Goal: Task Accomplishment & Management: Manage account settings

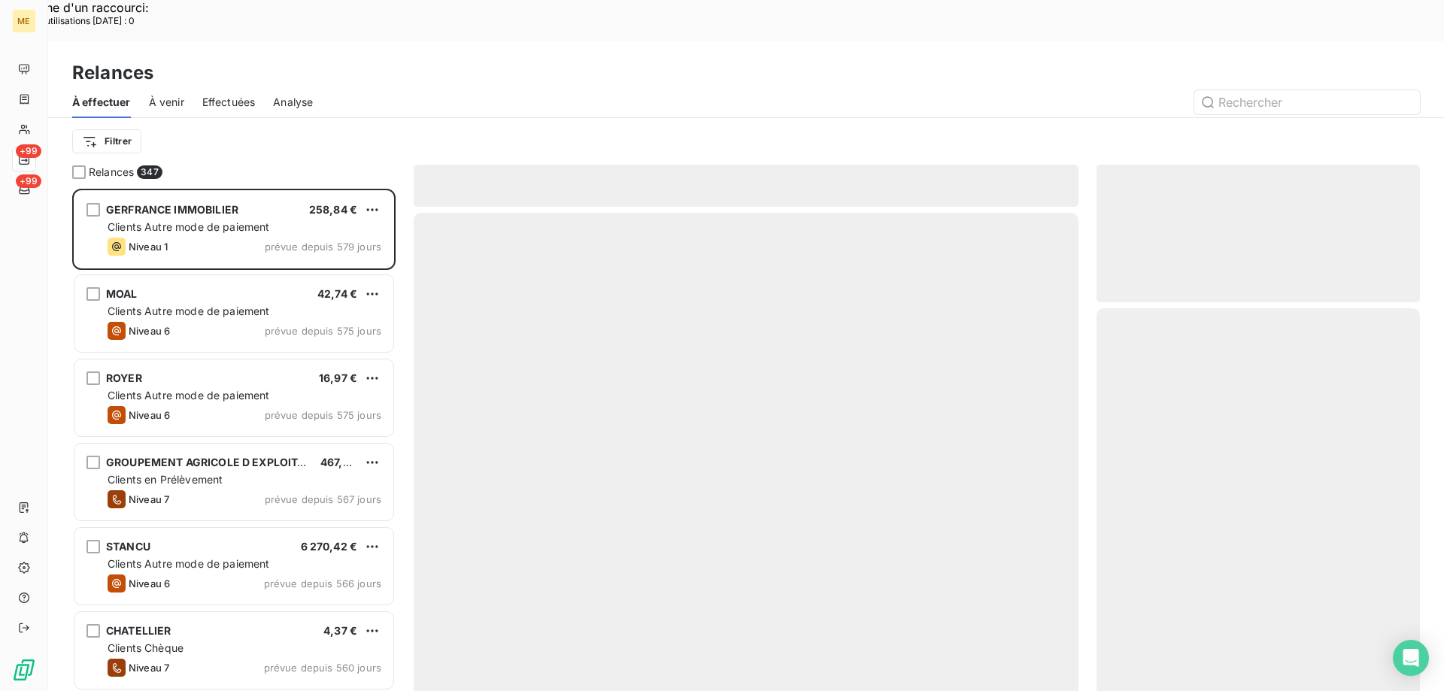
scroll to position [533, 312]
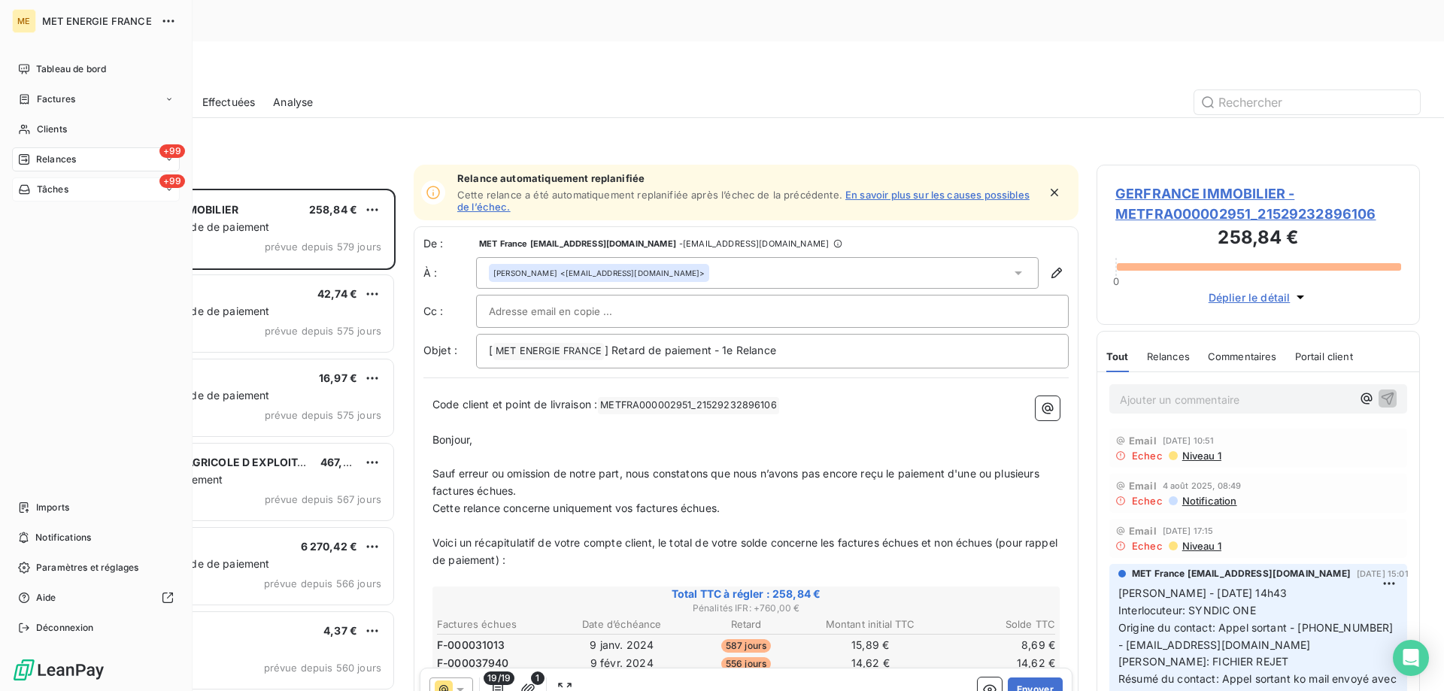
click at [44, 186] on span "Tâches" at bounding box center [53, 190] width 32 height 14
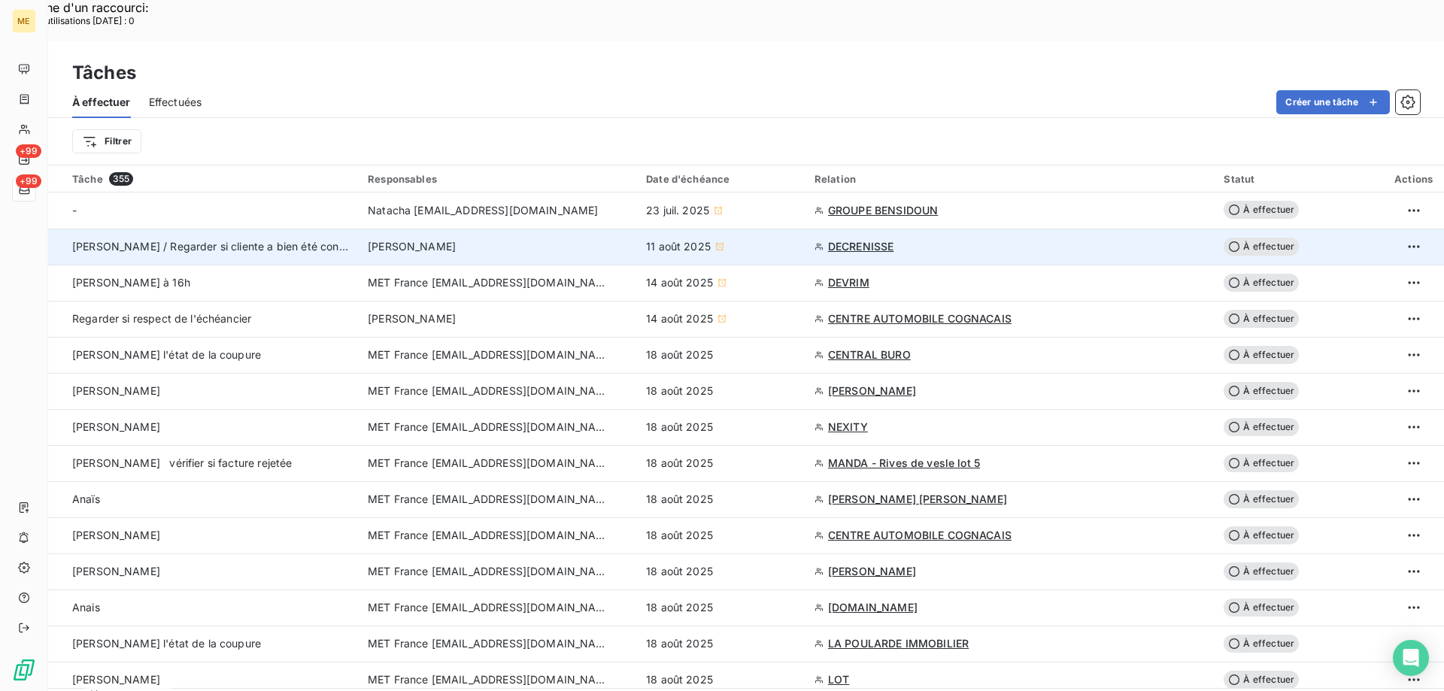
click at [247, 229] on td "[PERSON_NAME] / Regarder si cliente a bien été contactée" at bounding box center [203, 247] width 311 height 36
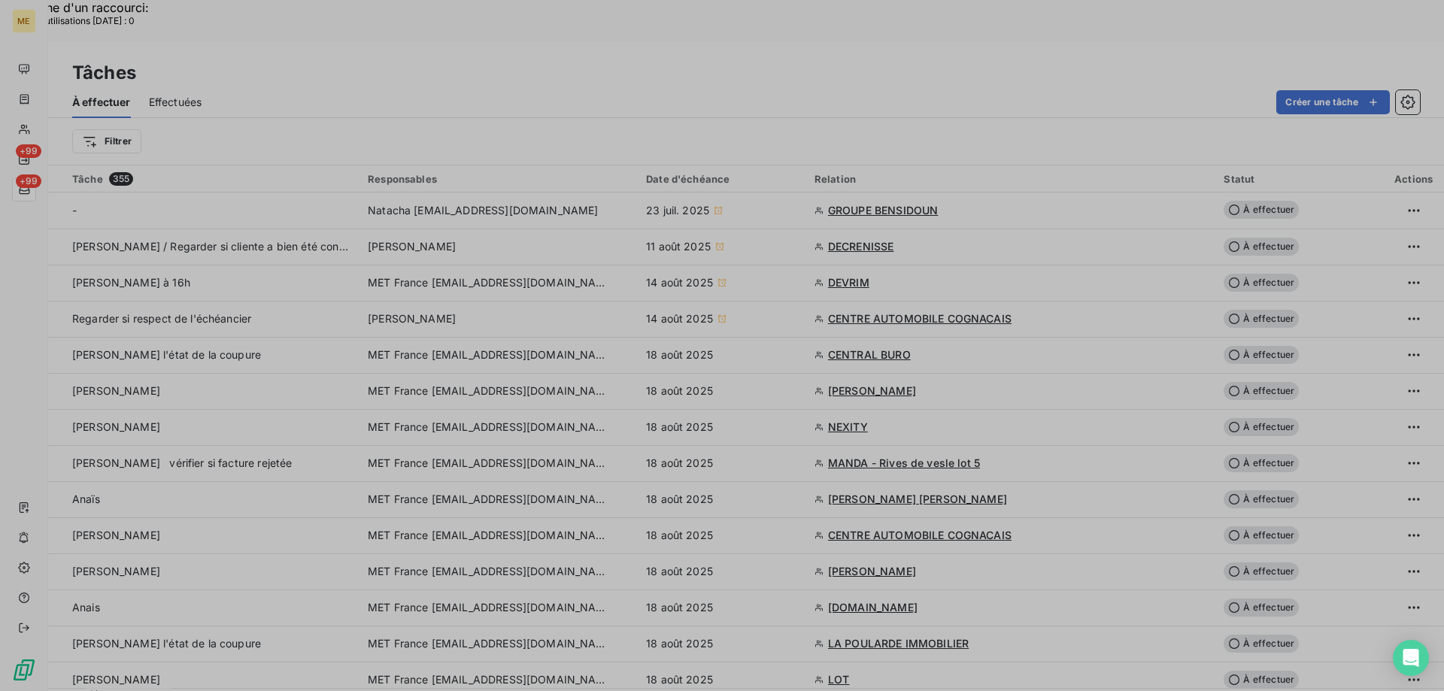
type input "11/08/2025"
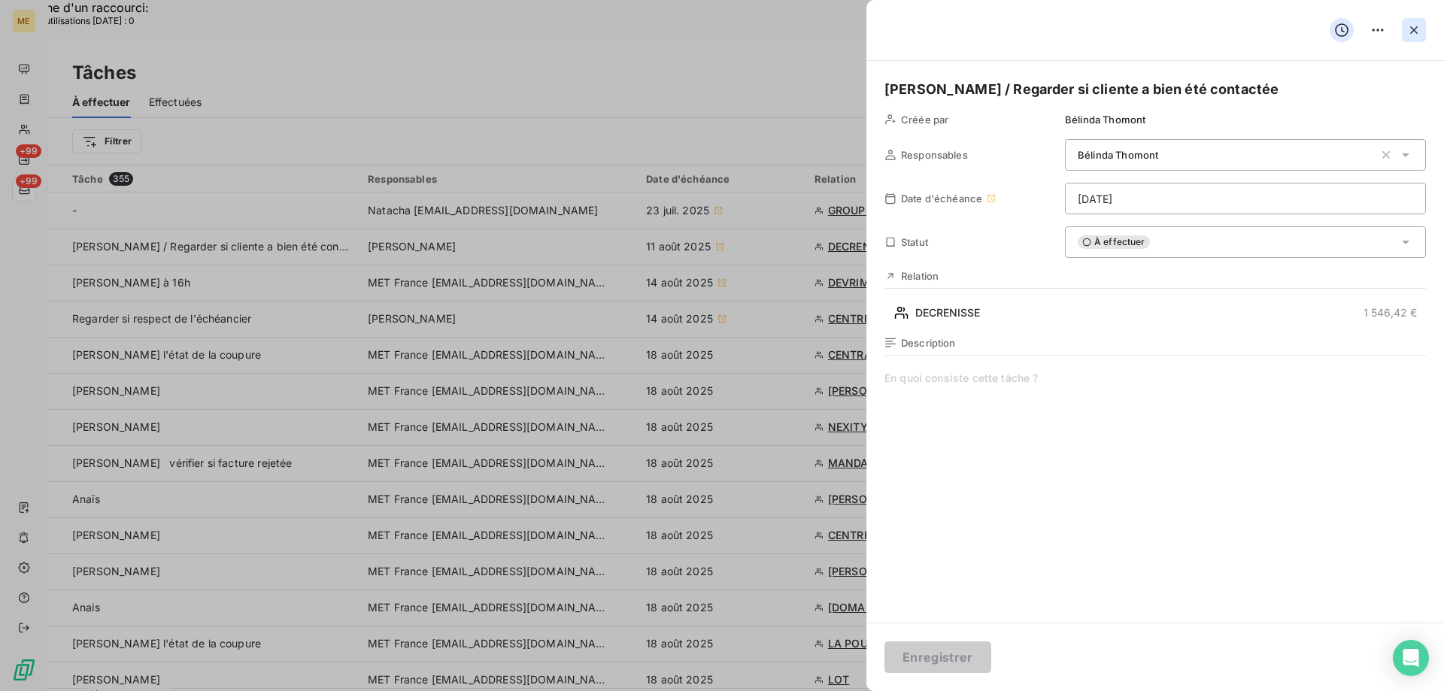
click at [1410, 25] on icon "button" at bounding box center [1414, 30] width 15 height 15
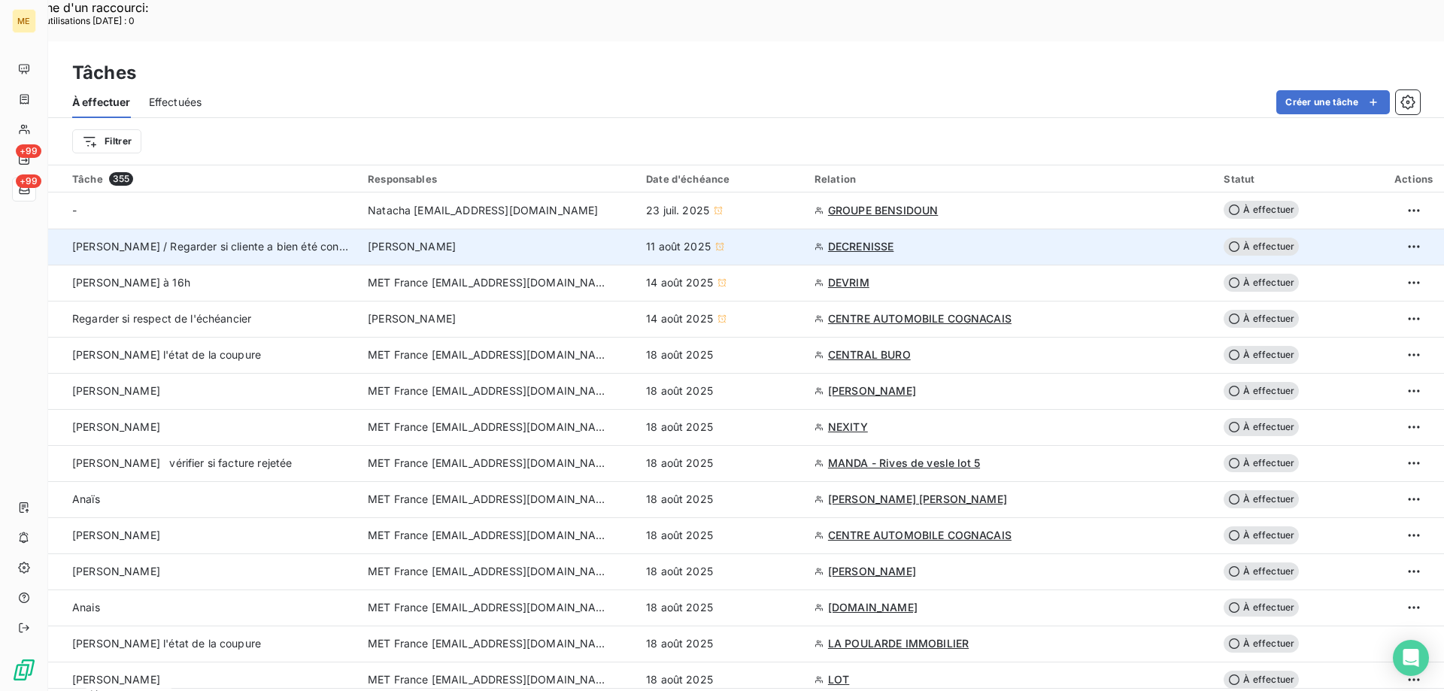
click at [144, 240] on span "[PERSON_NAME] / Regarder si cliente a bien été contactée" at bounding box center [221, 246] width 299 height 13
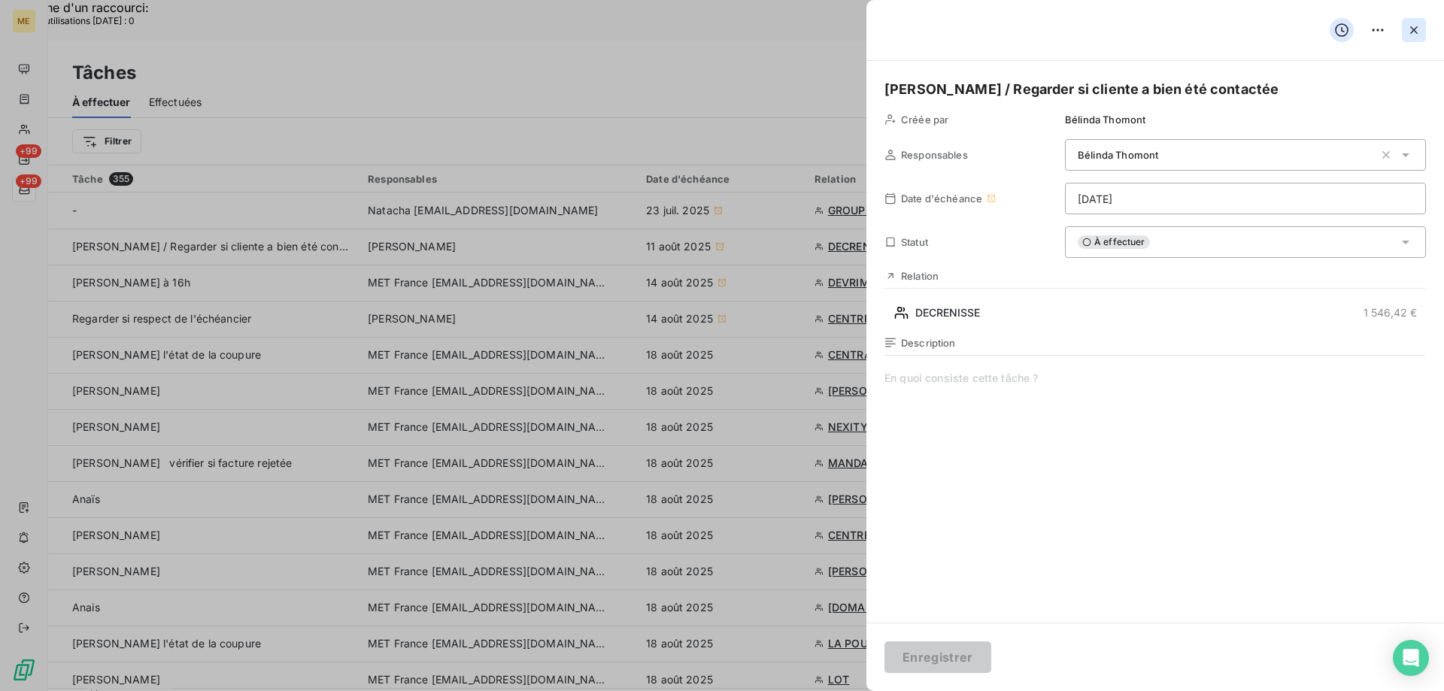
click at [1410, 25] on icon "button" at bounding box center [1414, 30] width 15 height 15
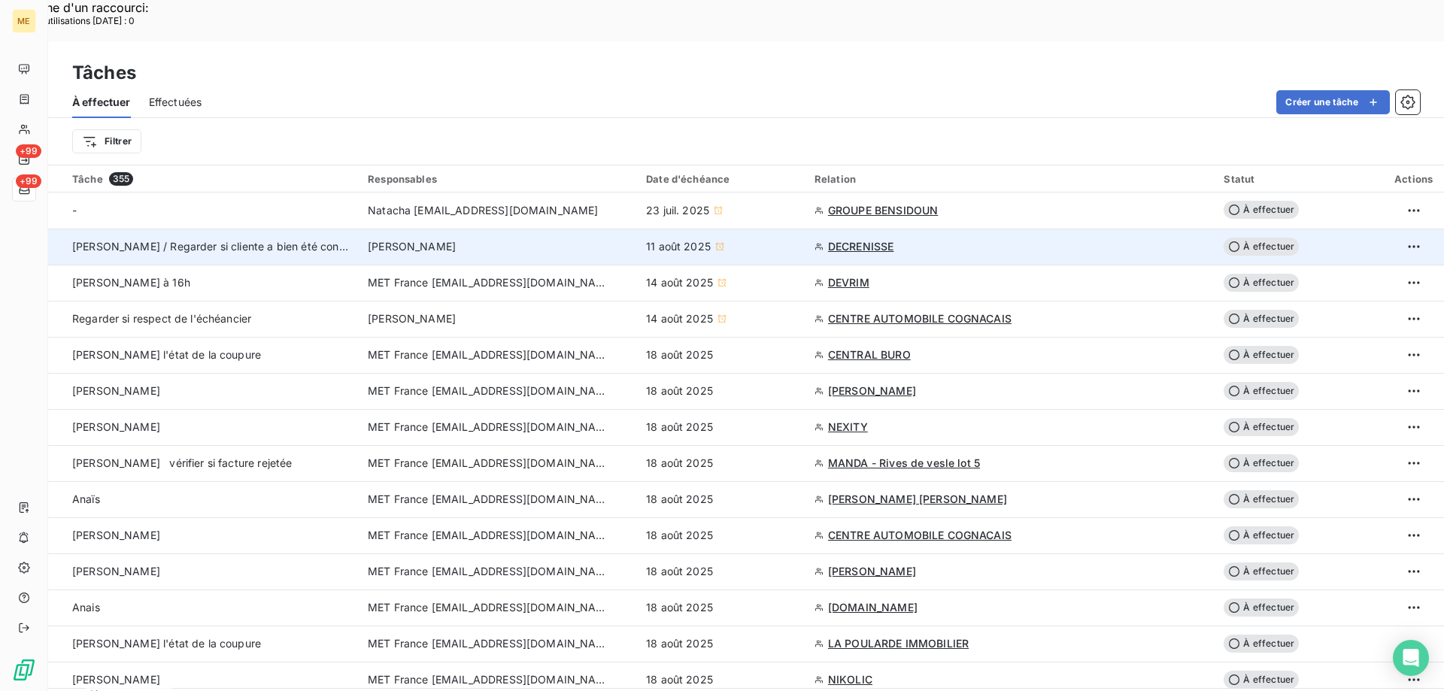
click at [267, 229] on td "[PERSON_NAME] / Regarder si cliente a bien été contactée" at bounding box center [203, 247] width 311 height 36
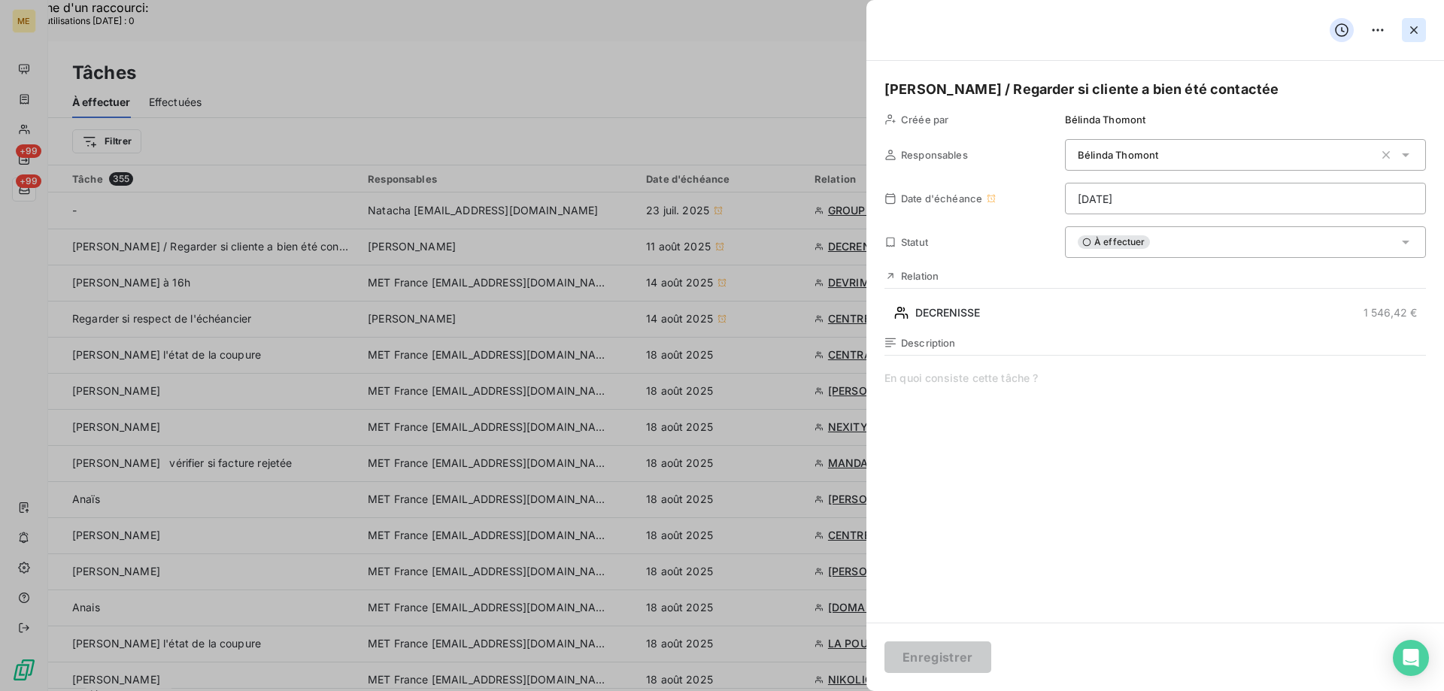
click at [1418, 33] on icon "button" at bounding box center [1414, 30] width 15 height 15
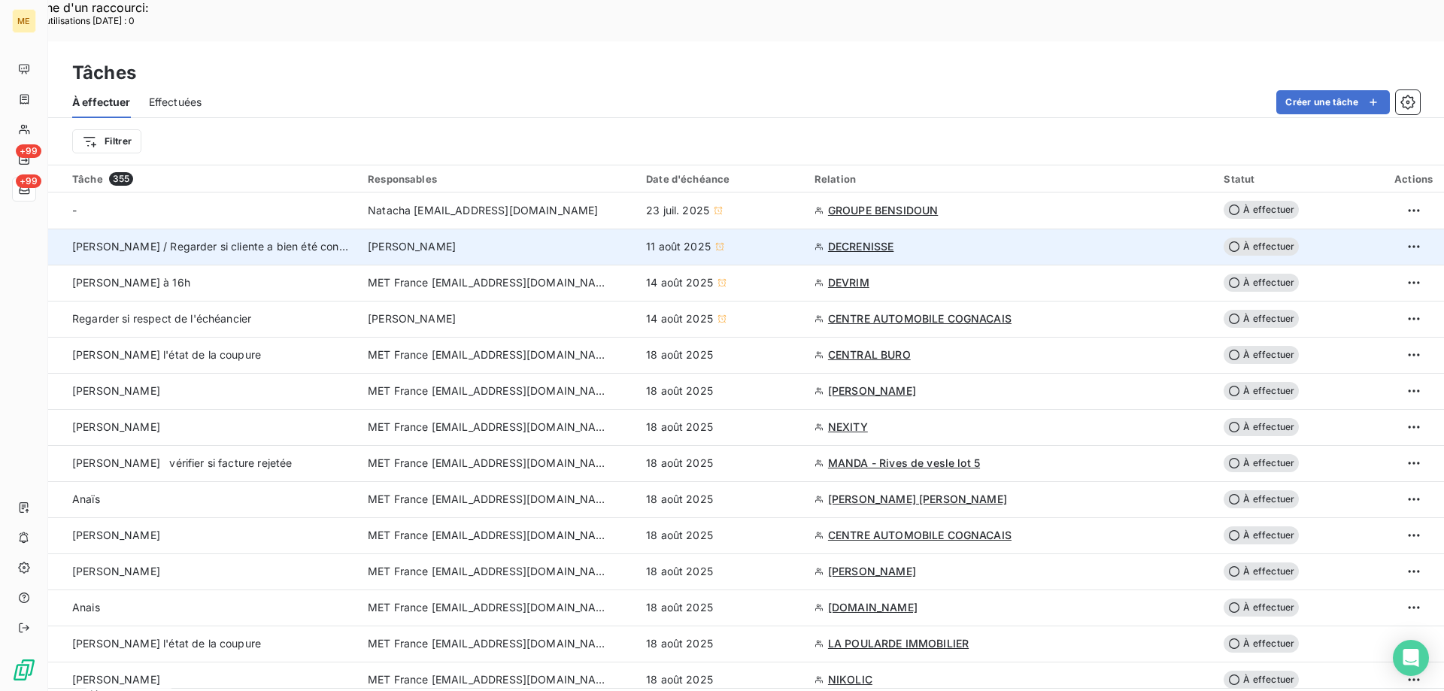
click at [894, 239] on span "DECRENISSE" at bounding box center [861, 246] width 66 height 15
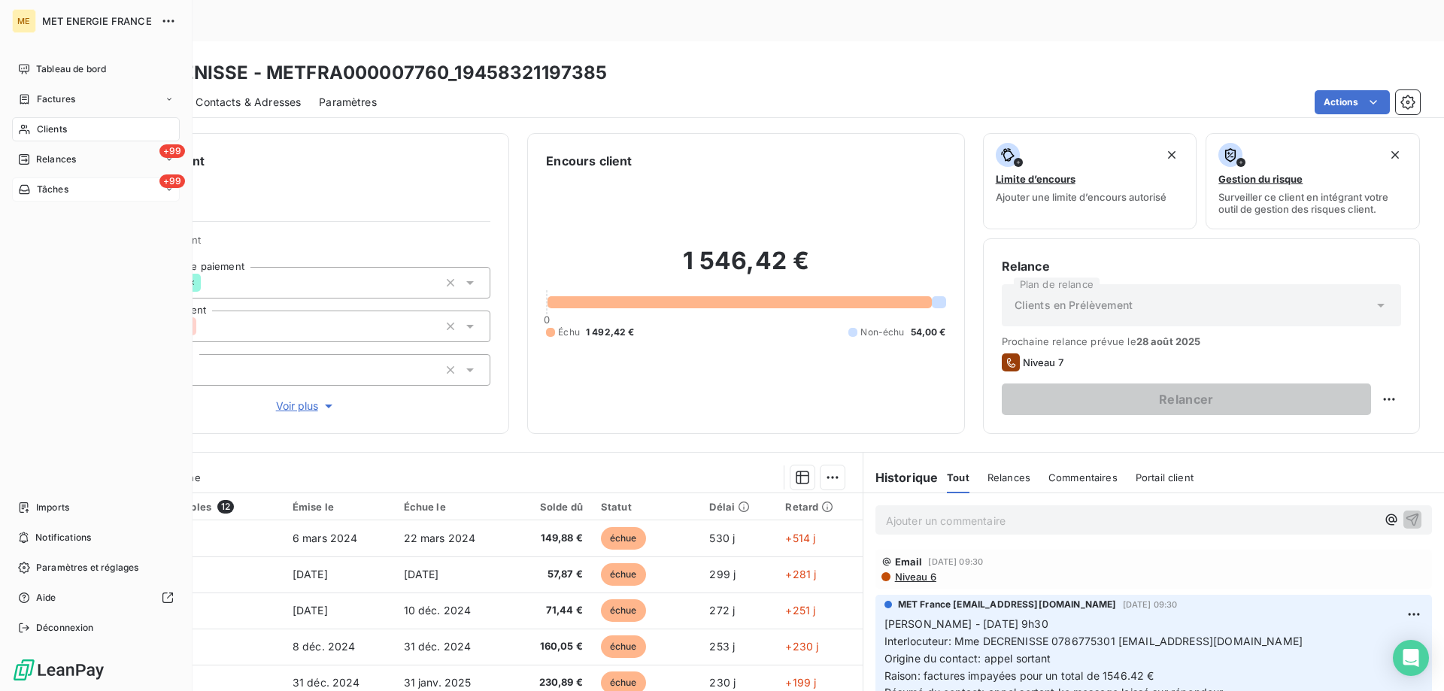
click at [66, 188] on span "Tâches" at bounding box center [53, 190] width 32 height 14
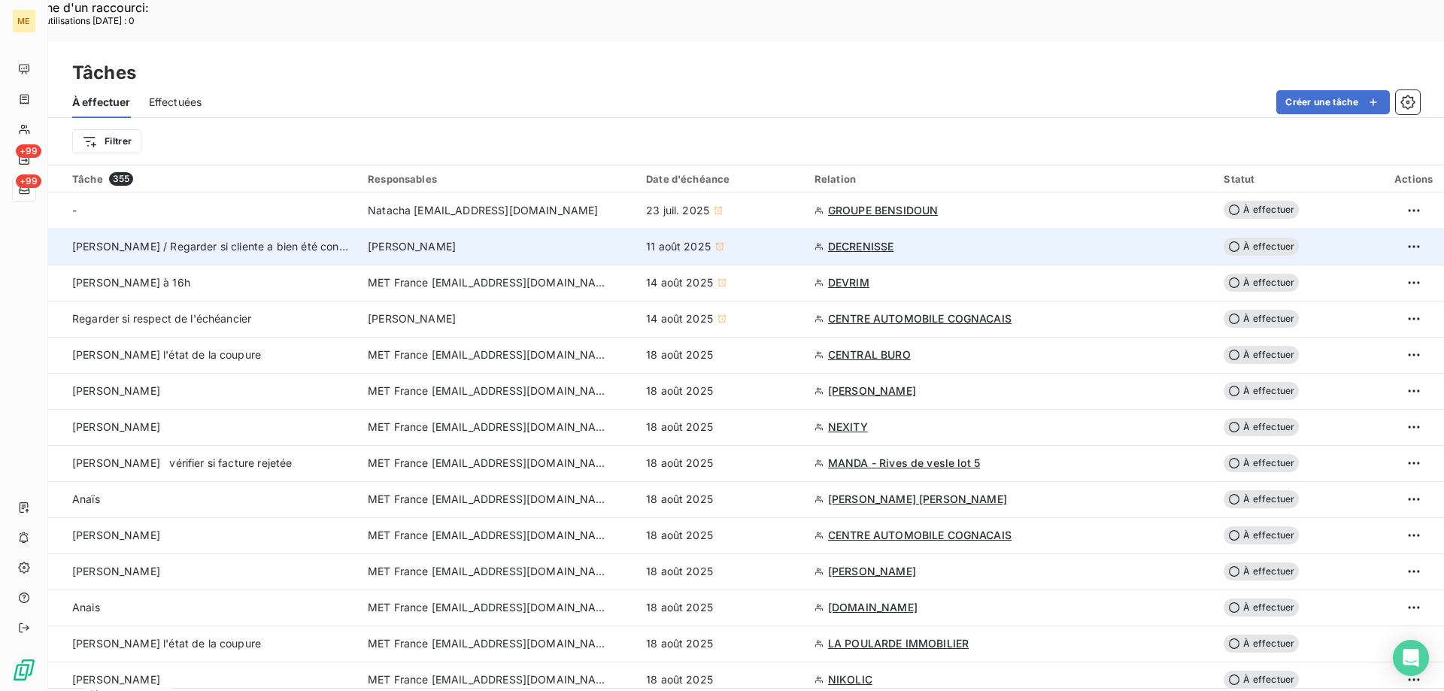
click at [853, 239] on span "DECRENISSE" at bounding box center [861, 246] width 66 height 15
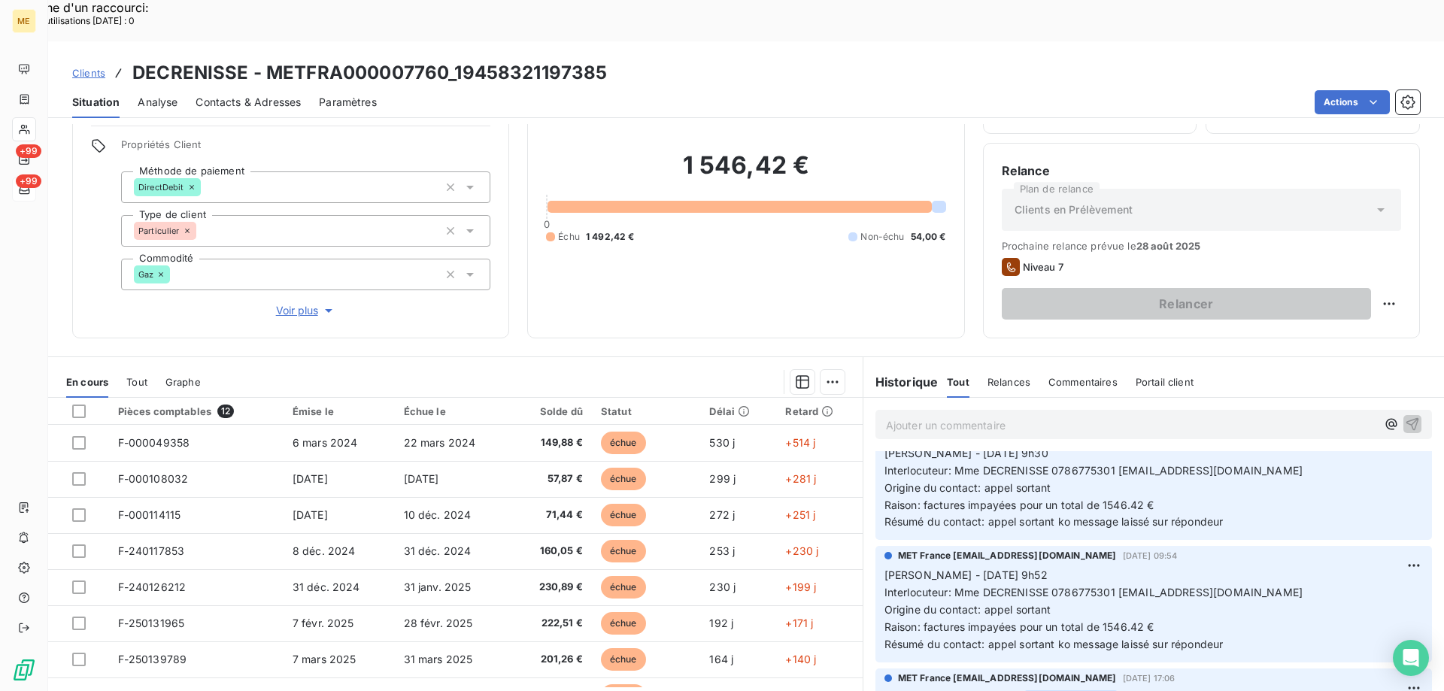
scroll to position [150, 0]
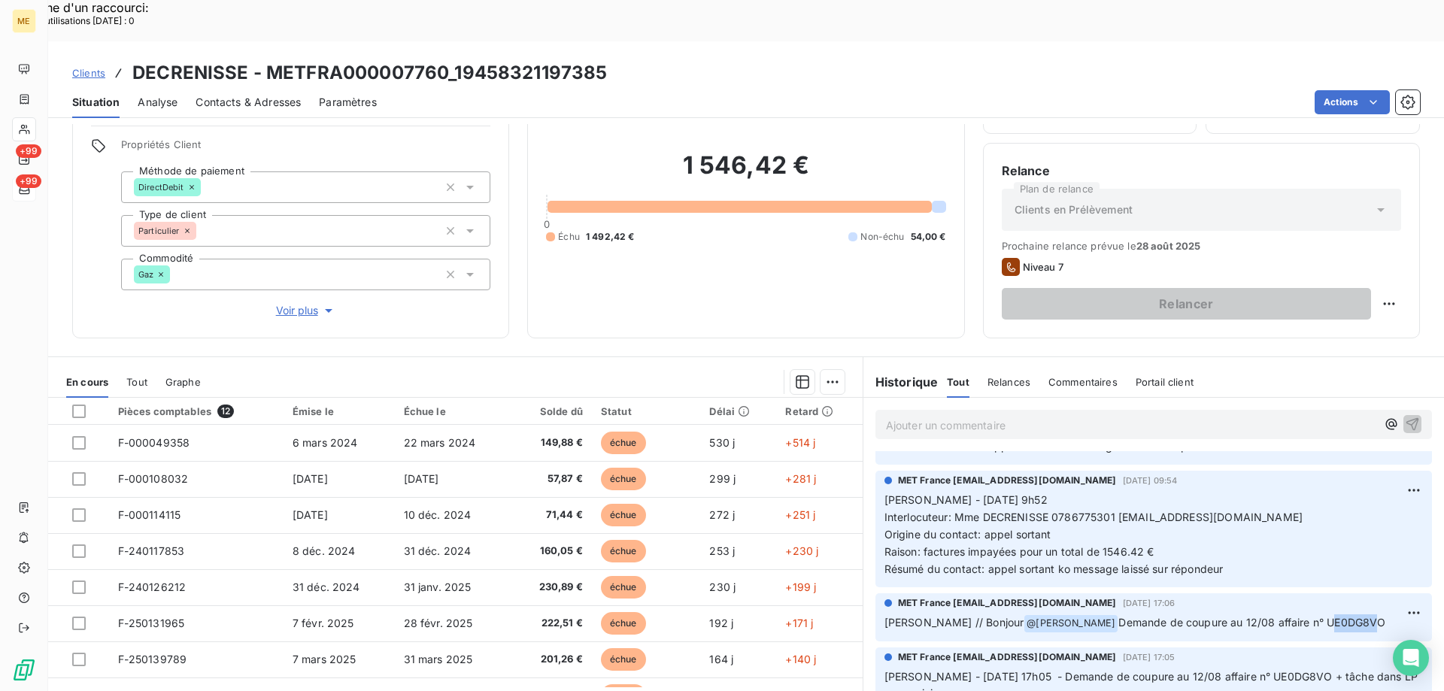
drag, startPoint x: 1262, startPoint y: 584, endPoint x: 1304, endPoint y: 578, distance: 41.9
click at [1304, 616] on span "Demande de coupure au 12/08 affaire n° UE0DG8VO" at bounding box center [1252, 622] width 267 height 13
click at [666, 237] on div "1 546,42 € 0 Échu 1 492,42 € Non-échu 54,00 €" at bounding box center [745, 196] width 399 height 245
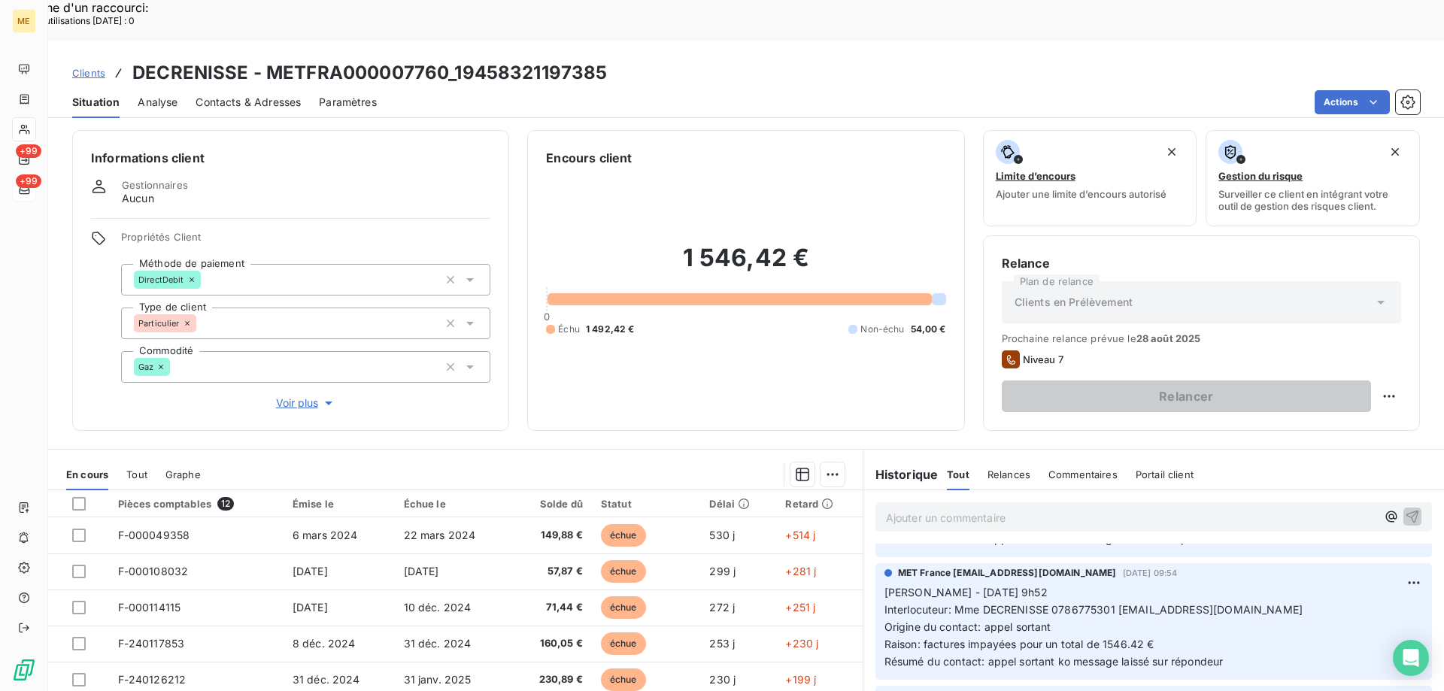
scroll to position [0, 0]
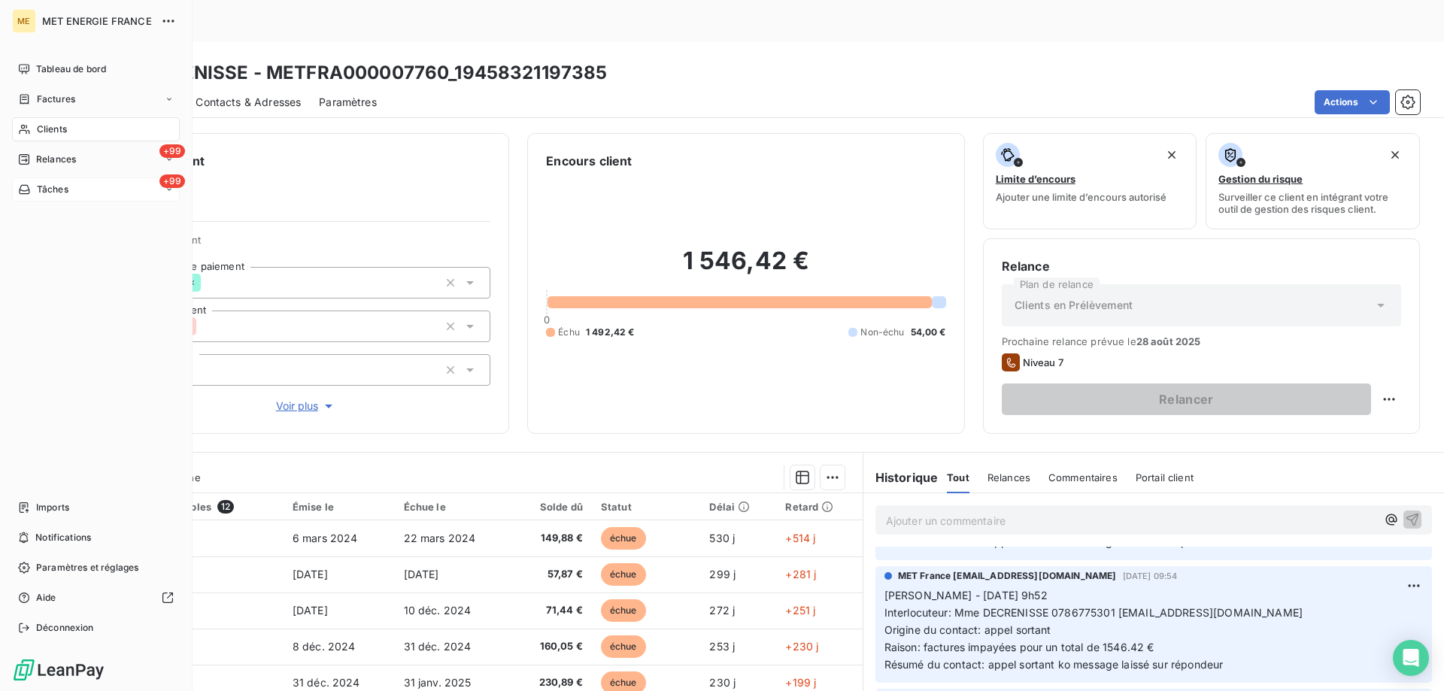
click at [58, 195] on span "Tâches" at bounding box center [53, 190] width 32 height 14
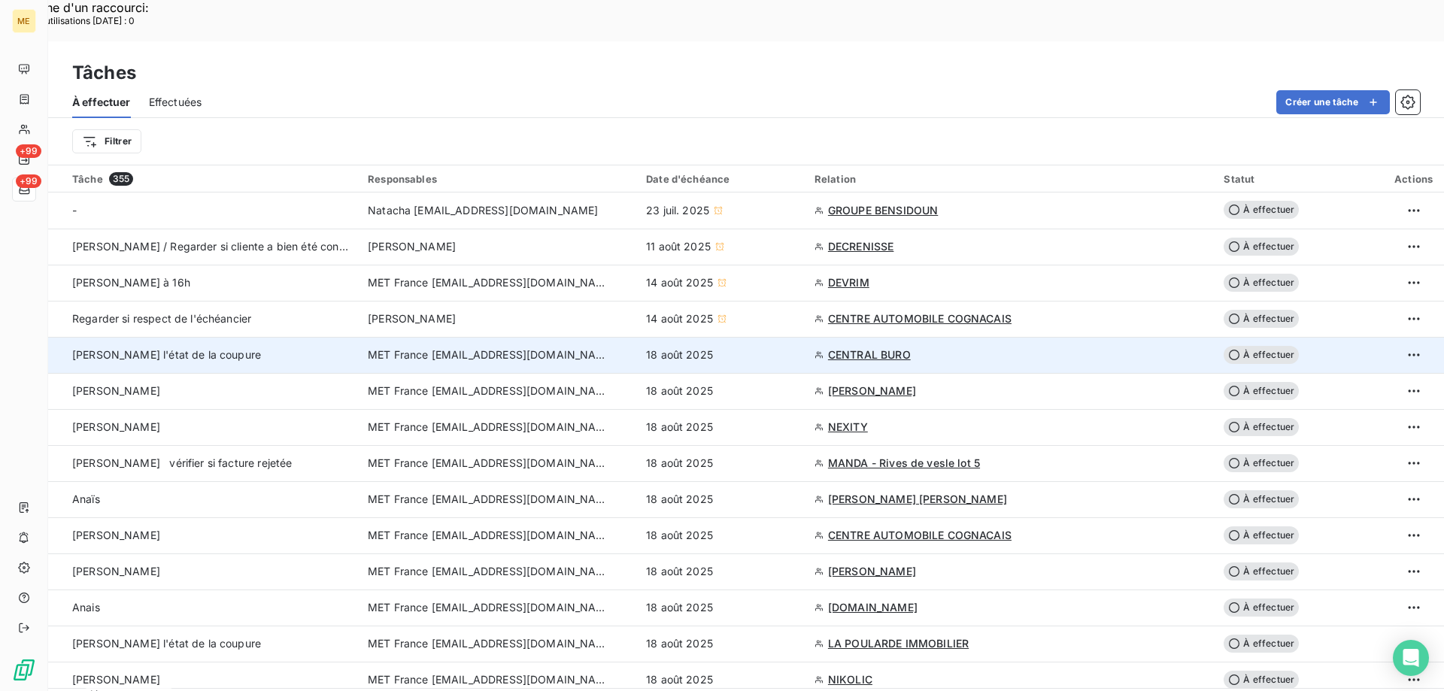
click at [244, 348] on span "[PERSON_NAME] l'état de la coupure" at bounding box center [166, 354] width 189 height 13
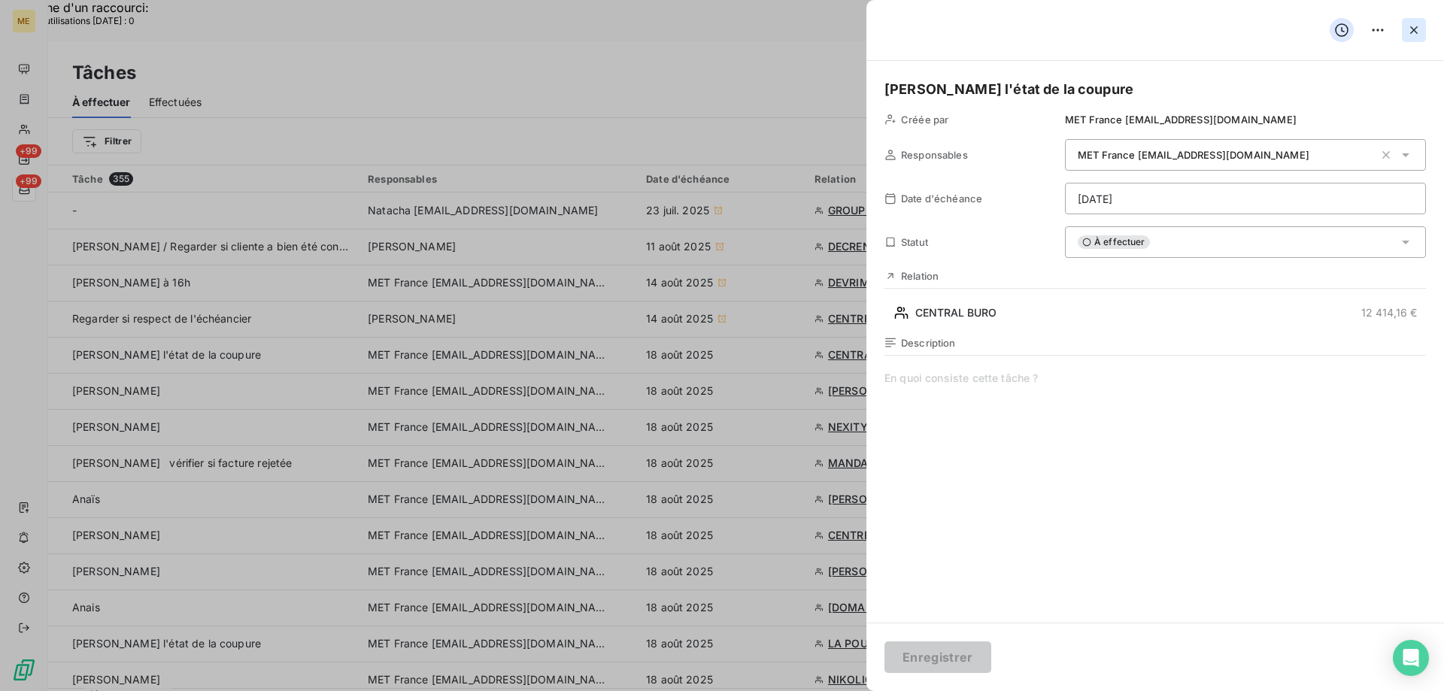
click at [1415, 28] on icon "button" at bounding box center [1414, 30] width 15 height 15
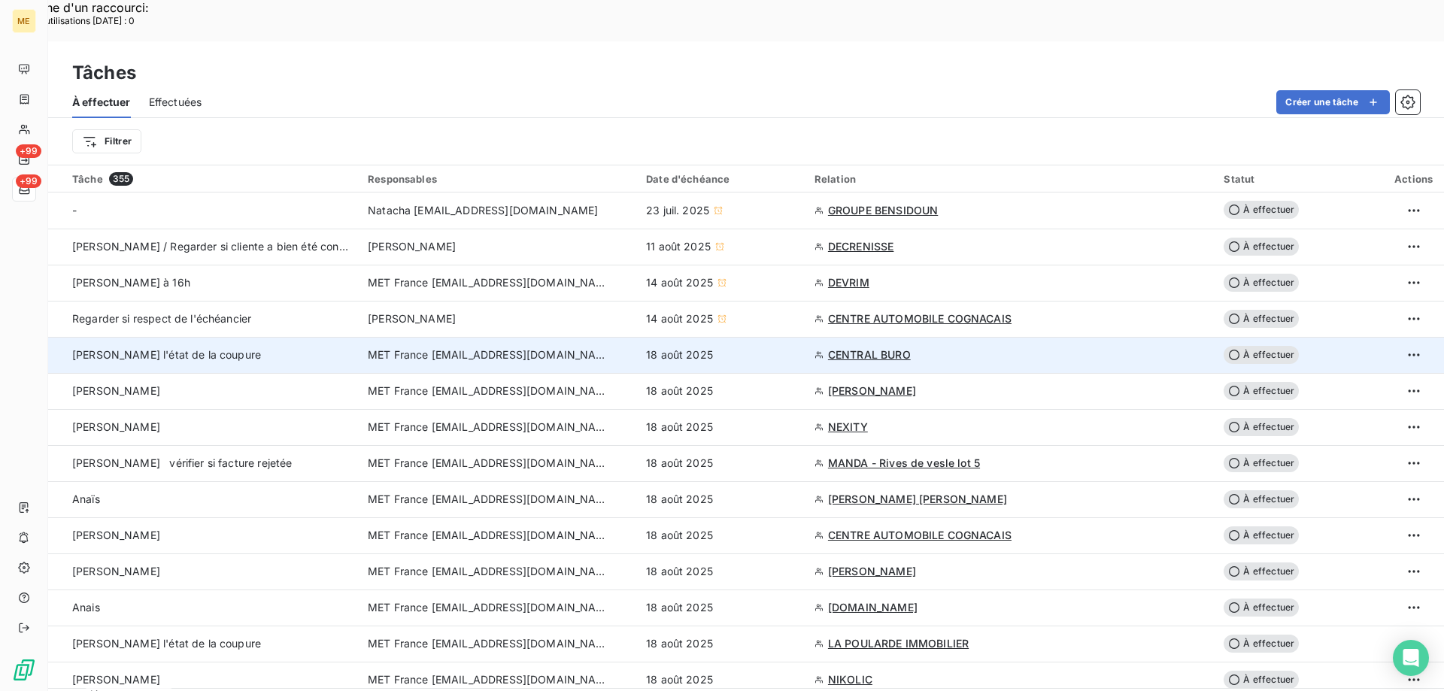
click at [858, 348] on span "CENTRAL BURO" at bounding box center [869, 355] width 83 height 15
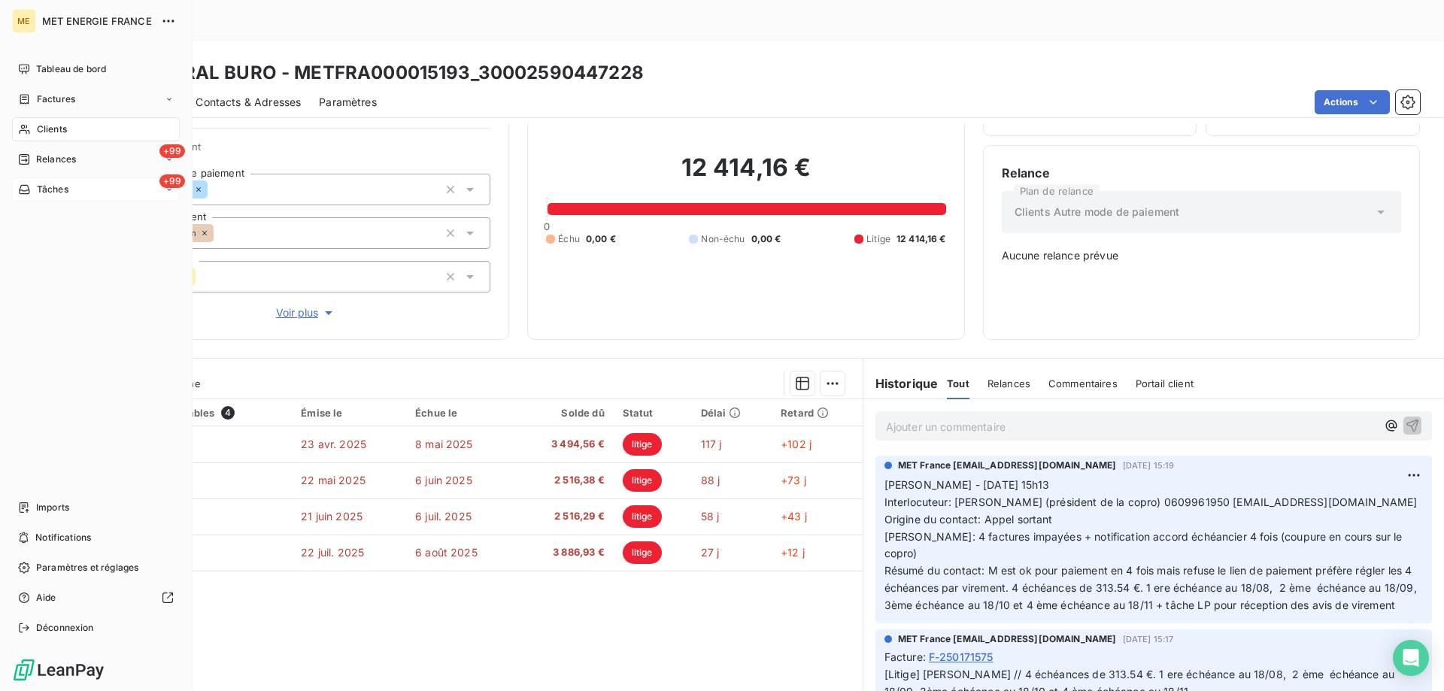
click at [32, 190] on div "Tâches" at bounding box center [43, 190] width 50 height 14
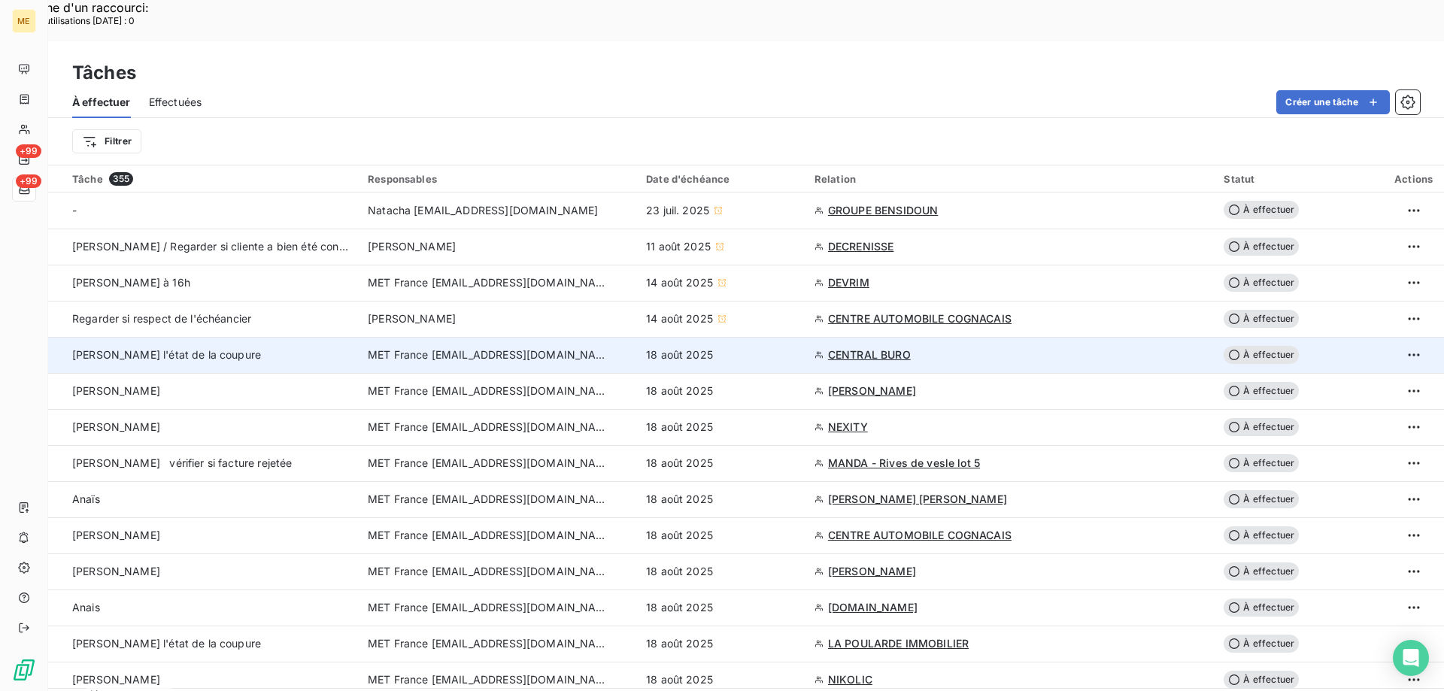
click at [864, 337] on td "CENTRAL BURO" at bounding box center [1011, 355] width 410 height 36
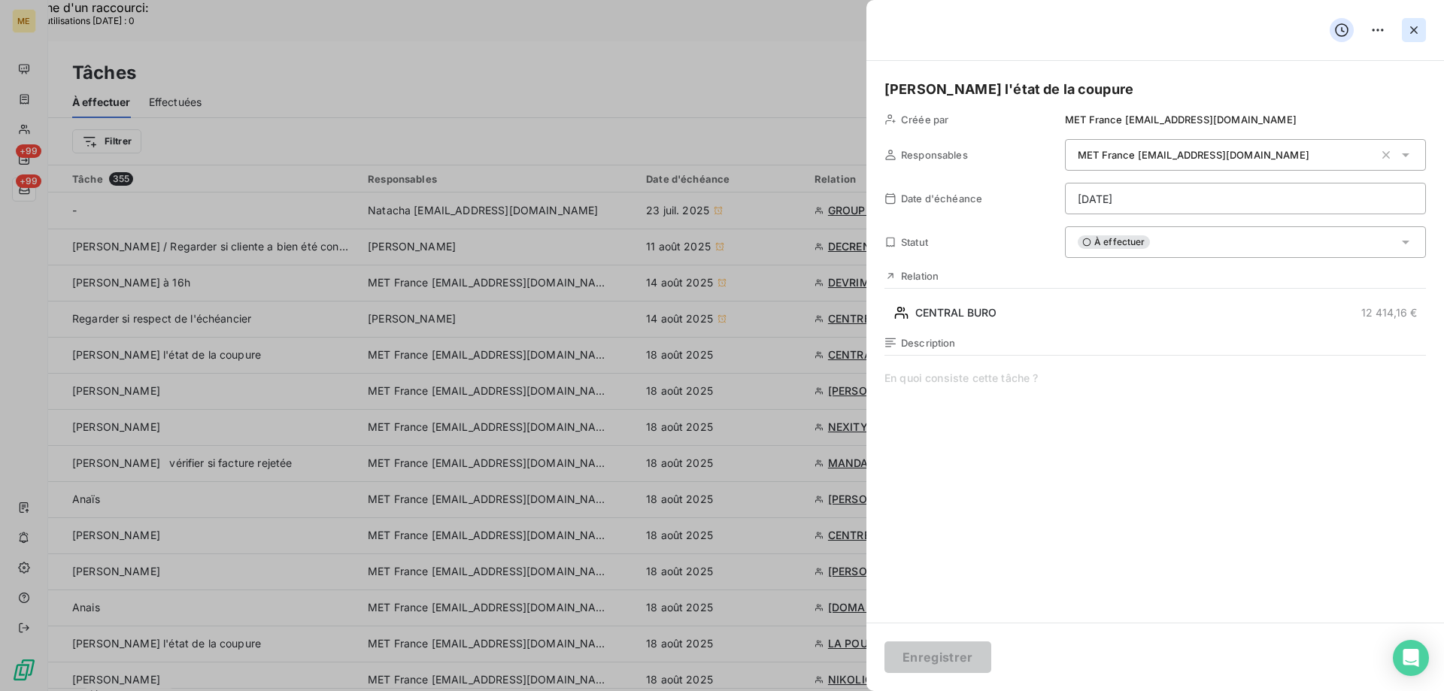
click at [1422, 33] on button "button" at bounding box center [1414, 30] width 24 height 24
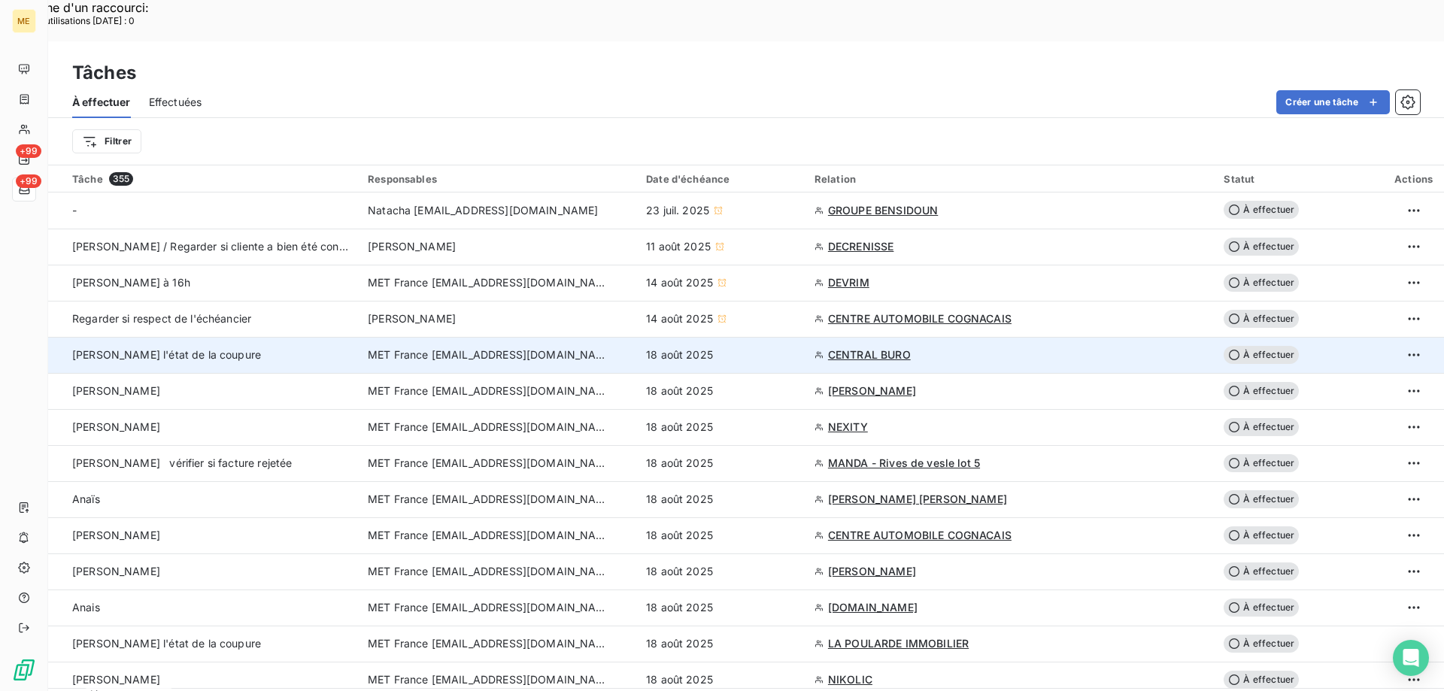
click at [864, 348] on span "CENTRAL BURO" at bounding box center [869, 355] width 83 height 15
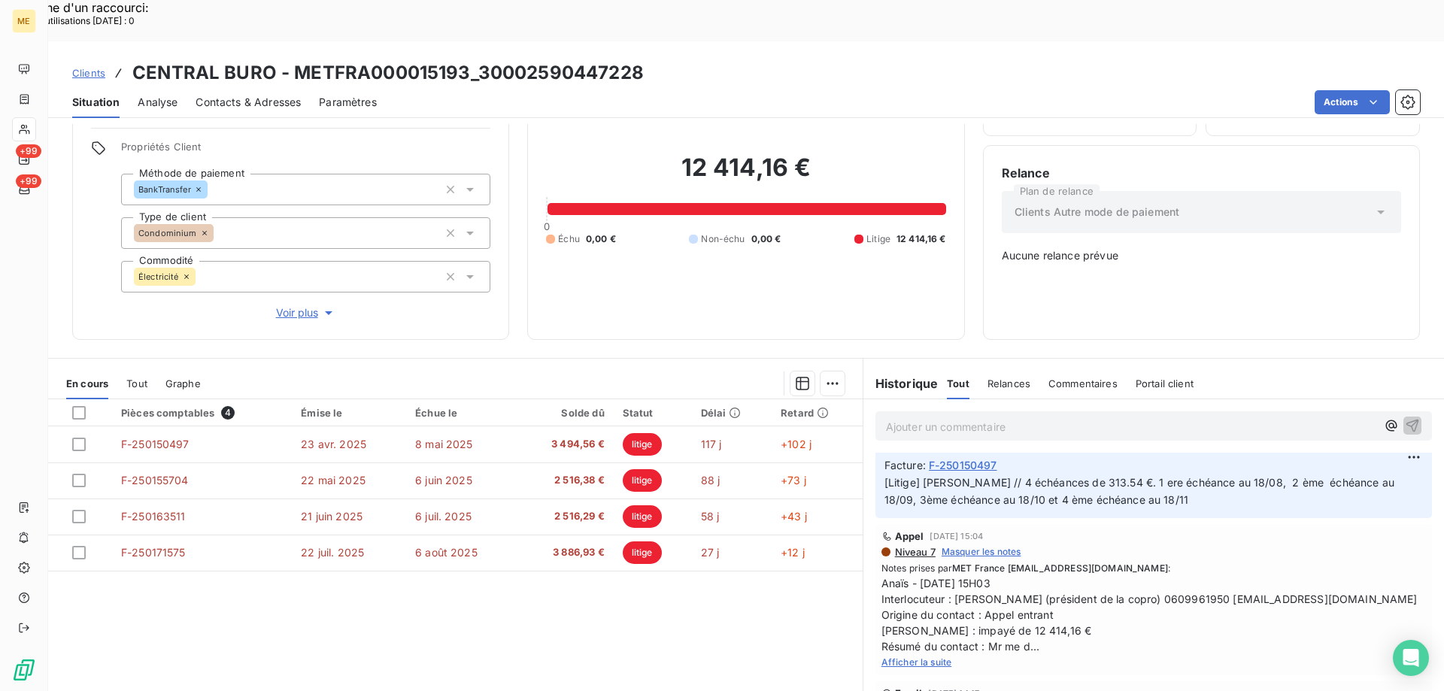
scroll to position [451, 0]
click at [936, 656] on span "Afficher la suite" at bounding box center [917, 661] width 71 height 11
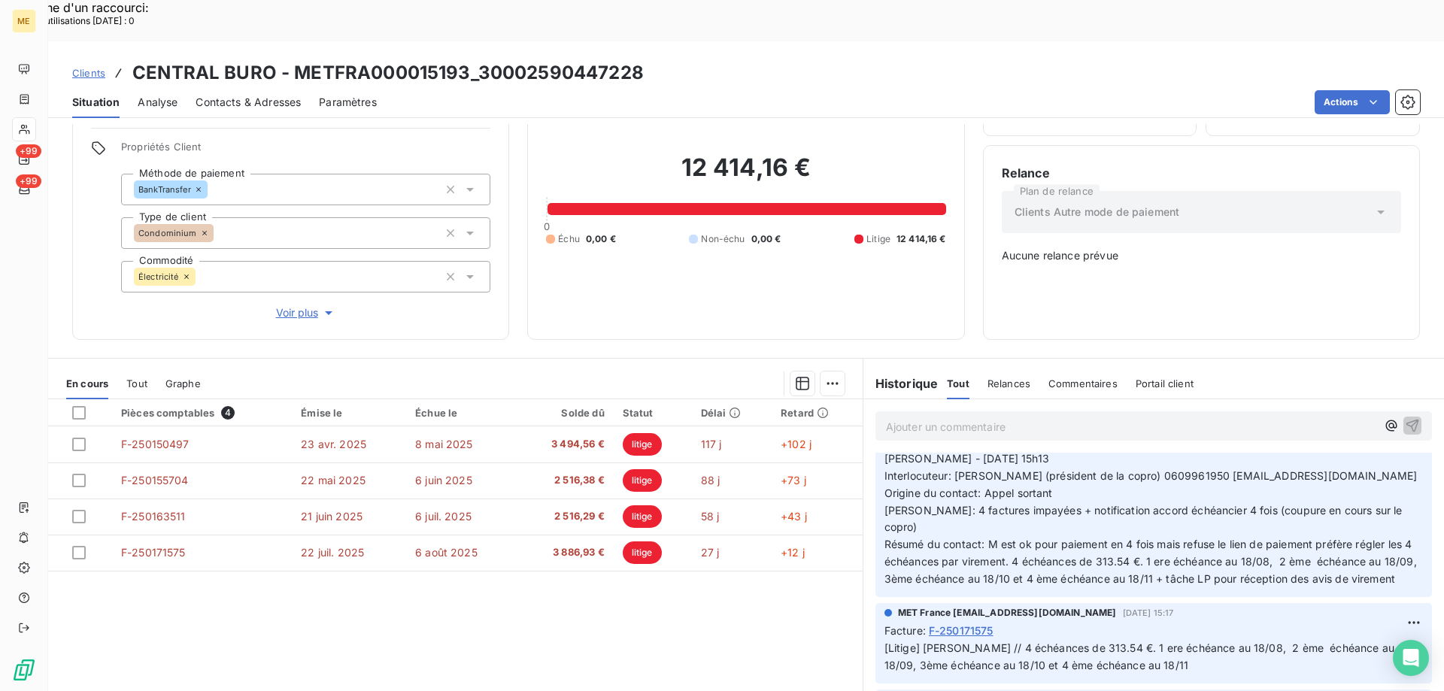
scroll to position [0, 0]
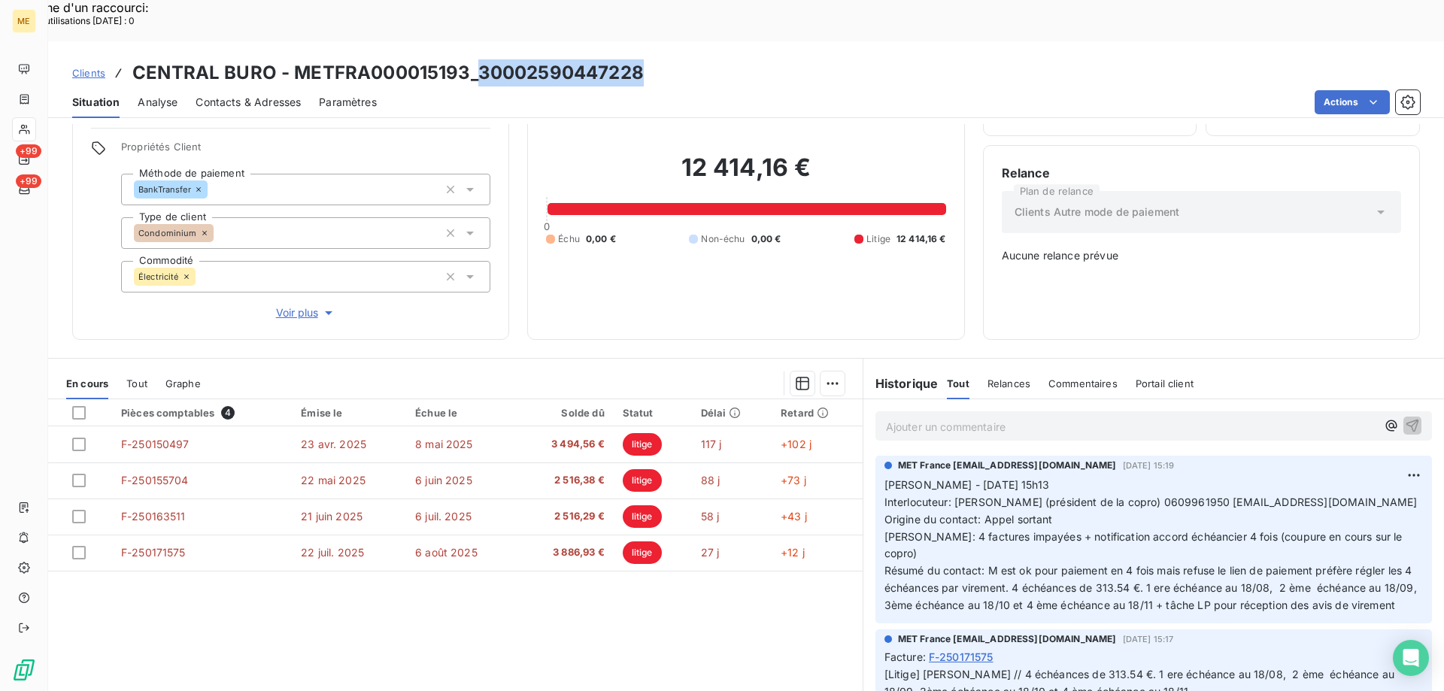
copy h3 "30002590447228"
drag, startPoint x: 475, startPoint y: 28, endPoint x: 658, endPoint y: 37, distance: 183.8
click at [658, 59] on div "Clients CENTRAL BURO - METFRA000015193_30002590447228" at bounding box center [746, 72] width 1396 height 27
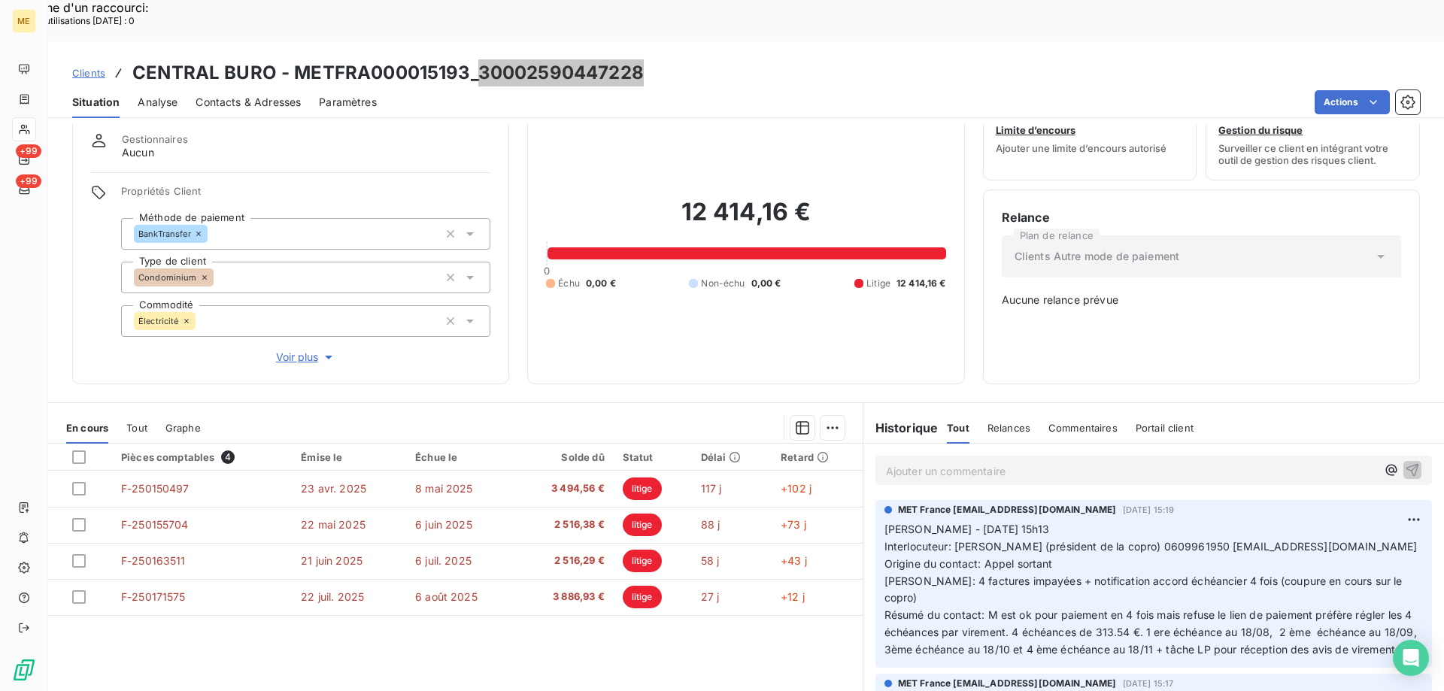
scroll to position [18, 0]
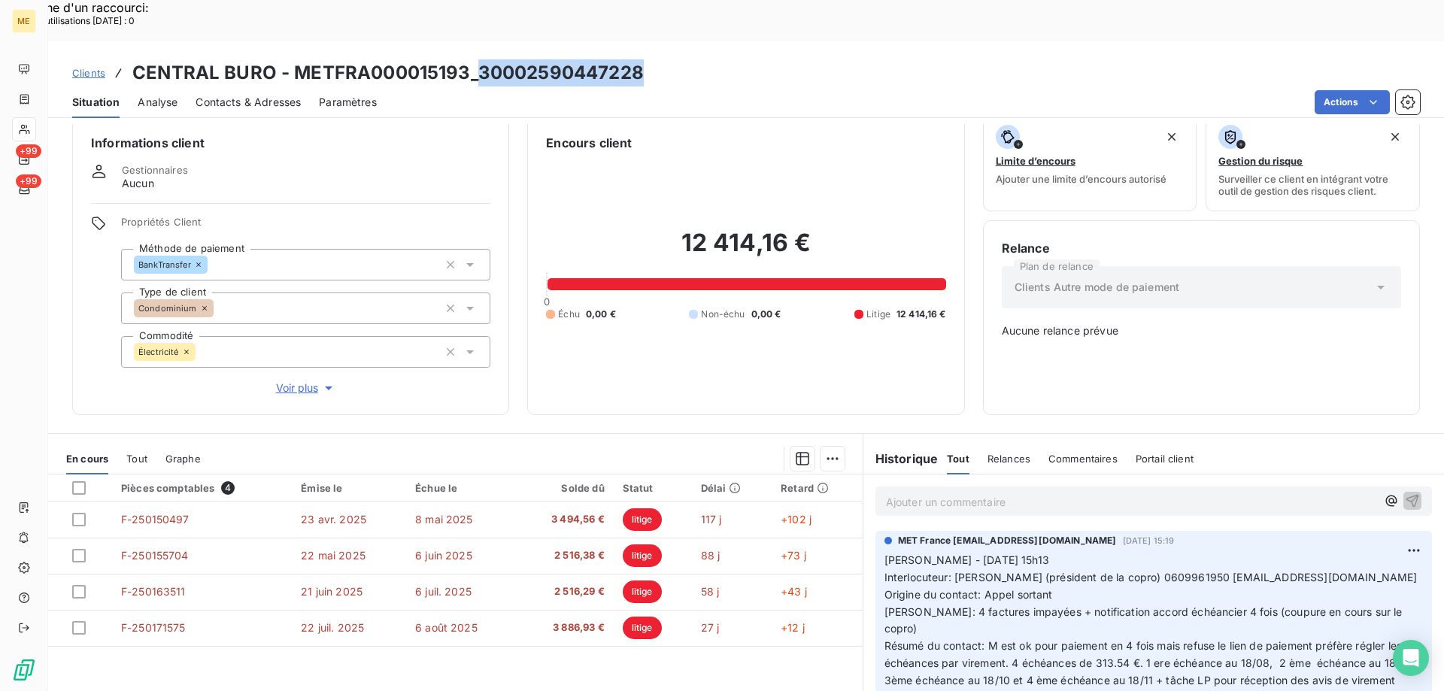
copy h3 "30002590447228"
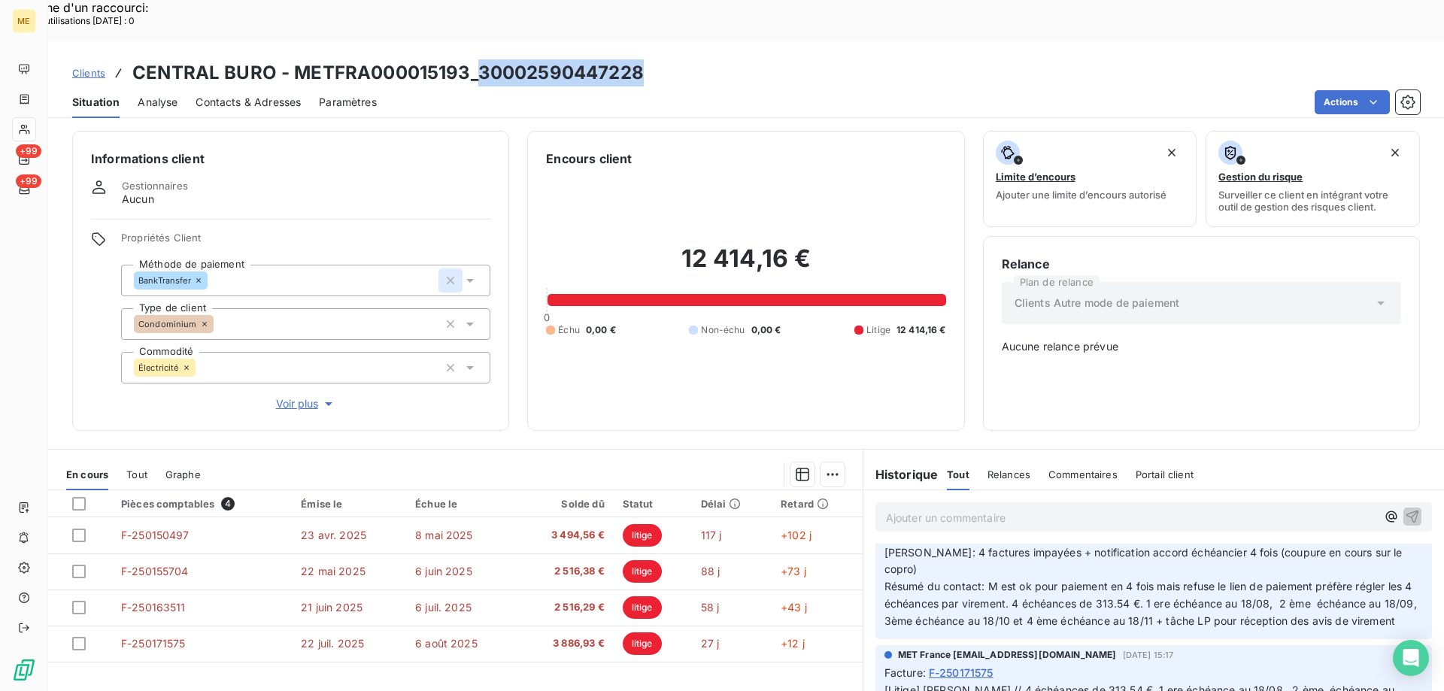
scroll to position [0, 0]
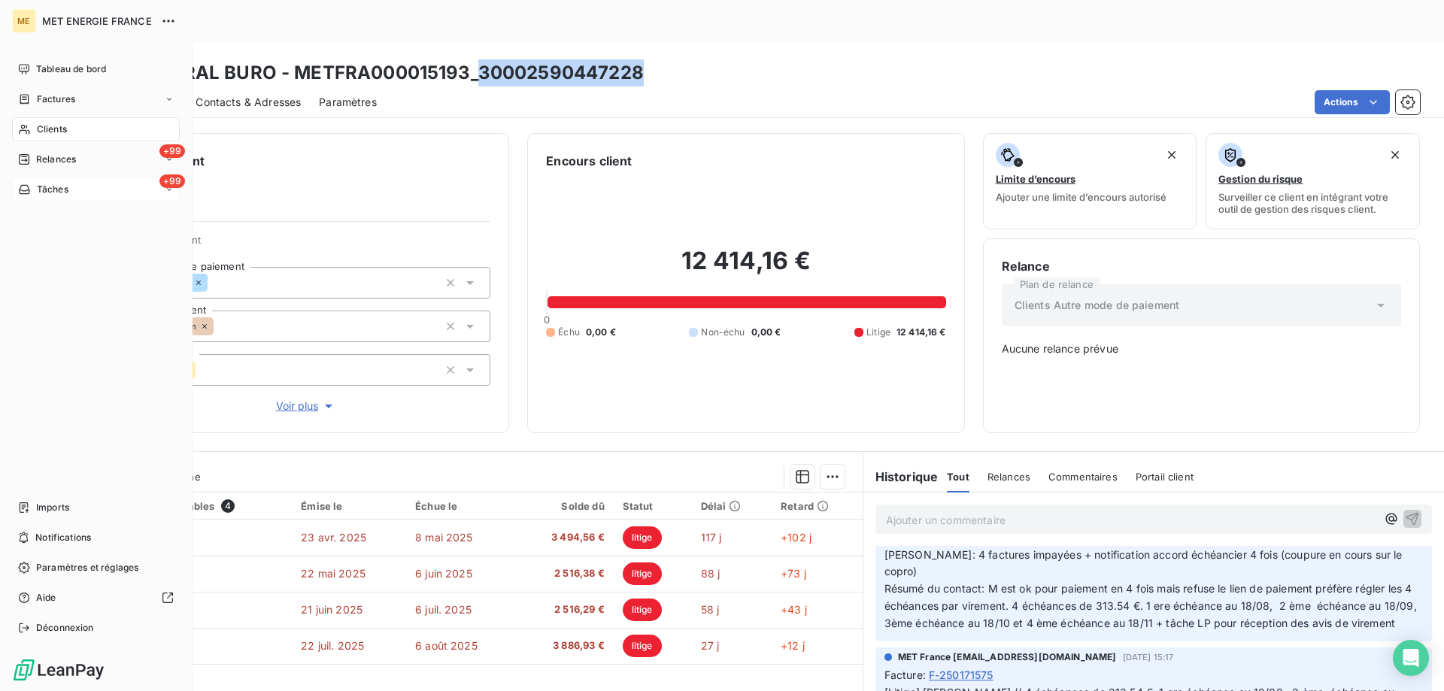
click at [23, 188] on icon at bounding box center [24, 190] width 13 height 12
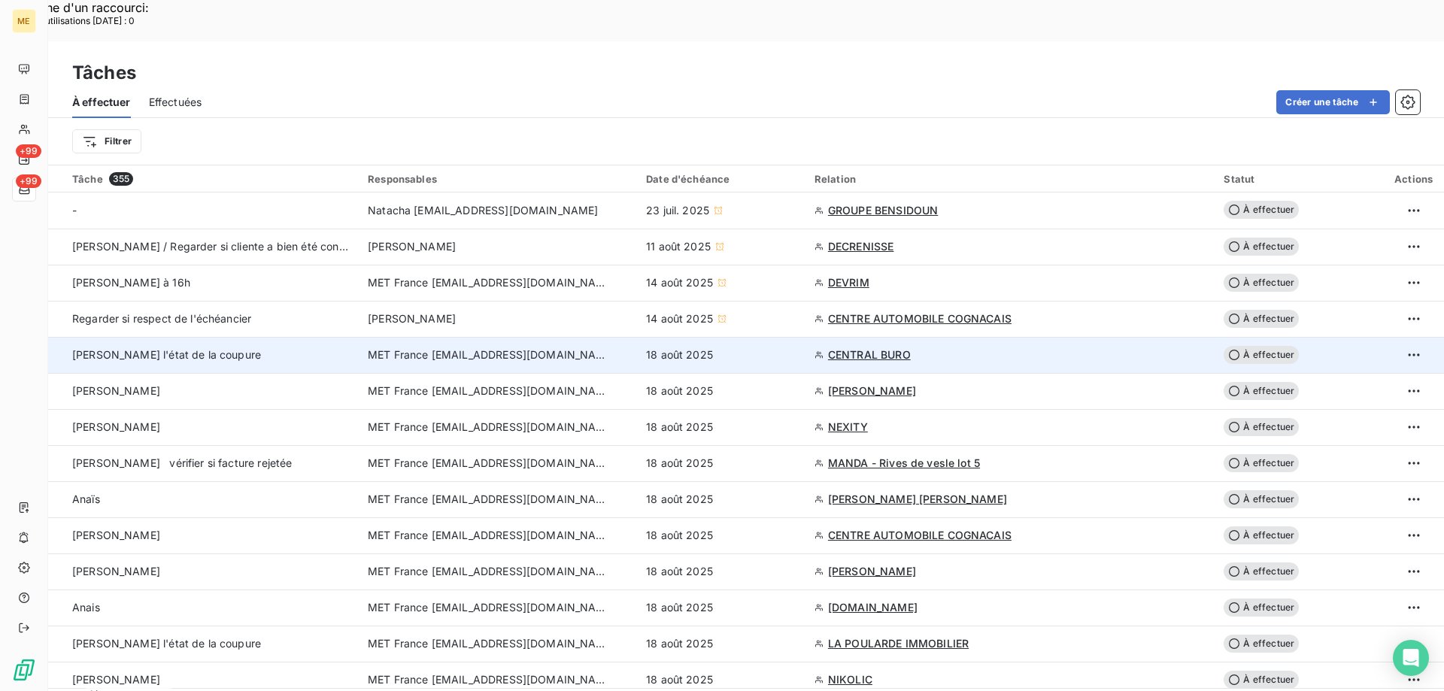
click at [864, 348] on span "CENTRAL BURO" at bounding box center [869, 355] width 83 height 15
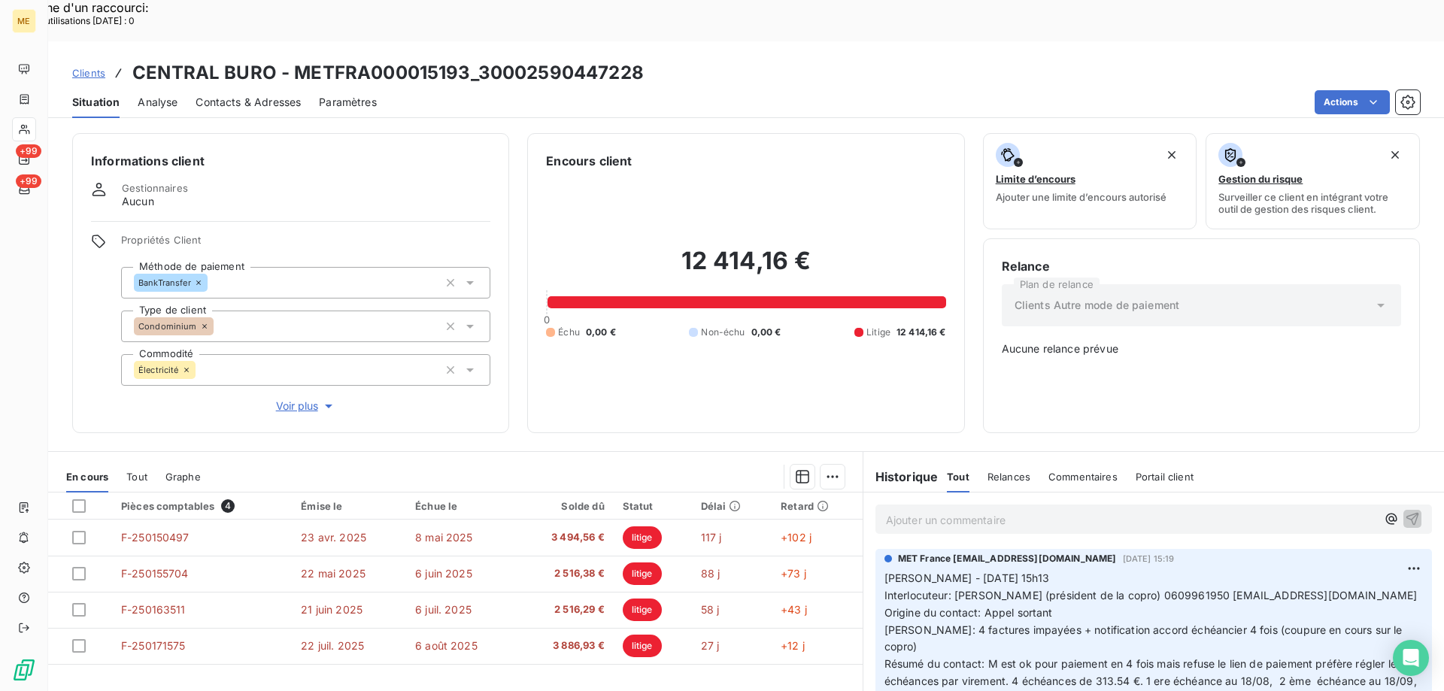
scroll to position [75, 0]
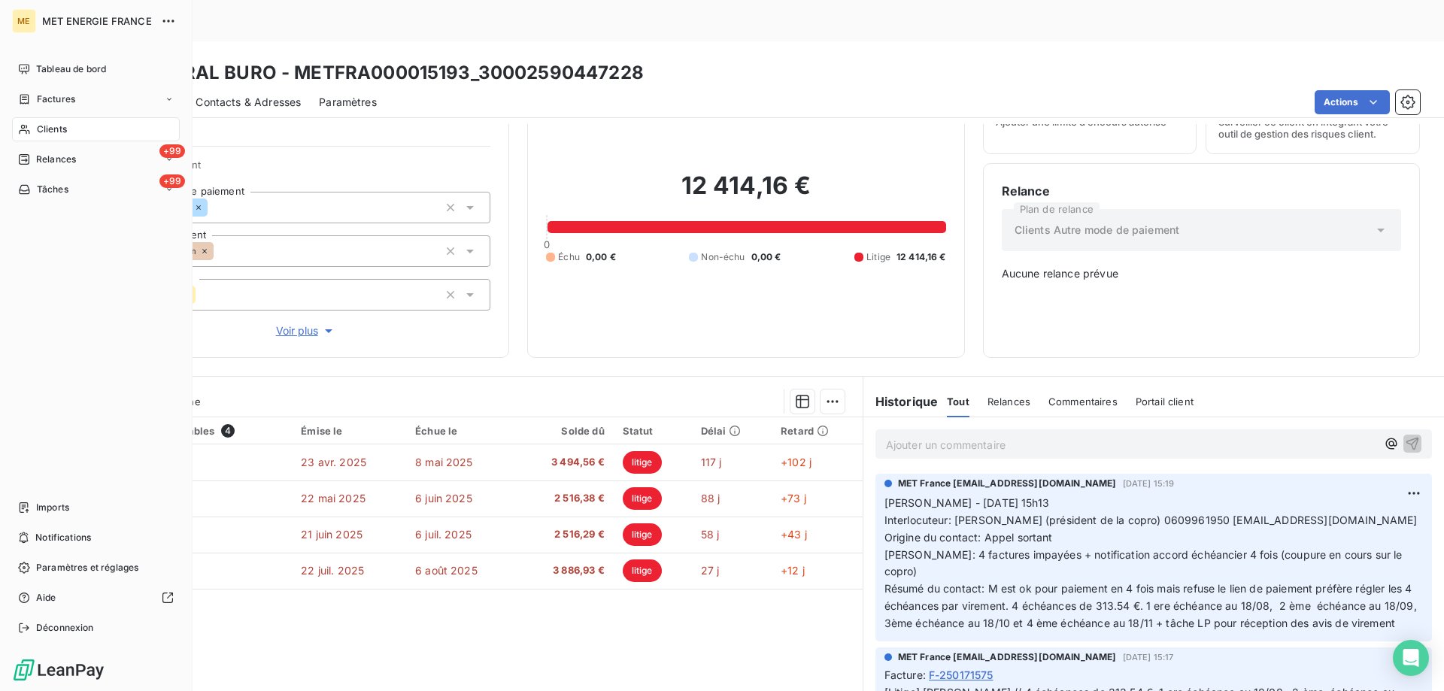
click at [32, 180] on div "+99 Tâches" at bounding box center [96, 190] width 168 height 24
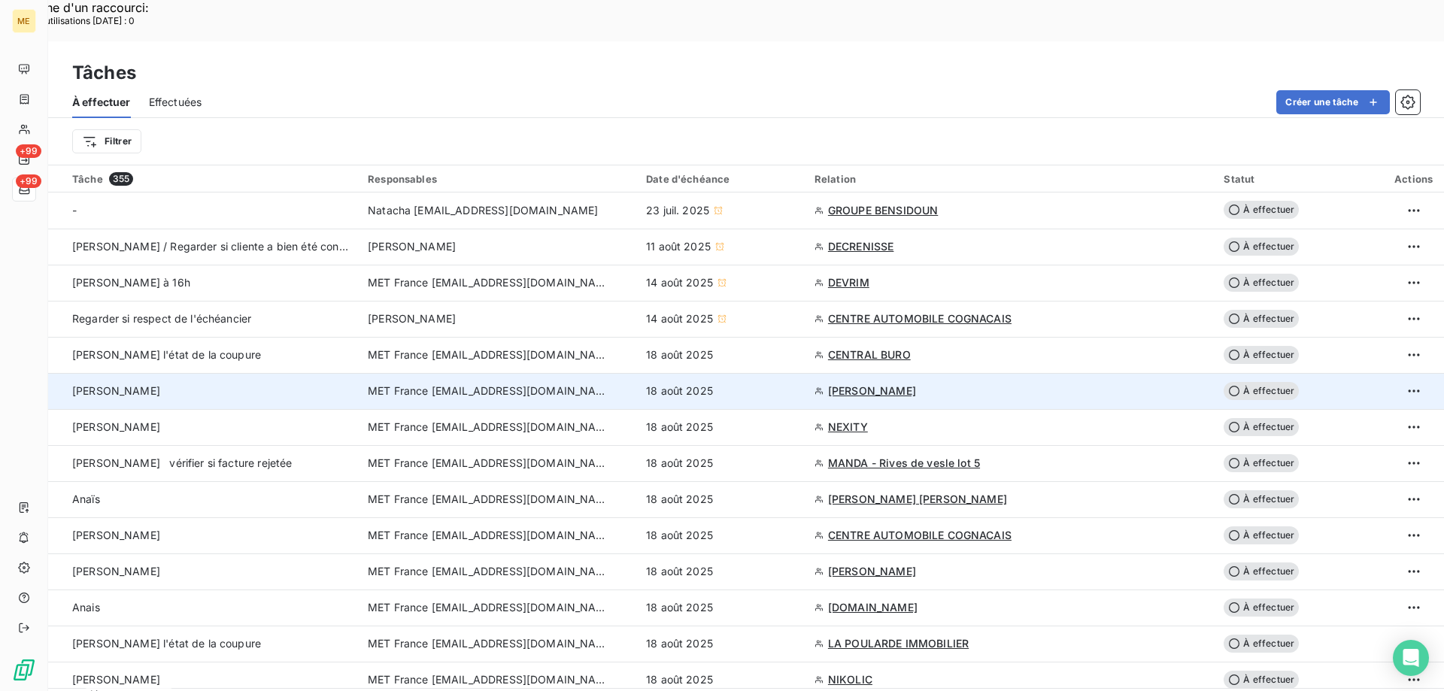
click at [864, 384] on span "MOUGIN JEAN-PAUL" at bounding box center [872, 391] width 88 height 15
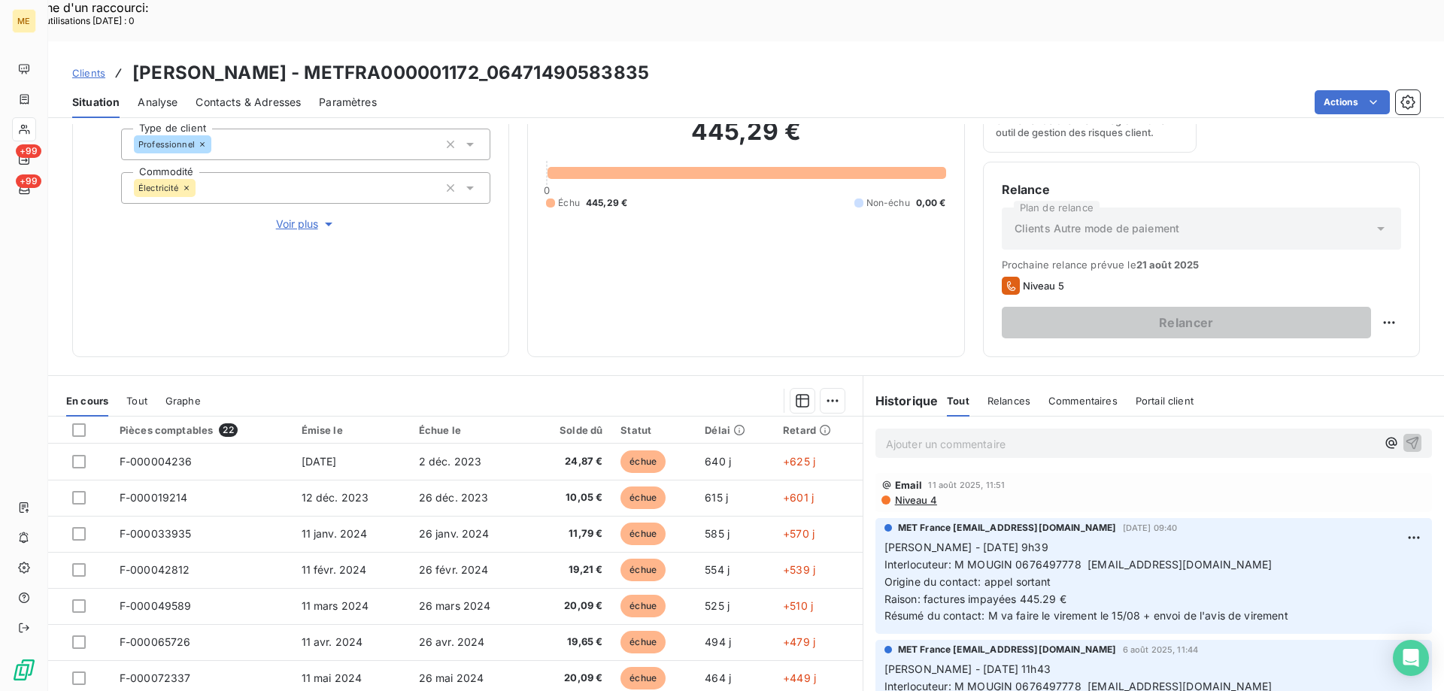
scroll to position [201, 0]
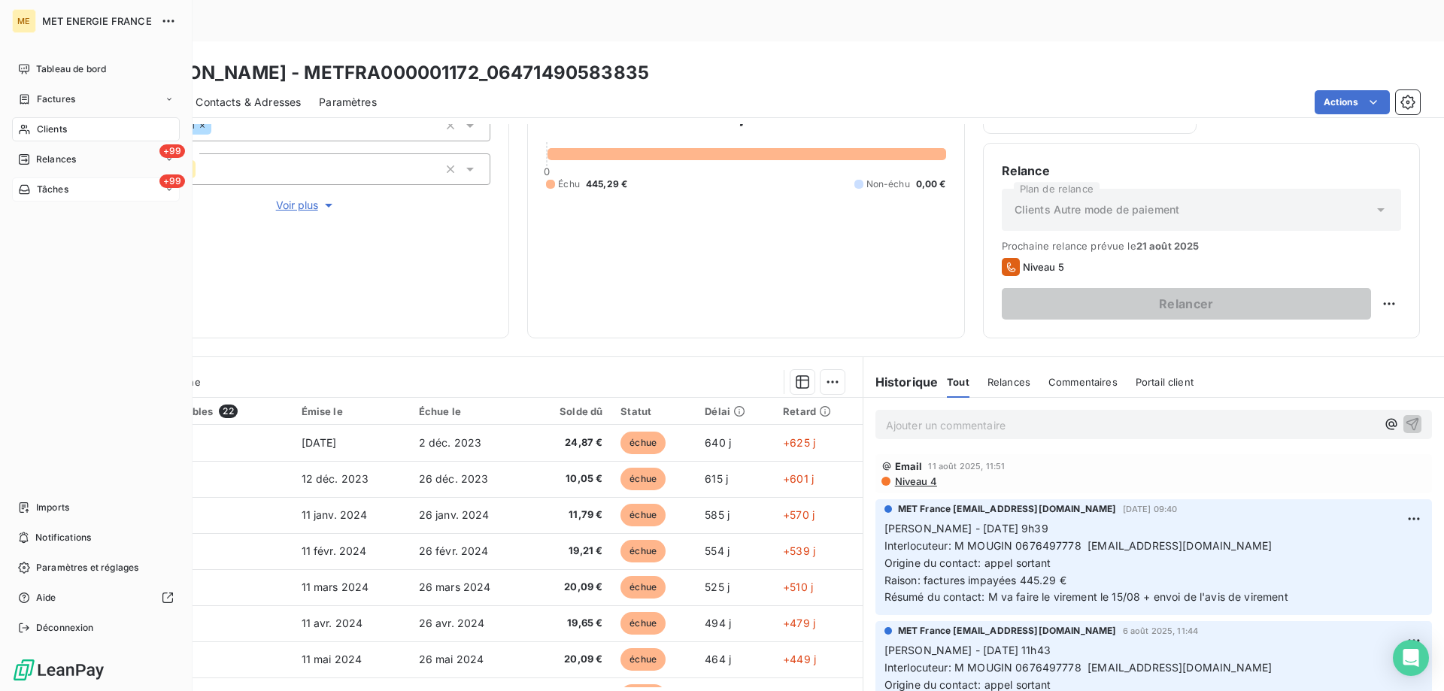
click at [81, 193] on div "+99 Tâches" at bounding box center [96, 190] width 168 height 24
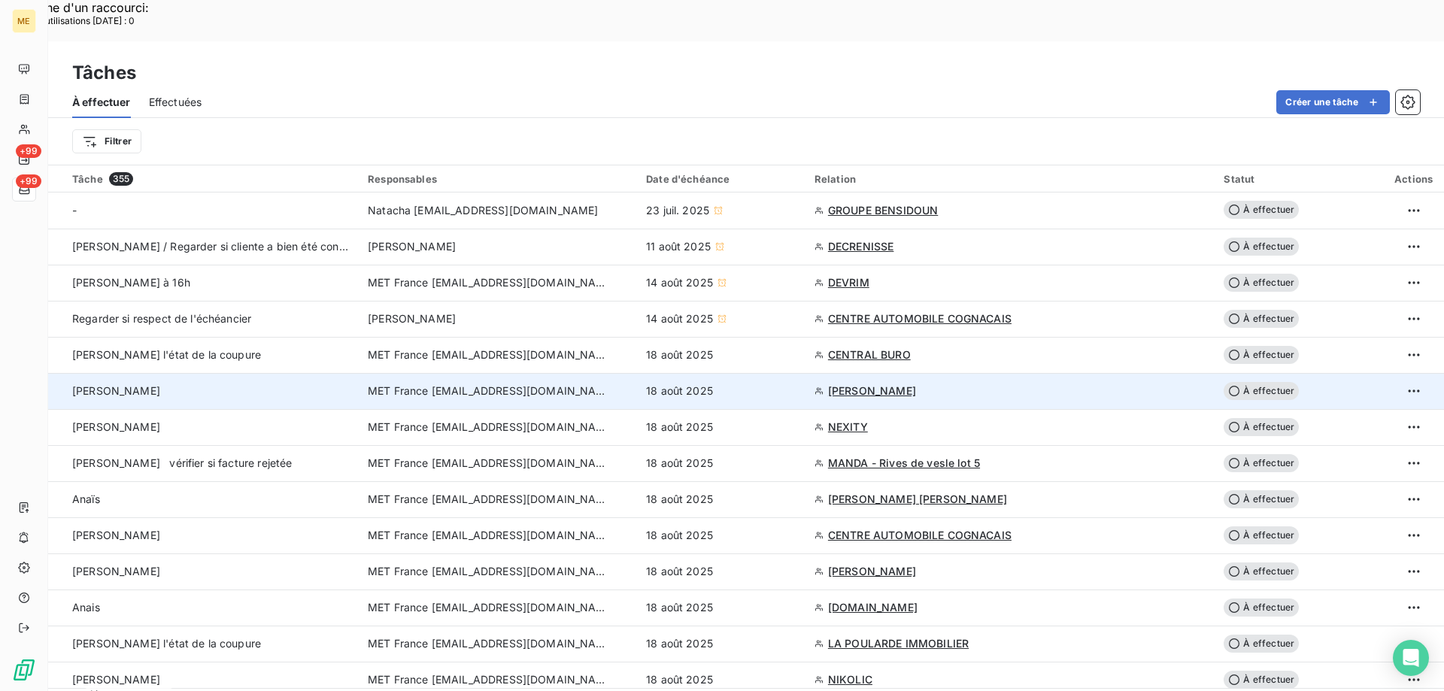
click at [909, 384] on span "MOUGIN JEAN-PAUL" at bounding box center [872, 391] width 88 height 15
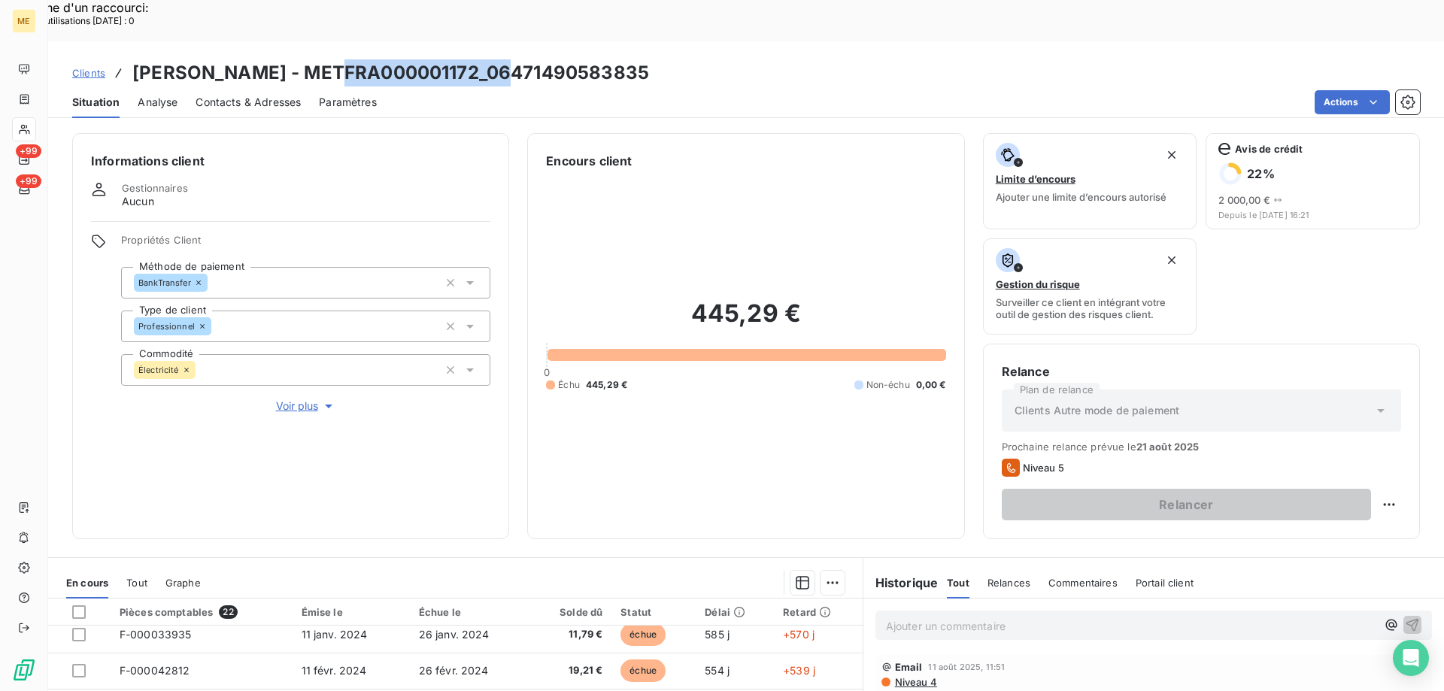
drag, startPoint x: 338, startPoint y: 32, endPoint x: 506, endPoint y: 35, distance: 168.5
click at [506, 59] on h3 "MOUGIN JEAN-PAUL - METFRA000001172_06471490583835" at bounding box center [390, 72] width 517 height 27
copy h3 "METFRA000001172"
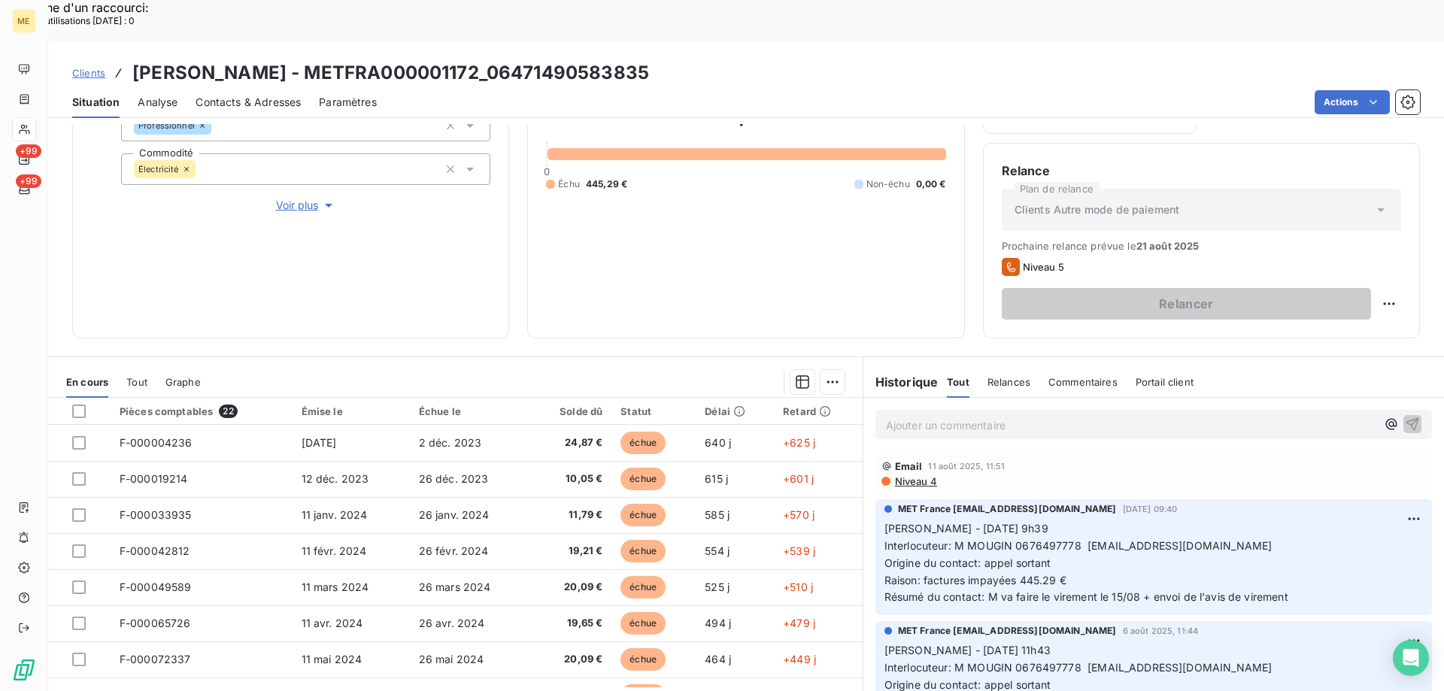
click at [721, 291] on div "Encours client 445,29 € 0 Échu 445,29 € Non-échu 0,00 €" at bounding box center [745, 135] width 437 height 406
copy span "0676497778"
drag, startPoint x: 1007, startPoint y: 506, endPoint x: 1076, endPoint y: 502, distance: 68.6
click at [1076, 539] on span "Interlocuteur: M MOUGIN 0676497778 jploulou.mougin@hotmail.fr" at bounding box center [1079, 545] width 388 height 13
click at [1218, 531] on p "Sylvain - 08/08/2025 - 9h39 Interlocuteur: M MOUGIN 0676497778 jploulou.mougin@…" at bounding box center [1154, 564] width 539 height 86
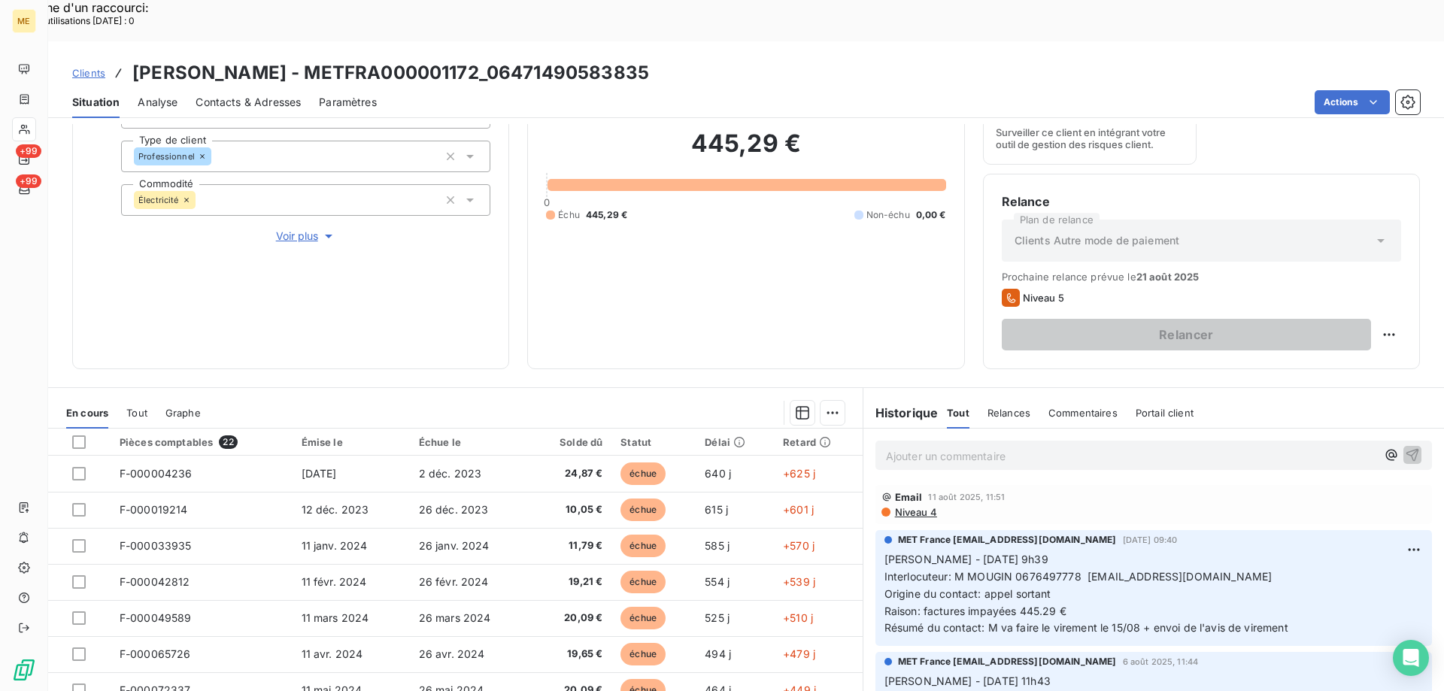
scroll to position [201, 0]
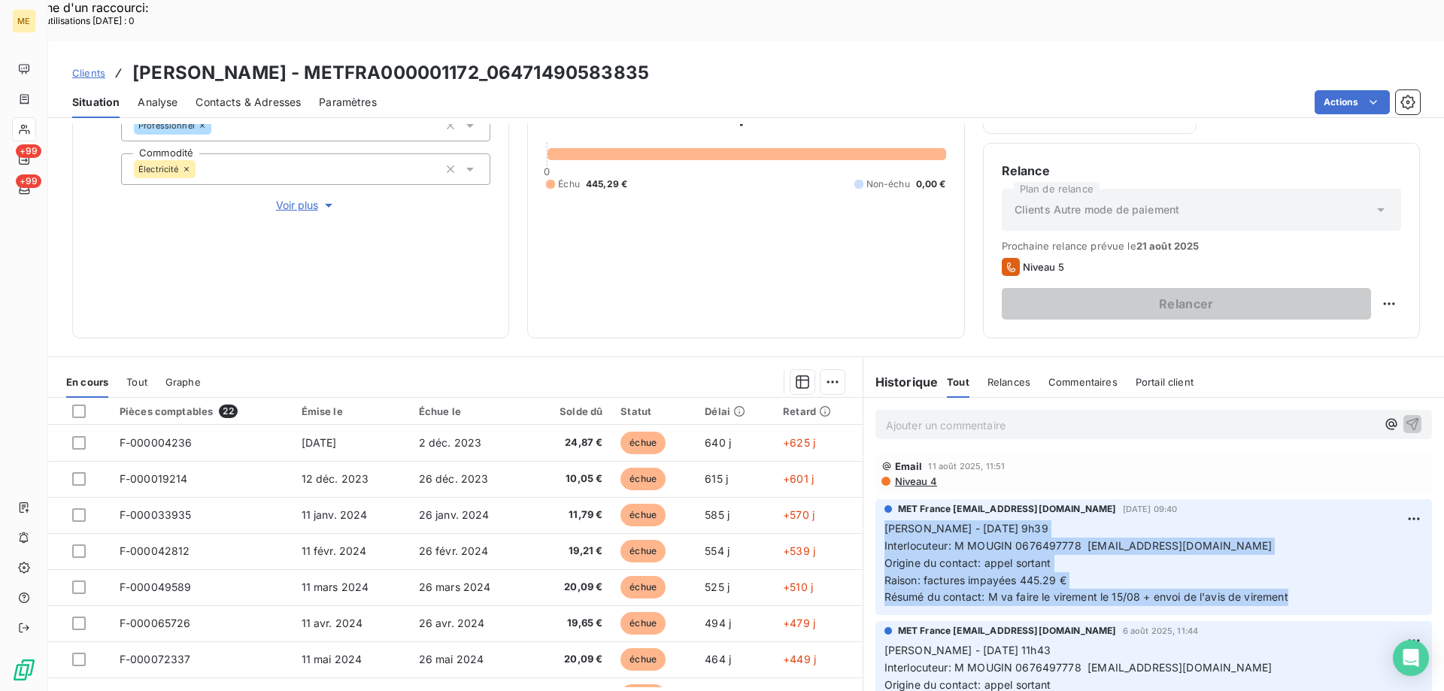
copy p "Sylvain - 08/08/2025 - 9h39 Interlocuteur: M MOUGIN 0676497778 jploulou.mougin@…"
drag, startPoint x: 871, startPoint y: 485, endPoint x: 1298, endPoint y: 557, distance: 433.3
click at [1298, 557] on div "MET France met-france@recouvrement.met.com 8 août 2025, 09:40 Sylvain - 08/08/2…" at bounding box center [1154, 557] width 557 height 116
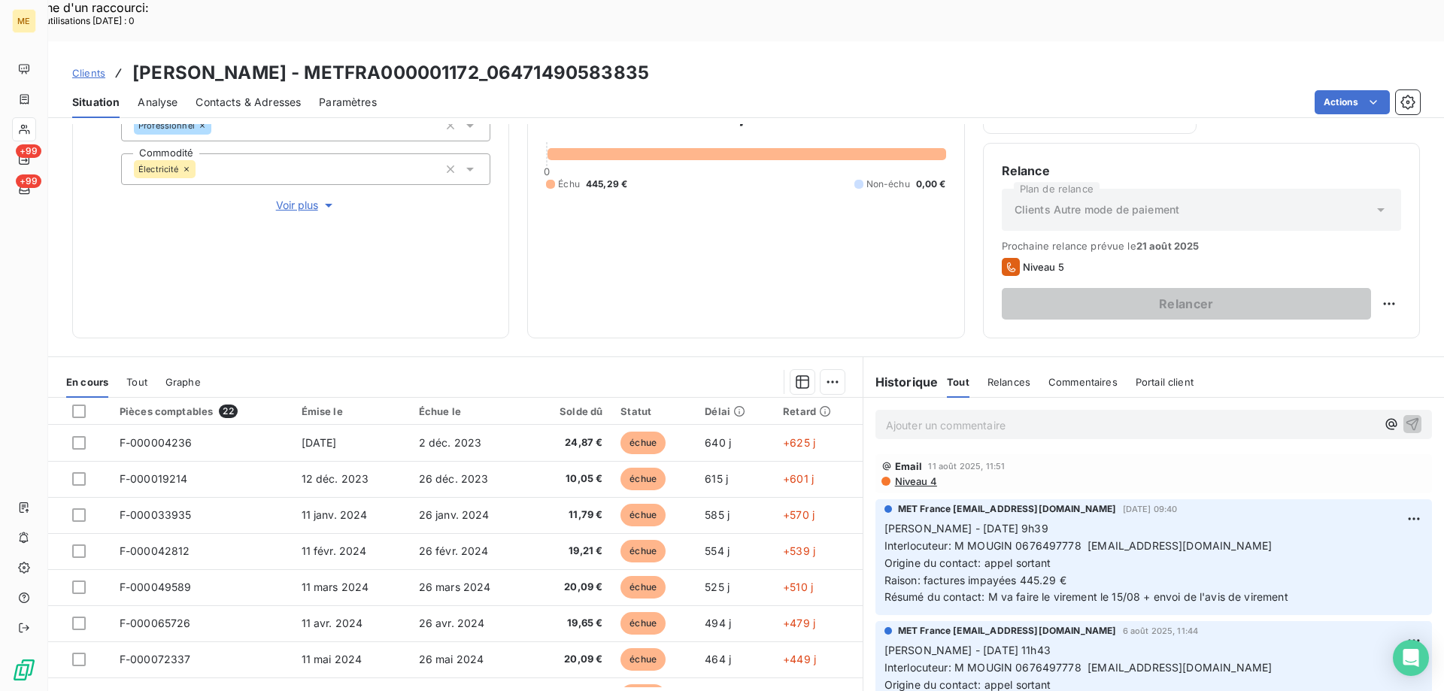
click at [1167, 416] on p "Ajouter un commentaire ﻿" at bounding box center [1131, 425] width 490 height 19
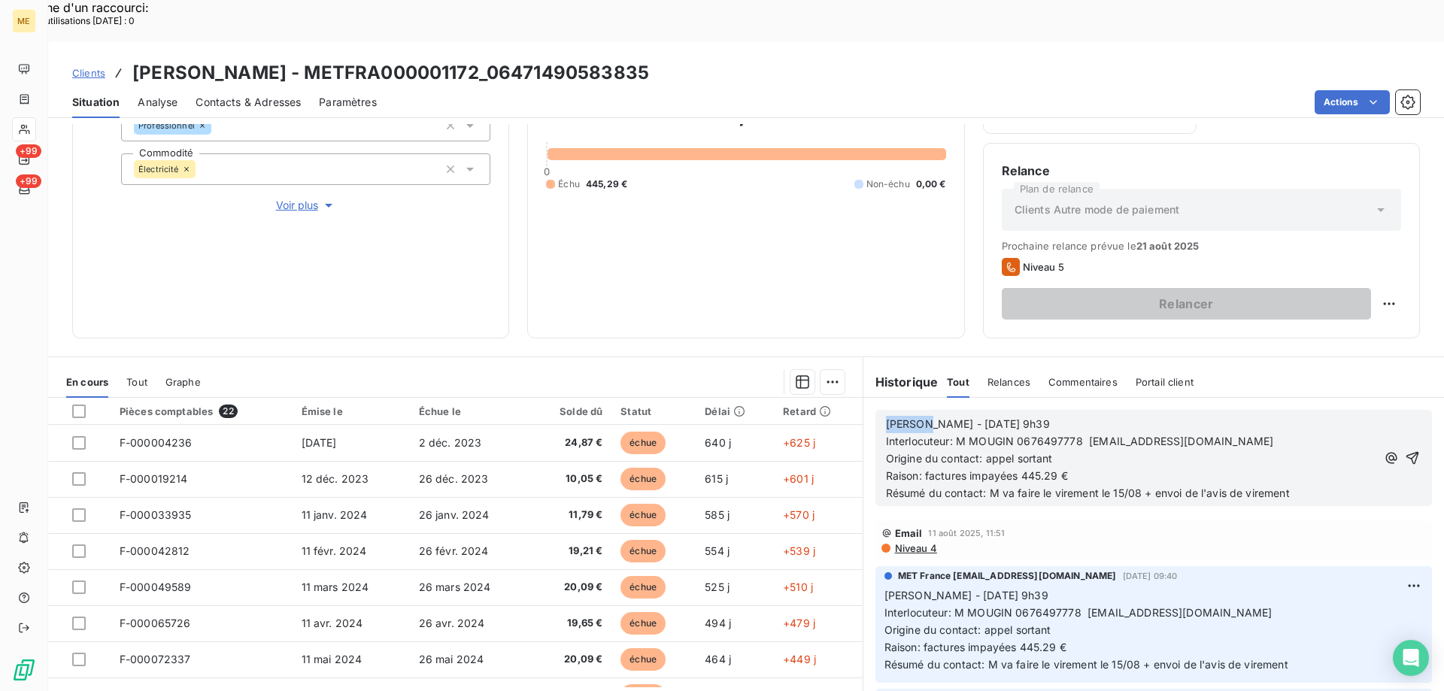
drag, startPoint x: 916, startPoint y: 384, endPoint x: 858, endPoint y: 384, distance: 58.7
click at [864, 398] on div "Sylvain - 08/08/2025 - 9h39 Interlocuteur: M MOUGIN 0676497778 jploulou.mougin@…" at bounding box center [1154, 458] width 581 height 120
click at [924, 417] on span "Lisa - 08/08/2025 - 9h39" at bounding box center [968, 423] width 164 height 13
click at [1045, 416] on p "Lisa - 18/08/2025 - 9h39" at bounding box center [1131, 424] width 490 height 17
drag, startPoint x: 985, startPoint y: 452, endPoint x: 1319, endPoint y: 453, distance: 334.0
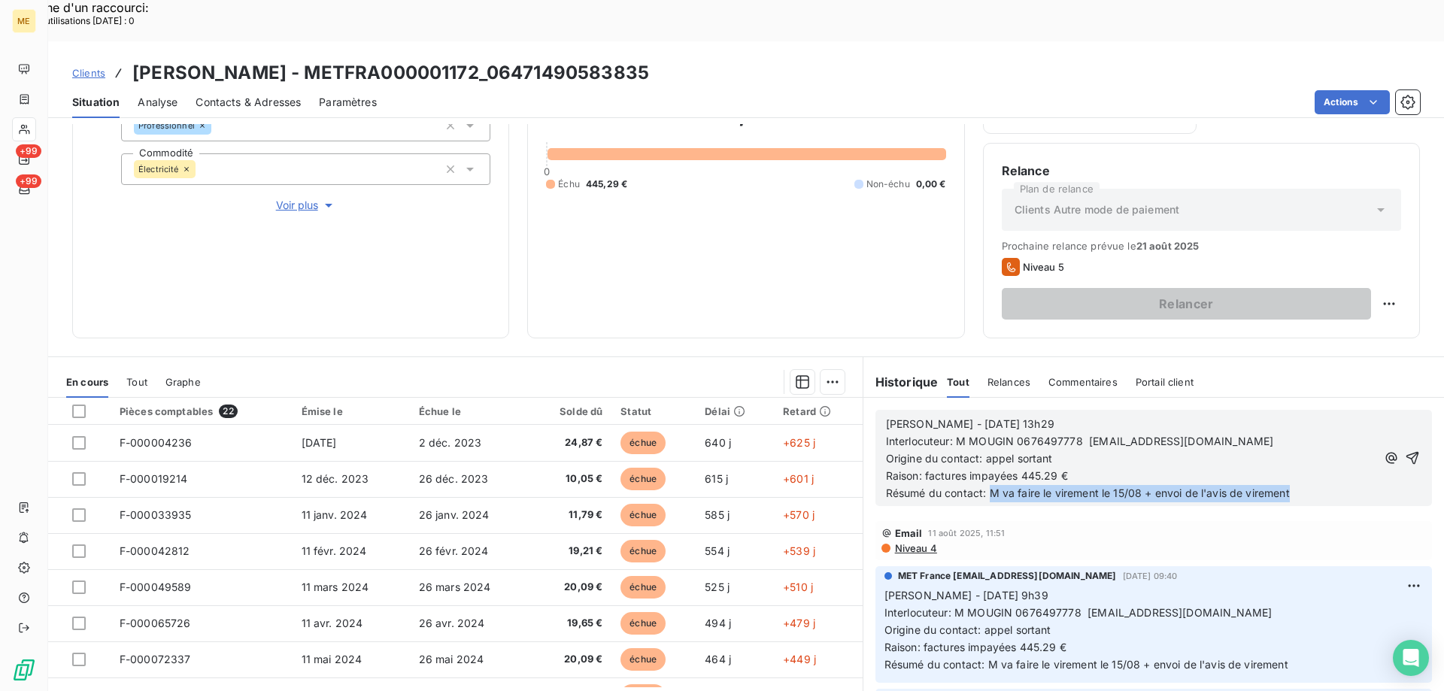
click at [1319, 485] on p "Résumé du contact: M va faire le virement le 15/08 + envoi de l'avis de virement" at bounding box center [1131, 493] width 490 height 17
click at [1405, 451] on icon "button" at bounding box center [1412, 458] width 15 height 15
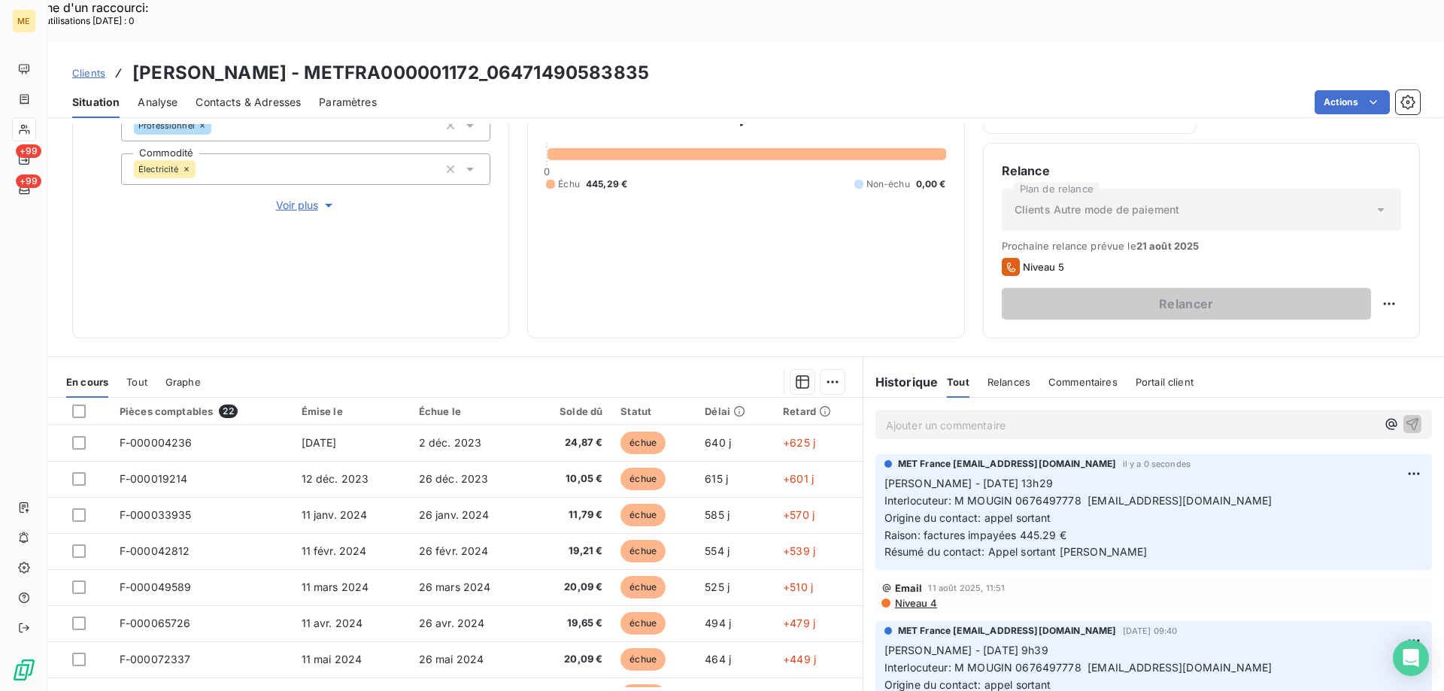
scroll to position [0, 0]
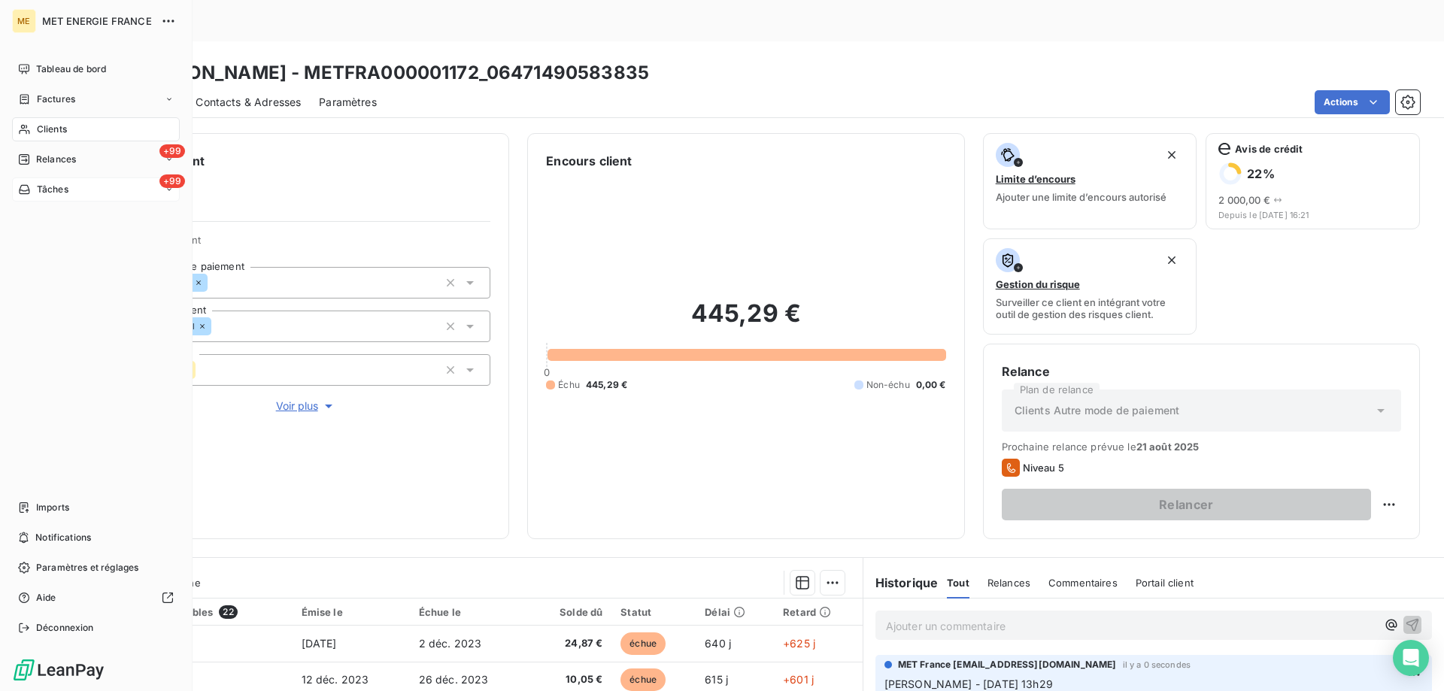
click at [21, 190] on icon at bounding box center [24, 189] width 11 height 9
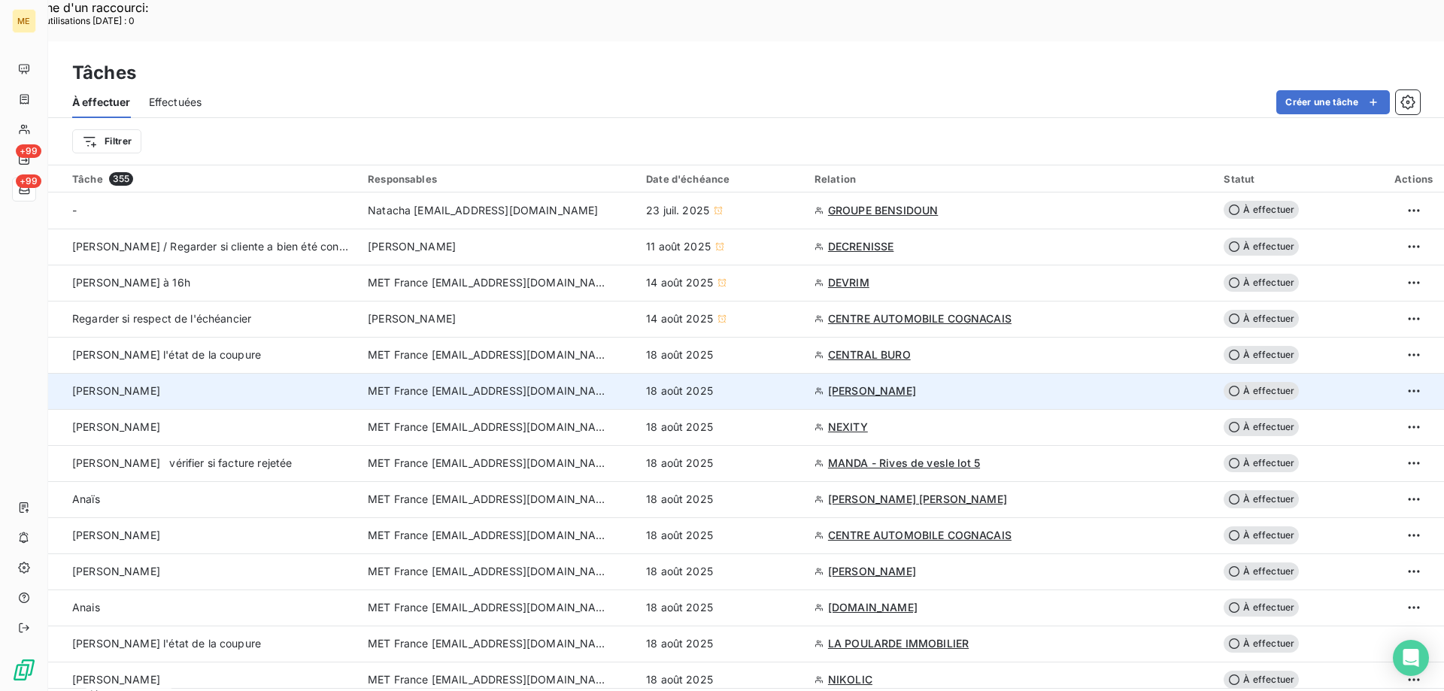
click at [236, 384] on div "[PERSON_NAME]" at bounding box center [211, 391] width 278 height 15
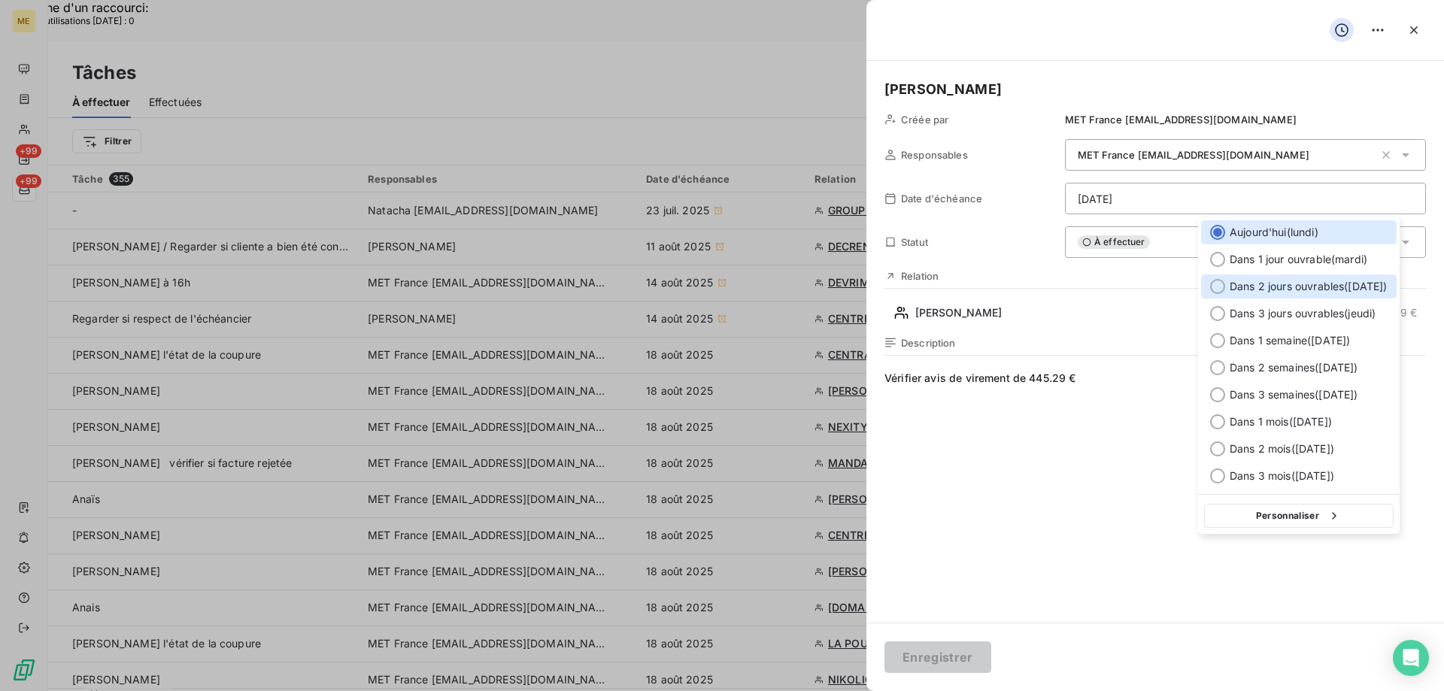
click at [1246, 281] on span "Dans 2 jours ouvrables ( mercredi )" at bounding box center [1309, 286] width 158 height 15
type input "20/08/2025"
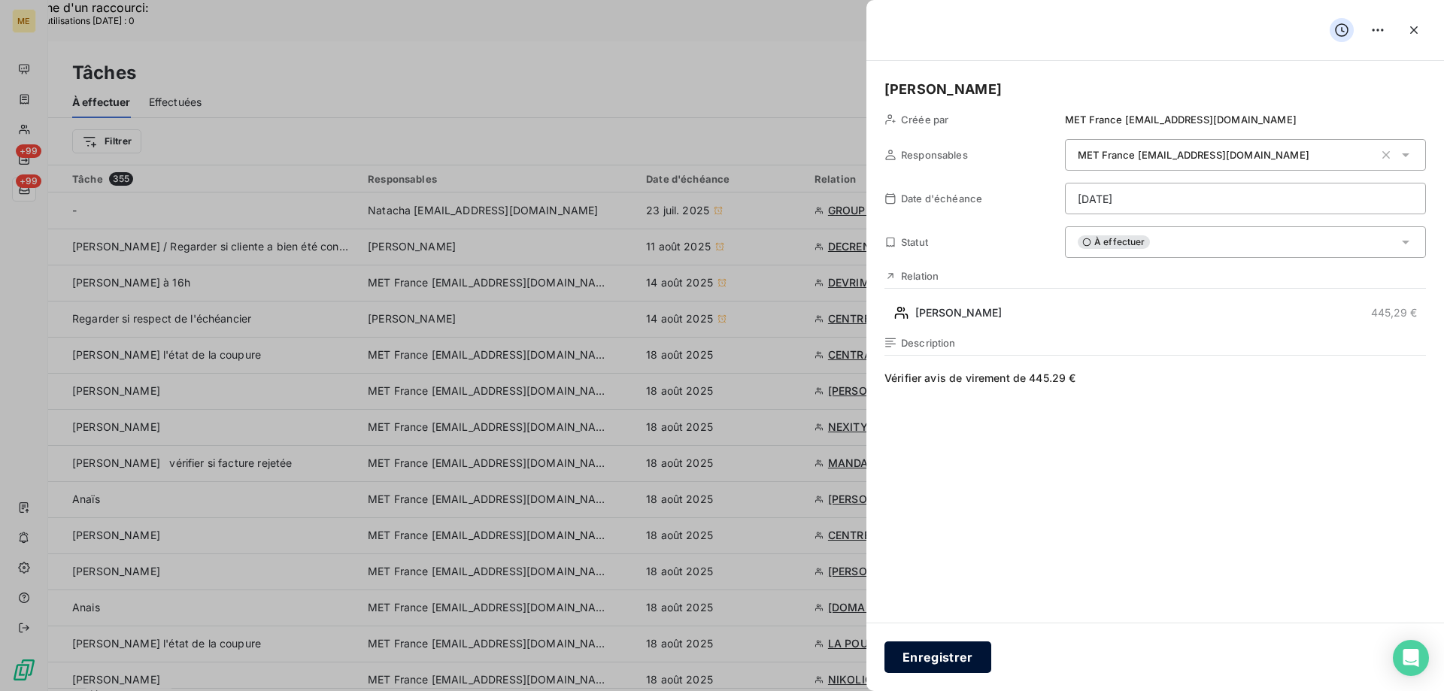
click at [924, 653] on button "Enregistrer" at bounding box center [938, 658] width 107 height 32
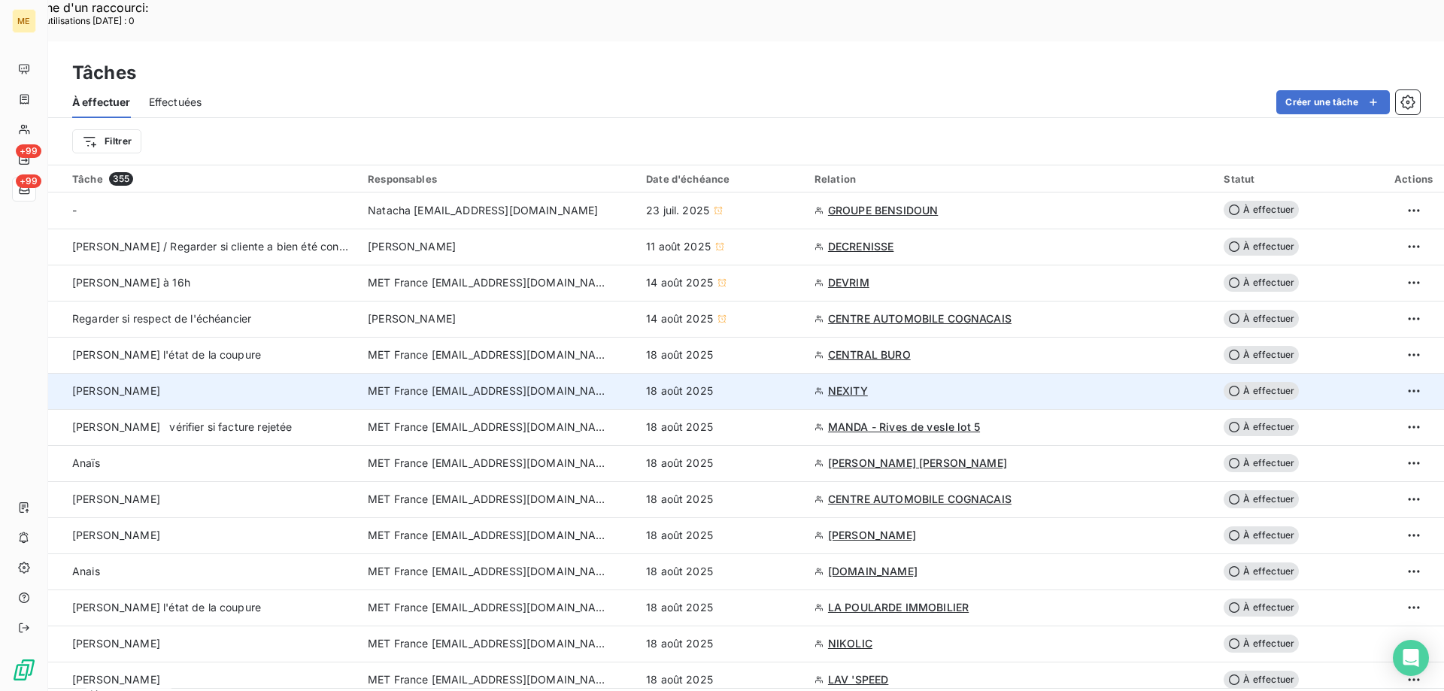
click at [851, 373] on td "NEXITY" at bounding box center [1011, 391] width 410 height 36
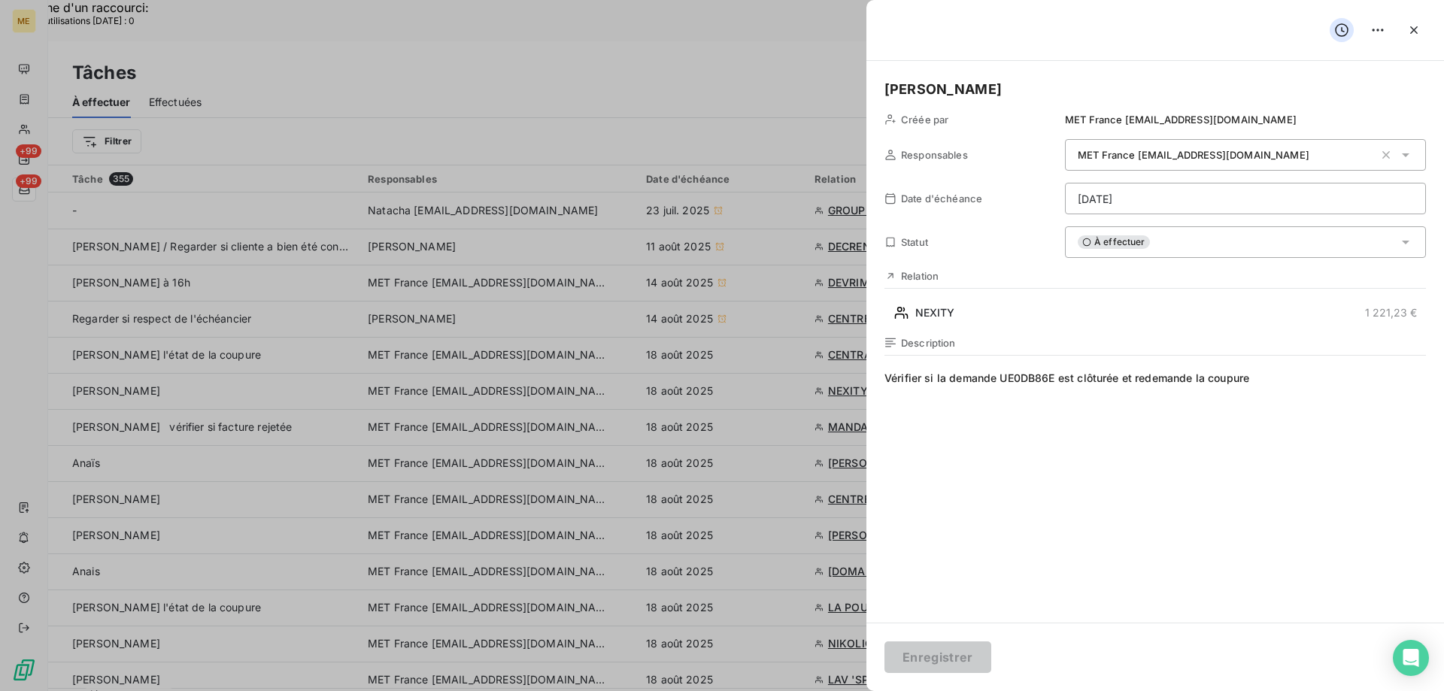
drag, startPoint x: 1416, startPoint y: 28, endPoint x: 1270, endPoint y: 5, distance: 147.8
click at [1415, 29] on icon "button" at bounding box center [1414, 30] width 8 height 8
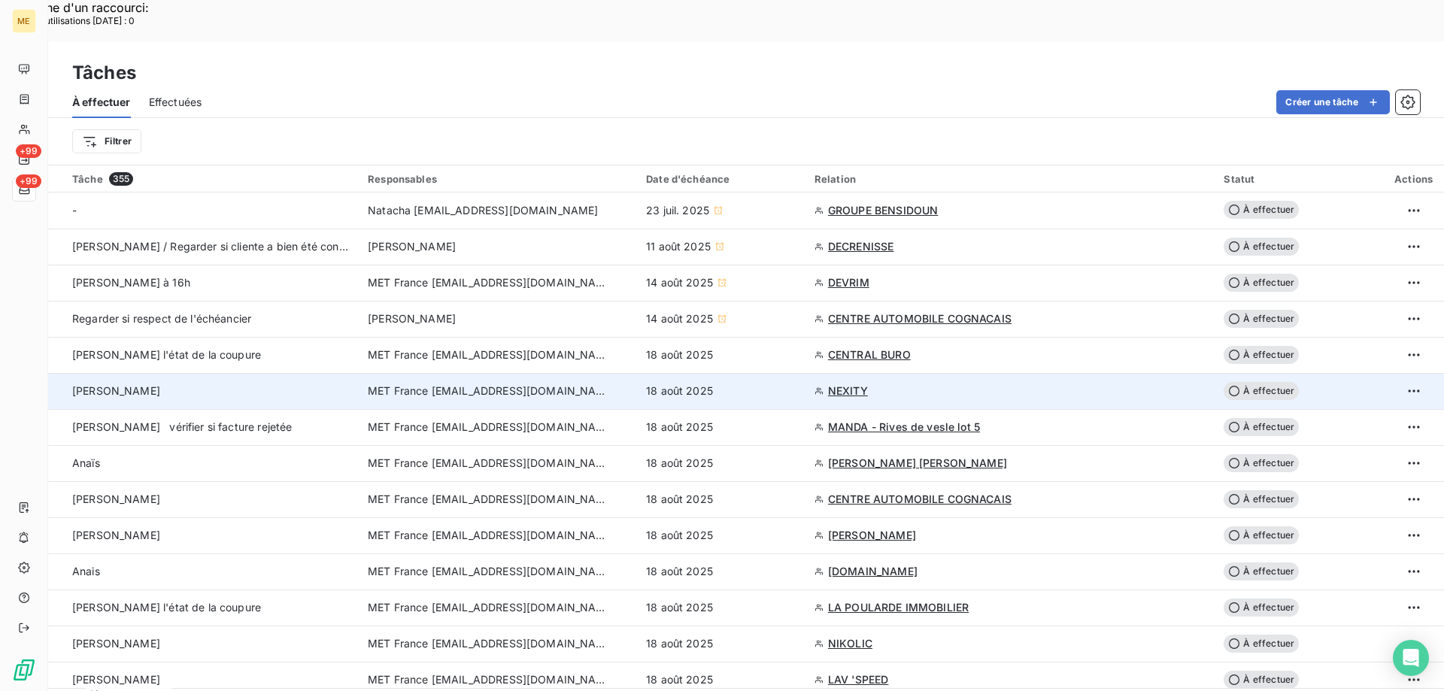
click at [861, 384] on span "NEXITY" at bounding box center [848, 391] width 40 height 15
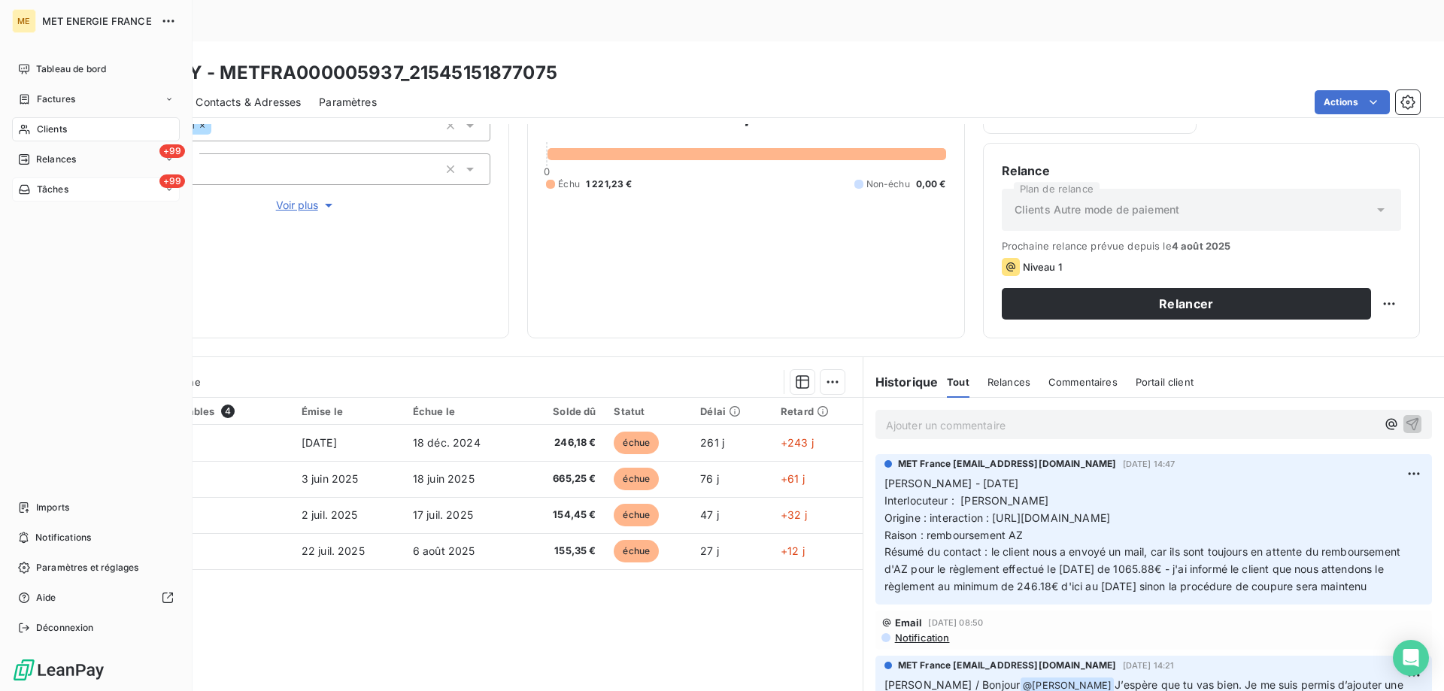
click at [46, 182] on div "+99 Tâches" at bounding box center [96, 190] width 168 height 24
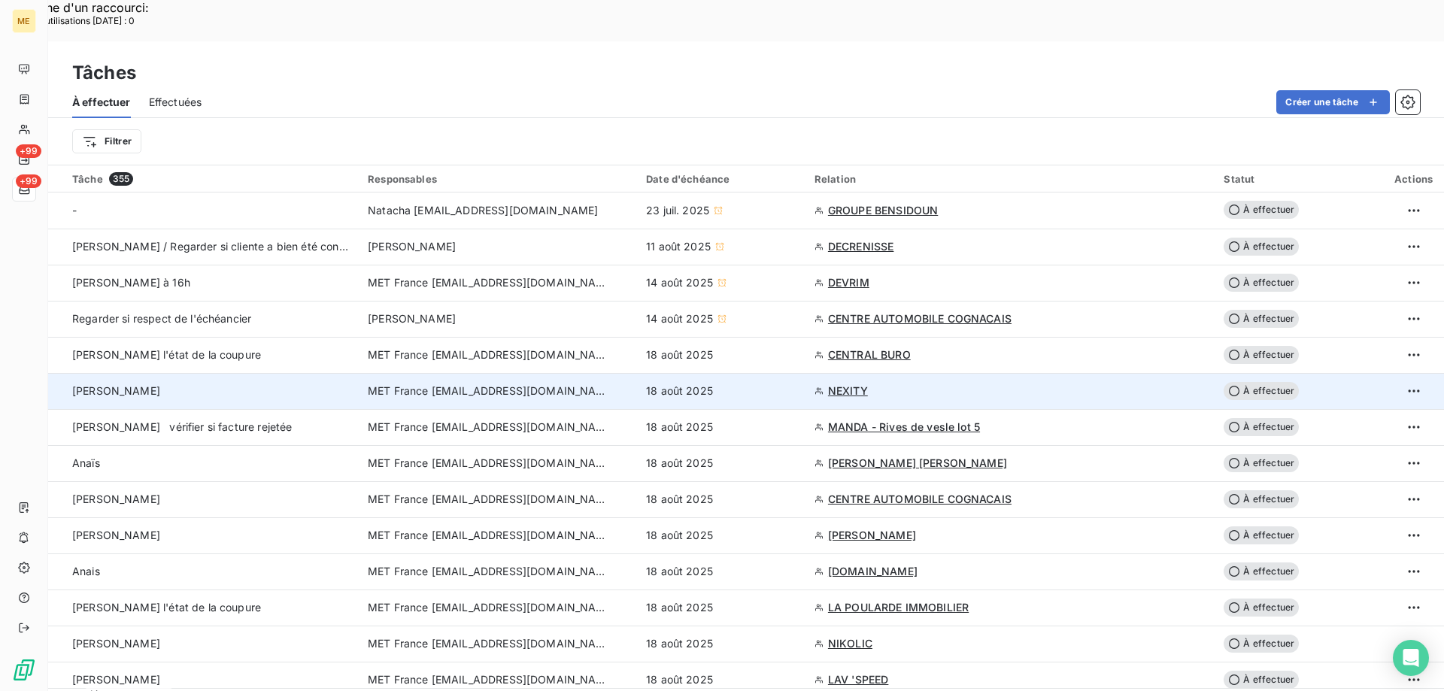
click at [868, 384] on span "NEXITY" at bounding box center [848, 391] width 40 height 15
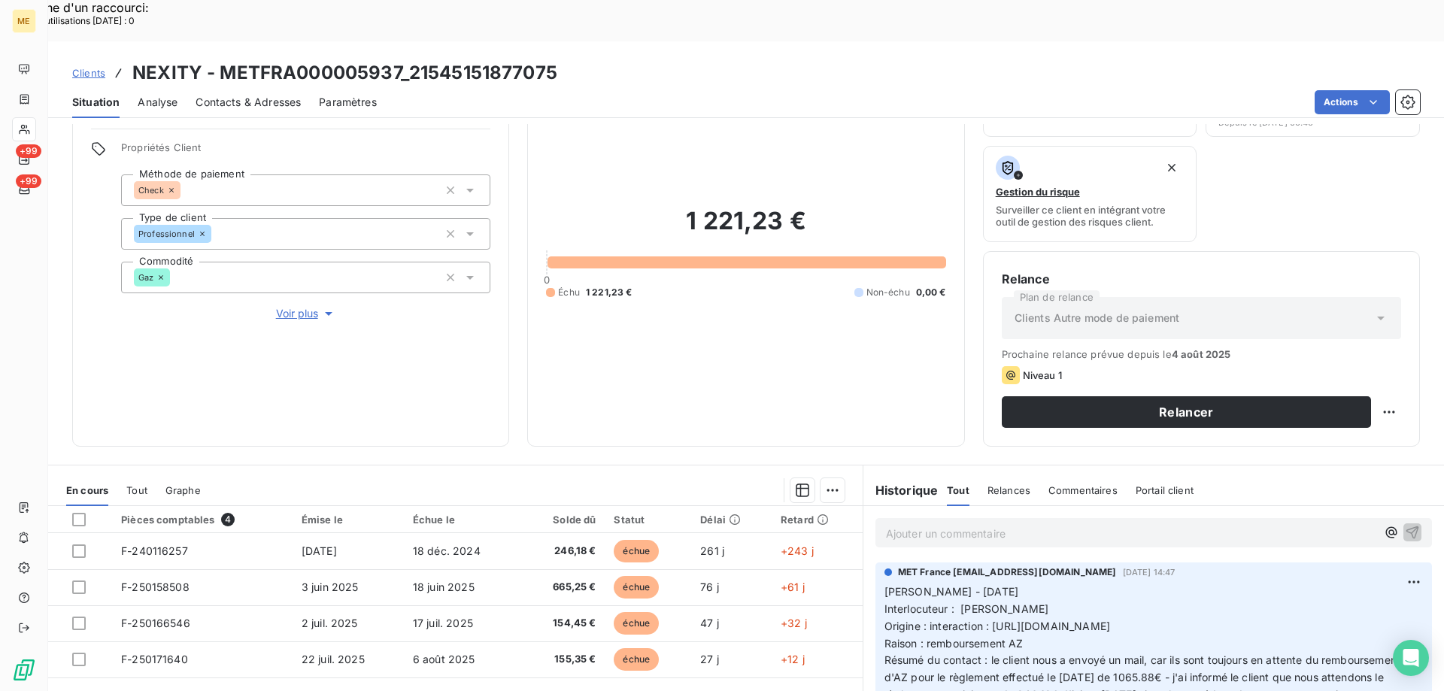
scroll to position [201, 0]
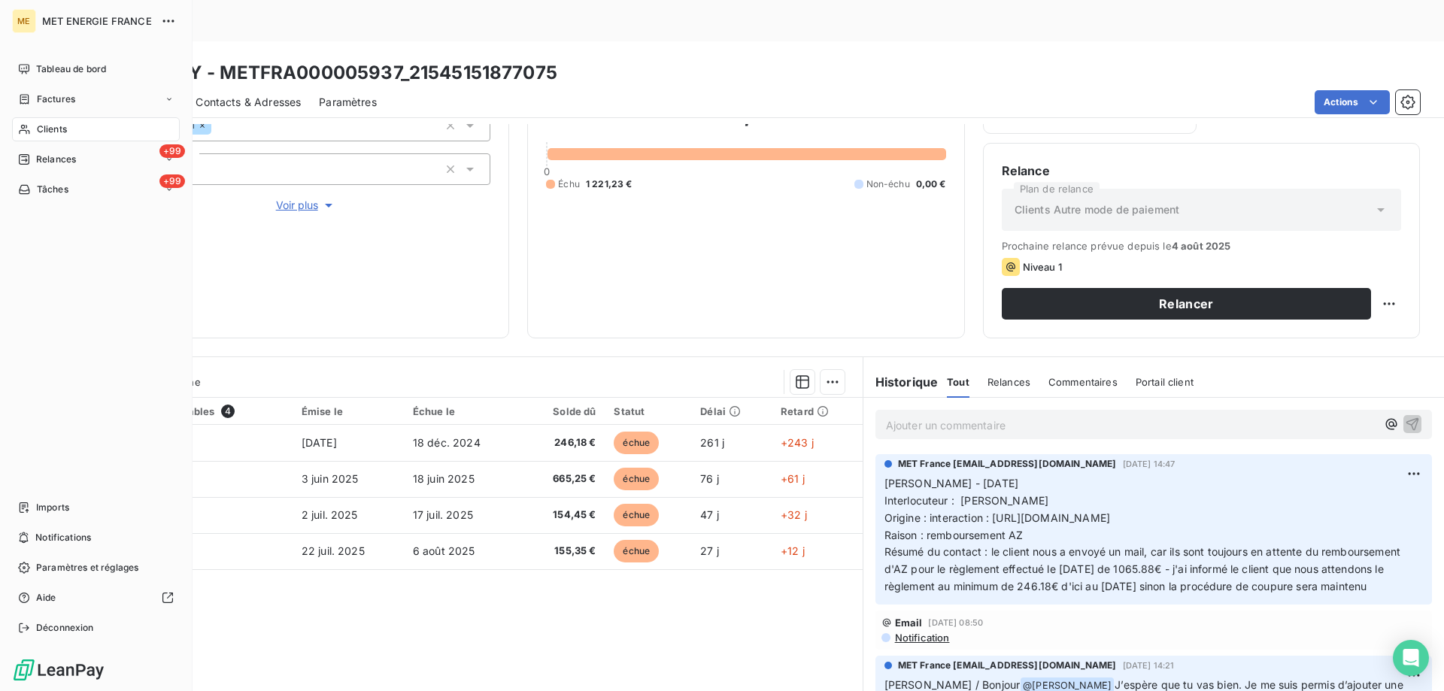
click at [41, 129] on span "Clients" at bounding box center [52, 130] width 30 height 14
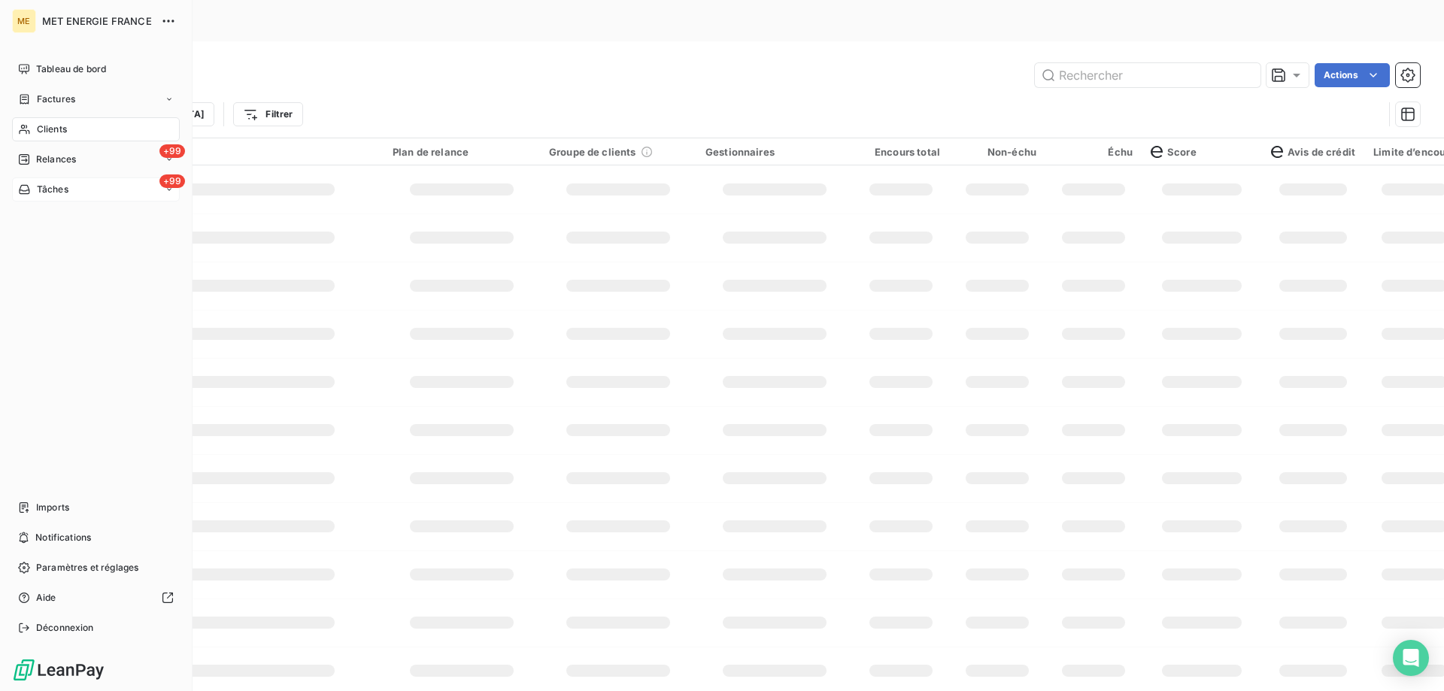
click at [23, 181] on div "+99 Tâches" at bounding box center [96, 190] width 168 height 24
click at [118, 193] on div "+99 Tâches" at bounding box center [96, 190] width 168 height 24
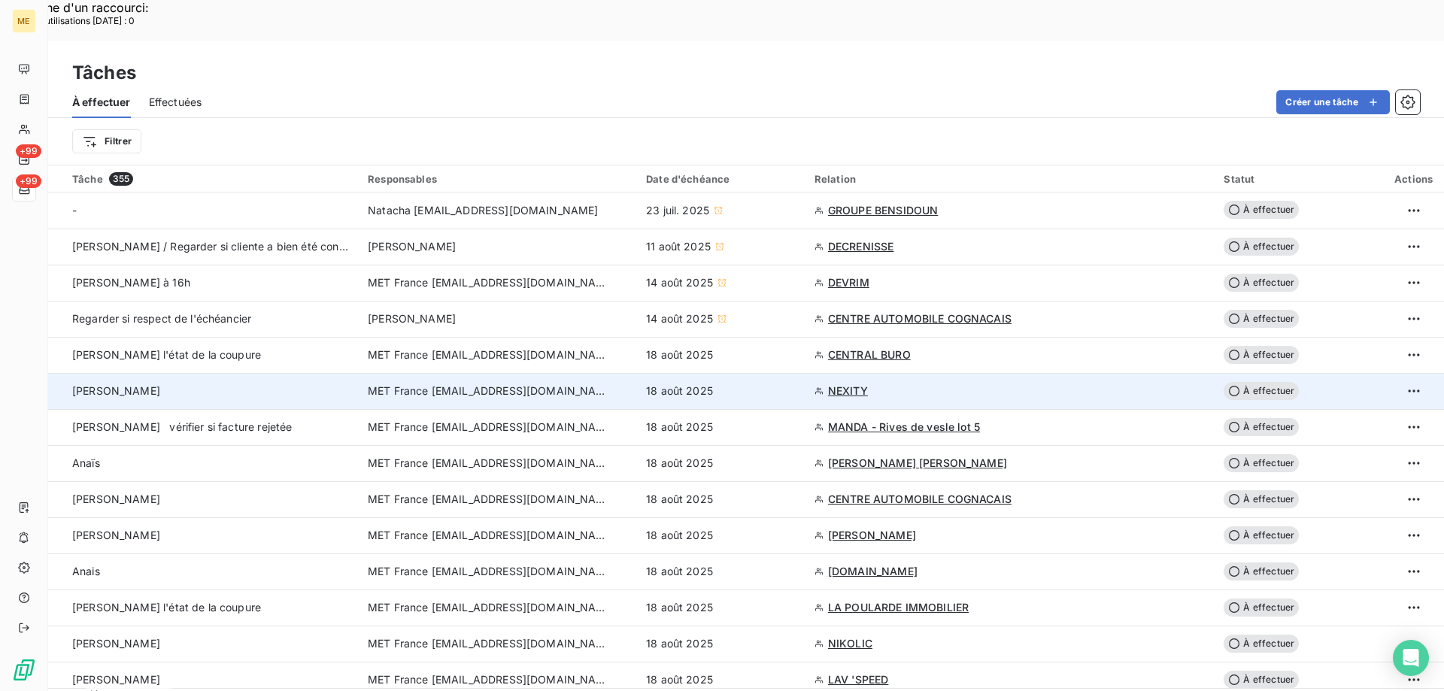
click at [835, 384] on span "NEXITY" at bounding box center [848, 391] width 40 height 15
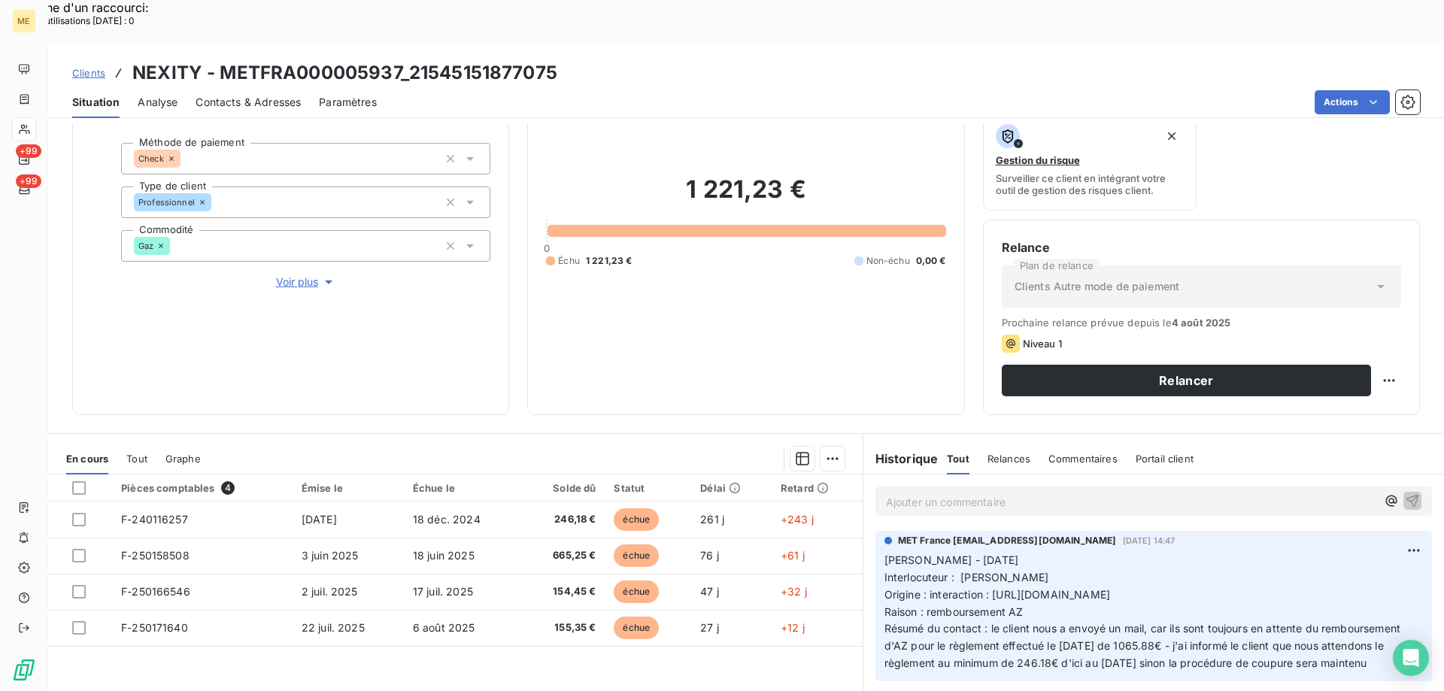
scroll to position [201, 0]
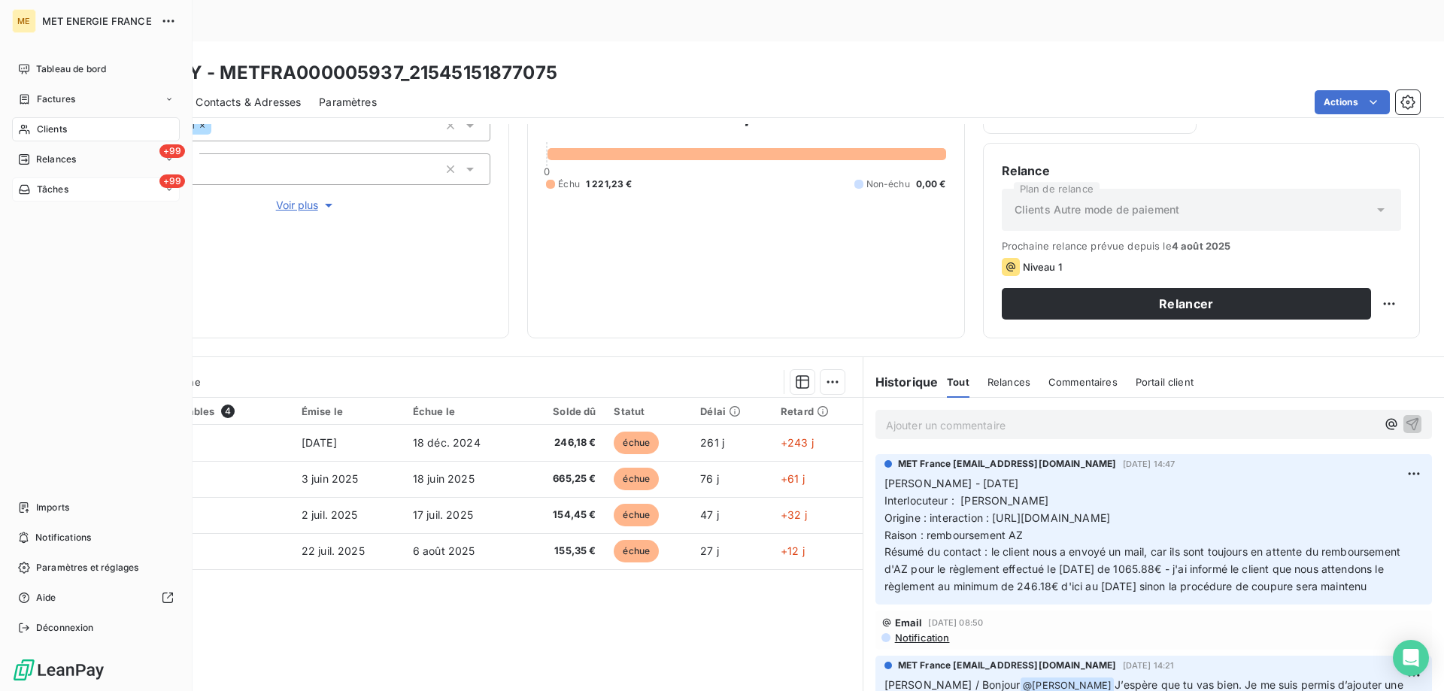
click at [138, 193] on div "+99 Tâches" at bounding box center [96, 190] width 168 height 24
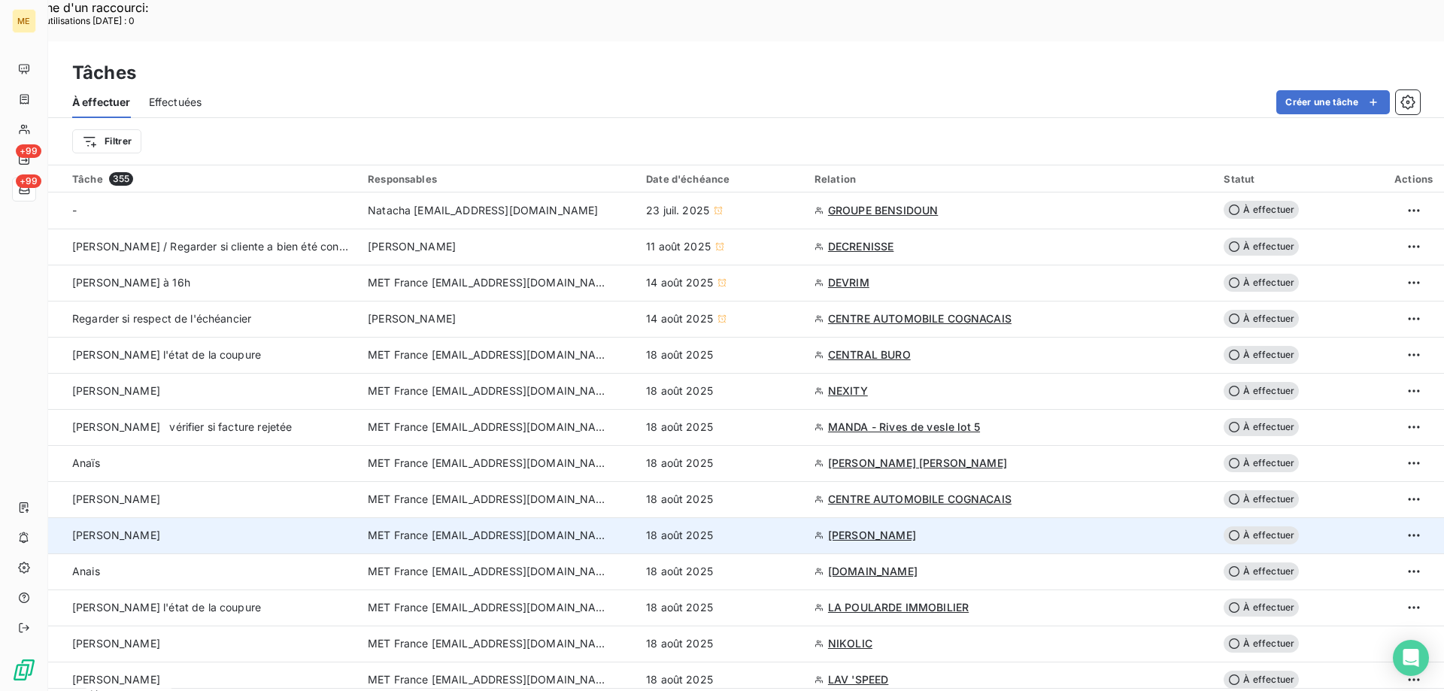
click at [891, 528] on span "[PERSON_NAME]" at bounding box center [872, 535] width 88 height 15
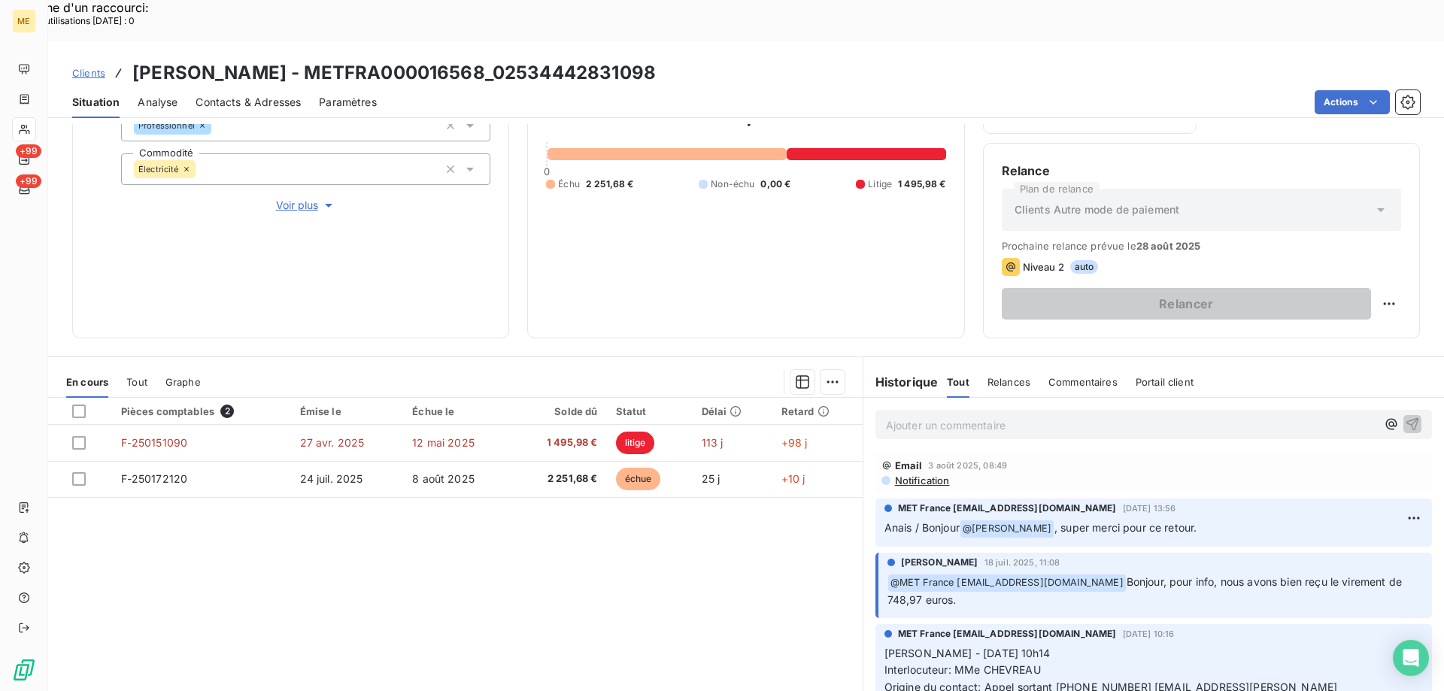
scroll to position [75, 0]
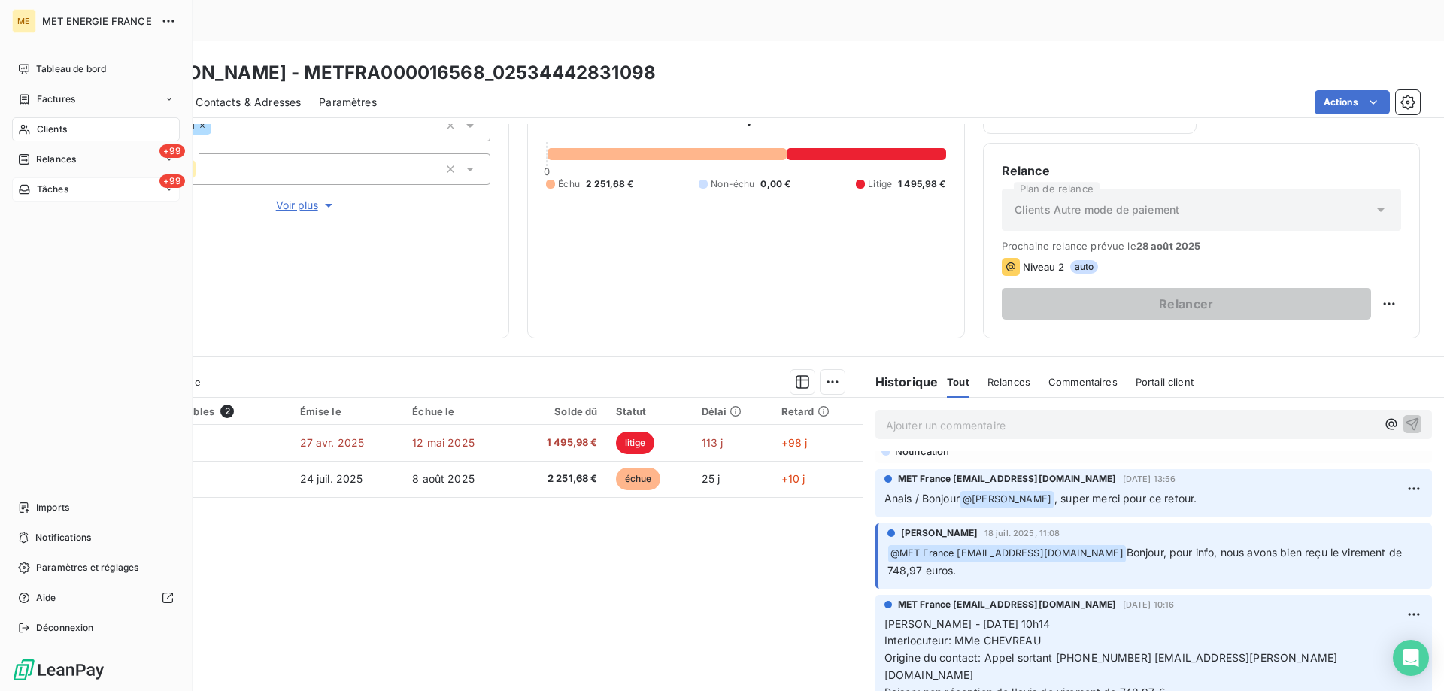
click at [53, 195] on span "Tâches" at bounding box center [53, 190] width 32 height 14
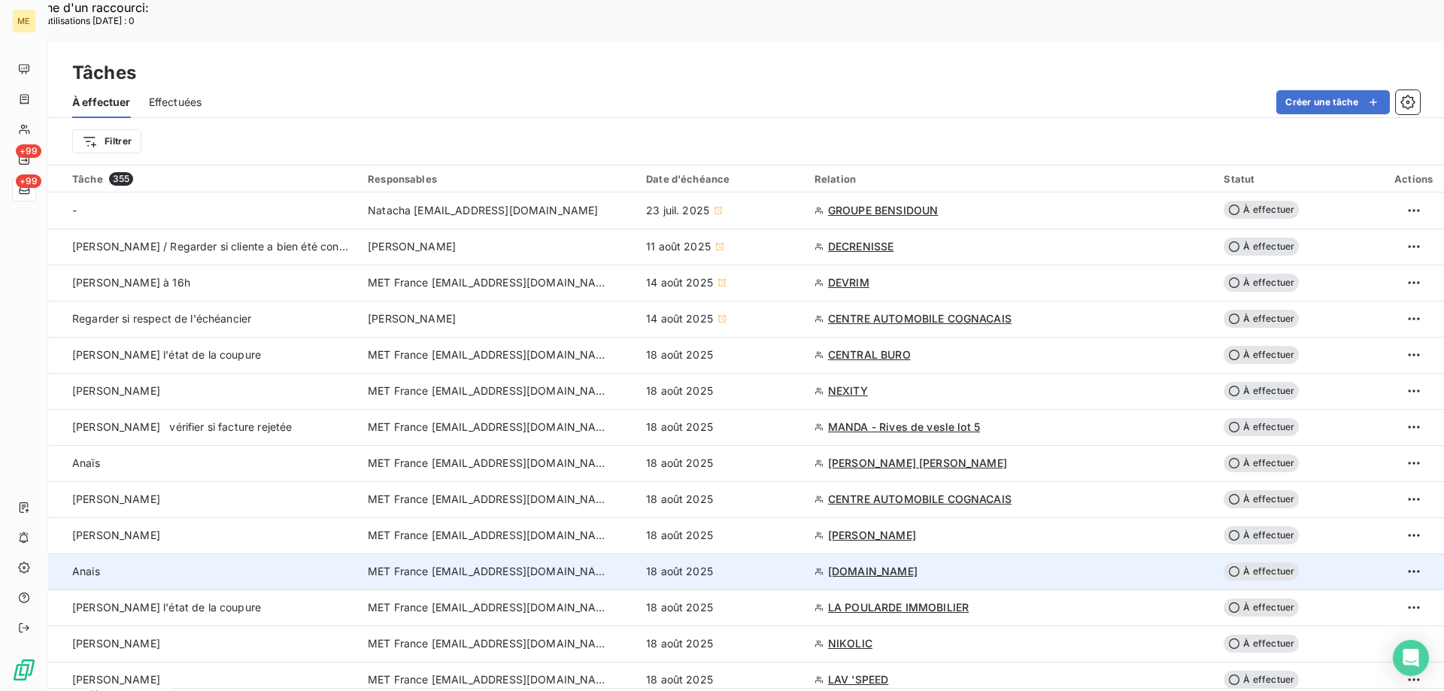
scroll to position [75, 0]
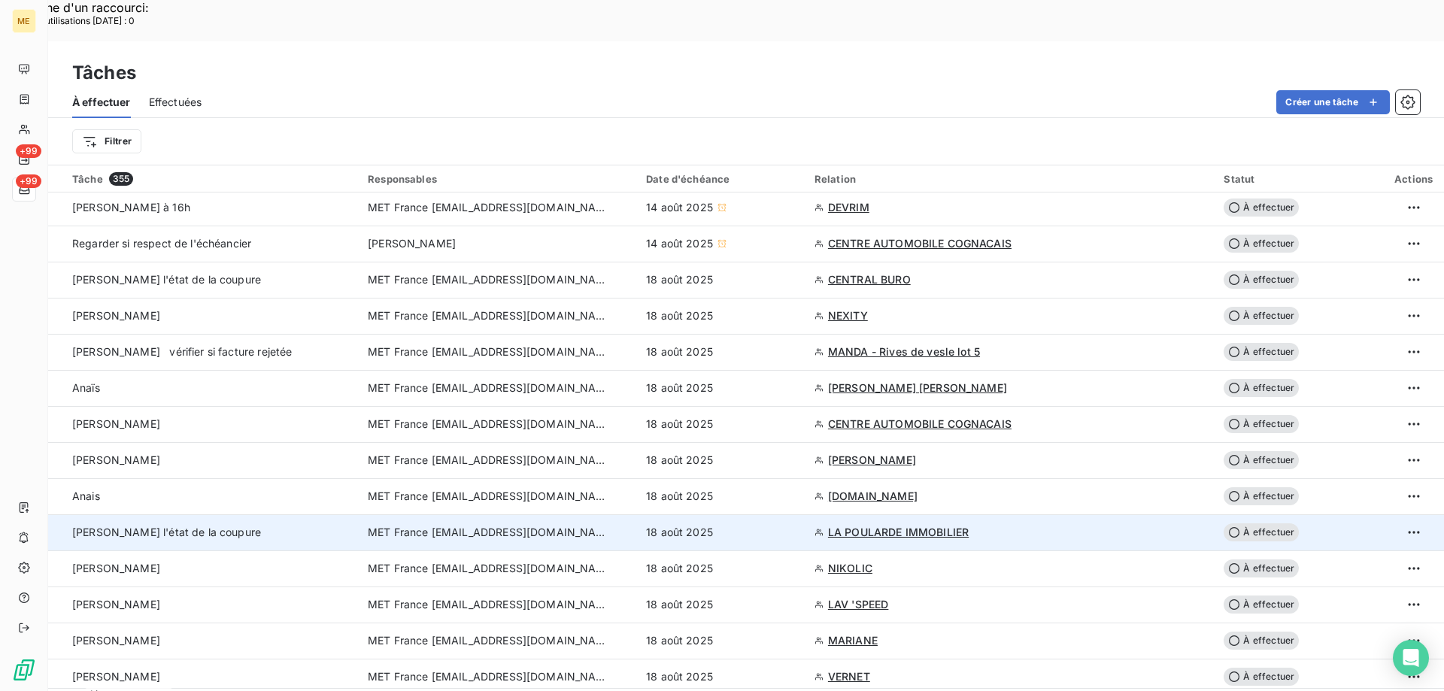
click at [906, 525] on span "LA POULARDE IMMOBILIER" at bounding box center [898, 532] width 141 height 15
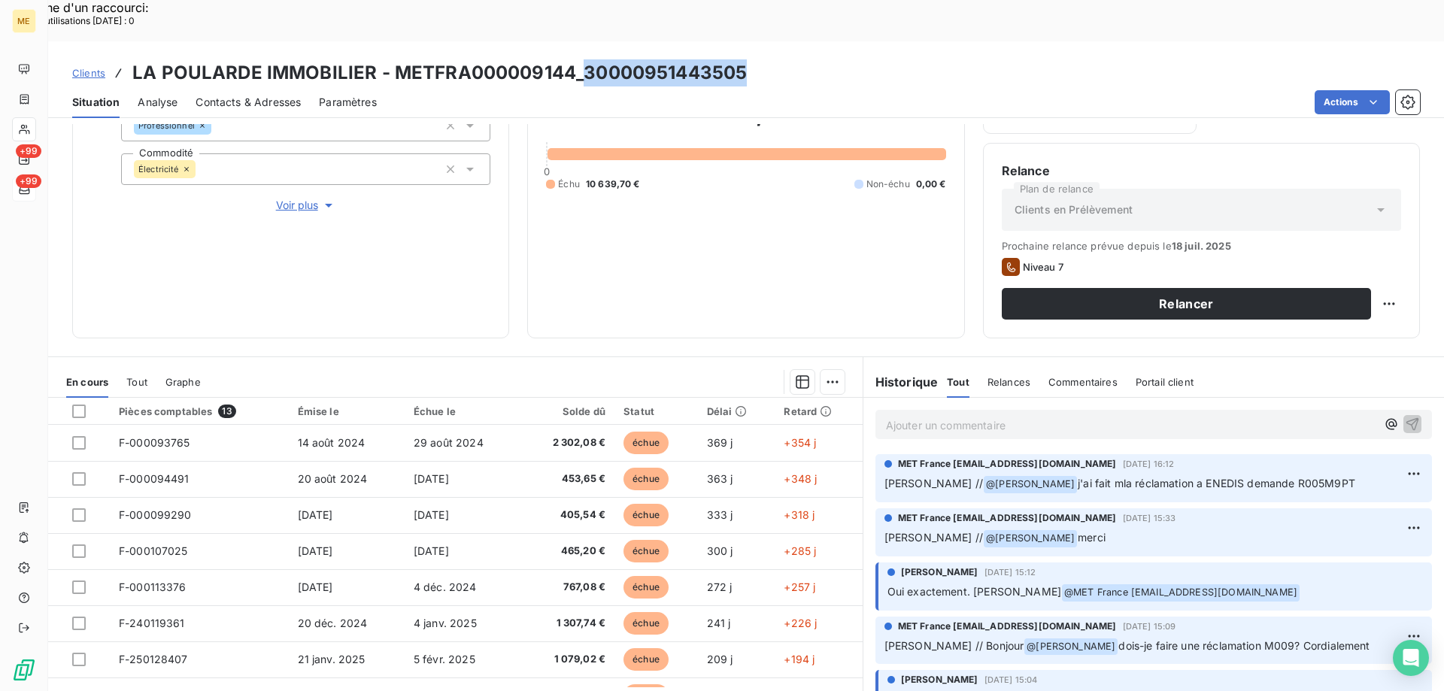
drag, startPoint x: 582, startPoint y: 31, endPoint x: 762, endPoint y: 33, distance: 179.8
click at [762, 59] on div "Clients LA POULARDE IMMOBILIER - METFRA000009144_30000951443505" at bounding box center [746, 72] width 1396 height 27
copy h3 "30000951443505"
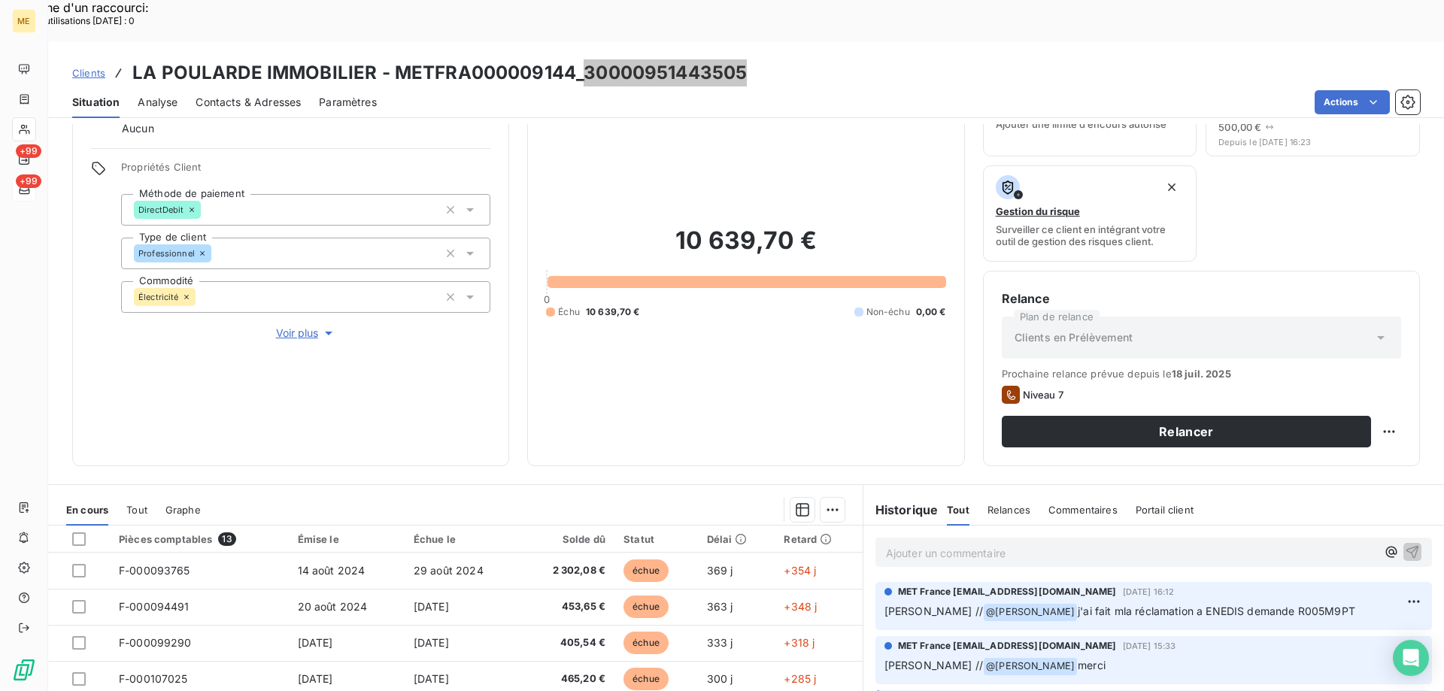
scroll to position [201, 0]
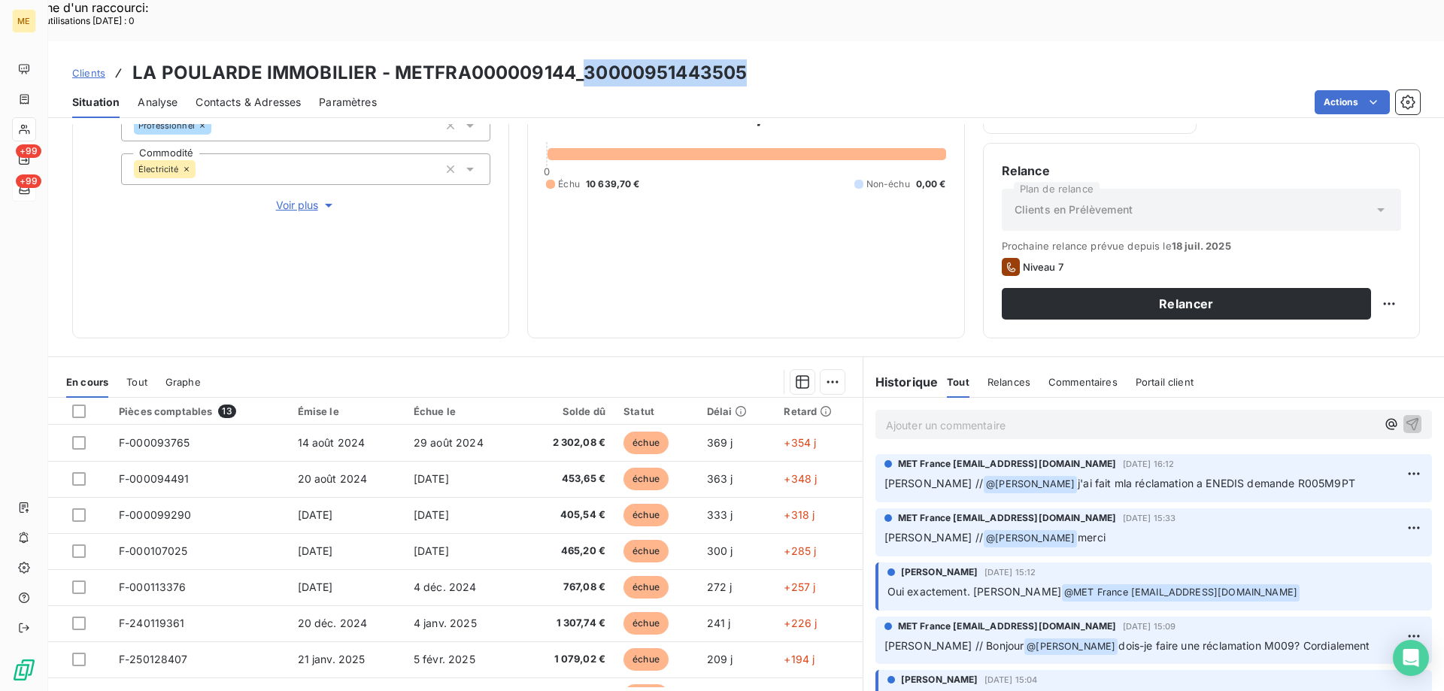
click at [1023, 416] on p "Ajouter un commentaire ﻿" at bounding box center [1131, 425] width 490 height 19
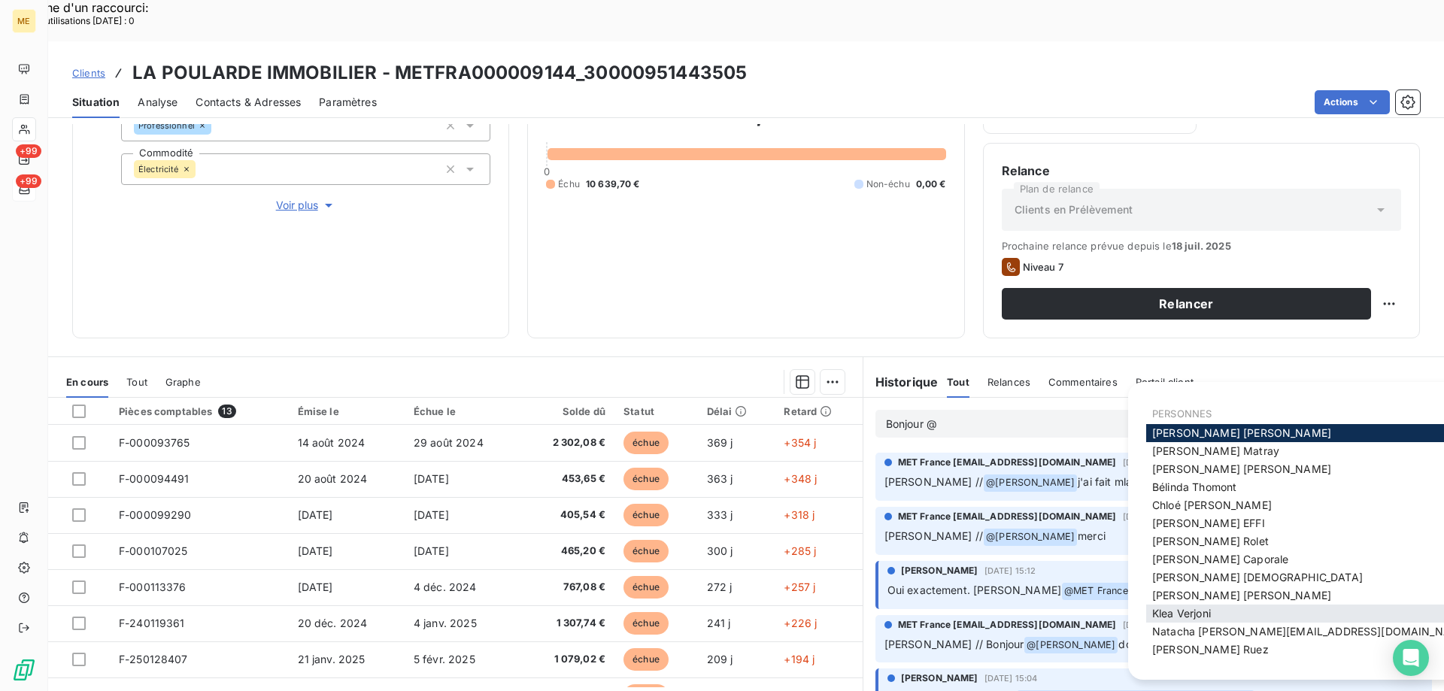
click at [1246, 612] on div "Klea Verjoni" at bounding box center [1311, 614] width 330 height 18
click at [1198, 611] on span "Klea Verjoni" at bounding box center [1181, 613] width 59 height 13
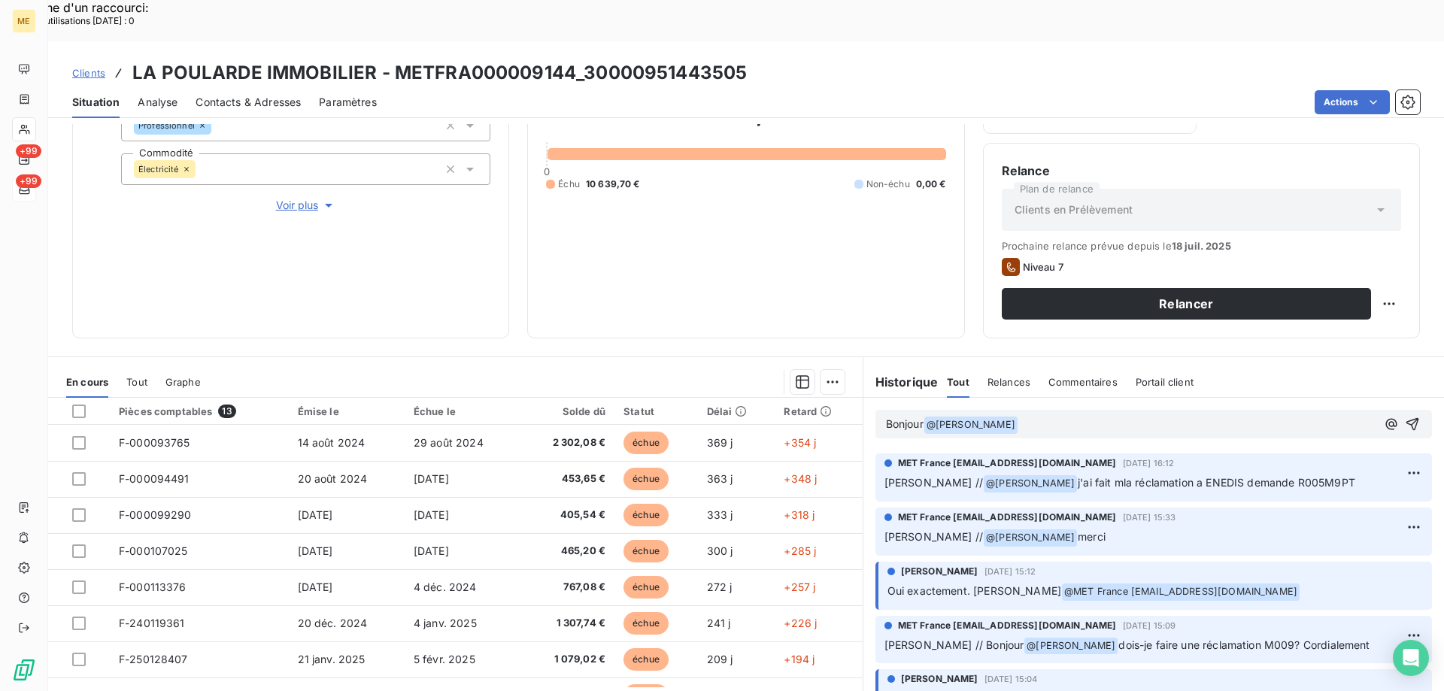
click at [886, 417] on span "Bonjour" at bounding box center [905, 423] width 38 height 13
click at [1085, 416] on p "Lisa Bonjour @ Klea Verjoni ﻿ ﻿" at bounding box center [1131, 425] width 490 height 18
click at [1185, 416] on p "Lisa Bonjour @ Klea Verjoni ﻿ voici le retour d'enedis :" at bounding box center [1131, 425] width 490 height 18
paste div
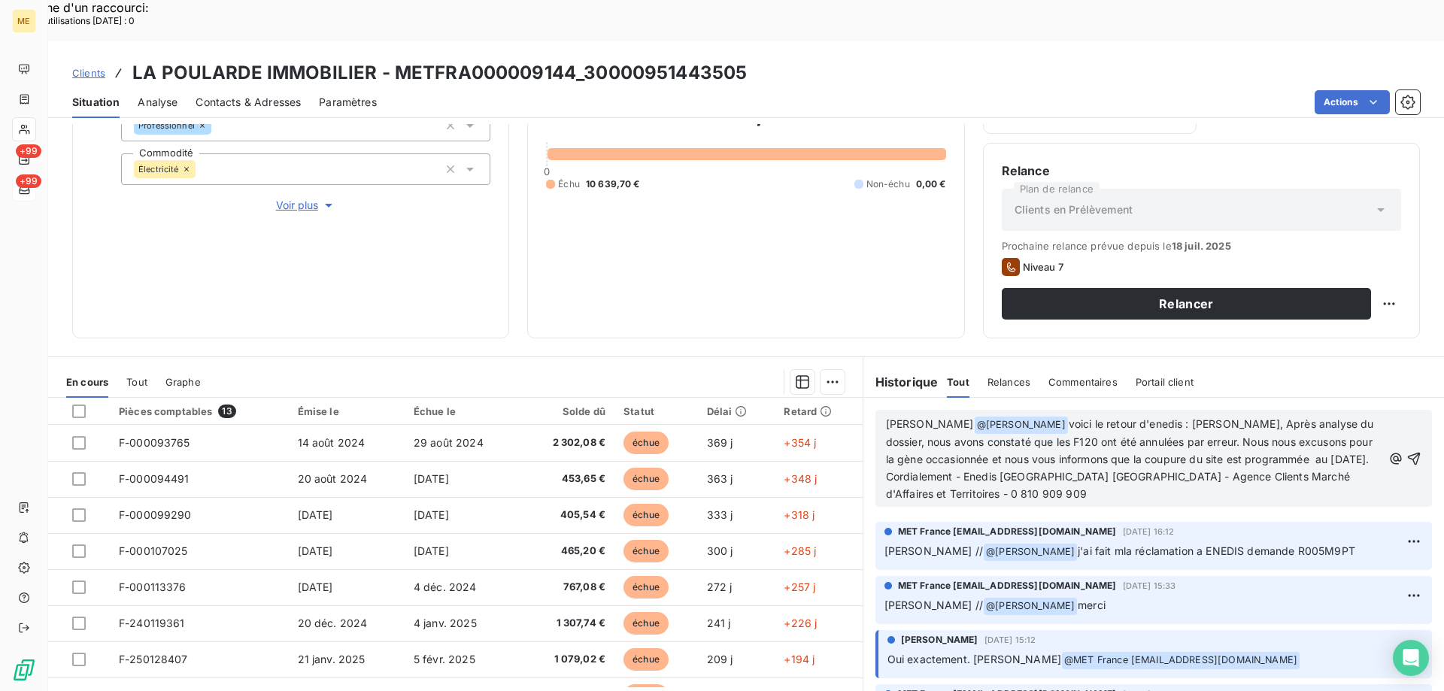
click at [1103, 417] on span "voici le retour d'enedis : Bonjour, Après analyse du dossier, nous avons consta…" at bounding box center [1131, 458] width 491 height 83
click at [0, 0] on lt-span "Enedis" at bounding box center [0, 0] width 0 height 0
click at [1095, 472] on div "Lisa Bonjour @ Klea Verjoni ﻿ voici le retour d'Enedis : Bonjour, Après analyse…" at bounding box center [1154, 458] width 581 height 121
click at [1094, 458] on p "Lisa Bonjour @ Klea Verjoni ﻿ voici le retour d'Enedis : Bonjour, Après analyse…" at bounding box center [1134, 459] width 496 height 87
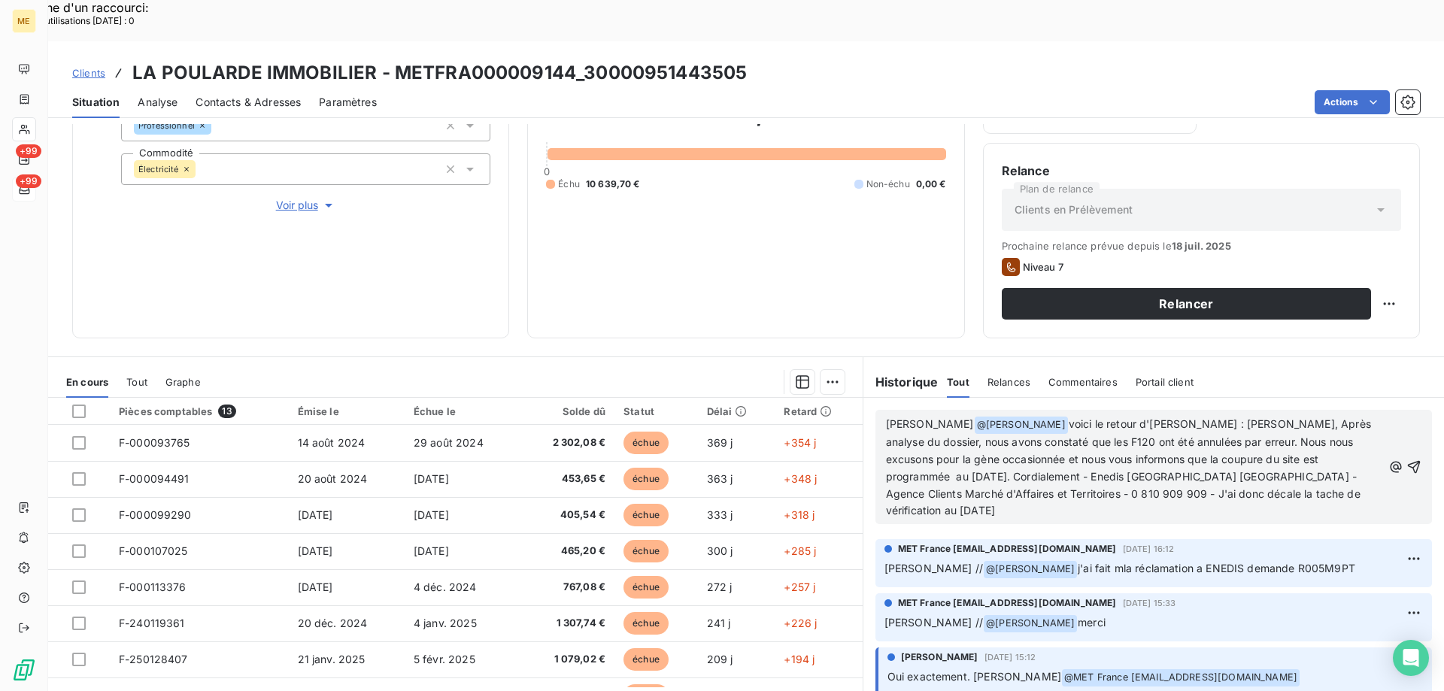
click at [1102, 454] on span "voici le retour d'Enedis : Bonjour, Après analyse du dossier, nous avons consta…" at bounding box center [1130, 466] width 488 height 99
click at [0, 0] on lt-span "décal é" at bounding box center [0, 0] width 0 height 0
click at [1407, 460] on icon "button" at bounding box center [1414, 467] width 15 height 15
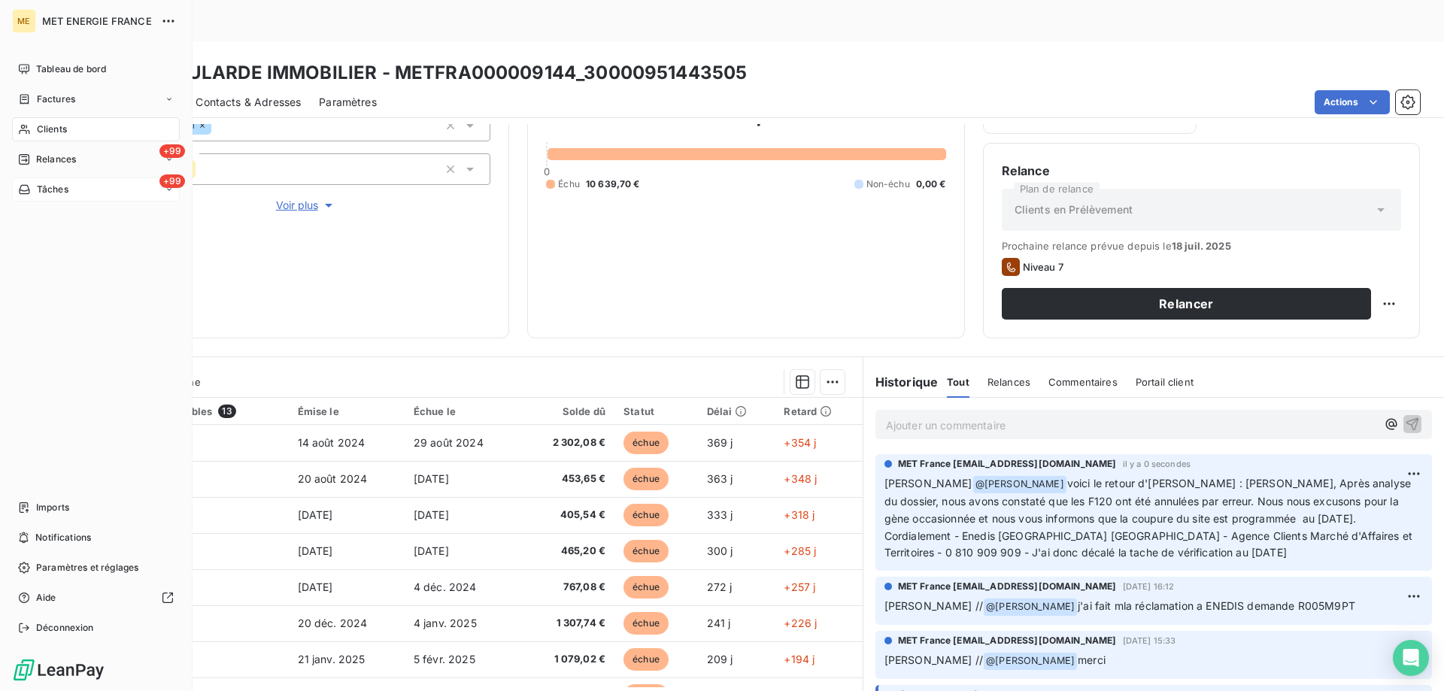
click at [40, 190] on span "Tâches" at bounding box center [53, 190] width 32 height 14
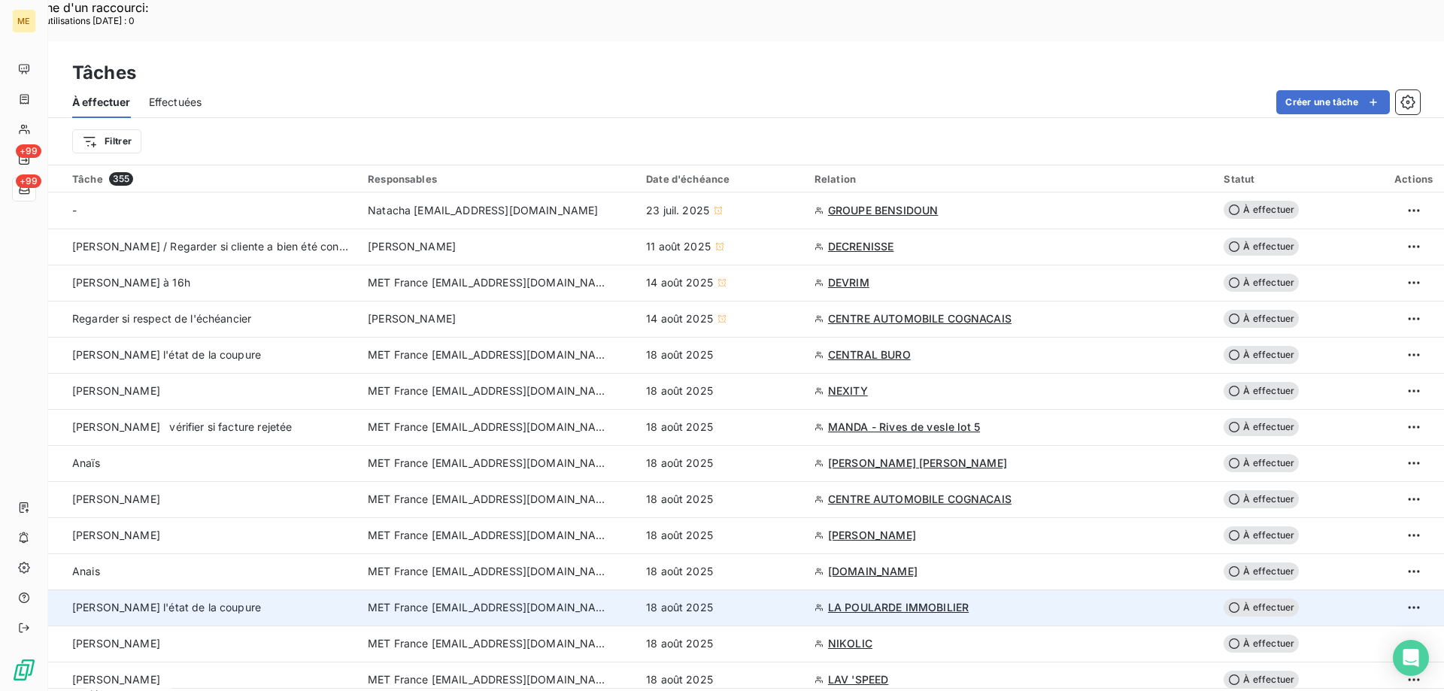
click at [267, 600] on div "[PERSON_NAME] l'état de la coupure" at bounding box center [211, 607] width 278 height 15
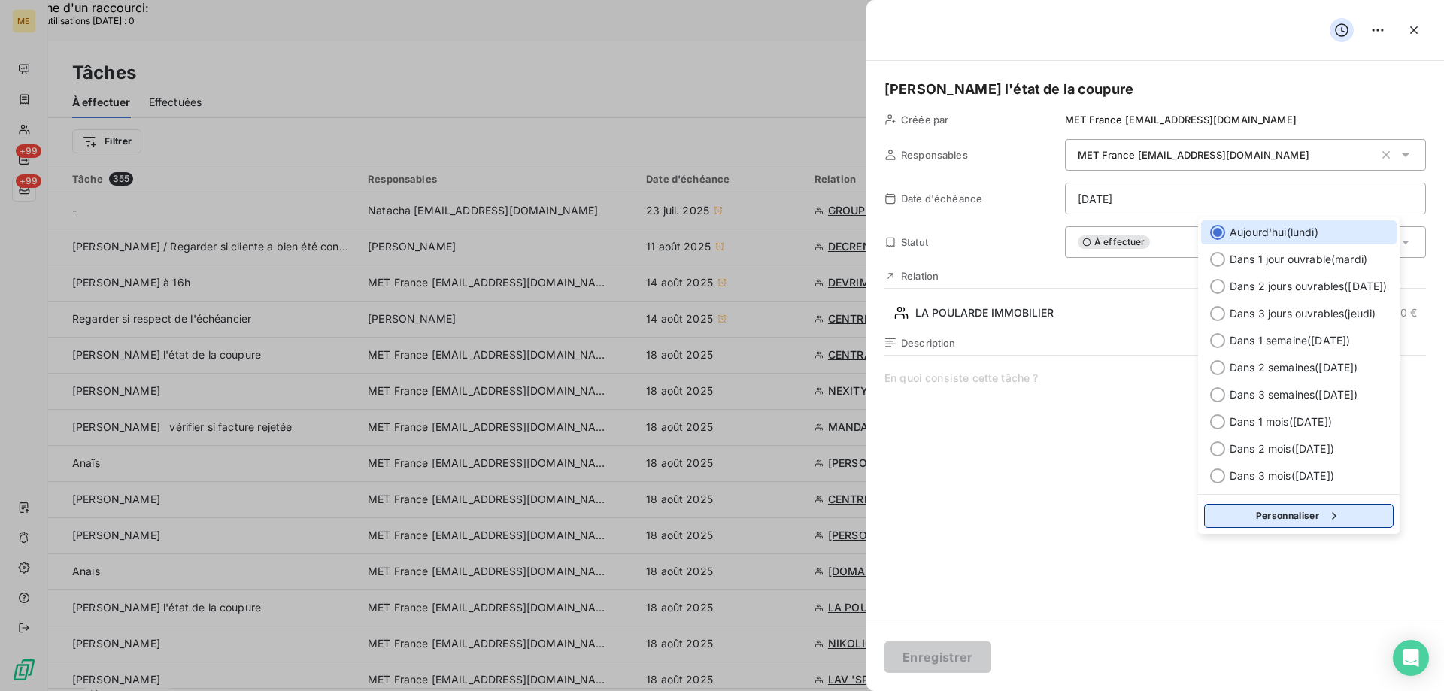
click at [1290, 515] on button "Personnaliser" at bounding box center [1299, 516] width 190 height 24
select select "7"
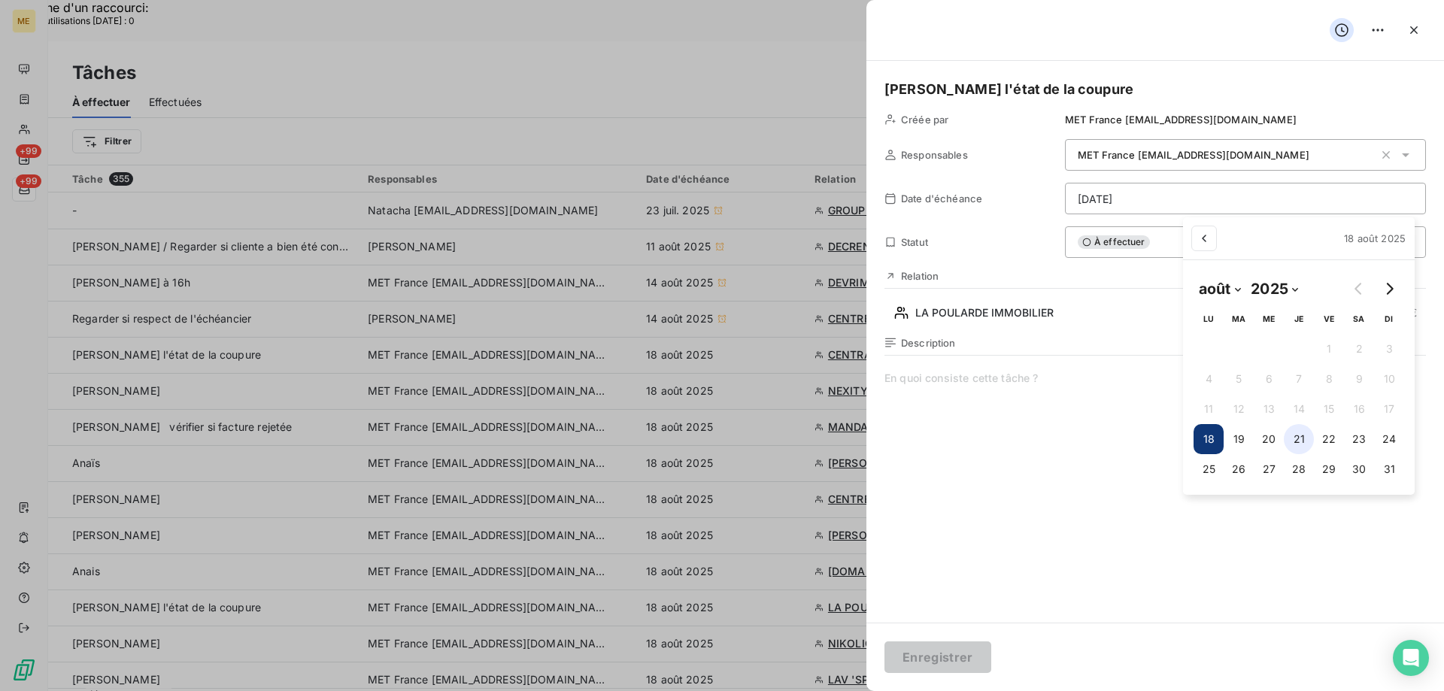
click at [1295, 442] on button "21" at bounding box center [1299, 439] width 30 height 30
type input "21/08/2025"
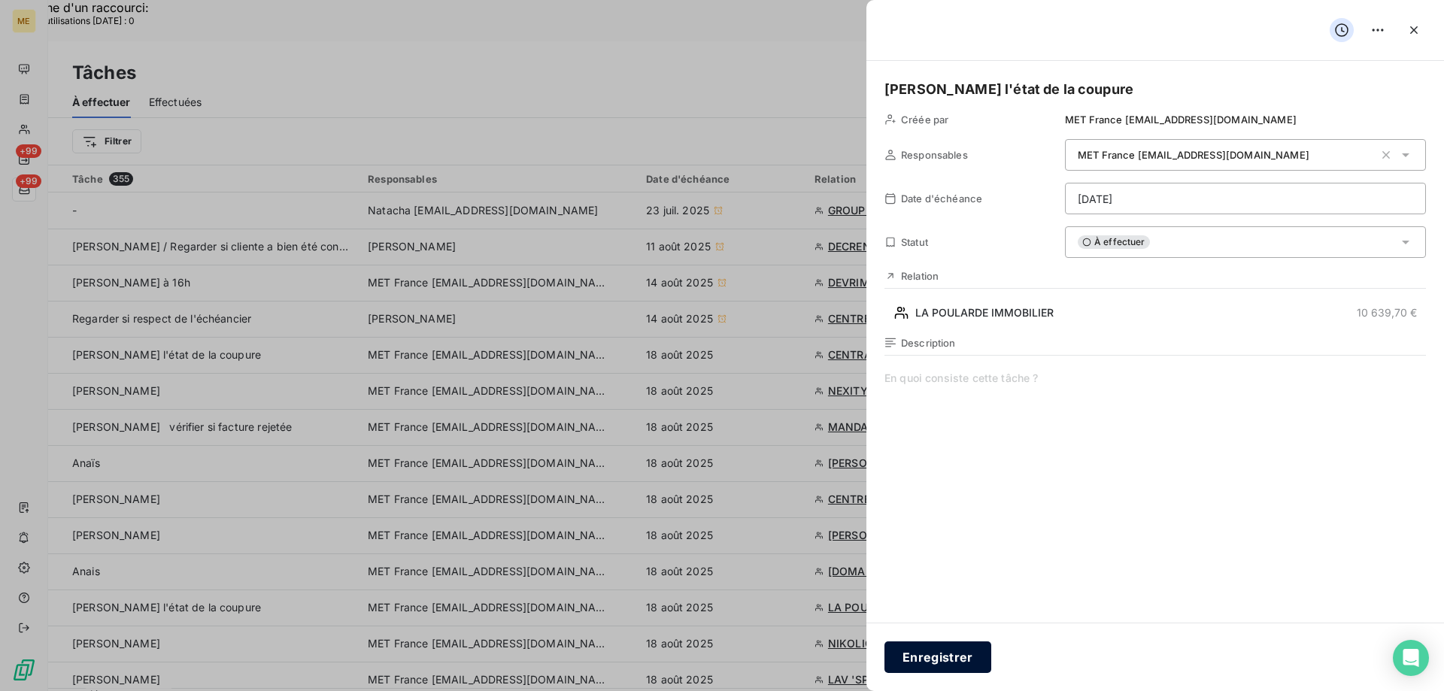
click at [985, 656] on button "Enregistrer" at bounding box center [938, 658] width 107 height 32
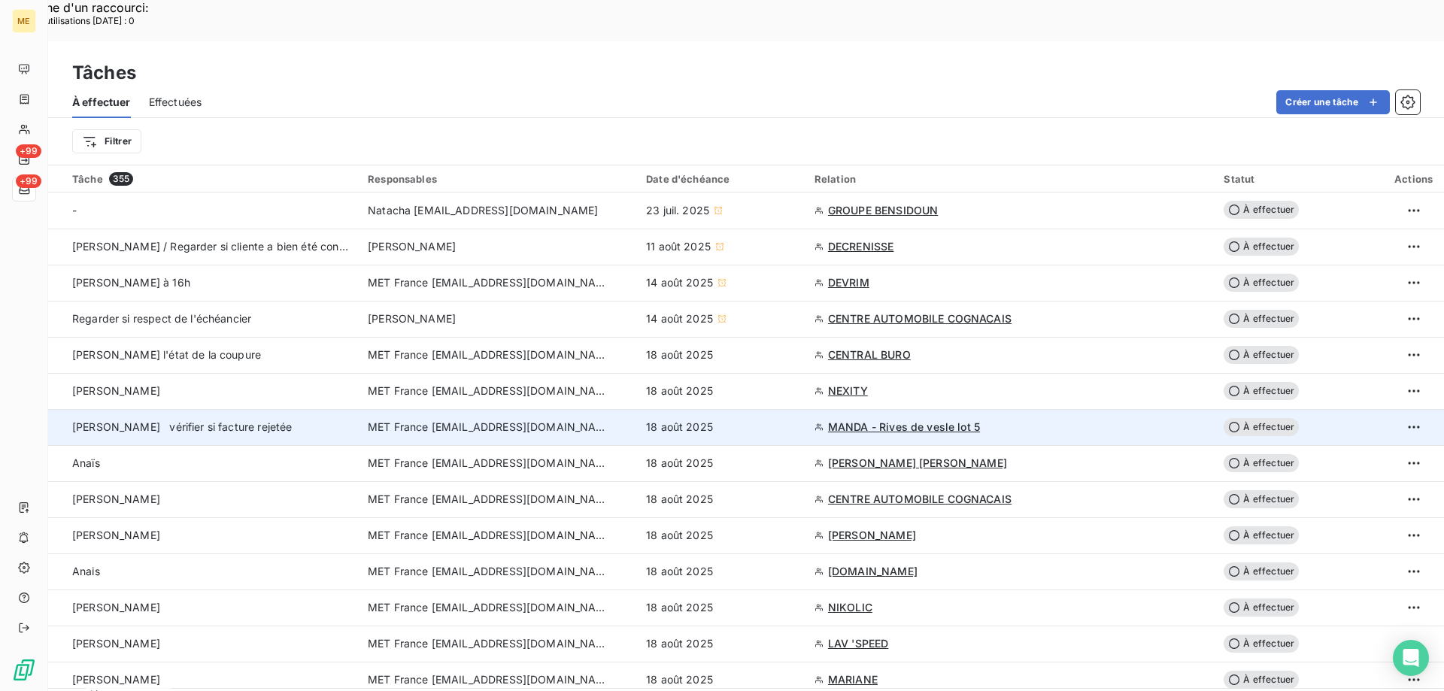
click at [871, 420] on span "MANDA - Rives de vesle lot 5" at bounding box center [904, 427] width 152 height 15
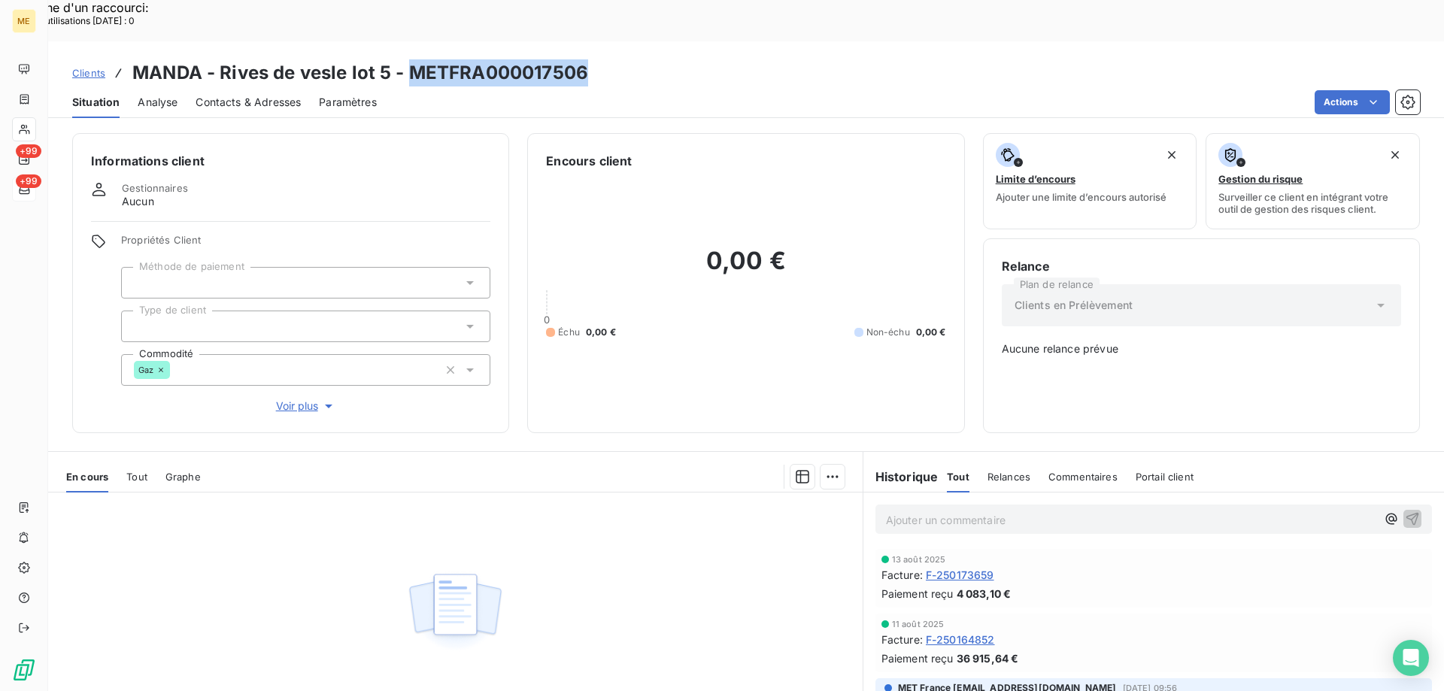
copy h3 "METFRA000017506"
drag, startPoint x: 406, startPoint y: 32, endPoint x: 590, endPoint y: 42, distance: 183.8
click at [590, 59] on div "Clients MANDA - Rives de vesle lot 5 - METFRA000017506" at bounding box center [746, 72] width 1396 height 27
click at [855, 328] on div at bounding box center [859, 332] width 9 height 9
click at [826, 305] on div "0,00 € 0 Échu 0,00 € Non-échu 0,00 €" at bounding box center [745, 292] width 399 height 244
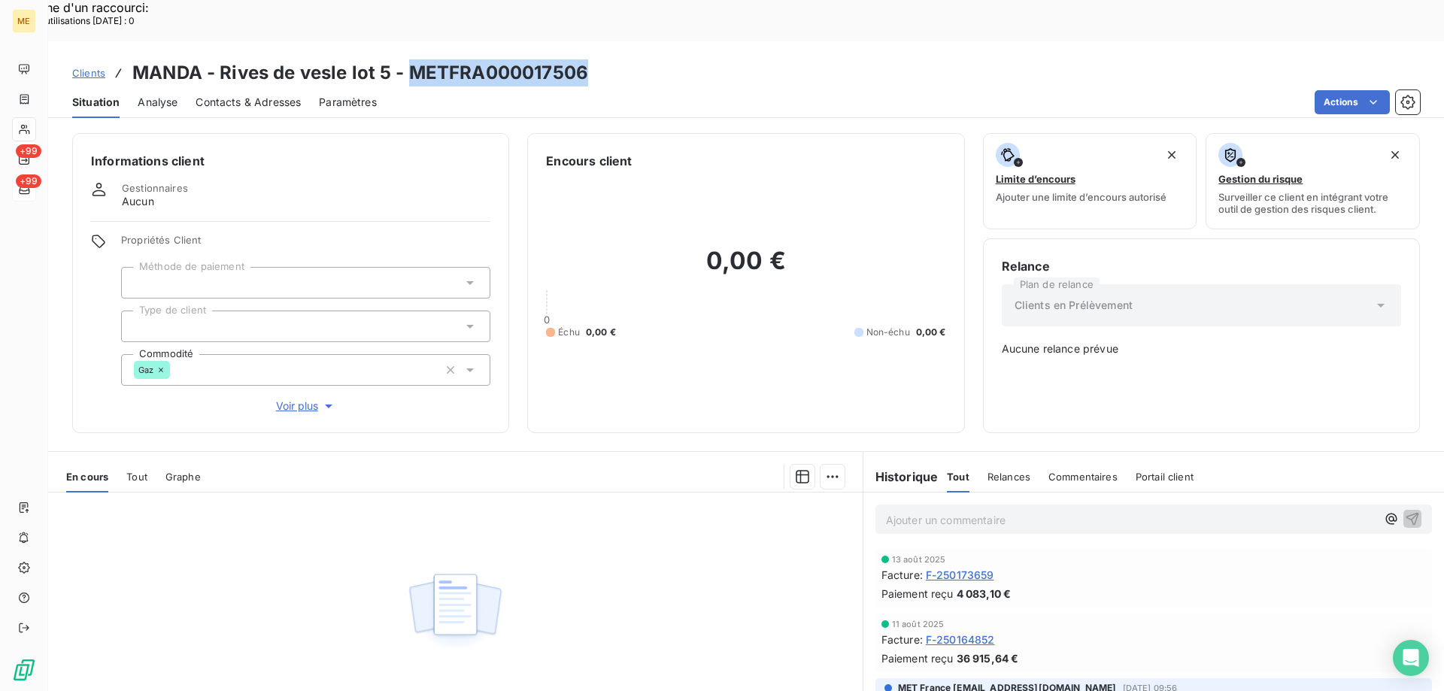
click at [555, 59] on h3 "MANDA - Rives de vesle lot 5 - METFRA000017506" at bounding box center [360, 72] width 456 height 27
click at [600, 59] on div "Clients MANDA - Rives de vesle lot 5 - METFRA000017506" at bounding box center [746, 72] width 1396 height 27
click at [914, 511] on p "Ajouter un commentaire ﻿" at bounding box center [1131, 520] width 490 height 19
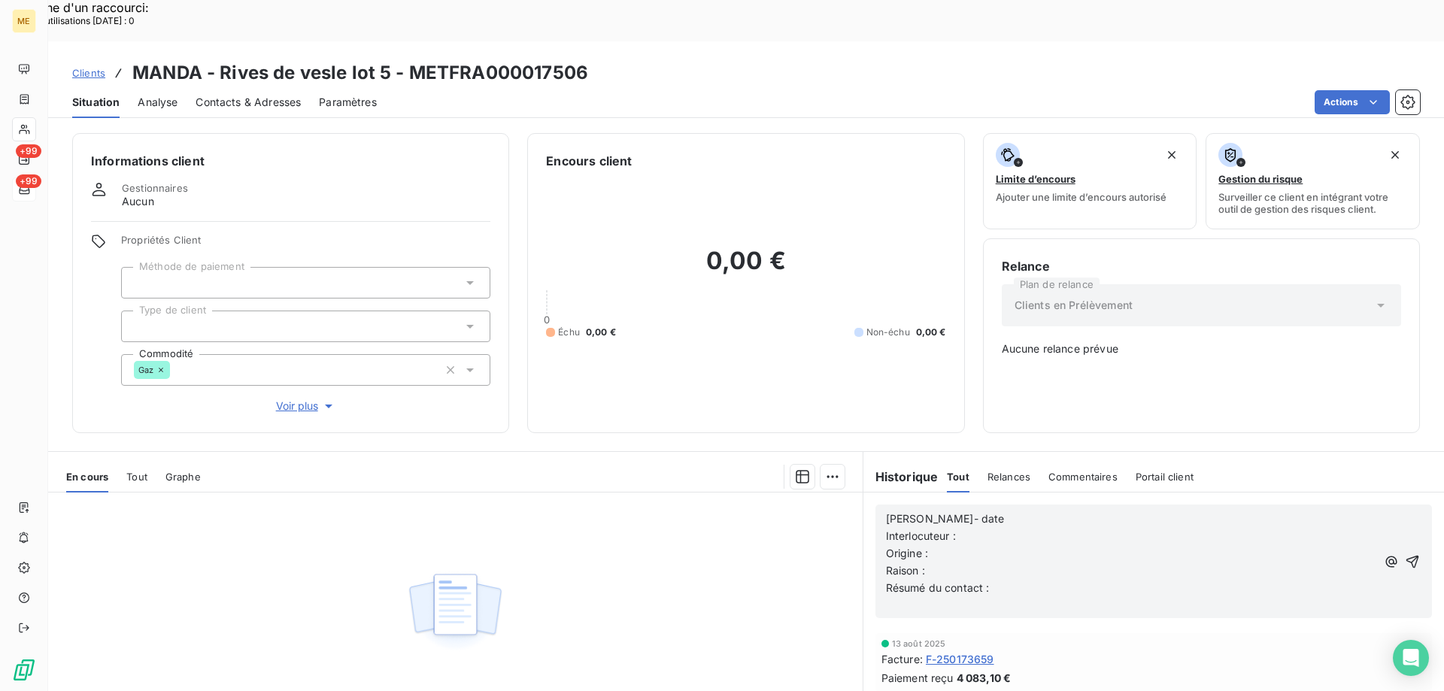
click at [1061, 511] on p "Lisa- date" at bounding box center [1131, 519] width 490 height 17
click at [1060, 528] on p "Interlocuteur :" at bounding box center [1131, 536] width 490 height 17
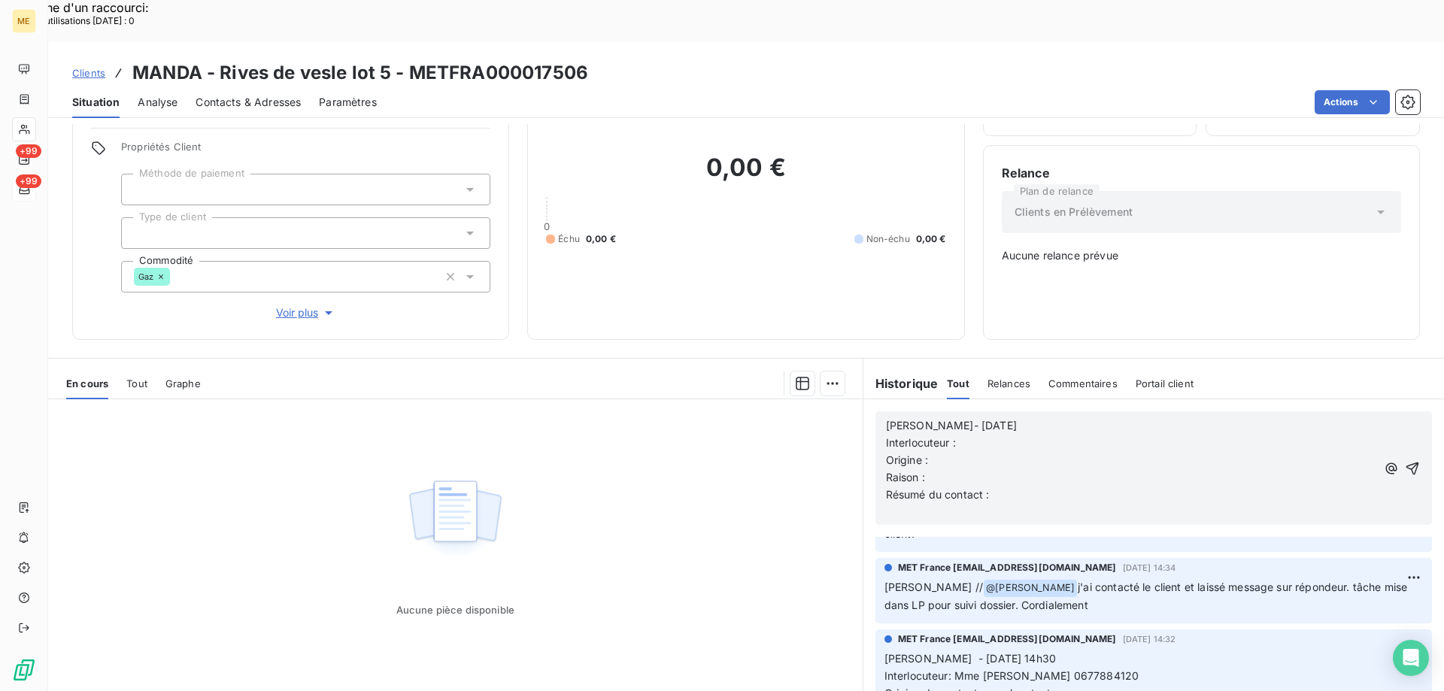
scroll to position [451, 0]
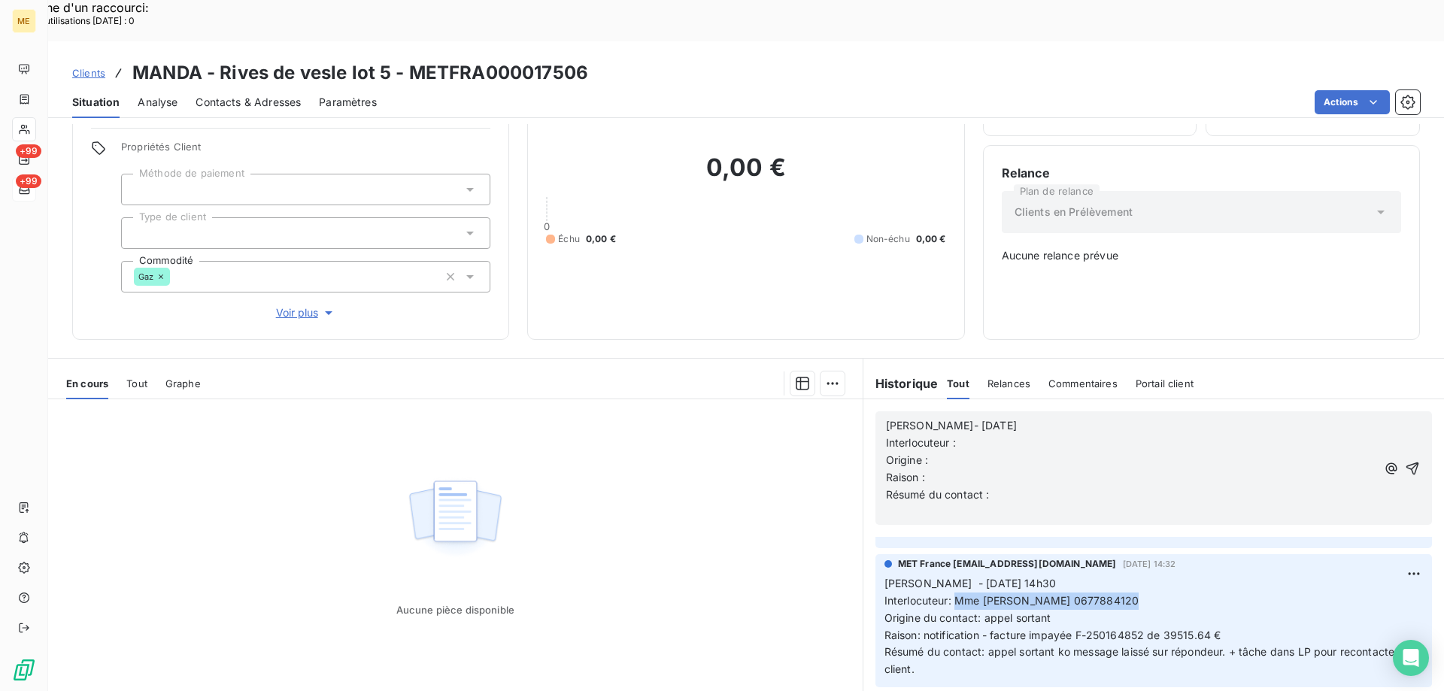
copy span "Mme [PERSON_NAME] 0677884120"
drag, startPoint x: 952, startPoint y: 557, endPoint x: 1128, endPoint y: 557, distance: 176.8
click at [1128, 575] on p "Sylvain - 25/07/2025 - 14h30 Interlocuteur: Mme MICHEL-RIBEAU 0677884120 Origin…" at bounding box center [1154, 626] width 539 height 103
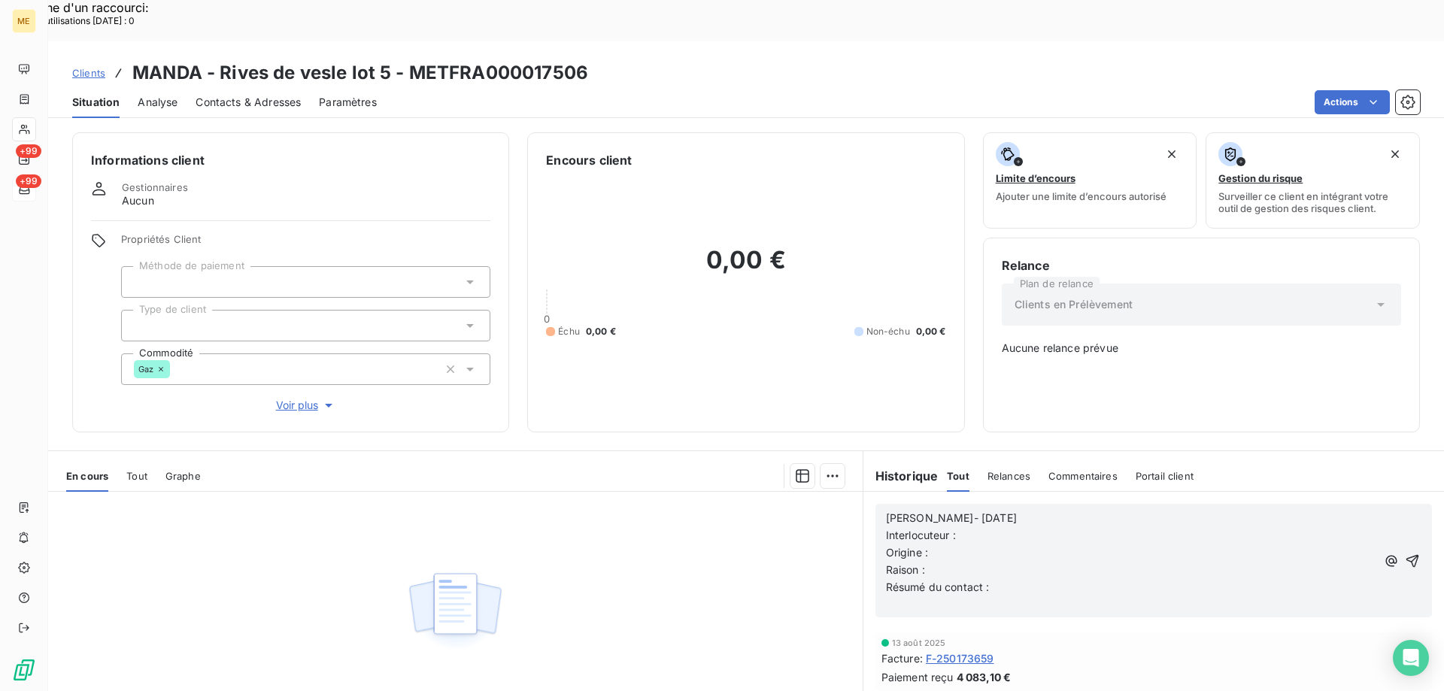
scroll to position [0, 0]
click at [998, 528] on p "Interlocuteur :" at bounding box center [1131, 536] width 490 height 17
drag, startPoint x: 998, startPoint y: 496, endPoint x: 872, endPoint y: 490, distance: 126.5
click at [876, 505] on div "Lisa- 18/08/2025 Interlocuteur : Origine : Raison : Résumé du contact : ﻿" at bounding box center [1154, 562] width 557 height 114
click at [876, 505] on div "Lisa- 18/08/2025 Mme MICHEL-RIBEAU 0677884120 Origine : Raison : Résumé du cont…" at bounding box center [1154, 562] width 557 height 114
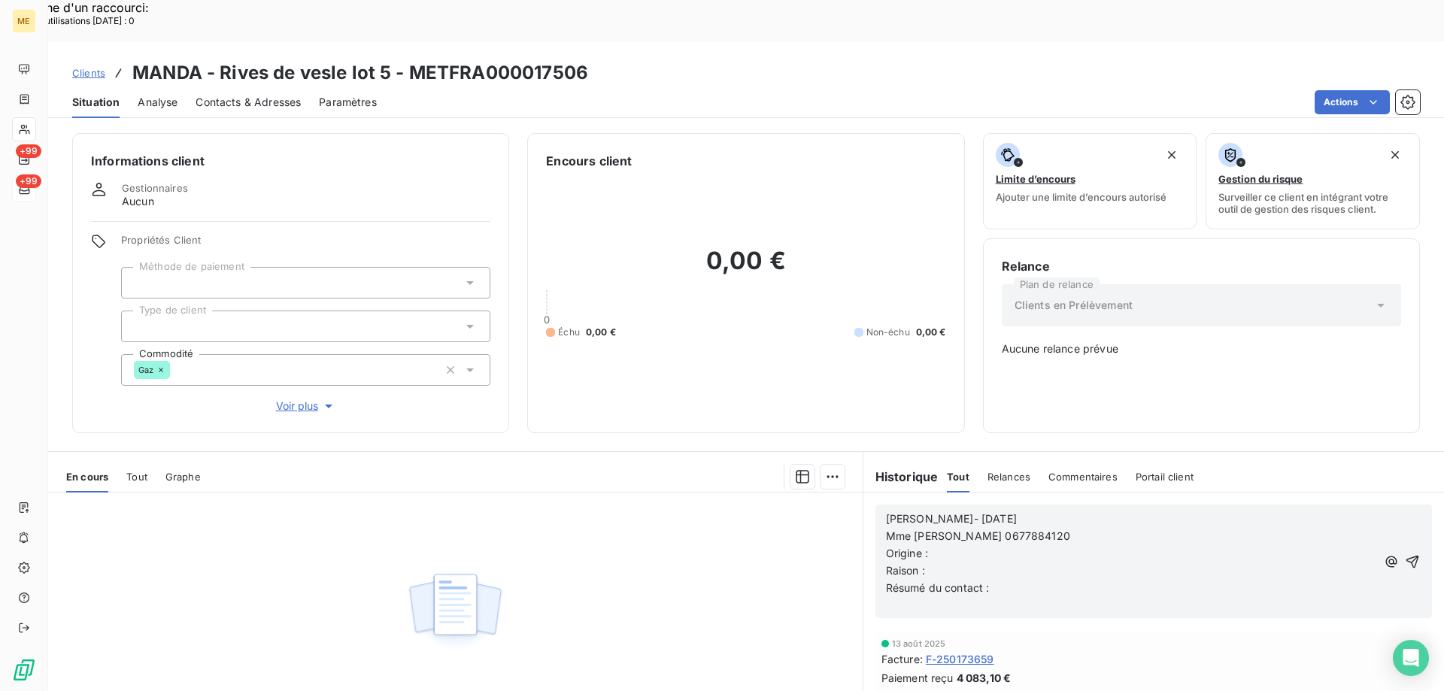
click at [886, 530] on span "Mme [PERSON_NAME] 0677884120" at bounding box center [978, 536] width 184 height 13
click at [978, 528] on p "Interlocuteur : *" at bounding box center [1131, 536] width 490 height 17
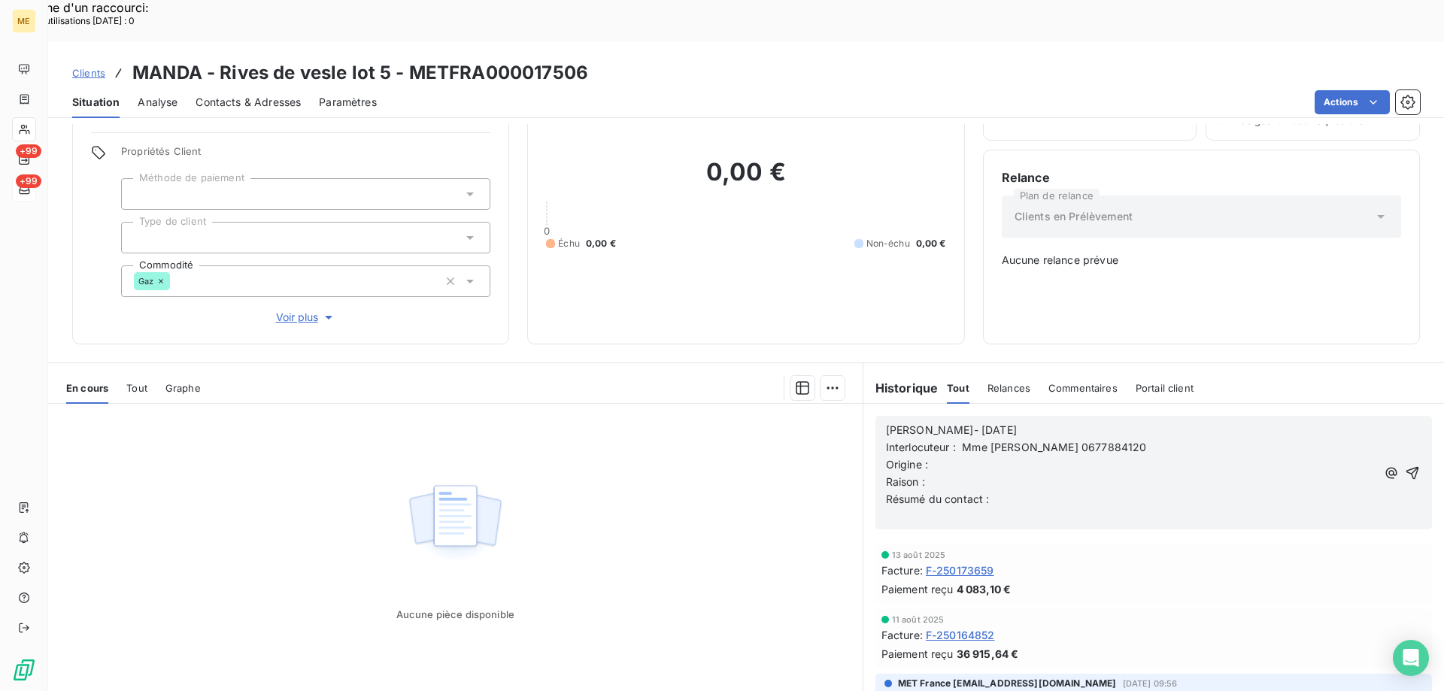
scroll to position [93, 0]
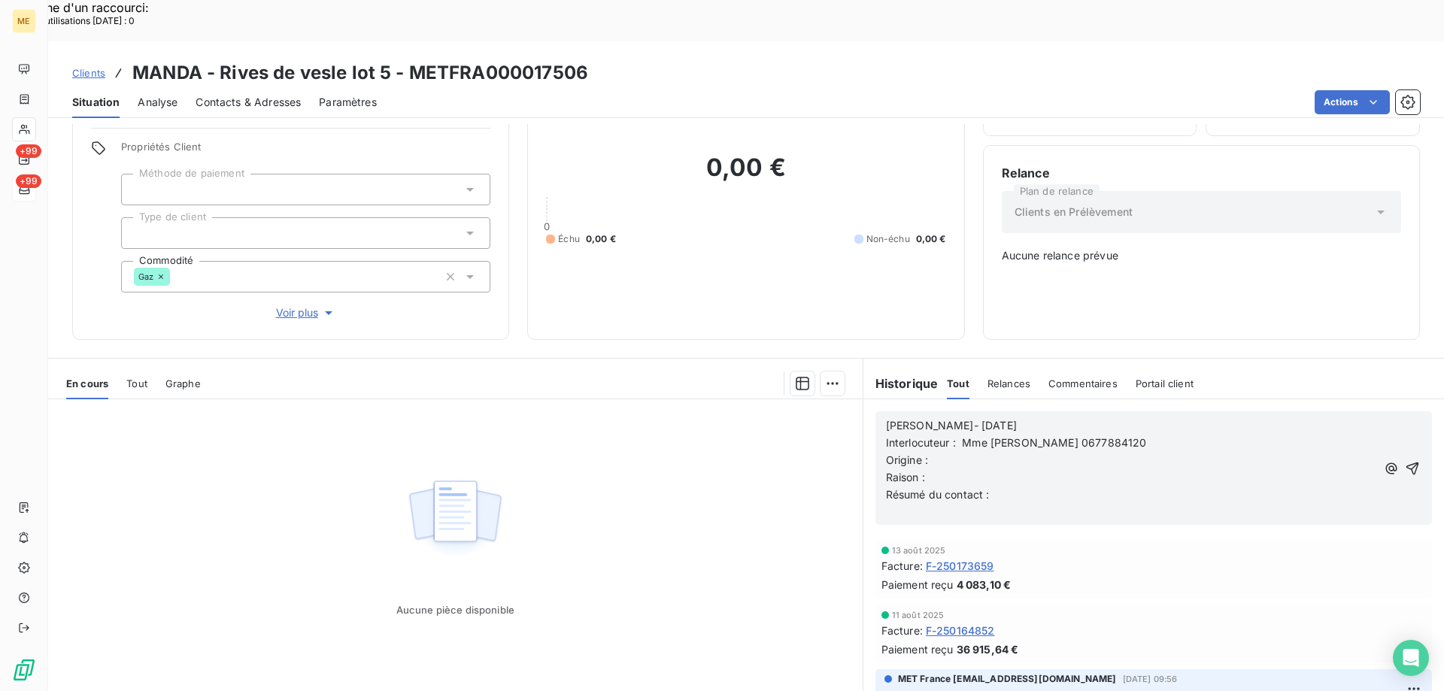
click at [953, 452] on p "Origine :" at bounding box center [1131, 460] width 490 height 17
drag, startPoint x: 988, startPoint y: 413, endPoint x: 854, endPoint y: 413, distance: 133.9
click at [854, 413] on div "En cours Tout Graphe Aucune pièce disponible Lignes par page 25 Précédent Suiva…" at bounding box center [746, 546] width 1396 height 376
click at [886, 471] on span "Raison :" at bounding box center [905, 477] width 39 height 13
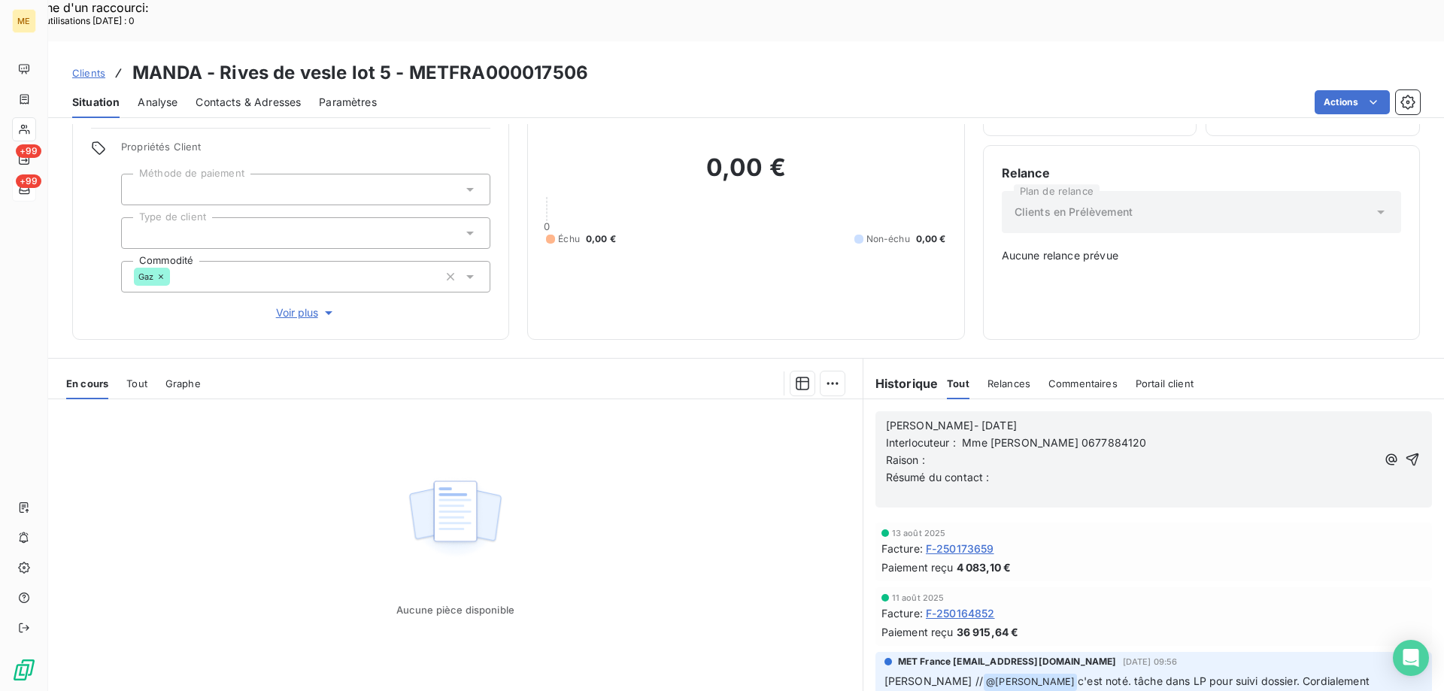
click at [959, 452] on p "Raison :" at bounding box center [1131, 460] width 490 height 17
click at [978, 452] on p "Raison :" at bounding box center [1131, 460] width 490 height 17
drag, startPoint x: 1125, startPoint y: 429, endPoint x: 847, endPoint y: 340, distance: 291.4
click at [847, 358] on div "En cours Tout Graphe Aucune pièce disponible Lignes par page 25 Précédent Suiva…" at bounding box center [746, 546] width 1396 height 376
copy div "Lisa- 18/08/2025 Interlocuteur : Mme MICHEL-RIBEAU 0677884120 Raison : F-250164…"
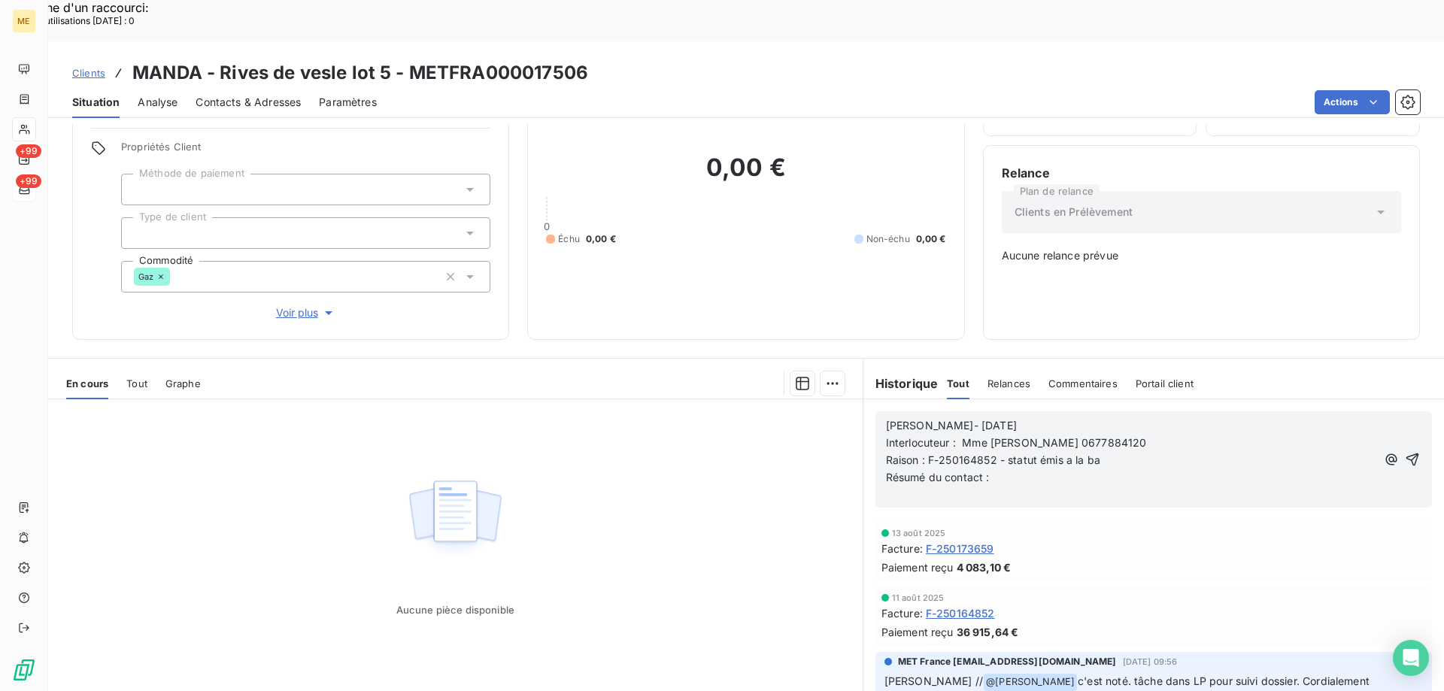
click at [789, 429] on div "Aucune pièce disponible" at bounding box center [455, 544] width 815 height 290
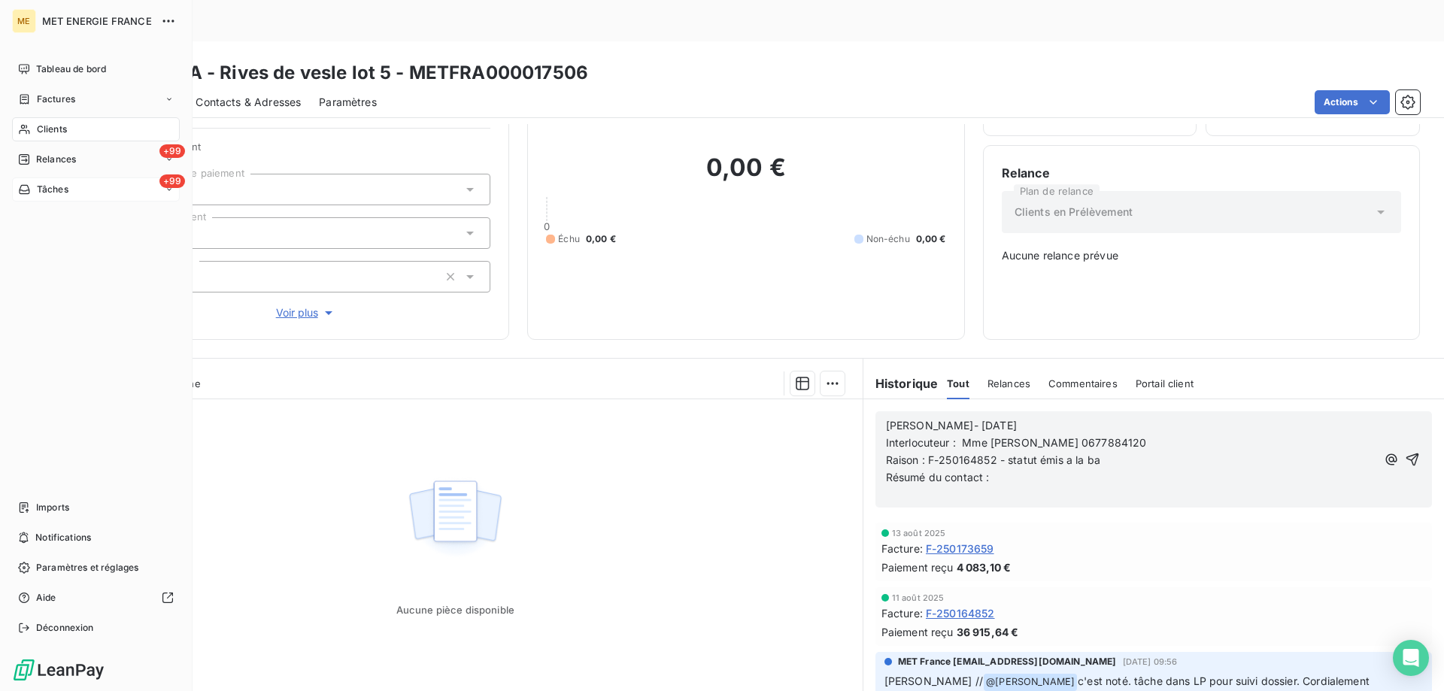
click at [40, 129] on span "Clients" at bounding box center [52, 130] width 30 height 14
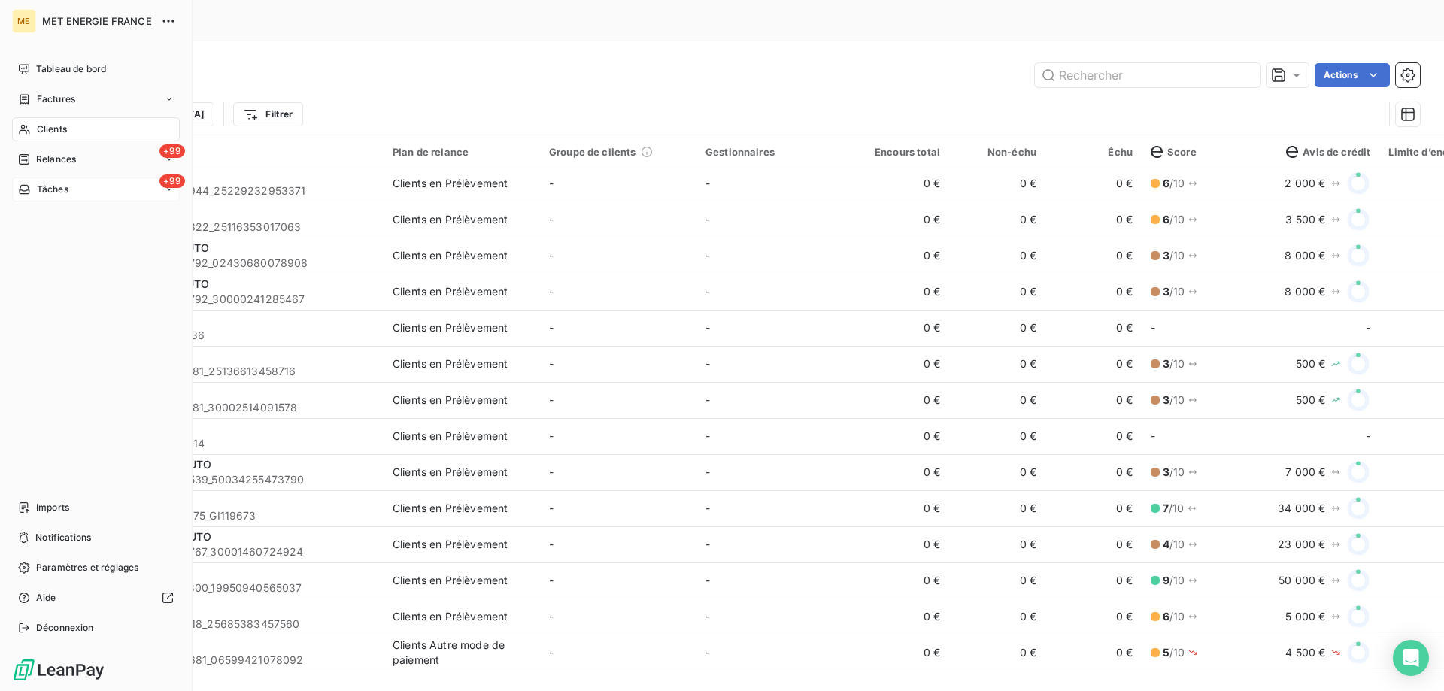
click at [92, 184] on div "+99 Tâches" at bounding box center [96, 190] width 168 height 24
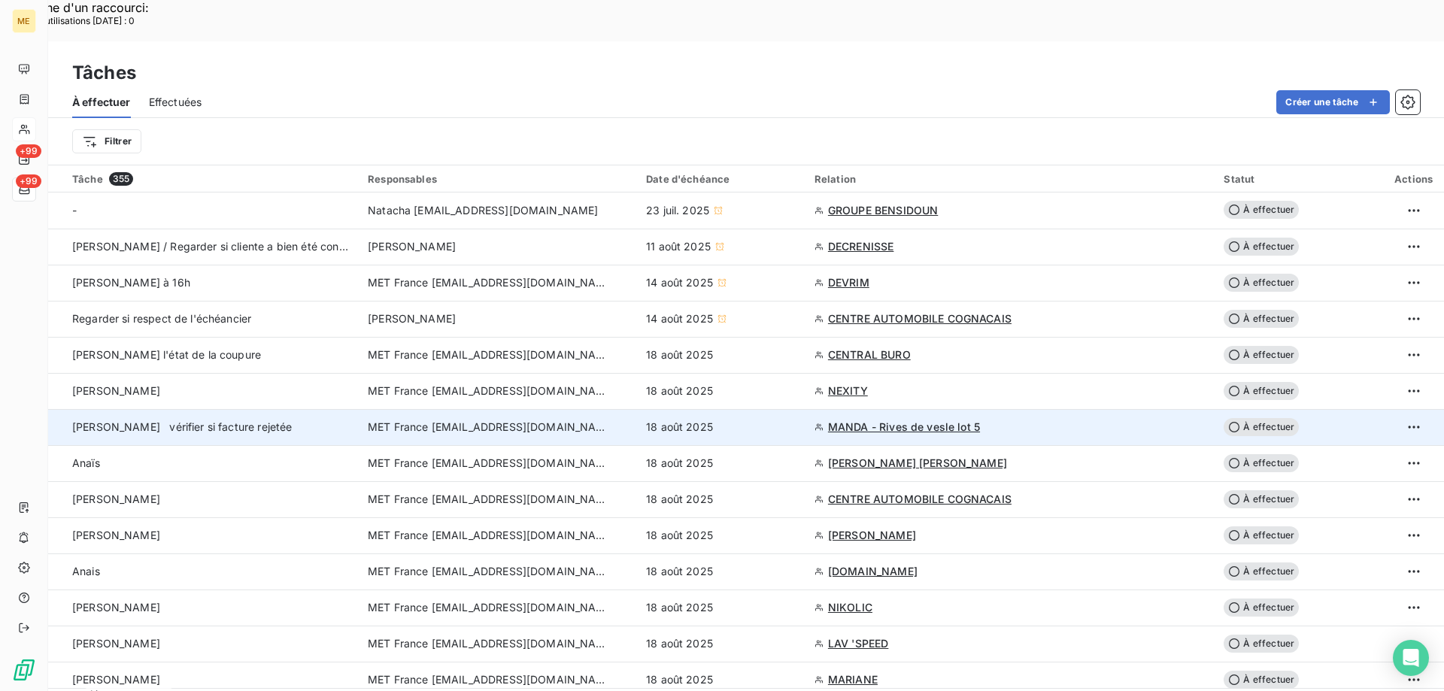
click at [906, 420] on span "MANDA - Rives de vesle lot 5" at bounding box center [904, 427] width 152 height 15
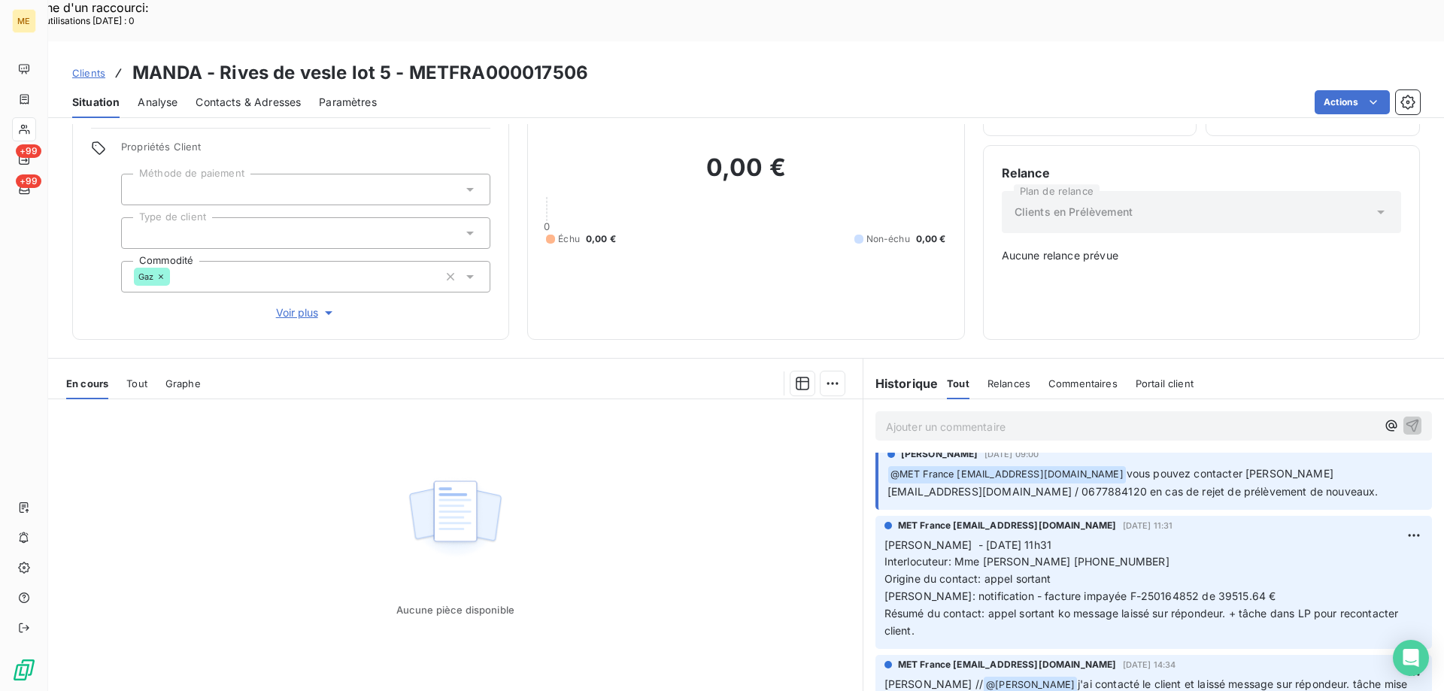
scroll to position [226, 0]
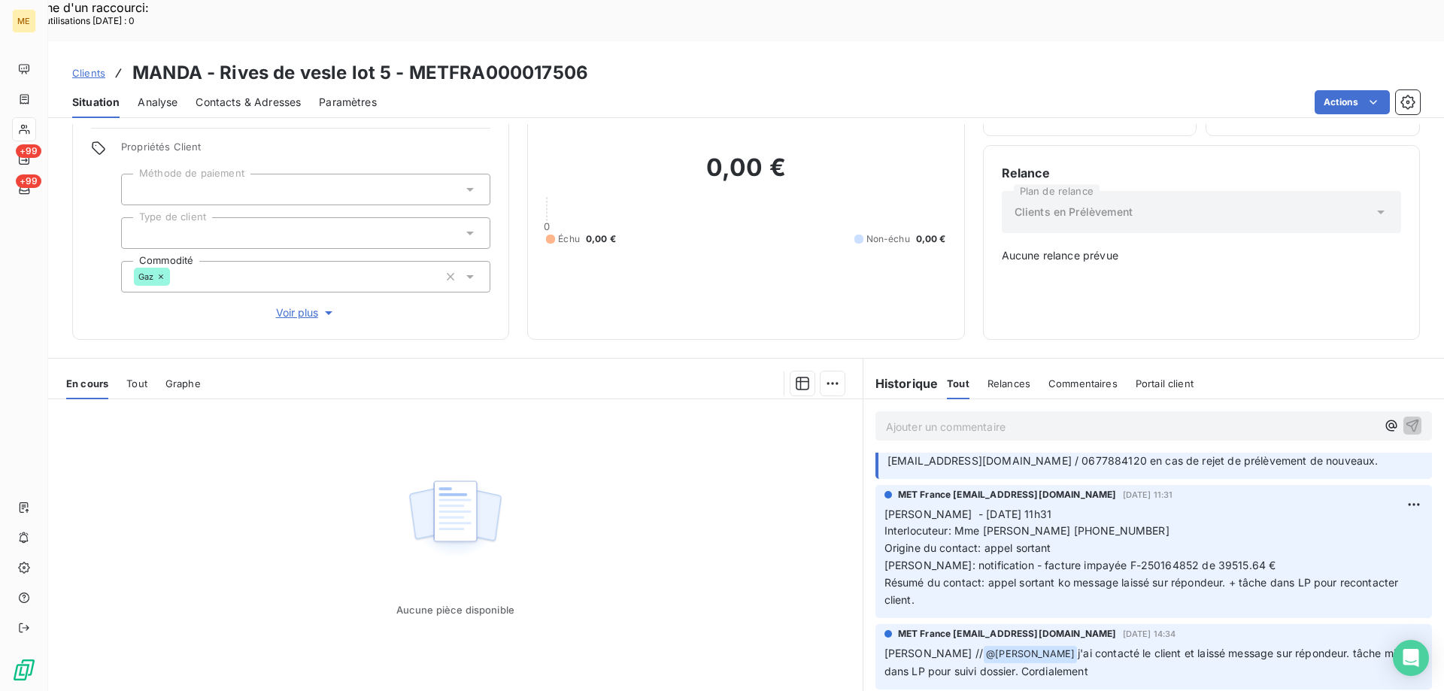
click at [966, 417] on p "Ajouter un commentaire ﻿" at bounding box center [1131, 426] width 490 height 19
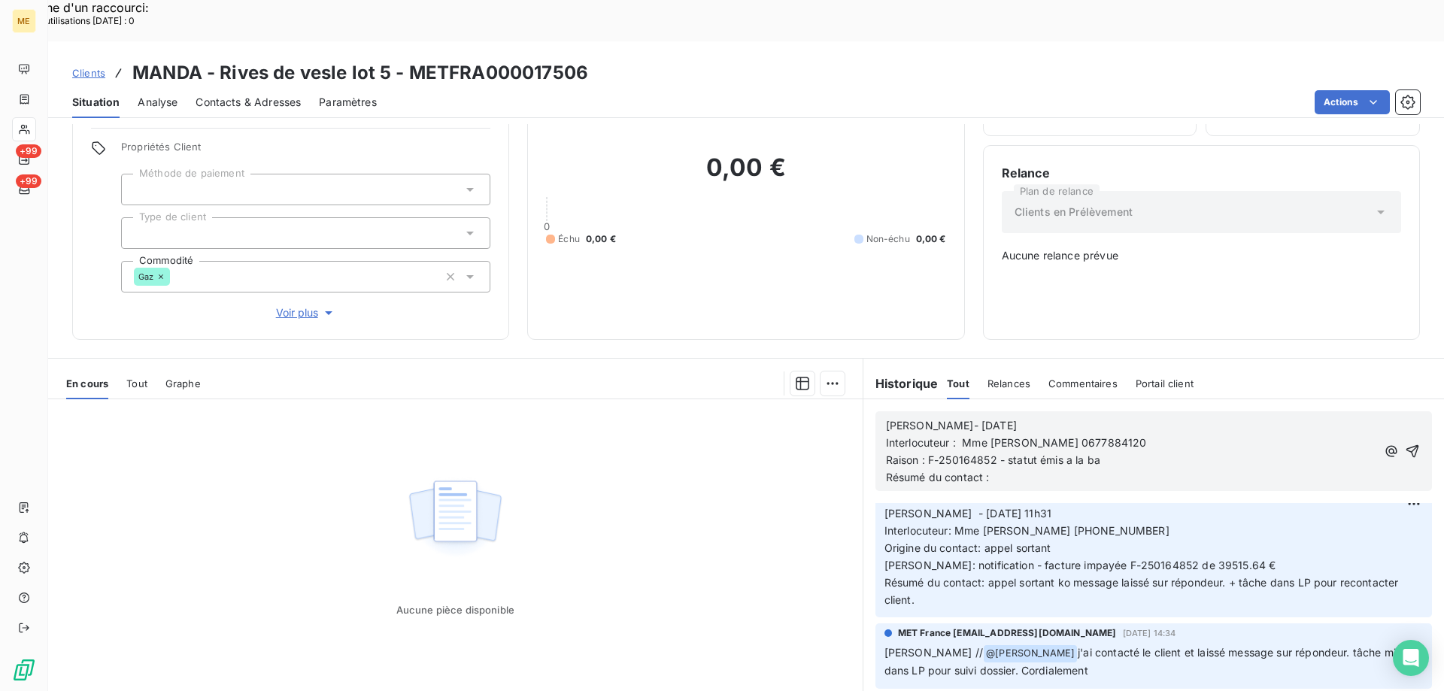
click at [1097, 452] on p "Raison : F-250164852 - statut émis a la ba" at bounding box center [1131, 460] width 490 height 17
click at [1059, 454] on span "Raison : F-250164852 - statut émis a la banque -" at bounding box center [1009, 460] width 247 height 13
click at [0, 0] on lt-em "à" at bounding box center [0, 0] width 0 height 0
drag, startPoint x: 997, startPoint y: 429, endPoint x: 874, endPoint y: 431, distance: 123.4
click at [876, 431] on div "Lisa- 18/08/2025 Interlocuteur : Mme MICHEL-RIBEAU 0677884120 Raison : F-250164…" at bounding box center [1154, 451] width 557 height 80
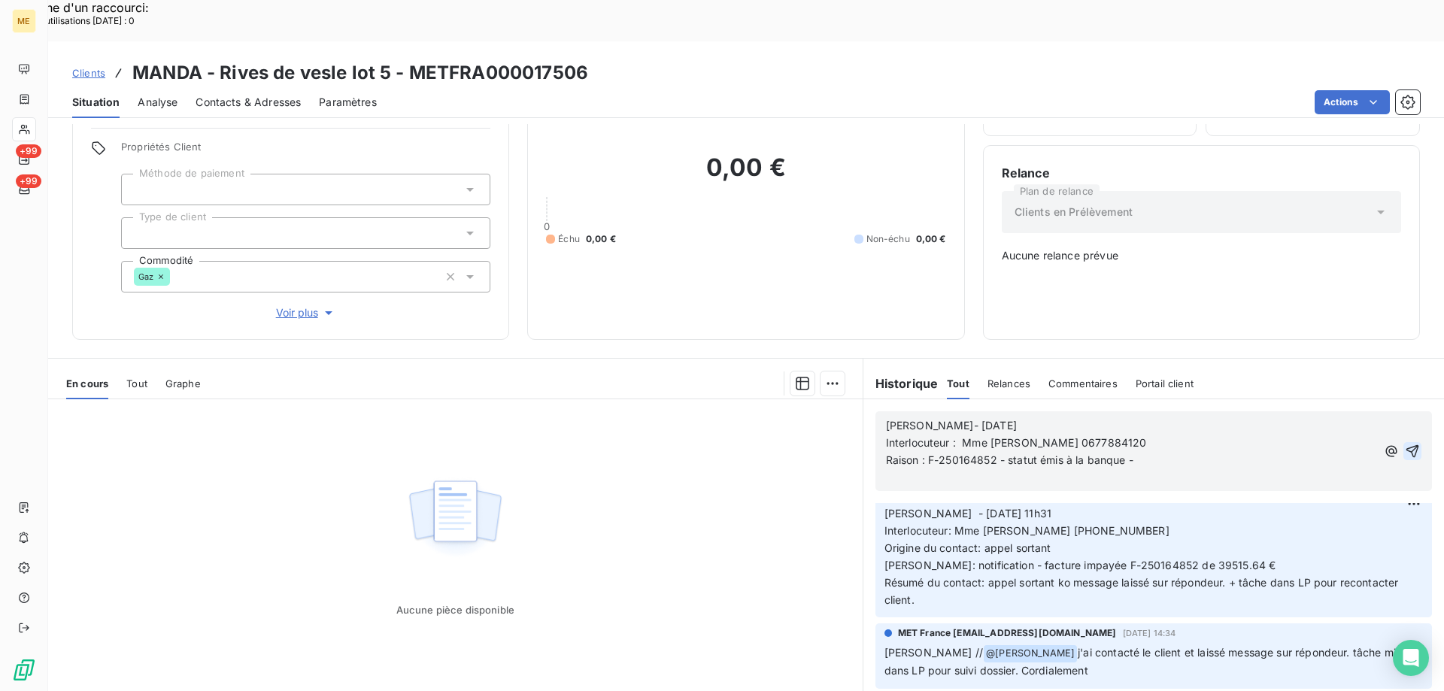
click at [1405, 444] on icon "button" at bounding box center [1412, 451] width 15 height 15
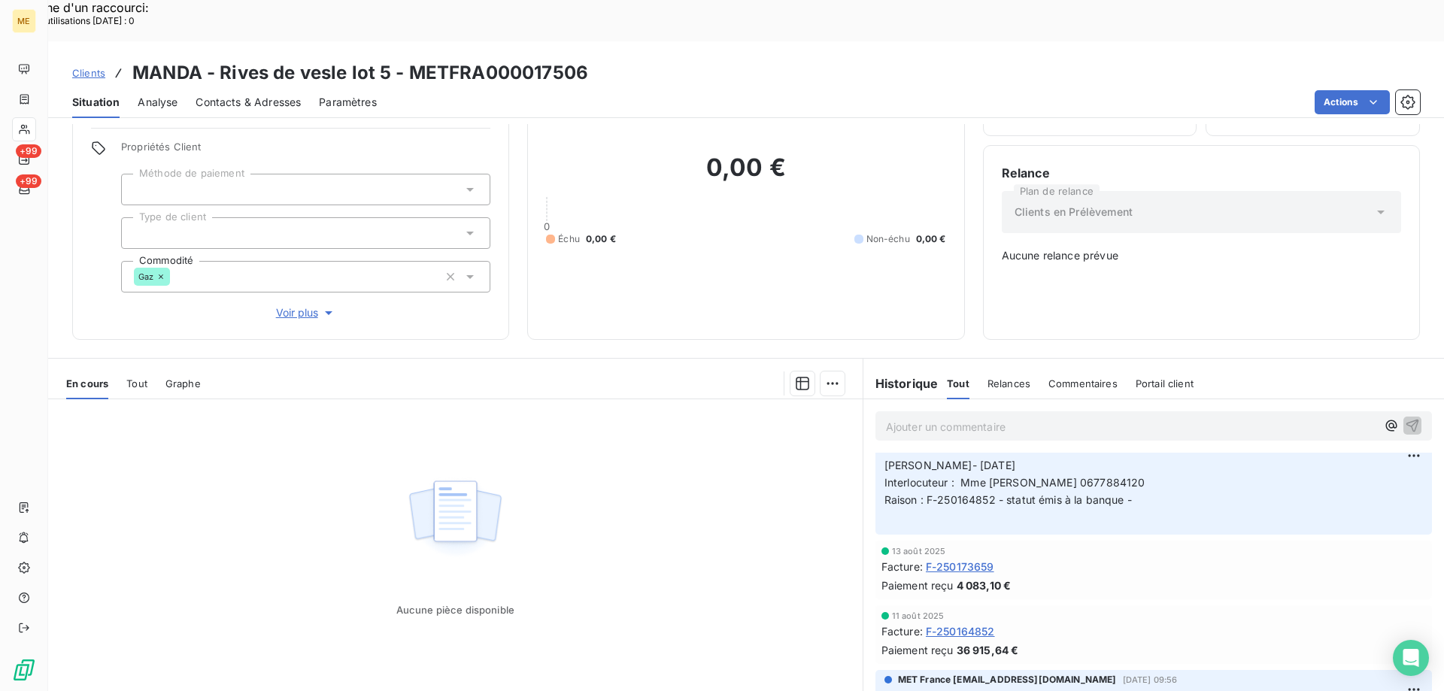
scroll to position [0, 0]
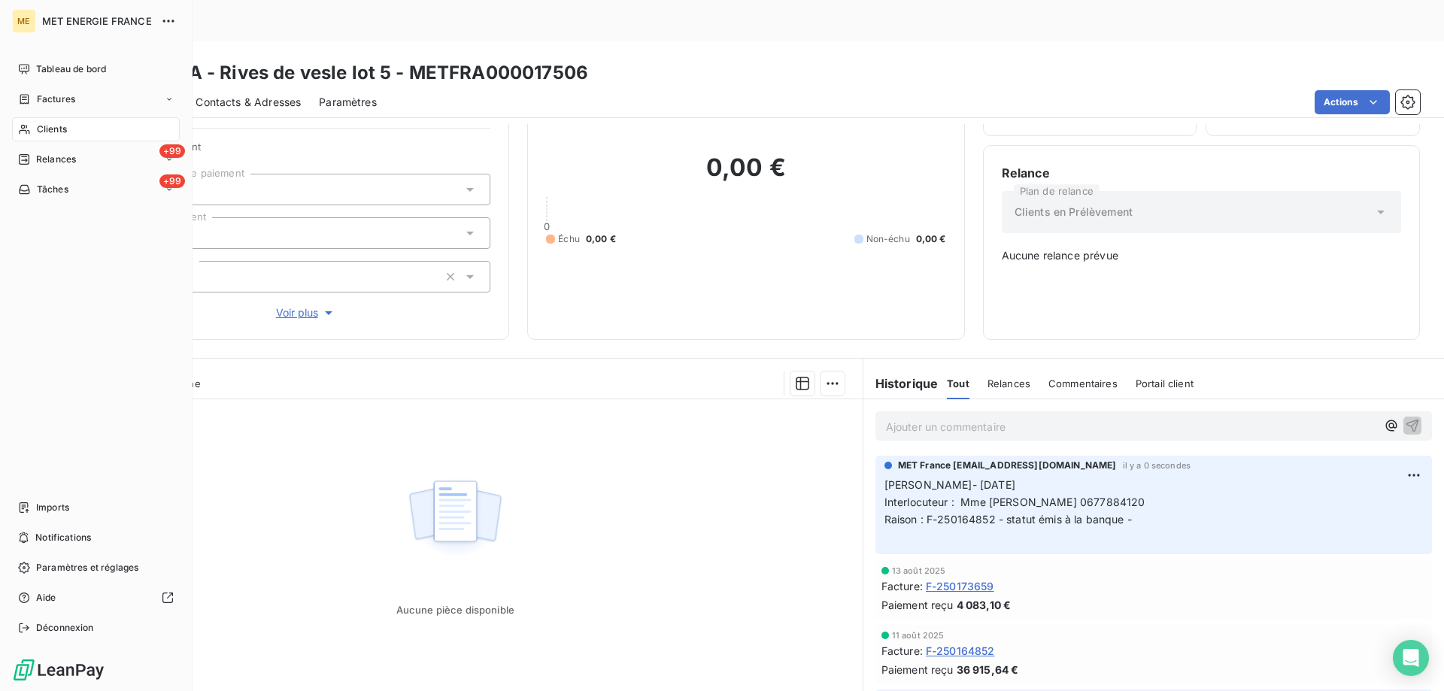
click at [64, 187] on span "Tâches" at bounding box center [53, 190] width 32 height 14
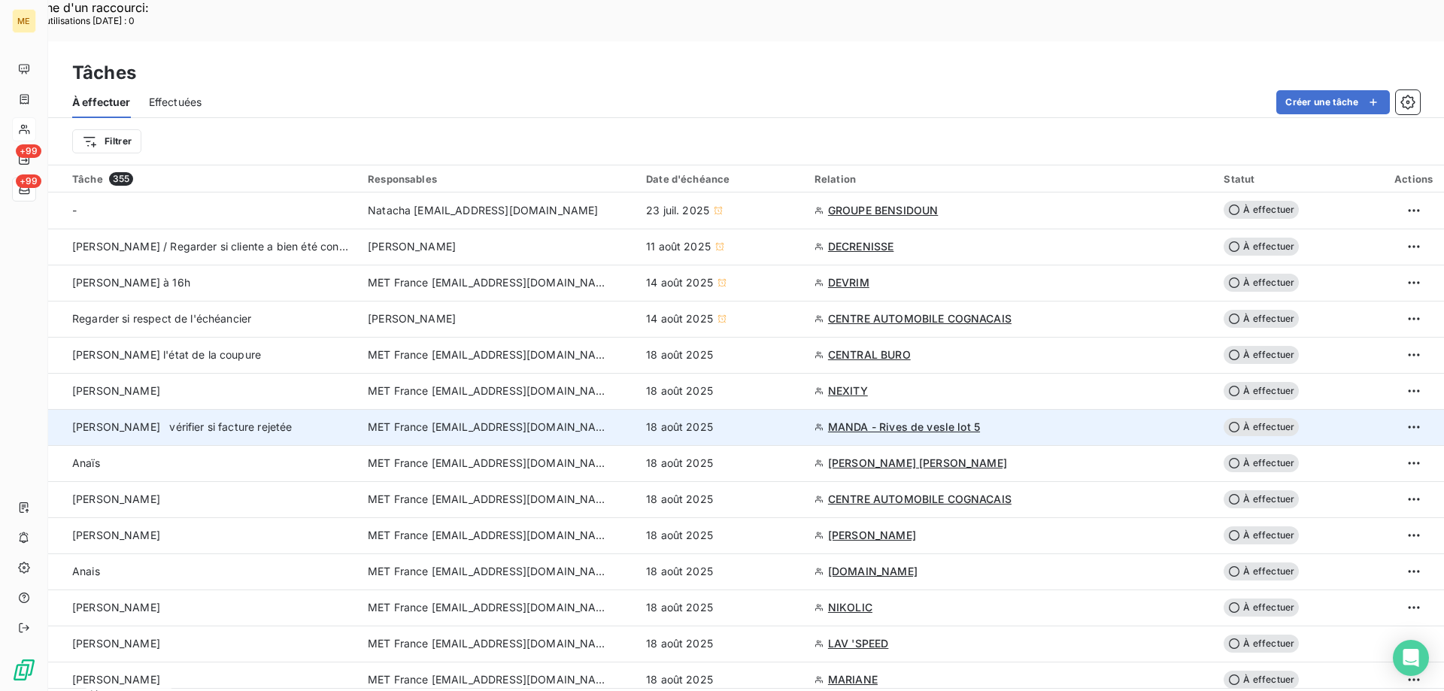
click at [366, 409] on td "MET France [EMAIL_ADDRESS][DOMAIN_NAME]" at bounding box center [498, 427] width 278 height 36
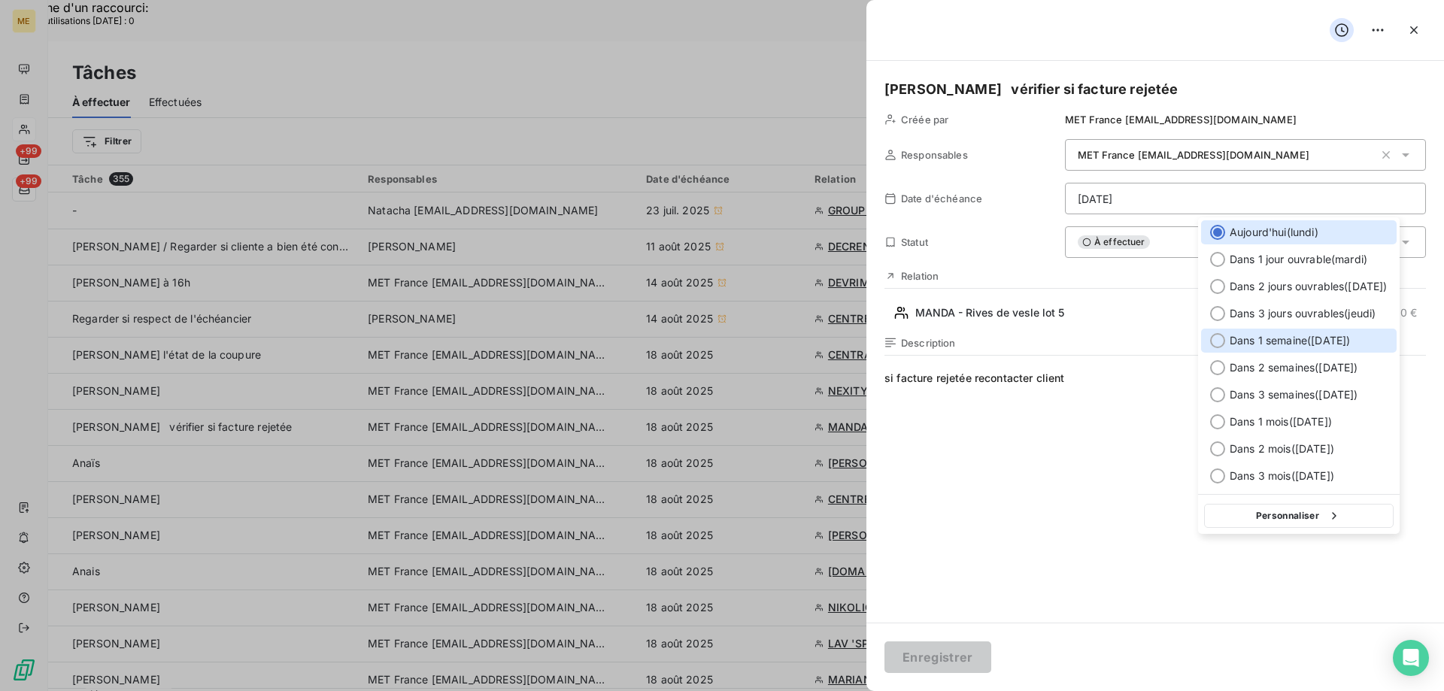
click at [1220, 335] on div at bounding box center [1217, 340] width 15 height 15
type input "25/08/2025"
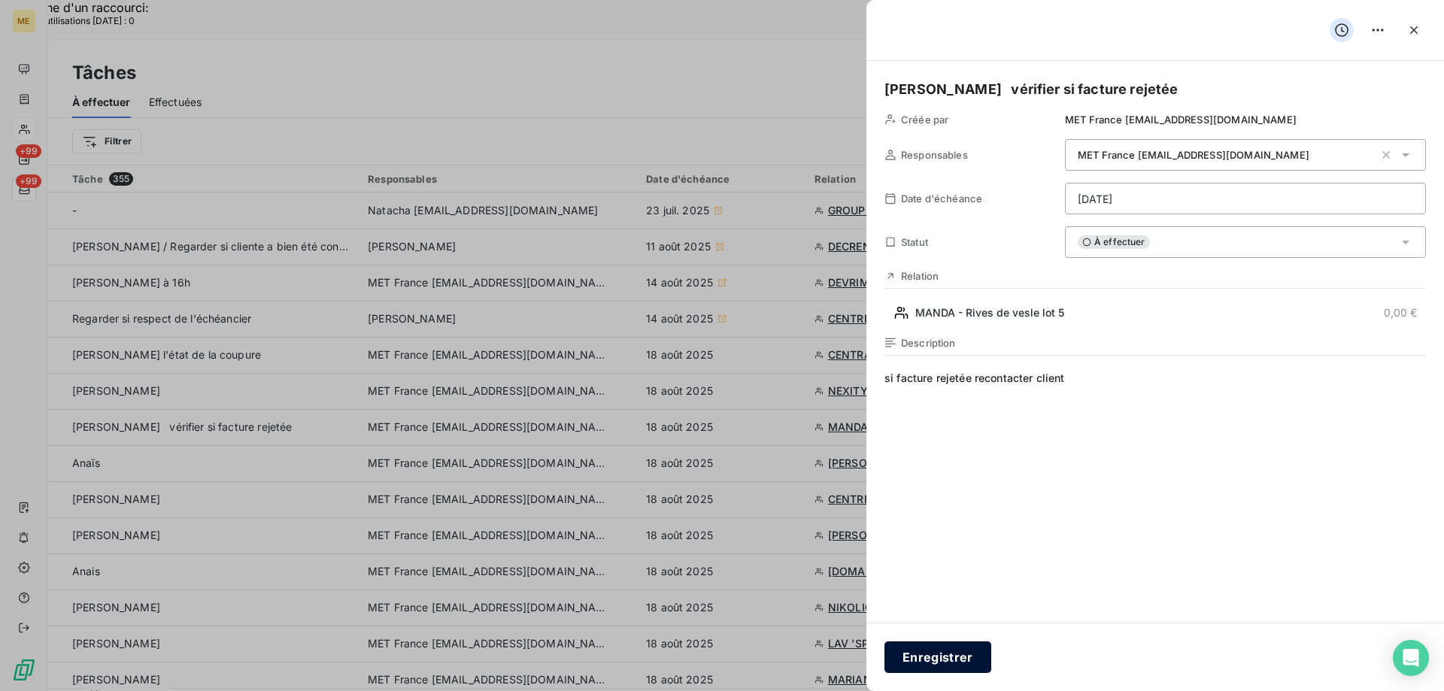
click at [918, 649] on button "Enregistrer" at bounding box center [938, 658] width 107 height 32
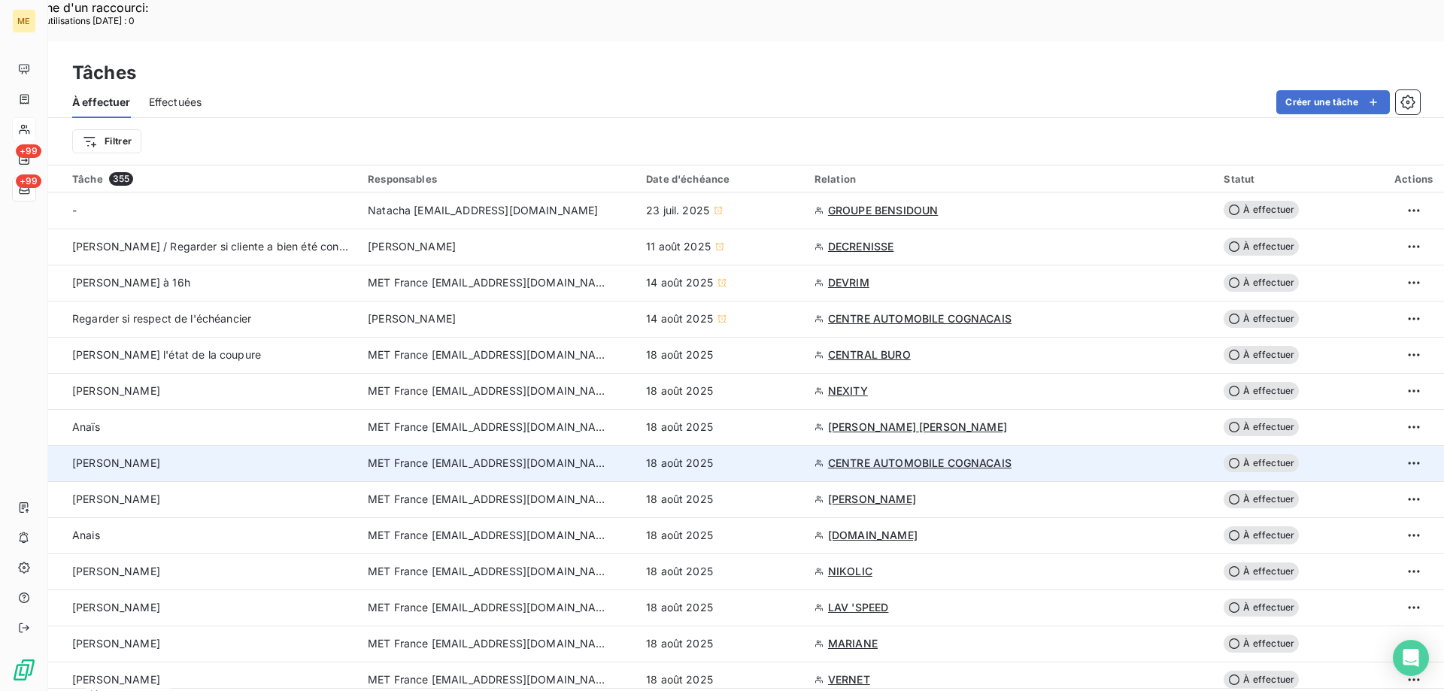
click at [927, 456] on span "CENTRE AUTOMOBILE COGNACAIS" at bounding box center [920, 463] width 184 height 15
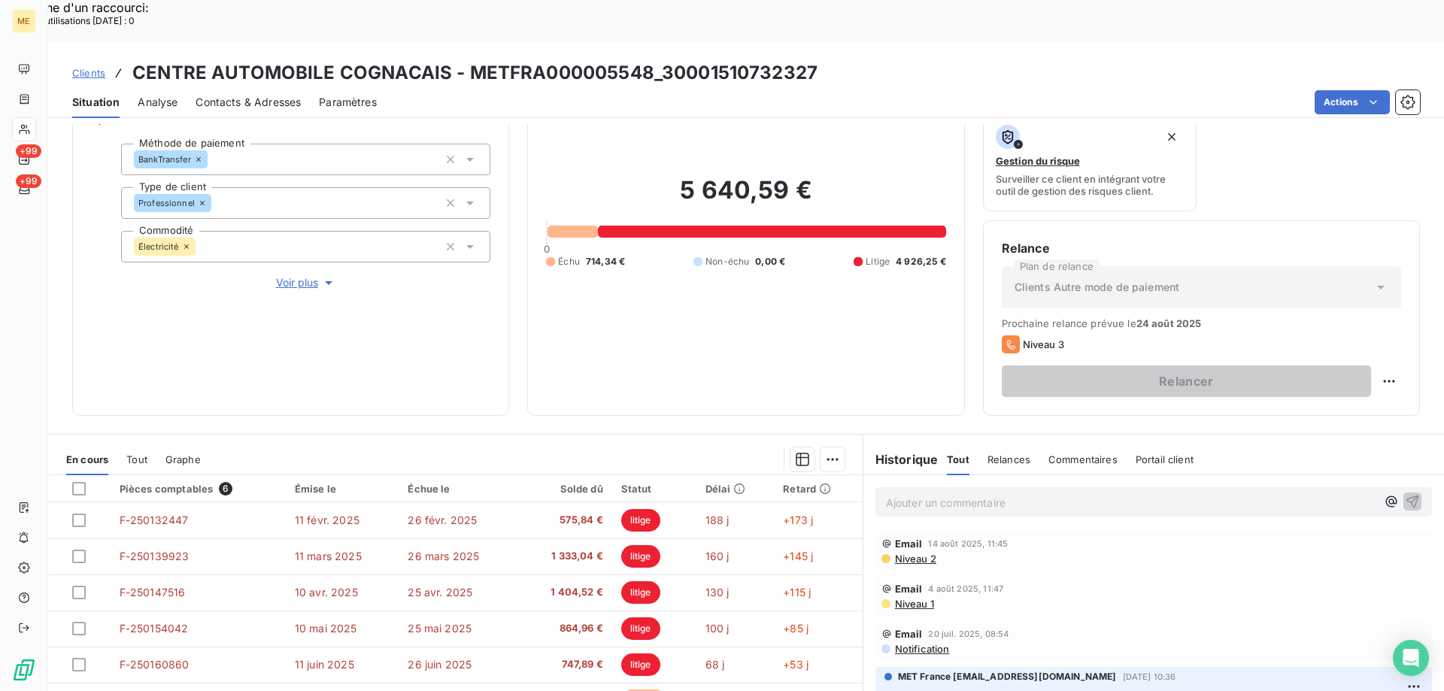
scroll to position [201, 0]
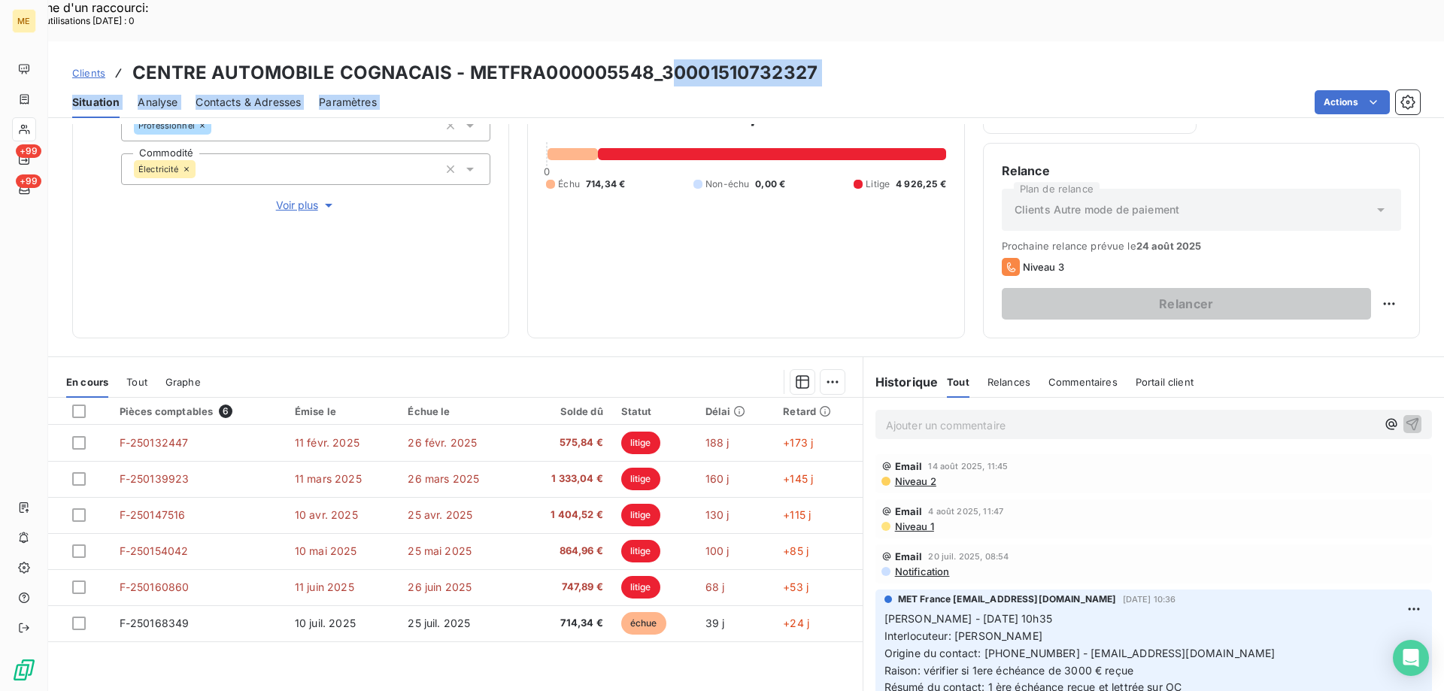
drag, startPoint x: 664, startPoint y: 33, endPoint x: 792, endPoint y: 47, distance: 128.7
click at [792, 47] on div "Clients CENTRE AUTOMOBILE COGNACAIS - METFRA000005548_30001510732327 Situation …" at bounding box center [746, 79] width 1396 height 77
drag, startPoint x: 774, startPoint y: 56, endPoint x: 729, endPoint y: 56, distance: 45.1
click at [772, 90] on div "Actions" at bounding box center [907, 102] width 1025 height 24
click at [696, 87] on div "Situation Analyse Contacts & Adresses Paramètres Actions" at bounding box center [746, 103] width 1396 height 32
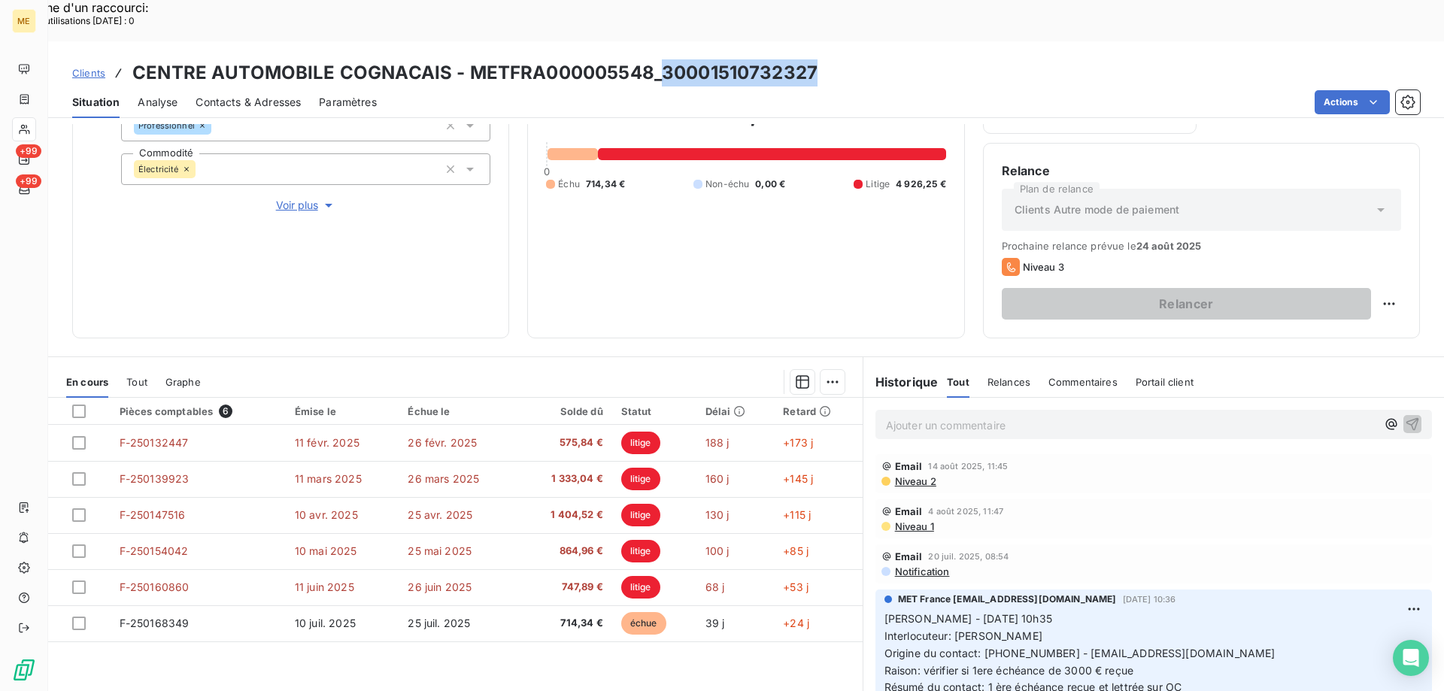
drag, startPoint x: 663, startPoint y: 35, endPoint x: 829, endPoint y: 35, distance: 166.2
click at [829, 59] on div "Clients CENTRE AUTOMOBILE COGNACAIS - METFRA000005548_30001510732327" at bounding box center [746, 72] width 1396 height 27
copy h3 "30001510732327"
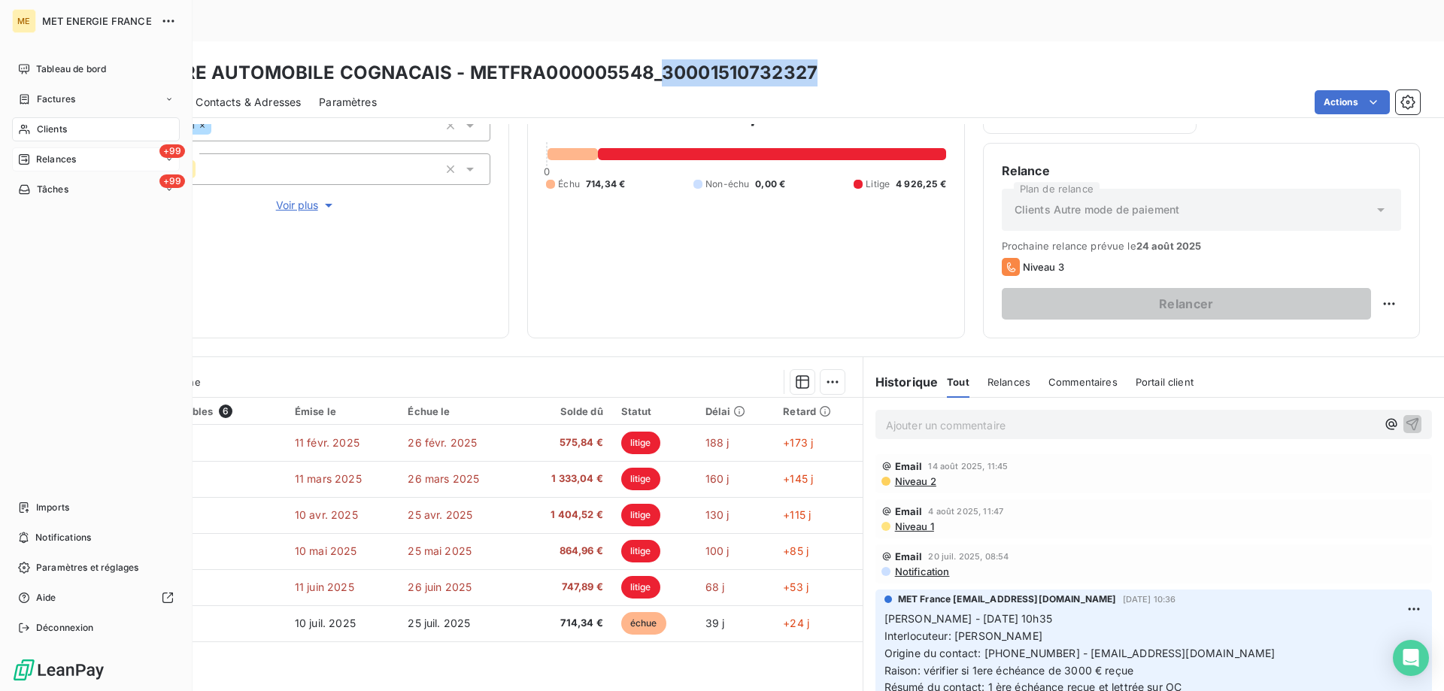
drag, startPoint x: 81, startPoint y: 188, endPoint x: 112, endPoint y: 169, distance: 36.1
click at [81, 188] on div "+99 Tâches" at bounding box center [96, 190] width 168 height 24
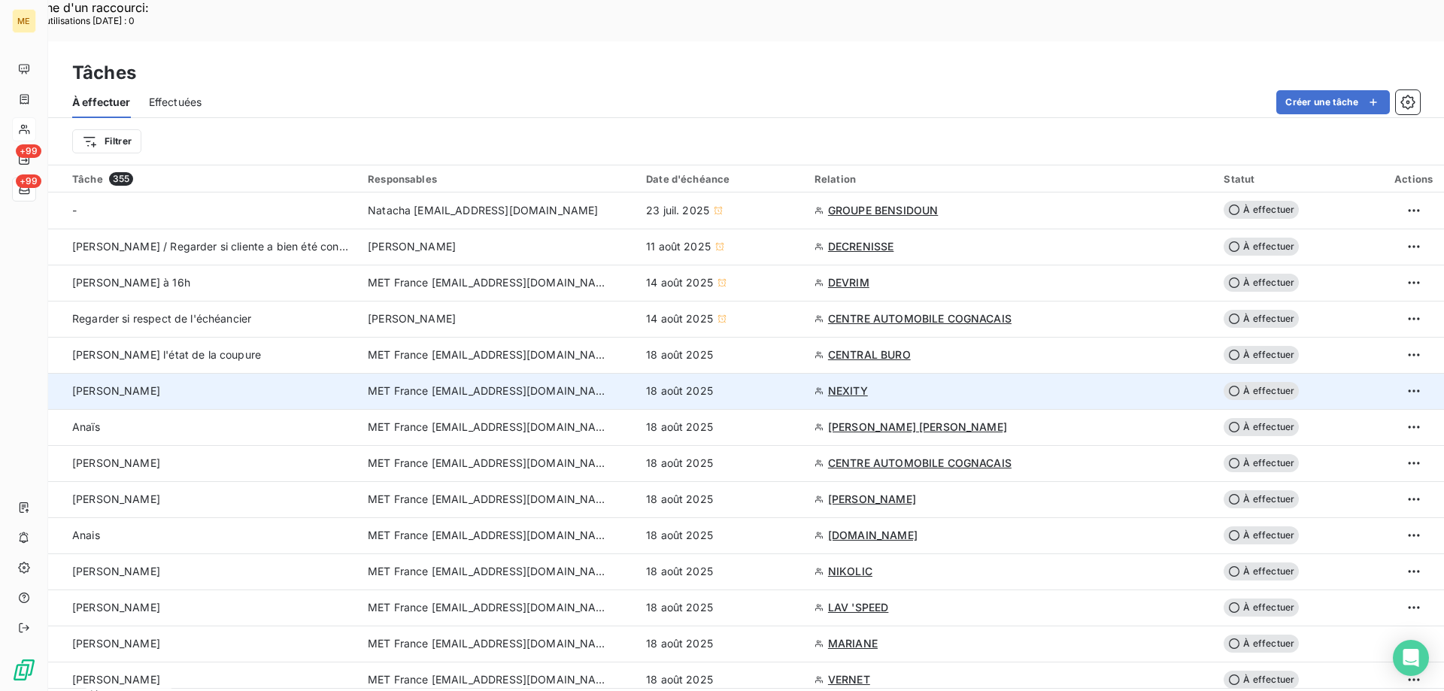
click at [868, 384] on span "NEXITY" at bounding box center [848, 391] width 40 height 15
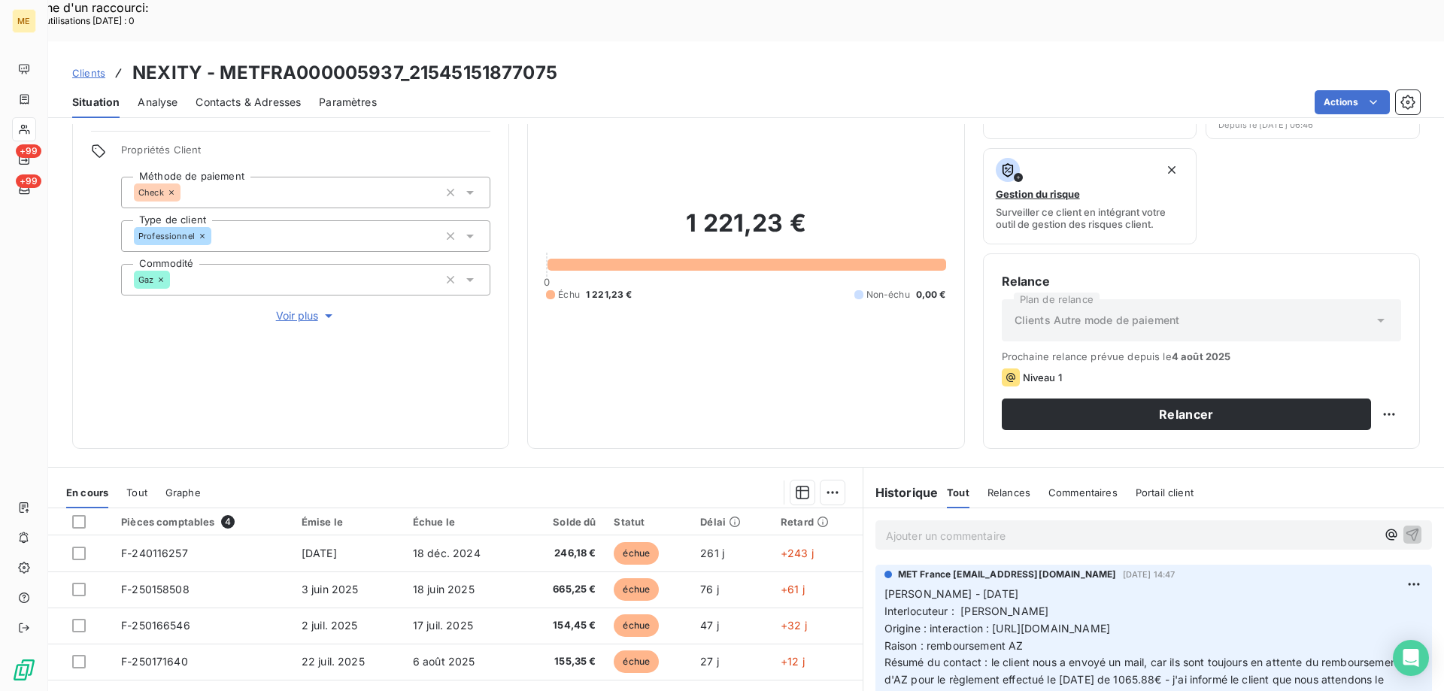
scroll to position [201, 0]
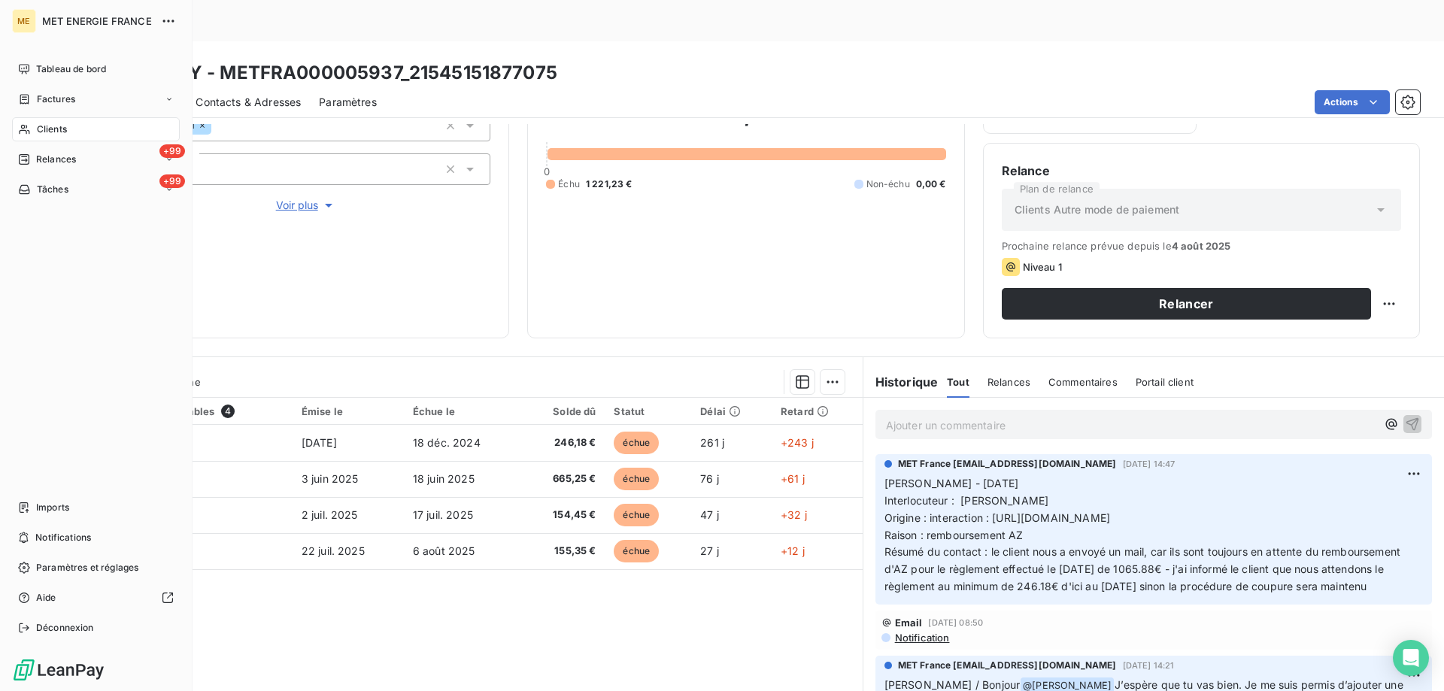
click at [57, 191] on span "Tâches" at bounding box center [53, 190] width 32 height 14
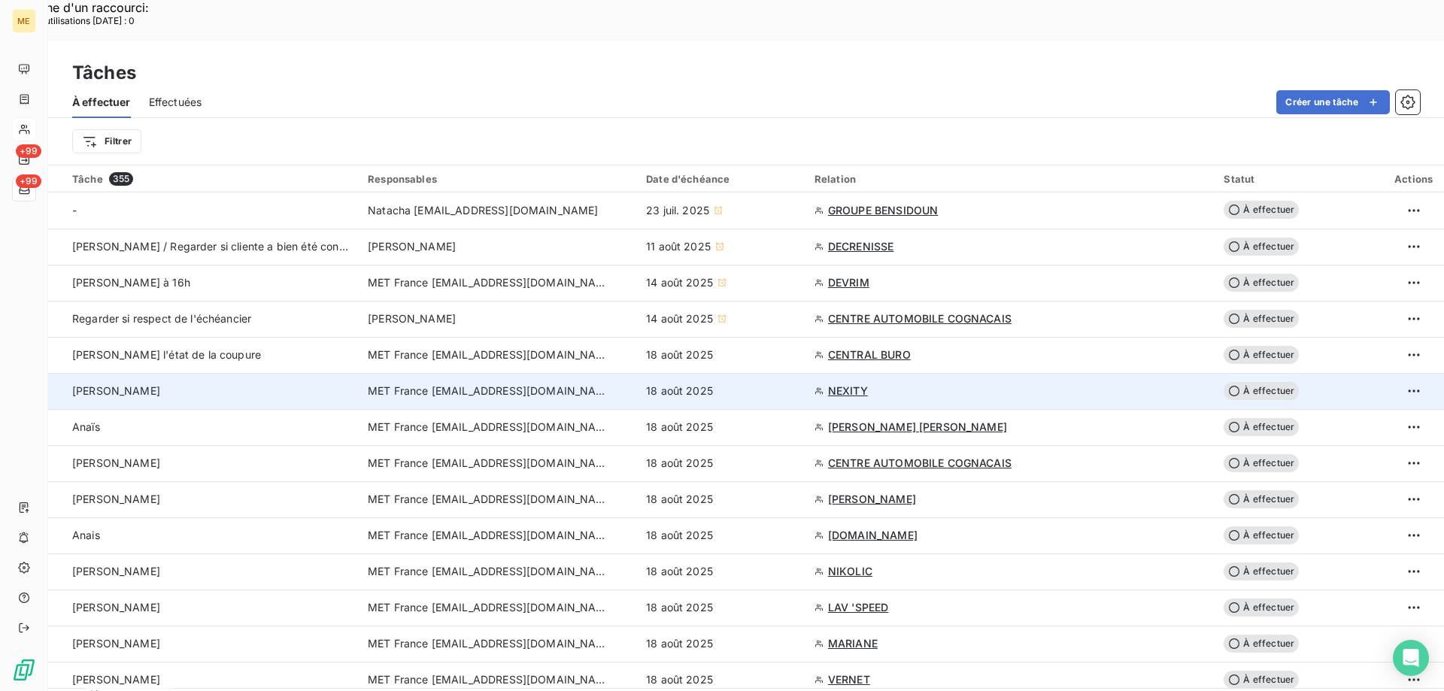
click at [395, 373] on td "MET France [EMAIL_ADDRESS][DOMAIN_NAME]" at bounding box center [498, 391] width 278 height 36
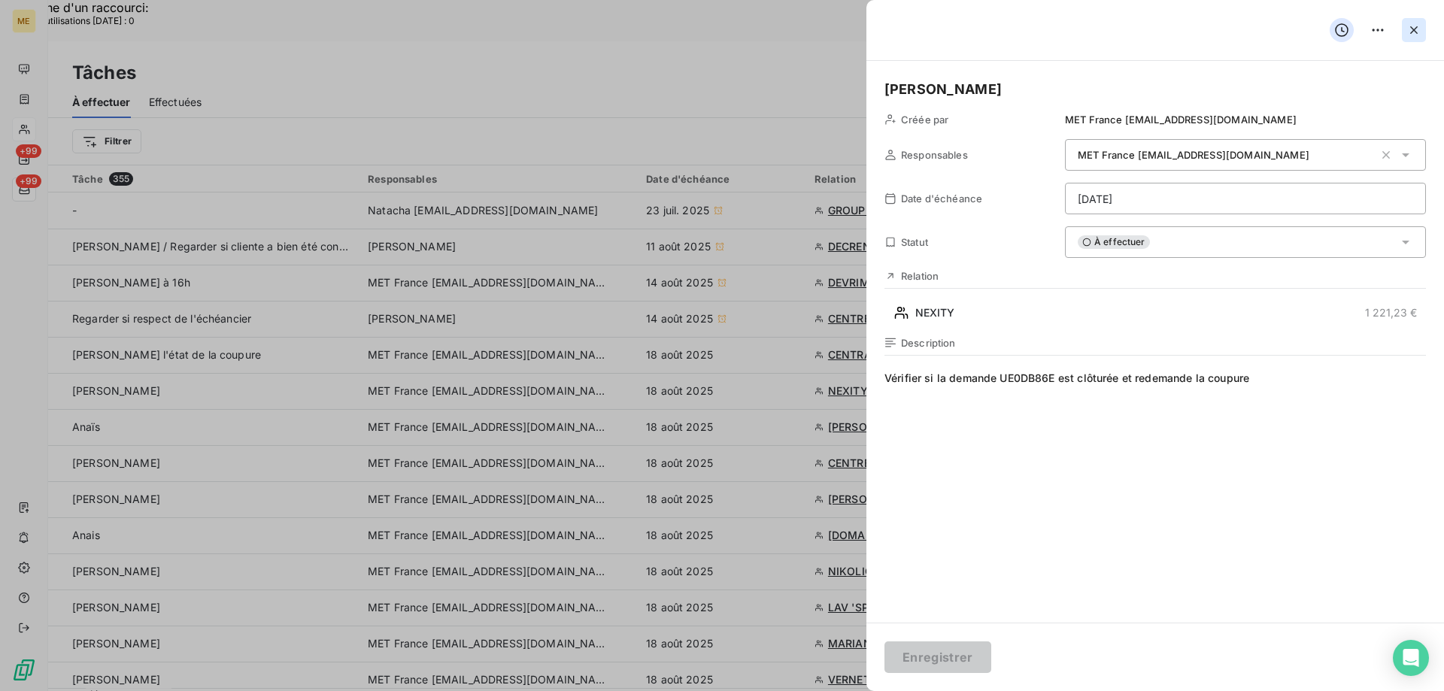
click at [1424, 32] on button "button" at bounding box center [1414, 30] width 24 height 24
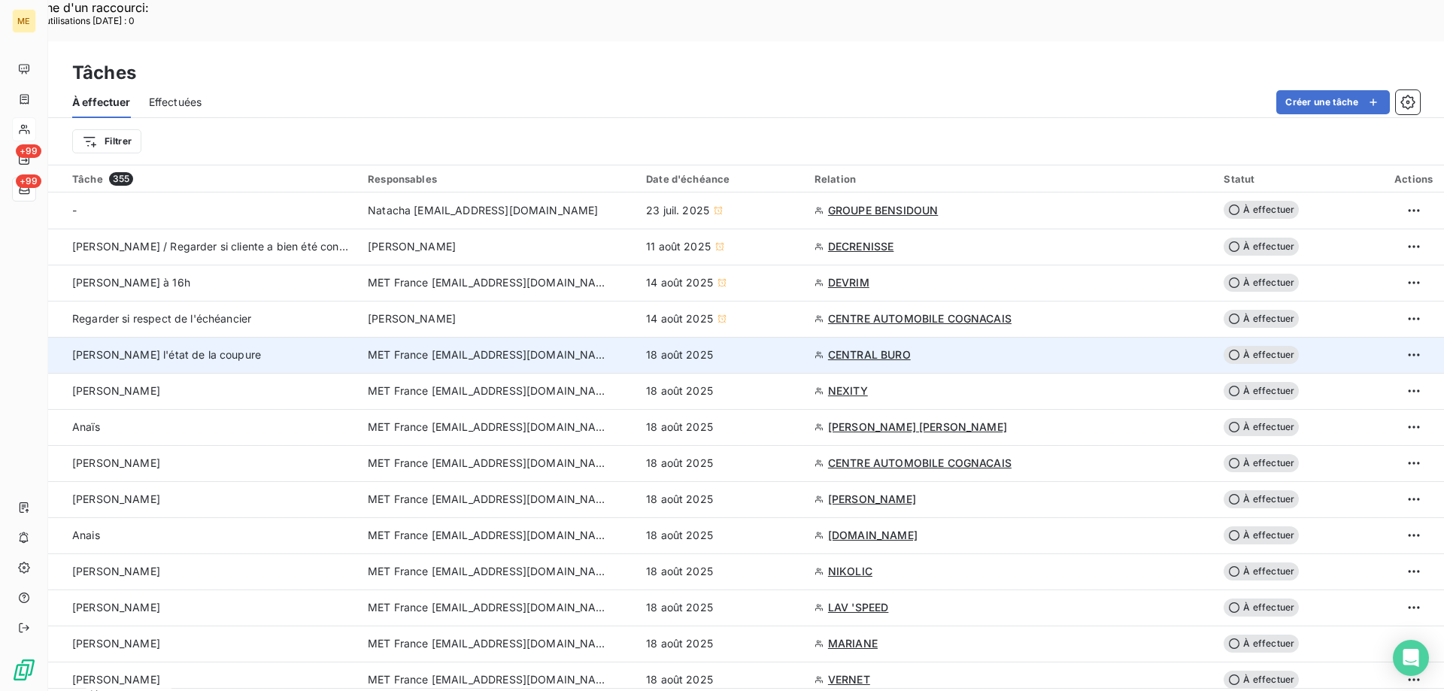
click at [196, 348] on span "[PERSON_NAME] l'état de la coupure" at bounding box center [166, 354] width 189 height 13
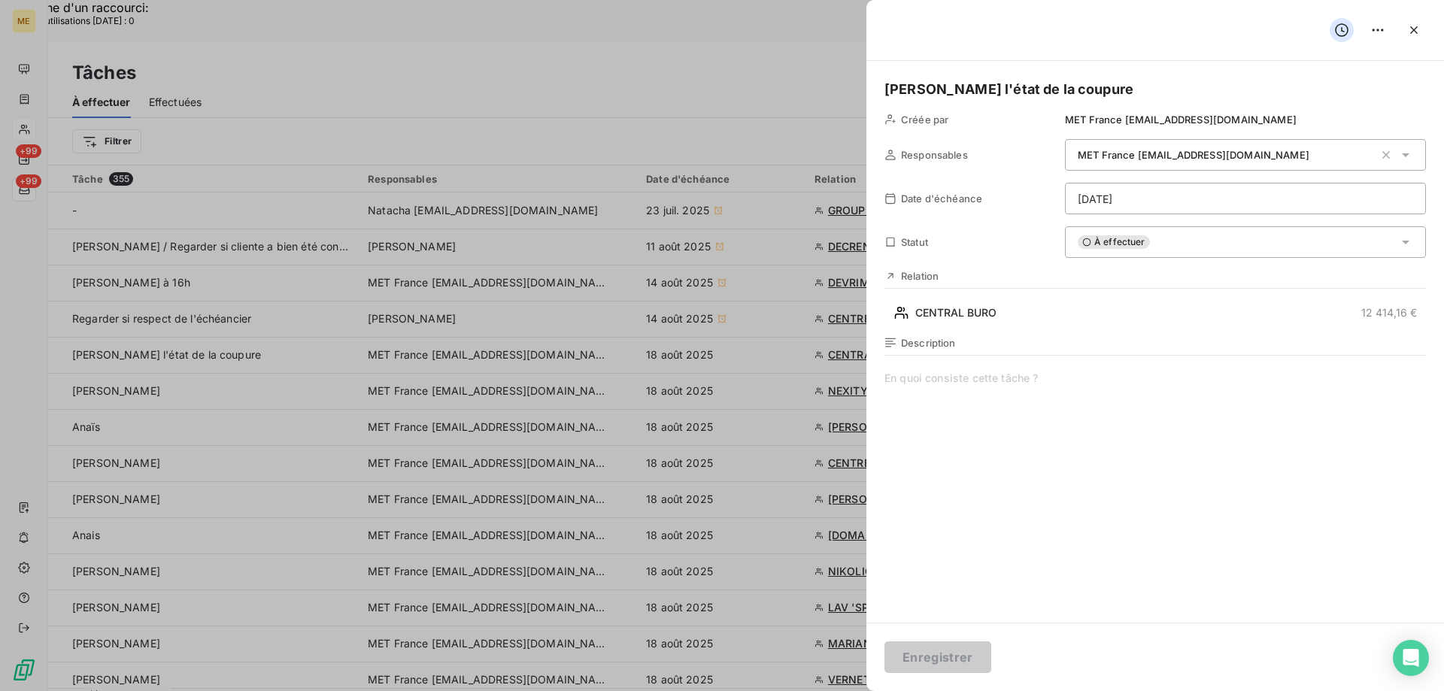
click at [790, 196] on div at bounding box center [722, 345] width 1444 height 691
click at [1422, 26] on button "button" at bounding box center [1414, 30] width 24 height 24
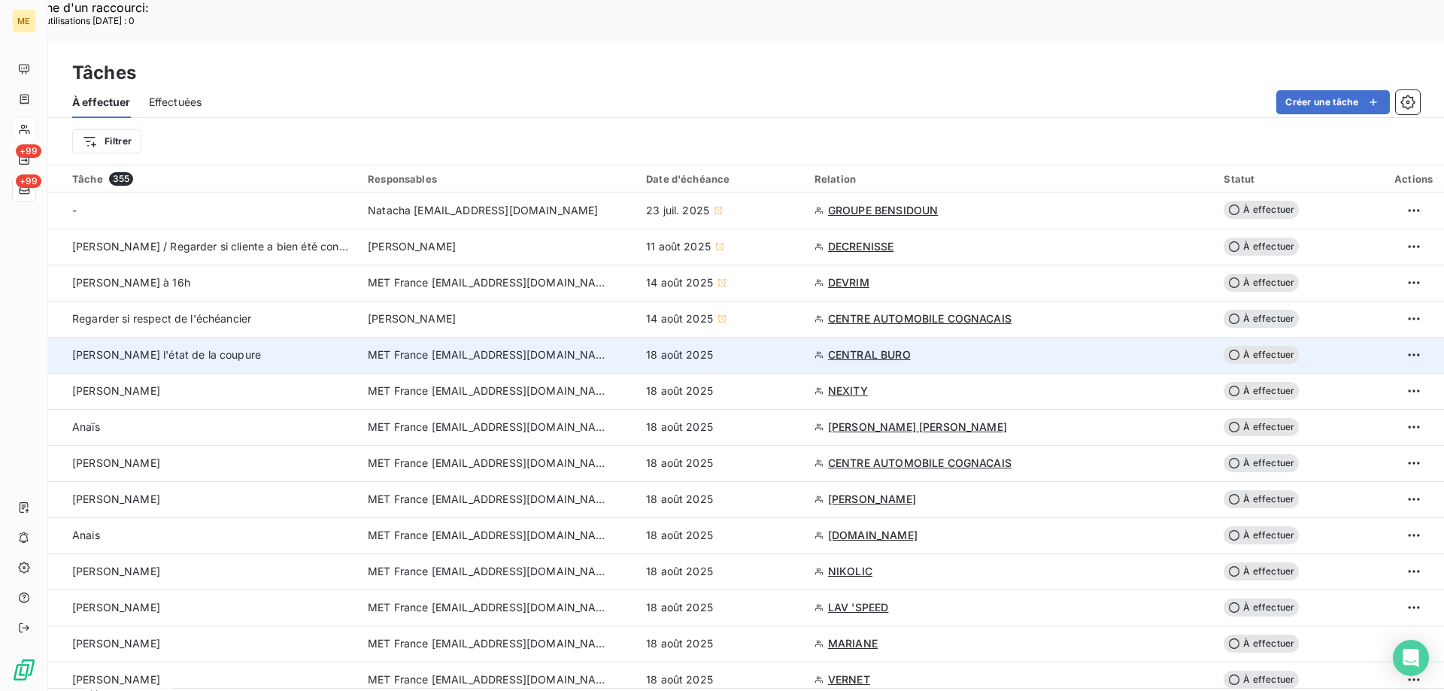
click at [880, 348] on span "CENTRAL BURO" at bounding box center [869, 355] width 83 height 15
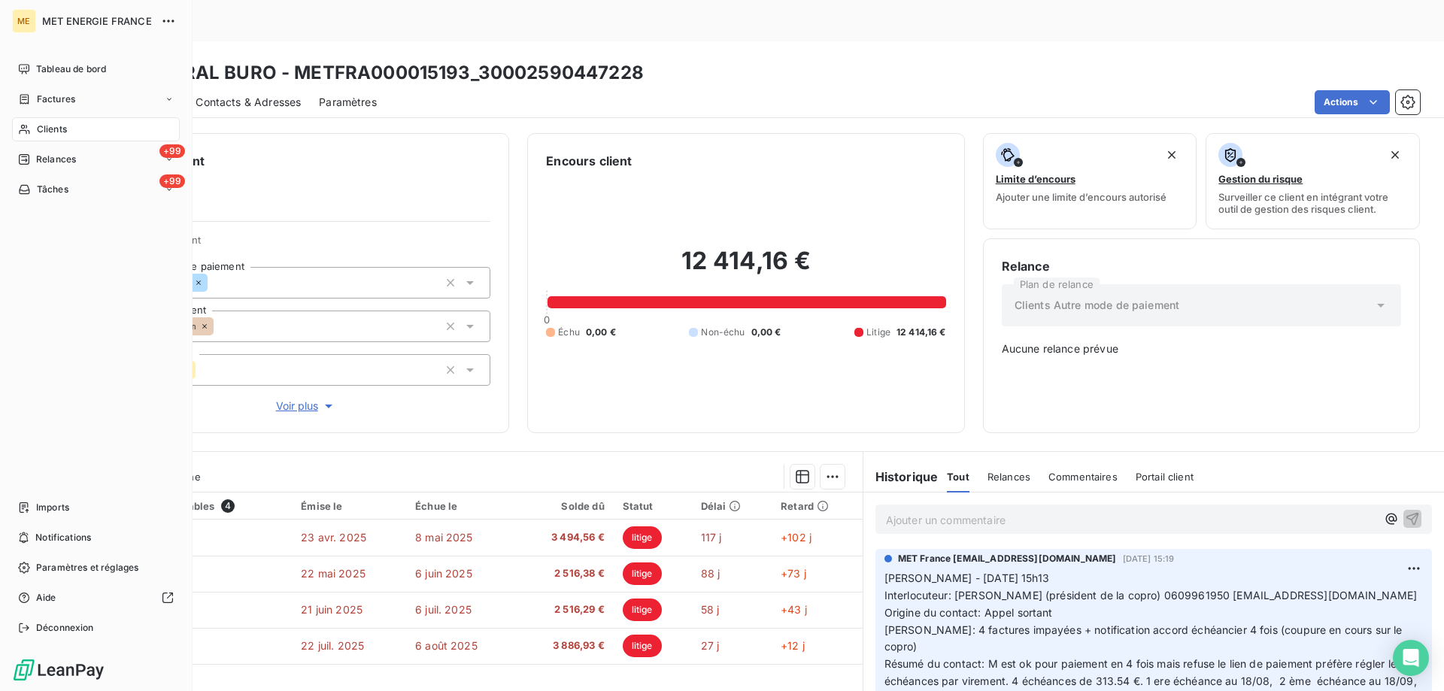
drag, startPoint x: 79, startPoint y: 193, endPoint x: 79, endPoint y: 256, distance: 62.4
click at [79, 193] on div "+99 Tâches" at bounding box center [96, 190] width 168 height 24
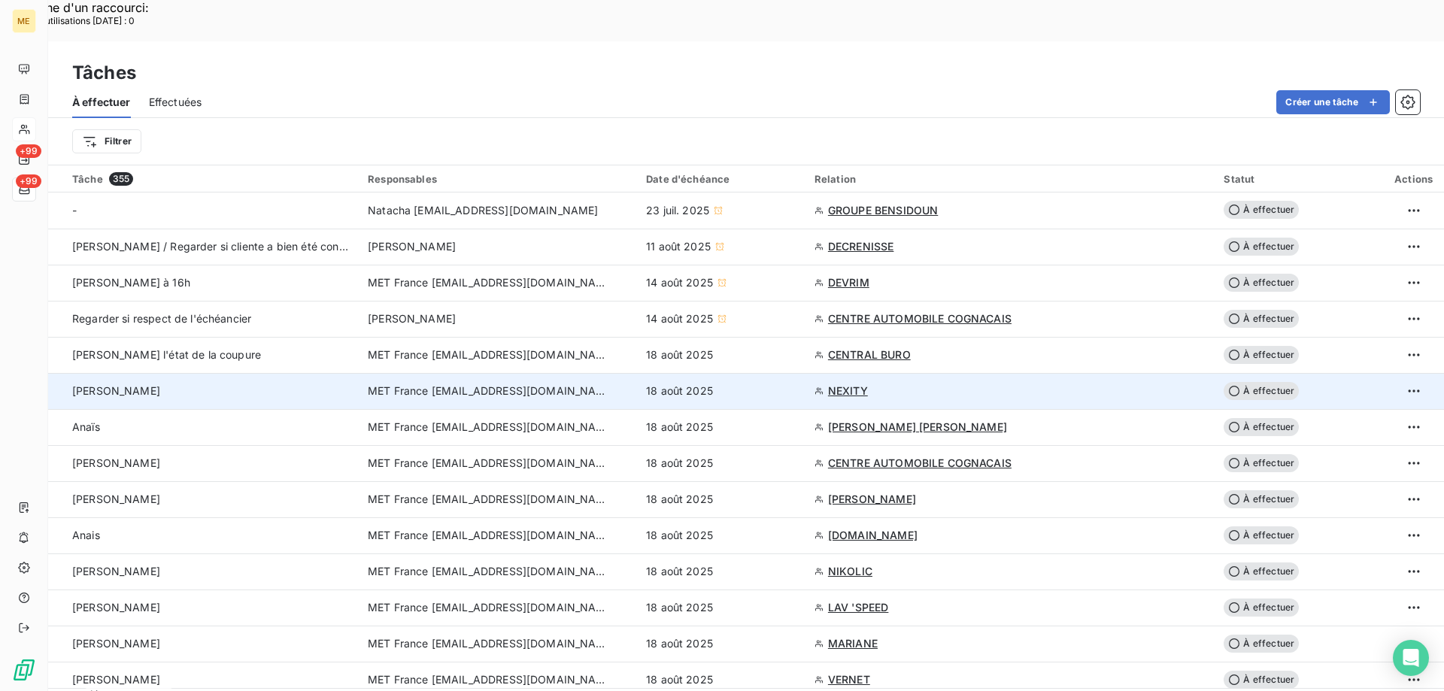
click at [833, 384] on span "NEXITY" at bounding box center [848, 391] width 40 height 15
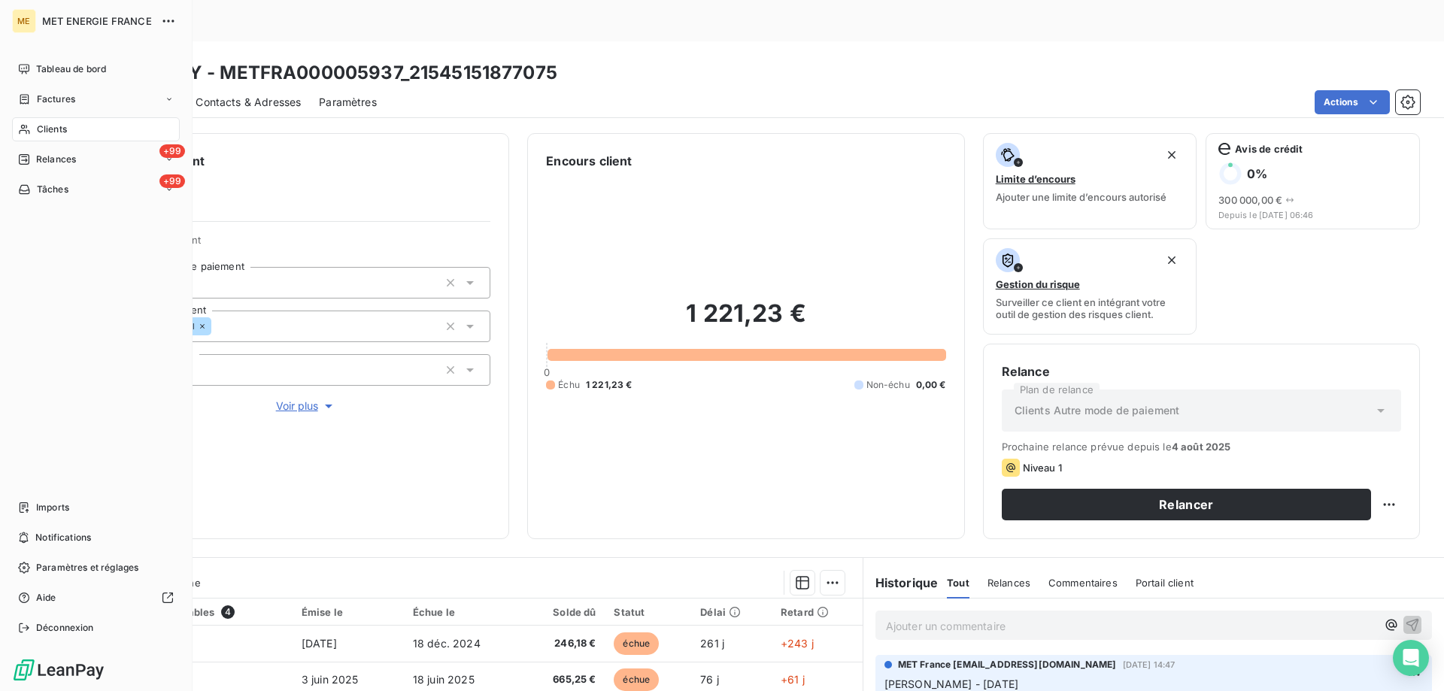
click at [59, 132] on span "Clients" at bounding box center [52, 130] width 30 height 14
click at [68, 196] on span "Tâches" at bounding box center [53, 190] width 32 height 14
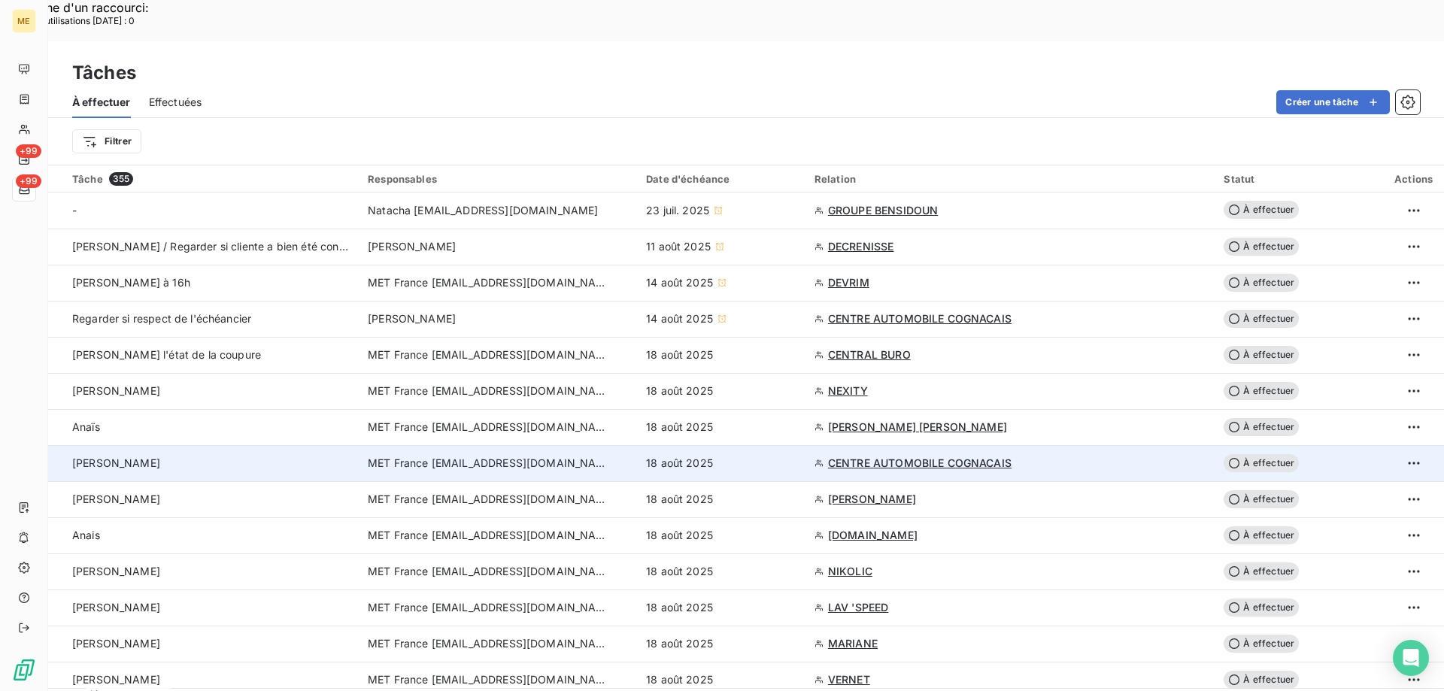
click at [161, 456] on div "[PERSON_NAME]" at bounding box center [211, 463] width 278 height 15
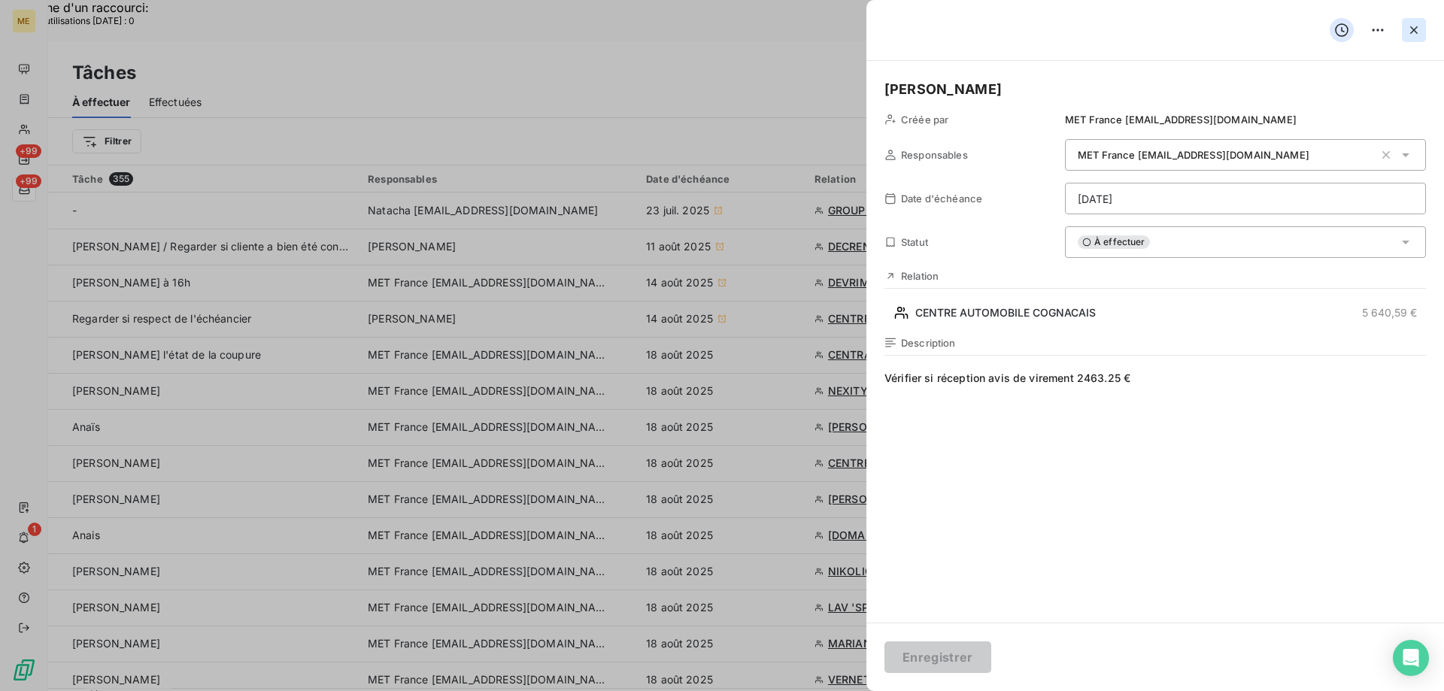
click at [1411, 35] on icon "button" at bounding box center [1414, 30] width 15 height 15
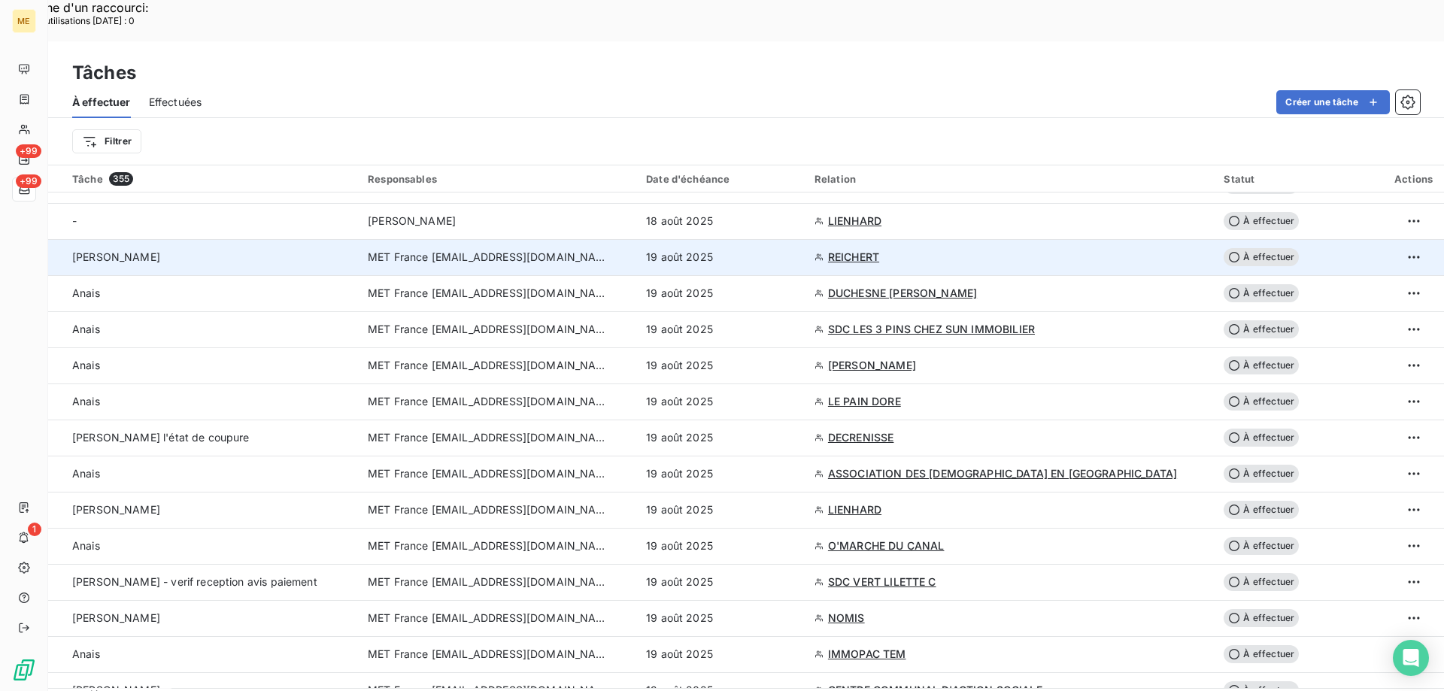
scroll to position [827, 0]
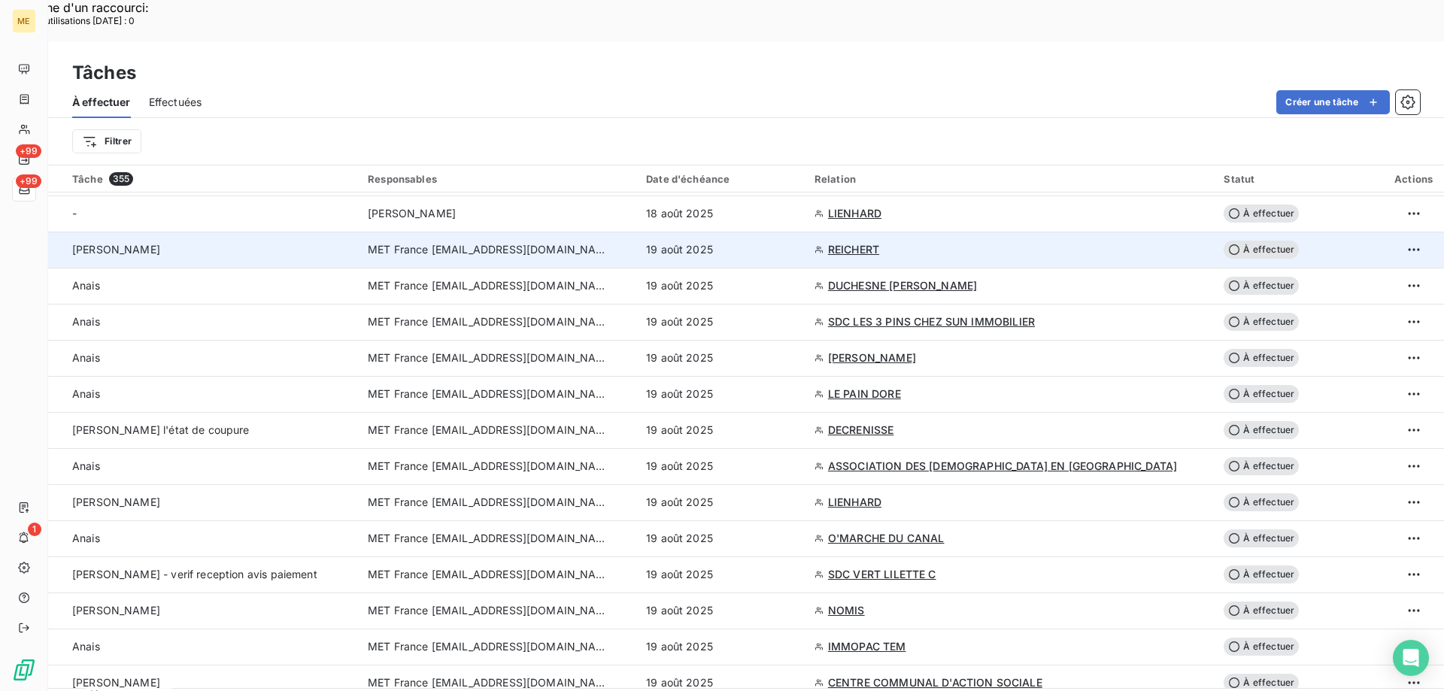
click at [203, 232] on td "[PERSON_NAME]" at bounding box center [203, 250] width 311 height 36
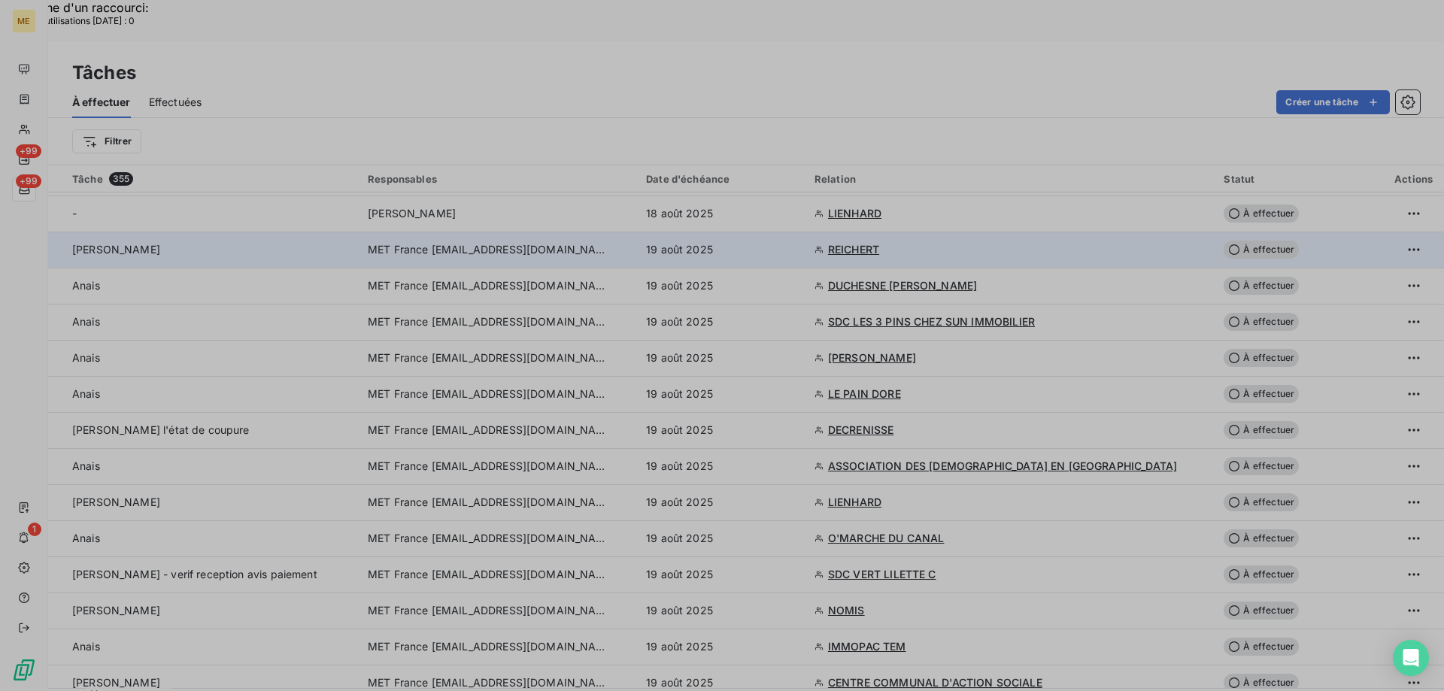
type input "19/08/2025"
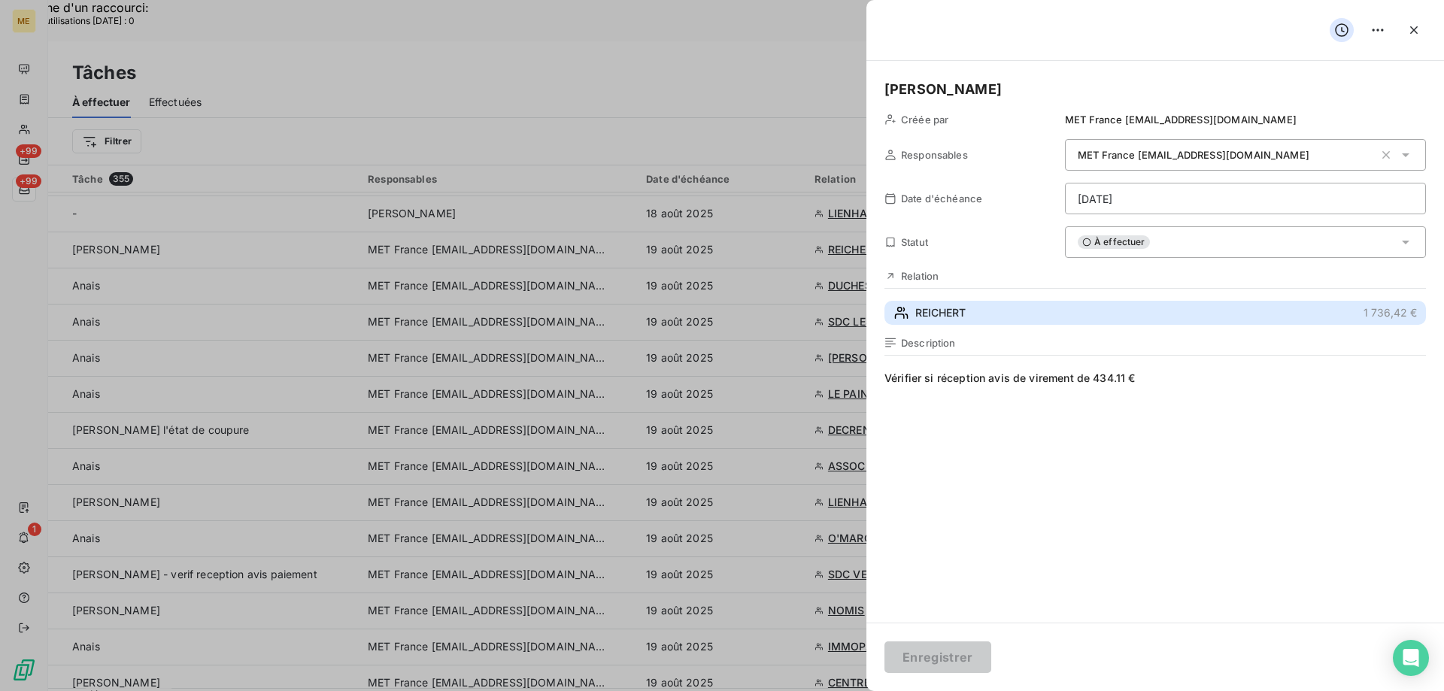
click at [983, 320] on button "REICHERT 1 736,42 €" at bounding box center [1156, 313] width 542 height 24
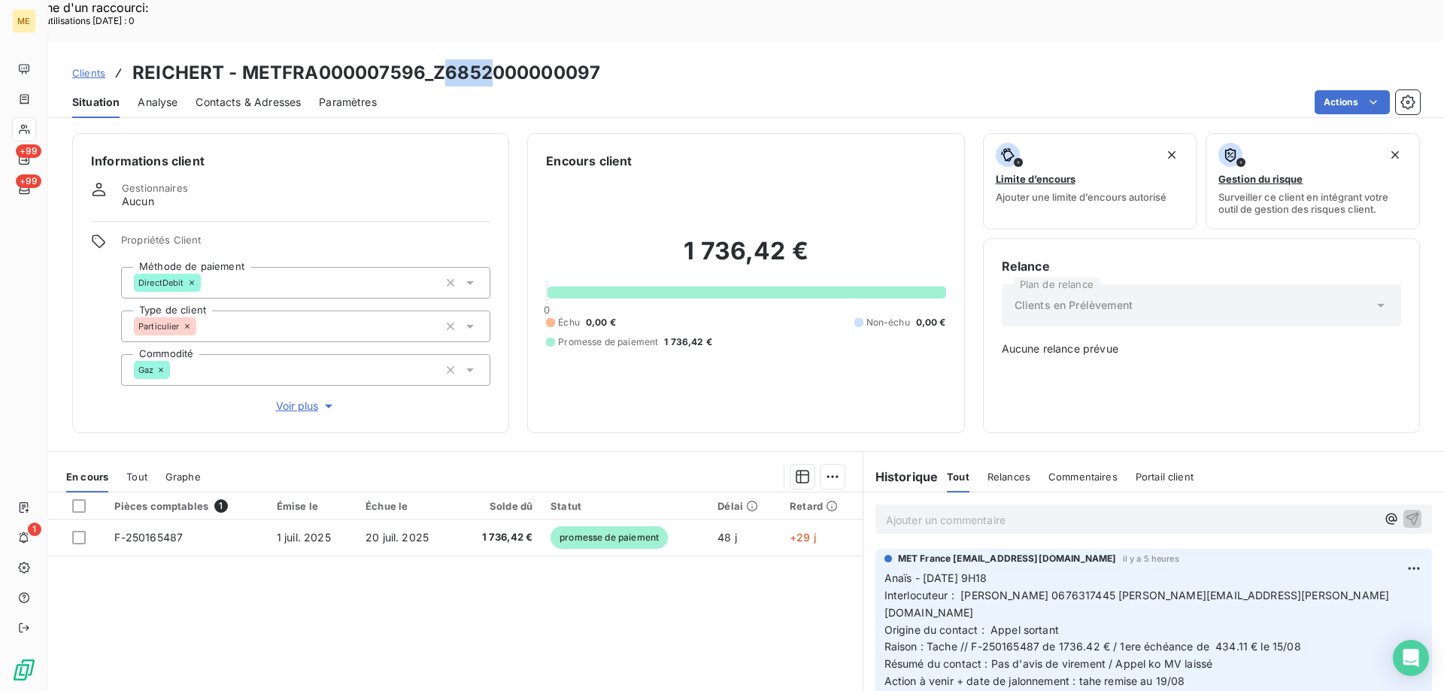
drag, startPoint x: 437, startPoint y: 30, endPoint x: 494, endPoint y: 35, distance: 57.3
click at [494, 59] on h3 "REICHERT - METFRA000007596_Z6852000000097" at bounding box center [366, 72] width 468 height 27
drag, startPoint x: 393, startPoint y: 63, endPoint x: 320, endPoint y: 63, distance: 73.7
click at [387, 87] on div "Situation Analyse Contacts & Adresses Paramètres Actions" at bounding box center [746, 103] width 1396 height 32
drag, startPoint x: 237, startPoint y: 26, endPoint x: 417, endPoint y: 37, distance: 180.1
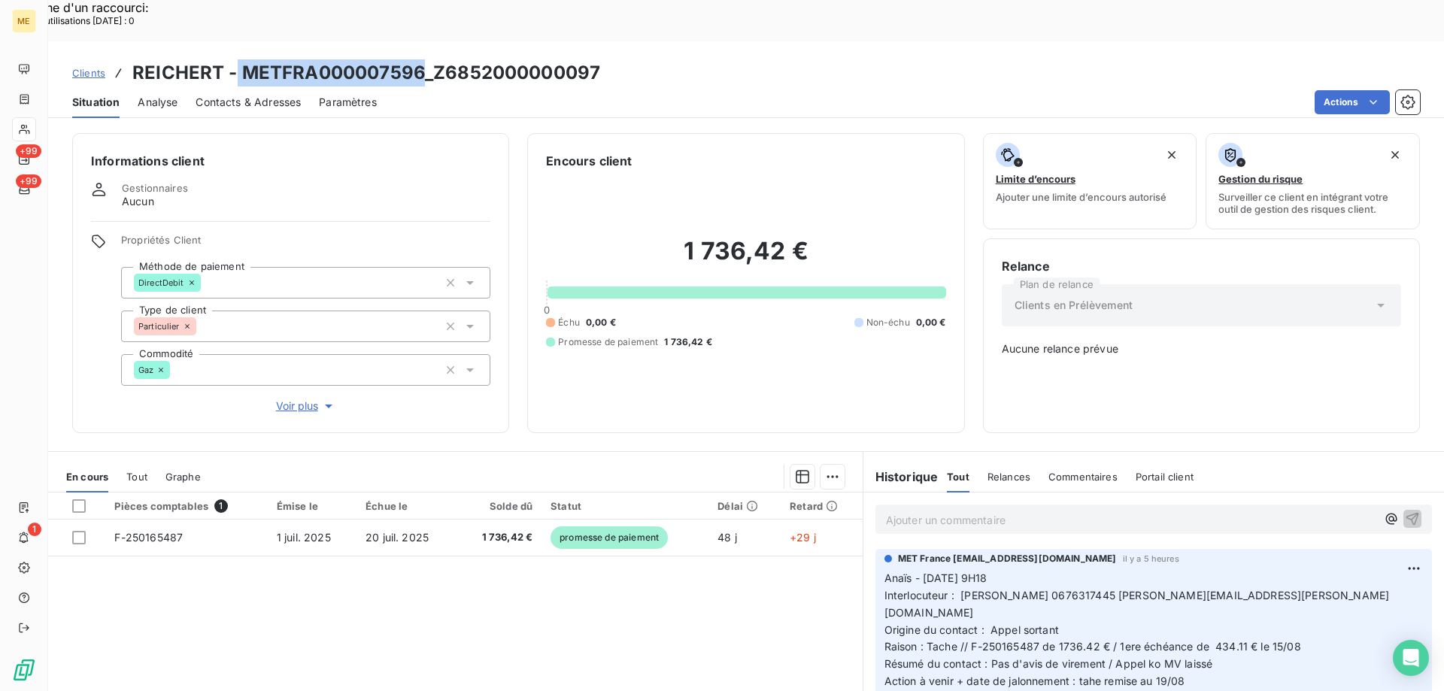
click at [417, 59] on h3 "REICHERT - METFRA000007596_Z6852000000097" at bounding box center [366, 72] width 468 height 27
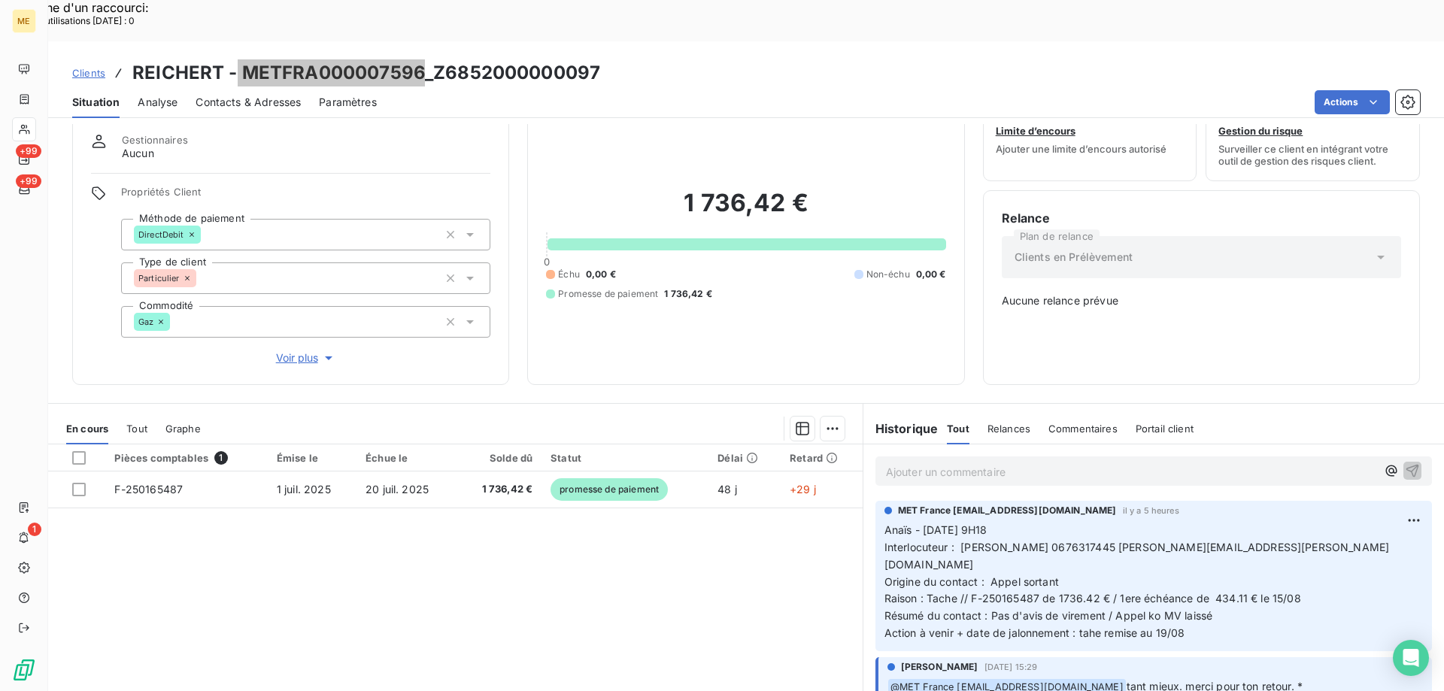
scroll to position [75, 0]
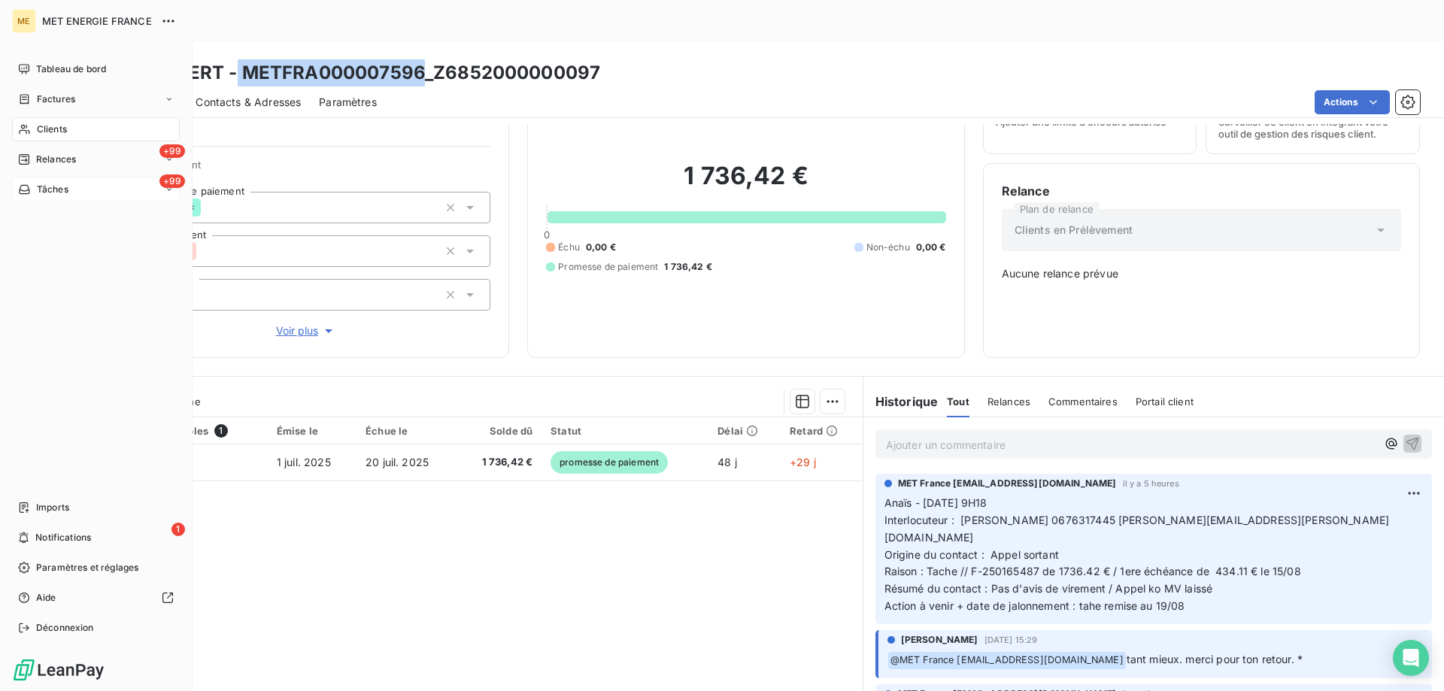
click at [56, 182] on div "+99 Tâches" at bounding box center [96, 190] width 168 height 24
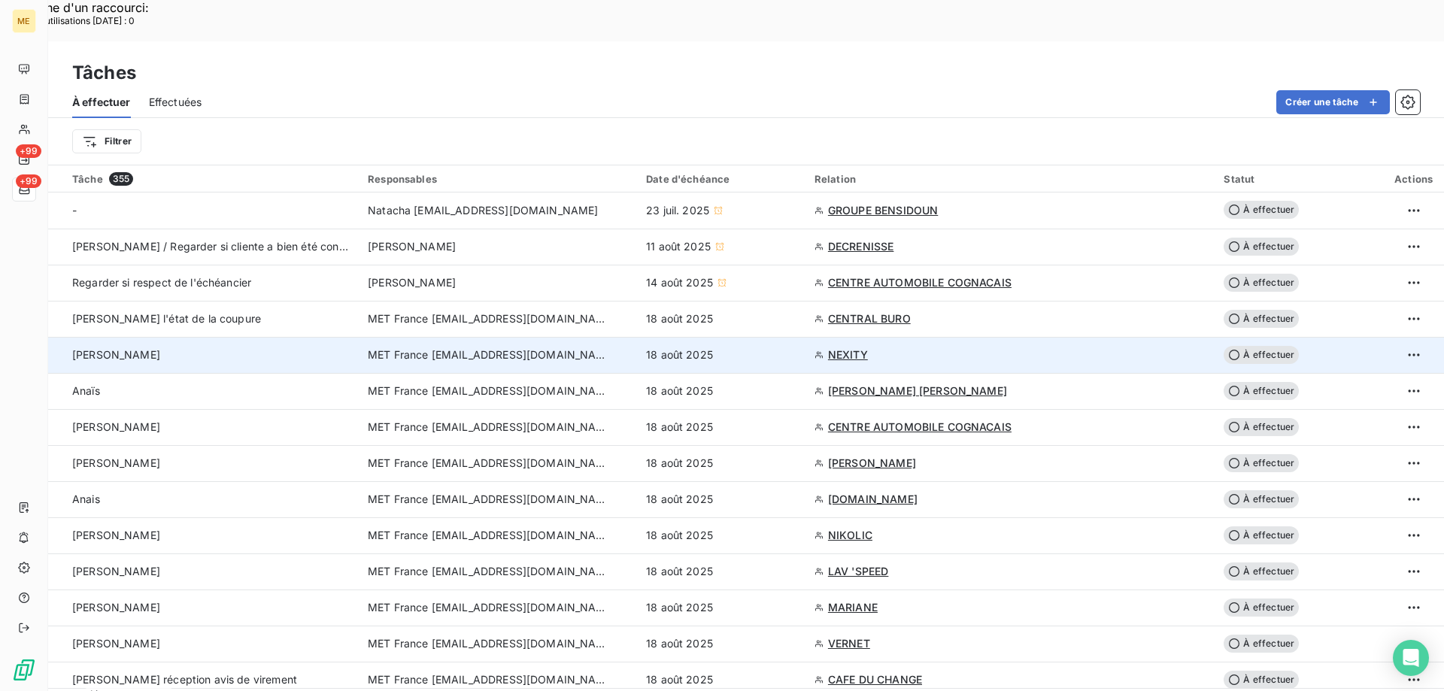
click at [312, 348] on div "[PERSON_NAME]" at bounding box center [211, 355] width 278 height 15
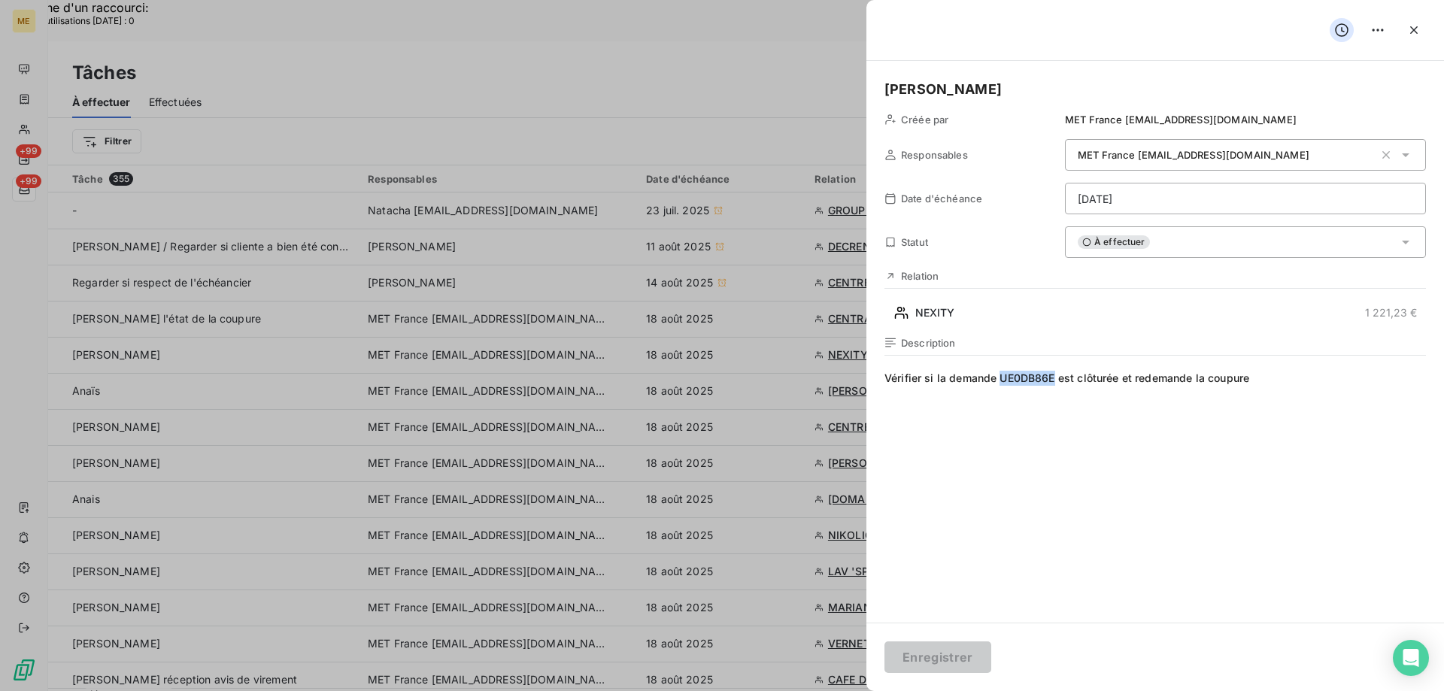
drag, startPoint x: 1001, startPoint y: 384, endPoint x: 1053, endPoint y: 381, distance: 52.0
click at [1053, 381] on span "Vérifier si la demande UE0DB86E est clôturée et redemande la coupure" at bounding box center [1156, 515] width 542 height 289
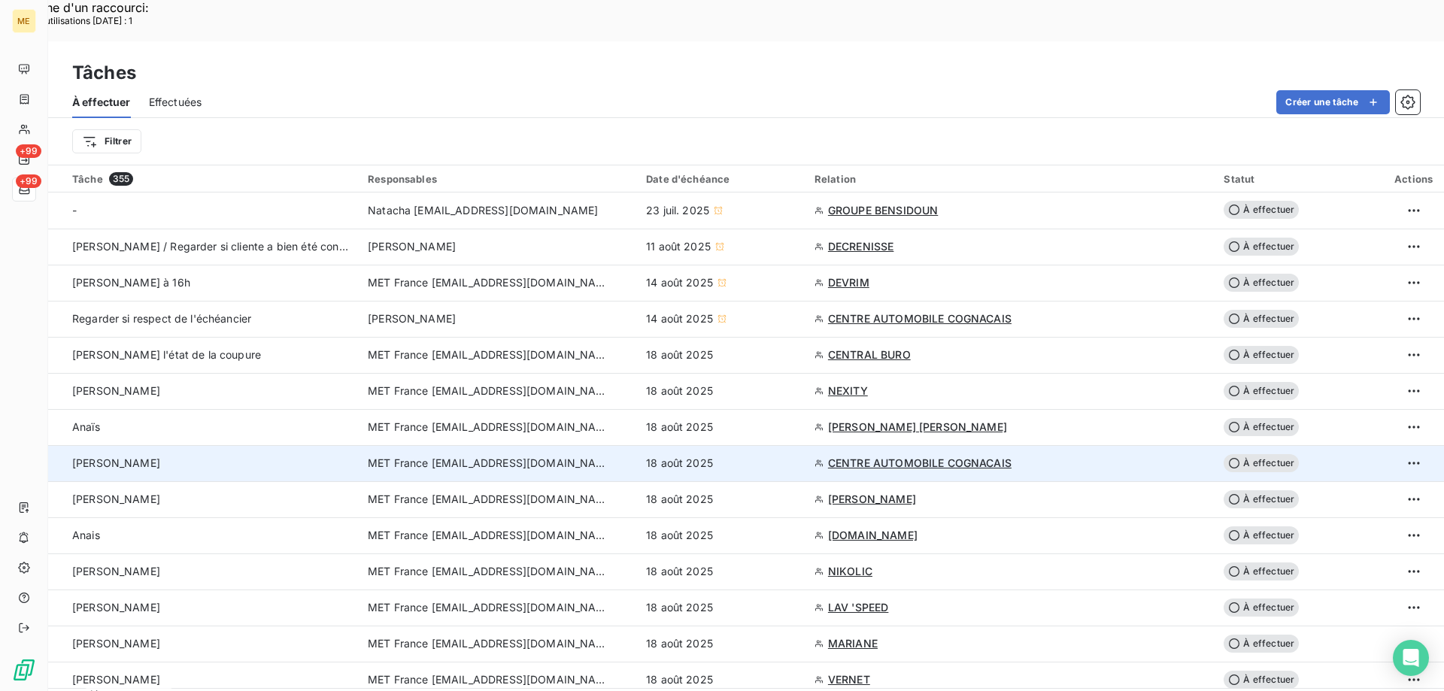
click at [205, 456] on div "[PERSON_NAME]" at bounding box center [211, 463] width 278 height 15
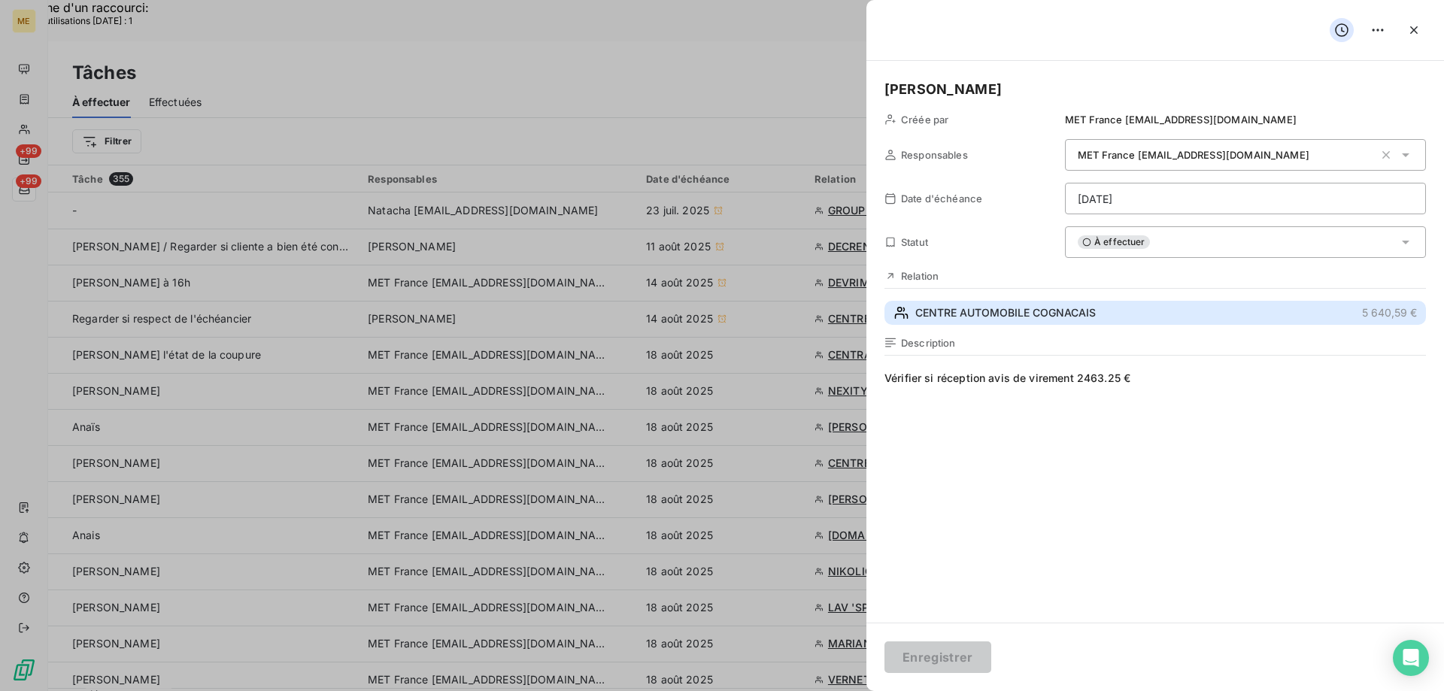
click at [1049, 311] on span "CENTRE AUTOMOBILE COGNACAIS" at bounding box center [1005, 312] width 181 height 15
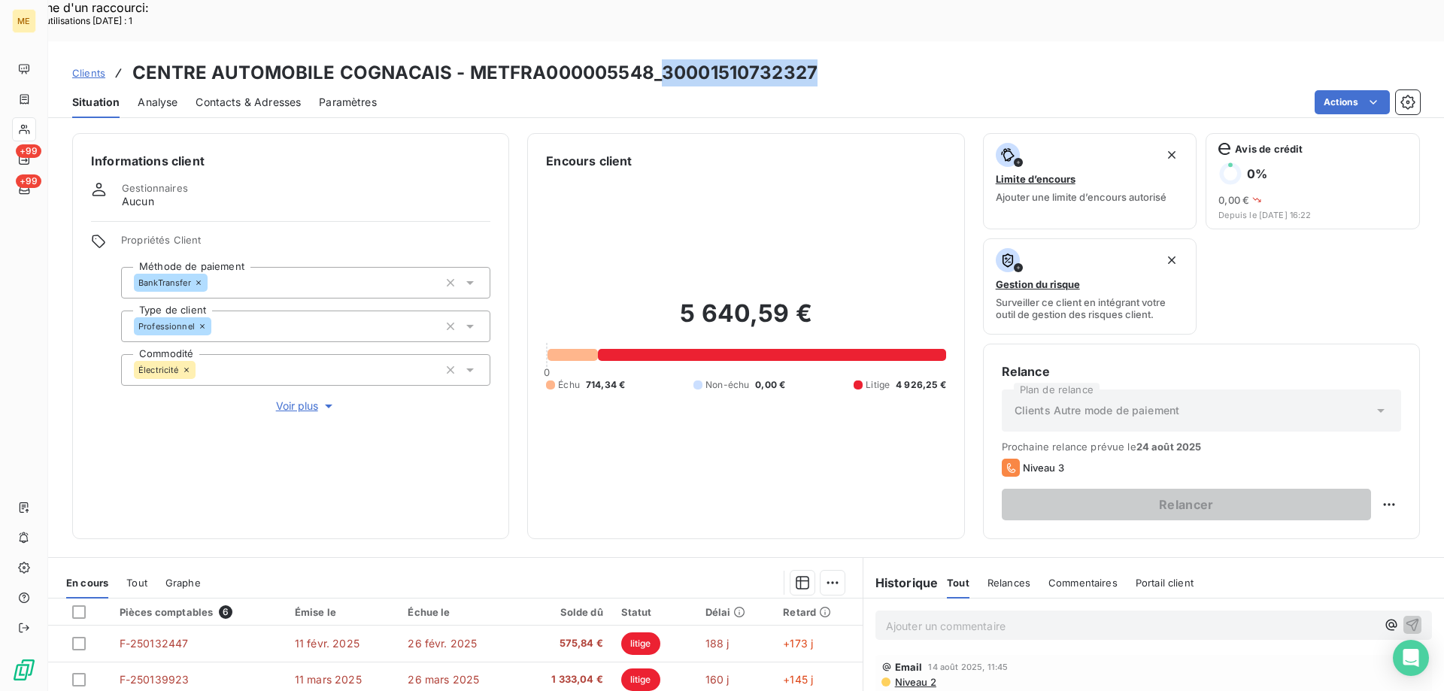
drag, startPoint x: 659, startPoint y: 37, endPoint x: 845, endPoint y: 28, distance: 186.0
click at [845, 59] on div "Clients CENTRE AUTOMOBILE COGNACAIS - METFRA000005548_30001510732327" at bounding box center [746, 72] width 1396 height 27
copy h3 "30001510732327"
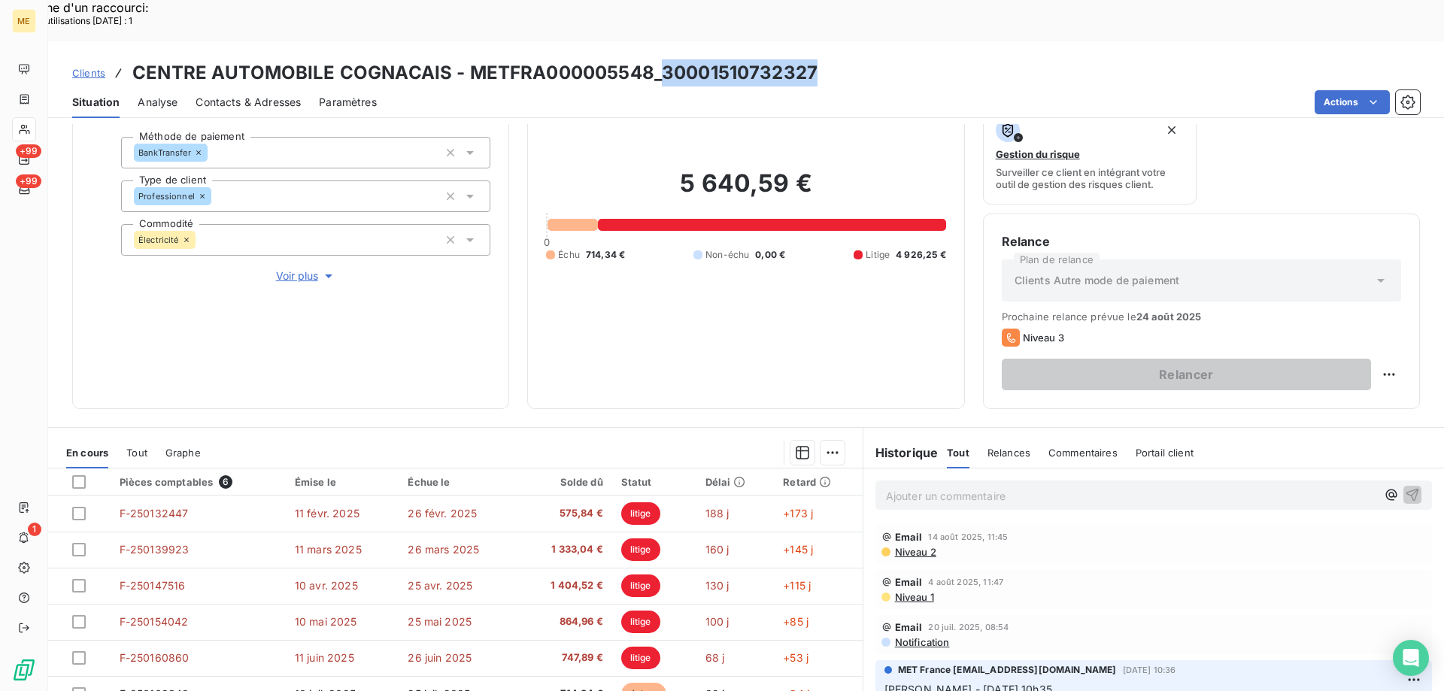
scroll to position [201, 0]
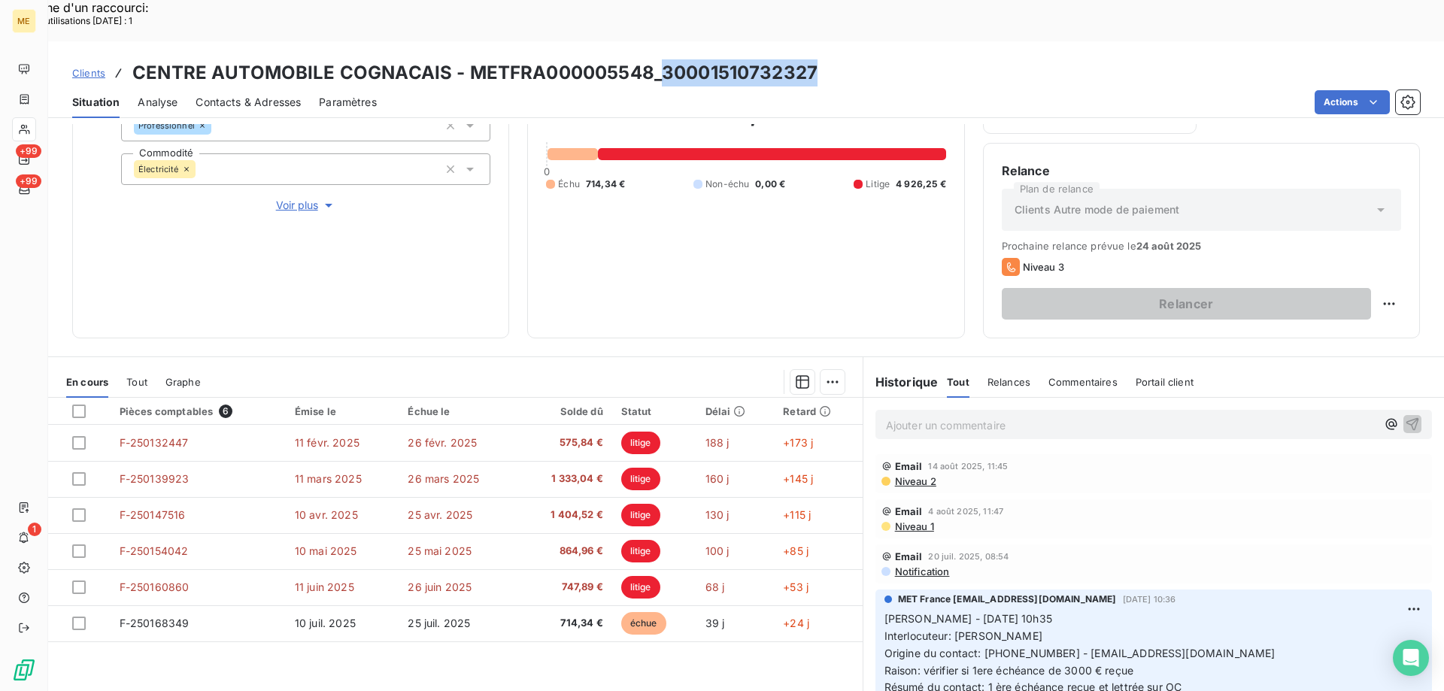
copy h3 "30001510732327"
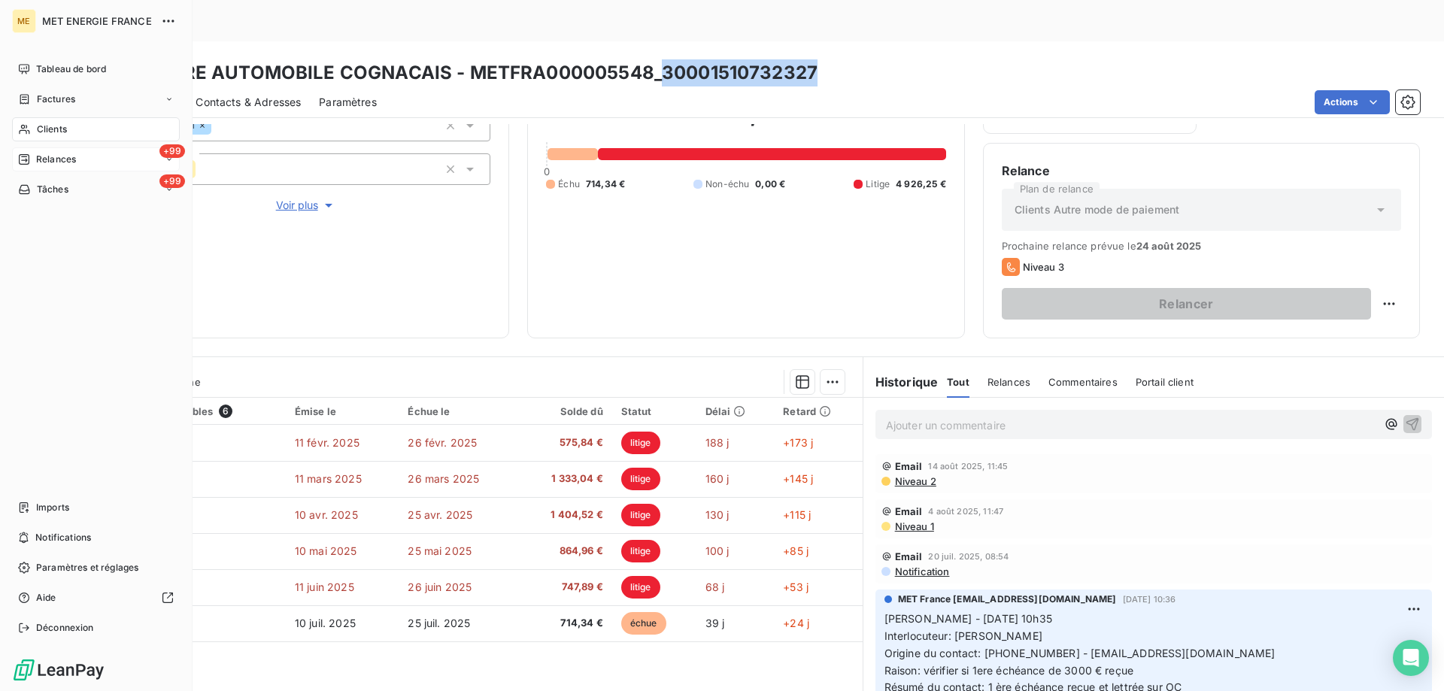
click at [45, 162] on span "Relances" at bounding box center [56, 160] width 40 height 14
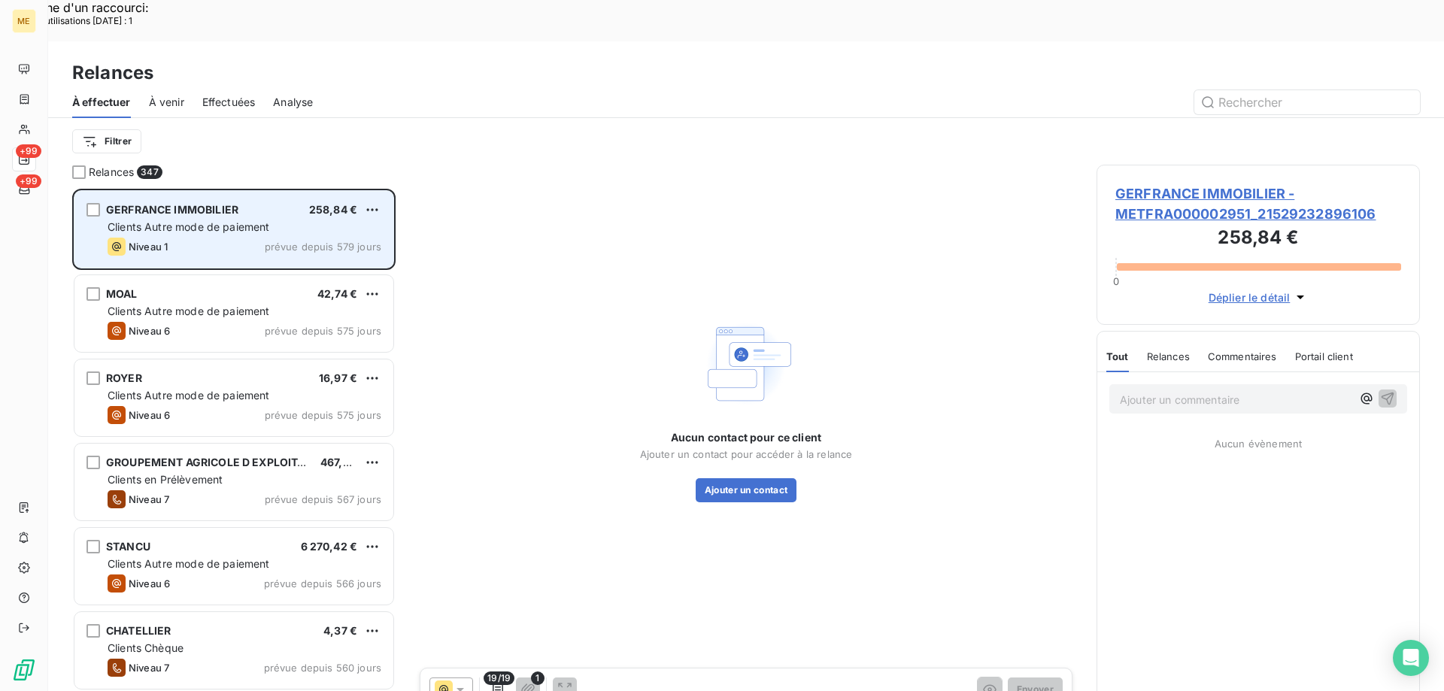
scroll to position [533, 312]
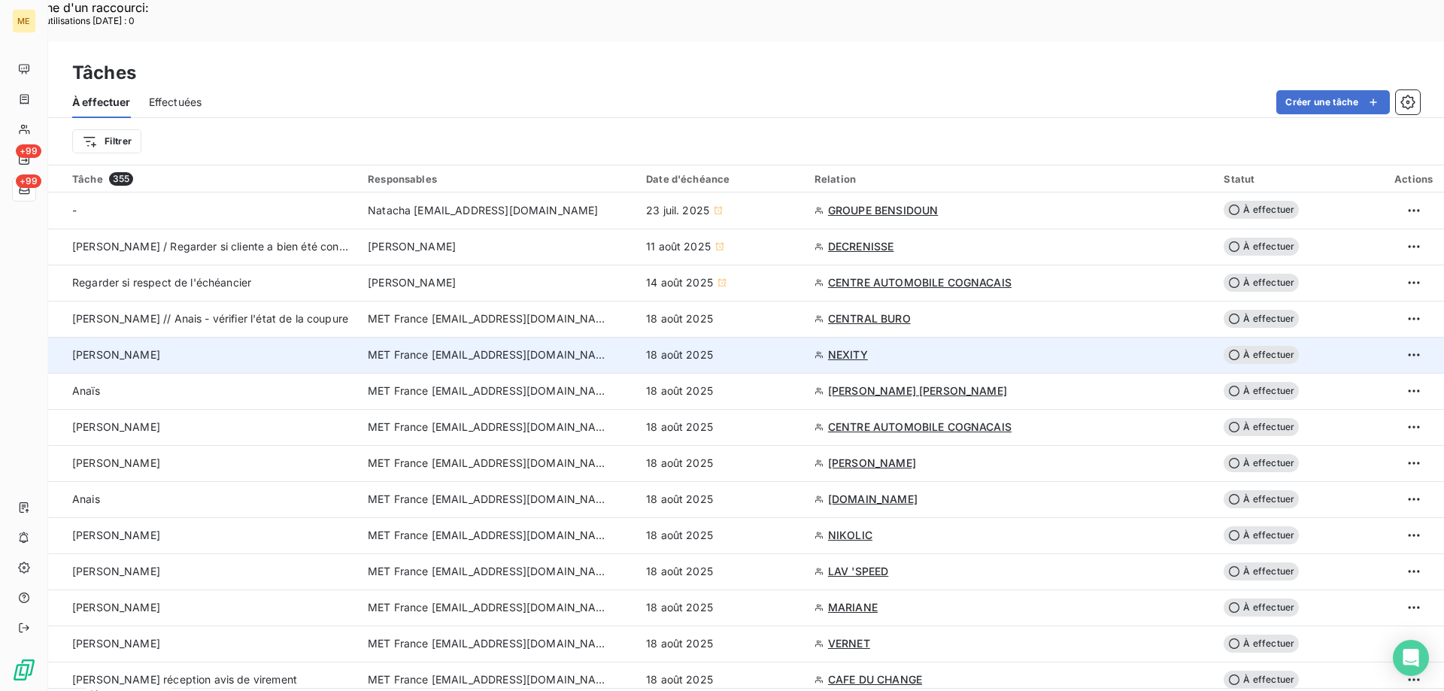
click at [192, 348] on div "[PERSON_NAME]" at bounding box center [211, 355] width 278 height 15
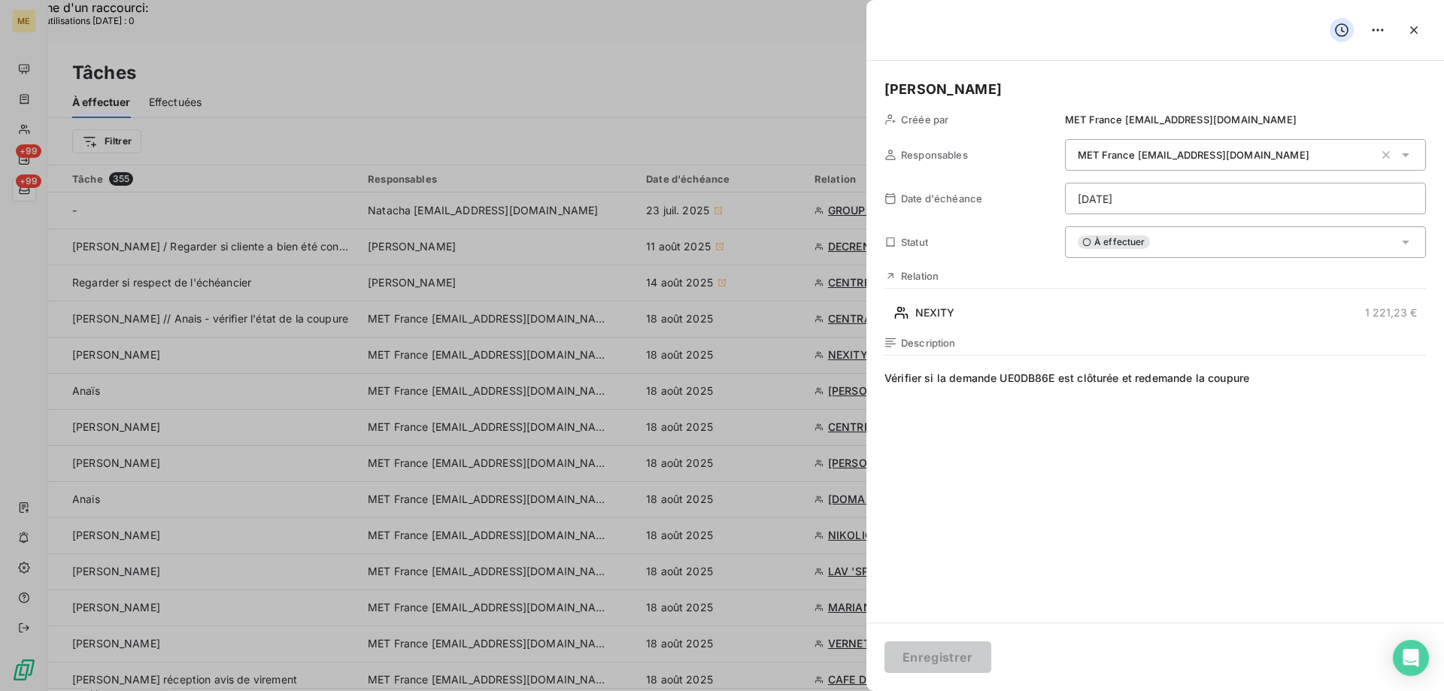
click at [1271, 372] on span "Vérifier si la demande UE0DB86E est clôturée et redemande la coupure" at bounding box center [1156, 515] width 542 height 289
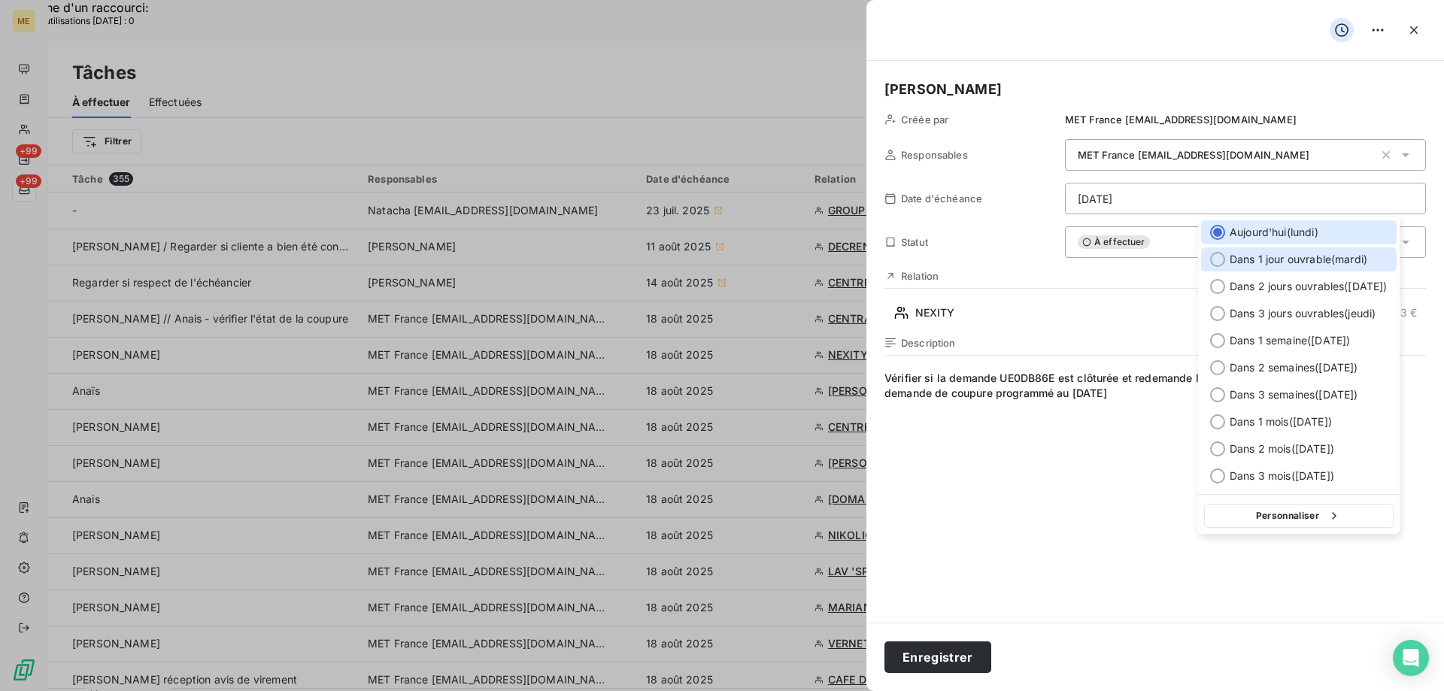
click at [1219, 258] on div at bounding box center [1217, 259] width 15 height 15
type input "19/08/2025"
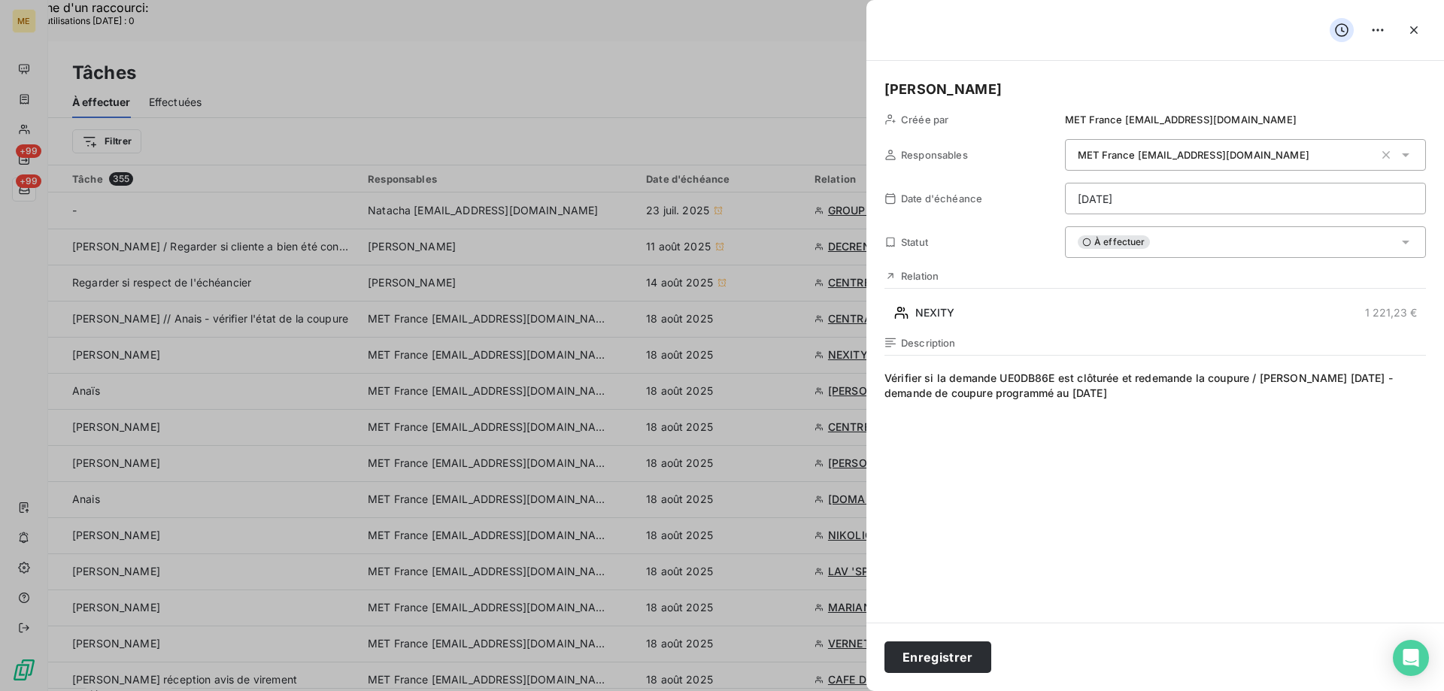
click at [1170, 497] on span "Vérifier si la demande UE0DB86E est clôturée et redemande la coupure / lisa 18/…" at bounding box center [1156, 515] width 542 height 289
click at [959, 87] on h5 "[PERSON_NAME]" at bounding box center [1156, 89] width 542 height 21
click at [970, 399] on span "Vérifier si la demande UE0DB86E est clôturée et redemande la coupure / lisa 18/…" at bounding box center [1156, 515] width 542 height 289
click at [0, 0] on lt-span "programmé e" at bounding box center [0, 0] width 0 height 0
click at [1107, 388] on span "Vérifier si la demande UE0DB86E est clôturée et redemande la coupure / lisa 18/…" at bounding box center [1156, 515] width 542 height 289
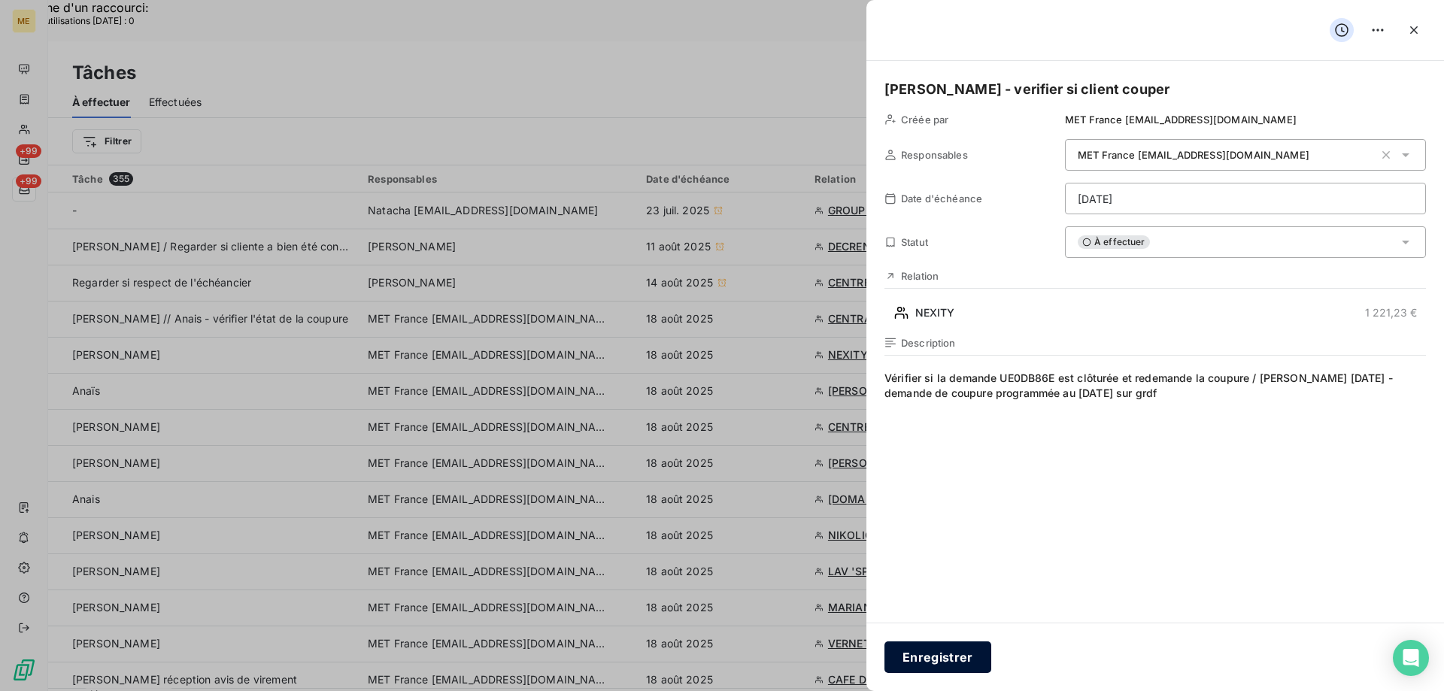
click at [962, 645] on button "Enregistrer" at bounding box center [938, 658] width 107 height 32
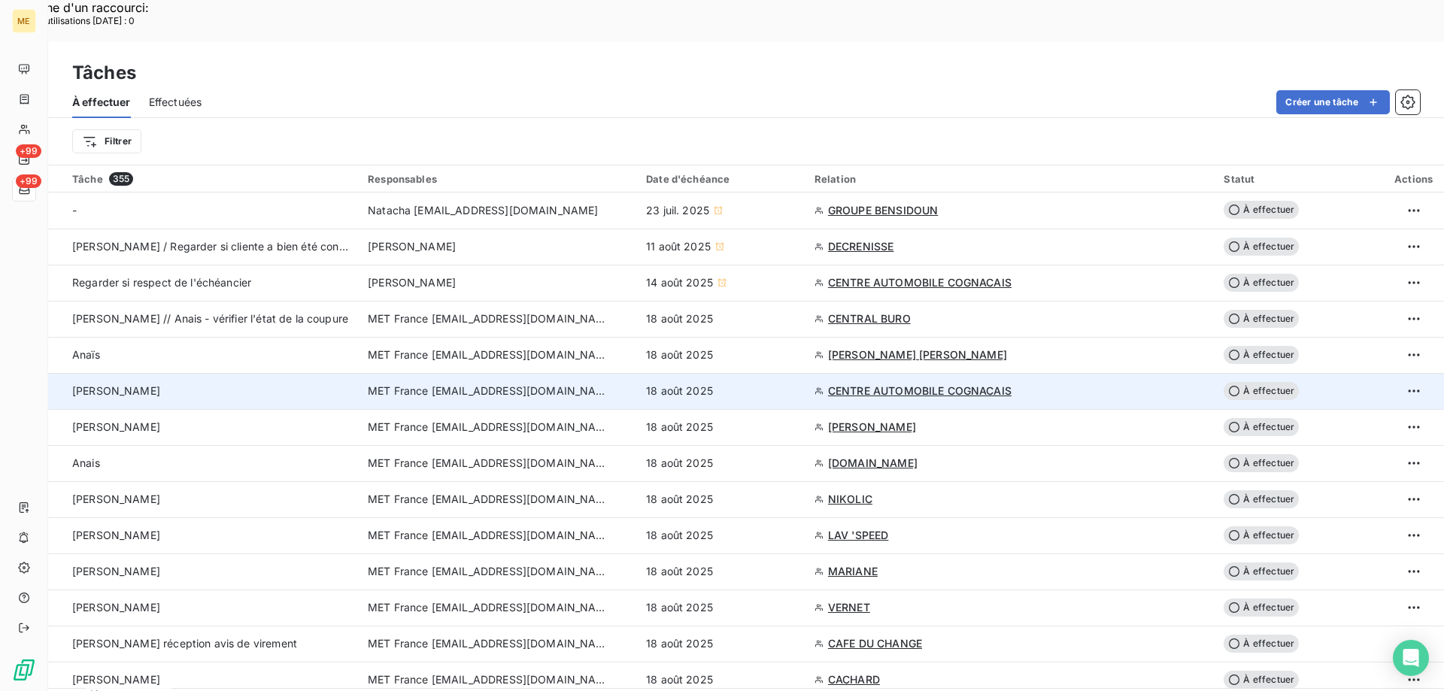
click at [253, 373] on td "[PERSON_NAME]" at bounding box center [203, 391] width 311 height 36
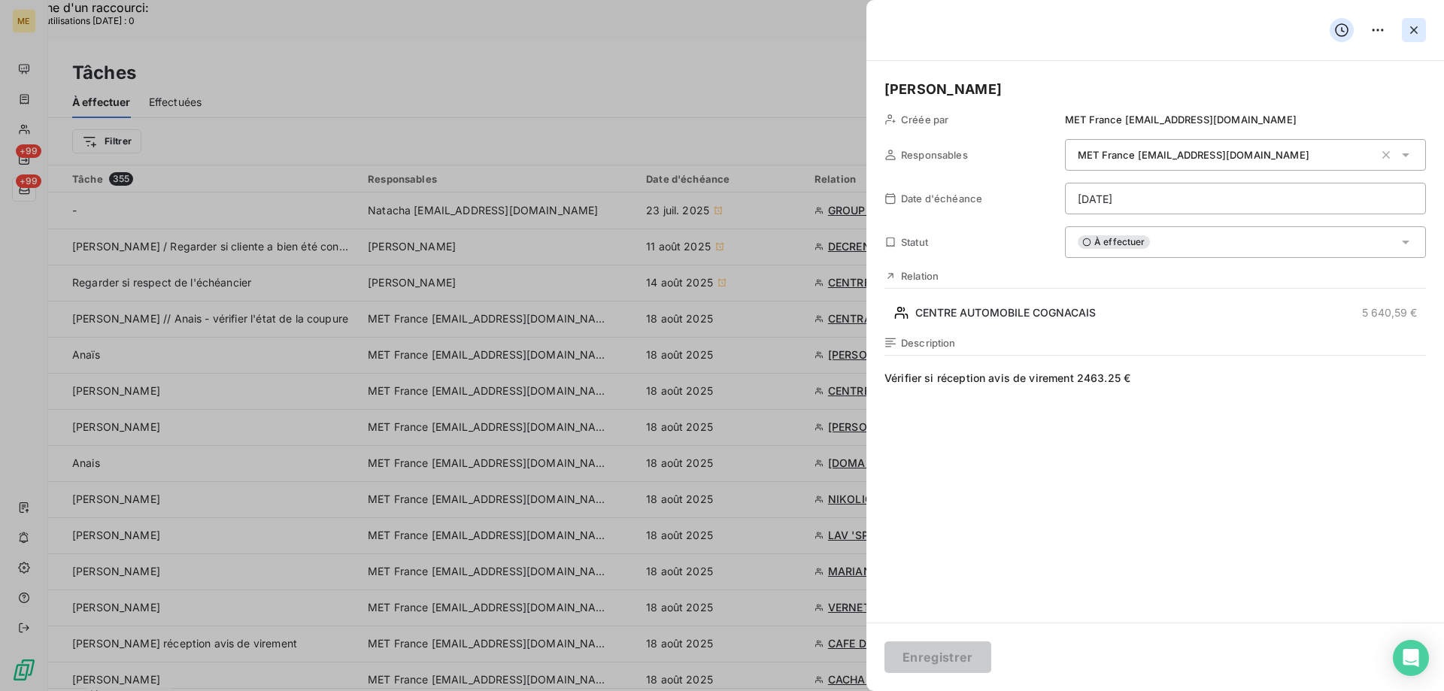
click at [1405, 20] on button "button" at bounding box center [1414, 30] width 24 height 24
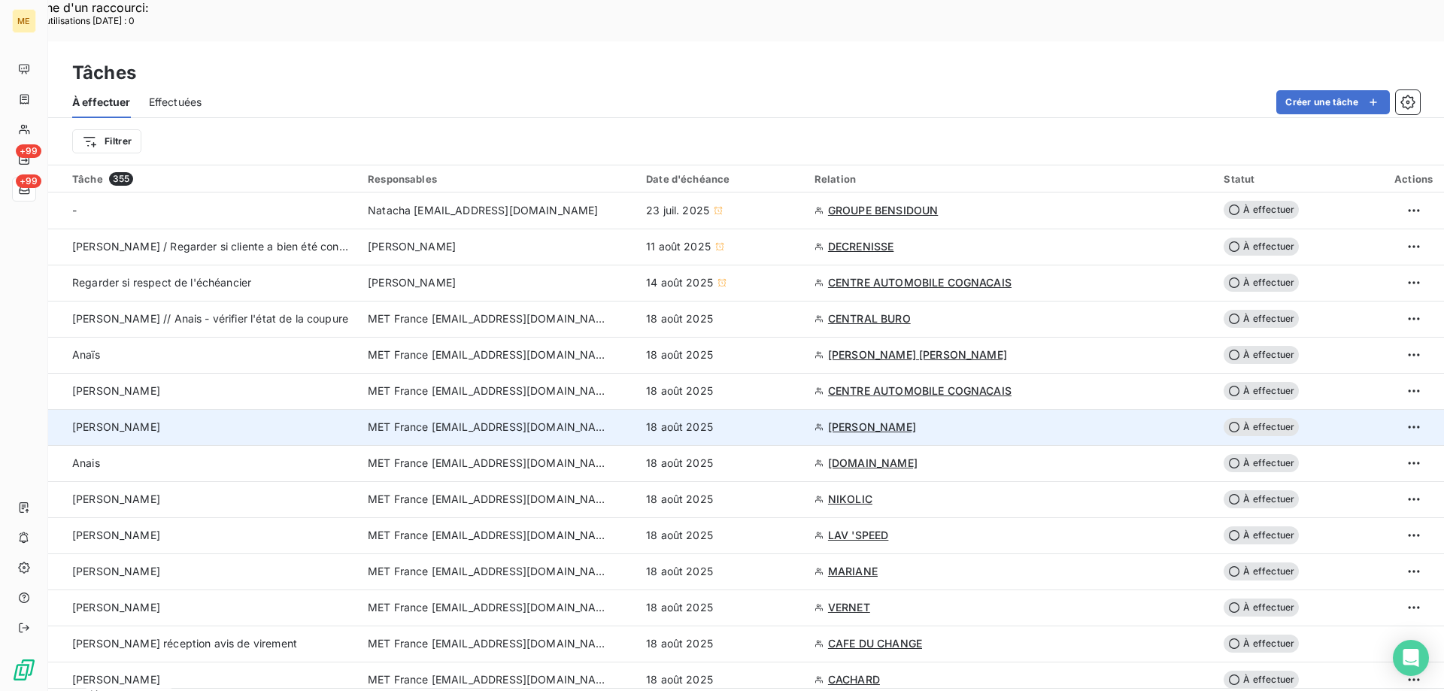
click at [137, 420] on div "[PERSON_NAME]" at bounding box center [211, 427] width 278 height 15
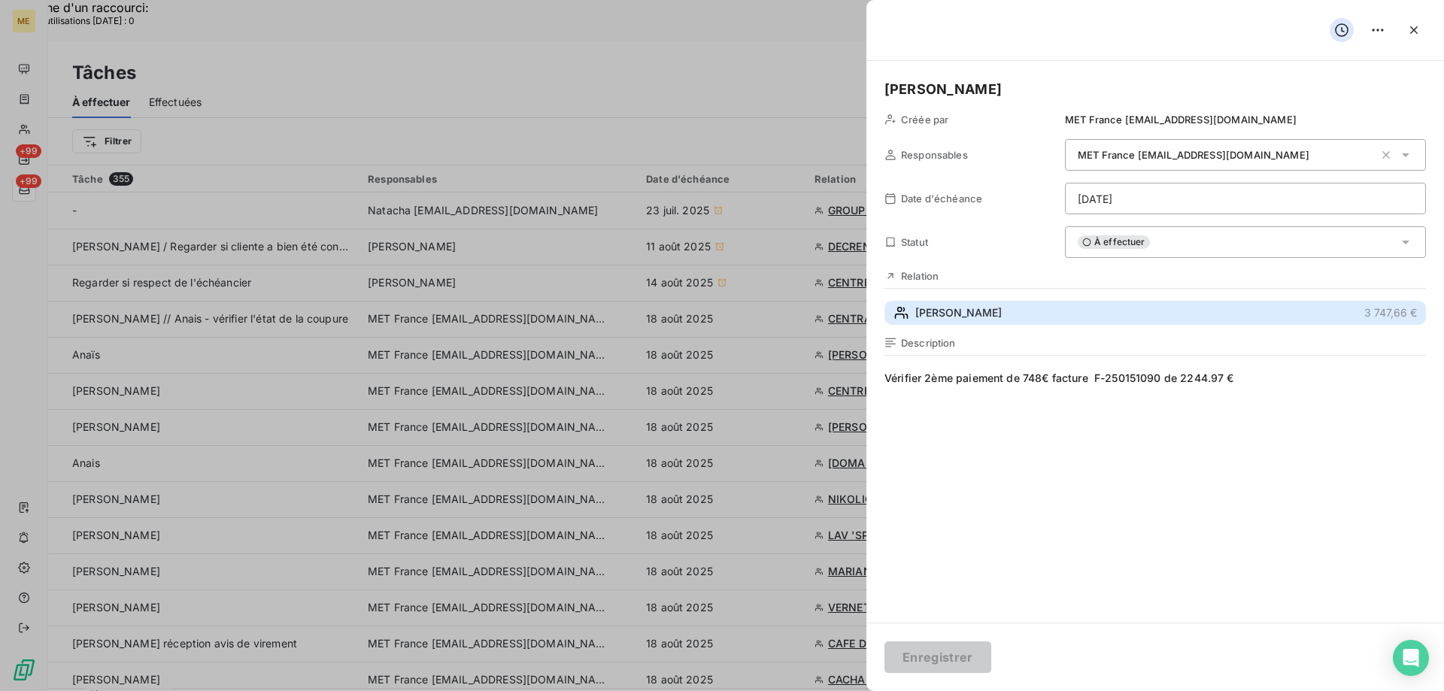
click at [993, 308] on span "[PERSON_NAME]" at bounding box center [958, 312] width 87 height 15
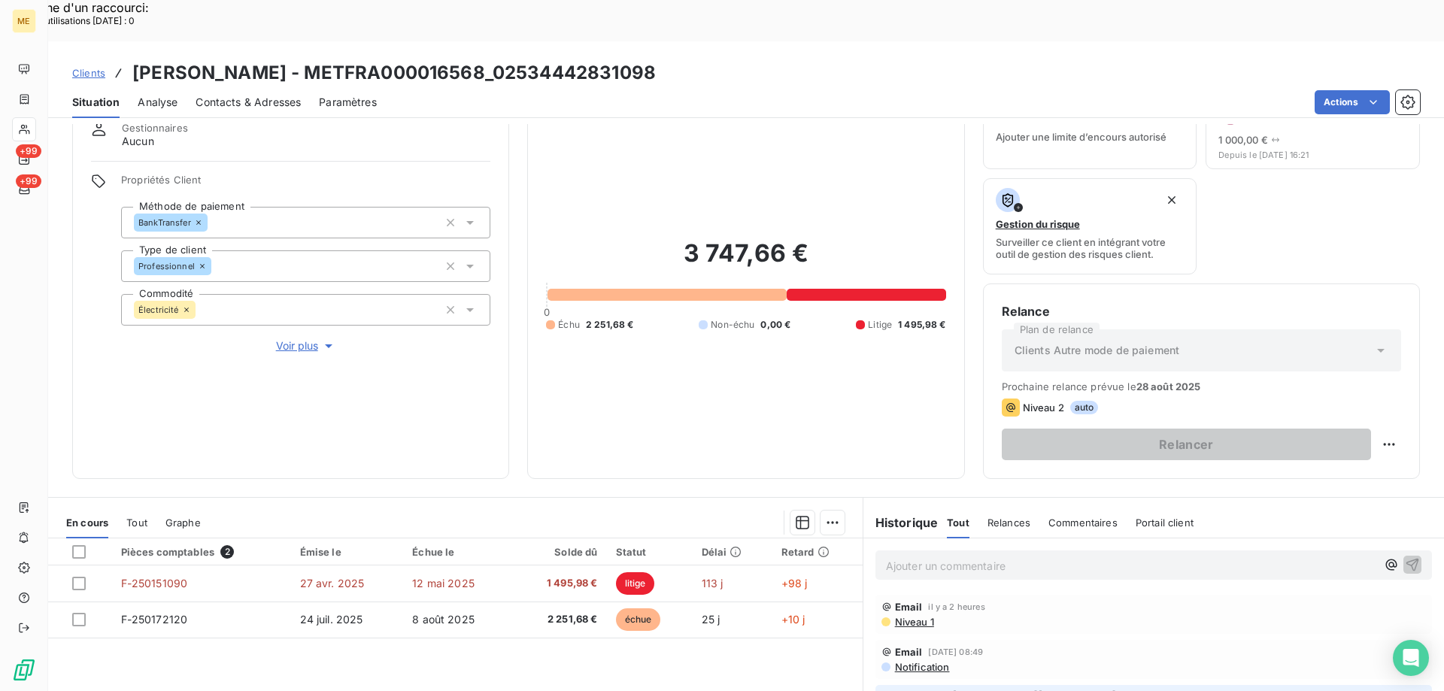
scroll to position [150, 0]
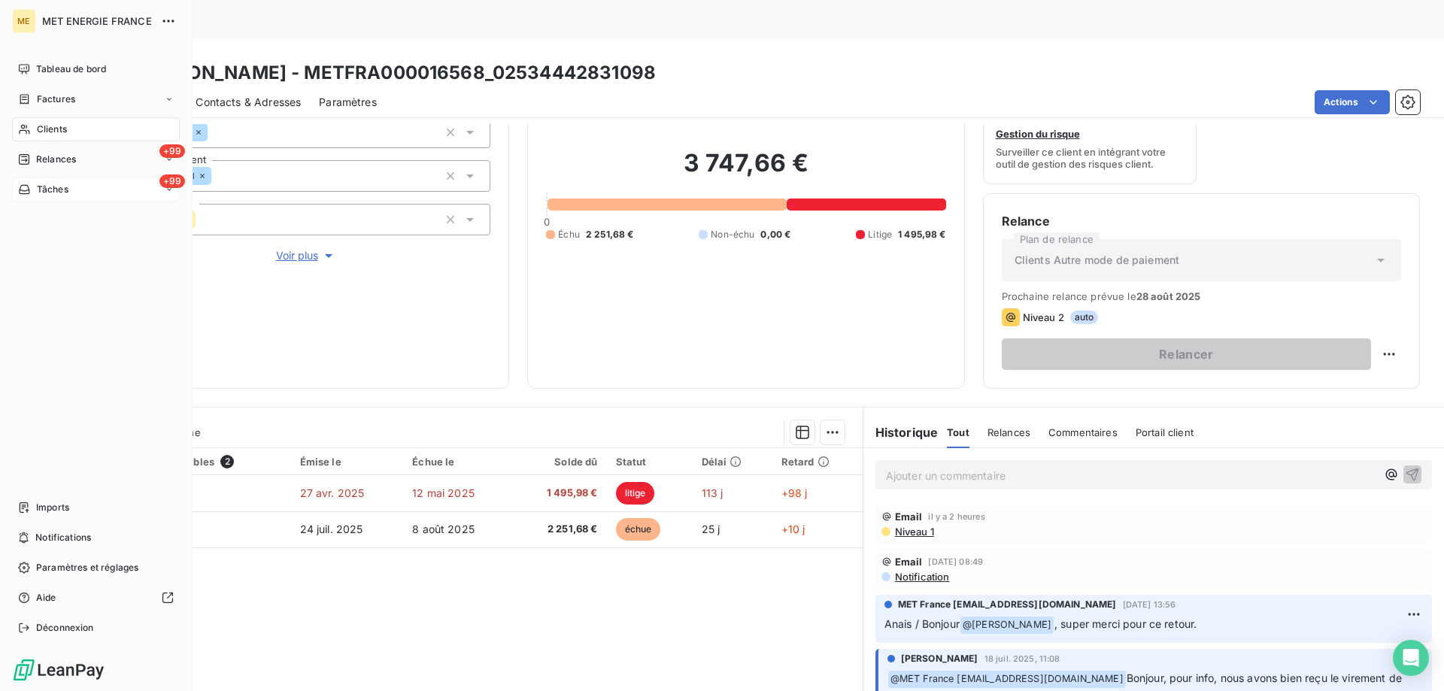
click at [83, 188] on div "+99 Tâches" at bounding box center [96, 190] width 168 height 24
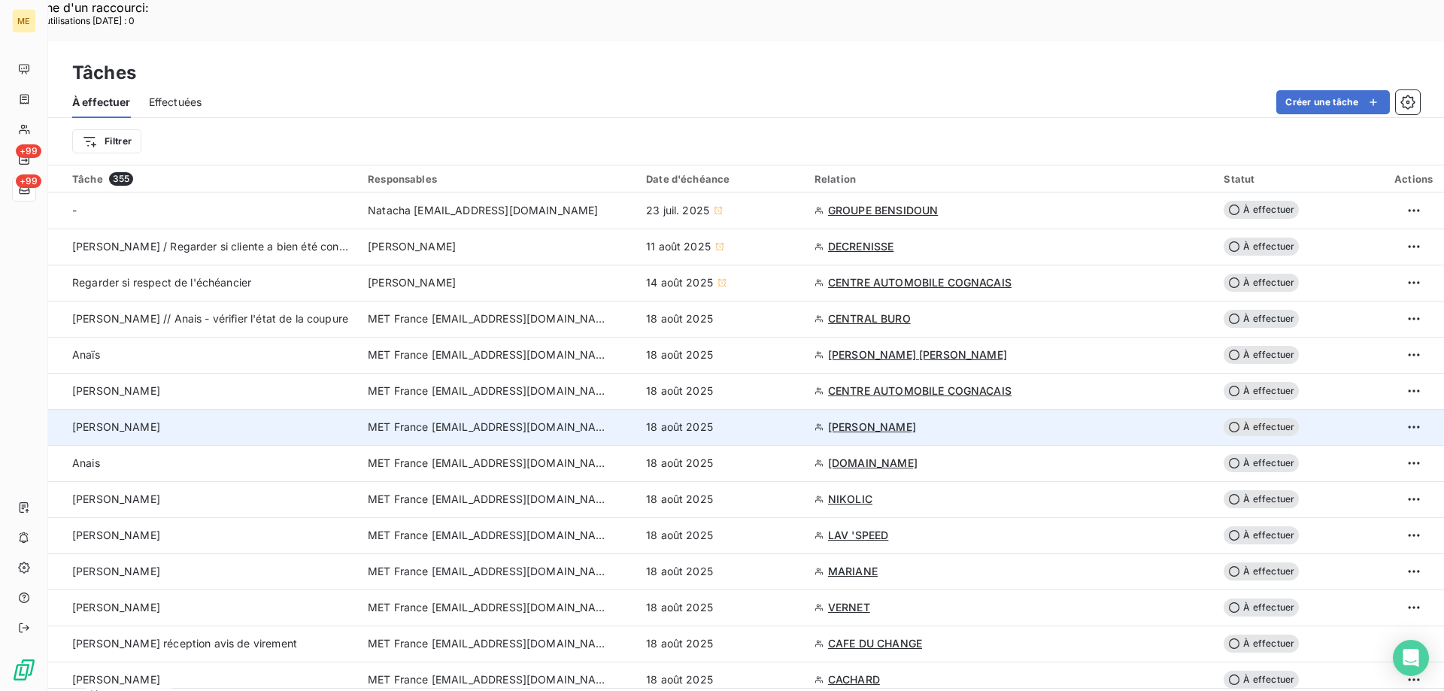
click at [232, 409] on td "[PERSON_NAME]" at bounding box center [203, 427] width 311 height 36
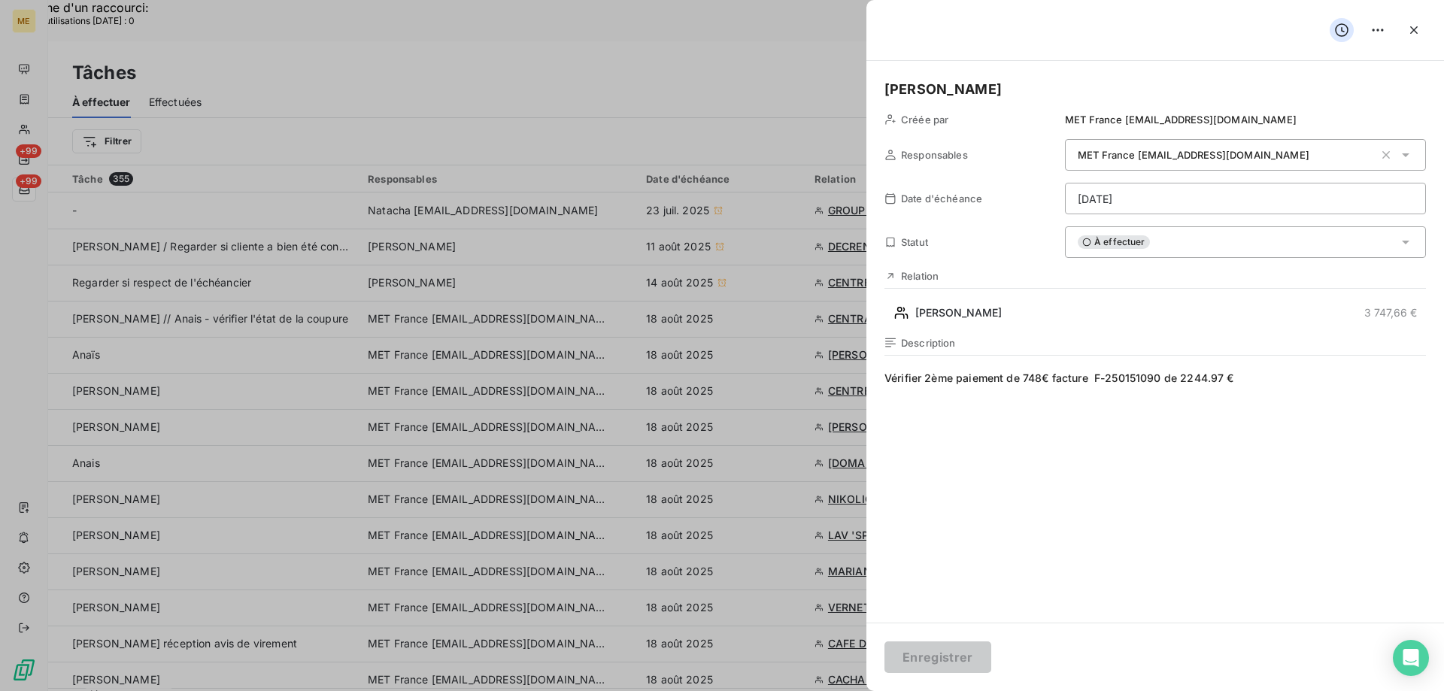
click at [1119, 236] on span "À effectuer" at bounding box center [1114, 242] width 72 height 14
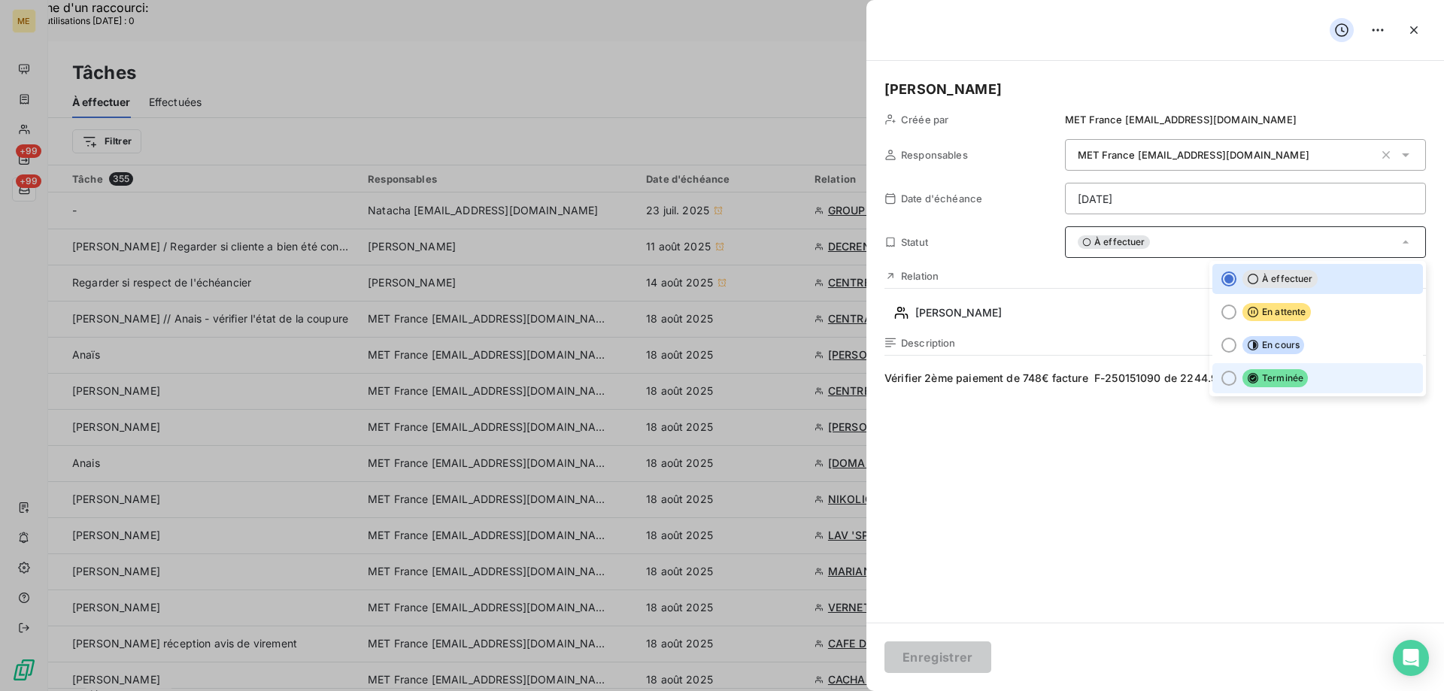
click at [1222, 383] on div at bounding box center [1229, 378] width 15 height 15
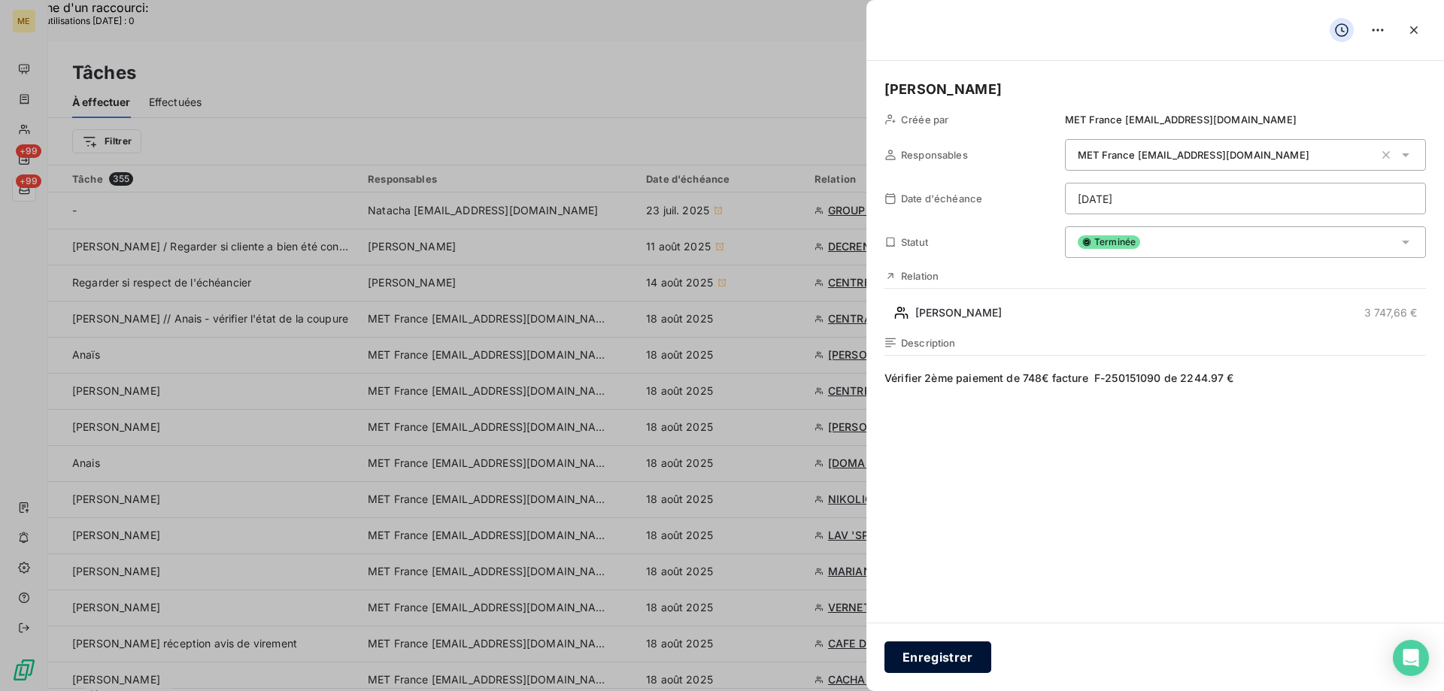
click at [921, 657] on button "Enregistrer" at bounding box center [938, 658] width 107 height 32
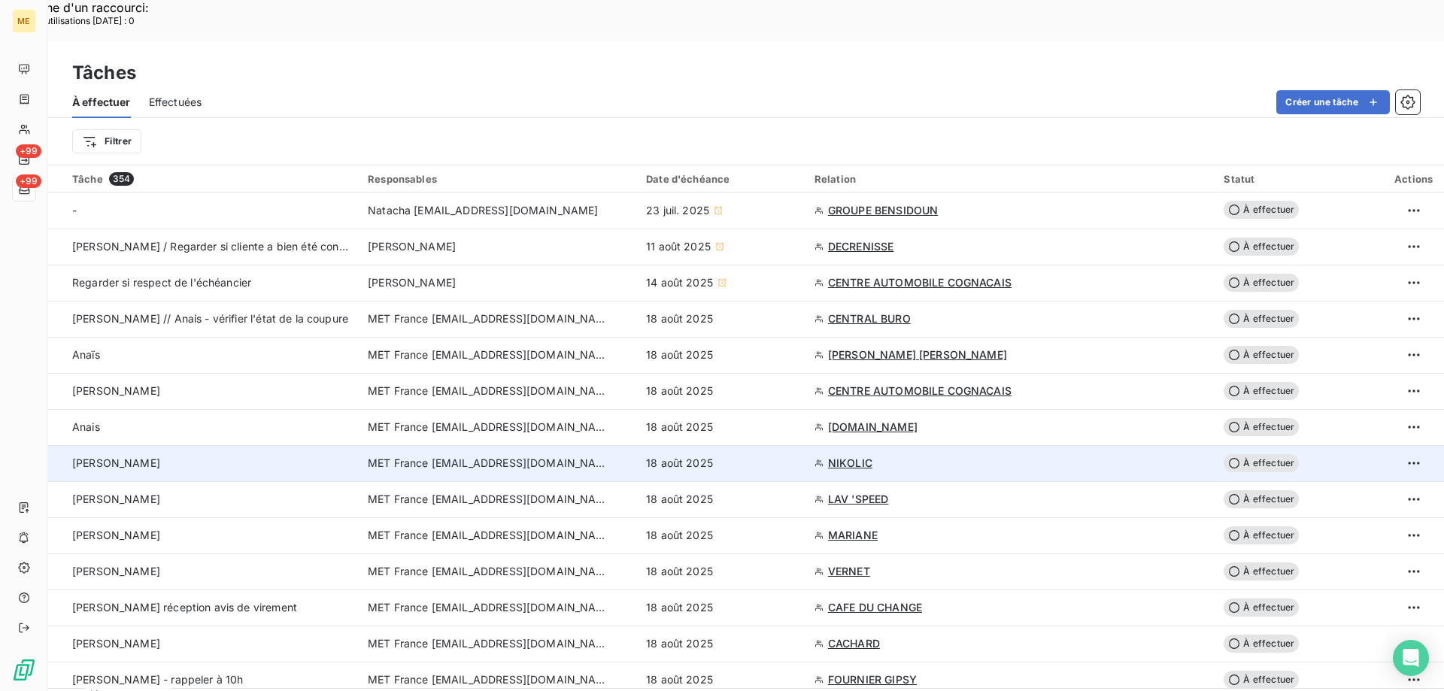
click at [235, 456] on div "[PERSON_NAME]" at bounding box center [211, 463] width 278 height 15
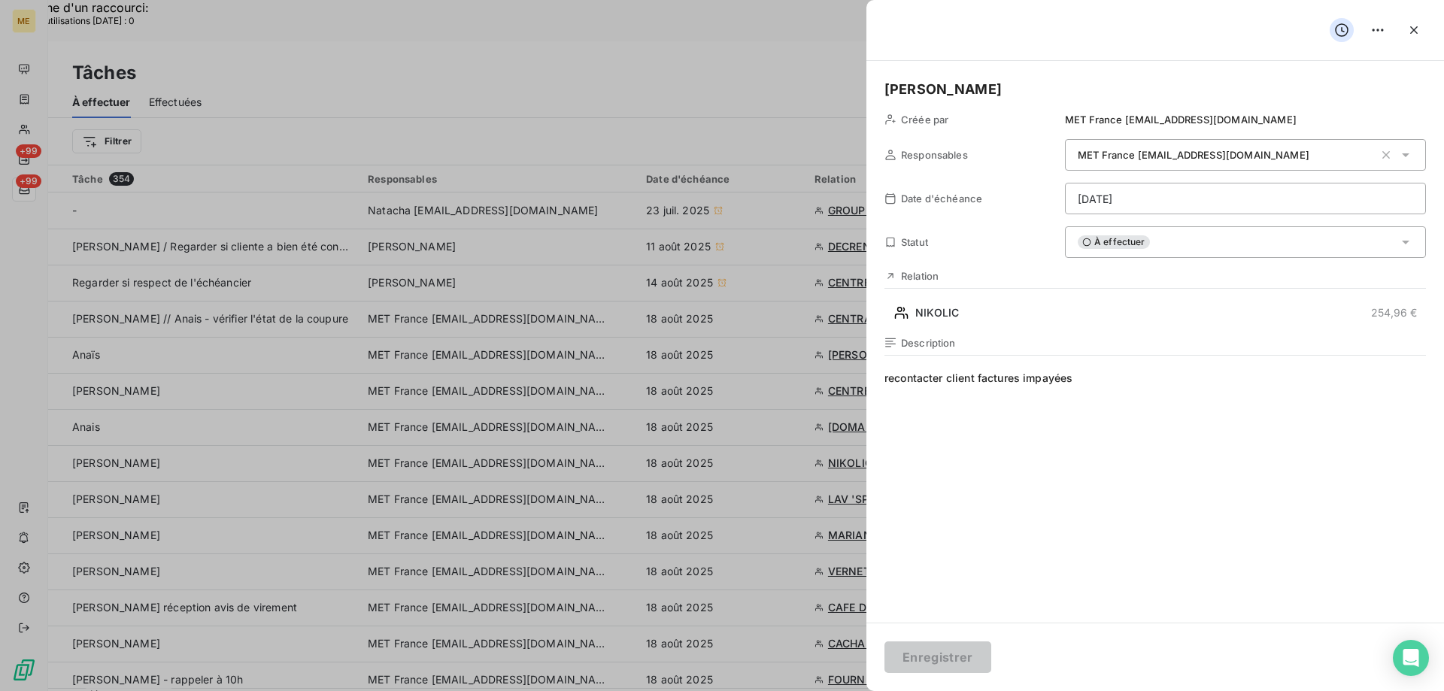
click at [941, 299] on div "Relation NIKOLIC 254,96 €" at bounding box center [1156, 297] width 542 height 55
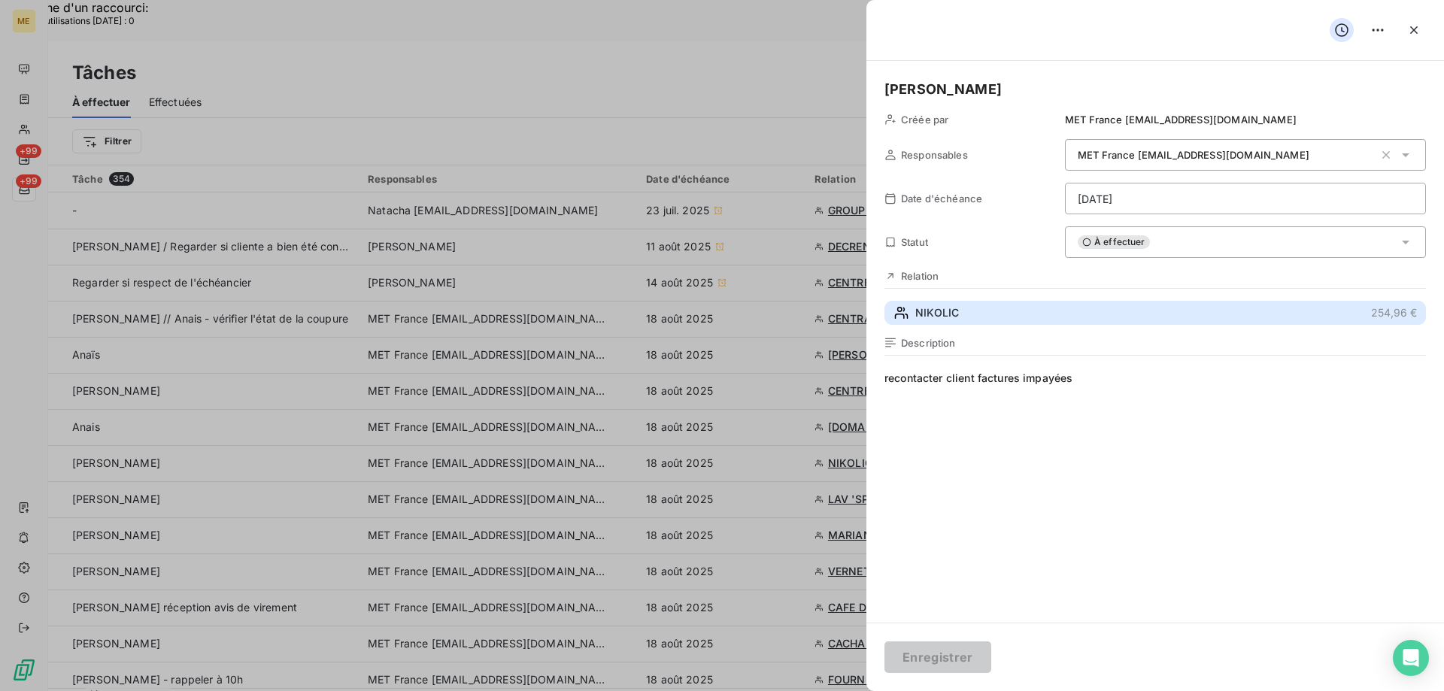
click at [936, 305] on span "NIKOLIC" at bounding box center [937, 312] width 44 height 15
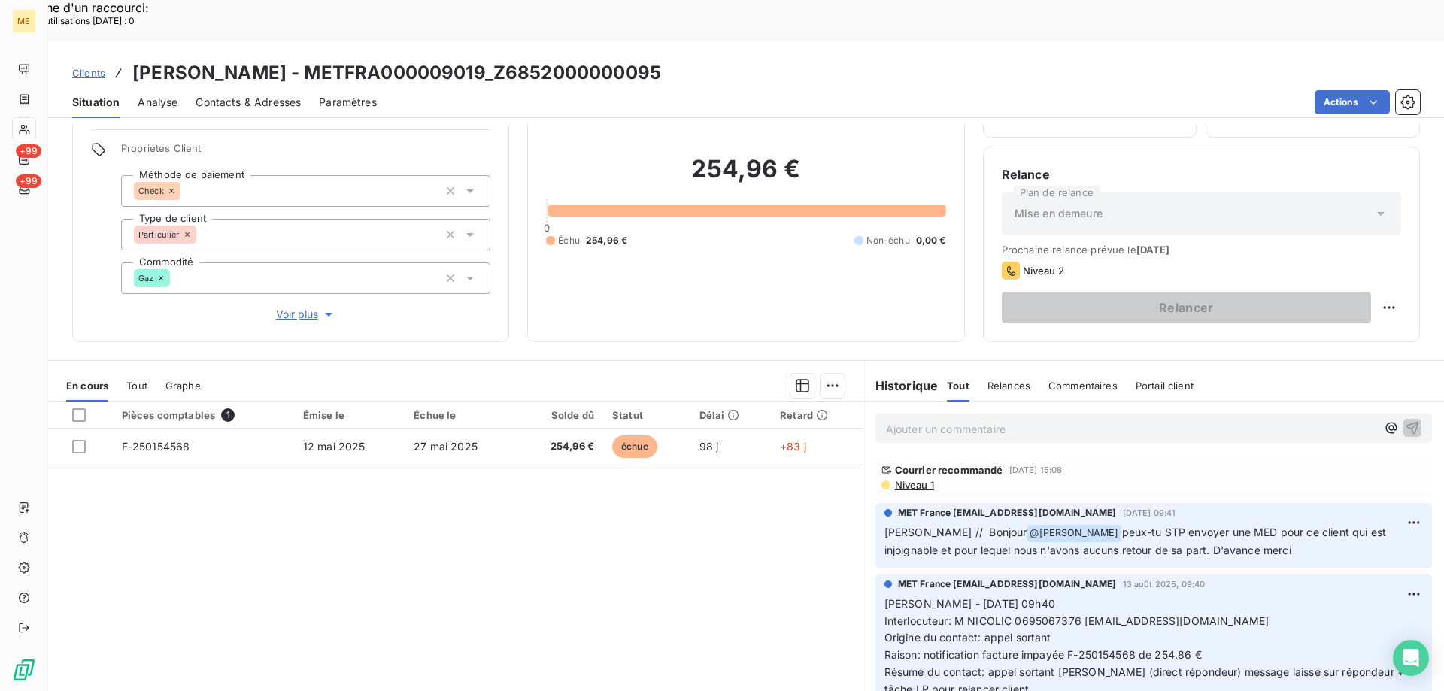
scroll to position [96, 0]
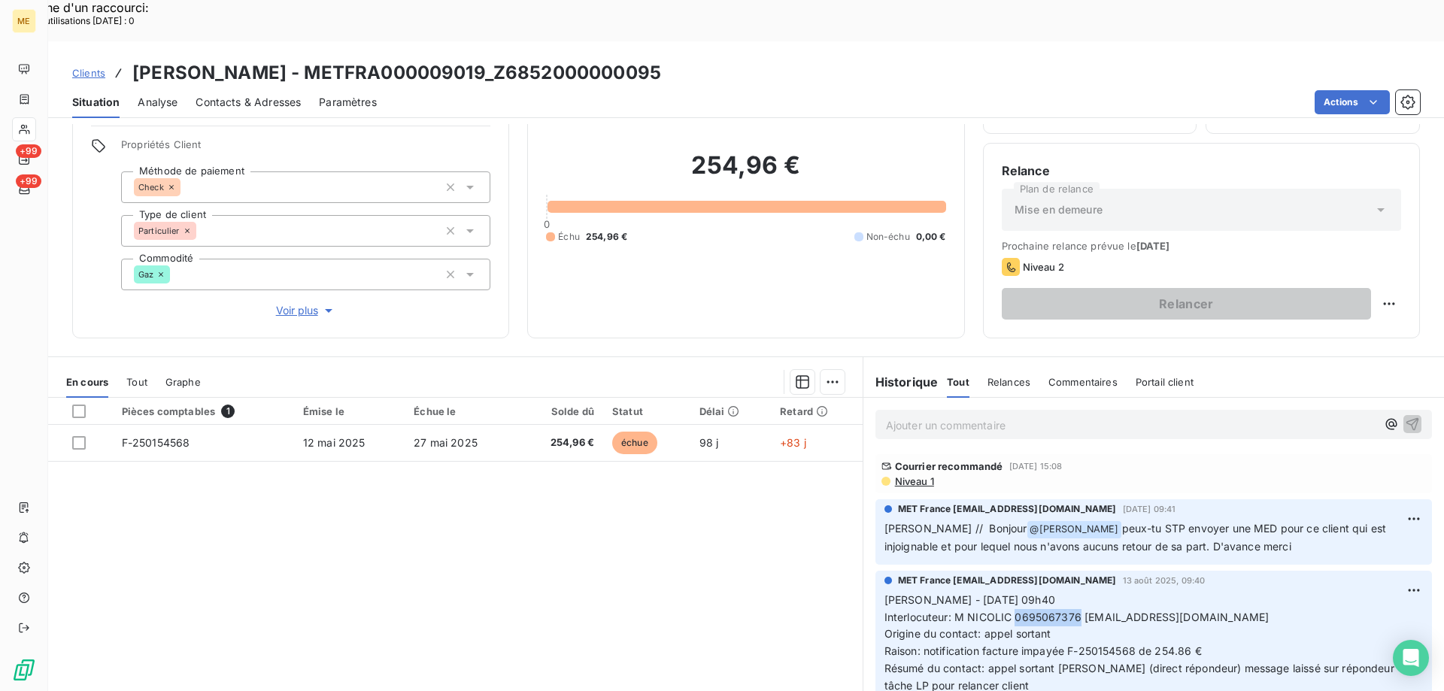
copy span "0695067376"
drag, startPoint x: 1010, startPoint y: 578, endPoint x: 1000, endPoint y: 536, distance: 44.1
click at [1073, 592] on p "Sylvain - 13/08/2025 - 09h40 Interlocuteur: M NICOLIC 0695067376 RADIOFRANCE1@G…" at bounding box center [1154, 643] width 539 height 103
click at [804, 583] on div "Pièces comptables 1 Émise le Échue le Solde dû Statut Délai Retard F-250154568 …" at bounding box center [455, 543] width 815 height 290
click at [931, 416] on p "Ajouter un commentaire ﻿" at bounding box center [1131, 425] width 490 height 19
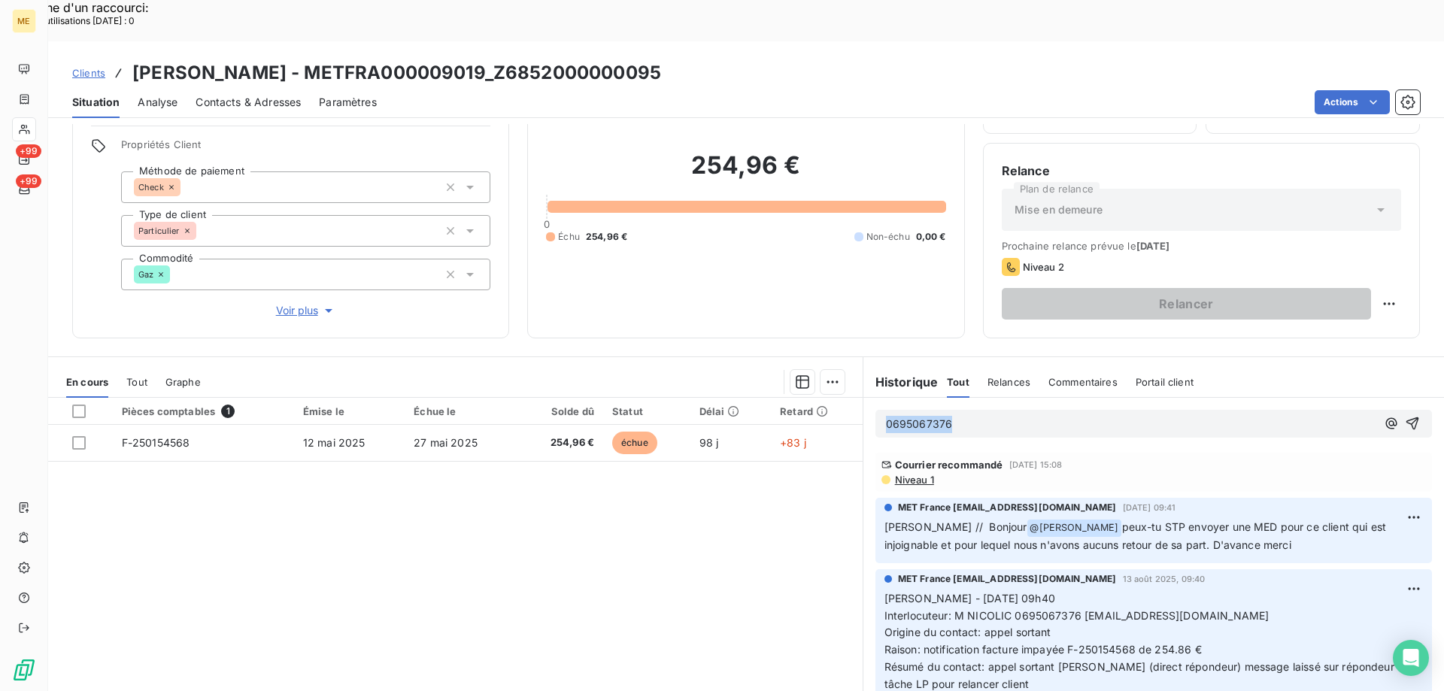
drag, startPoint x: 982, startPoint y: 381, endPoint x: 792, endPoint y: 382, distance: 190.3
click at [792, 382] on div "En cours Tout Graphe Pièces comptables 1 Émise le Échue le Solde dû Statut Déla…" at bounding box center [746, 545] width 1396 height 376
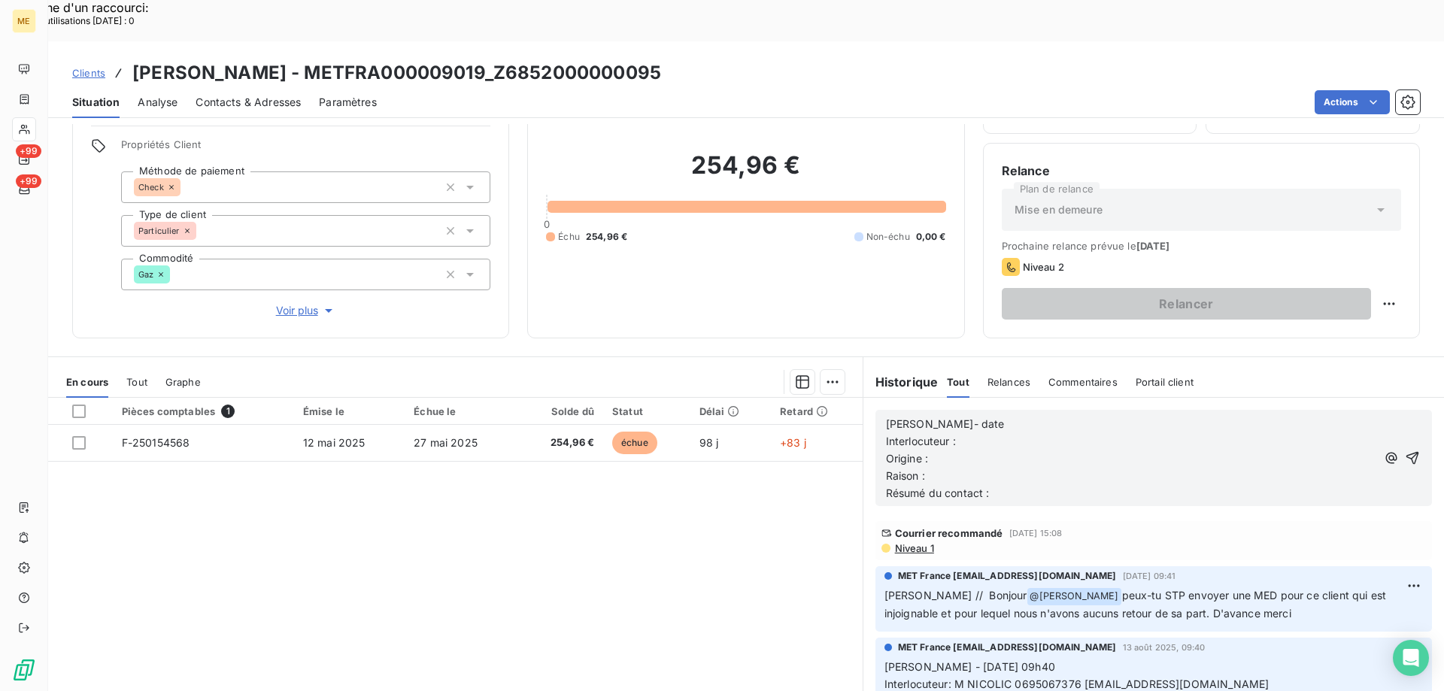
click at [1006, 414] on div "Lisa- date Interlocuteur : Origine : Raison : Résumé du contact :" at bounding box center [1131, 457] width 490 height 87
click at [1110, 416] on p "Lisa- 18/08/2025" at bounding box center [1131, 424] width 490 height 17
click at [1106, 416] on p "Lisa- 18/08/2025" at bounding box center [1131, 424] width 490 height 17
copy span "M NICOLIC 0695067376 RADIOFRANCE1@GMAIL.COM"
drag, startPoint x: 946, startPoint y: 640, endPoint x: 1233, endPoint y: 637, distance: 286.6
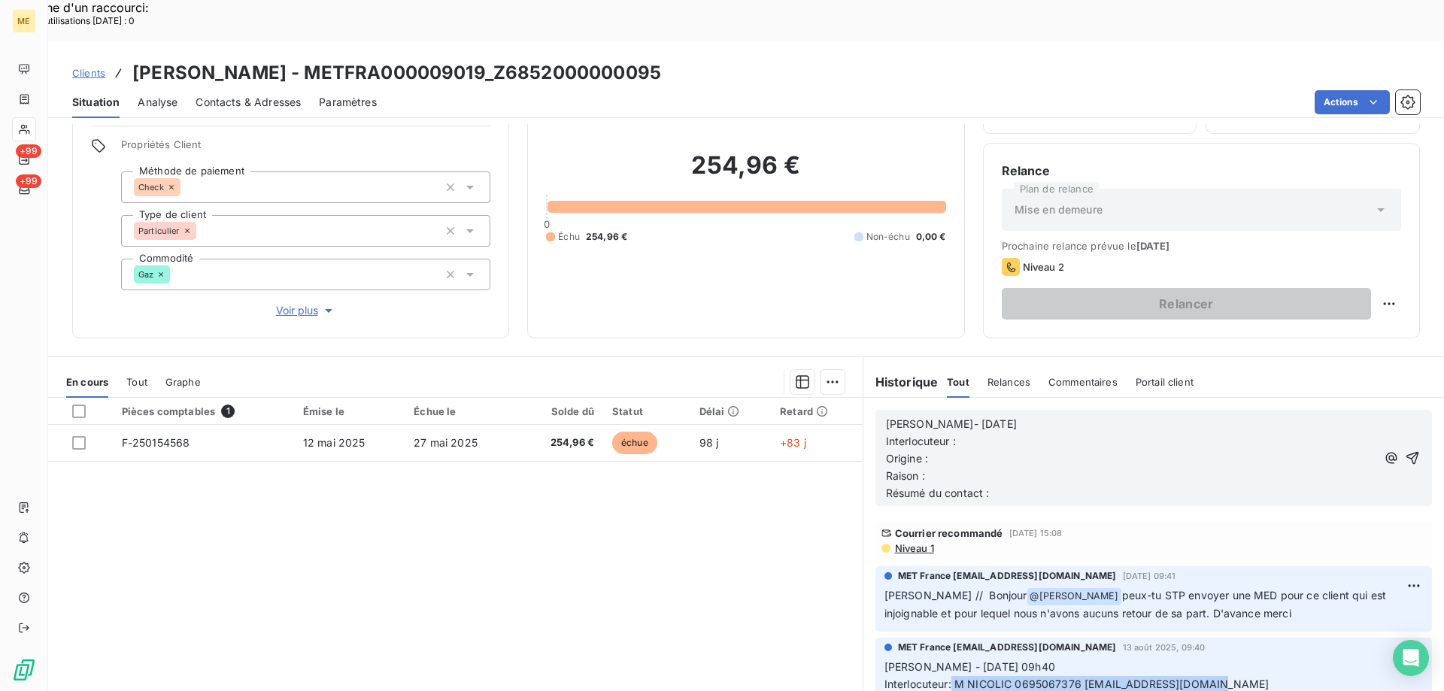
click at [1027, 433] on p "Interlocuteur :" at bounding box center [1131, 441] width 490 height 17
click at [1019, 451] on p "Origine :" at bounding box center [1131, 459] width 490 height 17
click at [1074, 468] on p "Raison :" at bounding box center [1131, 476] width 490 height 17
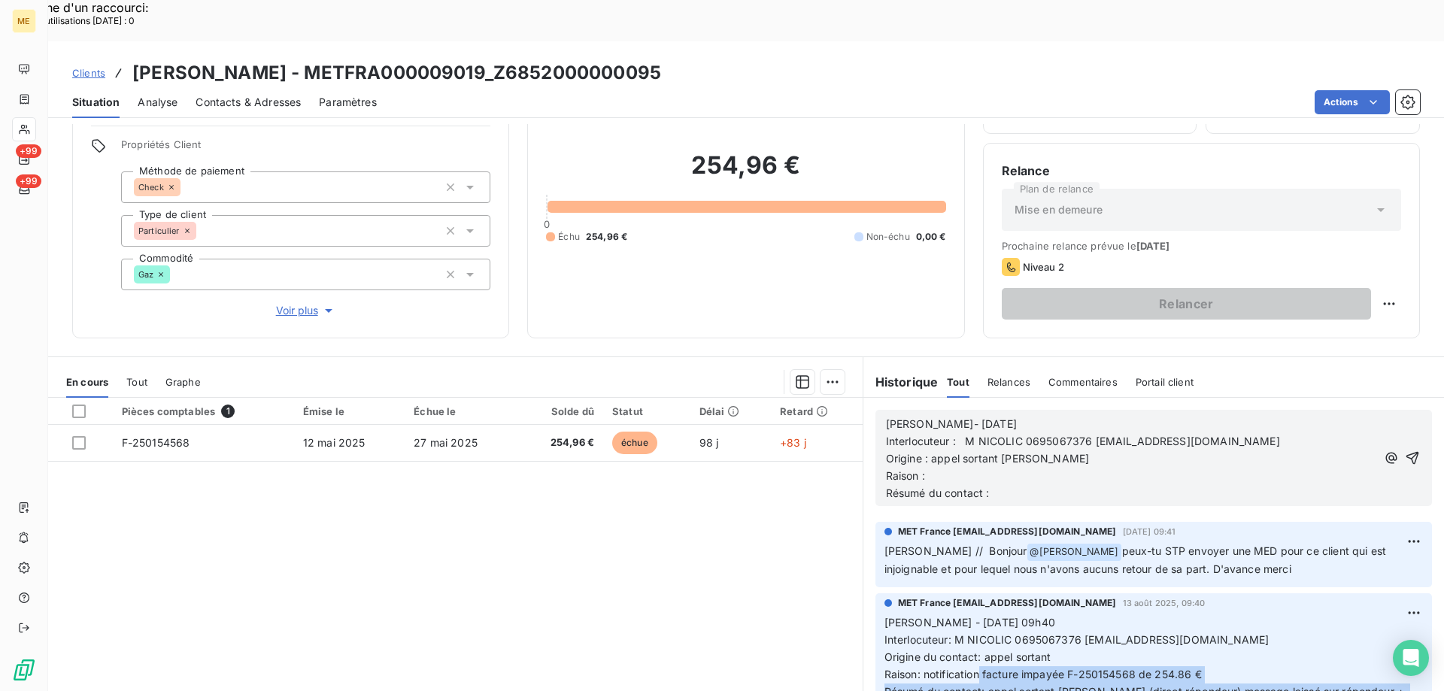
scroll to position [68, 0]
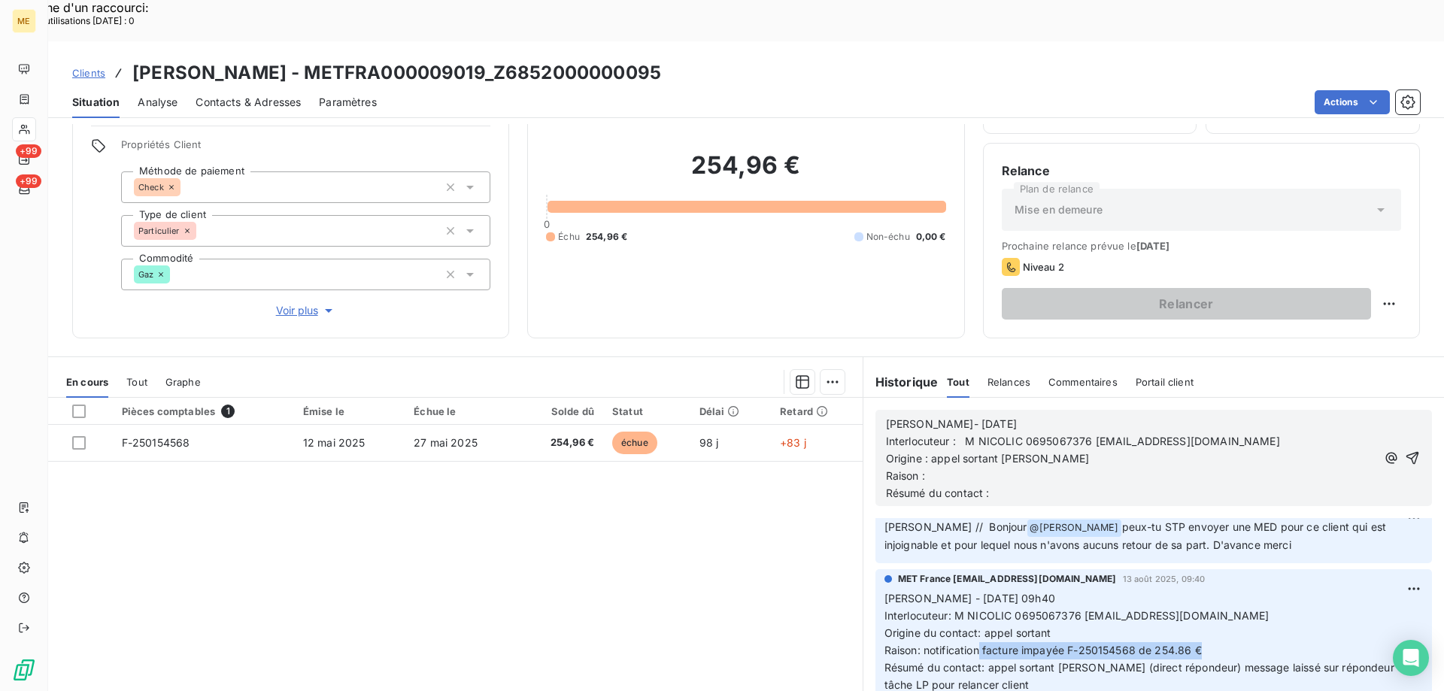
copy span "facture impayée F-250154568 de 254.86 €"
drag, startPoint x: 976, startPoint y: 679, endPoint x: 1204, endPoint y: 607, distance: 238.4
click at [1204, 607] on p "Sylvain - 13/08/2025 - 09h40 Interlocuteur: M NICOLIC 0695067376 RADIOFRANCE1@G…" at bounding box center [1154, 641] width 539 height 103
click at [1015, 468] on p "Raison :" at bounding box center [1131, 476] width 490 height 17
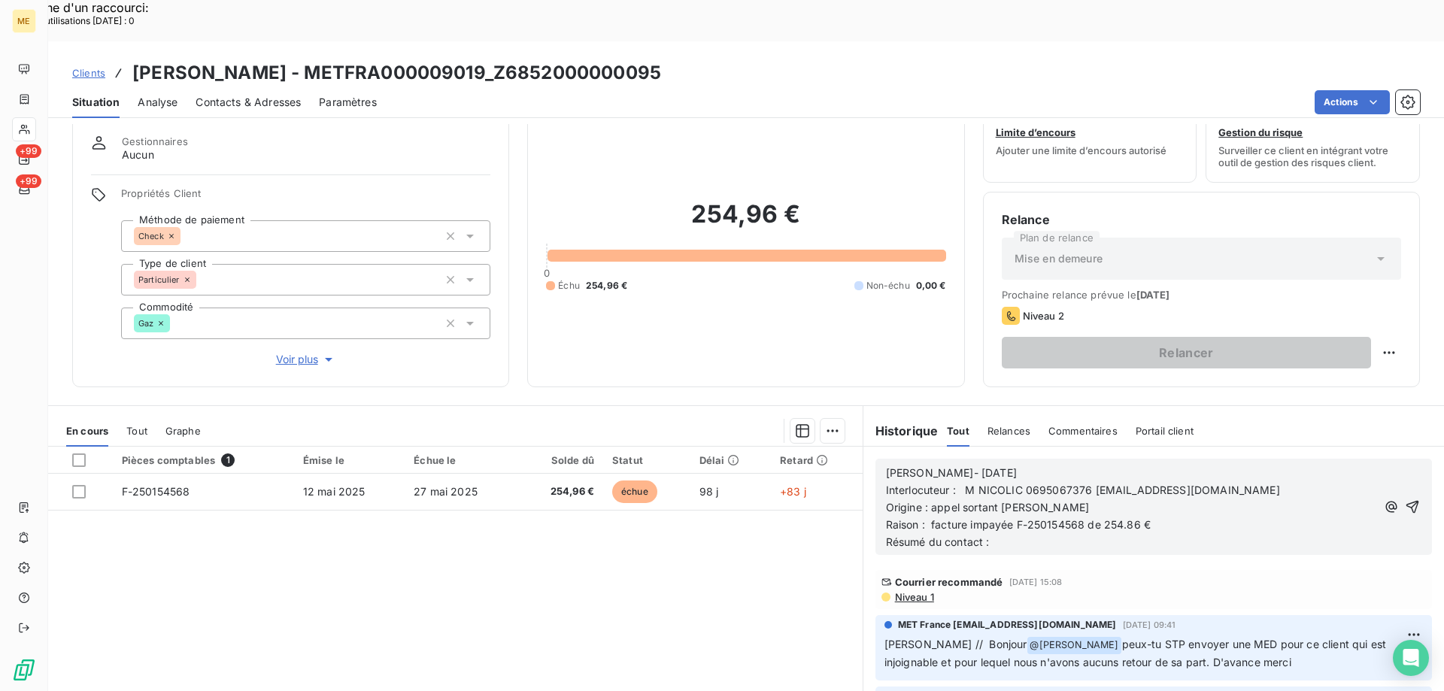
scroll to position [20, 0]
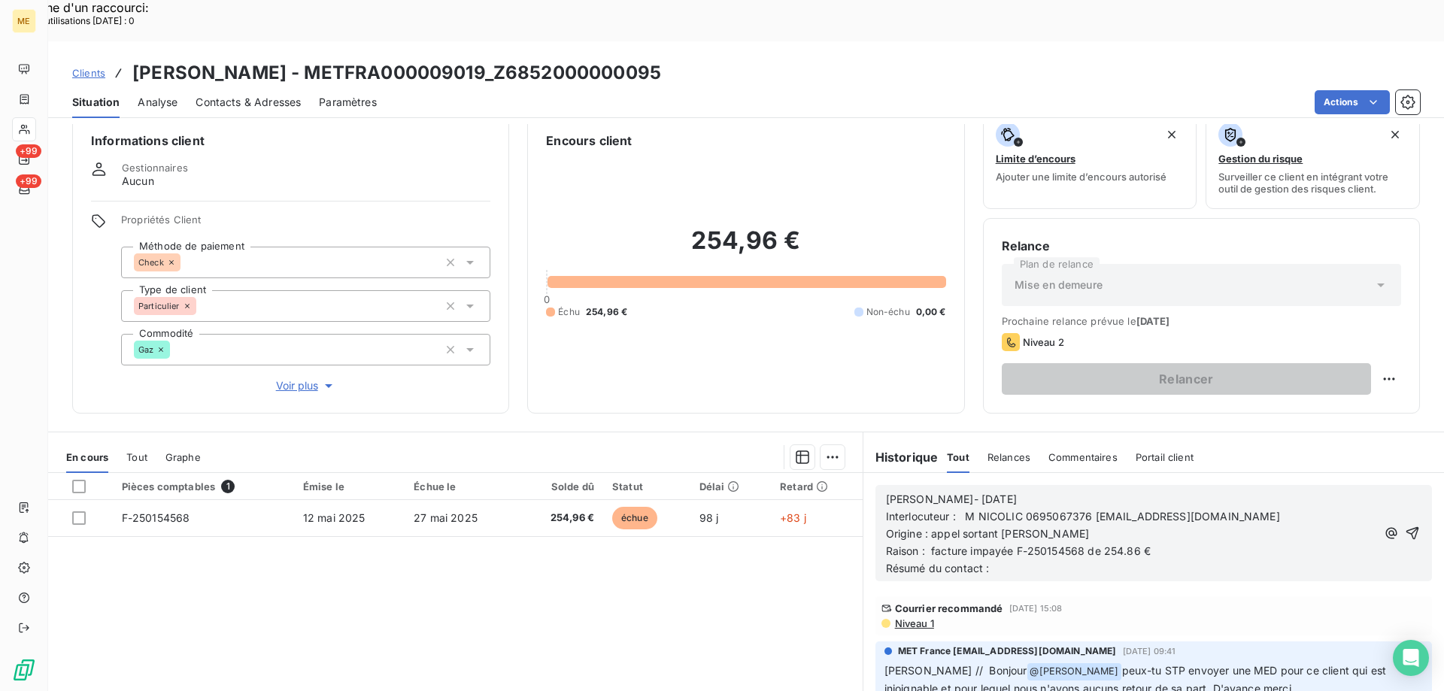
click at [1194, 560] on p "Résumé du contact :" at bounding box center [1131, 568] width 490 height 17
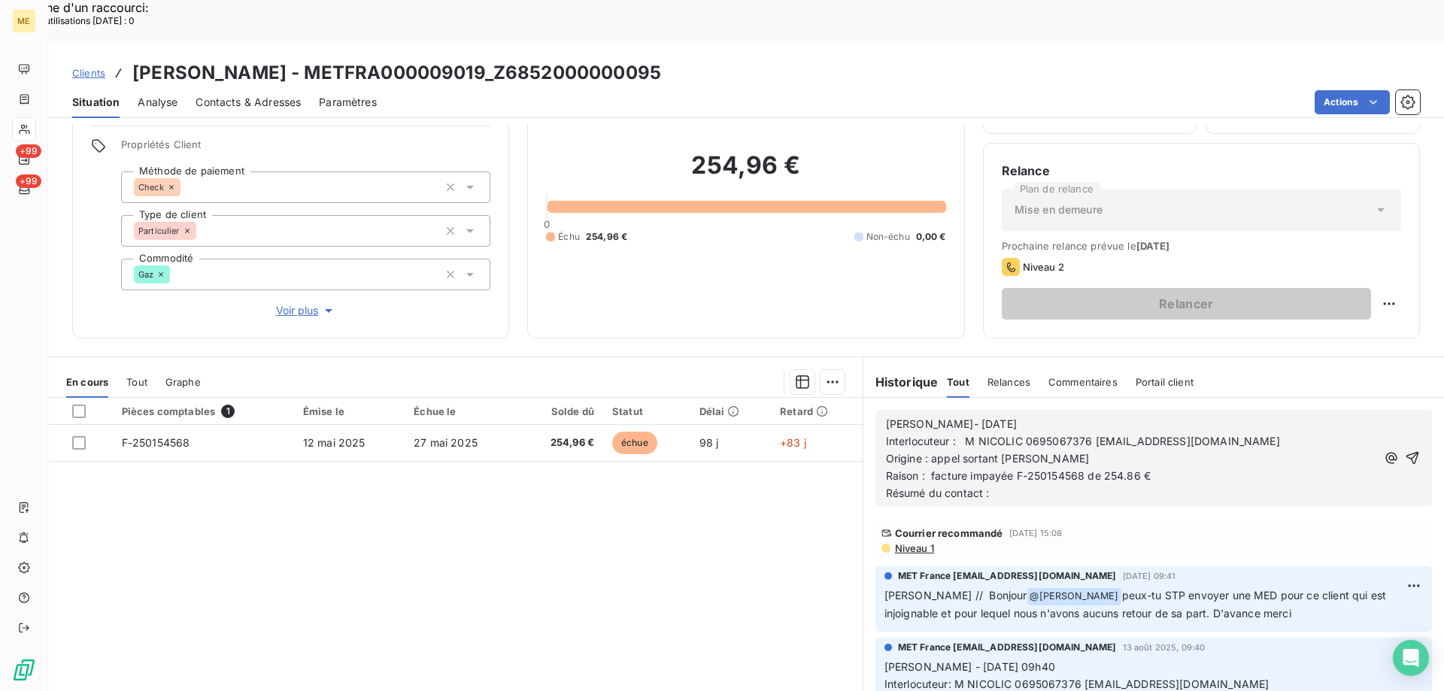
scroll to position [75, 0]
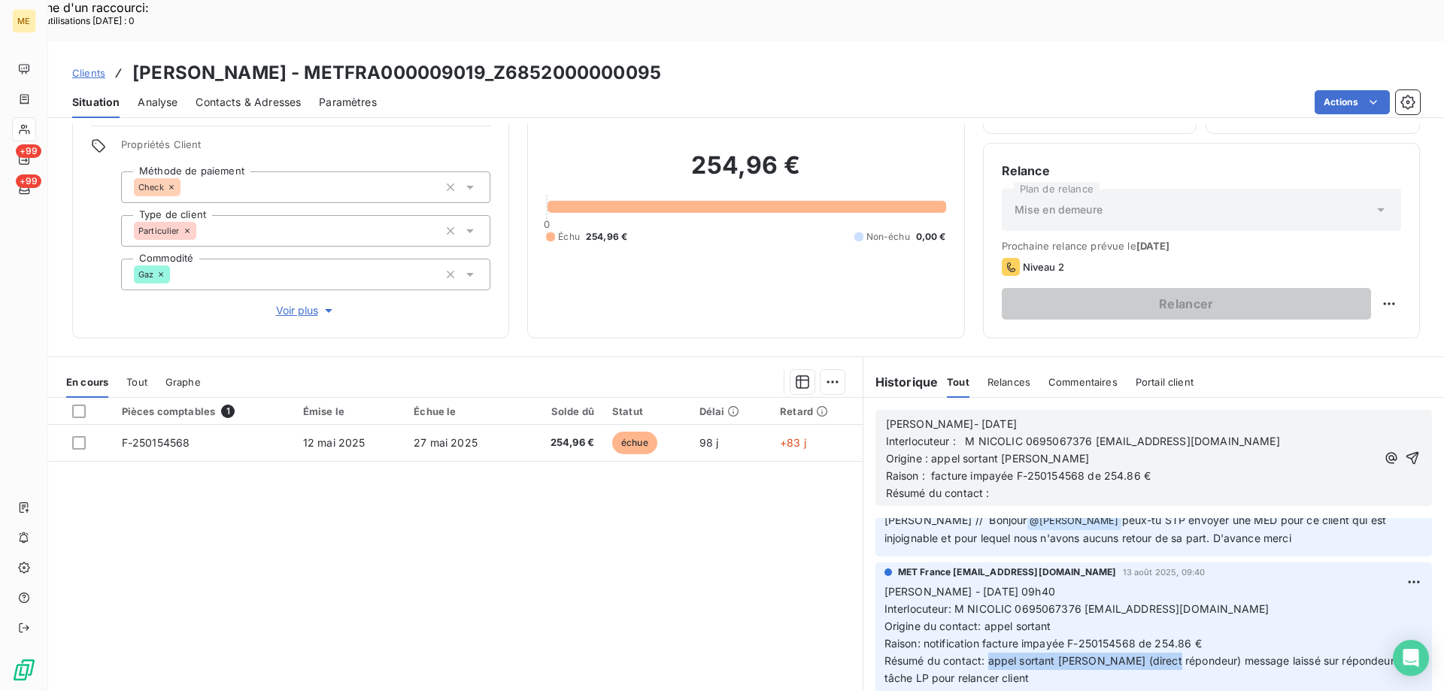
copy span "appel sortant ko (direct répondeur)"
drag, startPoint x: 982, startPoint y: 614, endPoint x: 1160, endPoint y: 624, distance: 178.5
click at [1160, 654] on span "Résumé du contact: appel sortant ko (direct répondeur) message laissé sur répon…" at bounding box center [1147, 669] width 524 height 30
click at [1020, 485] on p "Résumé du contact :" at bounding box center [1131, 493] width 490 height 17
click at [1405, 451] on icon "button" at bounding box center [1412, 458] width 15 height 15
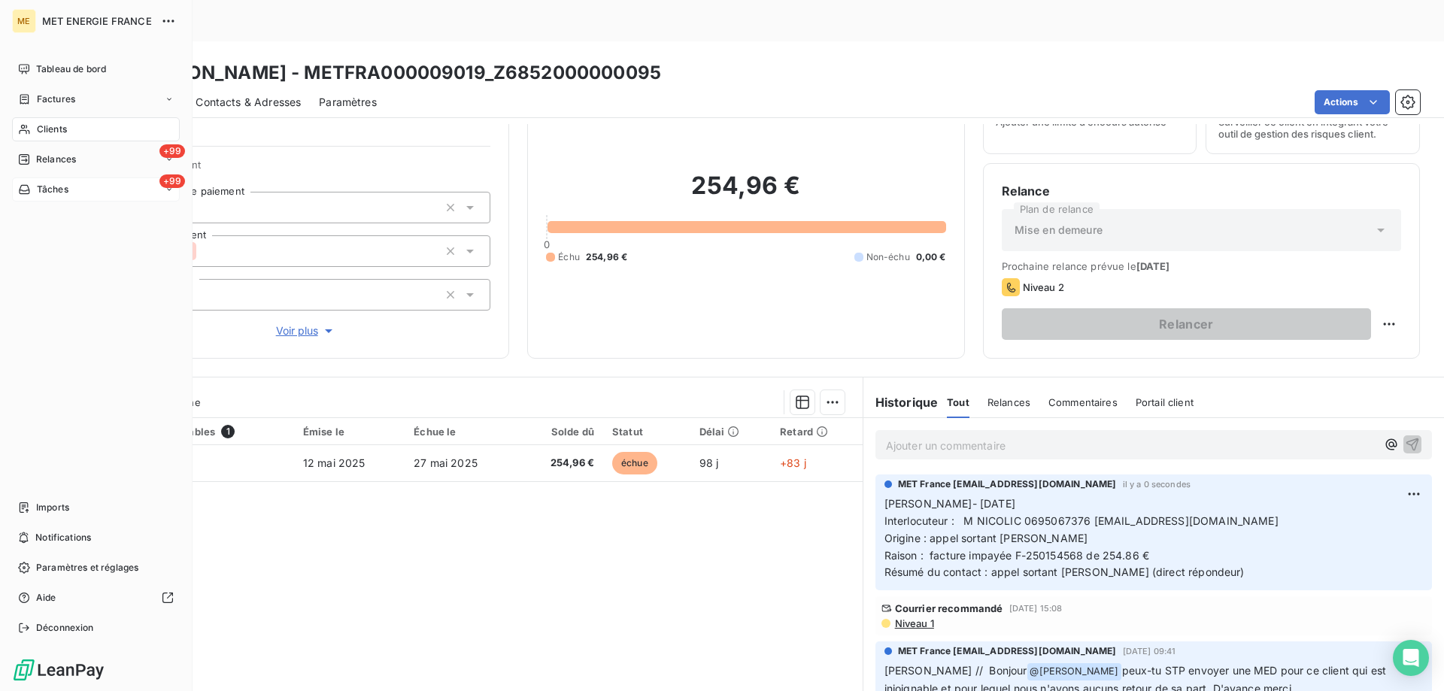
click at [72, 184] on div "+99 Tâches" at bounding box center [96, 190] width 168 height 24
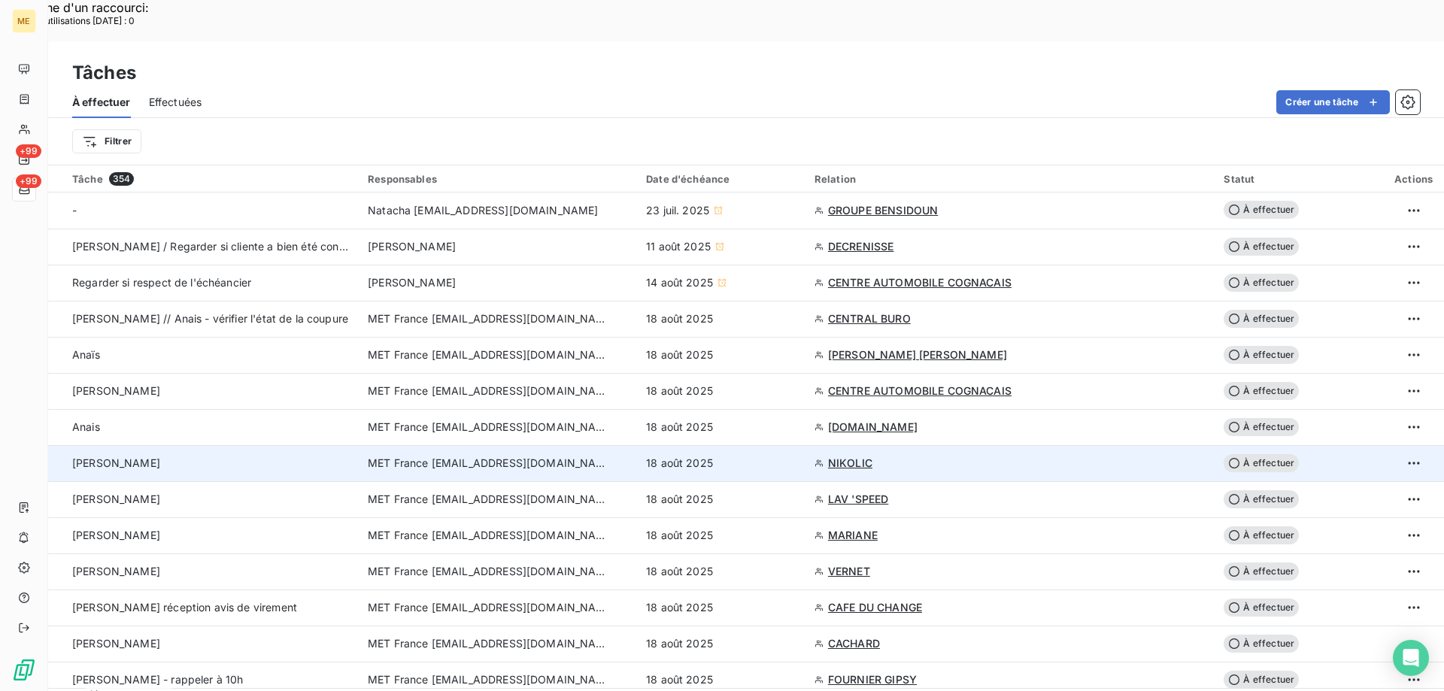
click at [305, 445] on td "[PERSON_NAME]" at bounding box center [203, 463] width 311 height 36
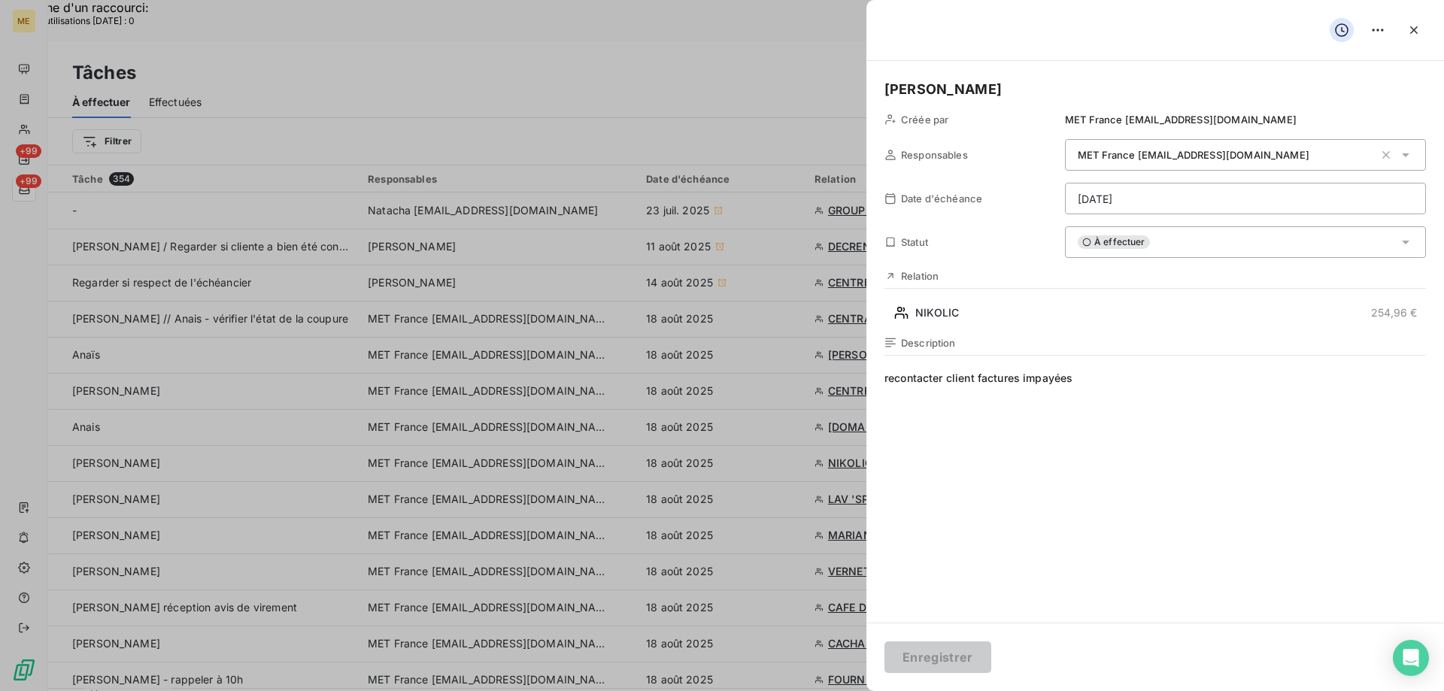
click at [1110, 373] on span "recontacter client factures impayées" at bounding box center [1156, 515] width 542 height 289
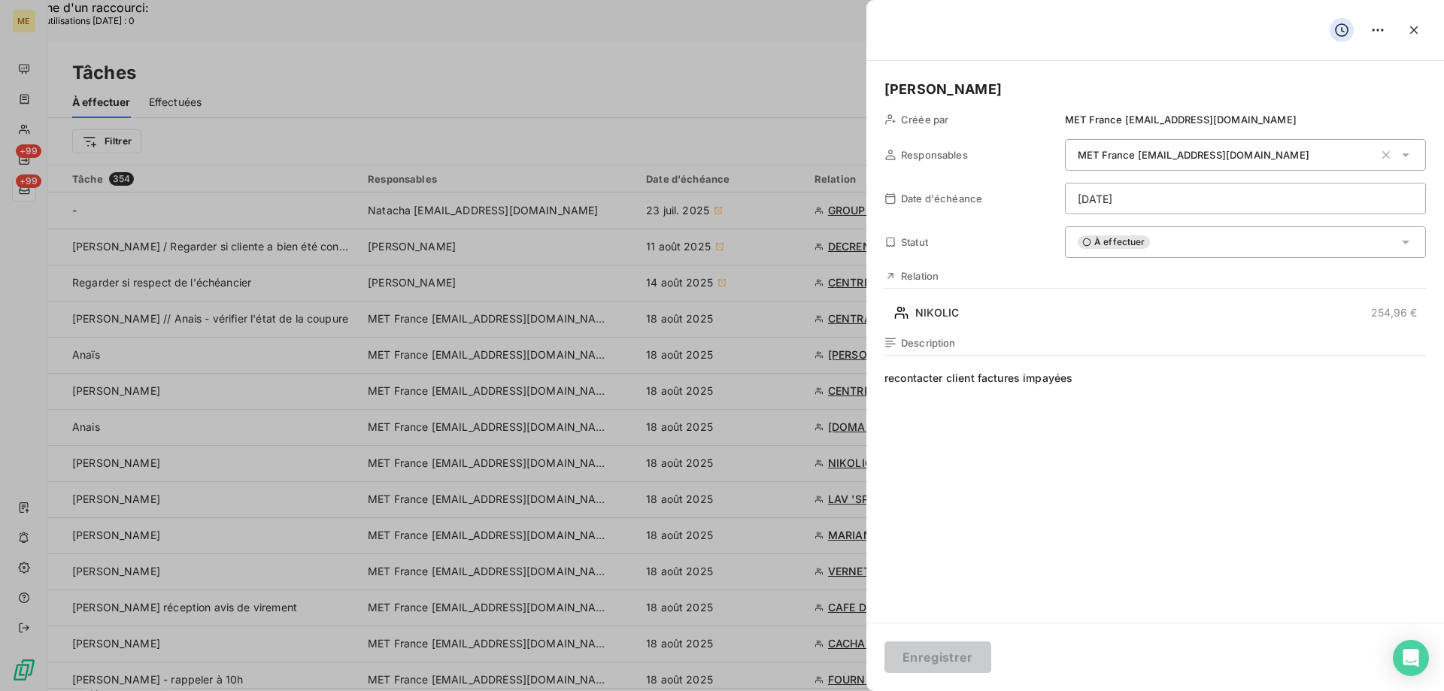
click at [1216, 241] on div "À effectuer" at bounding box center [1245, 242] width 361 height 32
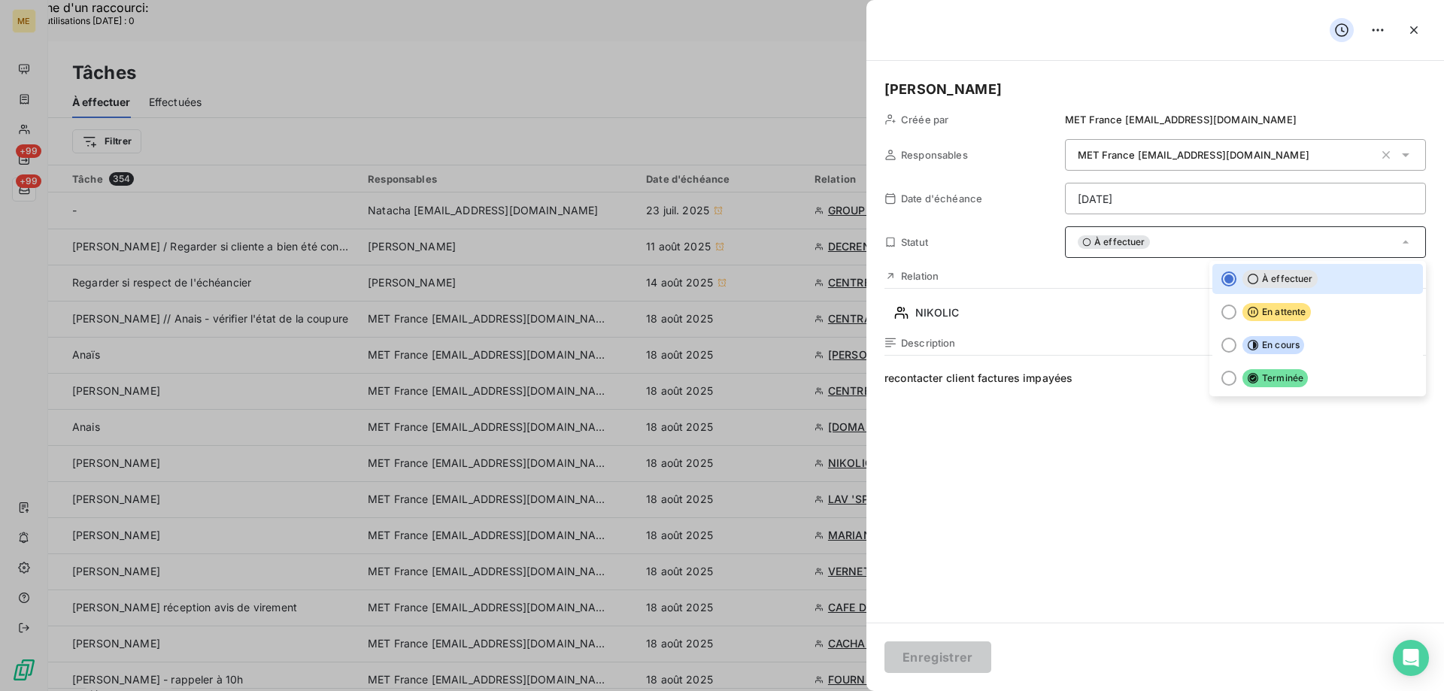
click at [1097, 287] on div "Relation NIKOLIC 254,96 €" at bounding box center [1156, 297] width 542 height 55
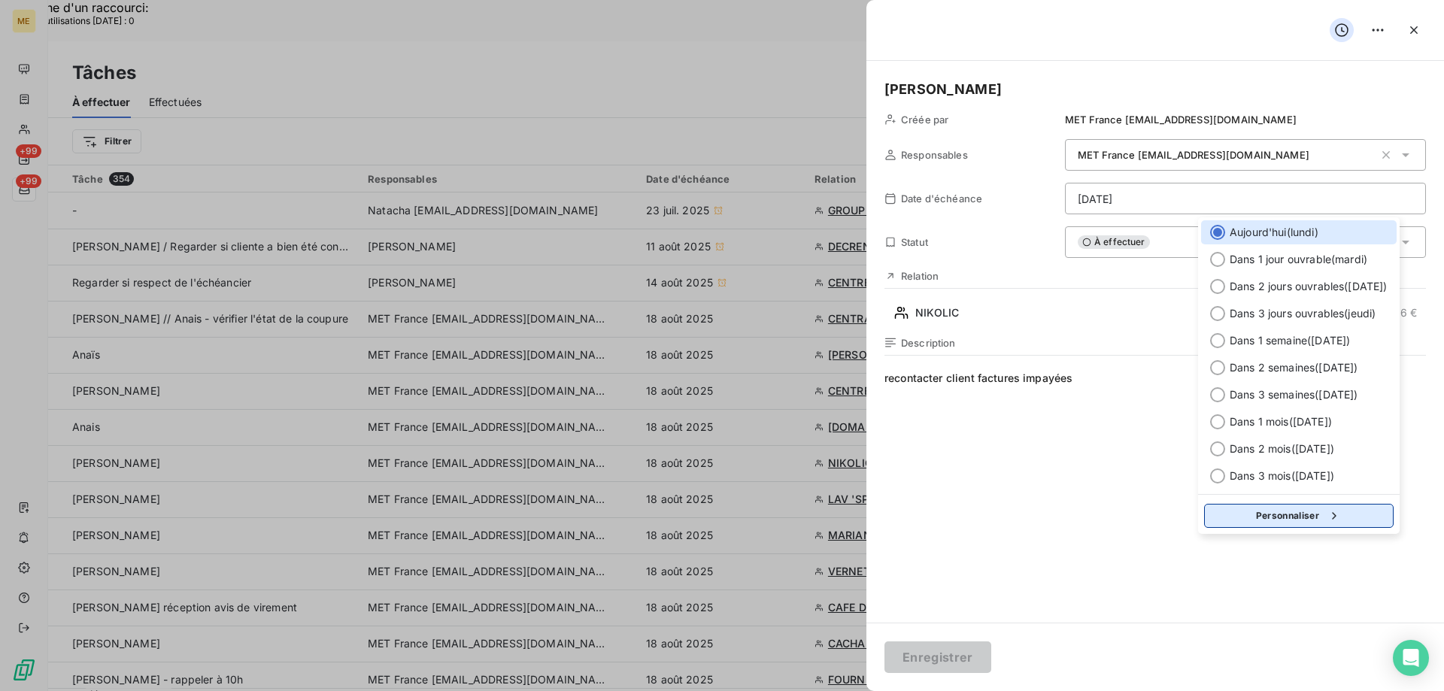
click at [1260, 506] on button "Personnaliser" at bounding box center [1299, 516] width 190 height 24
select select "7"
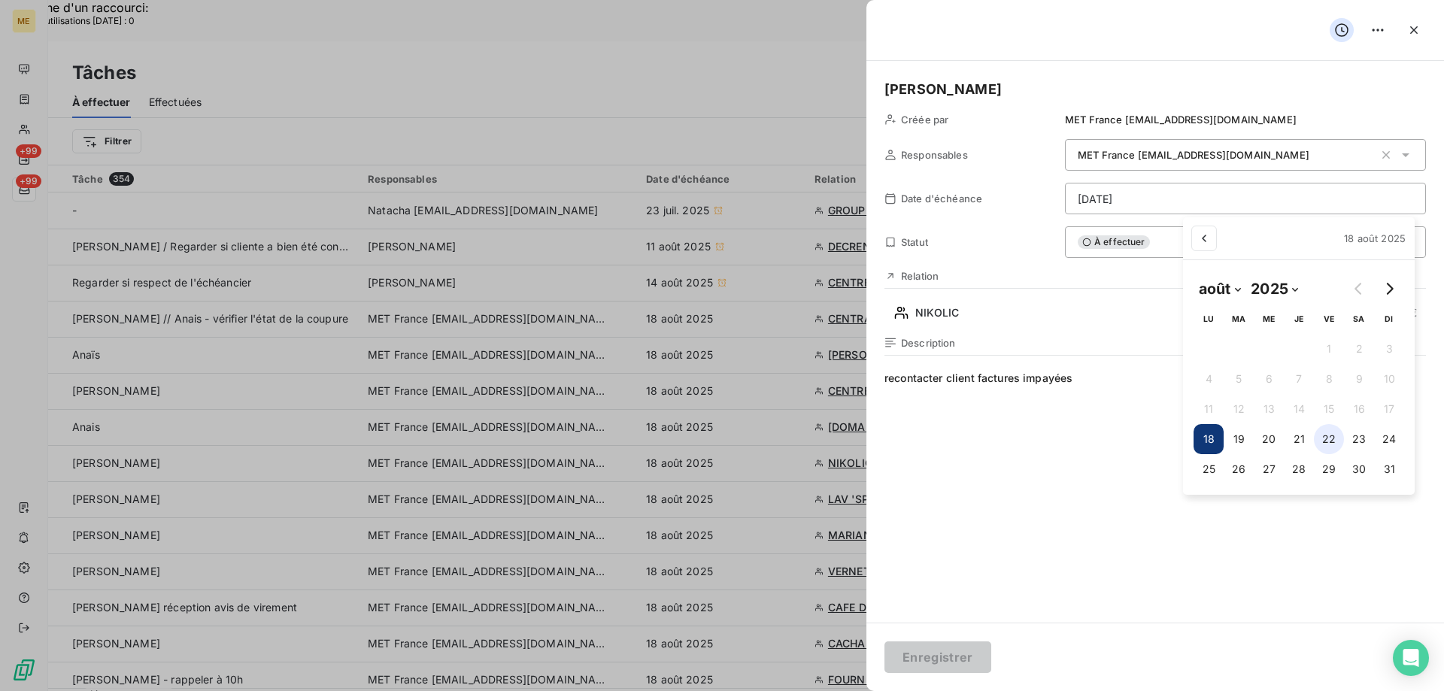
click at [1340, 433] on button "22" at bounding box center [1329, 439] width 30 height 30
click at [1200, 474] on button "25" at bounding box center [1209, 469] width 30 height 30
click at [1321, 435] on button "22" at bounding box center [1329, 439] width 30 height 30
type input "22/08/2025"
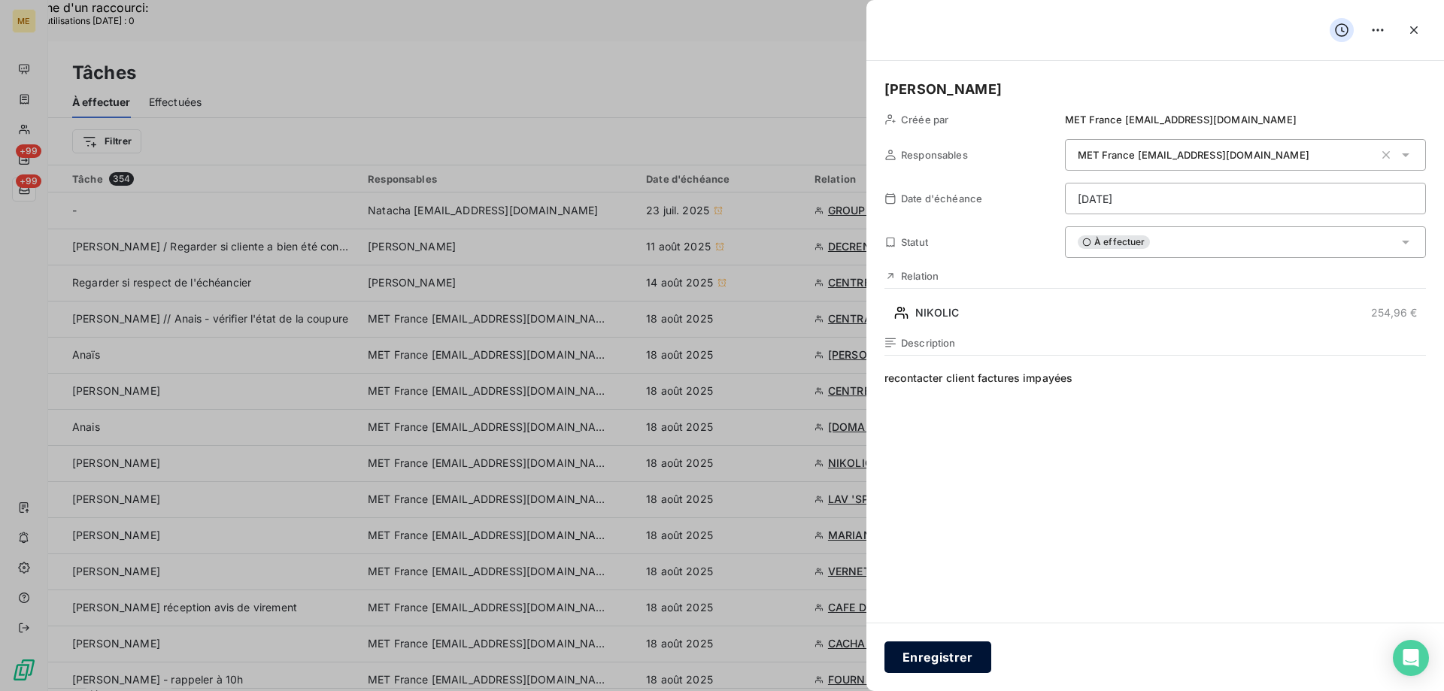
click at [959, 649] on button "Enregistrer" at bounding box center [938, 658] width 107 height 32
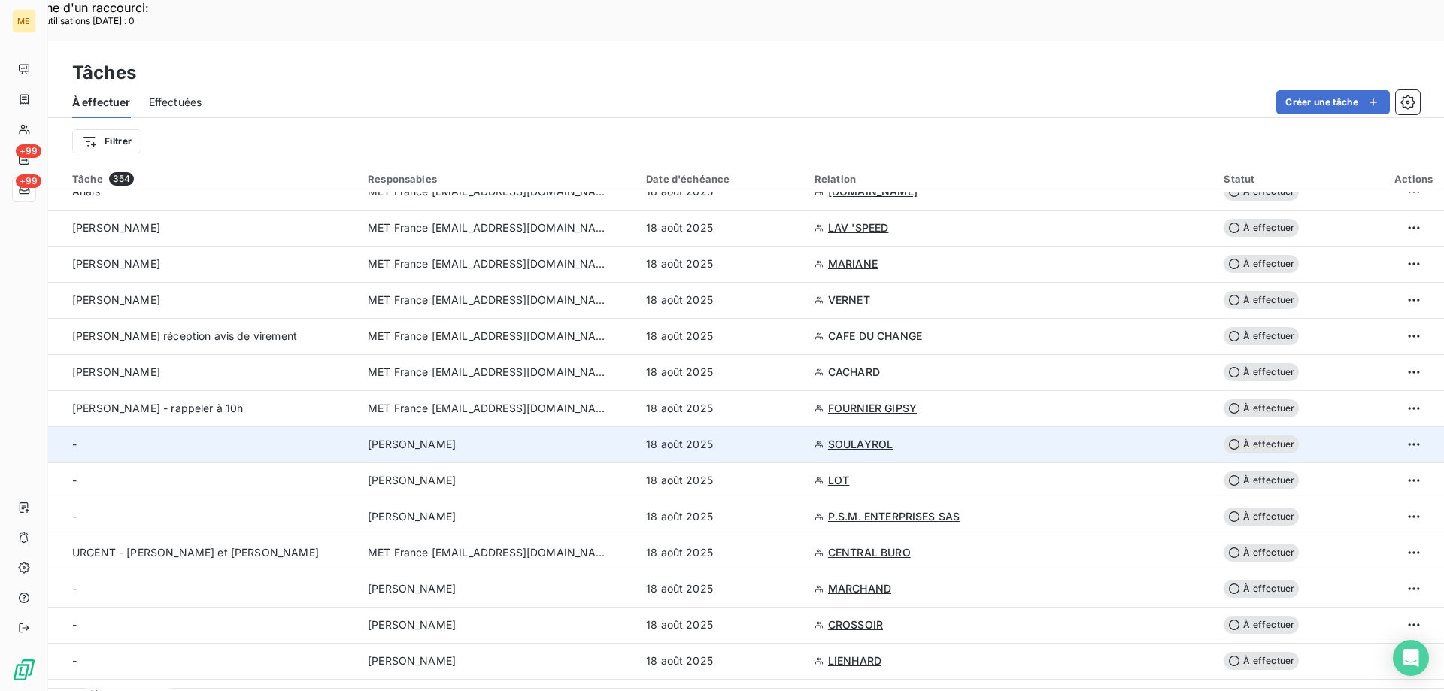
scroll to position [226, 0]
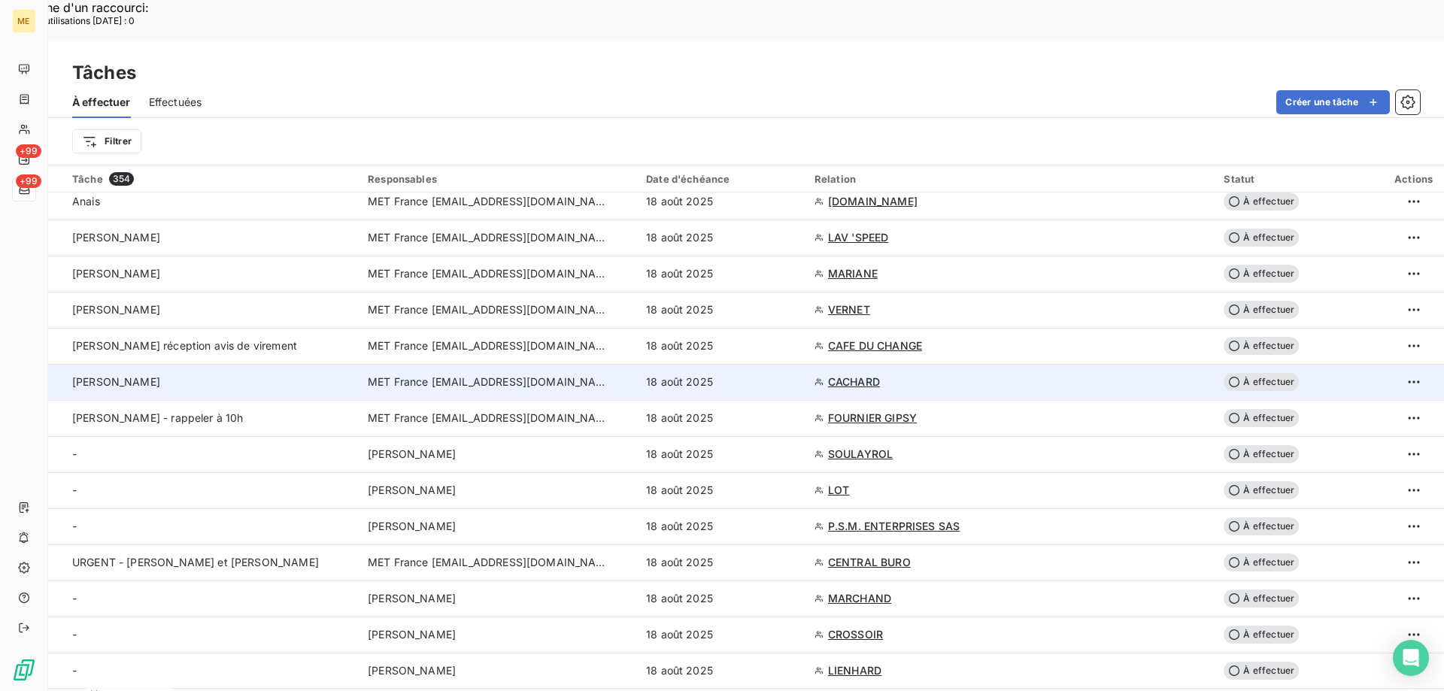
click at [272, 375] on div "[PERSON_NAME]" at bounding box center [211, 382] width 278 height 15
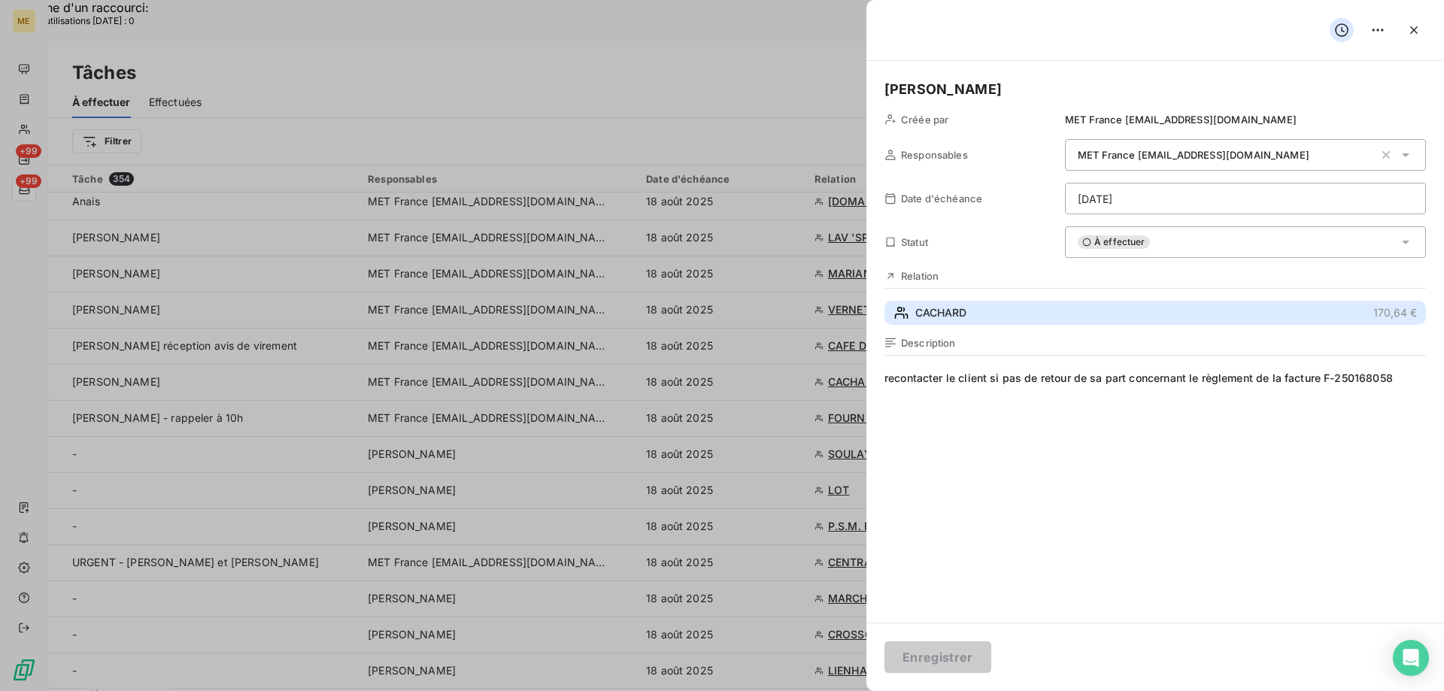
click at [961, 316] on span "CACHARD" at bounding box center [940, 312] width 51 height 15
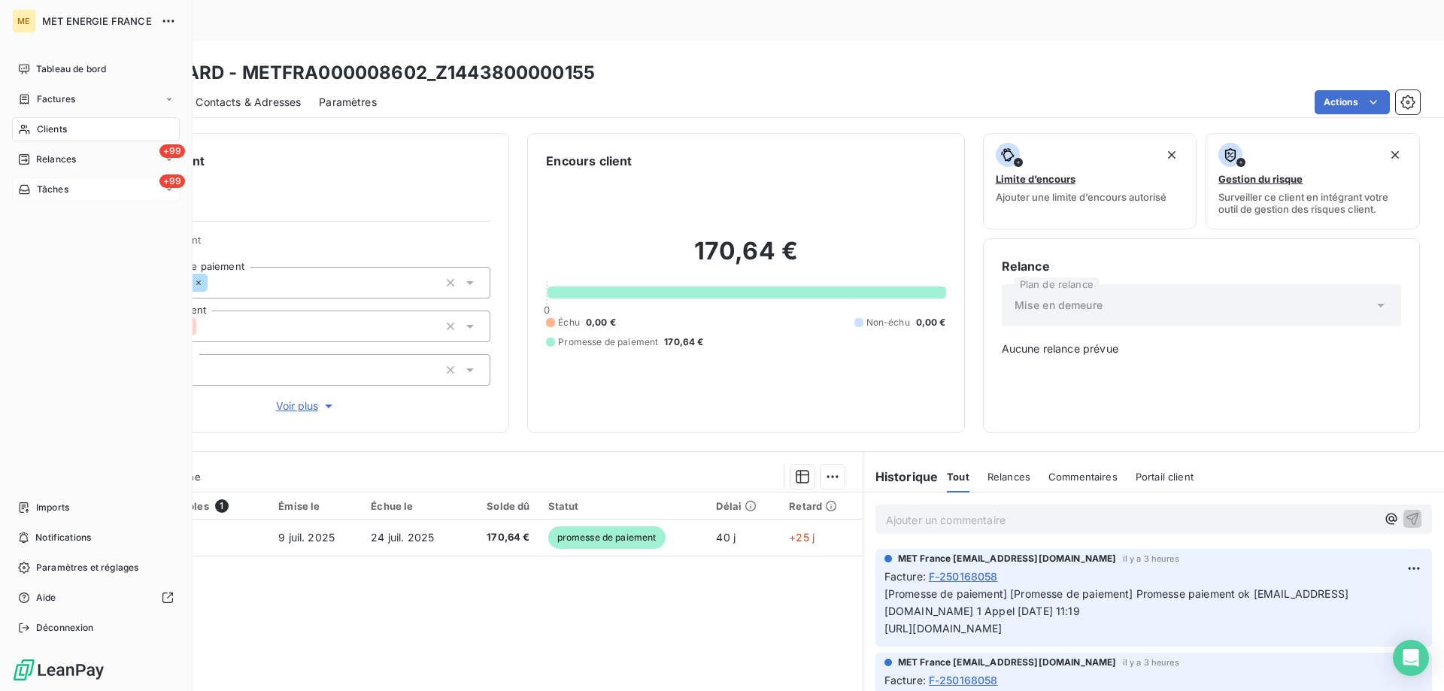
click at [83, 188] on div "+99 Tâches" at bounding box center [96, 190] width 168 height 24
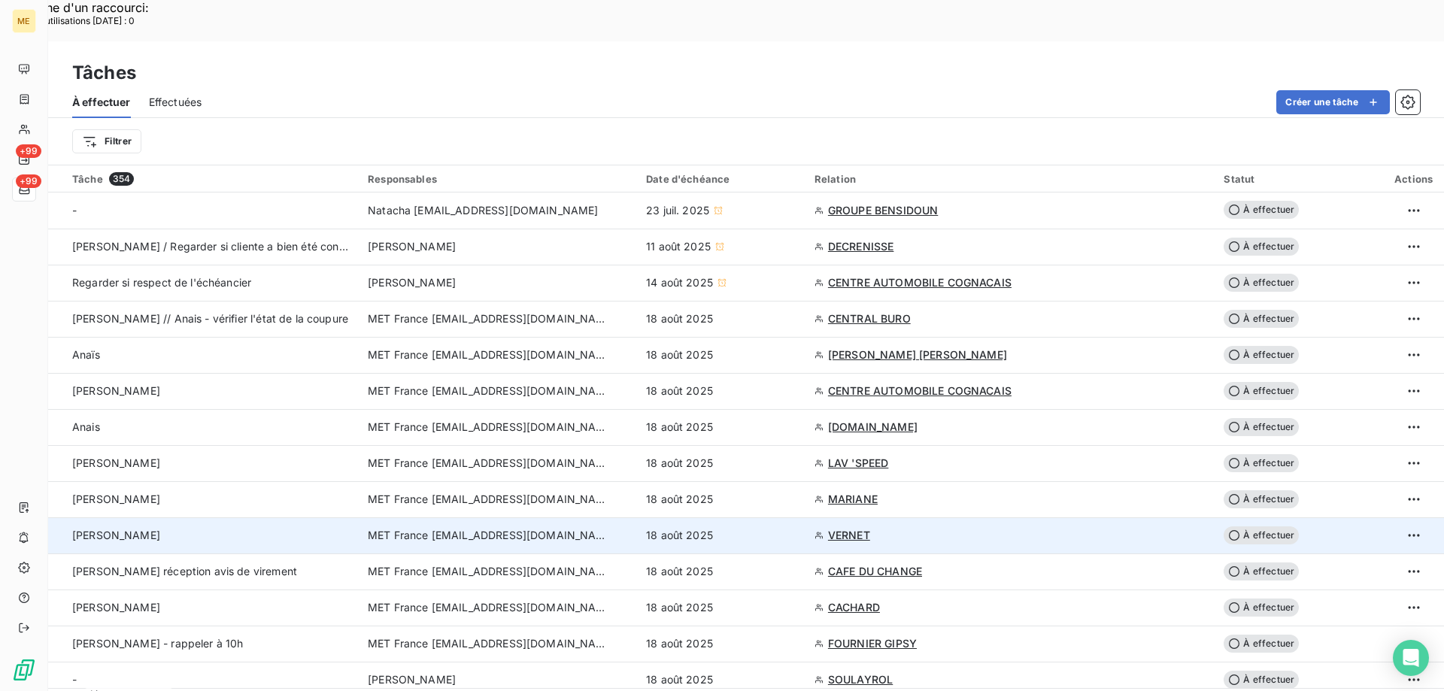
scroll to position [75, 0]
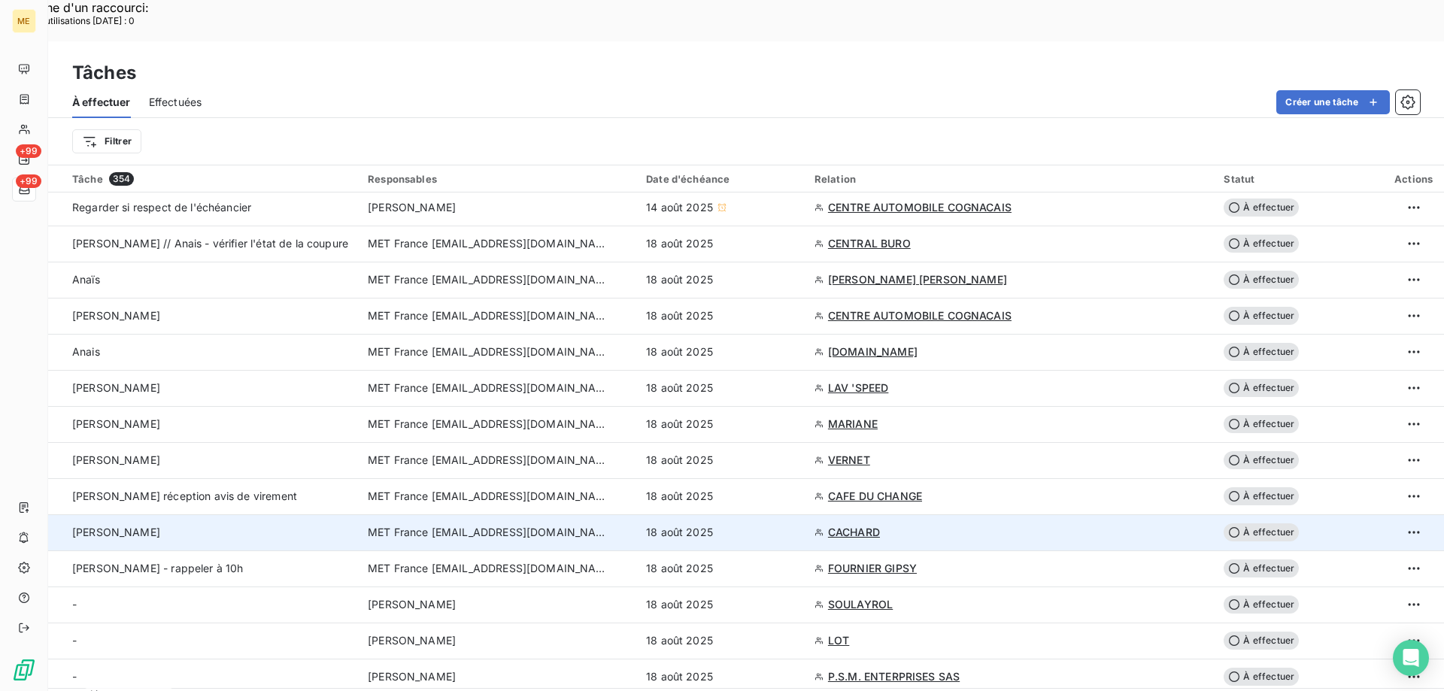
click at [398, 515] on td "MET France [EMAIL_ADDRESS][DOMAIN_NAME]" at bounding box center [498, 533] width 278 height 36
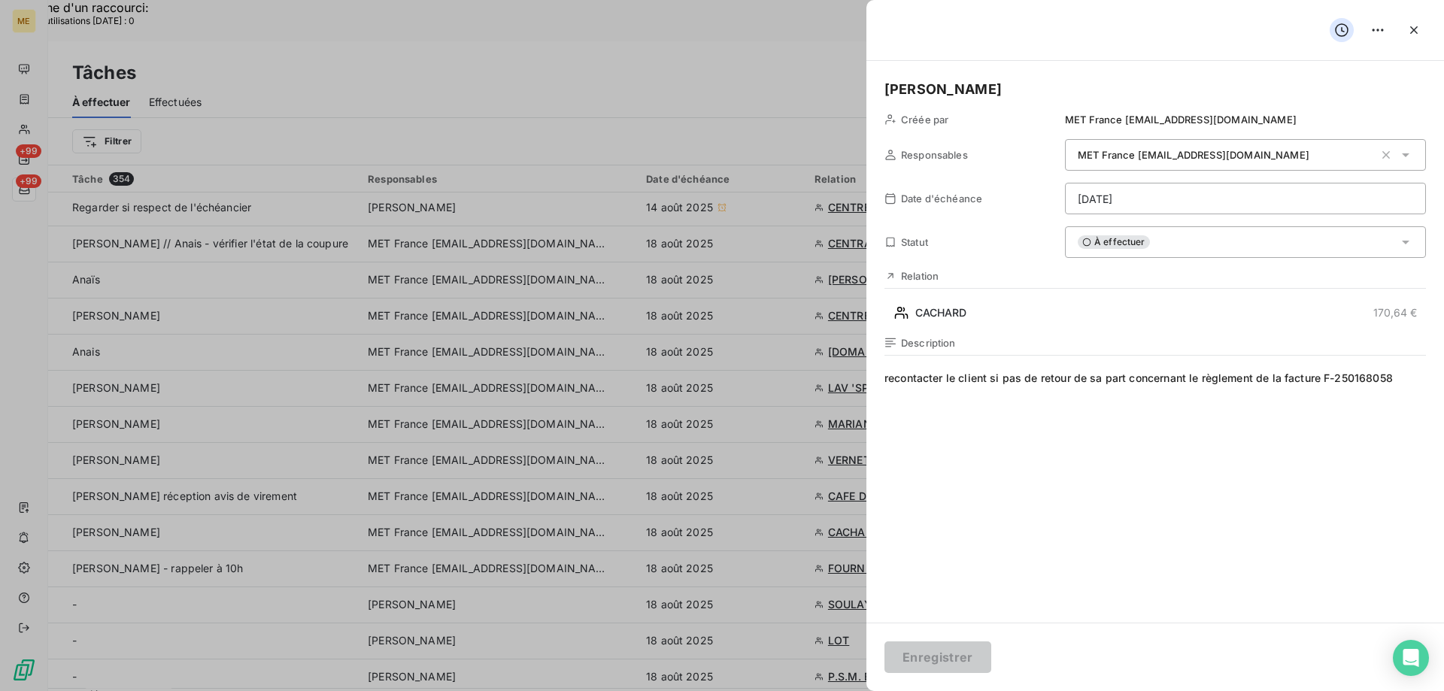
click at [1275, 247] on div "À effectuer" at bounding box center [1245, 242] width 361 height 32
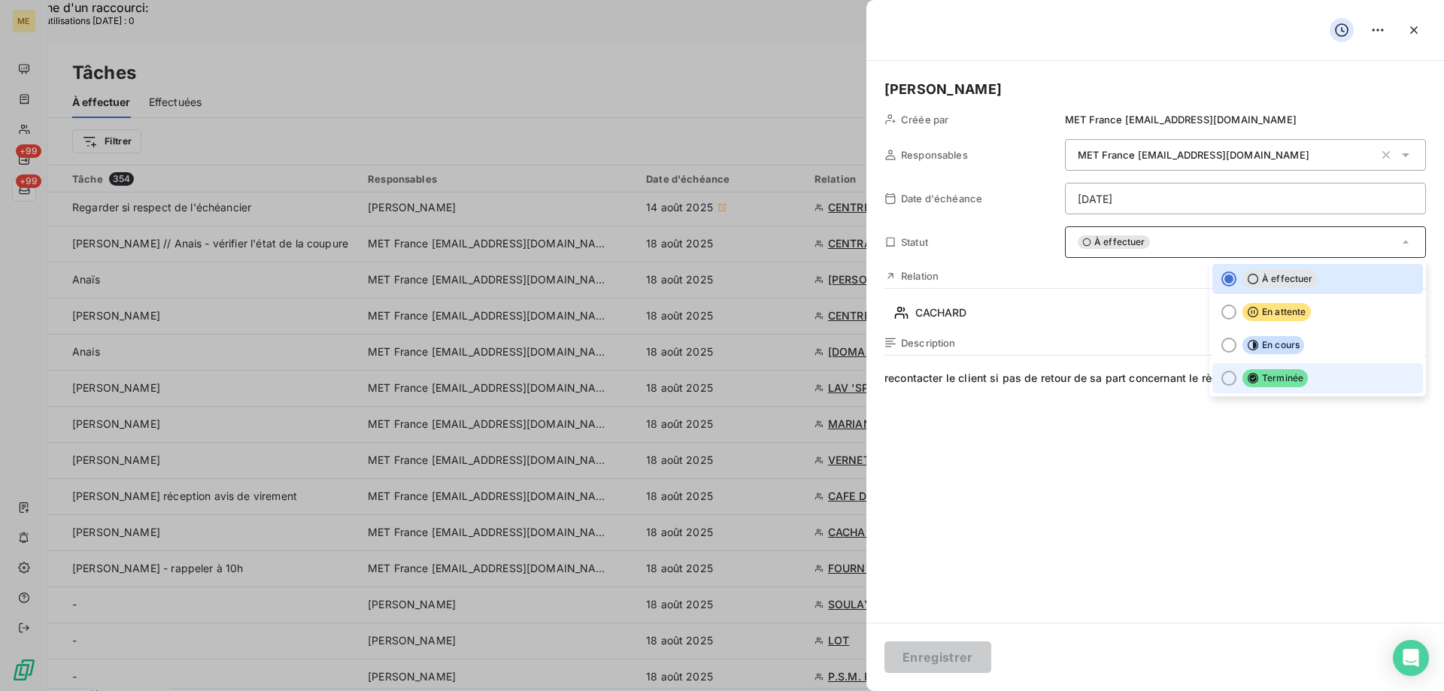
click at [1222, 378] on div at bounding box center [1229, 378] width 15 height 15
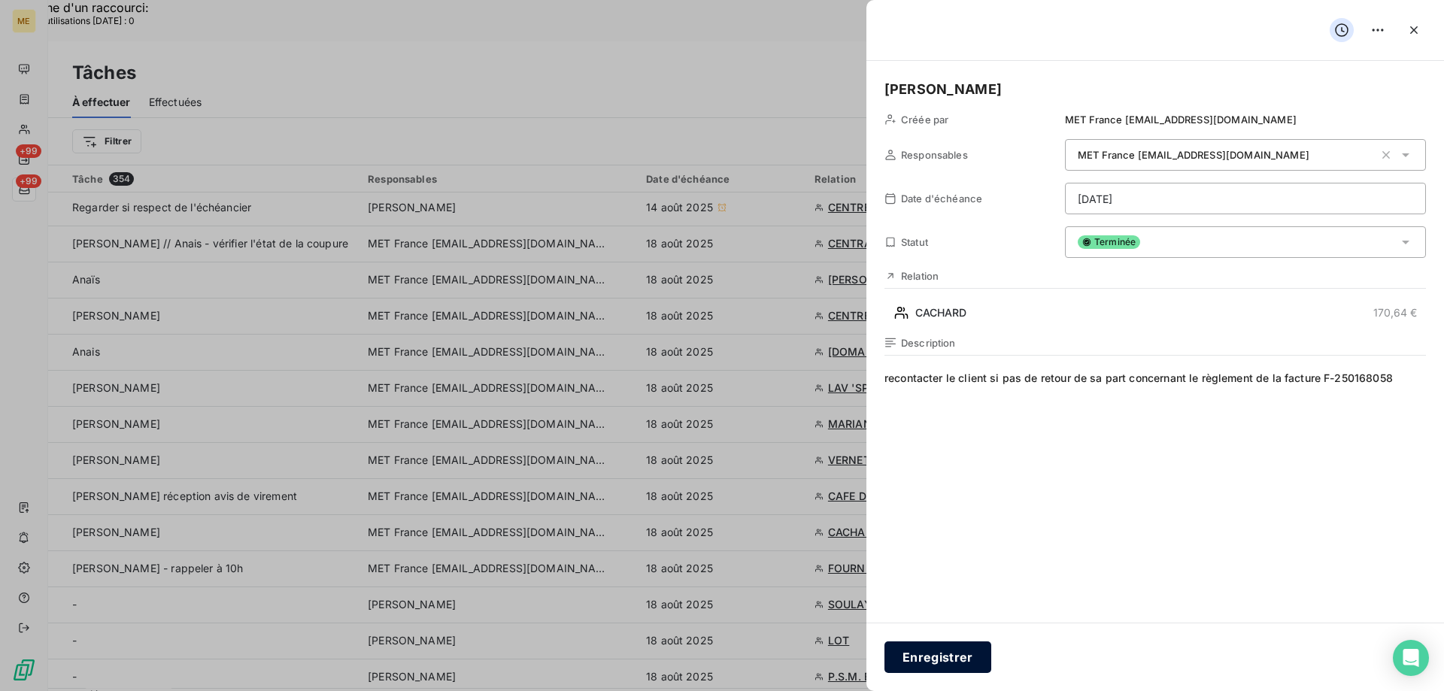
drag, startPoint x: 921, startPoint y: 651, endPoint x: 924, endPoint y: 659, distance: 8.1
click at [924, 657] on button "Enregistrer" at bounding box center [938, 658] width 107 height 32
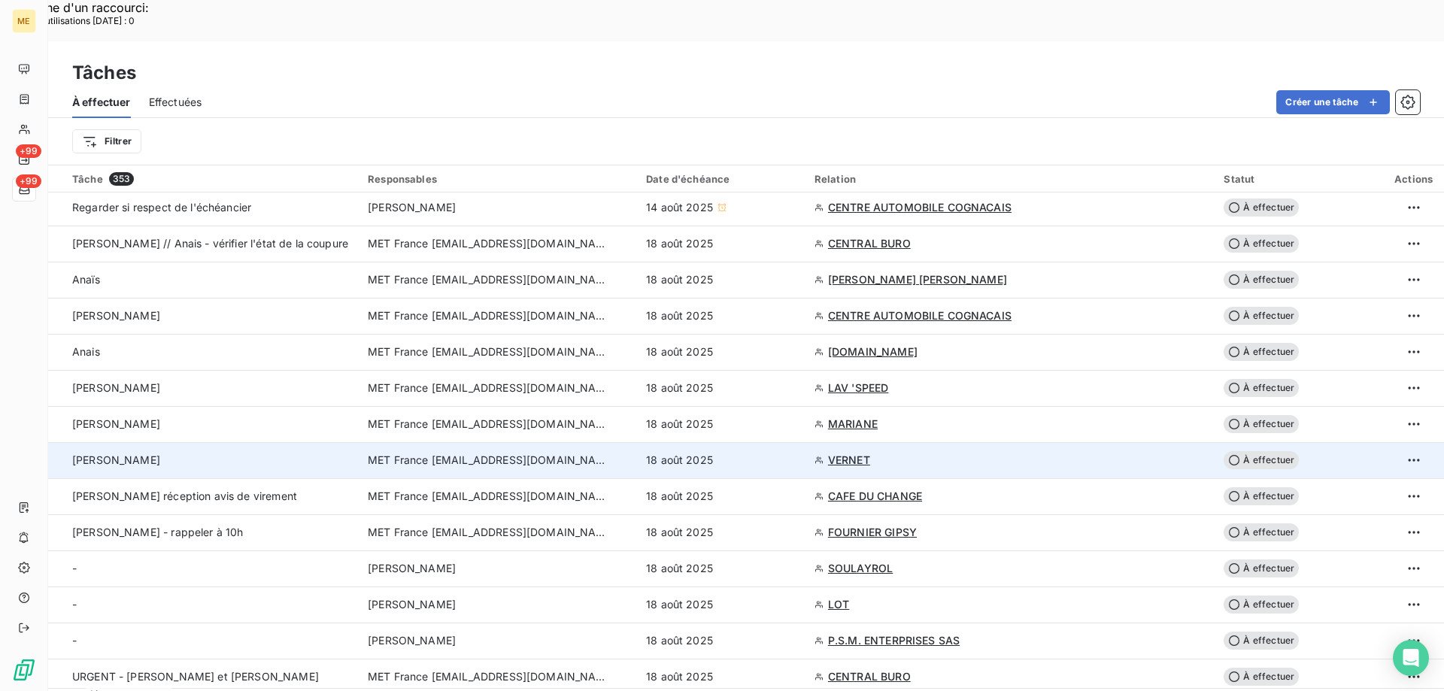
scroll to position [150, 0]
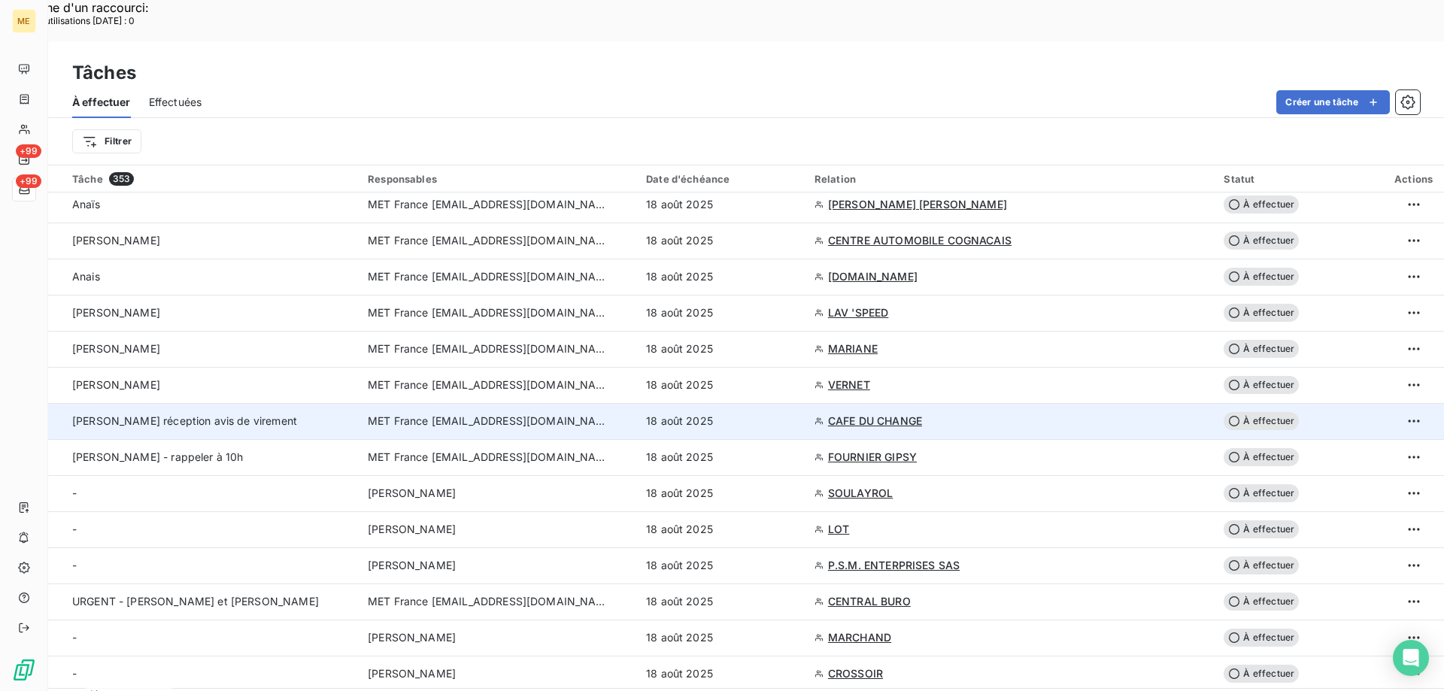
click at [296, 403] on td "[PERSON_NAME] réception avis de virement" at bounding box center [203, 421] width 311 height 36
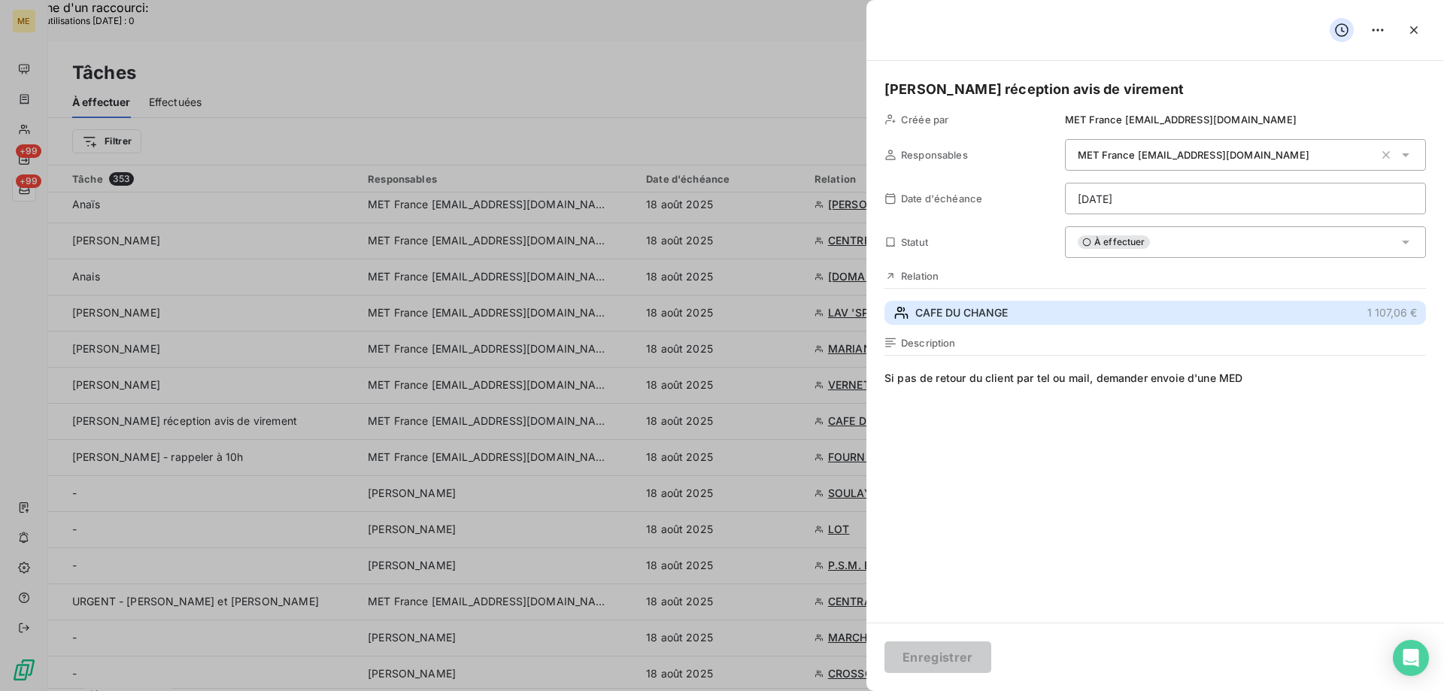
click at [1006, 308] on span "CAFE DU CHANGE" at bounding box center [961, 312] width 93 height 15
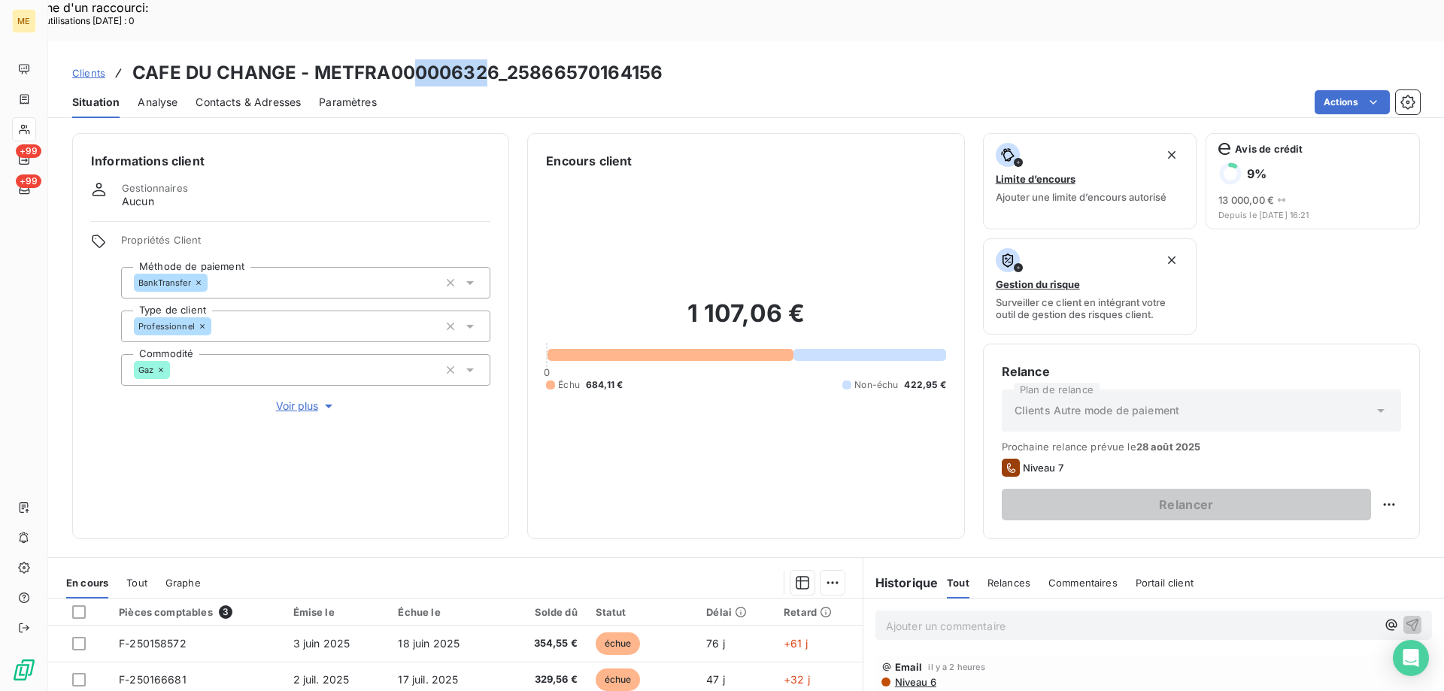
drag, startPoint x: 487, startPoint y: 30, endPoint x: 410, endPoint y: 44, distance: 78.7
click at [410, 59] on h3 "CAFE DU CHANGE - METFRA000006326_25866570164156" at bounding box center [397, 72] width 530 height 27
click at [384, 87] on div "Situation Analyse Contacts & Adresses Paramètres Actions" at bounding box center [746, 103] width 1396 height 32
drag, startPoint x: 313, startPoint y: 35, endPoint x: 494, endPoint y: 30, distance: 181.4
click at [494, 59] on h3 "CAFE DU CHANGE - METFRA000006326_25866570164156" at bounding box center [397, 72] width 530 height 27
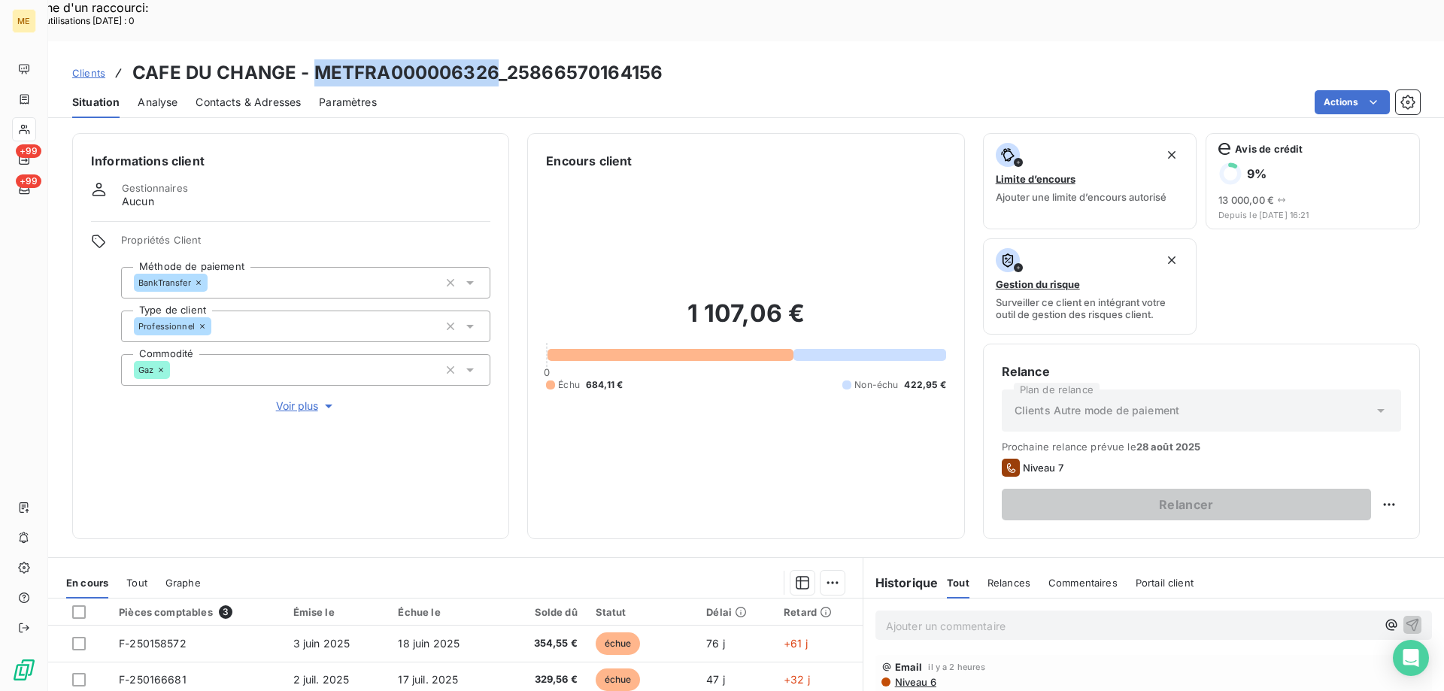
copy h3 "METFRA000006326"
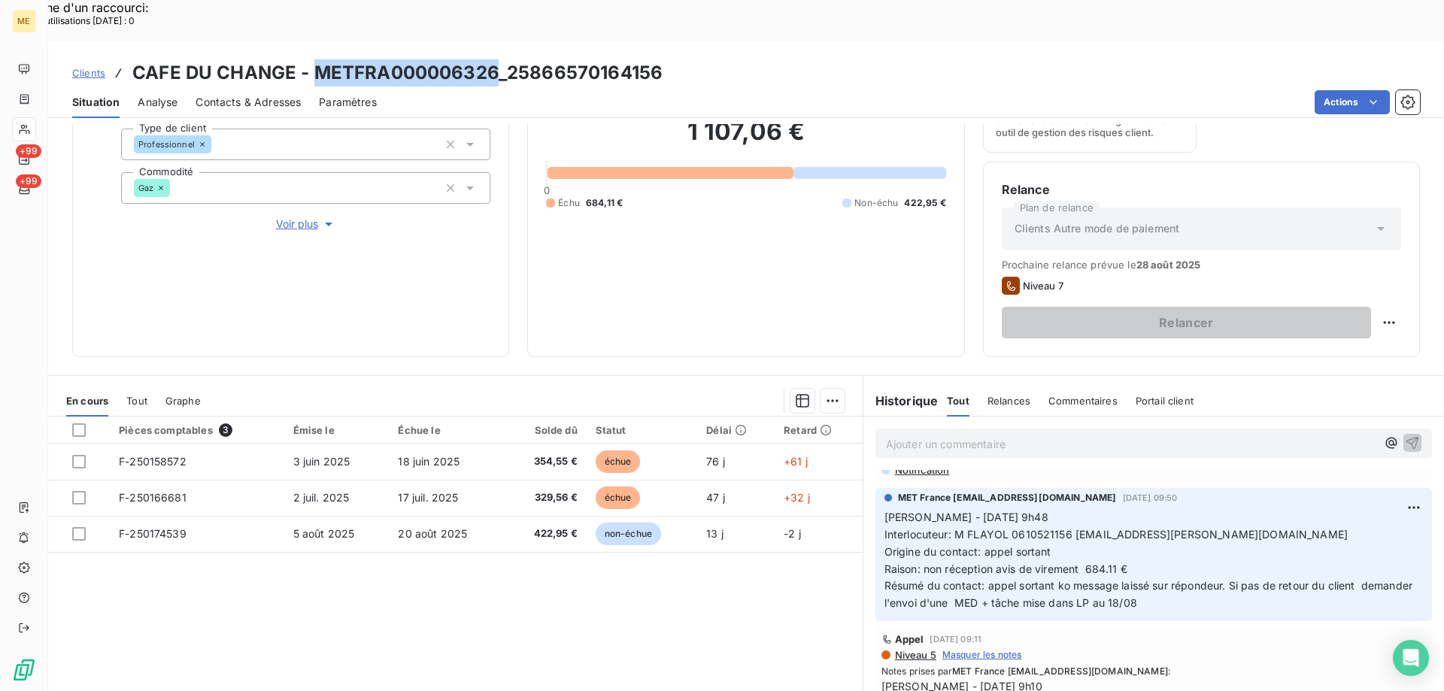
scroll to position [201, 0]
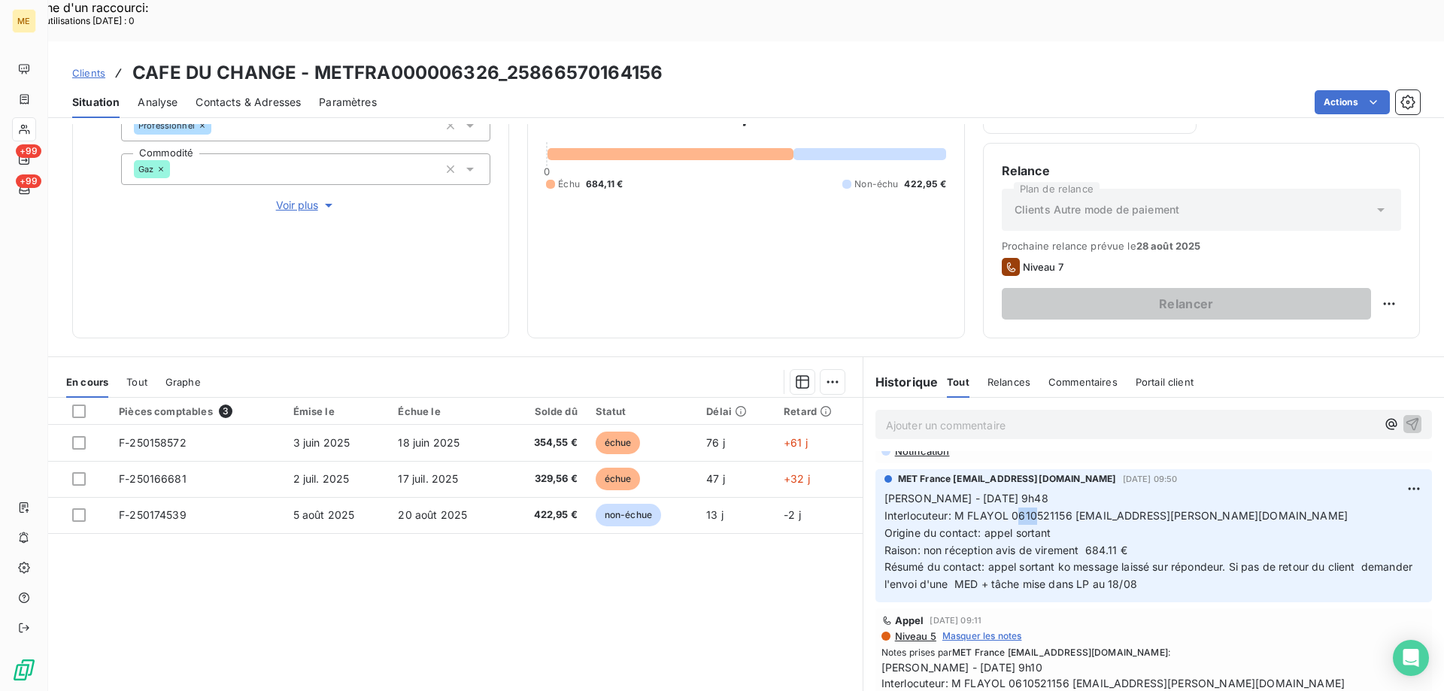
drag, startPoint x: 1009, startPoint y: 473, endPoint x: 1069, endPoint y: 485, distance: 61.4
click at [1034, 509] on span "Interlocuteur: M FLAYOL 0610521156 flayol.gregory@gmail.com" at bounding box center [1116, 515] width 463 height 13
click at [1069, 490] on p "Sylvain - 13/08/2025 - 9h48 Interlocuteur: M FLAYOL 0610521156 flayol.gregory@g…" at bounding box center [1154, 541] width 539 height 103
drag, startPoint x: 1005, startPoint y: 473, endPoint x: 1062, endPoint y: 476, distance: 57.2
click at [1062, 509] on span "Interlocuteur: M FLAYOL 0610521156 flayol.gregory@gmail.com" at bounding box center [1116, 515] width 463 height 13
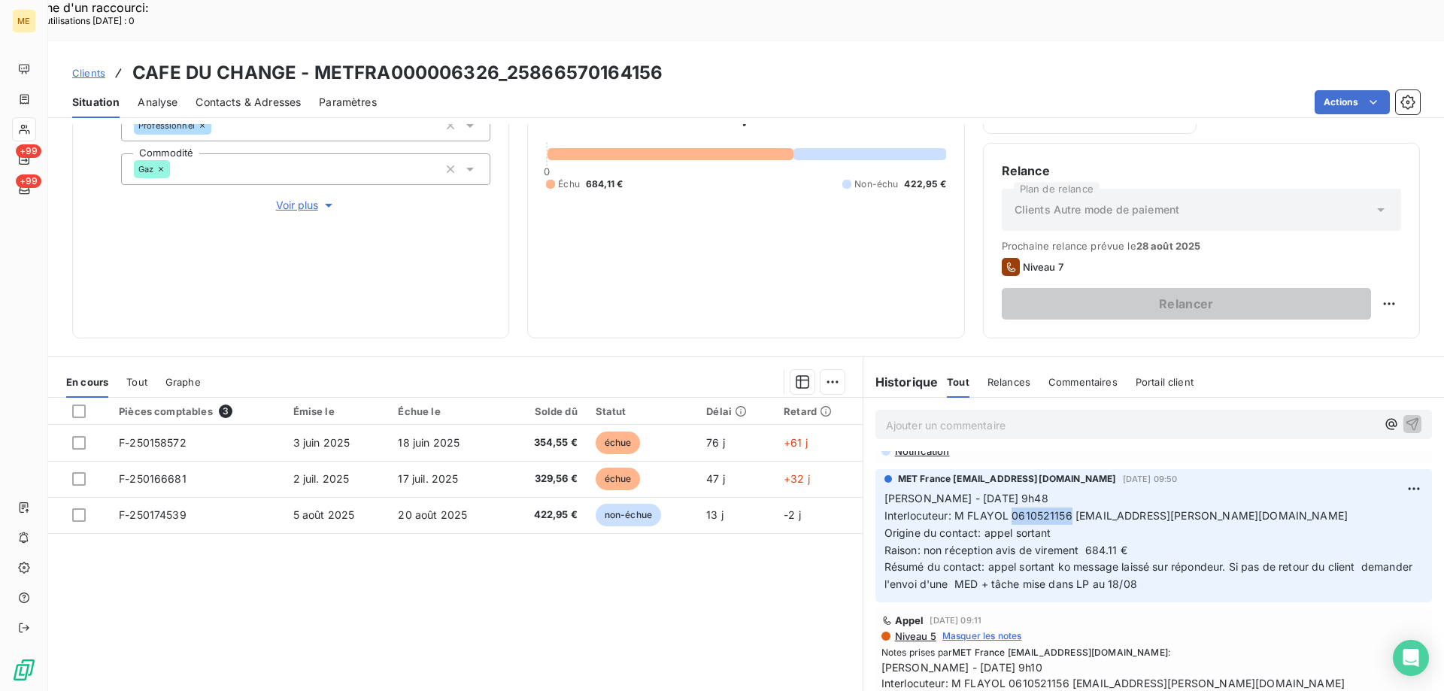
copy span "0610521156"
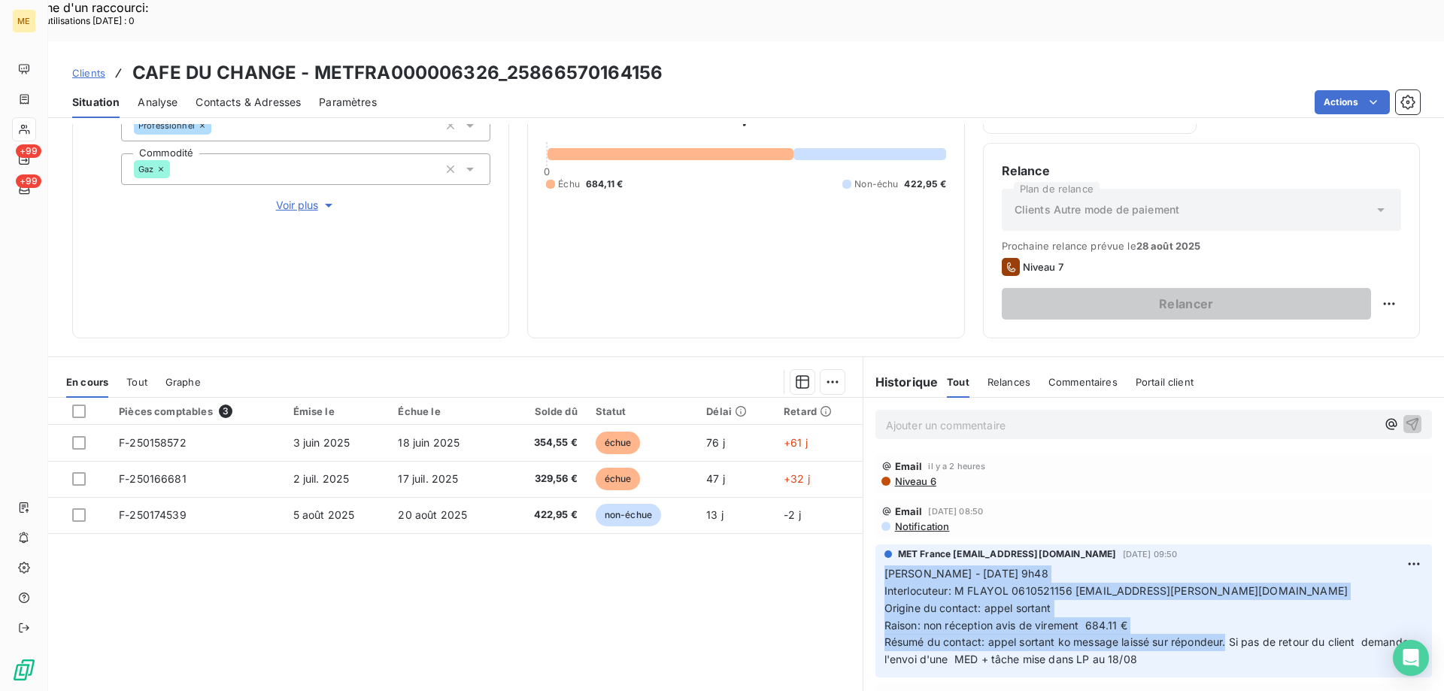
drag, startPoint x: 867, startPoint y: 529, endPoint x: 1222, endPoint y: 604, distance: 362.2
click at [1222, 604] on div "MET France met-france@recouvrement.met.com 13 août 2025, 09:50 Sylvain - 13/08/…" at bounding box center [1154, 611] width 581 height 139
copy p "Sylvain - 13/08/2025 - 9h48 Interlocuteur: M FLAYOL 0610521156 flayol.gregory@g…"
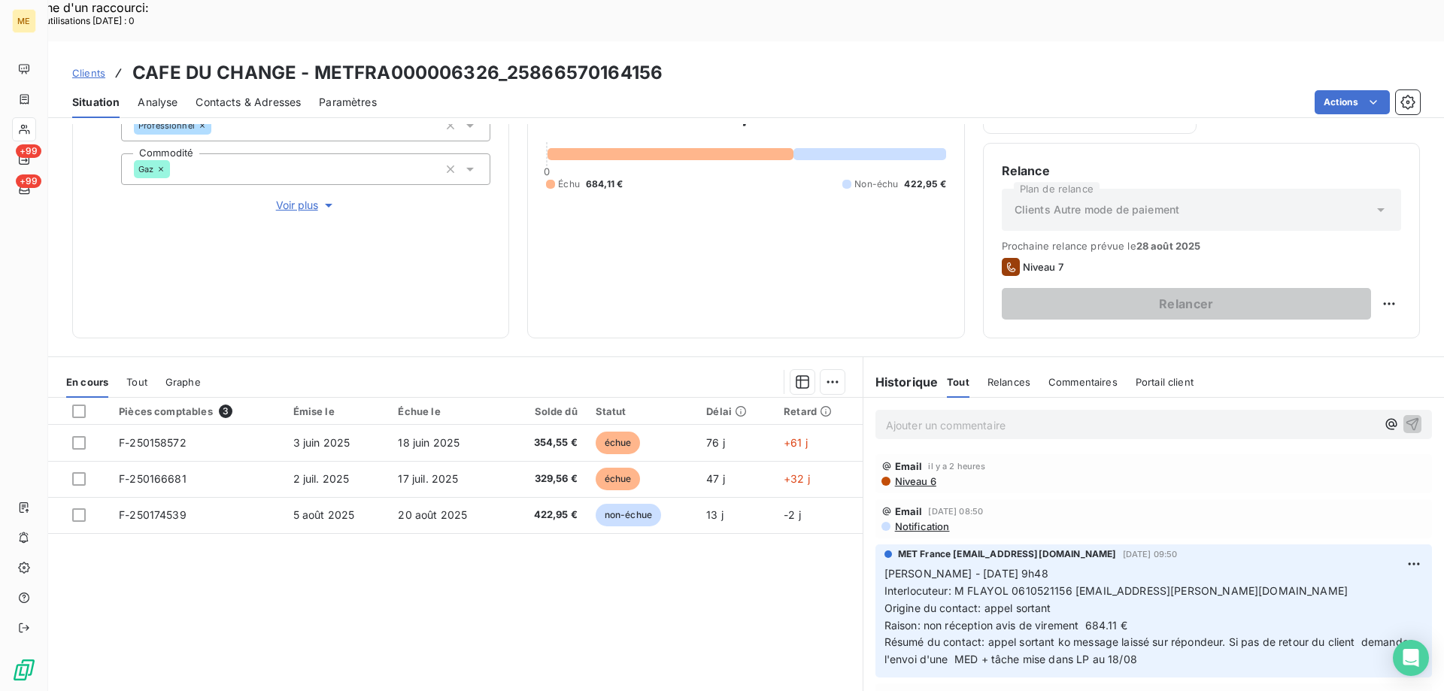
click at [952, 399] on div "Ajouter un commentaire ﻿" at bounding box center [1154, 424] width 581 height 53
click at [953, 416] on p "Ajouter un commentaire ﻿" at bounding box center [1131, 425] width 490 height 19
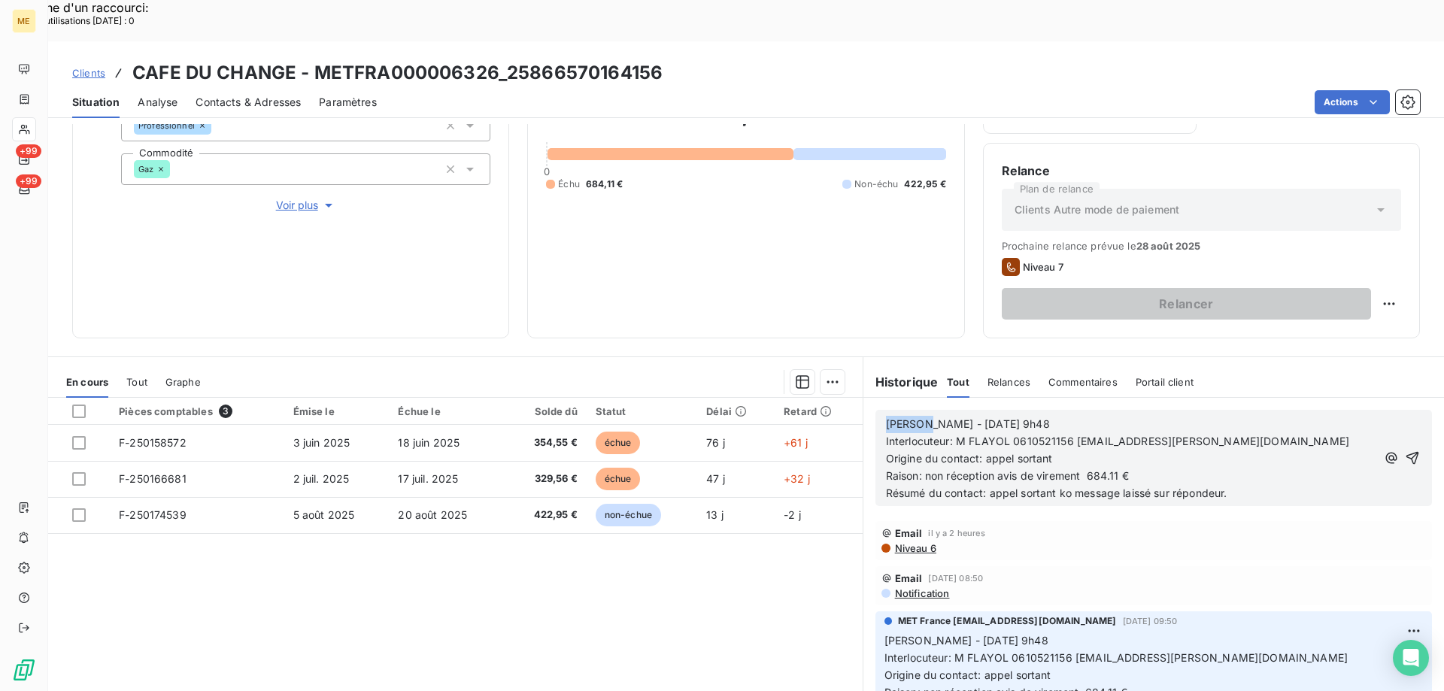
drag, startPoint x: 915, startPoint y: 381, endPoint x: 824, endPoint y: 381, distance: 91.8
click at [824, 381] on div "En cours Tout Graphe Pièces comptables 3 Émise le Échue le Solde dû Statut Déla…" at bounding box center [746, 545] width 1396 height 376
click at [922, 417] on span "Lisa - 13/08/2025 - 9h48" at bounding box center [968, 423] width 164 height 13
click at [1008, 416] on p "Lisa - 18/08/2025 - 9h48" at bounding box center [1131, 424] width 490 height 17
click at [1405, 451] on icon "button" at bounding box center [1412, 458] width 15 height 15
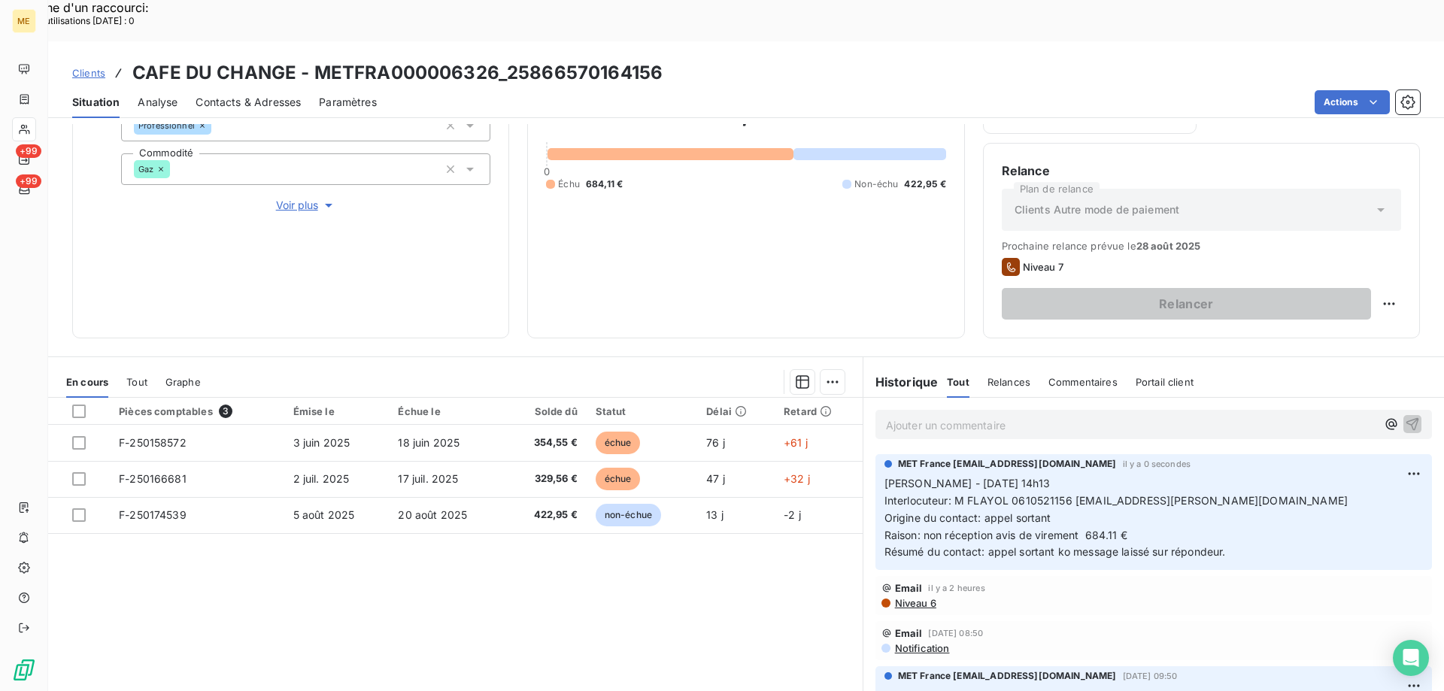
click at [933, 416] on p "Ajouter un commentaire ﻿" at bounding box center [1131, 425] width 490 height 19
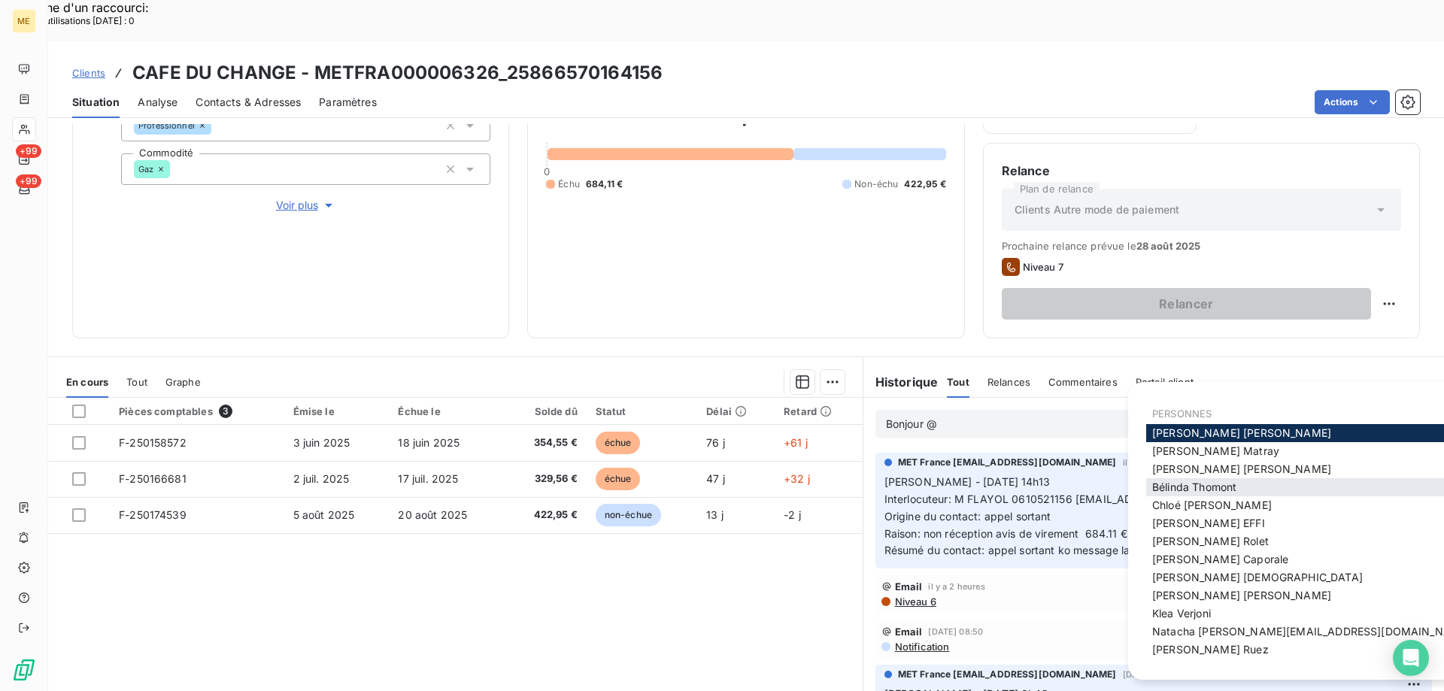
click at [1189, 485] on span "Bélinda Thomont" at bounding box center [1194, 487] width 84 height 13
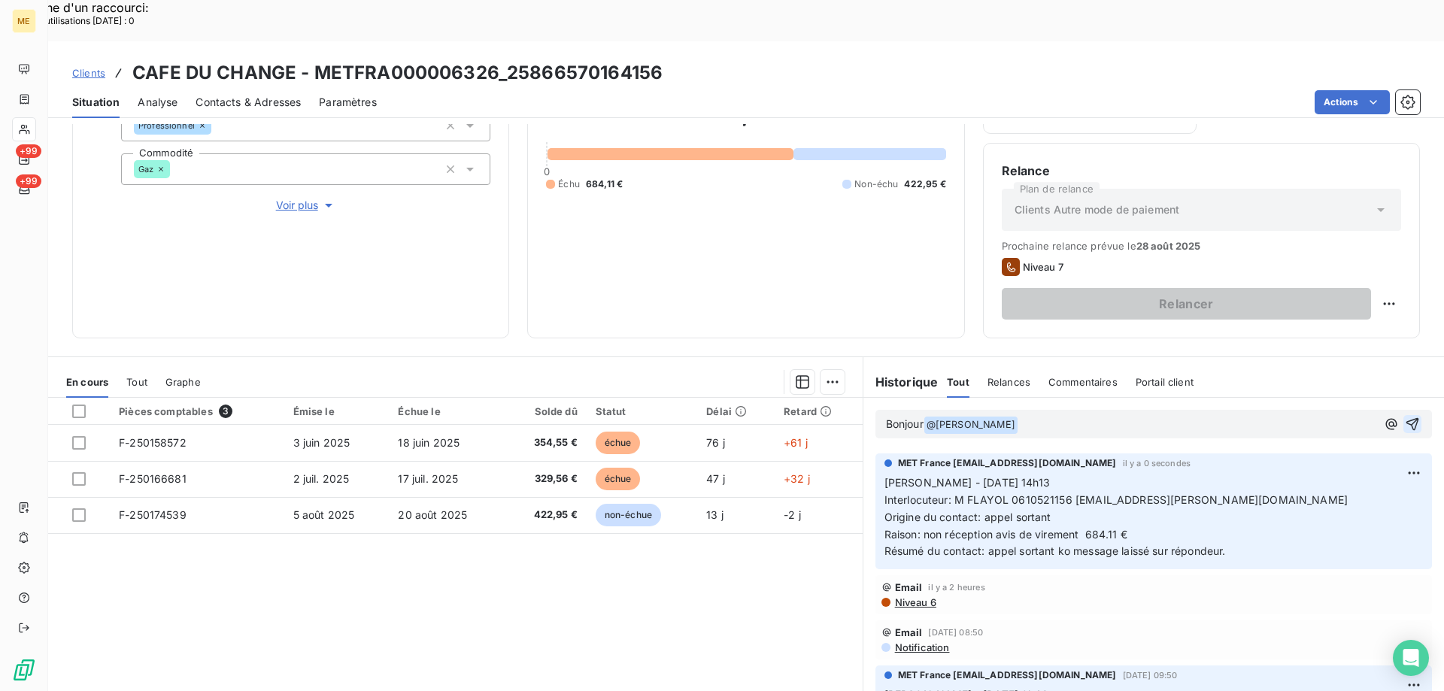
click at [886, 417] on span "Bonjour" at bounding box center [905, 423] width 38 height 13
click at [1097, 410] on div "Lisa Bonjour @ Bélinda Thomont ﻿ ﻿" at bounding box center [1154, 424] width 557 height 29
click at [1085, 416] on p "Lisa Bonjour @ Bélinda Thomont ﻿ ﻿" at bounding box center [1131, 425] width 490 height 18
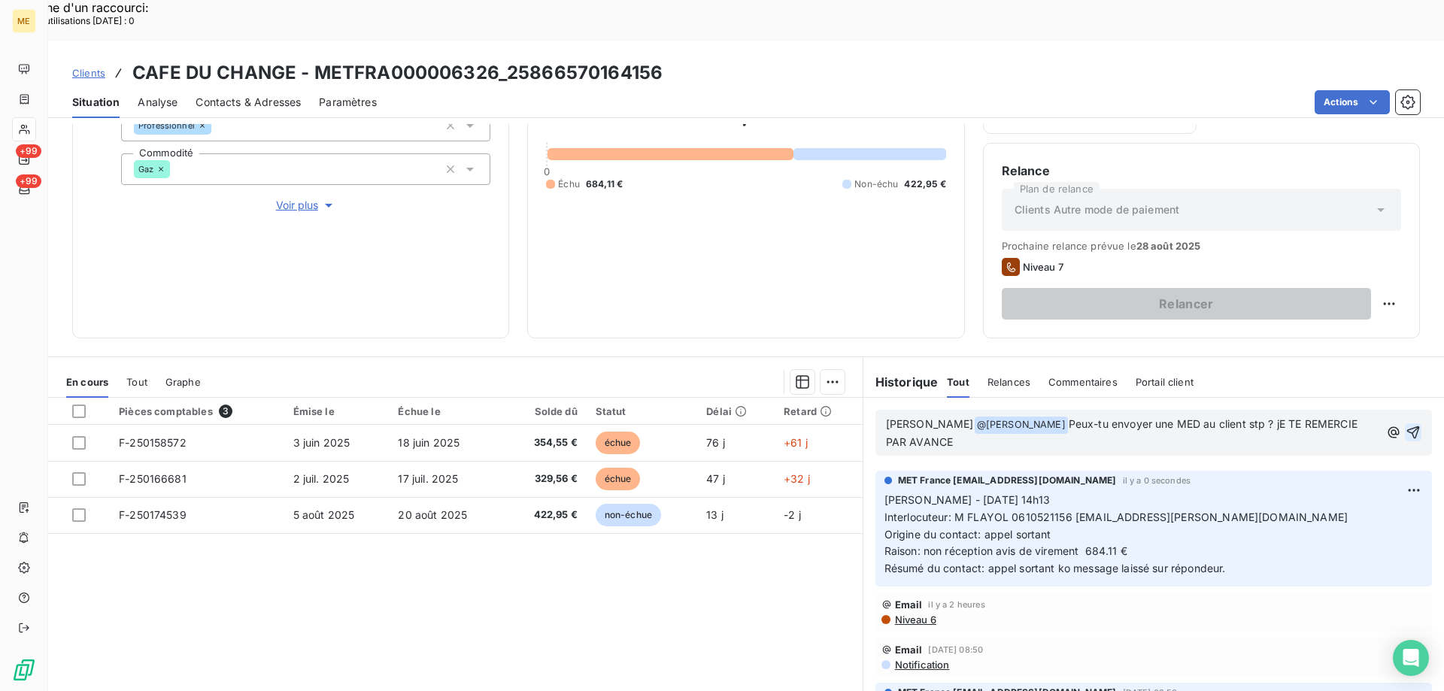
drag, startPoint x: 1040, startPoint y: 386, endPoint x: 1070, endPoint y: 399, distance: 32.7
click at [1070, 416] on p "Lisa Bonjour @ Bélinda Thomont ﻿ Peux-tu envoyer une MED au client stp ? jE TE …" at bounding box center [1133, 433] width 494 height 35
copy span "Peux-tu envoyer une MED au client stp ? jE TE REMERCIE PAR AVANCE"
click at [1094, 416] on p "Lisa Bonjour @ Bélinda Thomont ﻿ Peux-tu envoyer une MED au client stp ? jE TE …" at bounding box center [1133, 433] width 494 height 35
drag, startPoint x: 1043, startPoint y: 384, endPoint x: 1059, endPoint y: 396, distance: 19.9
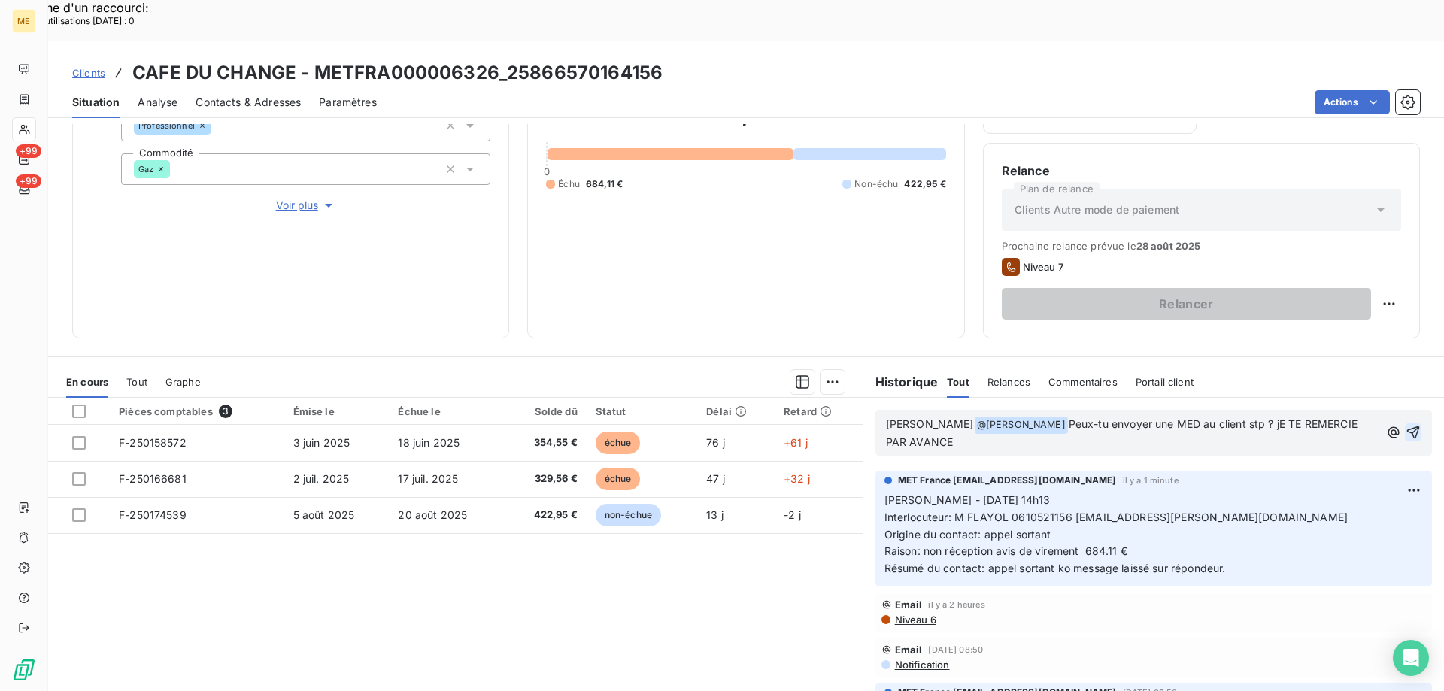
click at [1059, 416] on p "Lisa Bonjour @ Bélinda Thomont ﻿ Peux-tu envoyer une MED au client stp ? jE TE …" at bounding box center [1133, 433] width 494 height 35
click at [1407, 423] on button "button" at bounding box center [1414, 432] width 15 height 18
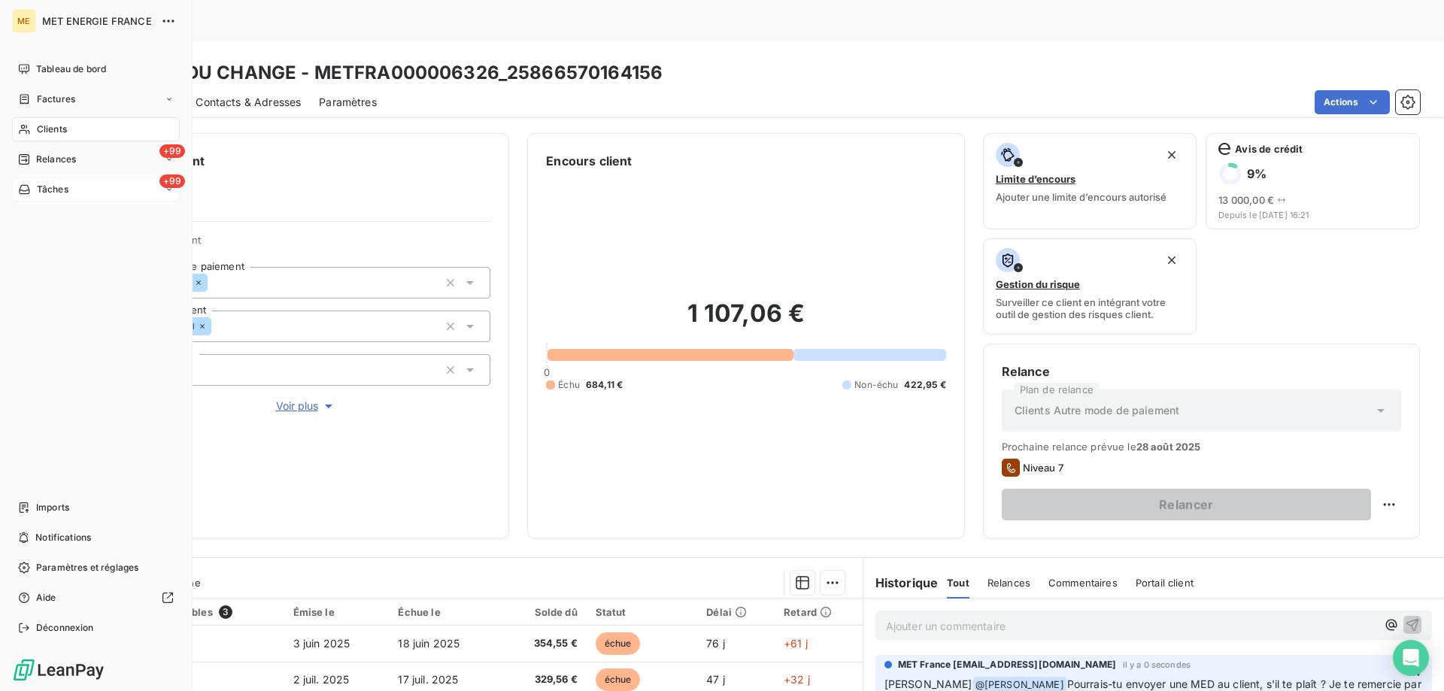
click at [35, 181] on div "+99 Tâches" at bounding box center [96, 190] width 168 height 24
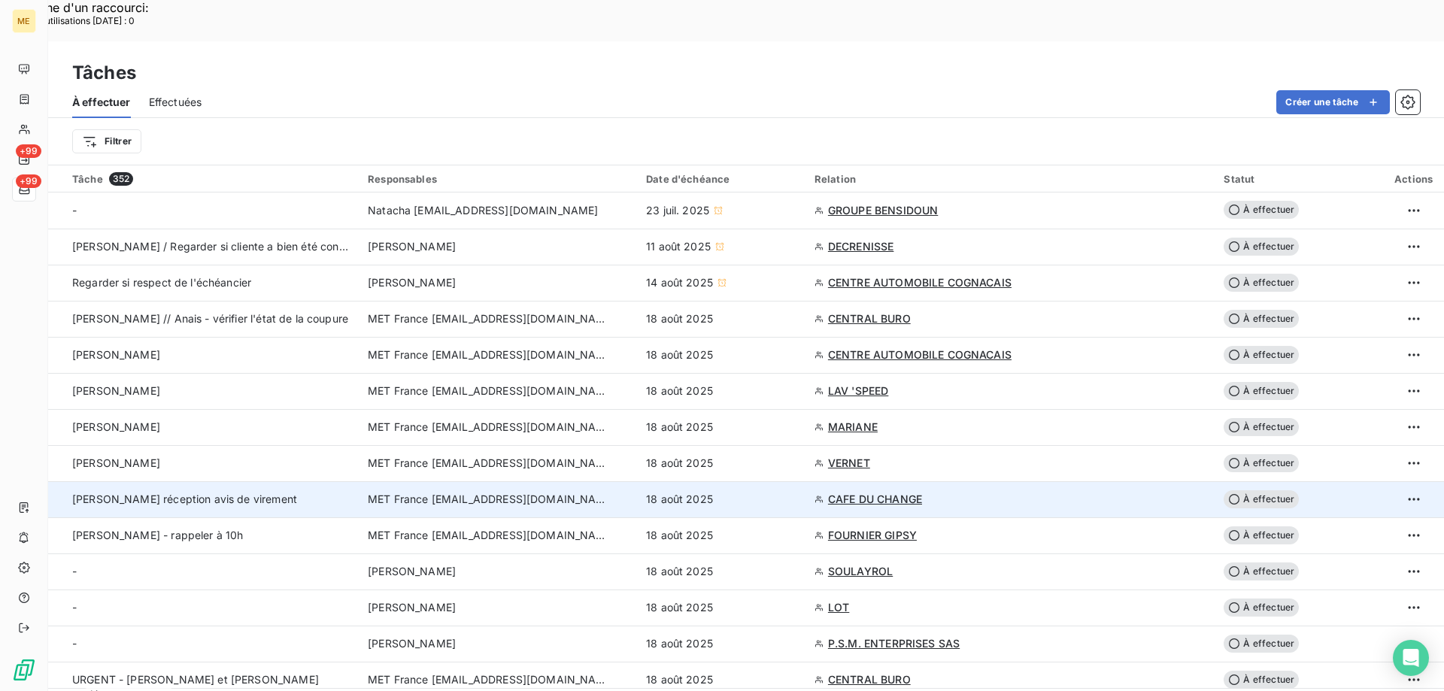
click at [283, 481] on td "[PERSON_NAME] réception avis de virement" at bounding box center [203, 499] width 311 height 36
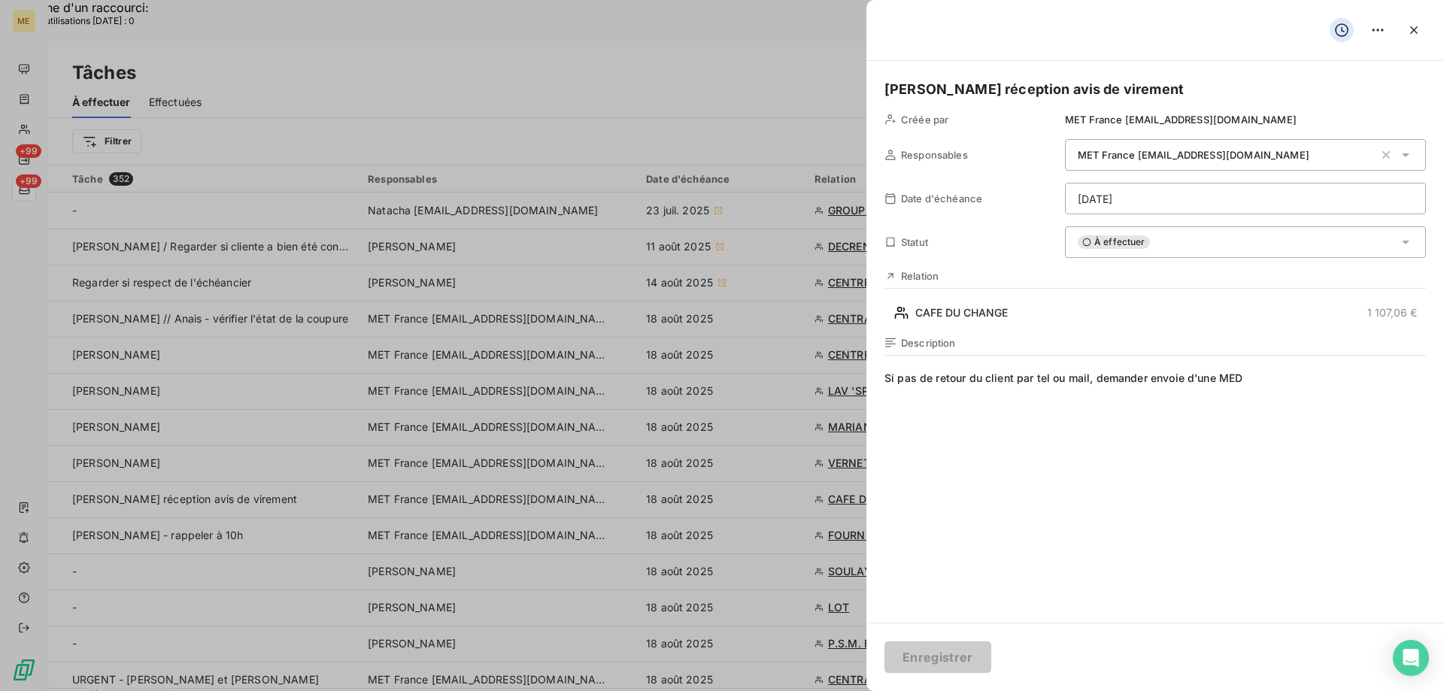
click at [1125, 241] on span "À effectuer" at bounding box center [1114, 242] width 72 height 14
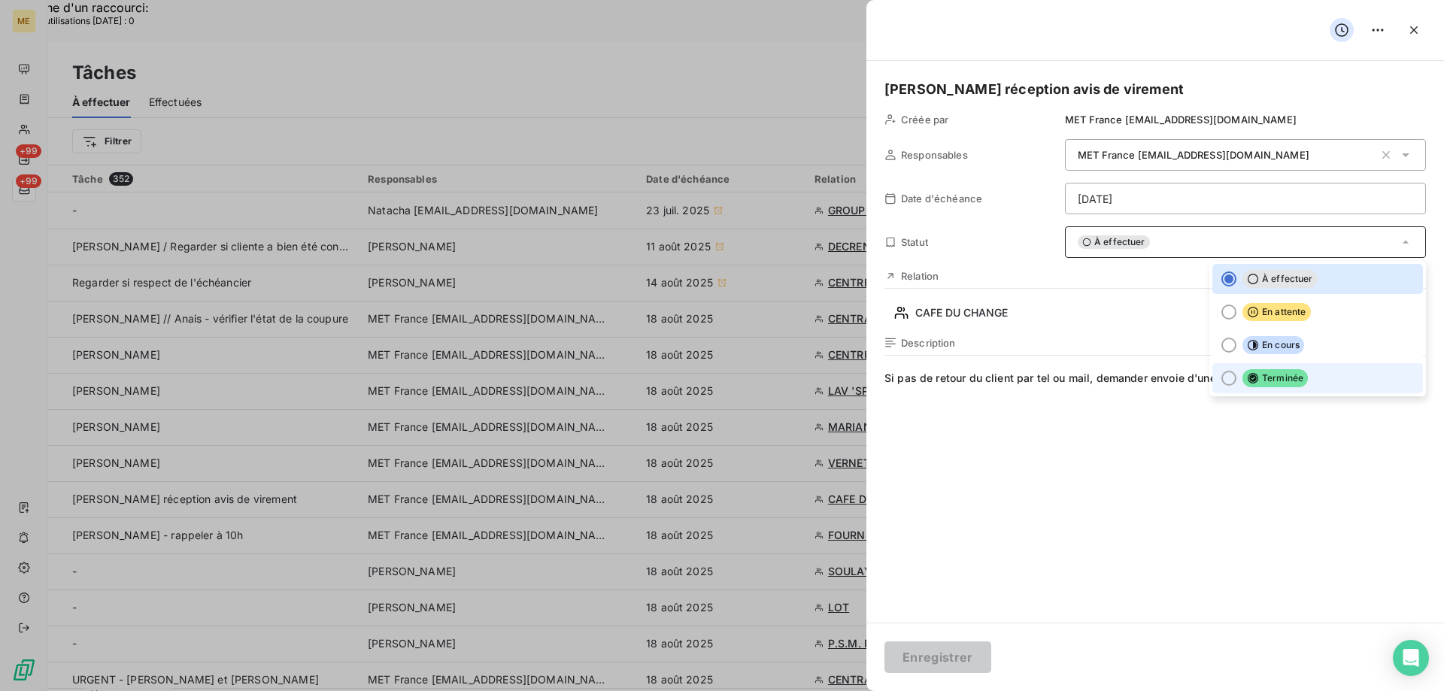
click at [1222, 381] on div at bounding box center [1229, 378] width 15 height 15
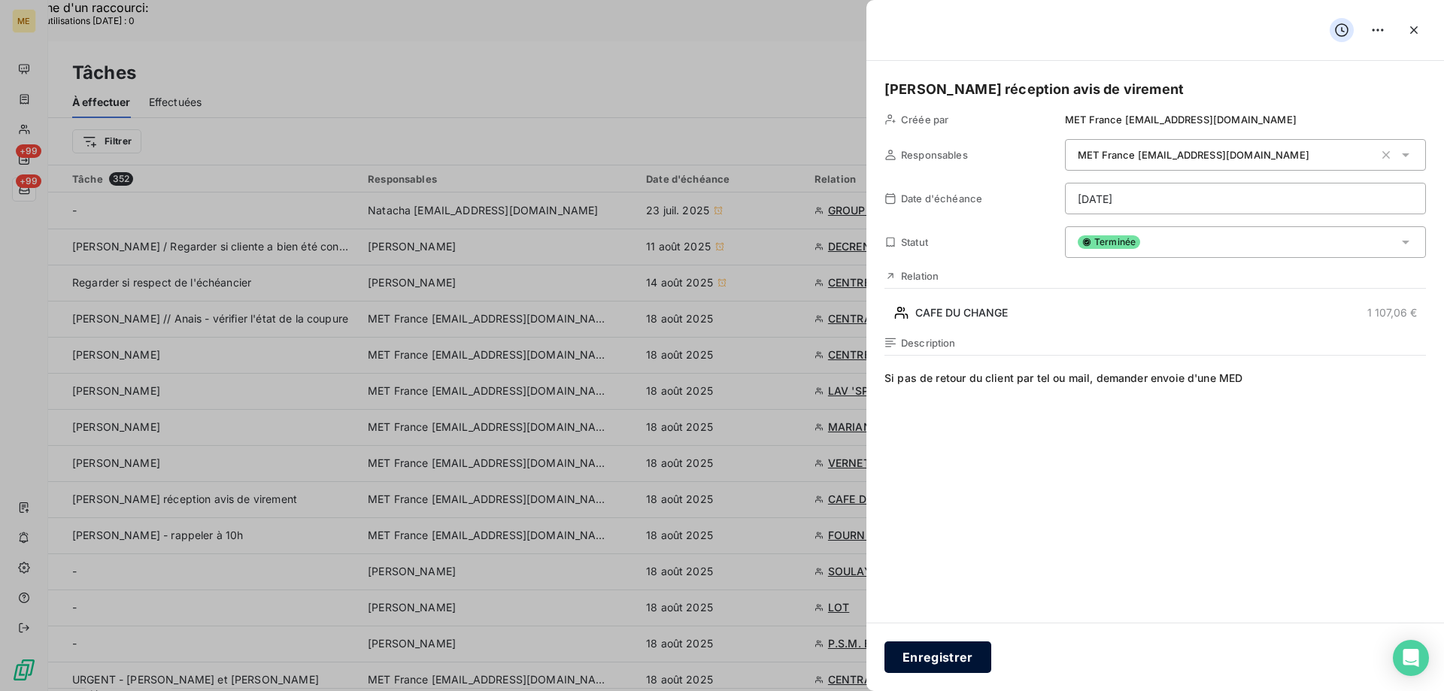
click at [895, 662] on button "Enregistrer" at bounding box center [938, 658] width 107 height 32
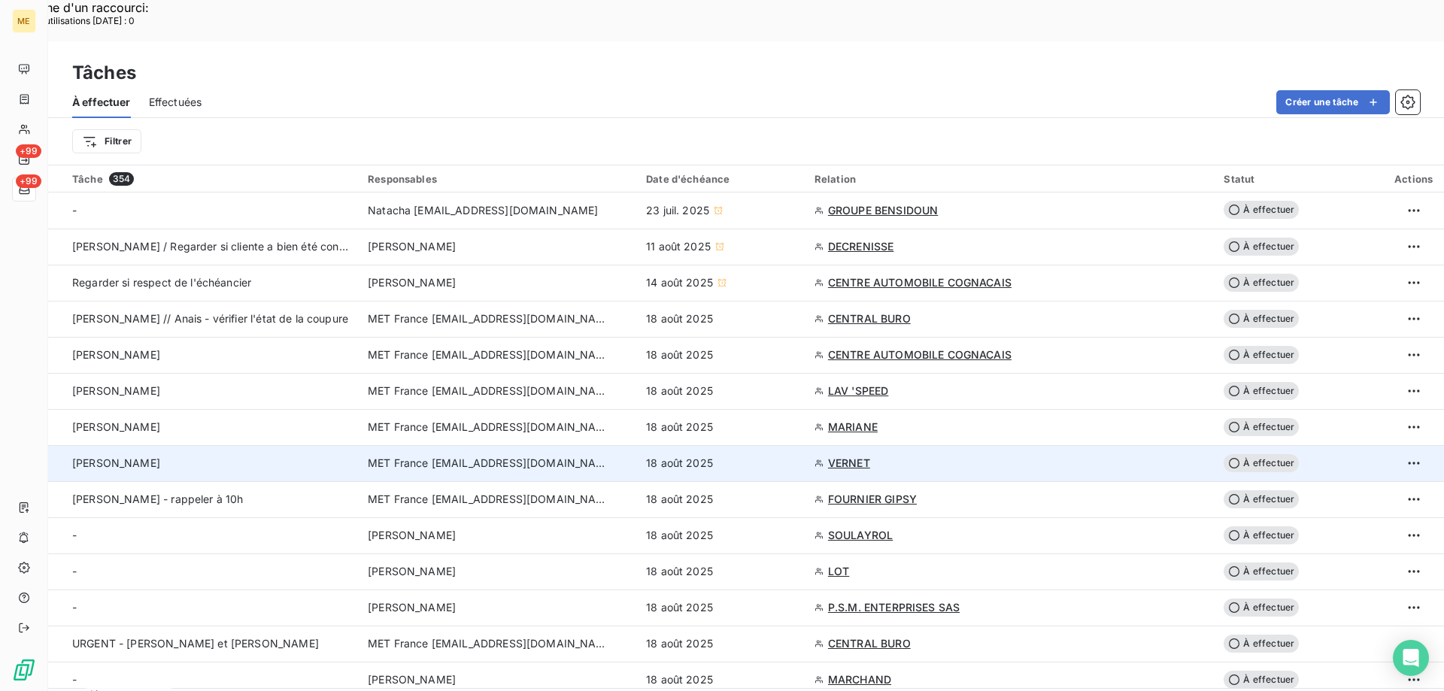
click at [325, 456] on div "[PERSON_NAME]" at bounding box center [211, 463] width 278 height 15
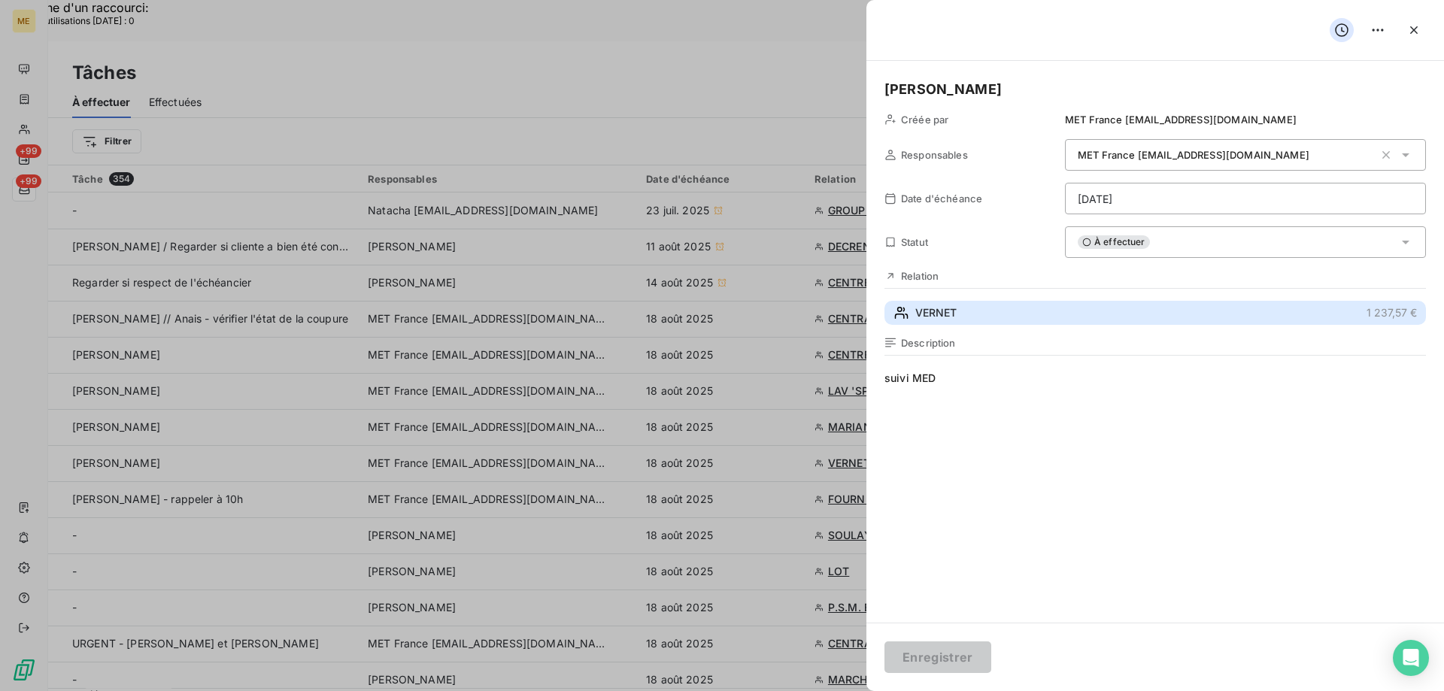
click at [945, 306] on span "VERNET" at bounding box center [935, 312] width 41 height 15
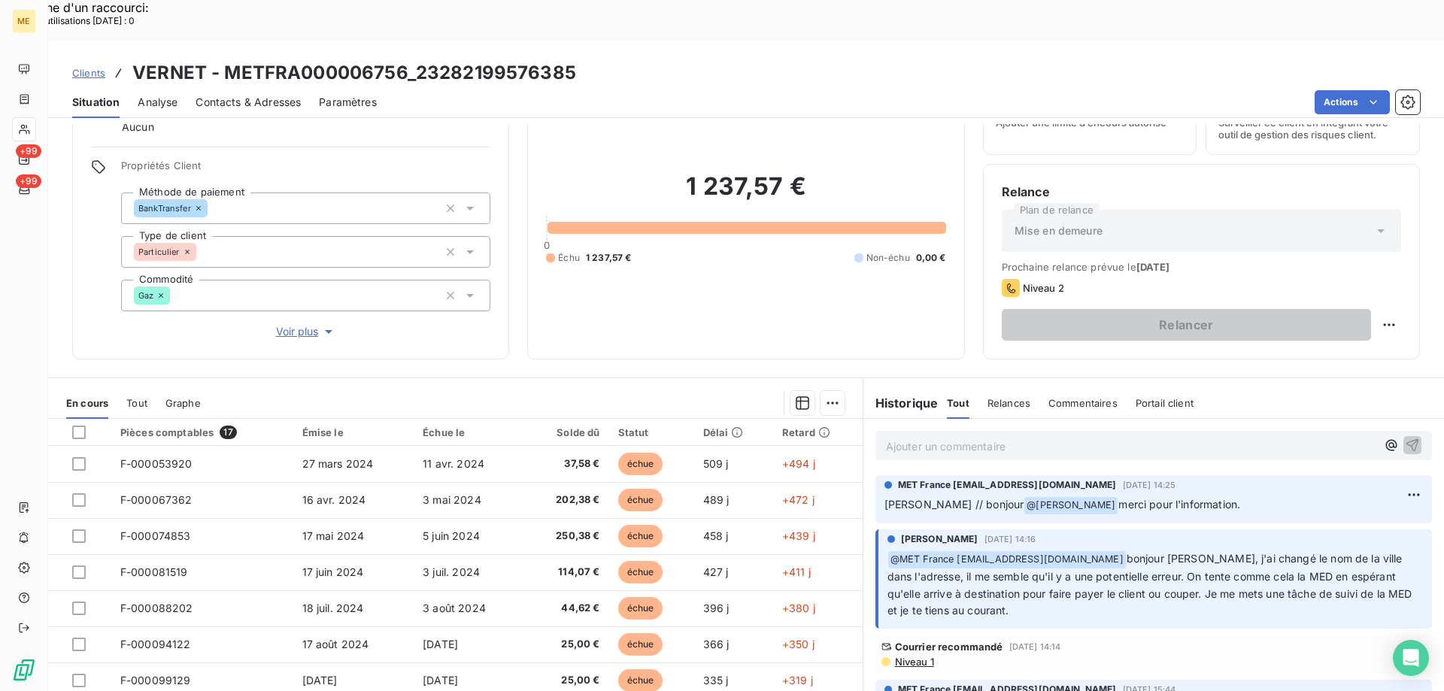
scroll to position [75, 0]
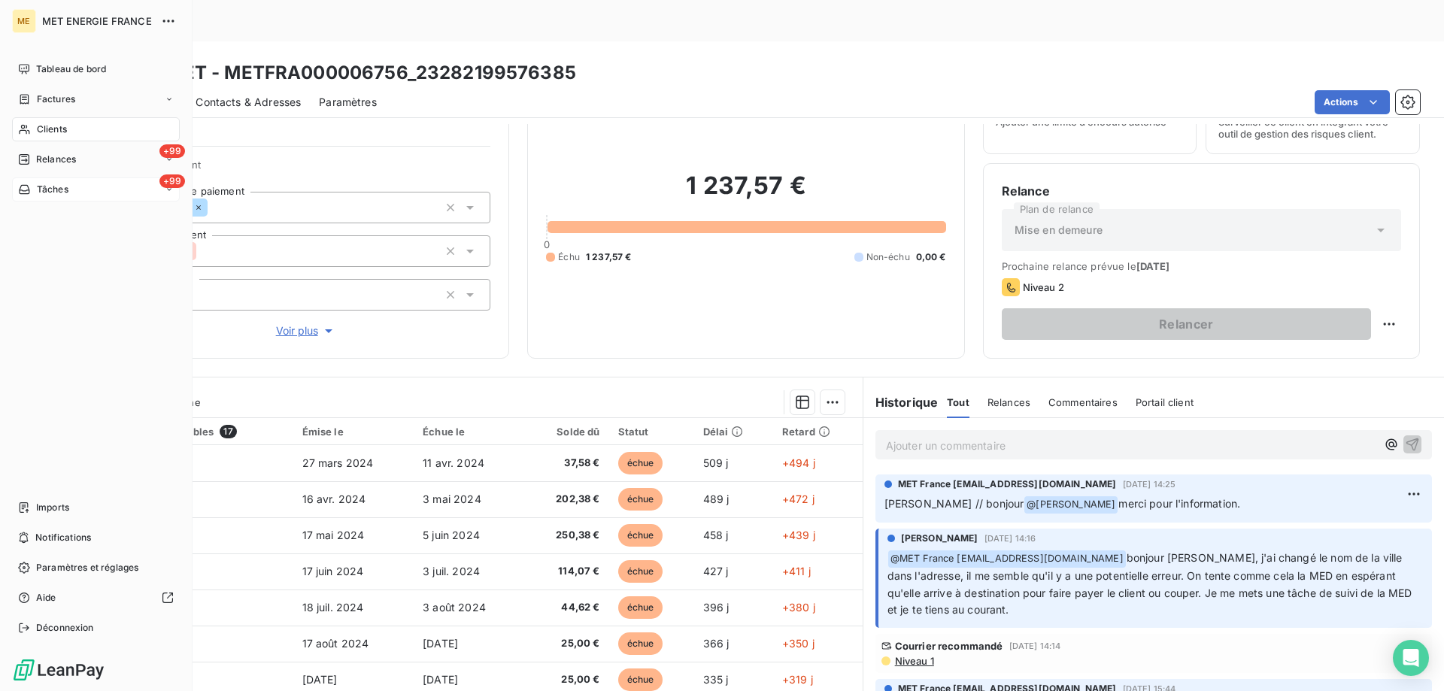
click at [79, 195] on div "+99 Tâches" at bounding box center [96, 190] width 168 height 24
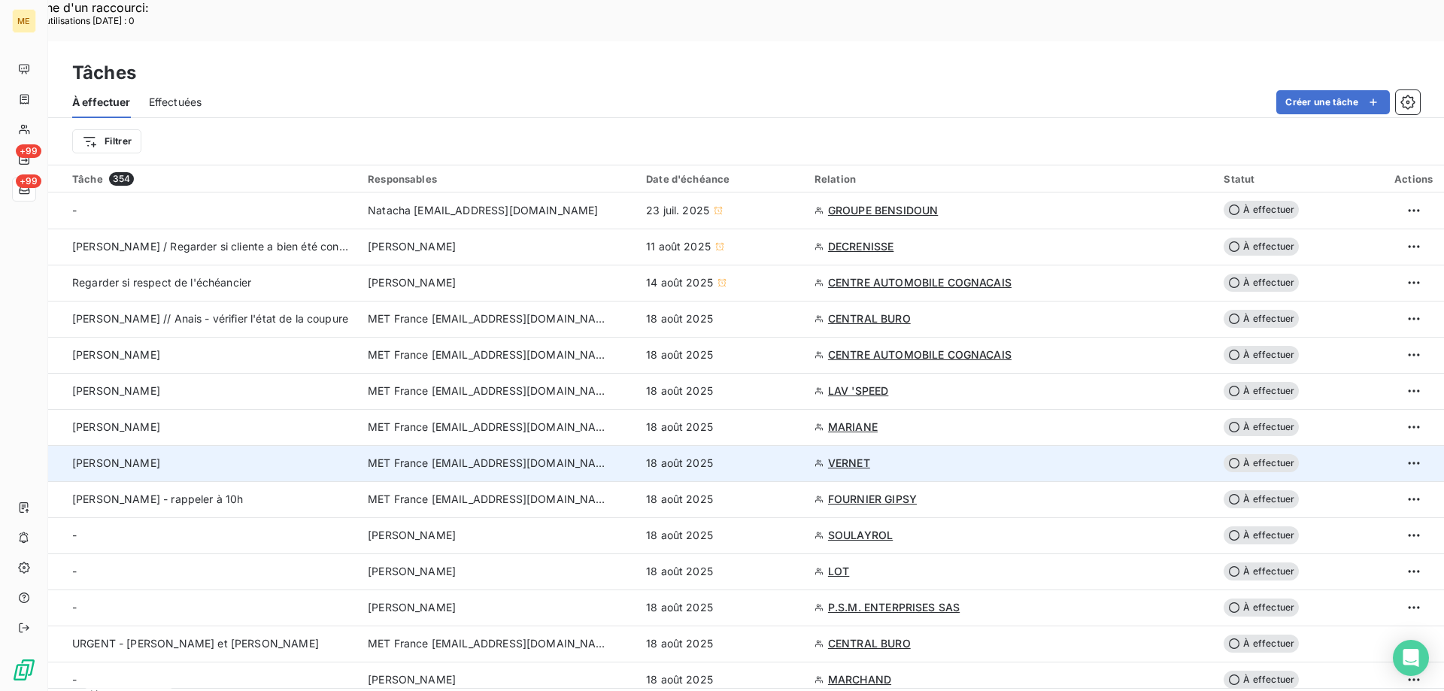
click at [335, 456] on div "[PERSON_NAME]" at bounding box center [211, 463] width 278 height 15
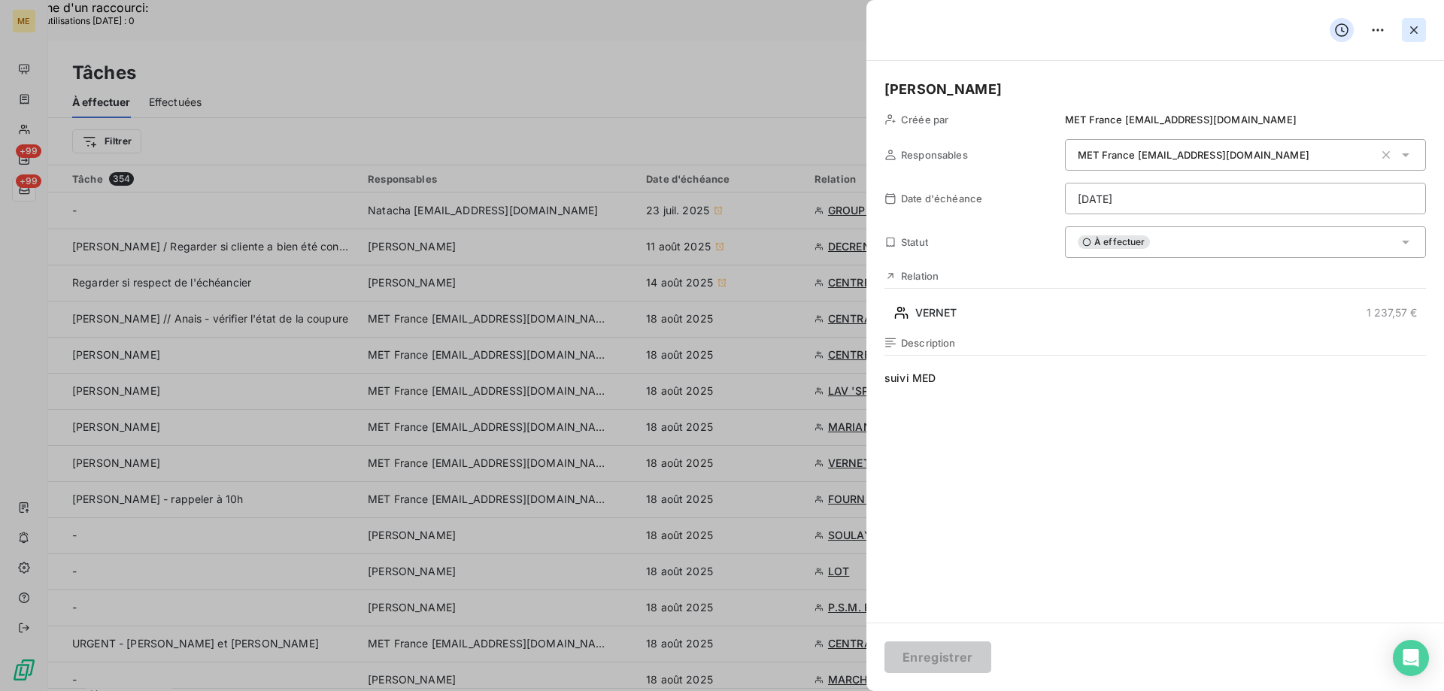
drag, startPoint x: 1407, startPoint y: 38, endPoint x: 1145, endPoint y: 113, distance: 272.4
click at [1405, 38] on button "button" at bounding box center [1414, 30] width 24 height 24
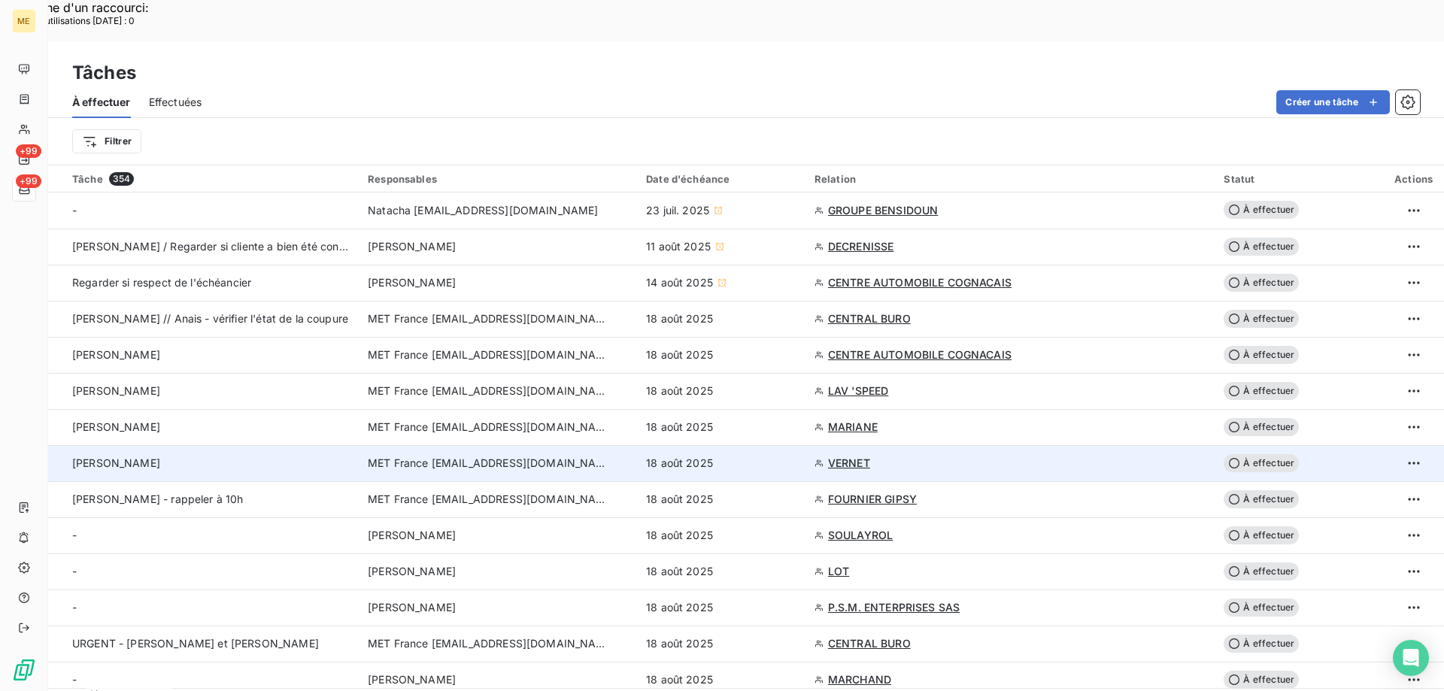
click at [856, 456] on span "VERNET" at bounding box center [849, 463] width 42 height 15
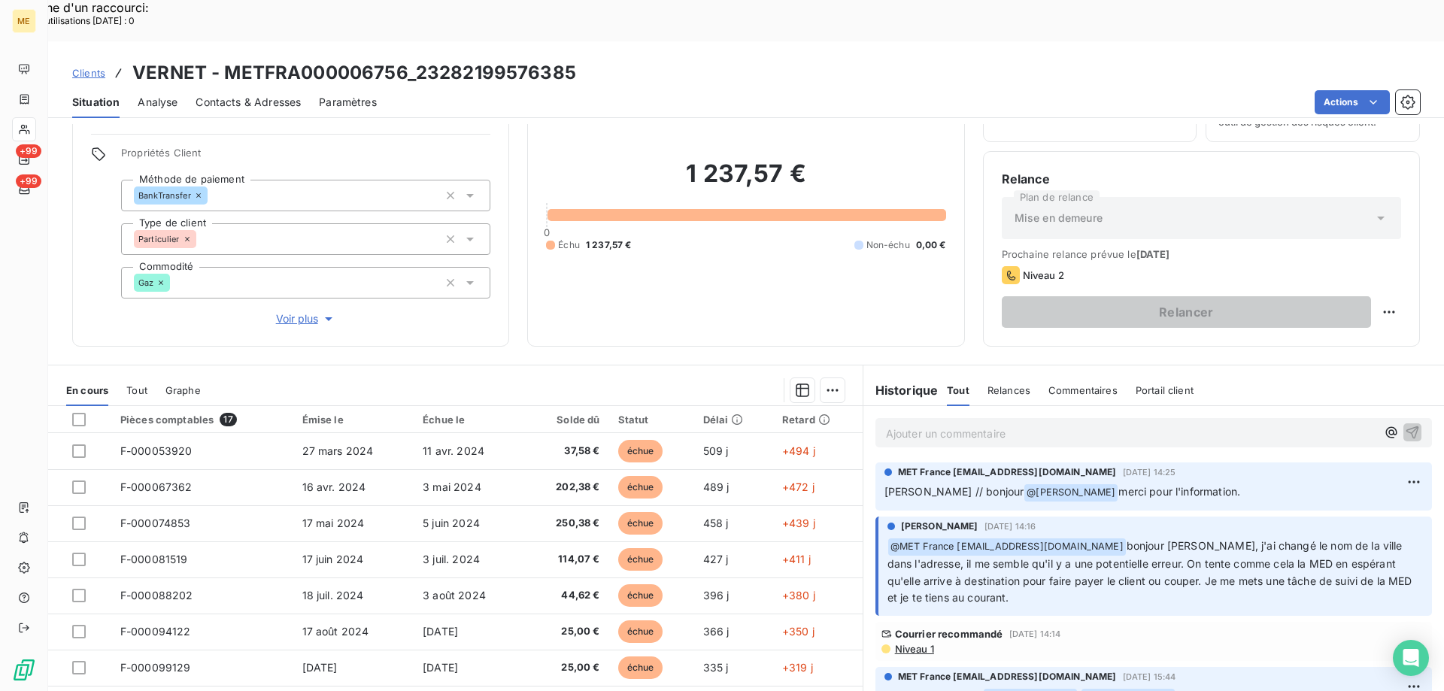
scroll to position [96, 0]
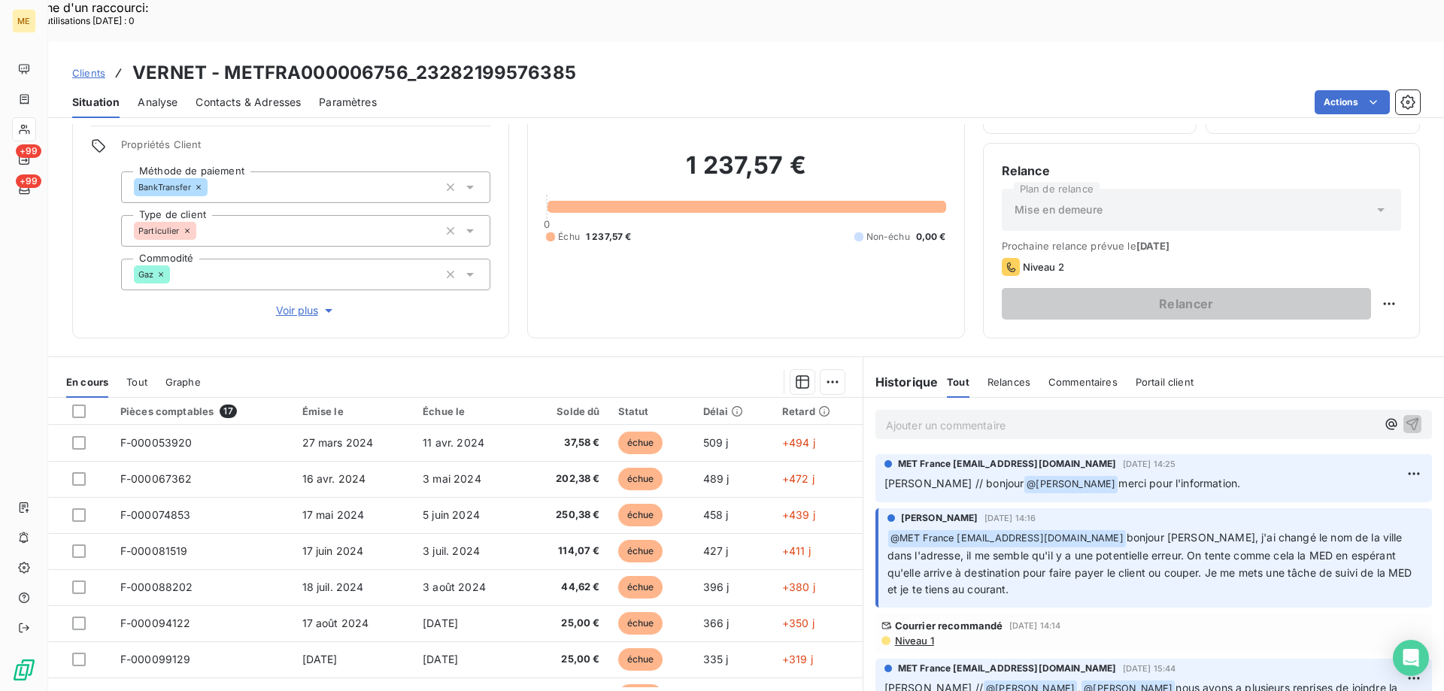
click at [906, 635] on span "Niveau 1" at bounding box center [914, 641] width 41 height 12
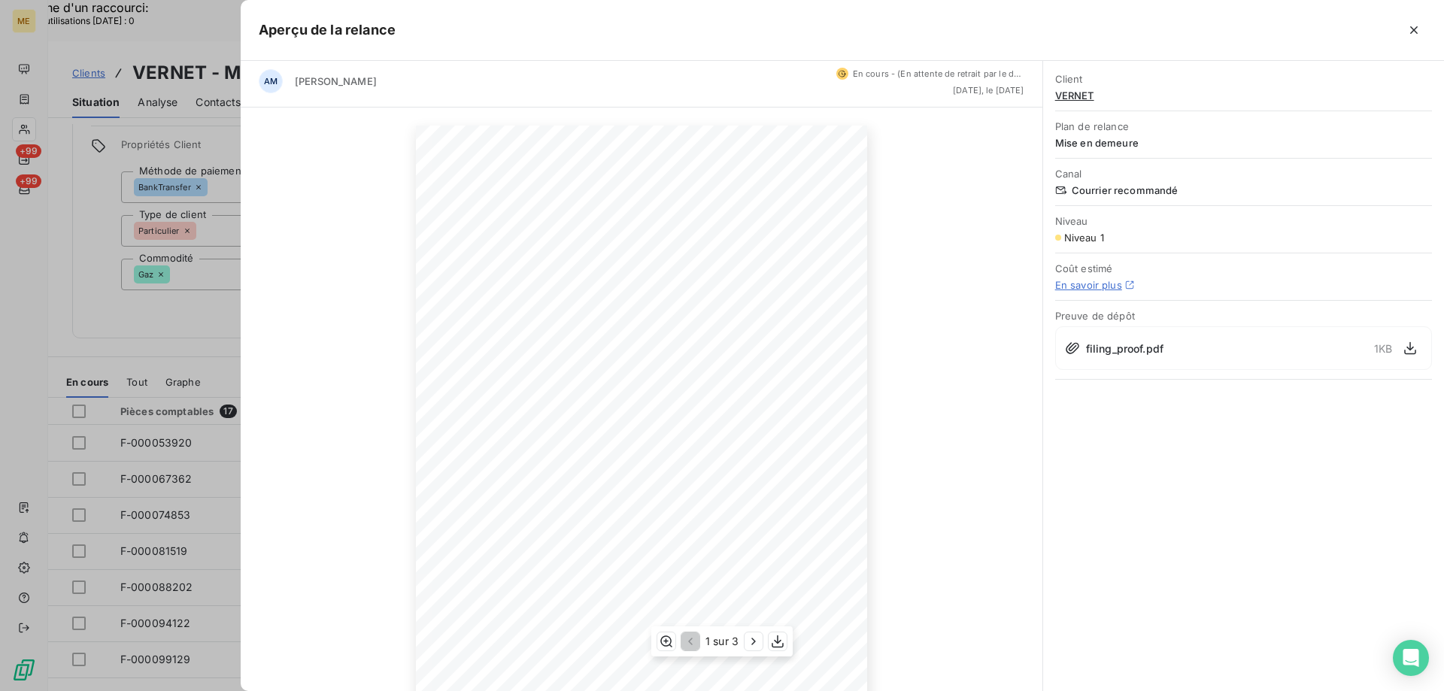
scroll to position [0, 0]
click at [1407, 35] on icon "button" at bounding box center [1414, 30] width 15 height 15
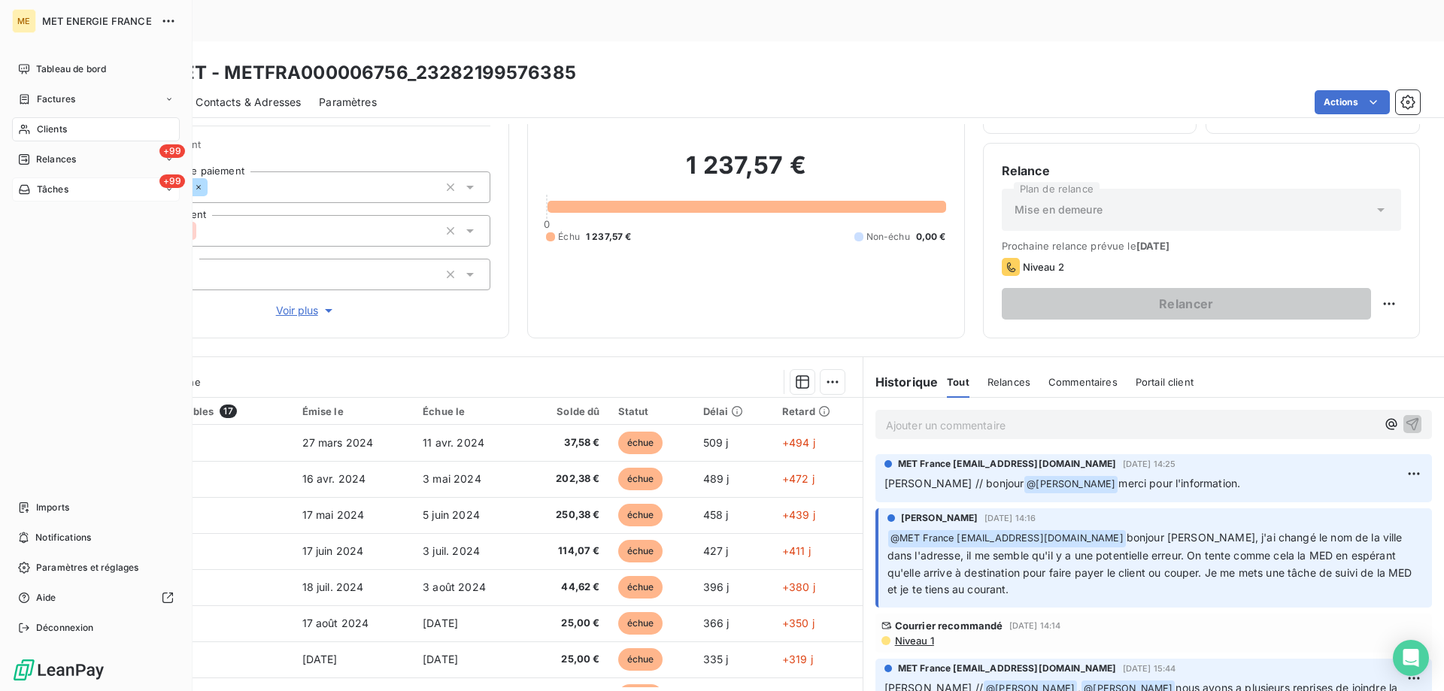
click at [92, 187] on div "+99 Tâches" at bounding box center [96, 190] width 168 height 24
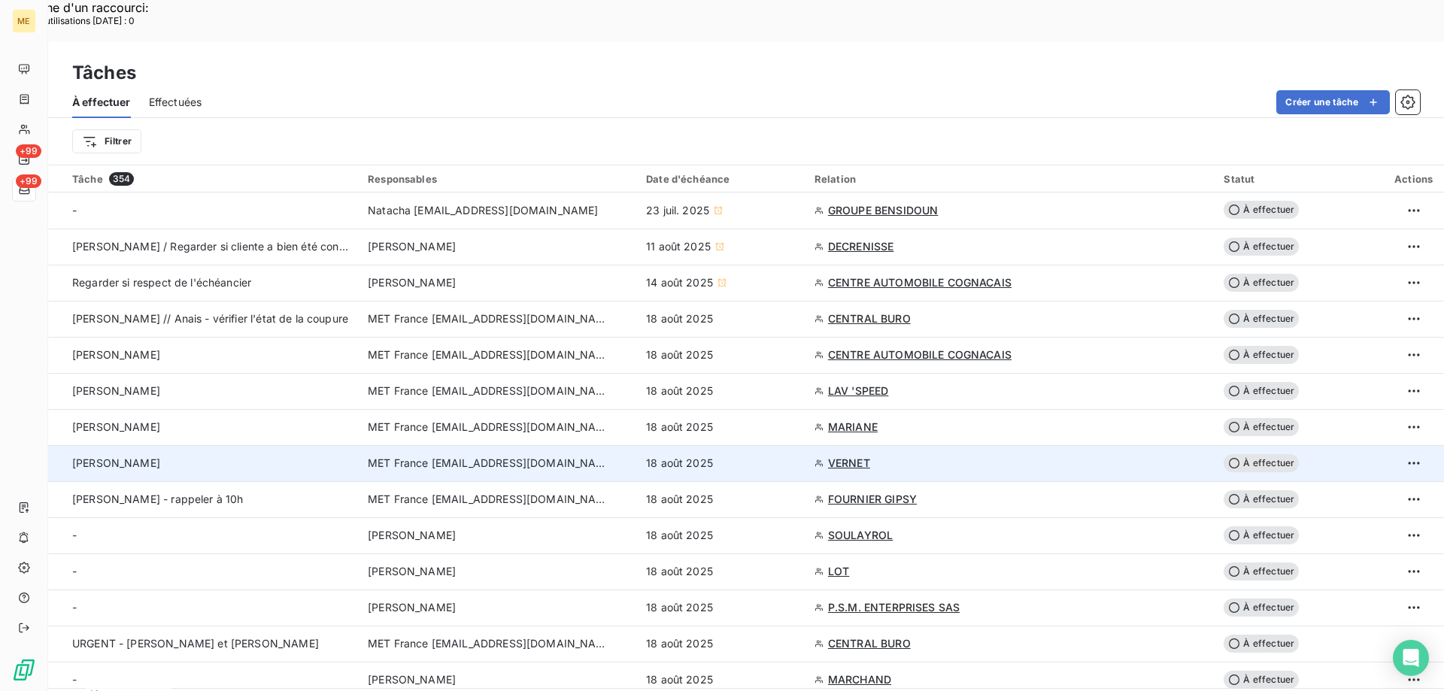
click at [279, 456] on div "[PERSON_NAME]" at bounding box center [211, 463] width 278 height 15
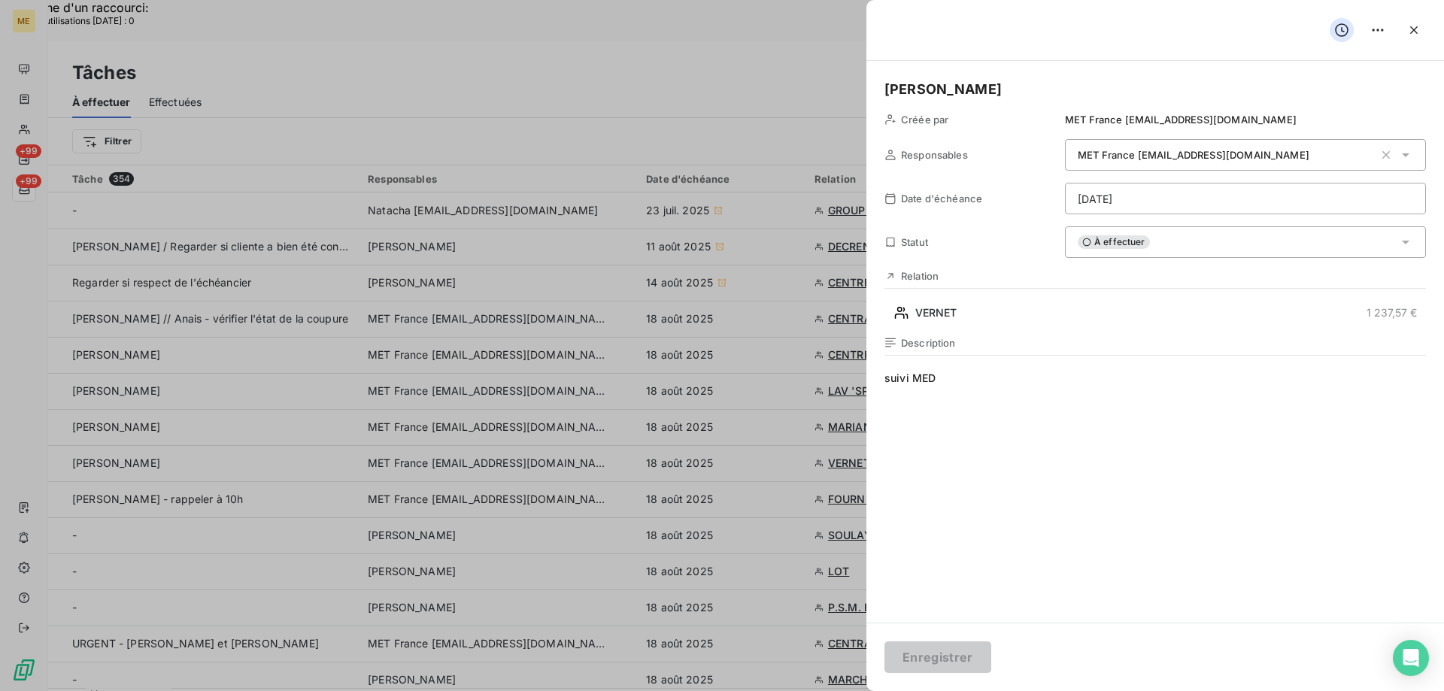
click at [1216, 251] on div "À effectuer" at bounding box center [1245, 242] width 361 height 32
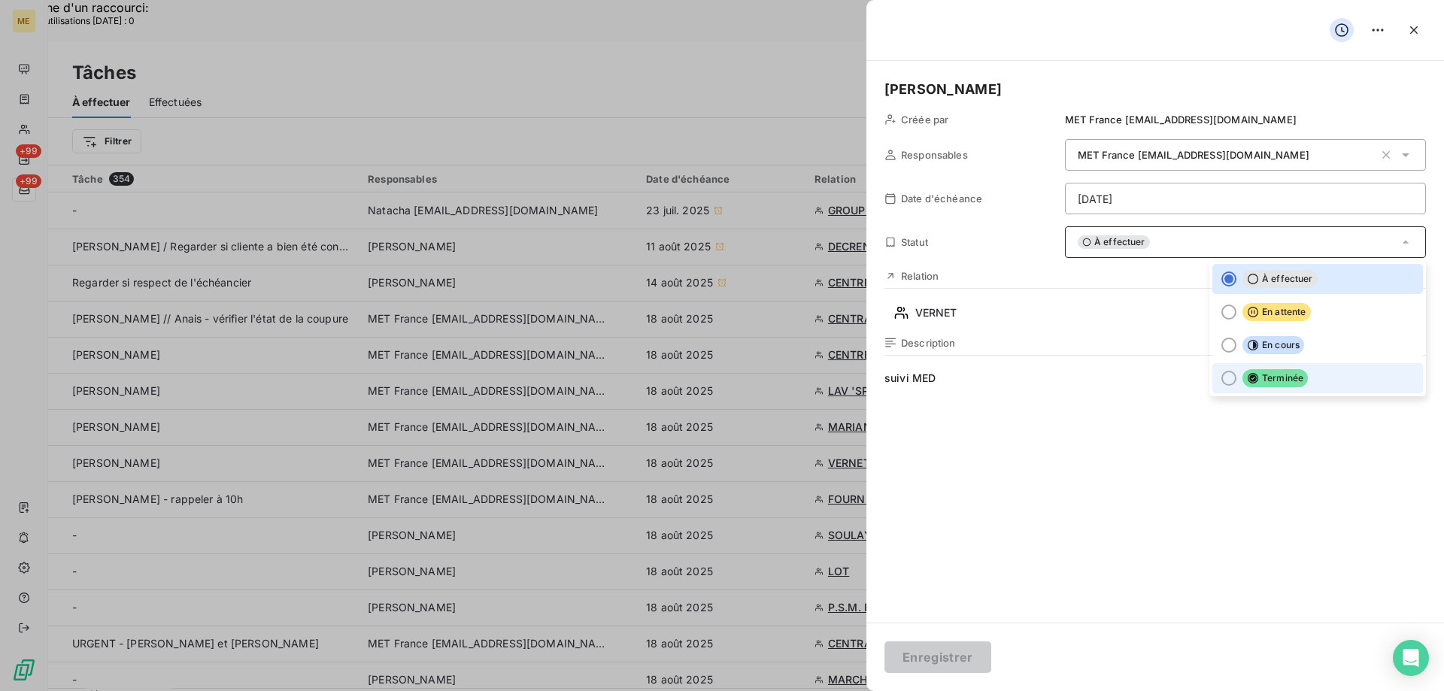
drag, startPoint x: 1219, startPoint y: 378, endPoint x: 1203, endPoint y: 409, distance: 34.7
click at [1222, 376] on div at bounding box center [1229, 378] width 15 height 15
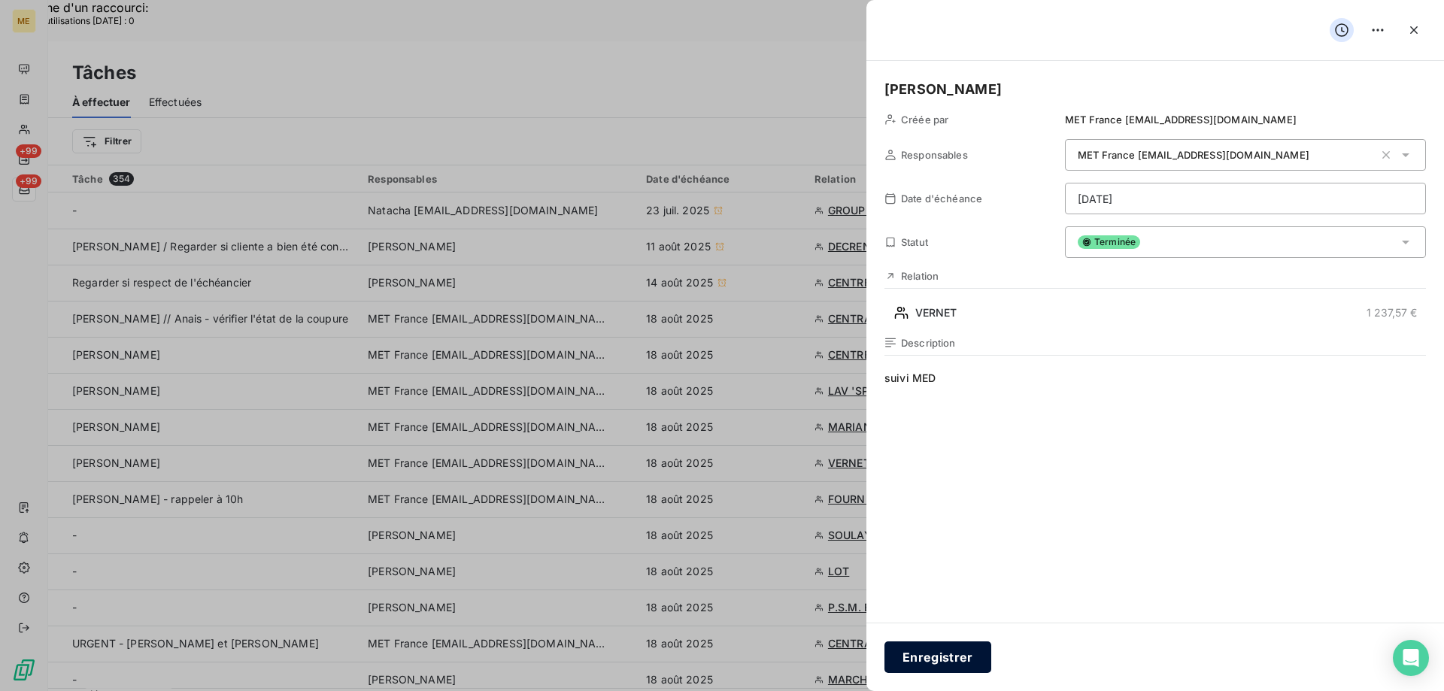
click at [949, 658] on button "Enregistrer" at bounding box center [938, 658] width 107 height 32
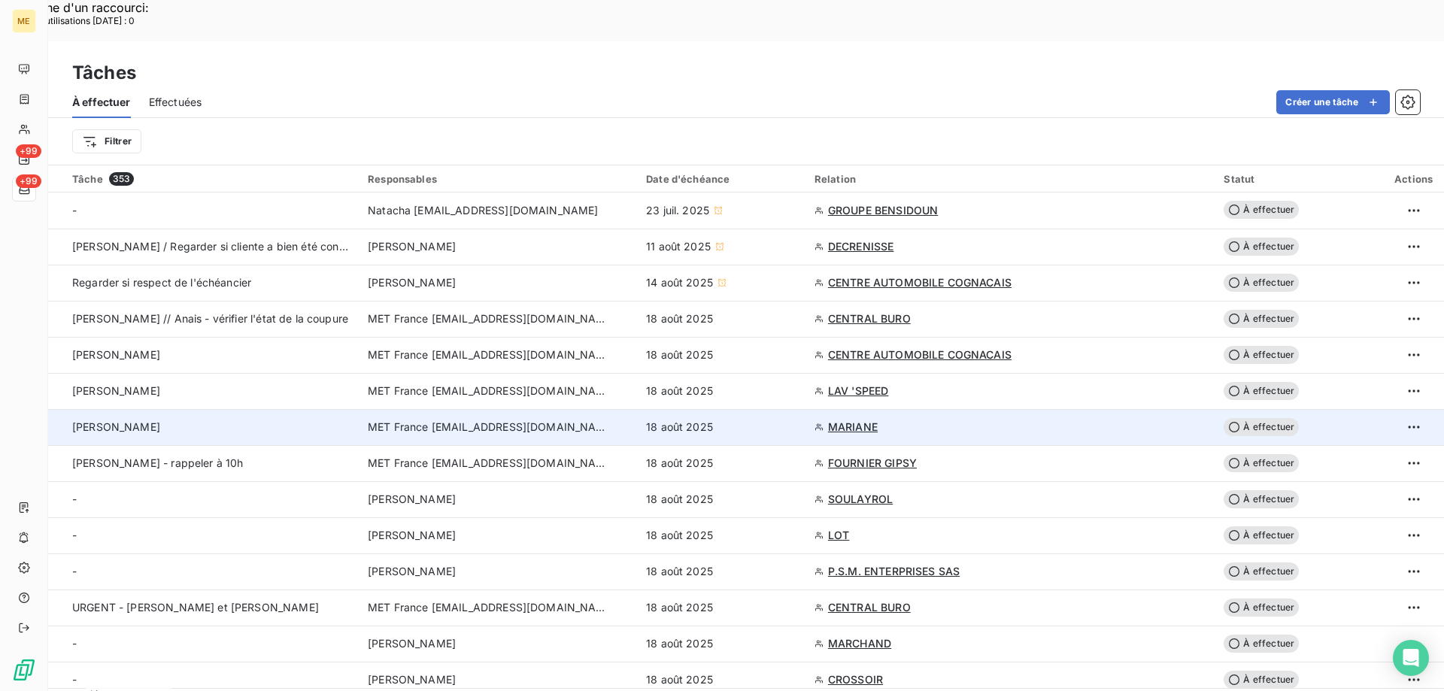
click at [221, 420] on div "[PERSON_NAME]" at bounding box center [211, 427] width 278 height 15
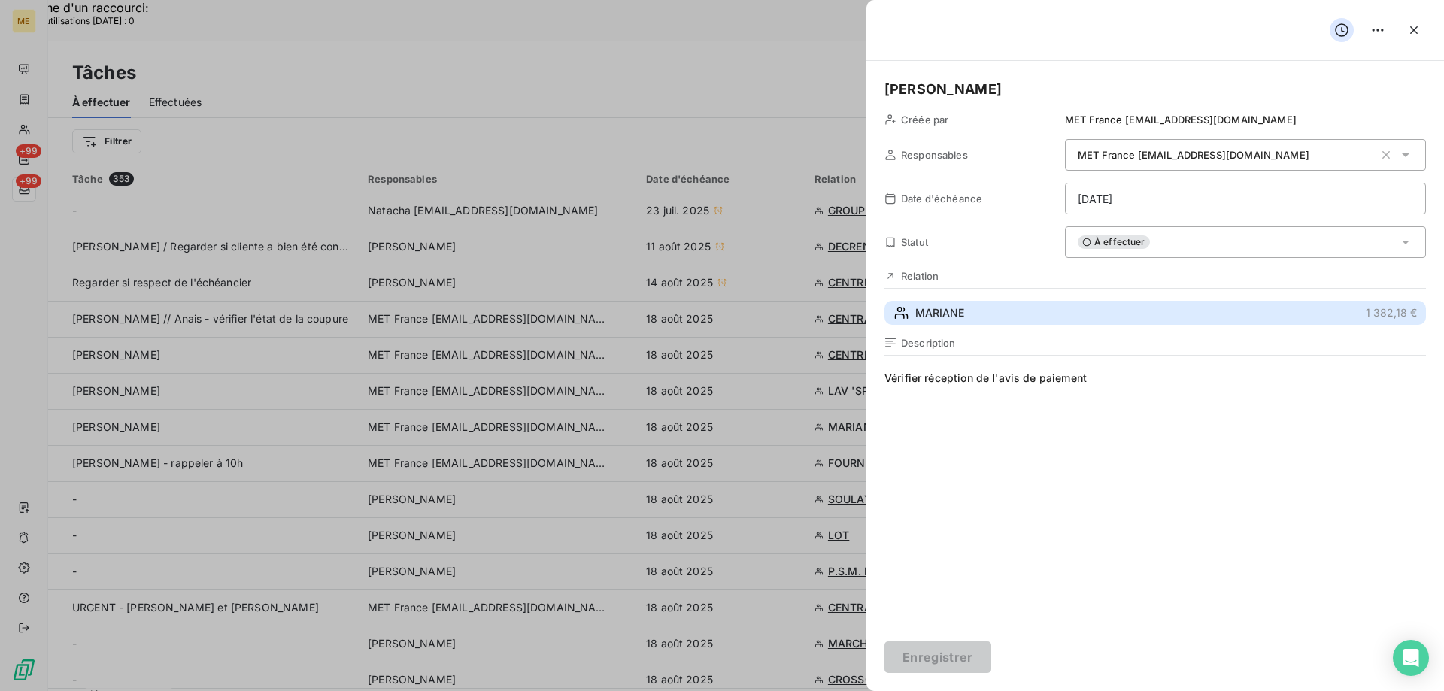
click at [935, 320] on span "MARIANE" at bounding box center [939, 312] width 49 height 15
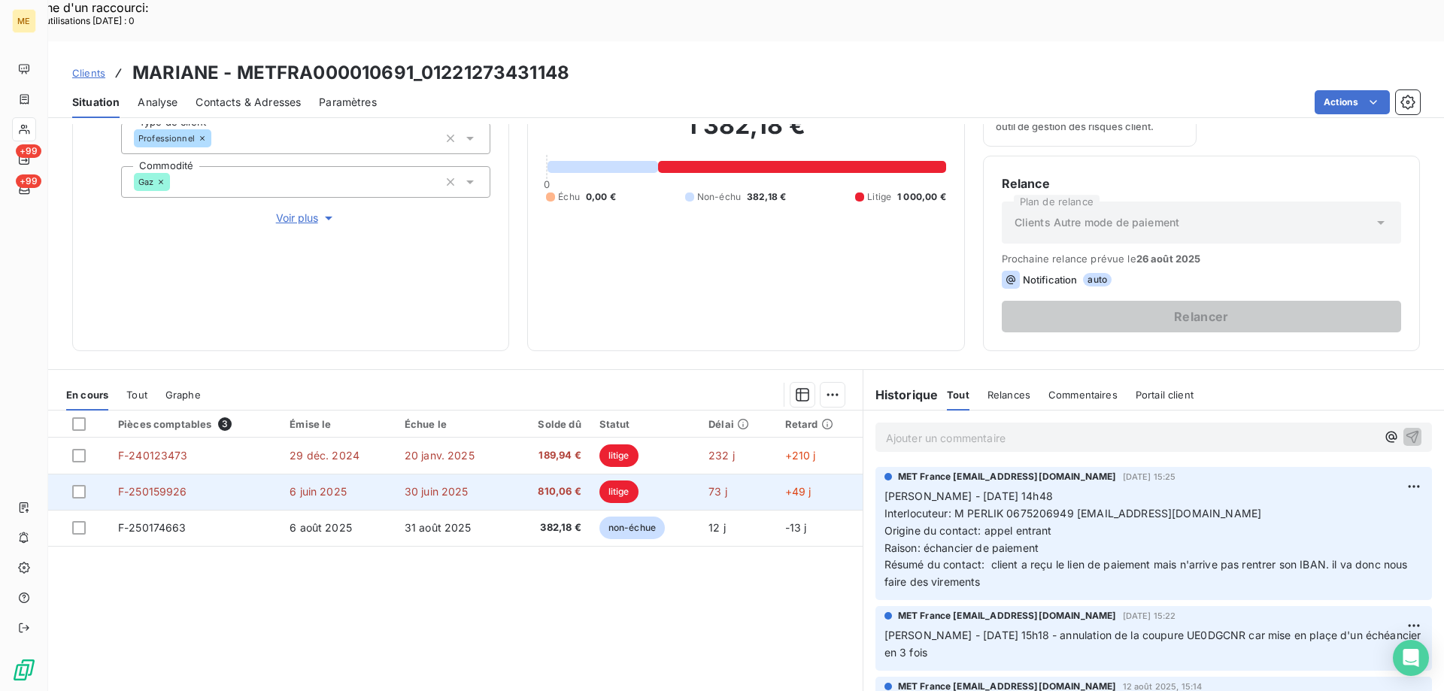
scroll to position [201, 0]
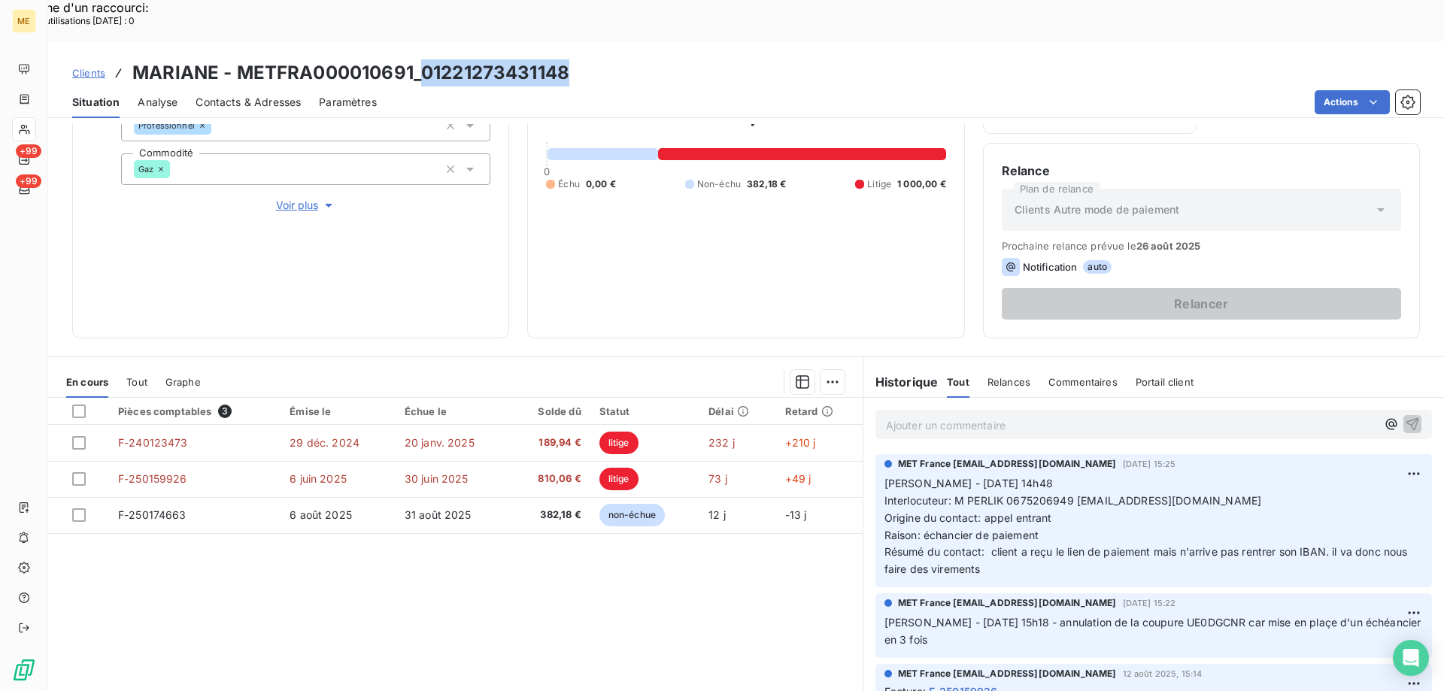
drag, startPoint x: 421, startPoint y: 38, endPoint x: 565, endPoint y: 41, distance: 143.7
click at [565, 59] on h3 "MARIANE - METFRA000010691_01221273431148" at bounding box center [350, 72] width 437 height 27
drag, startPoint x: 240, startPoint y: 37, endPoint x: 411, endPoint y: 37, distance: 170.7
click at [411, 59] on h3 "MARIANE - METFRA000010691_01221273431148" at bounding box center [350, 72] width 437 height 27
copy h3 "METFRA000010691"
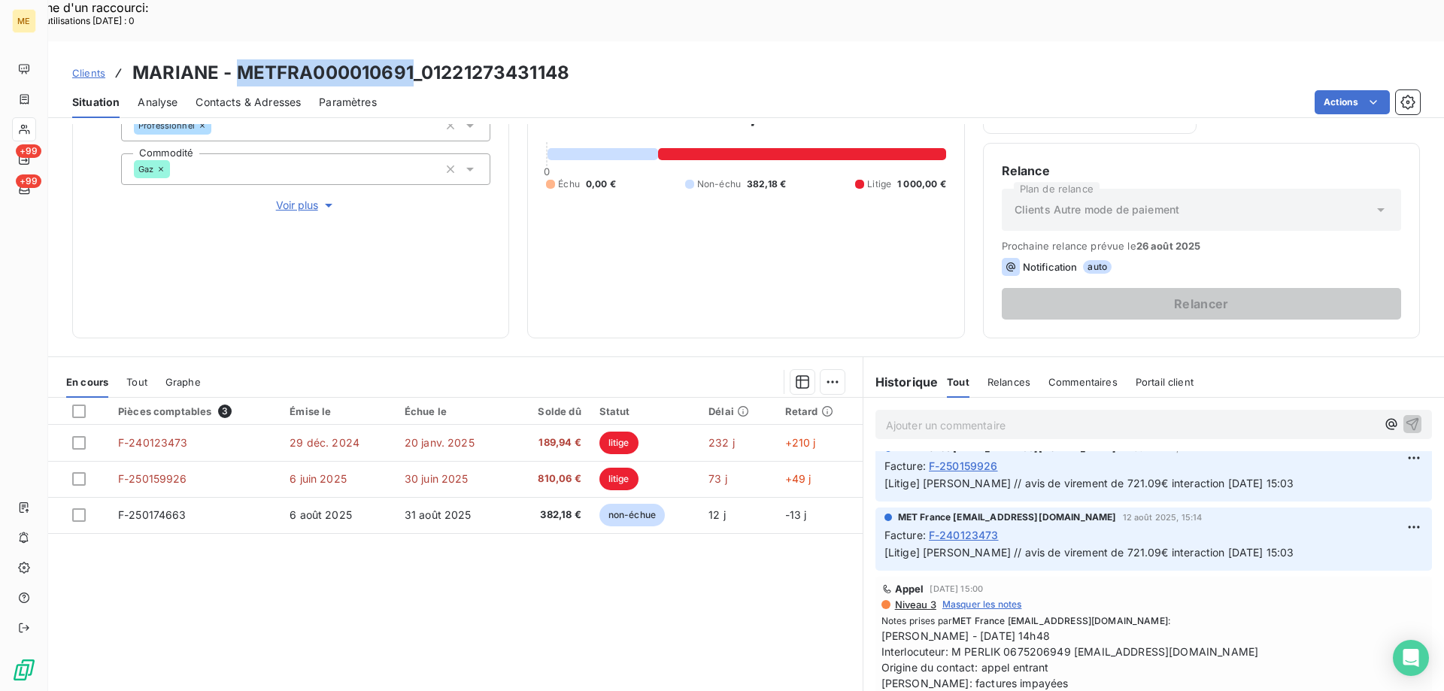
scroll to position [301, 0]
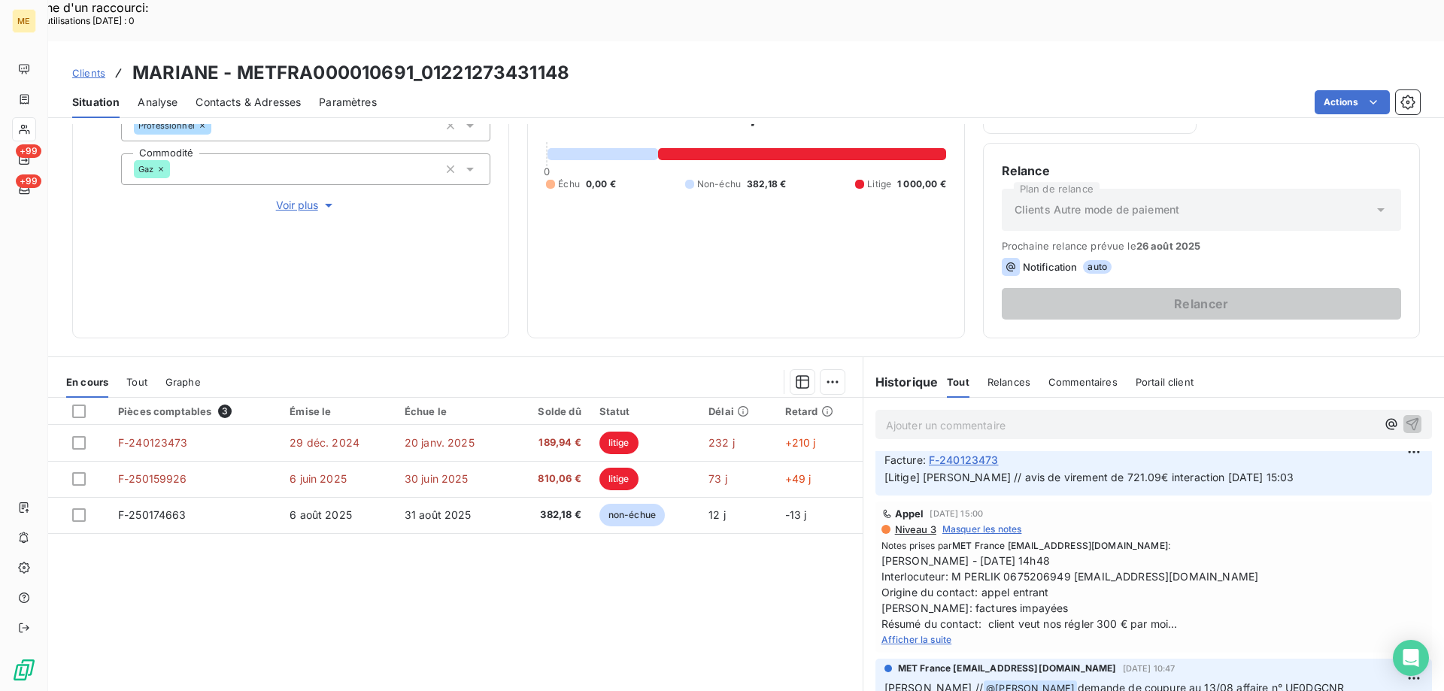
click at [931, 634] on span "Afficher la suite" at bounding box center [917, 639] width 71 height 11
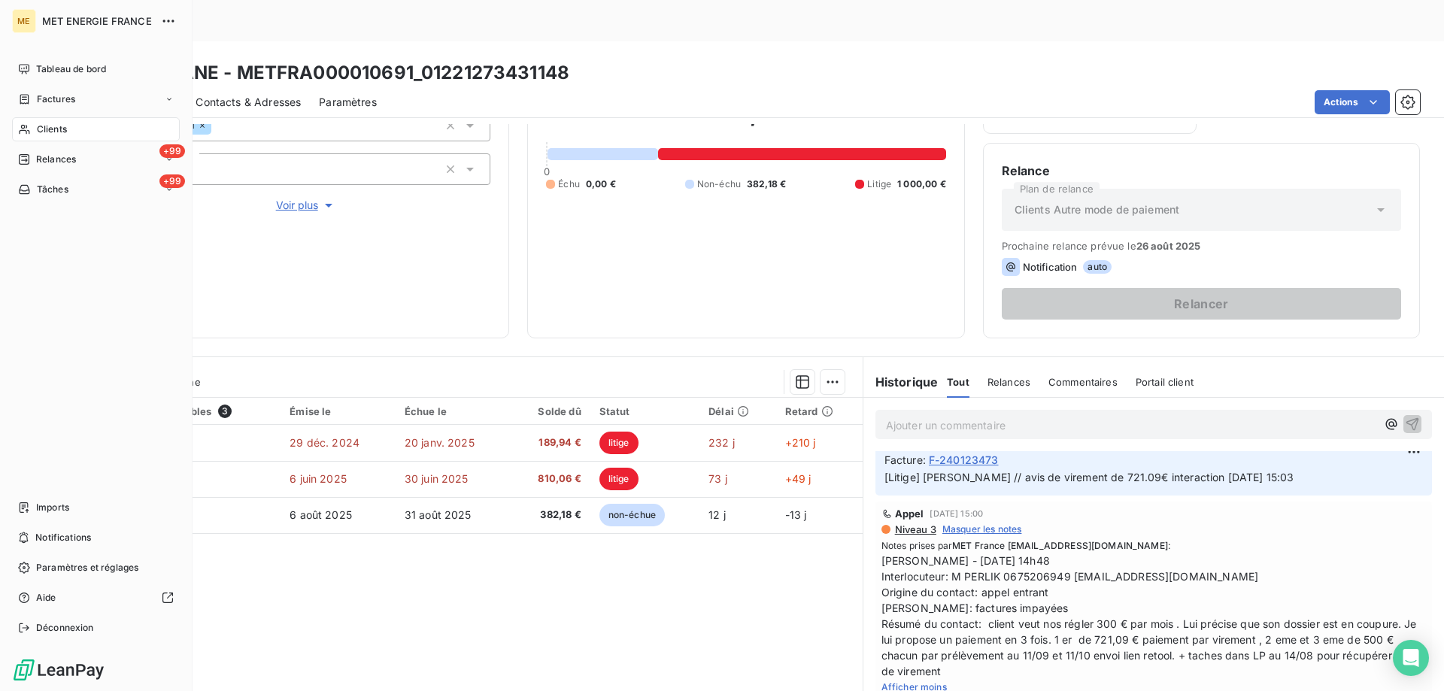
click at [42, 190] on span "Tâches" at bounding box center [53, 190] width 32 height 14
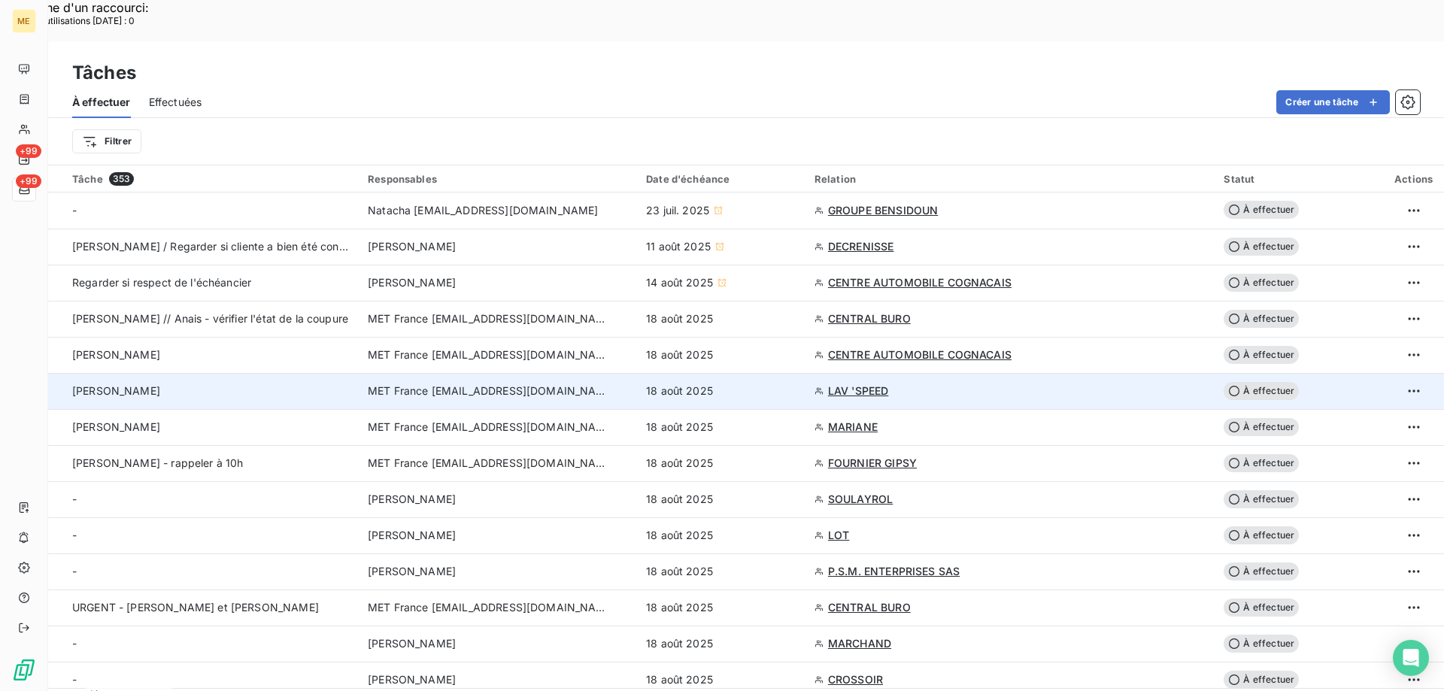
click at [281, 373] on td "[PERSON_NAME]" at bounding box center [203, 391] width 311 height 36
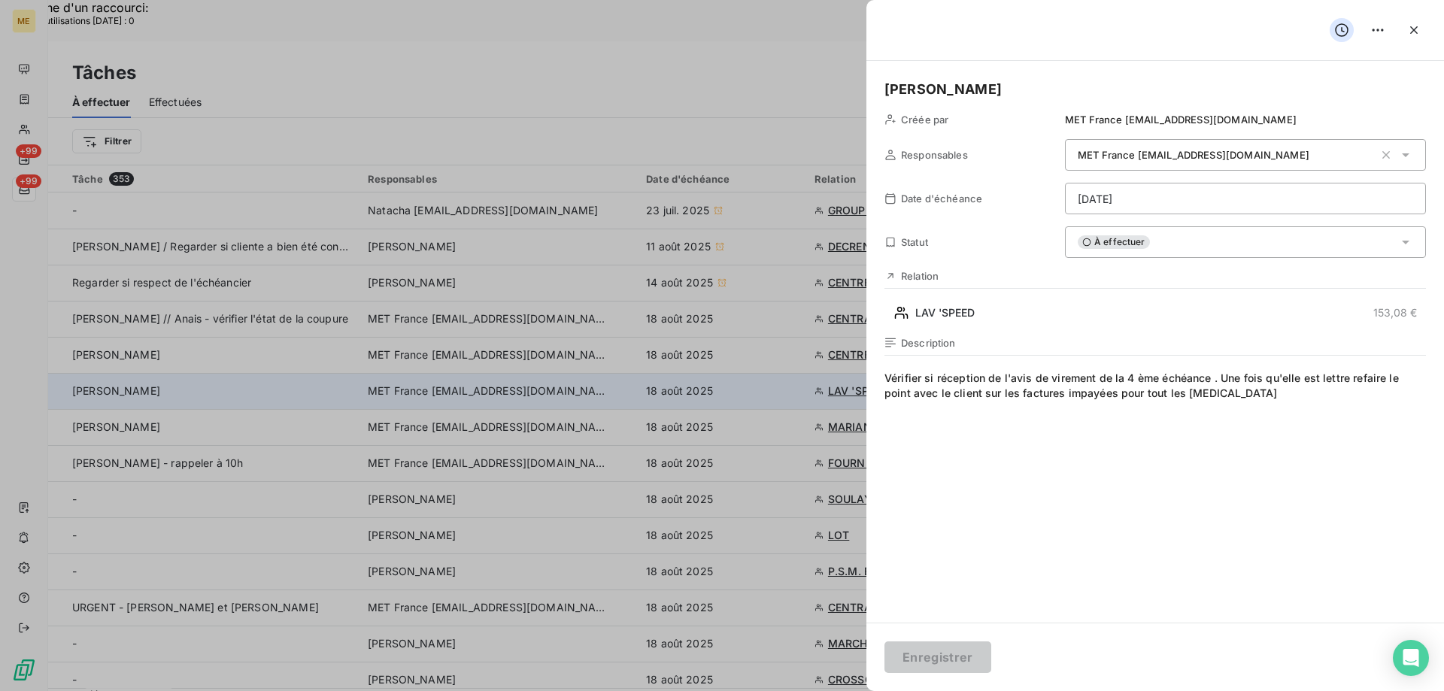
click at [281, 360] on div at bounding box center [722, 345] width 1444 height 691
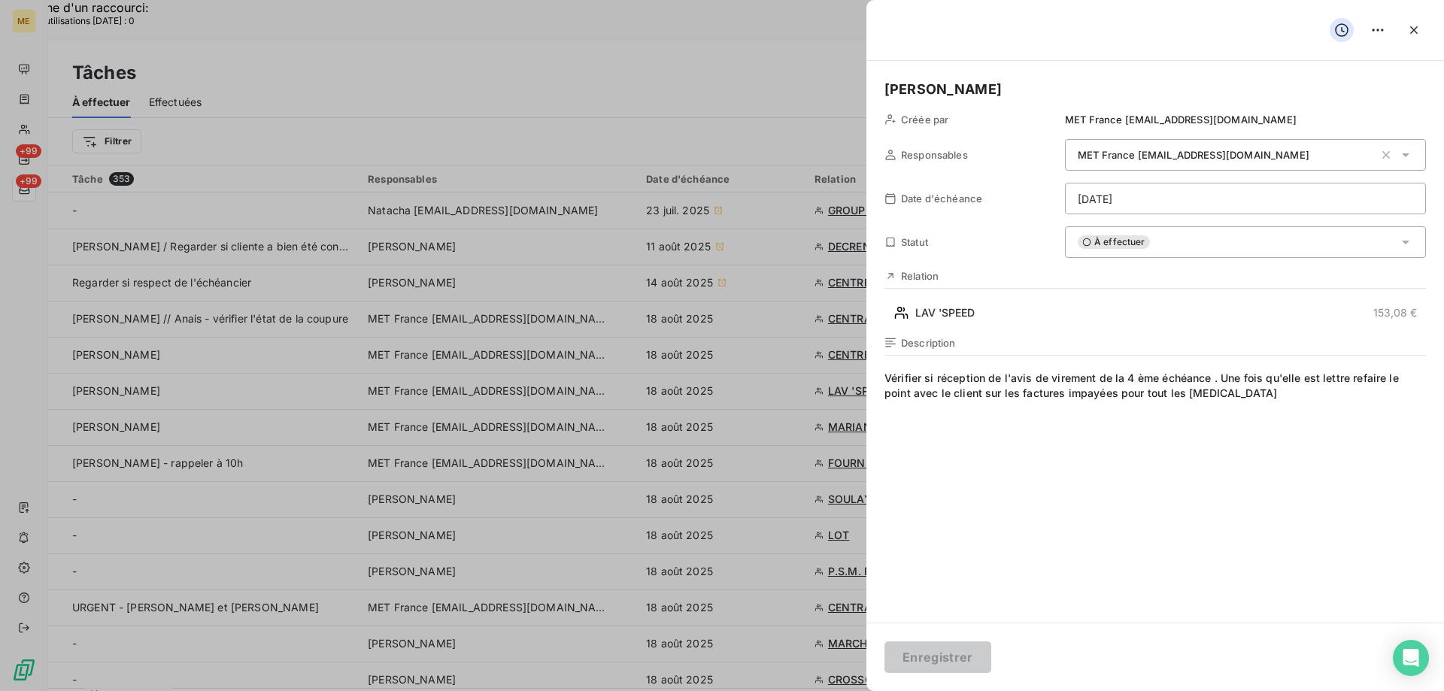
click at [443, 195] on div at bounding box center [722, 345] width 1444 height 691
click at [571, 403] on div at bounding box center [722, 345] width 1444 height 691
click at [1409, 33] on icon "button" at bounding box center [1414, 30] width 15 height 15
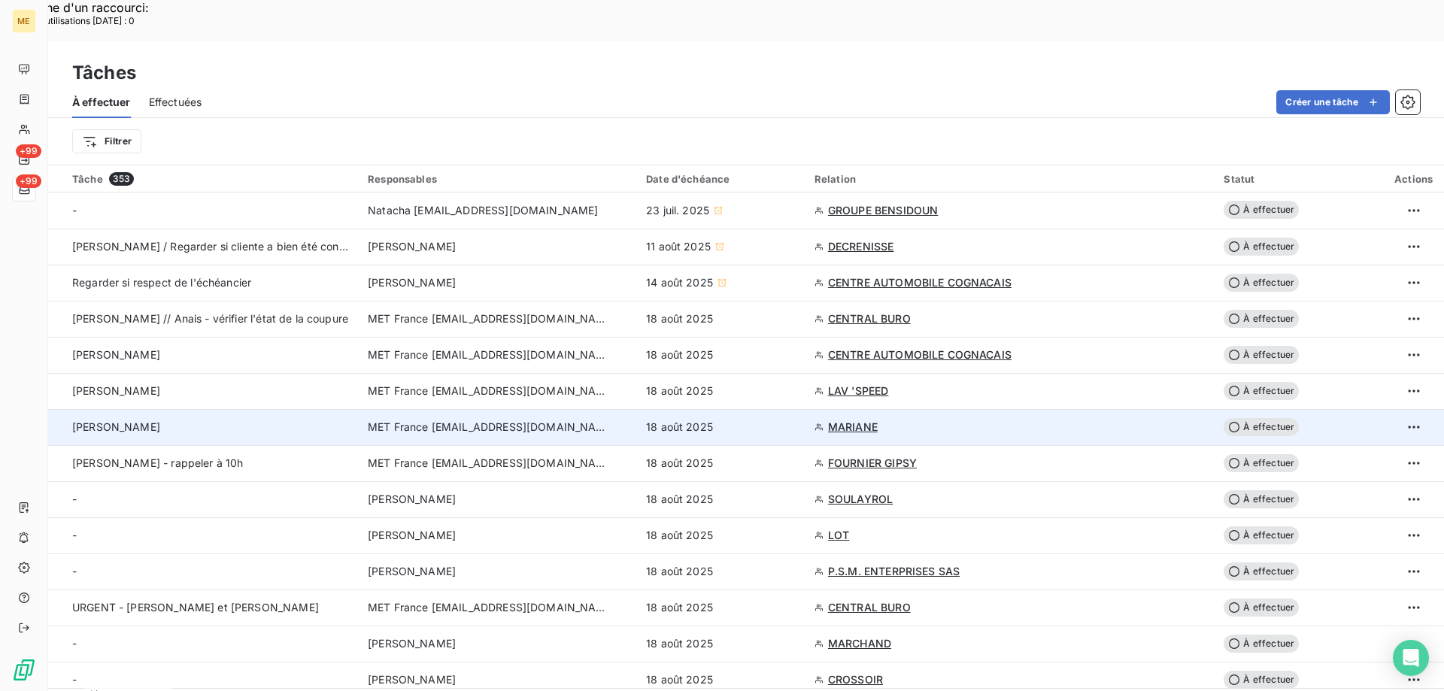
click at [180, 420] on div "[PERSON_NAME]" at bounding box center [211, 427] width 278 height 15
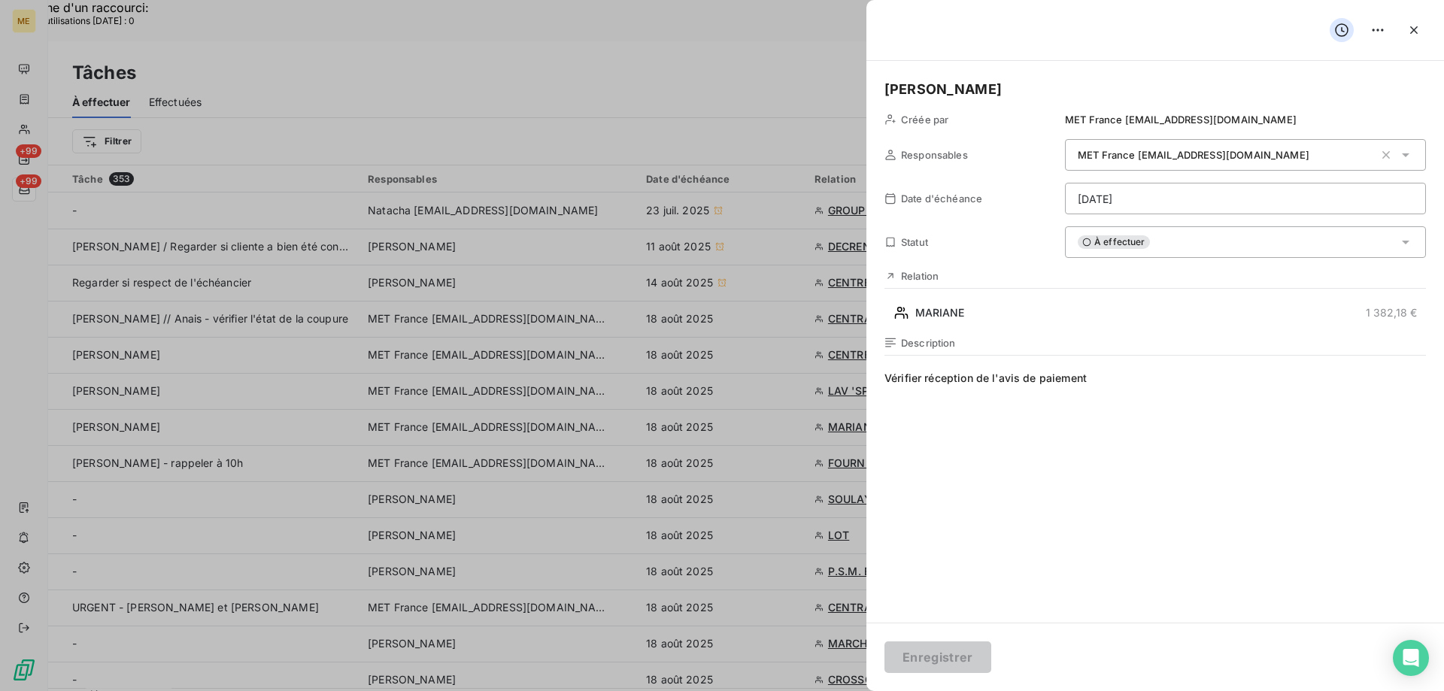
click at [1207, 253] on div "À effectuer" at bounding box center [1245, 242] width 361 height 32
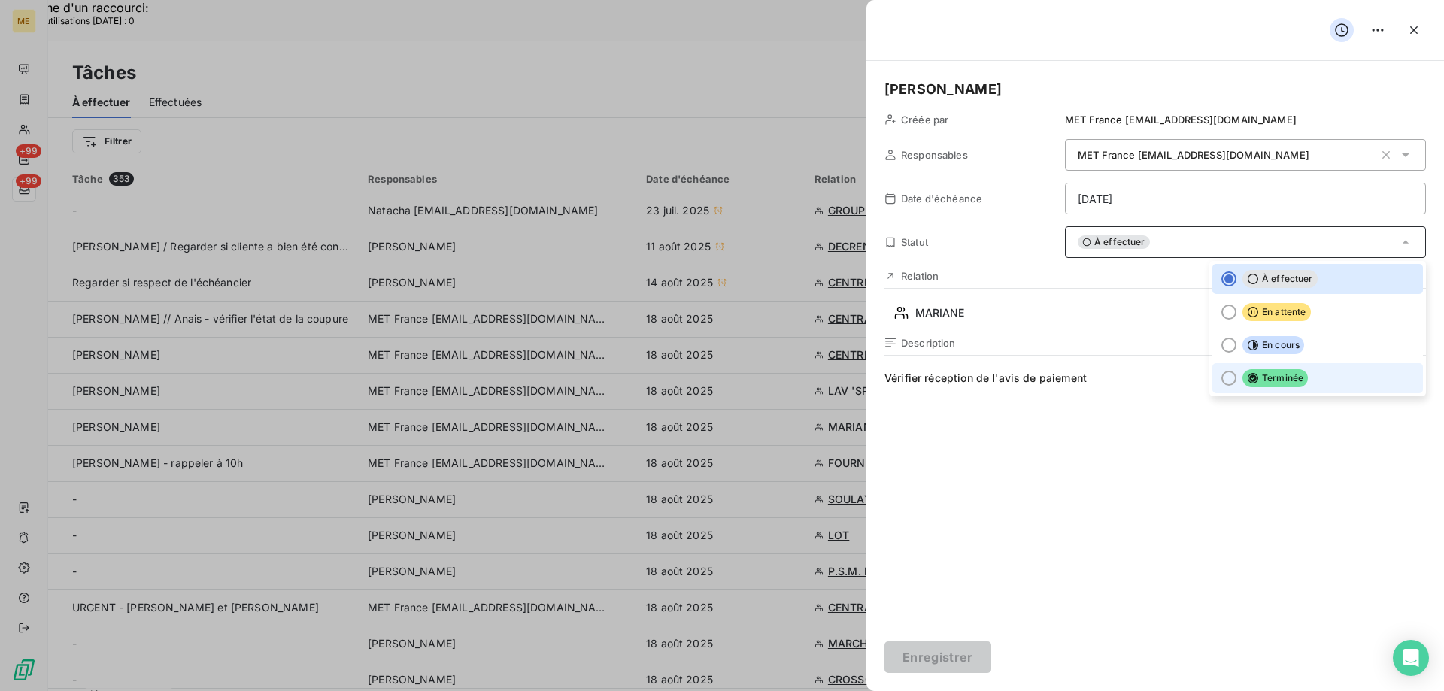
click at [1213, 371] on li "Terminée" at bounding box center [1318, 378] width 211 height 30
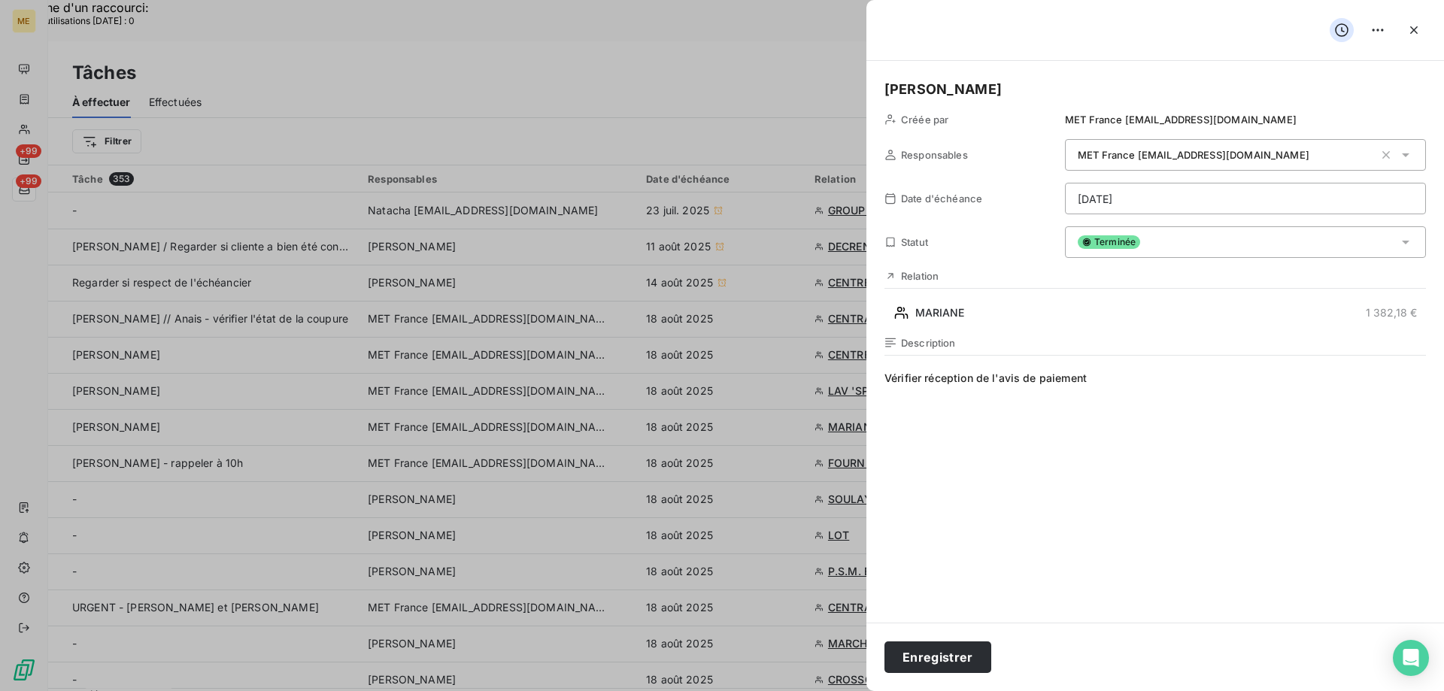
click at [940, 675] on div "Enregistrer" at bounding box center [1156, 657] width 578 height 68
click at [943, 657] on button "Enregistrer" at bounding box center [938, 658] width 107 height 32
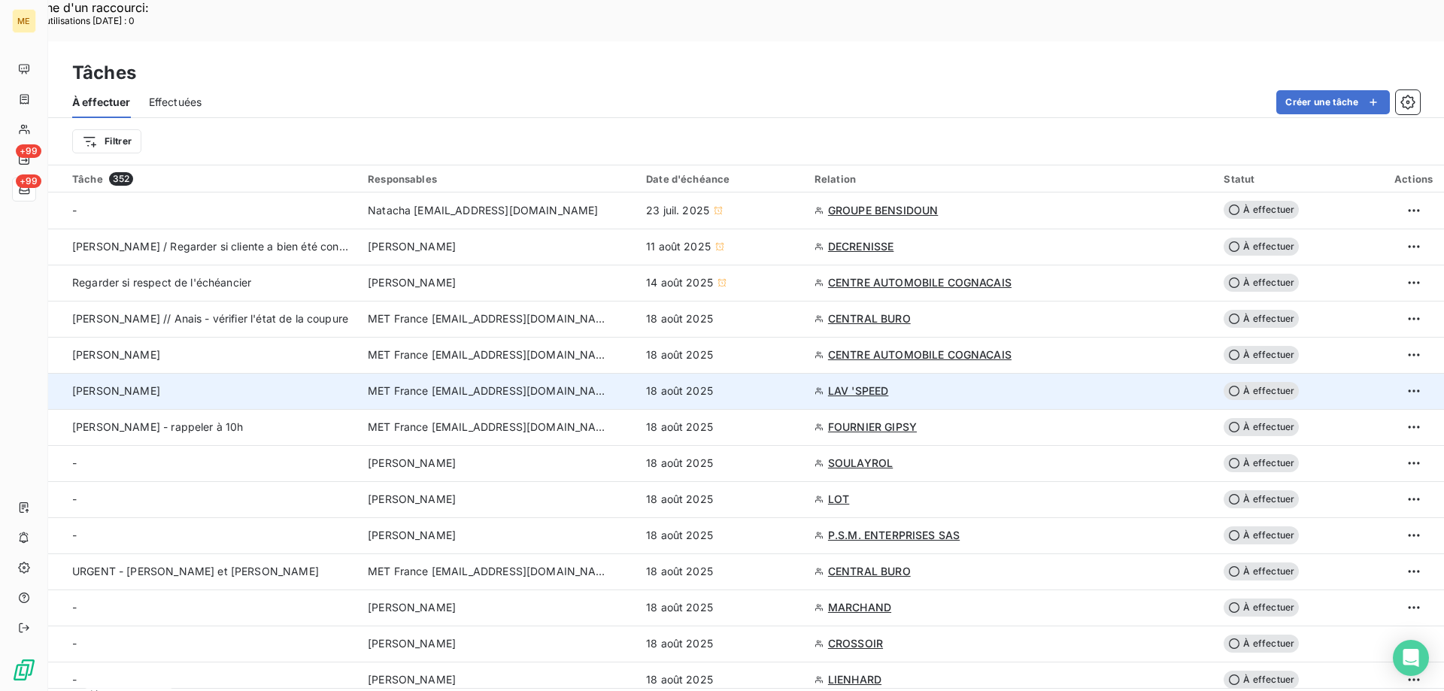
click at [241, 384] on div "[PERSON_NAME]" at bounding box center [211, 391] width 278 height 15
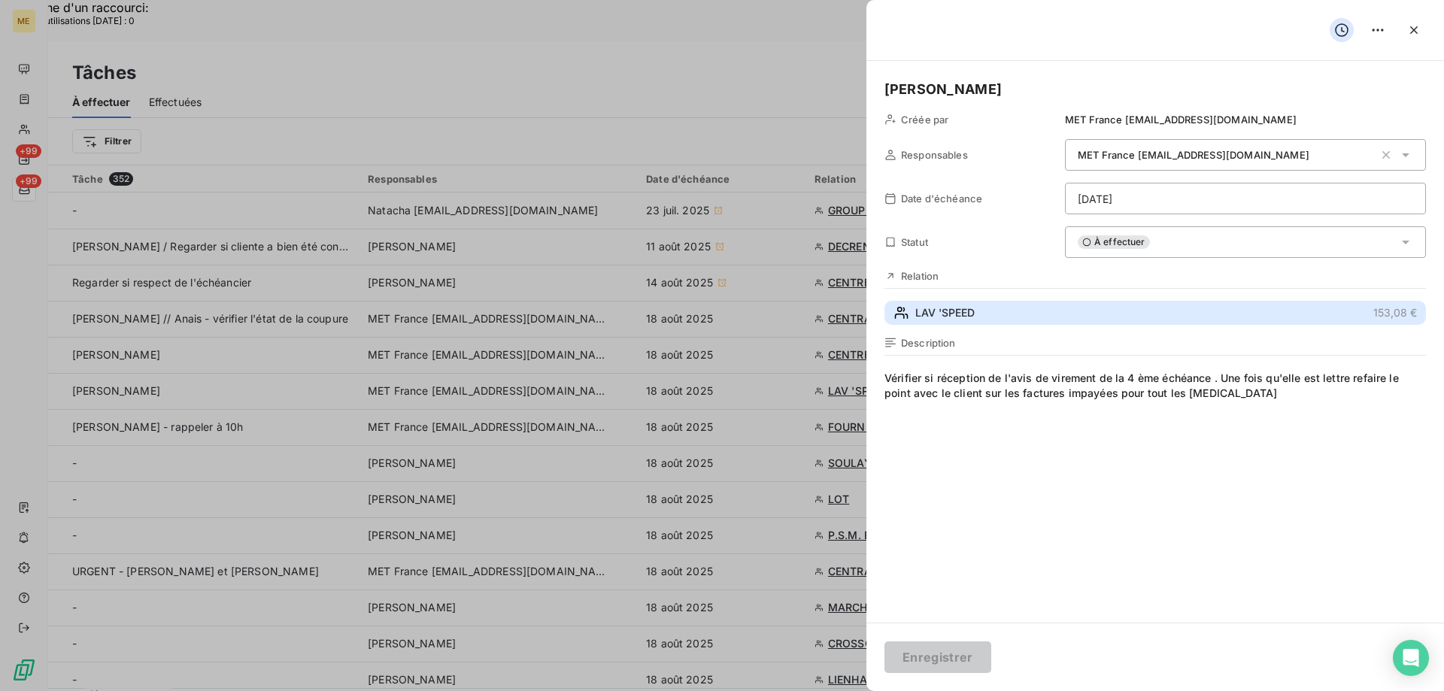
click at [937, 311] on span "LAV 'SPEED" at bounding box center [944, 312] width 59 height 15
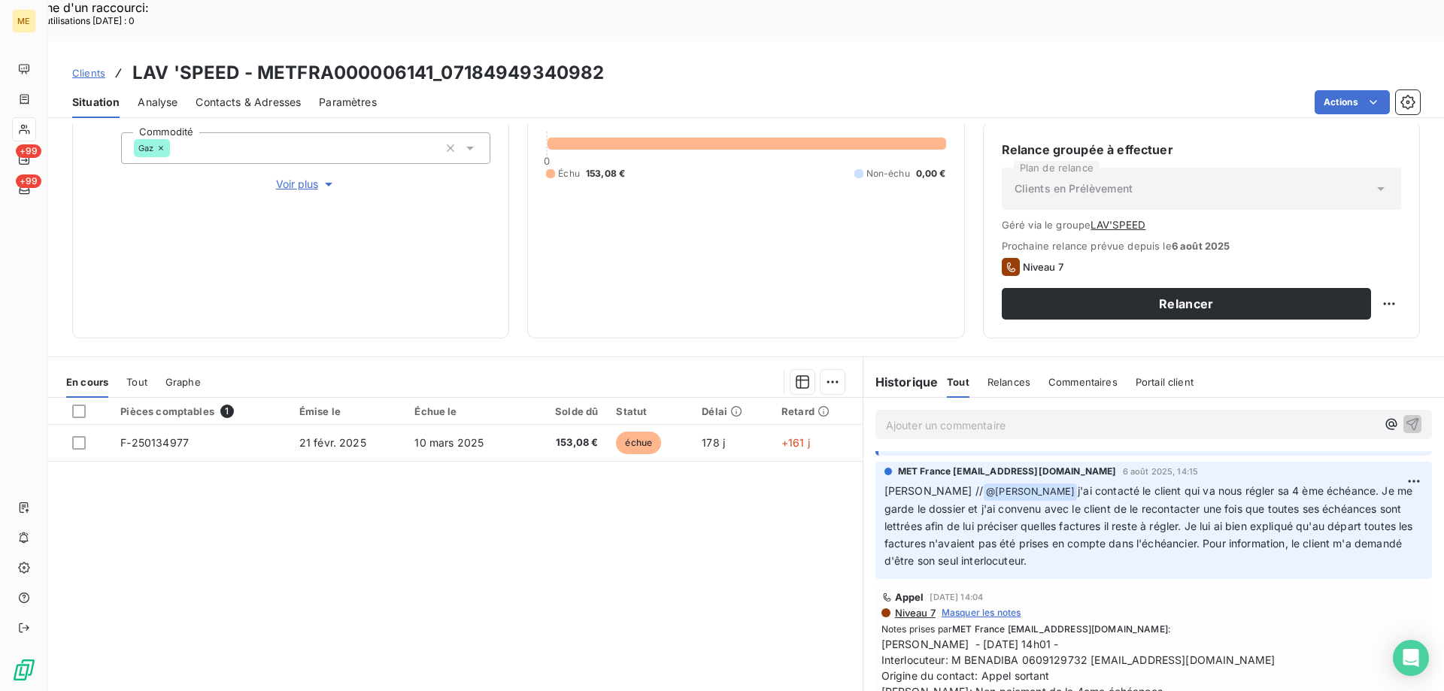
scroll to position [376, 0]
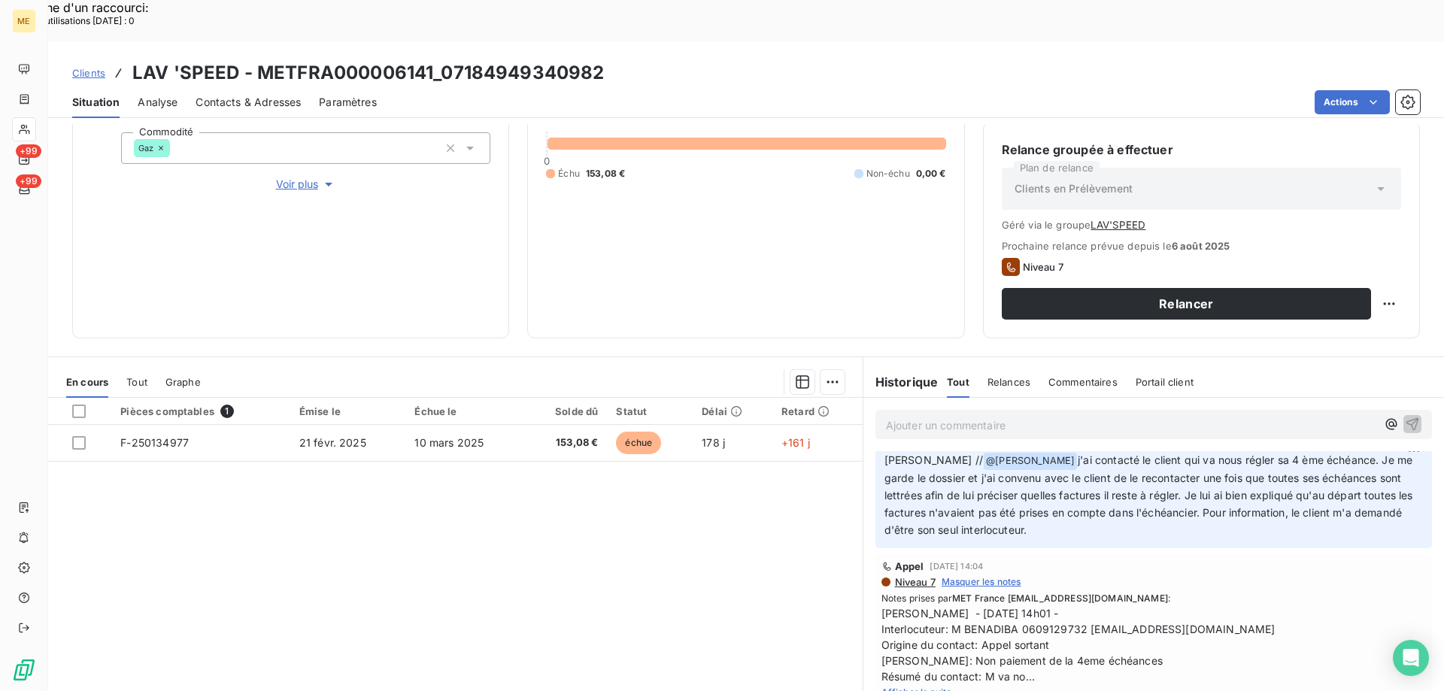
click at [930, 679] on span "Afficher la suite" at bounding box center [917, 692] width 71 height 11
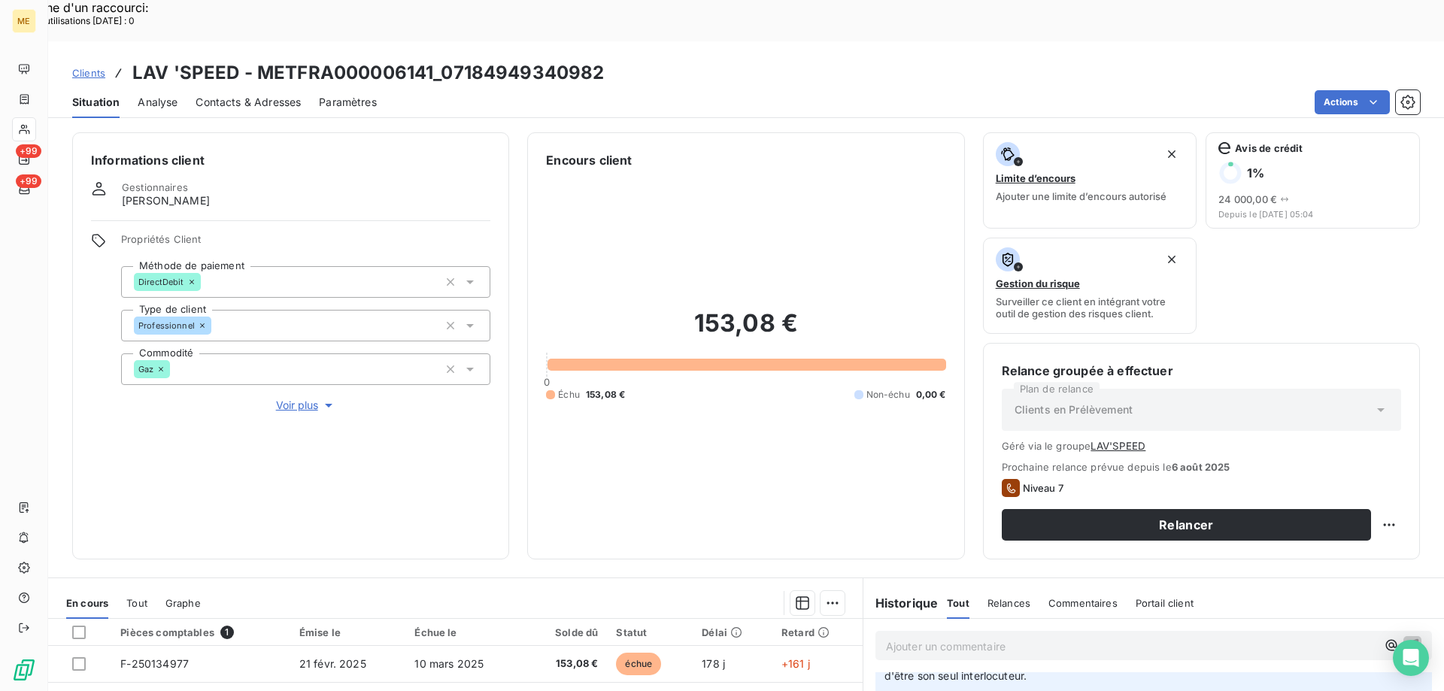
scroll to position [0, 0]
drag, startPoint x: 440, startPoint y: 32, endPoint x: 253, endPoint y: 23, distance: 186.8
click at [253, 59] on h3 "LAV 'SPEED - METFRA000006141_07184949340982" at bounding box center [368, 72] width 472 height 27
click at [272, 87] on div "Contacts & Adresses" at bounding box center [248, 103] width 105 height 32
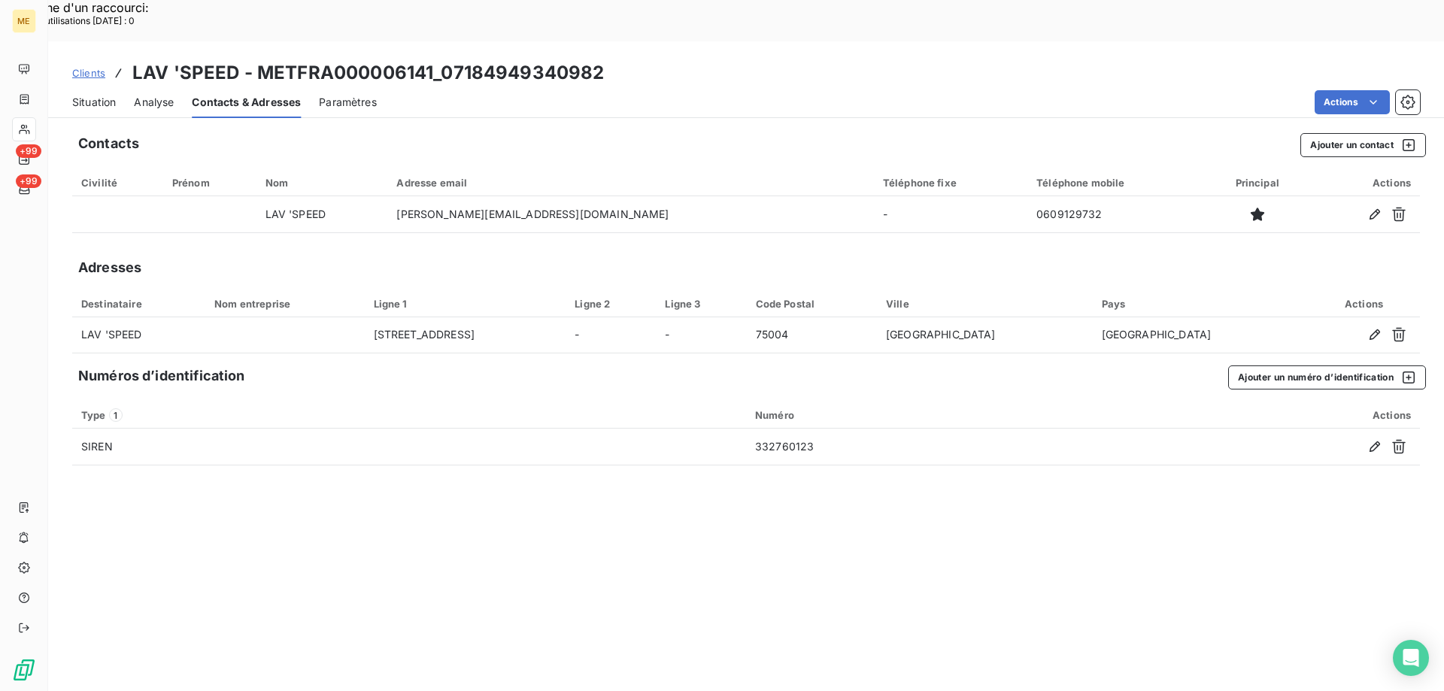
click at [250, 59] on h3 "LAV 'SPEED - METFRA000006141_07184949340982" at bounding box center [368, 72] width 472 height 27
drag, startPoint x: 253, startPoint y: 26, endPoint x: 435, endPoint y: 33, distance: 181.4
click at [435, 59] on h3 "LAV 'SPEED - METFRA000006141_07184949340982" at bounding box center [368, 72] width 472 height 27
copy h3 "METFRA000006141"
drag, startPoint x: 440, startPoint y: 30, endPoint x: 619, endPoint y: 32, distance: 179.0
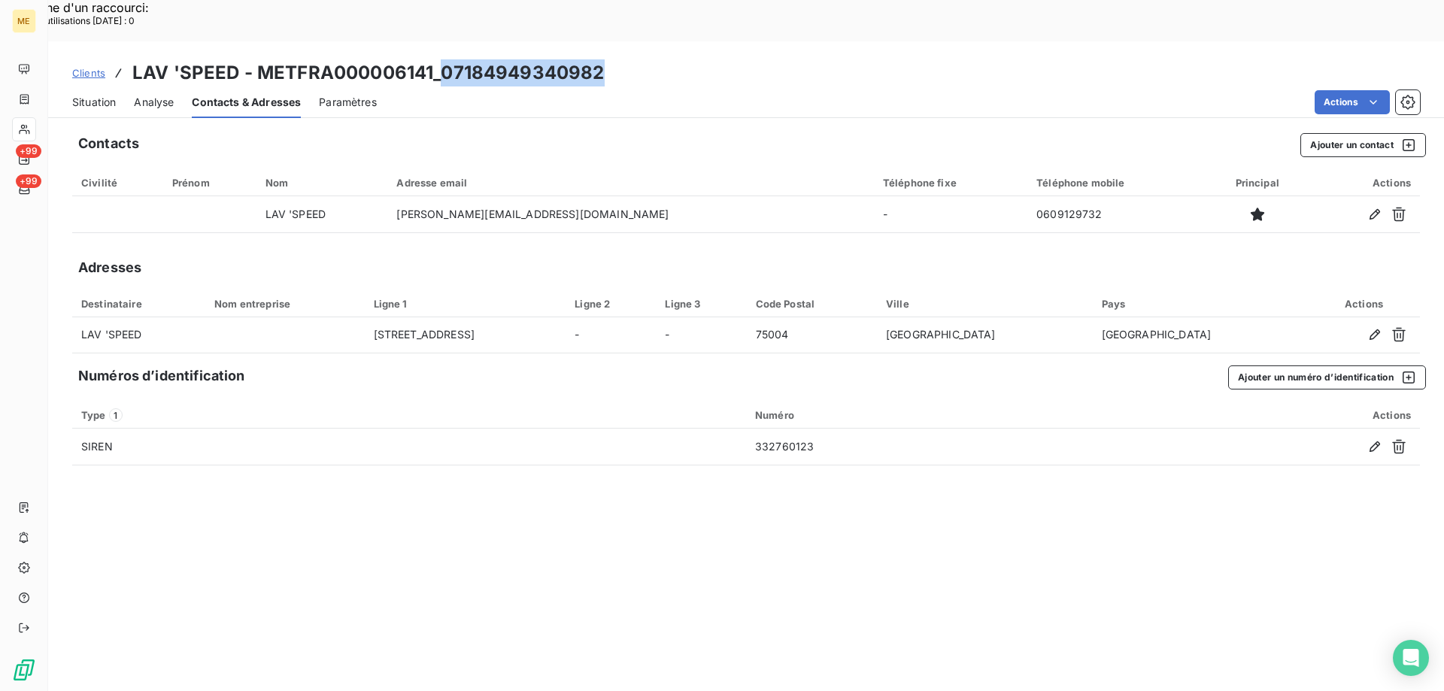
click at [603, 59] on div "Clients LAV 'SPEED - METFRA000006141_07184949340982" at bounding box center [746, 72] width 1396 height 27
click at [85, 95] on span "Situation" at bounding box center [94, 102] width 44 height 15
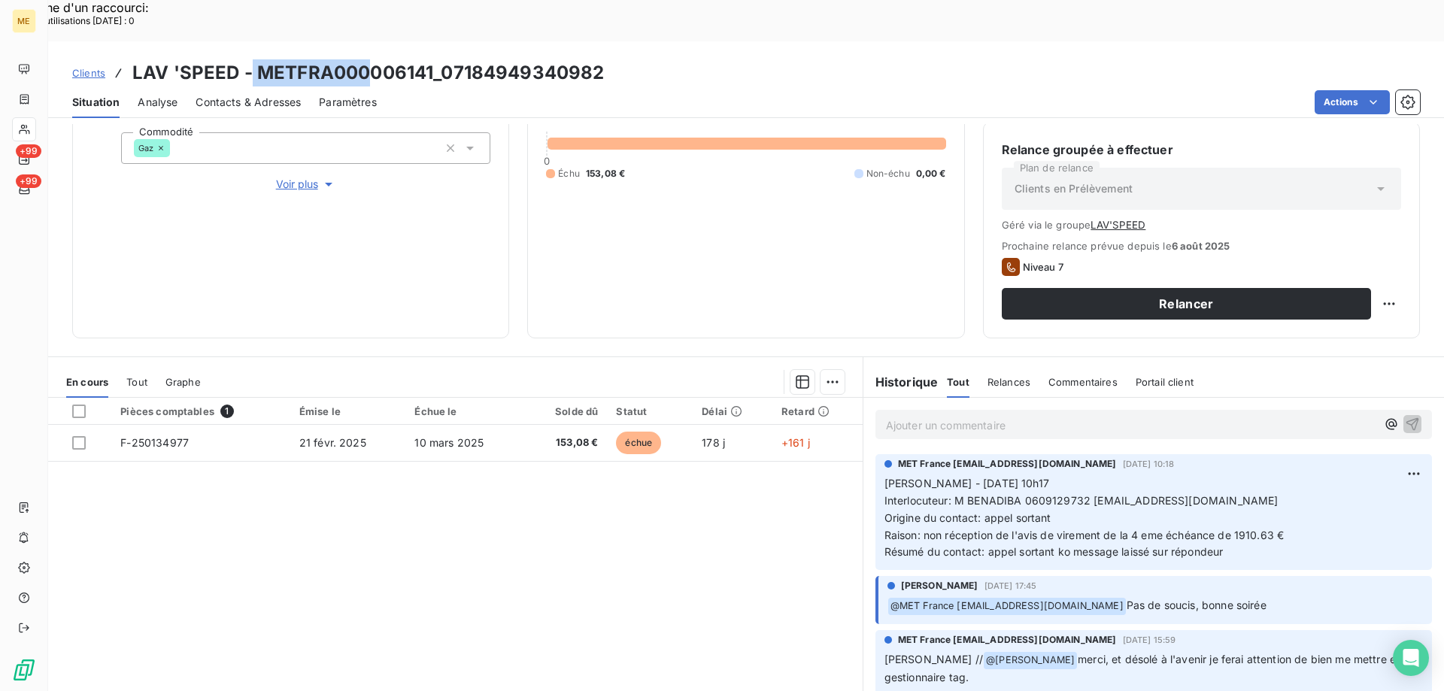
drag, startPoint x: 251, startPoint y: 25, endPoint x: 340, endPoint y: 54, distance: 93.5
click at [374, 59] on h3 "LAV 'SPEED - METFRA000006141_07184949340982" at bounding box center [368, 72] width 472 height 27
click at [332, 95] on span "Paramètres" at bounding box center [348, 102] width 58 height 15
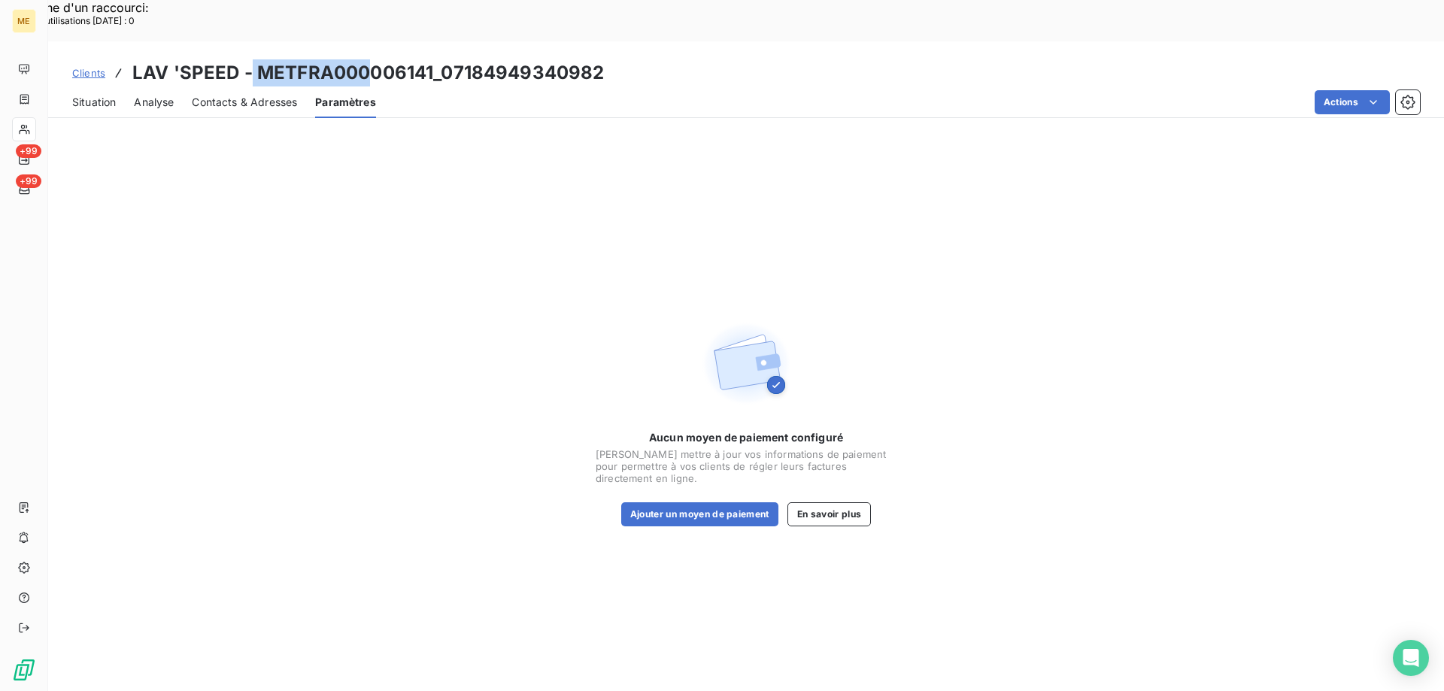
drag, startPoint x: 276, startPoint y: 31, endPoint x: 260, endPoint y: 26, distance: 17.4
click at [275, 59] on h3 "LAV 'SPEED - METFRA000006141_07184949340982" at bounding box center [368, 72] width 472 height 27
click at [258, 59] on h3 "LAV 'SPEED - METFRA000006141_07184949340982" at bounding box center [368, 72] width 472 height 27
drag, startPoint x: 258, startPoint y: 26, endPoint x: 430, endPoint y: 28, distance: 171.5
click at [430, 59] on h3 "LAV 'SPEED - METFRA000006141_07184949340982" at bounding box center [368, 72] width 472 height 27
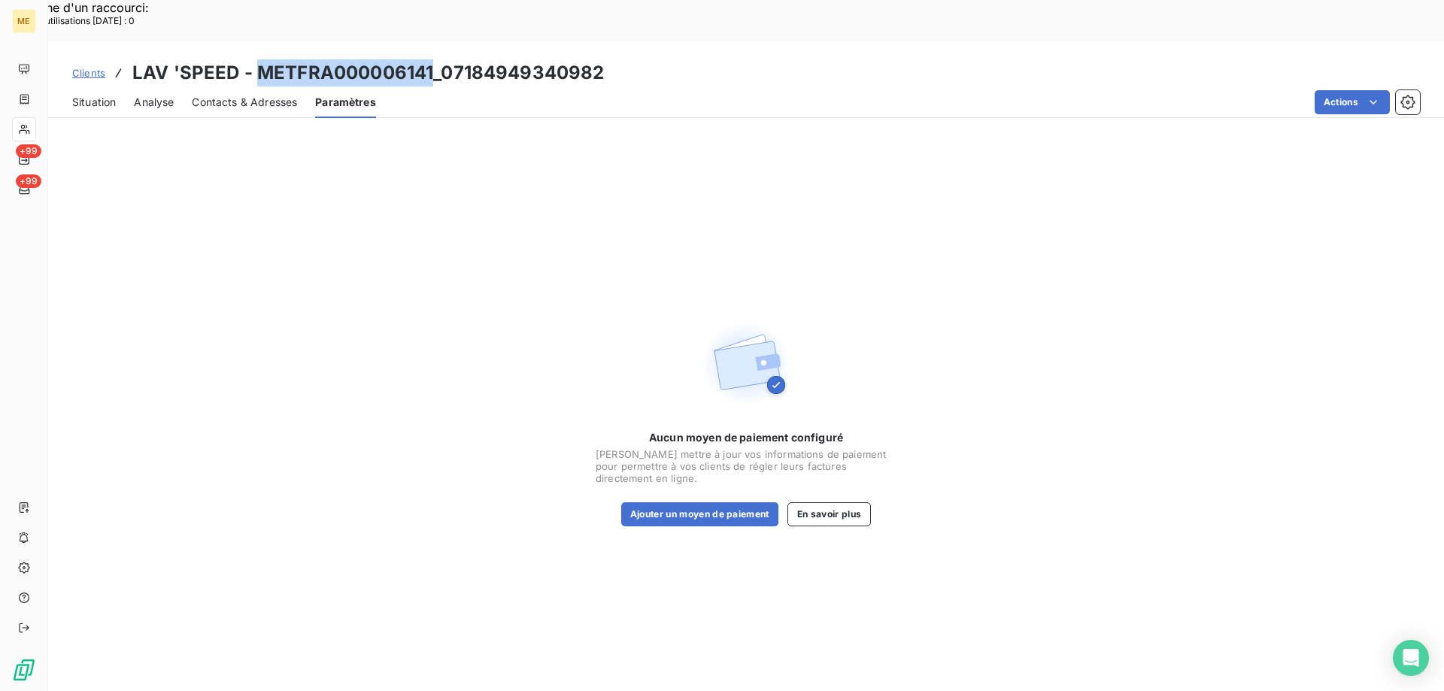
click at [87, 87] on div "Situation" at bounding box center [94, 103] width 44 height 32
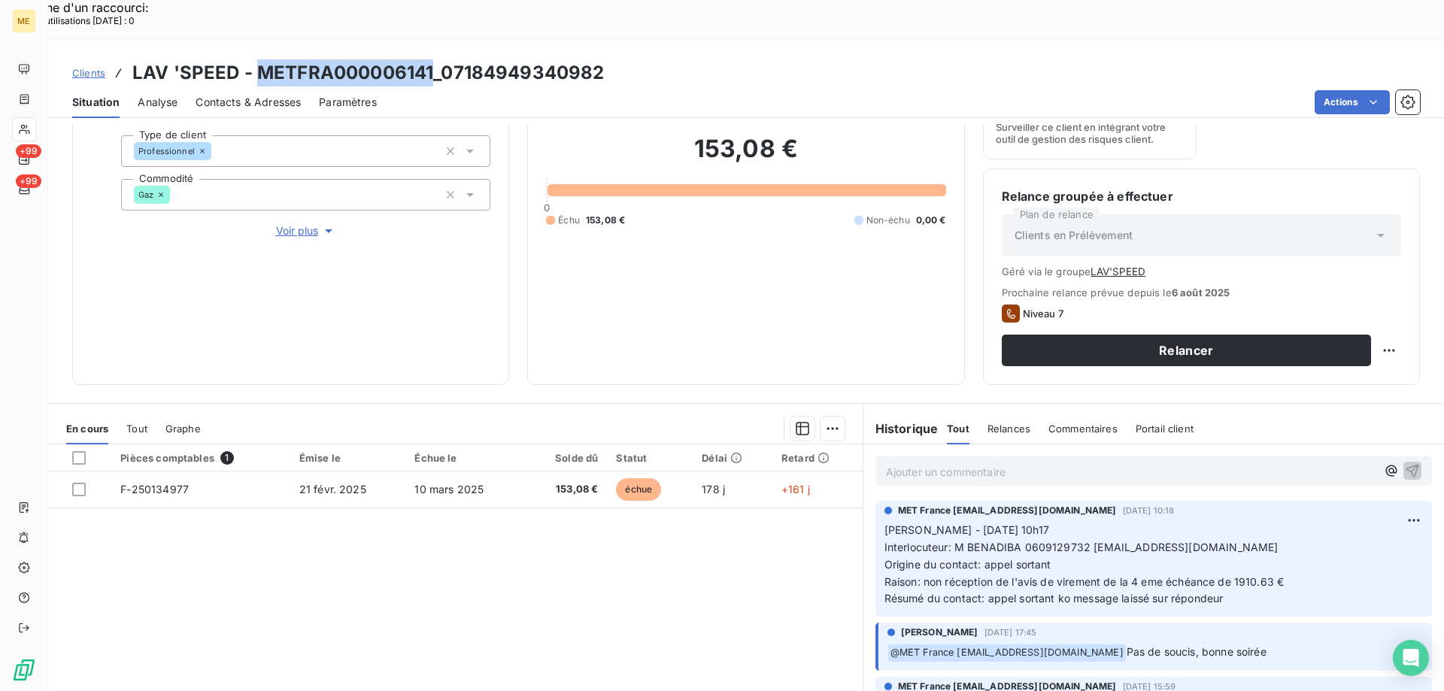
scroll to position [222, 0]
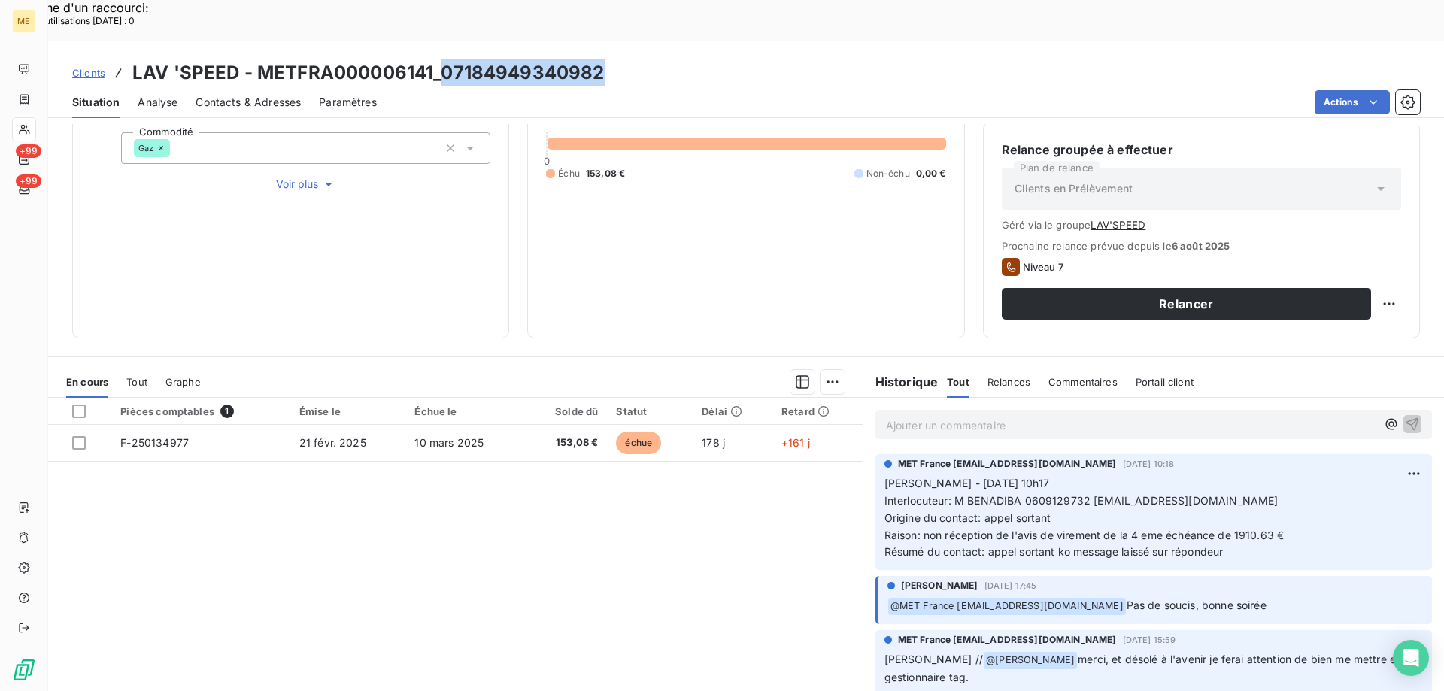
drag, startPoint x: 437, startPoint y: 32, endPoint x: 616, endPoint y: 32, distance: 179.0
click at [616, 59] on div "Clients LAV 'SPEED - METFRA000006141_07184949340982" at bounding box center [746, 72] width 1396 height 27
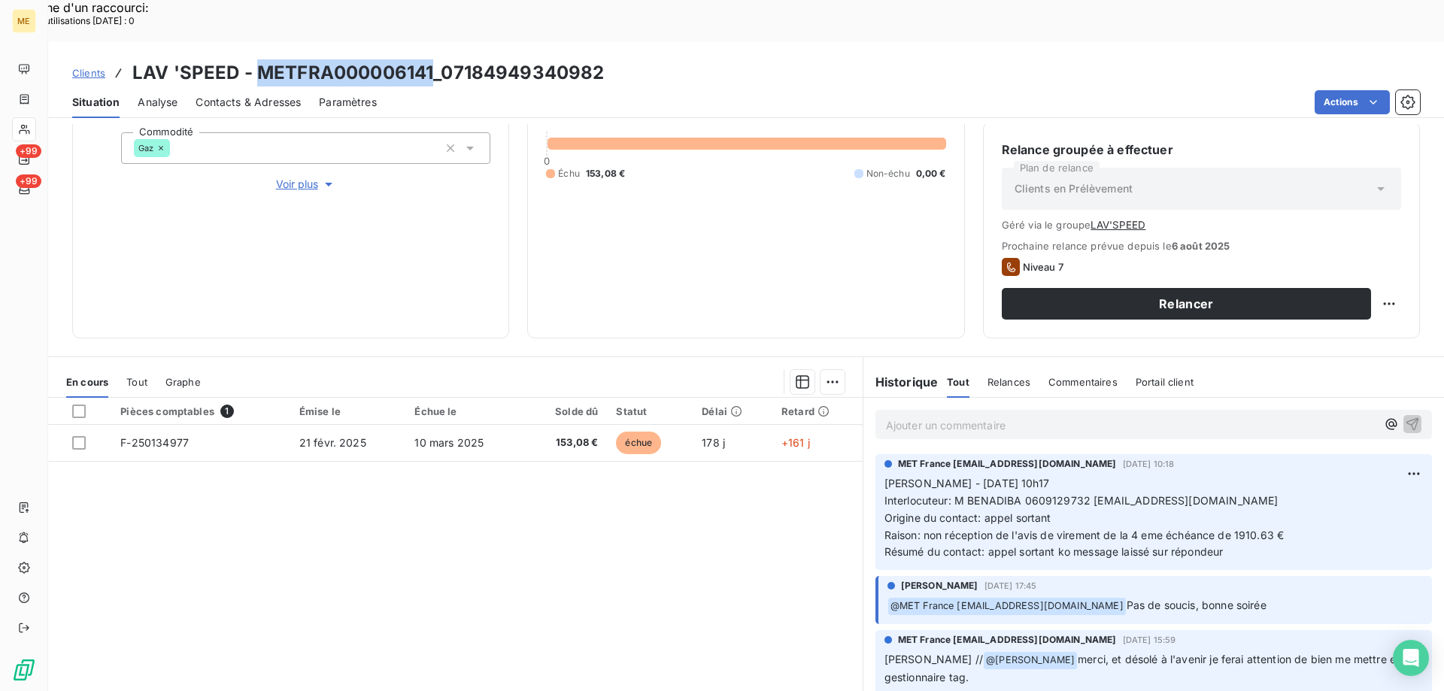
drag, startPoint x: 253, startPoint y: 37, endPoint x: 433, endPoint y: 40, distance: 179.8
click at [433, 59] on h3 "LAV 'SPEED - METFRA000006141_07184949340982" at bounding box center [368, 72] width 472 height 27
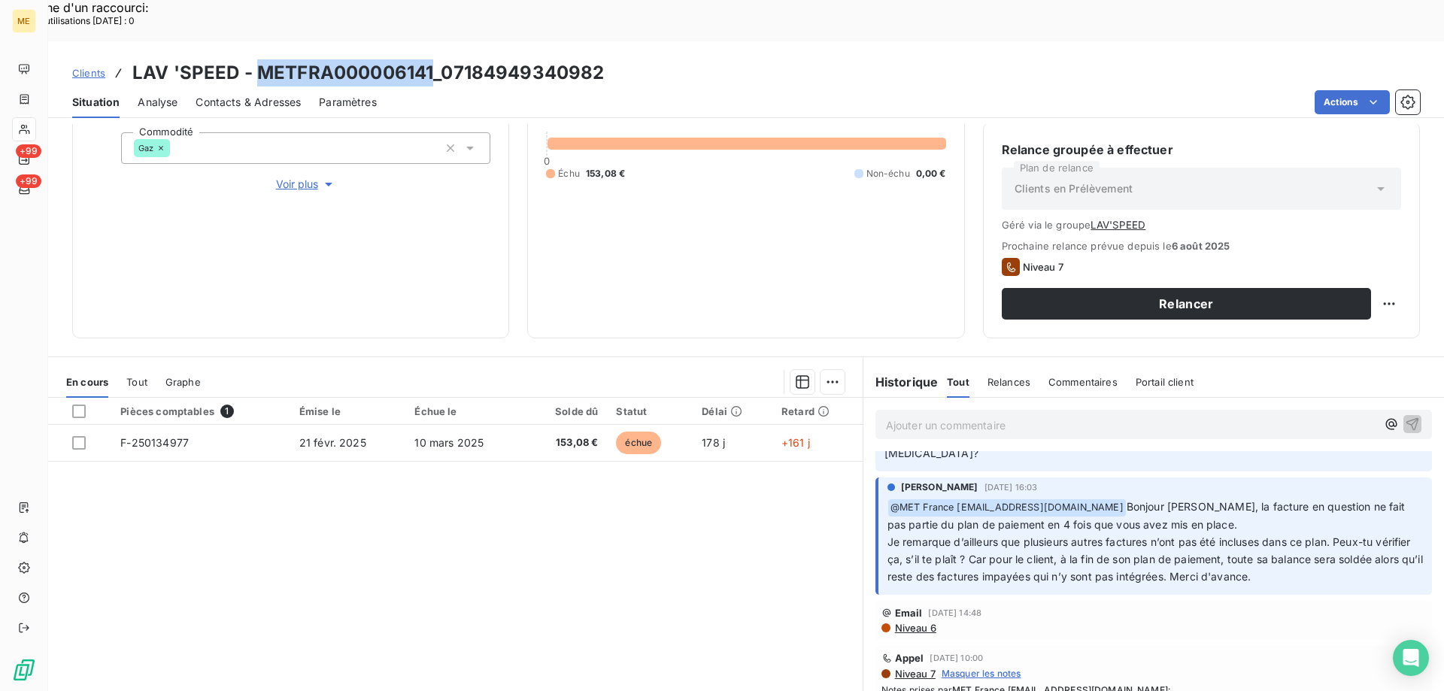
scroll to position [827, 0]
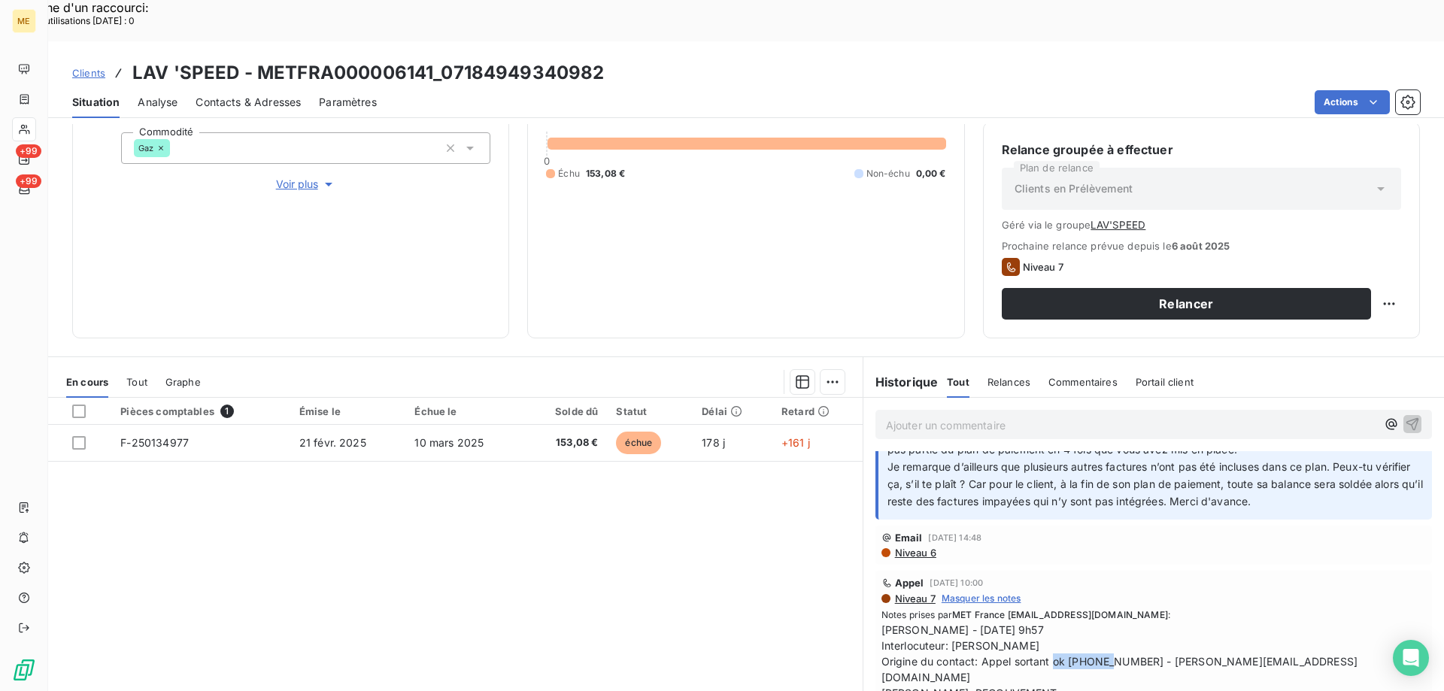
drag, startPoint x: 1064, startPoint y: 603, endPoint x: 1124, endPoint y: 605, distance: 59.4
click at [1124, 622] on span "Sylvain - 23/06/2025 - 9h57 Interlocuteur: M BENADIBA Origine du contact: Appel…" at bounding box center [1154, 669] width 545 height 95
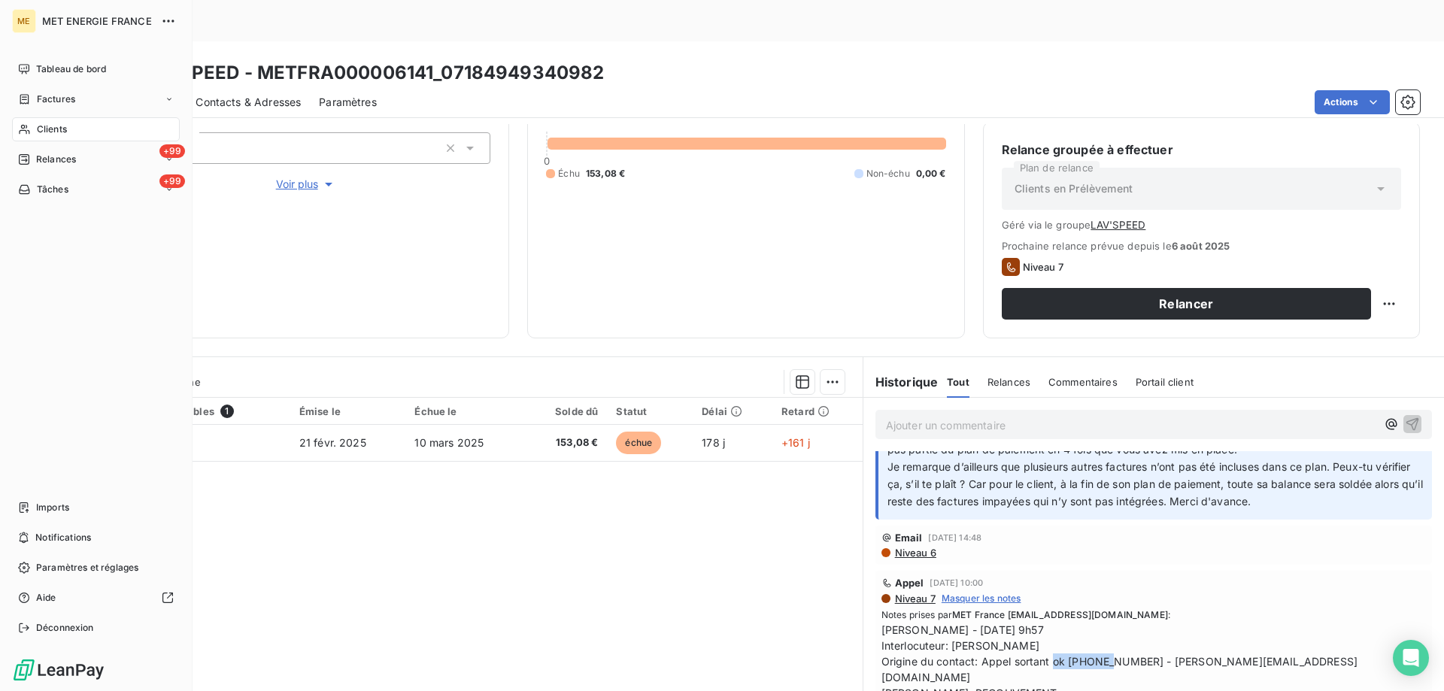
click at [11, 124] on div "ME MET ENERGIE FRANCE Tableau de bord Factures Clients +99 Relances +99 Tâches …" at bounding box center [96, 345] width 193 height 691
click at [25, 129] on icon at bounding box center [24, 129] width 13 height 12
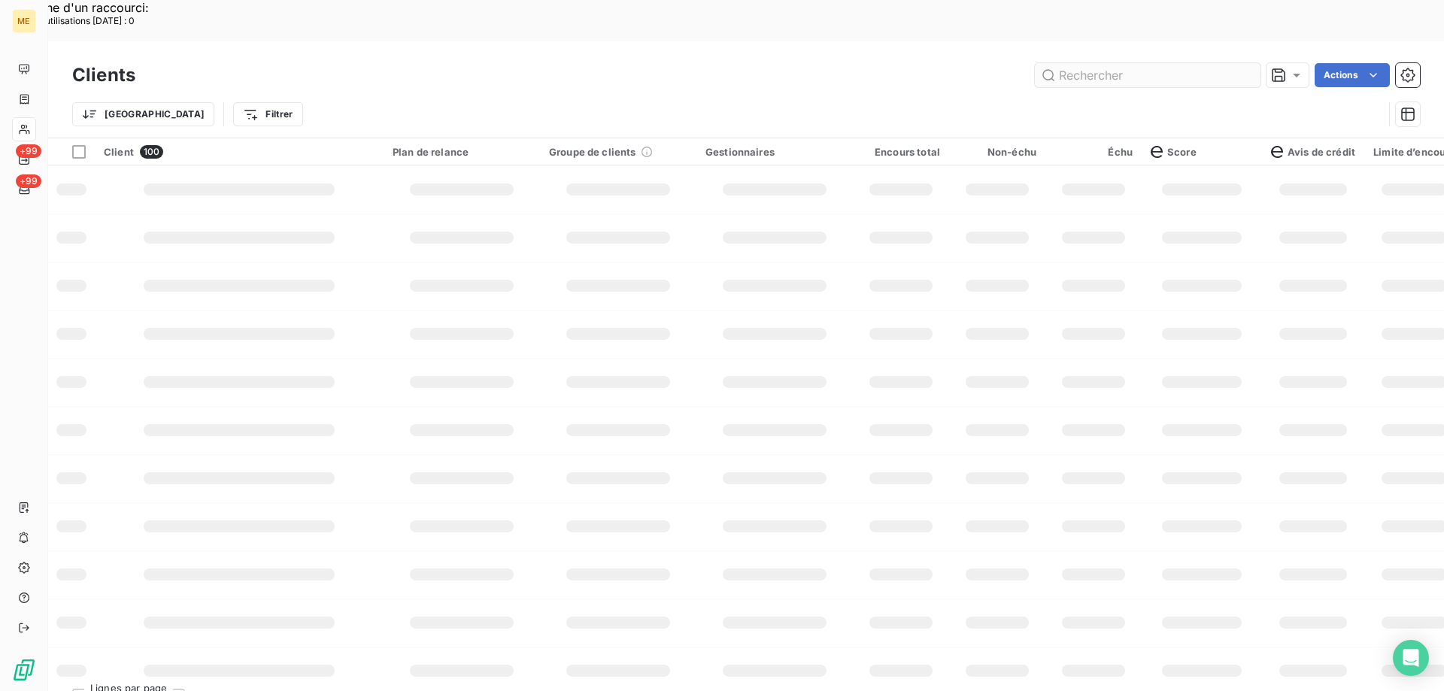
click at [1062, 63] on input "text" at bounding box center [1148, 75] width 226 height 24
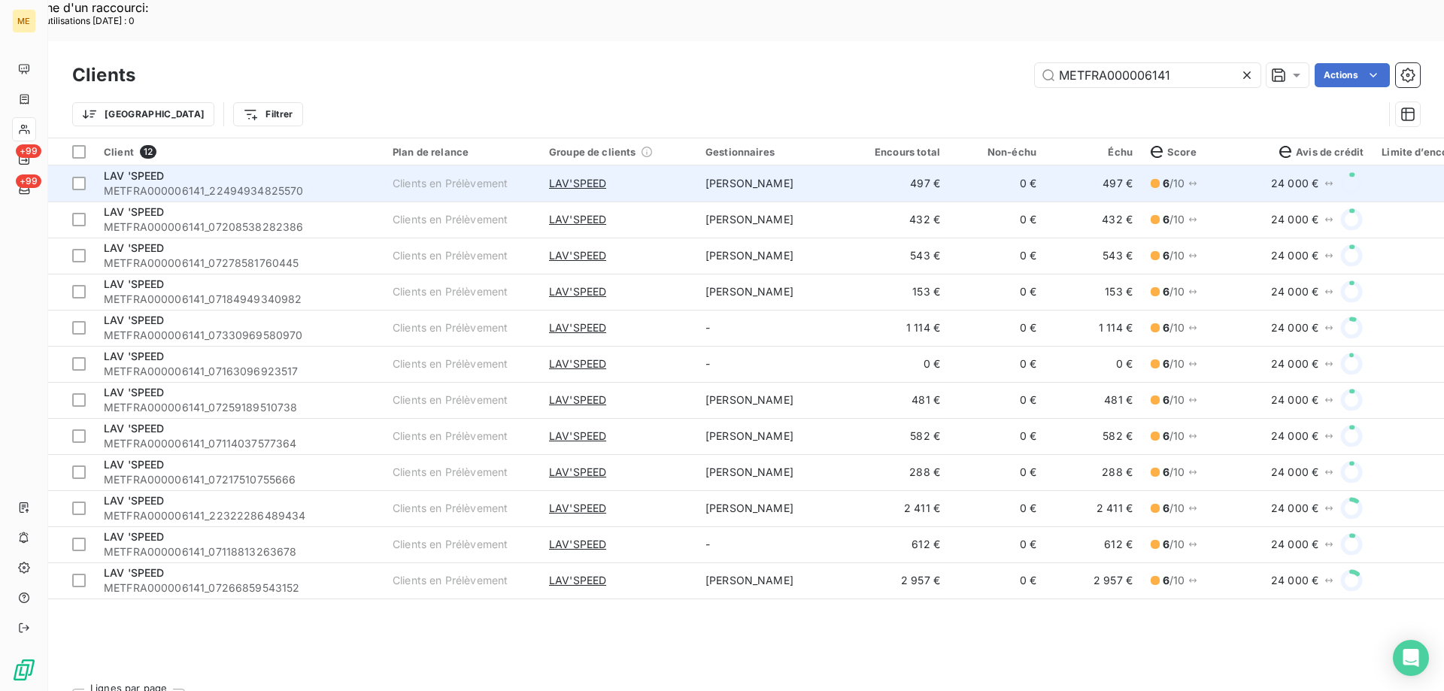
type input "METFRA000006141"
click at [369, 184] on span "METFRA000006141_22494934825570" at bounding box center [239, 191] width 271 height 15
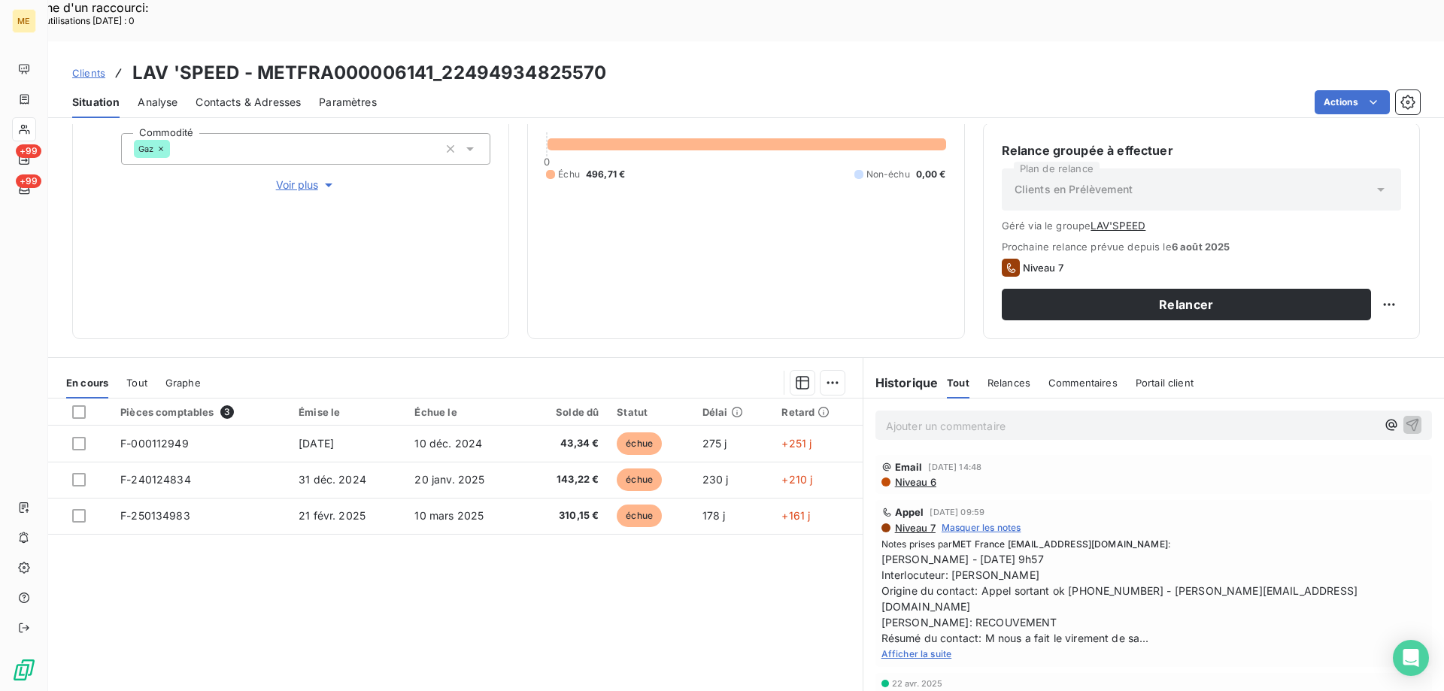
scroll to position [222, 0]
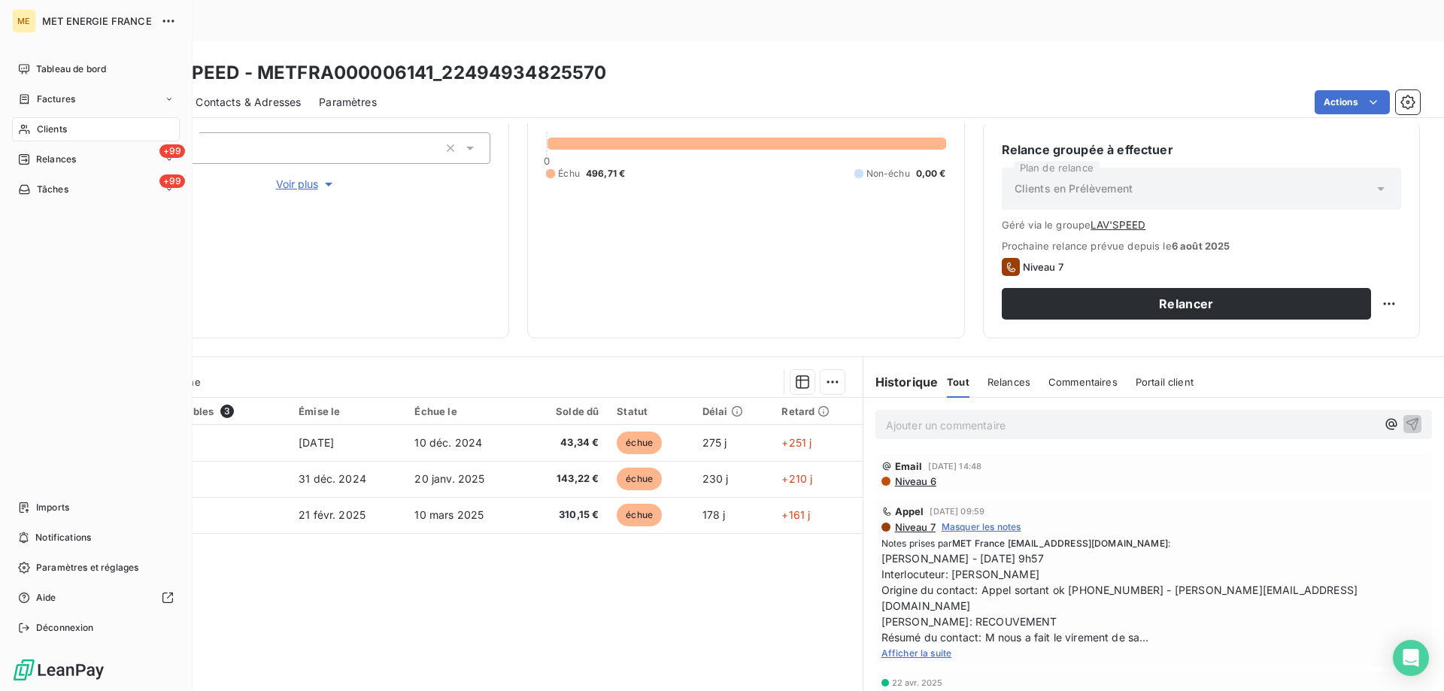
click at [59, 127] on span "Clients" at bounding box center [52, 130] width 30 height 14
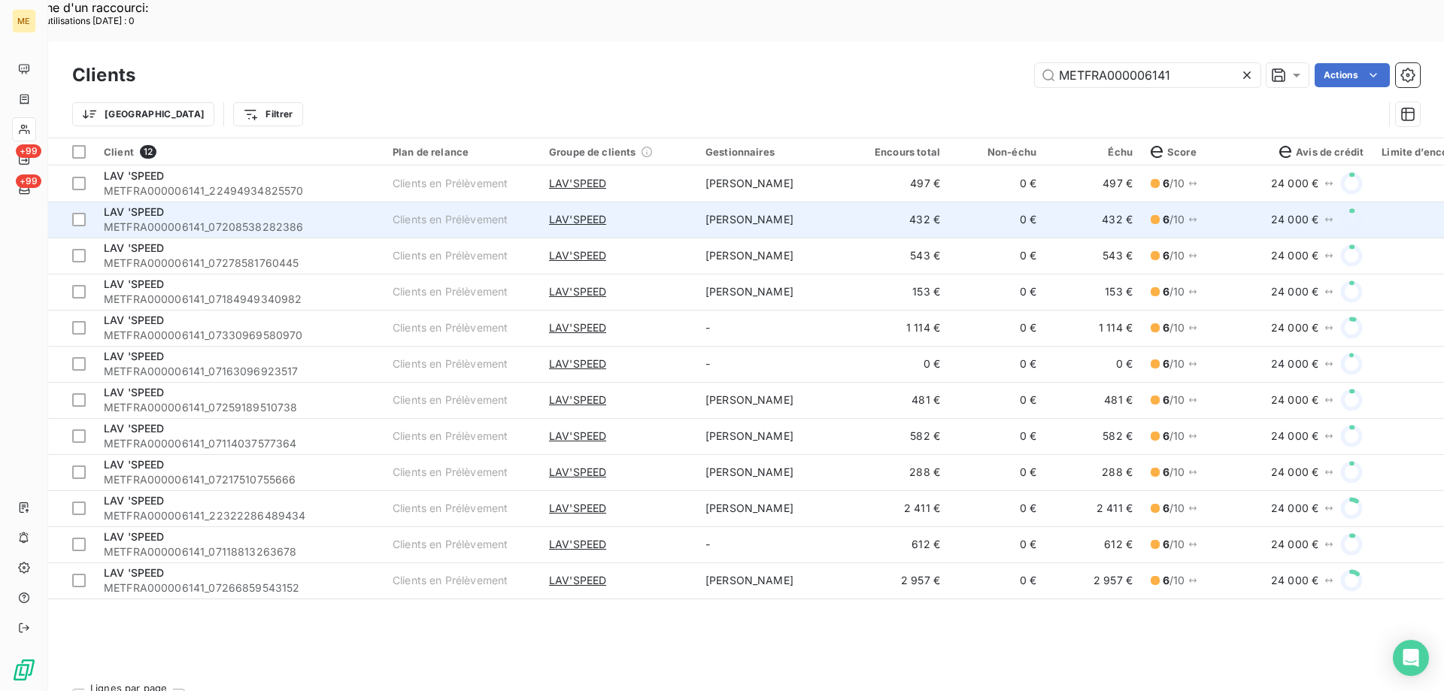
click at [460, 202] on td "Clients en Prélèvement" at bounding box center [462, 220] width 156 height 36
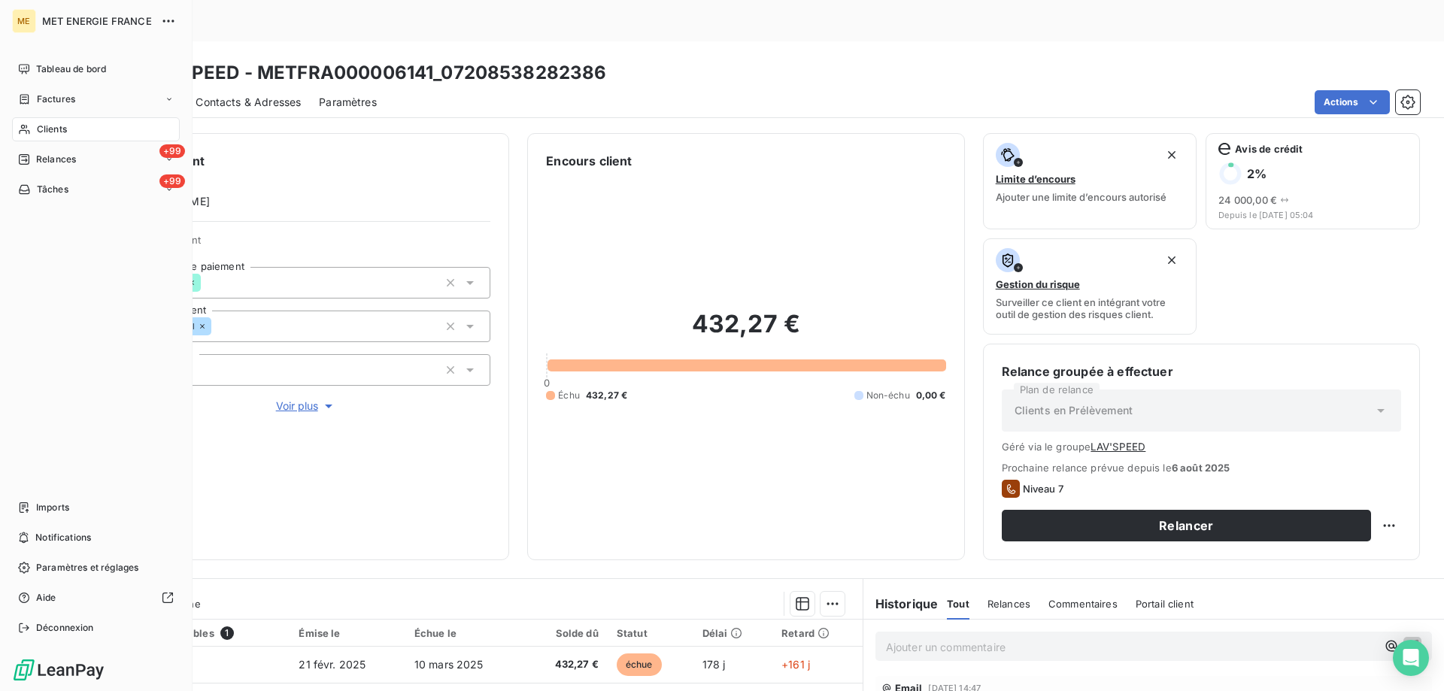
click at [47, 126] on span "Clients" at bounding box center [52, 130] width 30 height 14
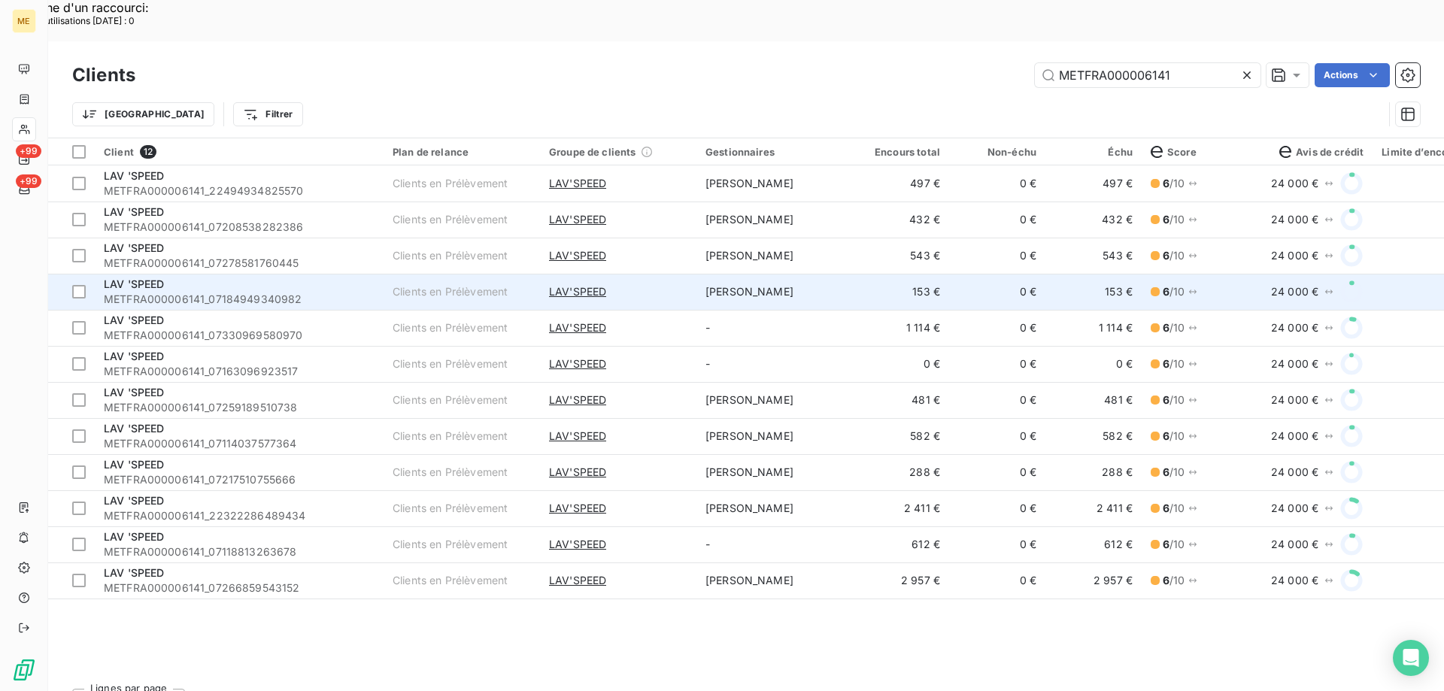
click at [296, 292] on span "METFRA000006141_07184949340982" at bounding box center [239, 299] width 271 height 15
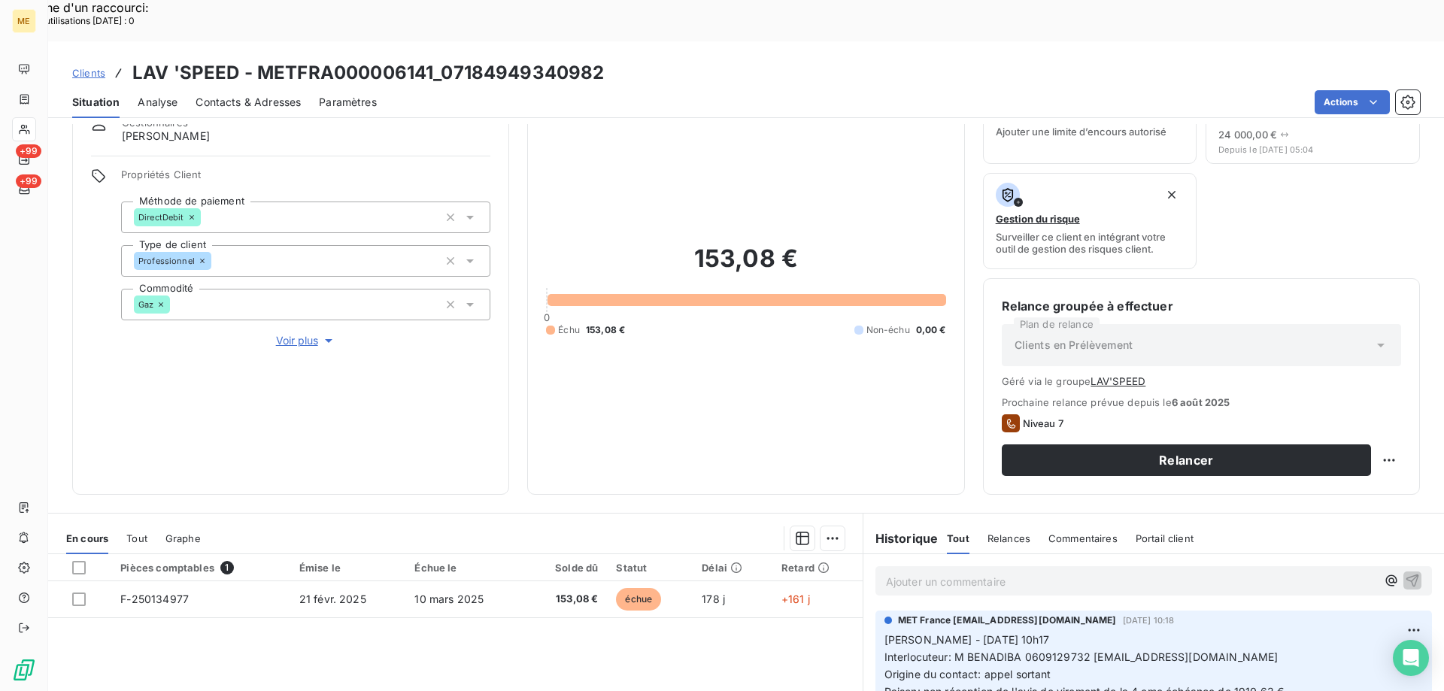
scroll to position [222, 0]
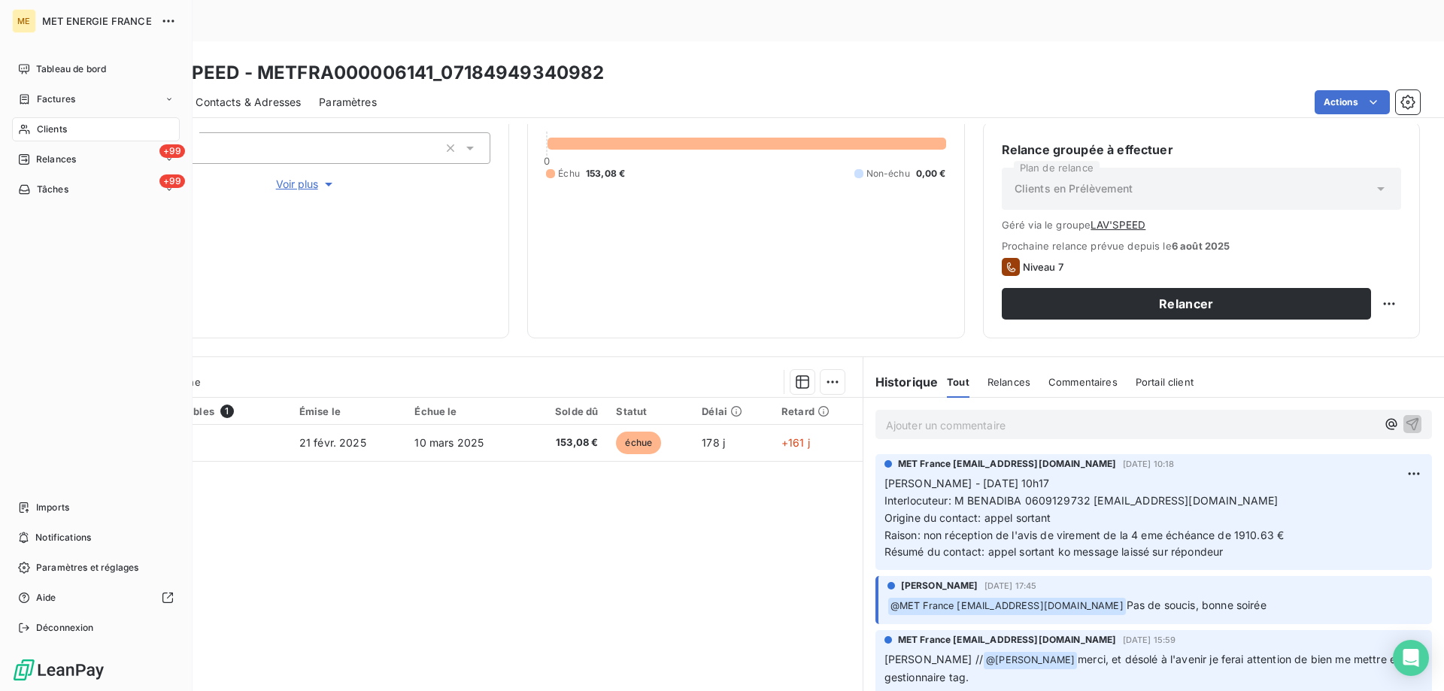
click at [27, 131] on icon at bounding box center [24, 129] width 13 height 12
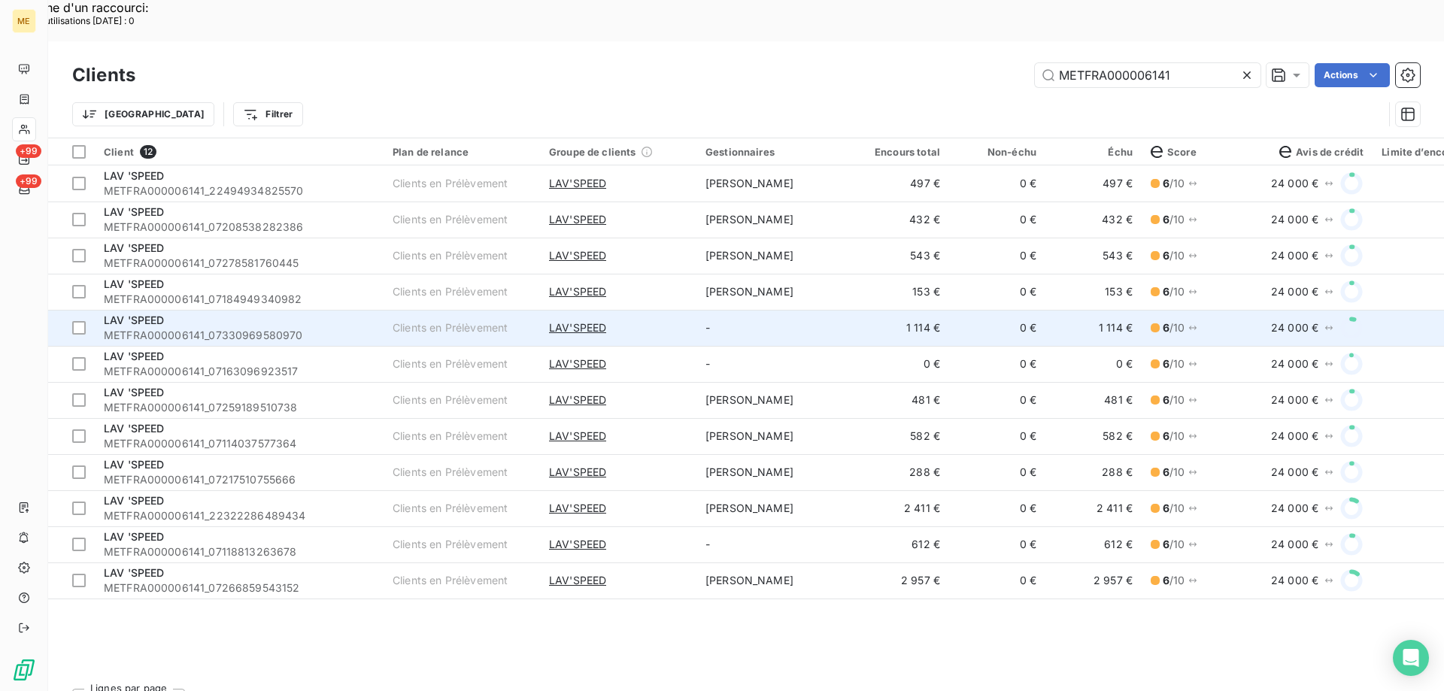
click at [333, 313] on div "LAV 'SPEED" at bounding box center [239, 320] width 271 height 15
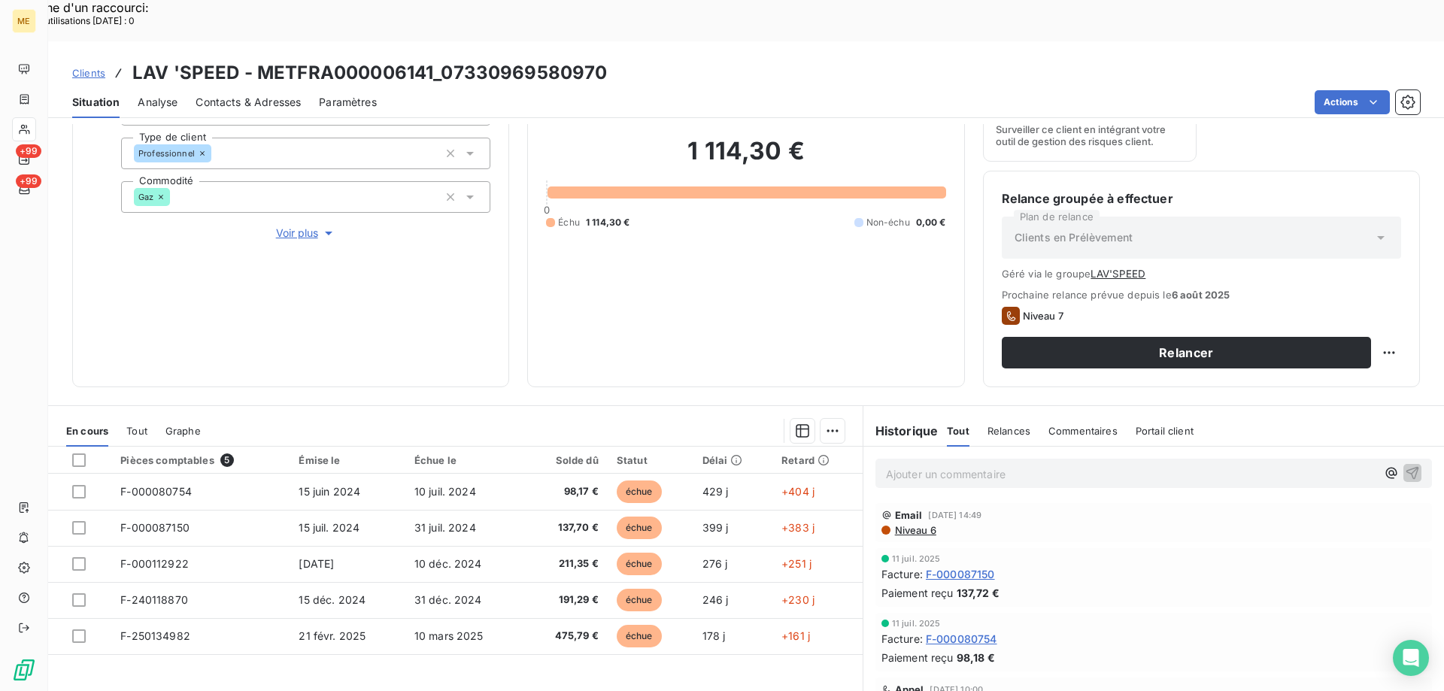
scroll to position [222, 0]
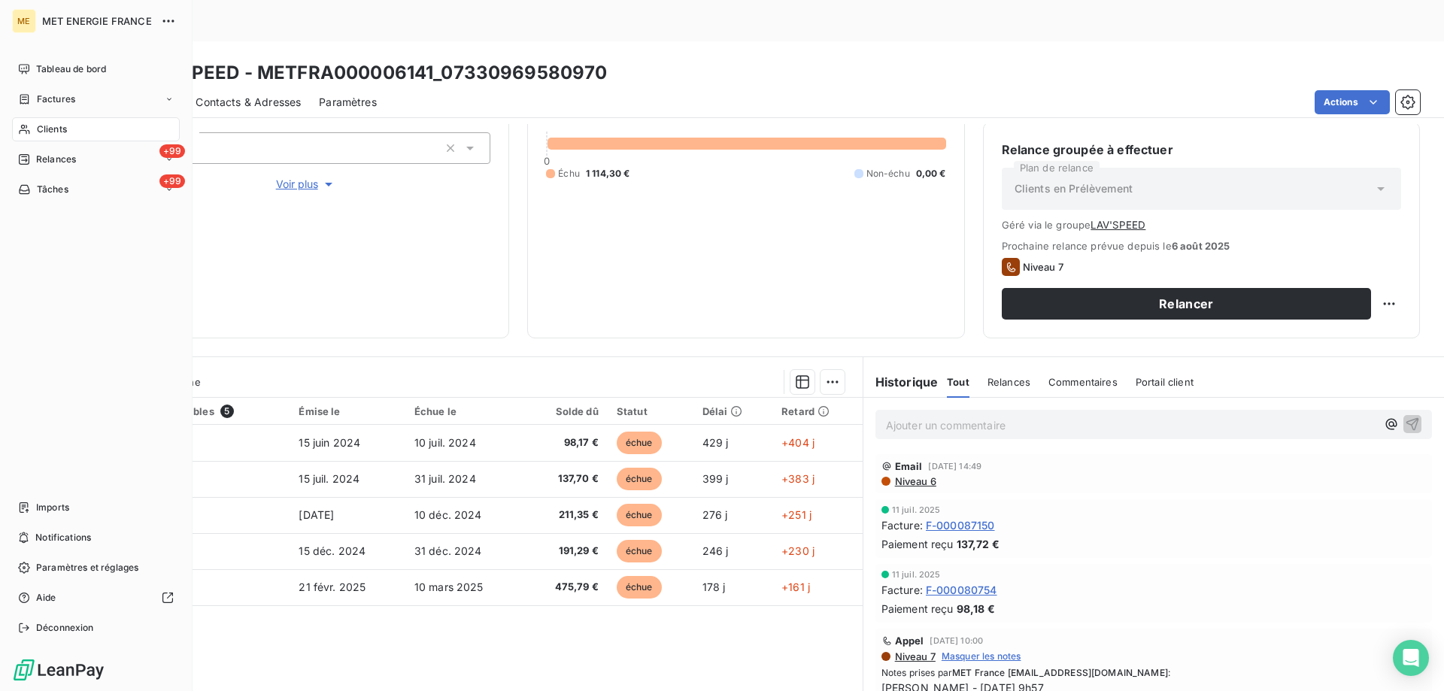
click at [41, 135] on span "Clients" at bounding box center [52, 130] width 30 height 14
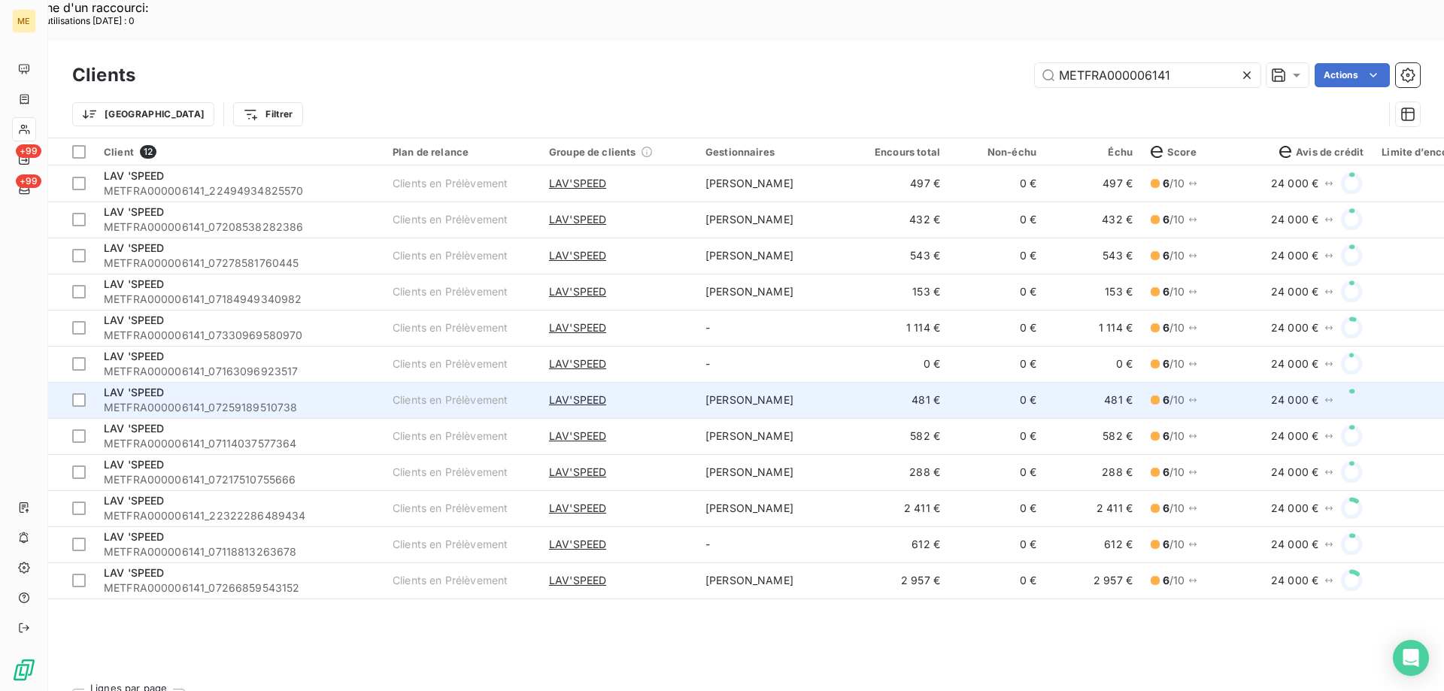
click at [304, 385] on div "LAV 'SPEED" at bounding box center [239, 392] width 271 height 15
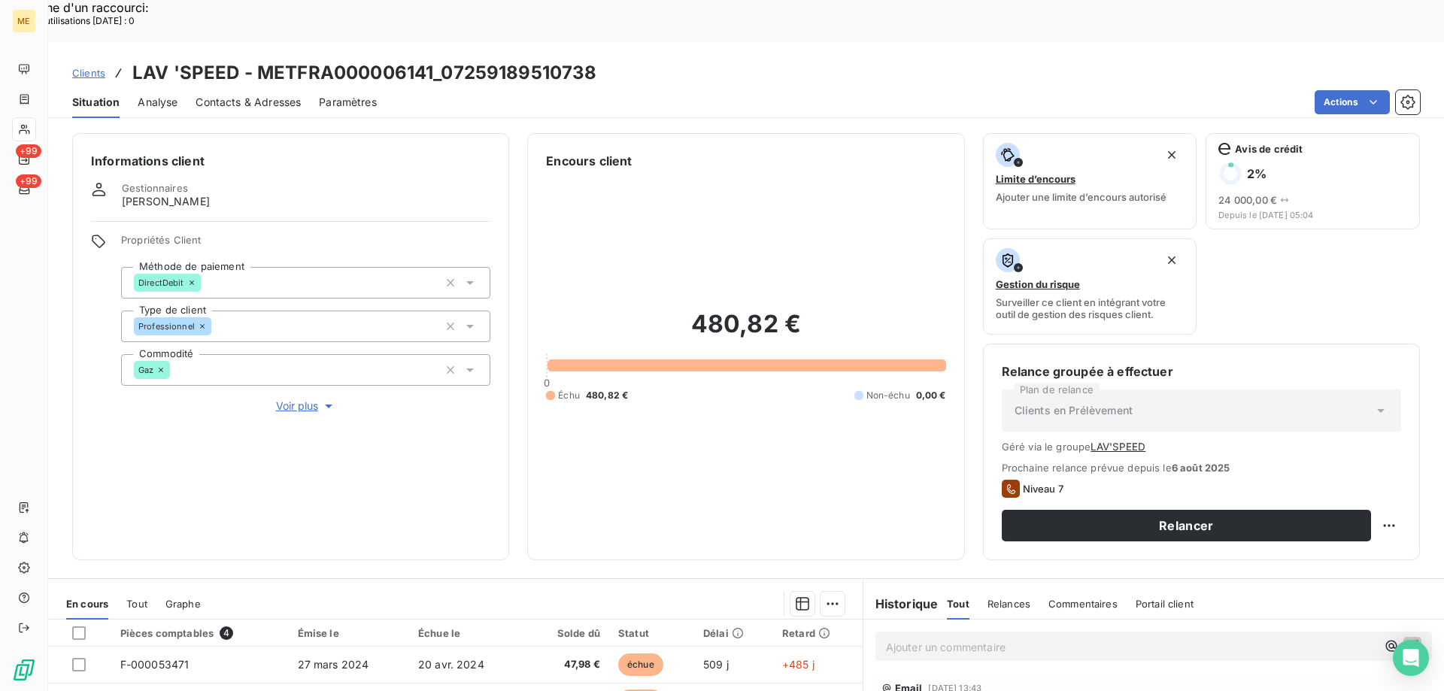
scroll to position [222, 0]
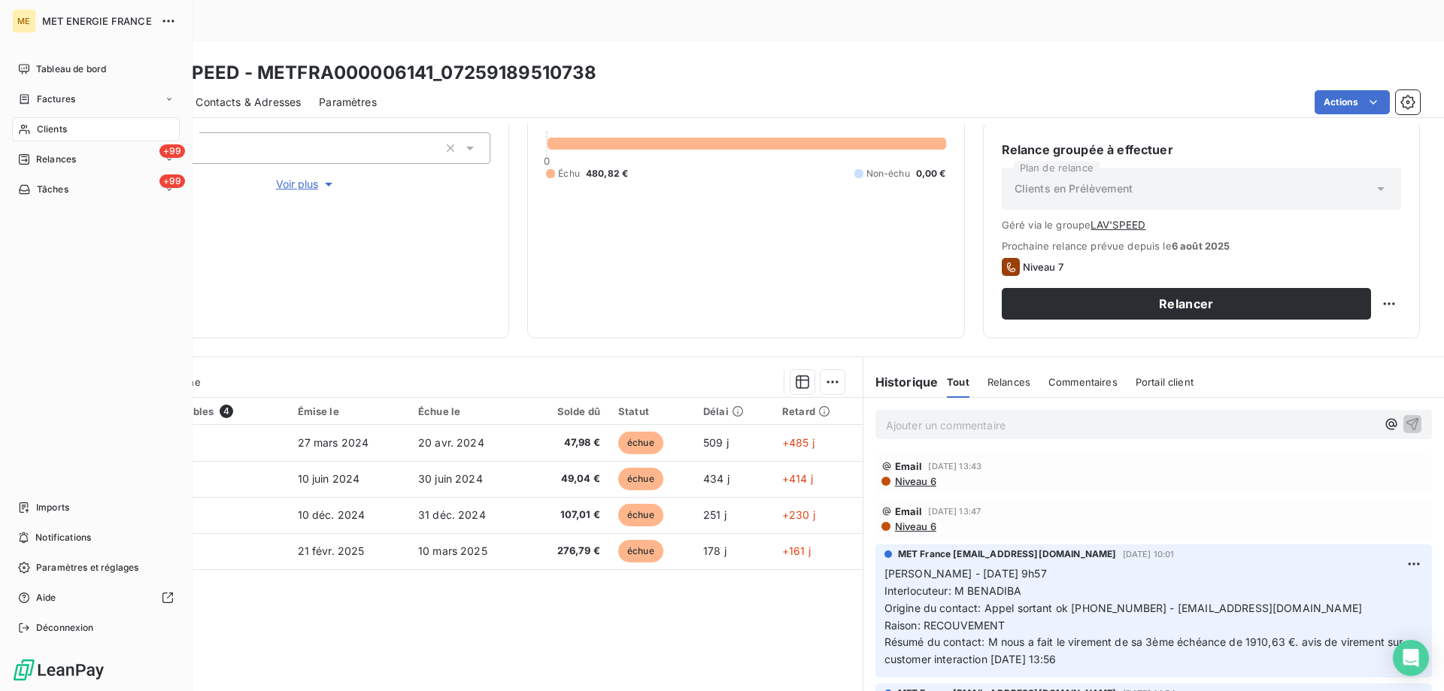
click at [55, 125] on span "Clients" at bounding box center [52, 130] width 30 height 14
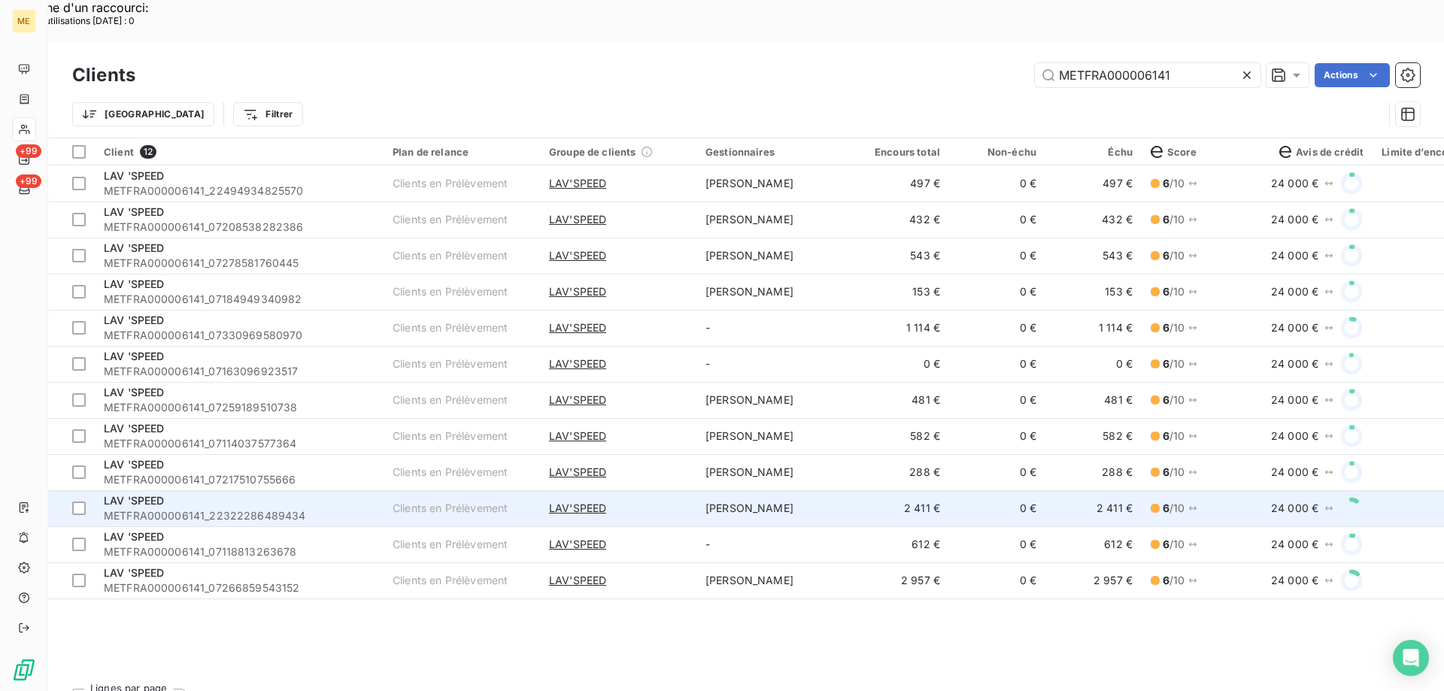
click at [264, 493] on div "LAV 'SPEED" at bounding box center [239, 500] width 271 height 15
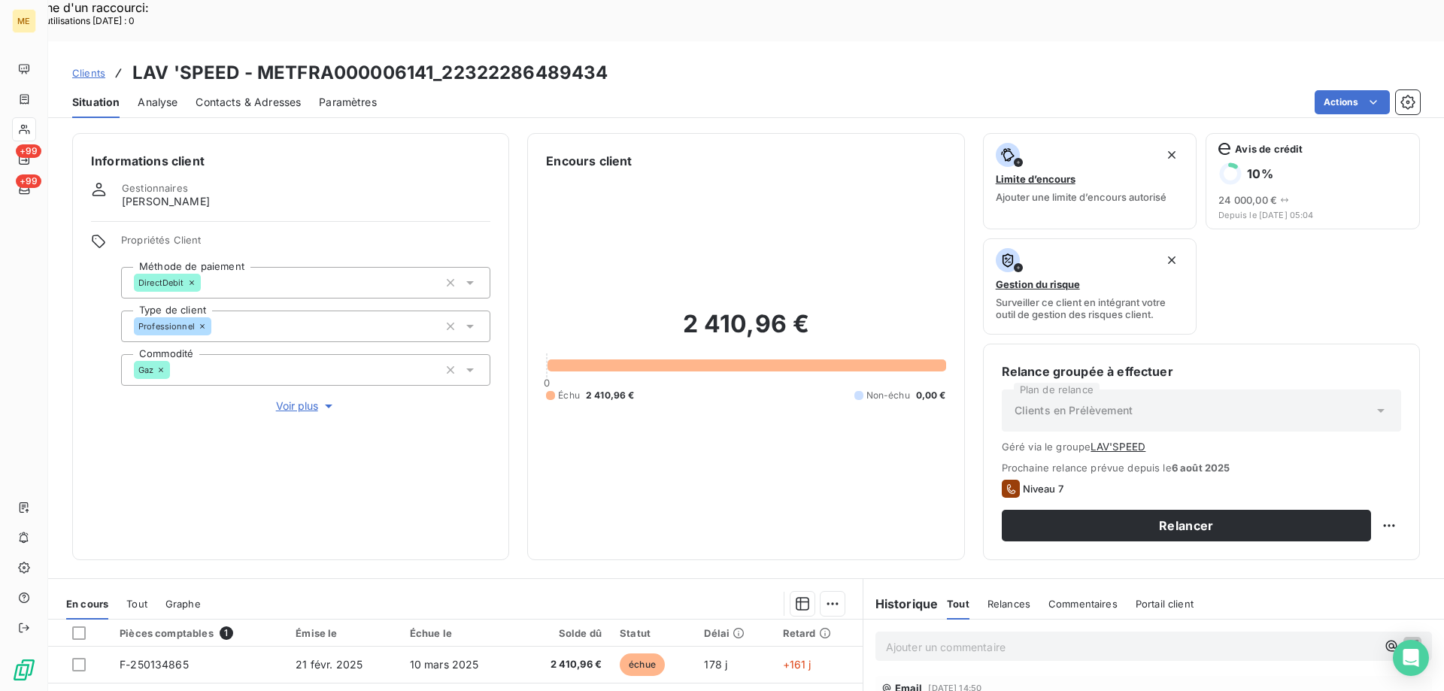
scroll to position [222, 0]
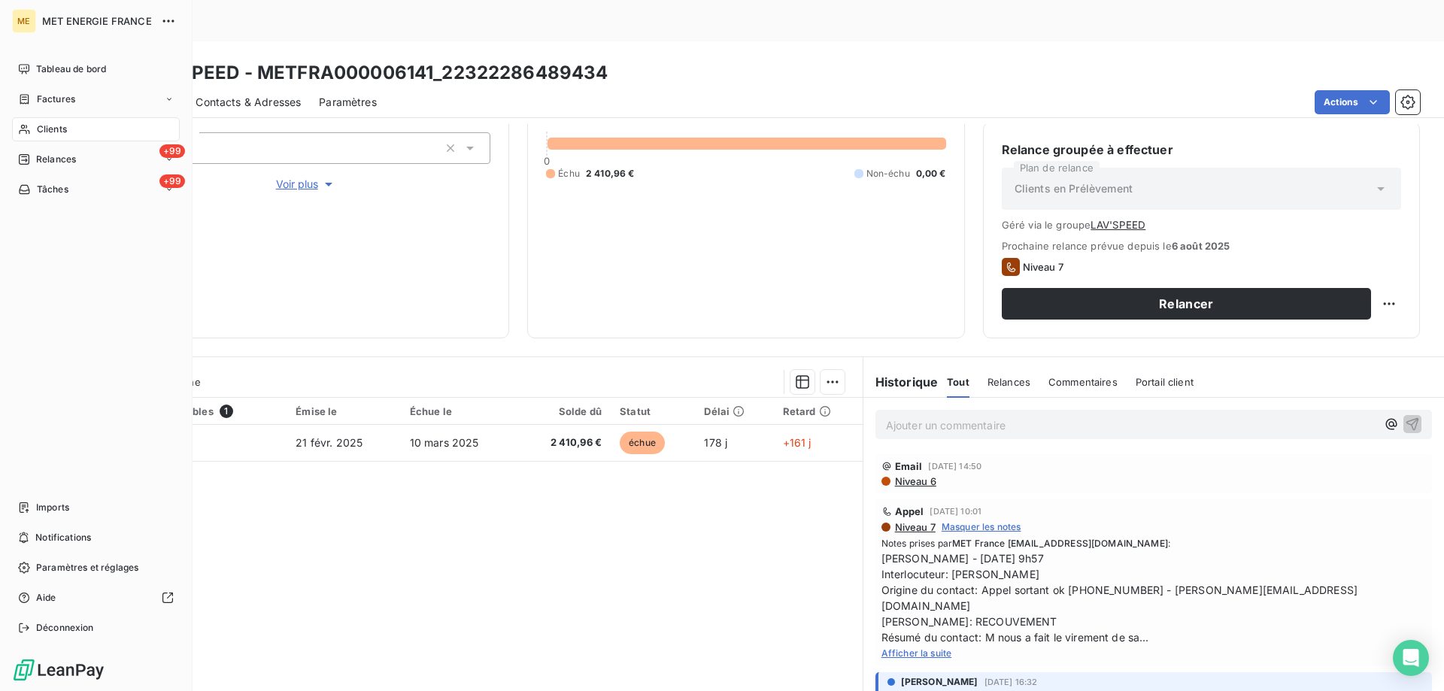
click at [41, 124] on span "Clients" at bounding box center [52, 130] width 30 height 14
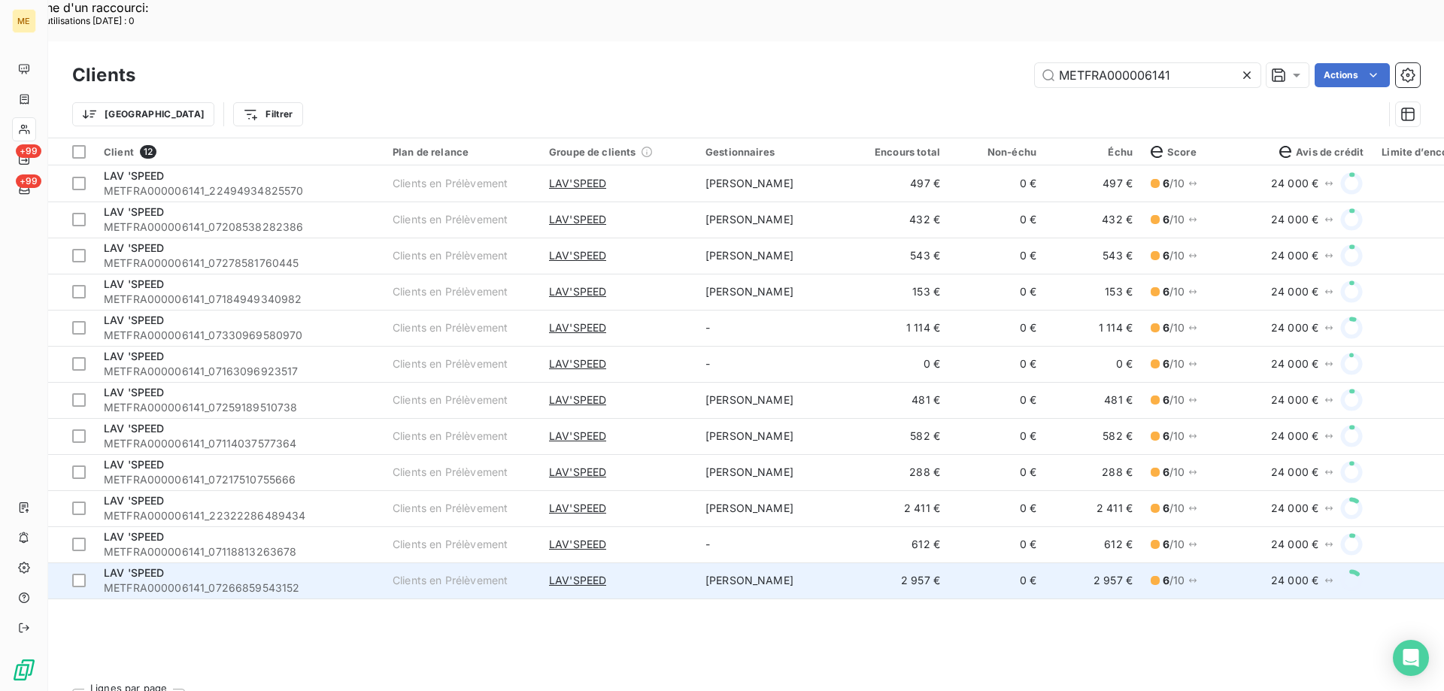
click at [279, 563] on td "LAV 'SPEED METFRA000006141_07266859543152" at bounding box center [239, 581] width 289 height 36
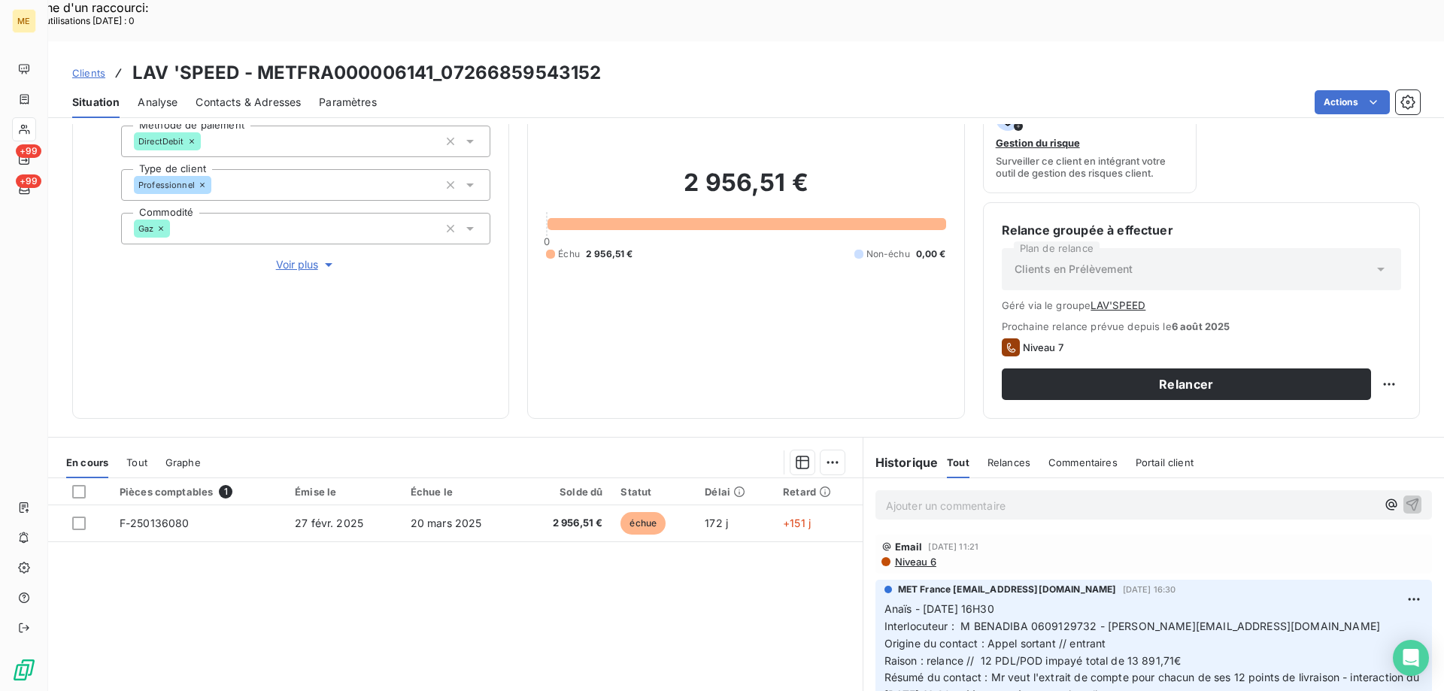
scroll to position [150, 0]
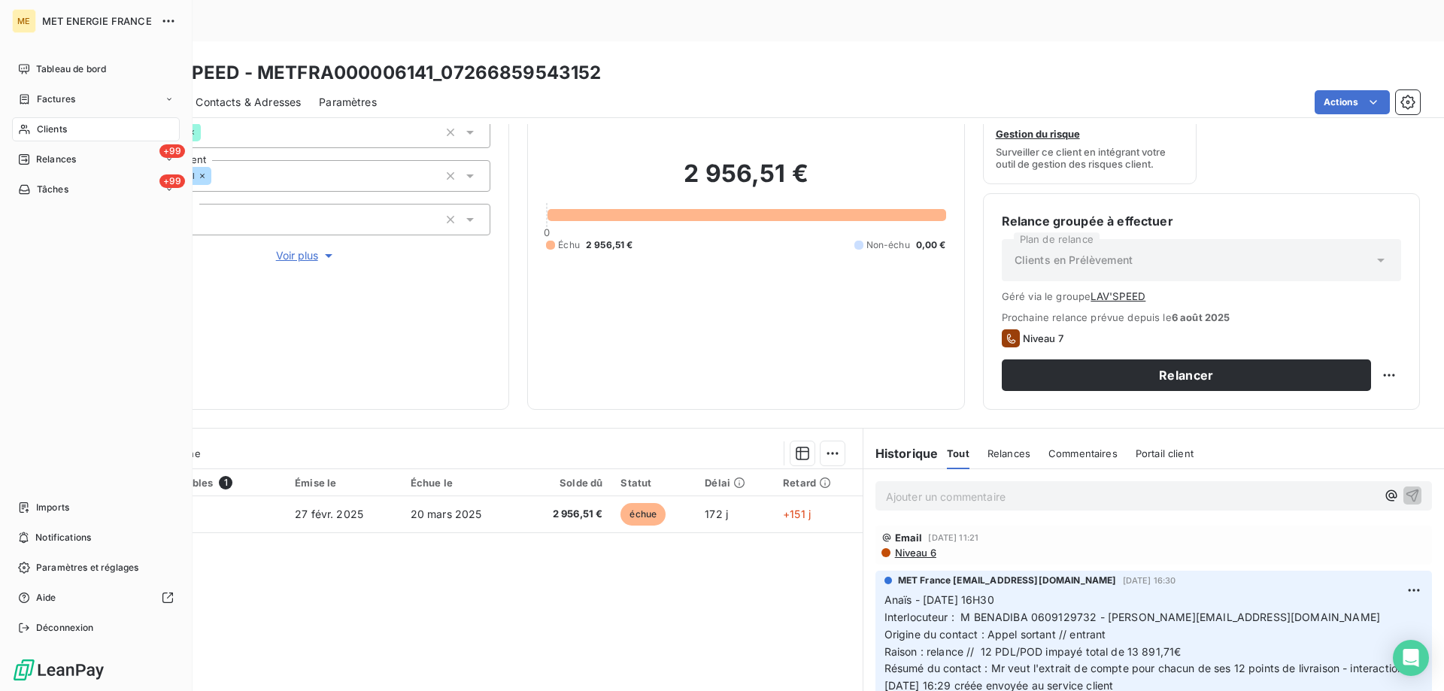
click at [63, 124] on span "Clients" at bounding box center [52, 130] width 30 height 14
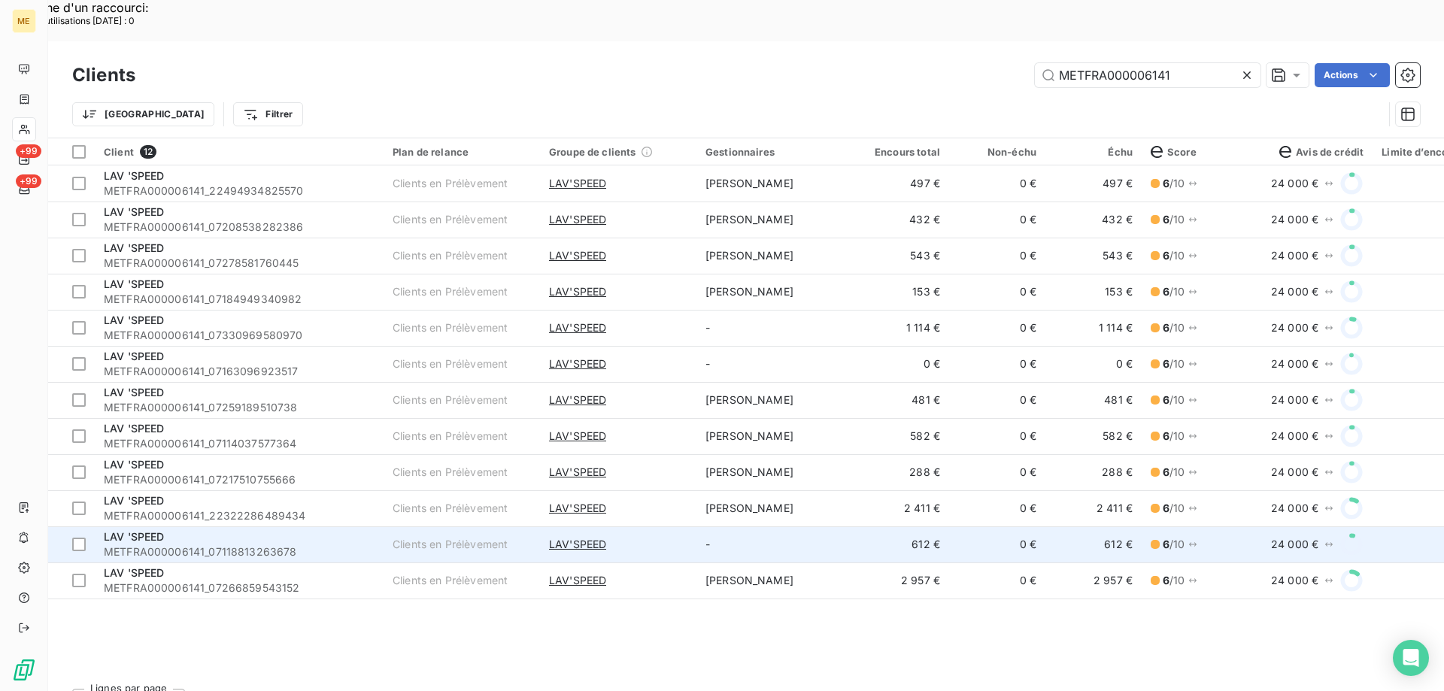
click at [250, 530] on div "LAV 'SPEED" at bounding box center [239, 537] width 271 height 15
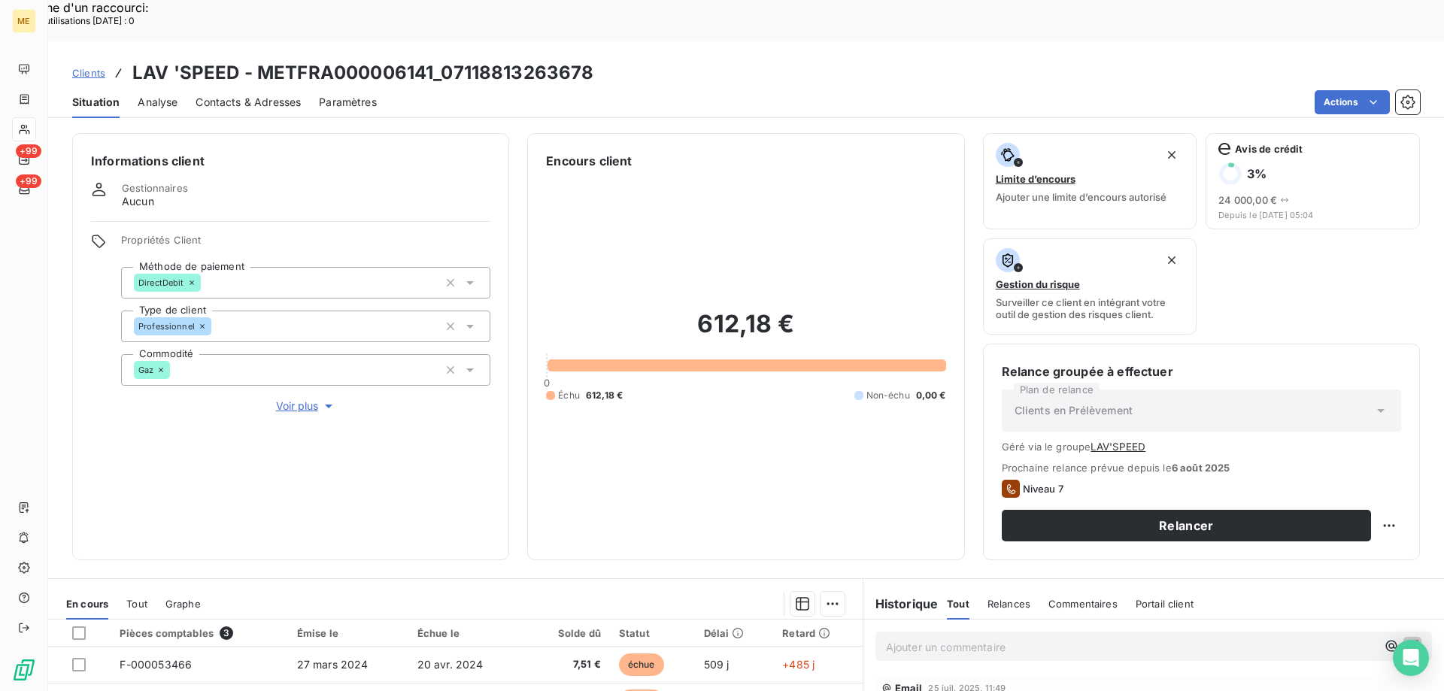
click at [313, 399] on span "Voir plus" at bounding box center [306, 406] width 60 height 15
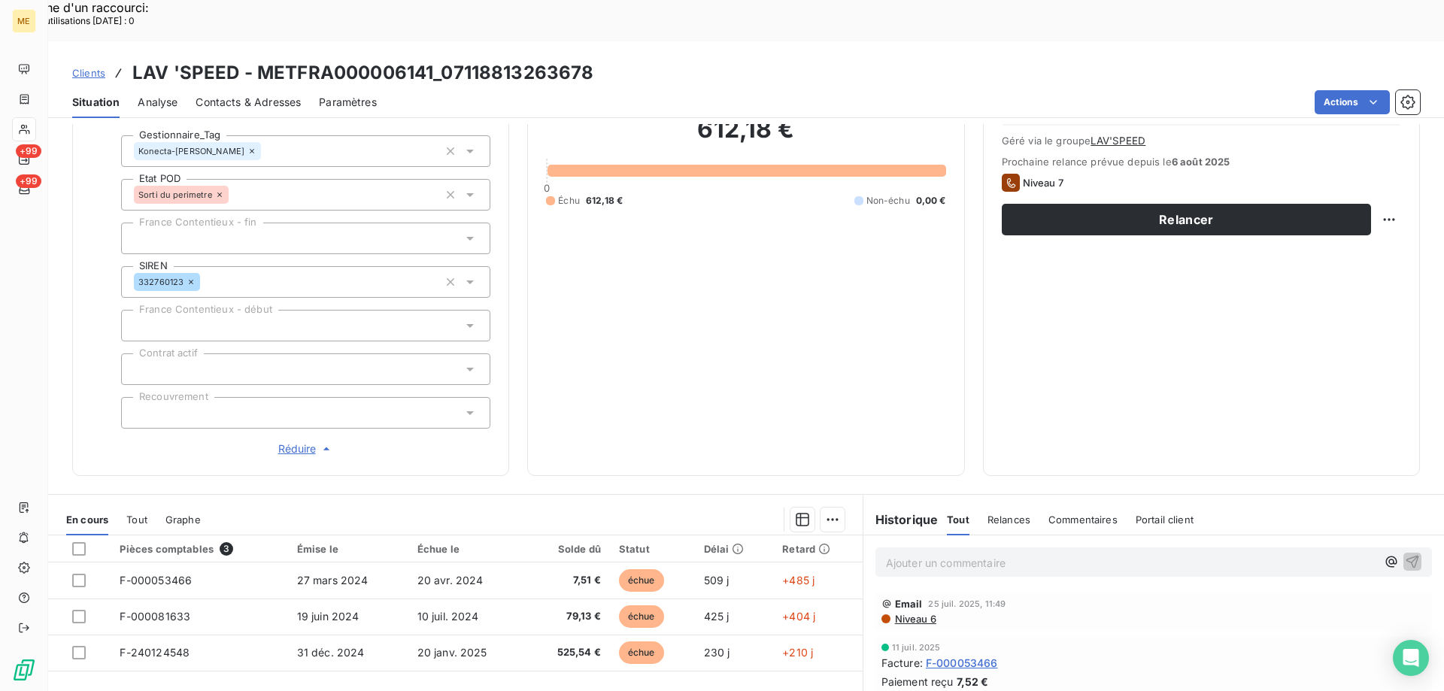
scroll to position [141, 0]
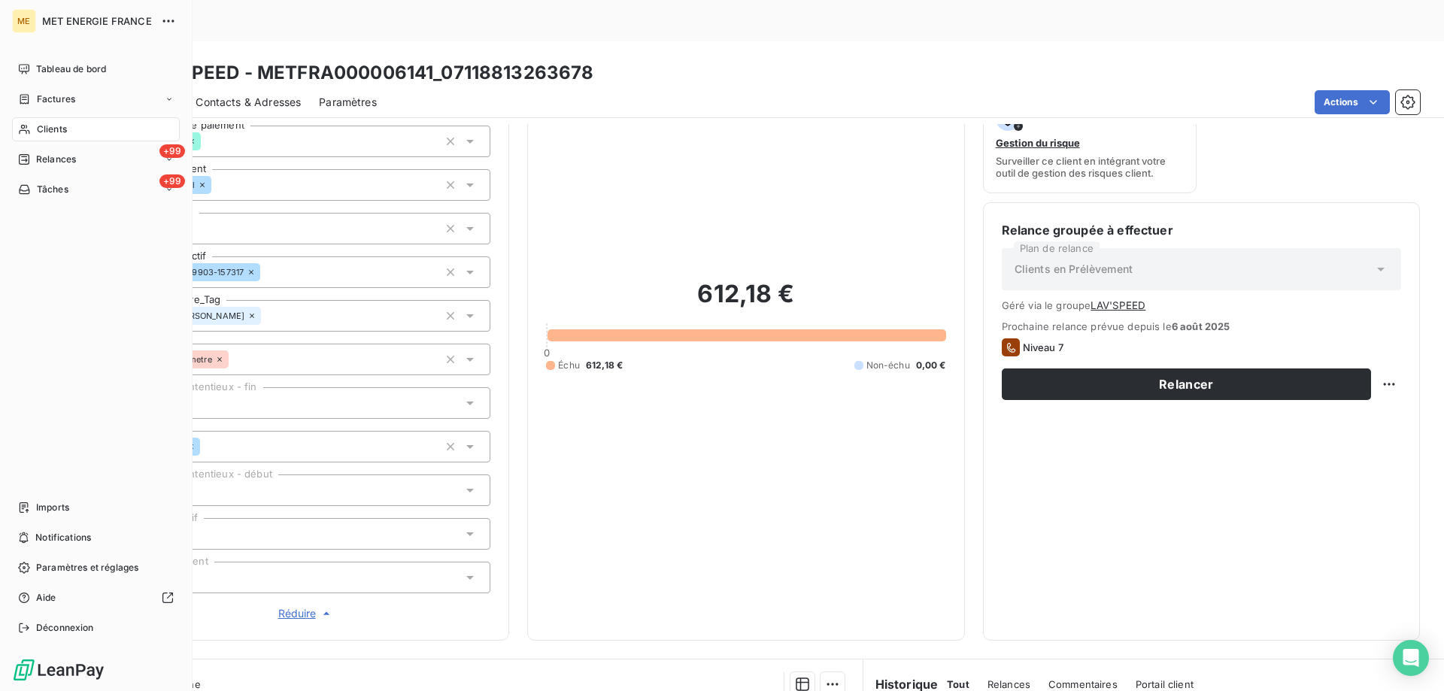
click at [61, 126] on span "Clients" at bounding box center [52, 130] width 30 height 14
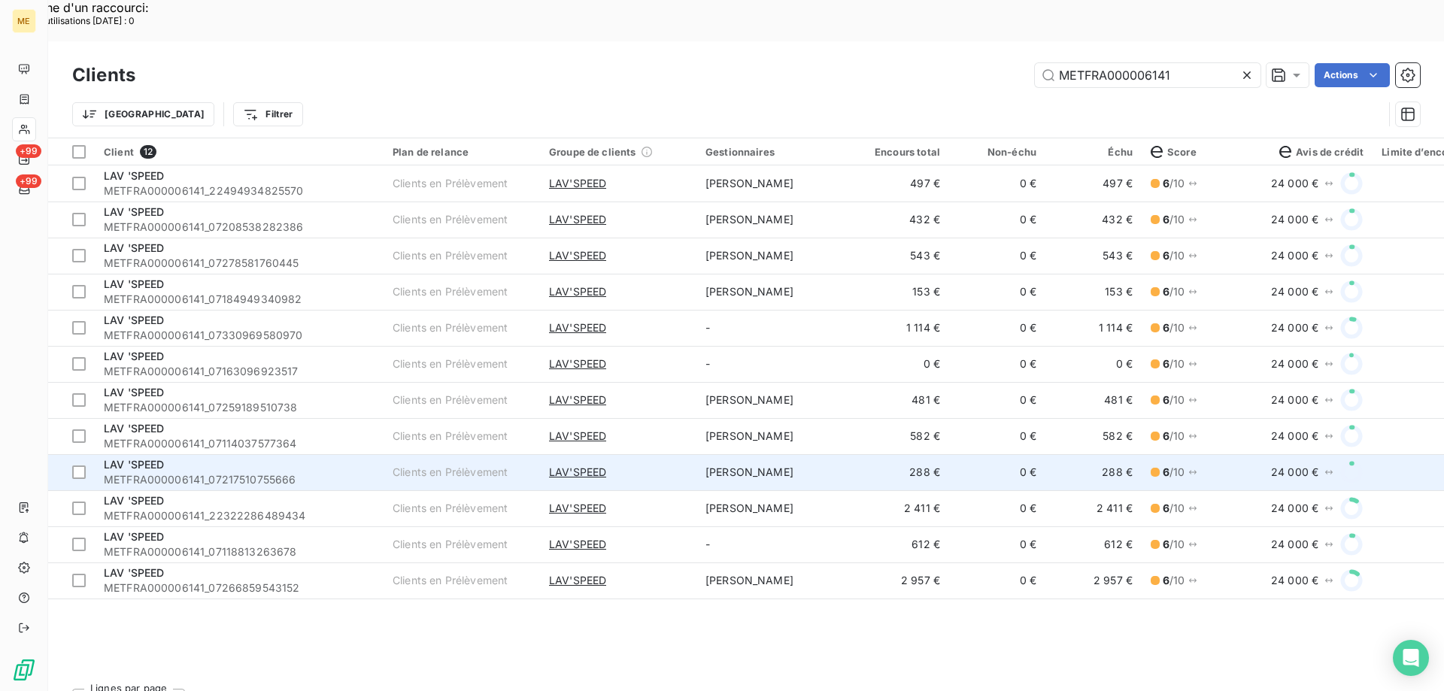
click at [253, 457] on div "LAV 'SPEED" at bounding box center [239, 464] width 271 height 15
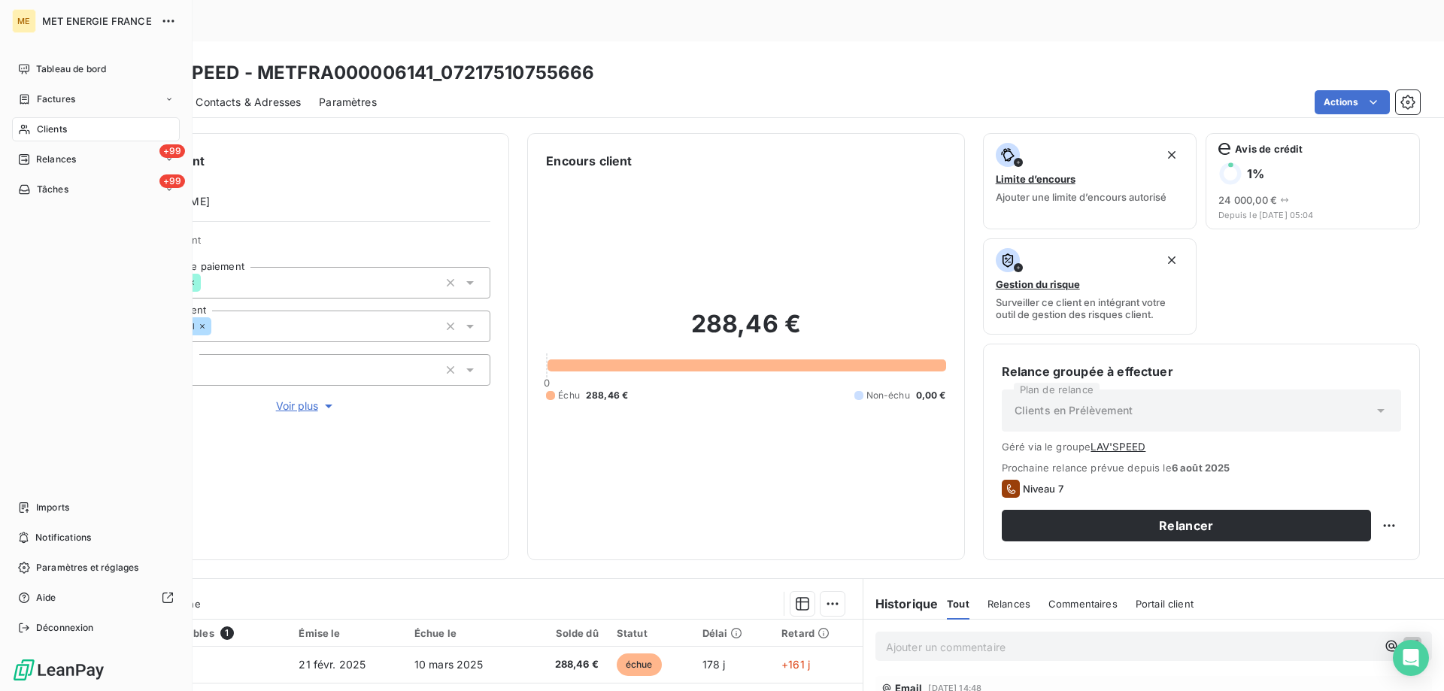
click at [26, 131] on icon at bounding box center [24, 130] width 11 height 10
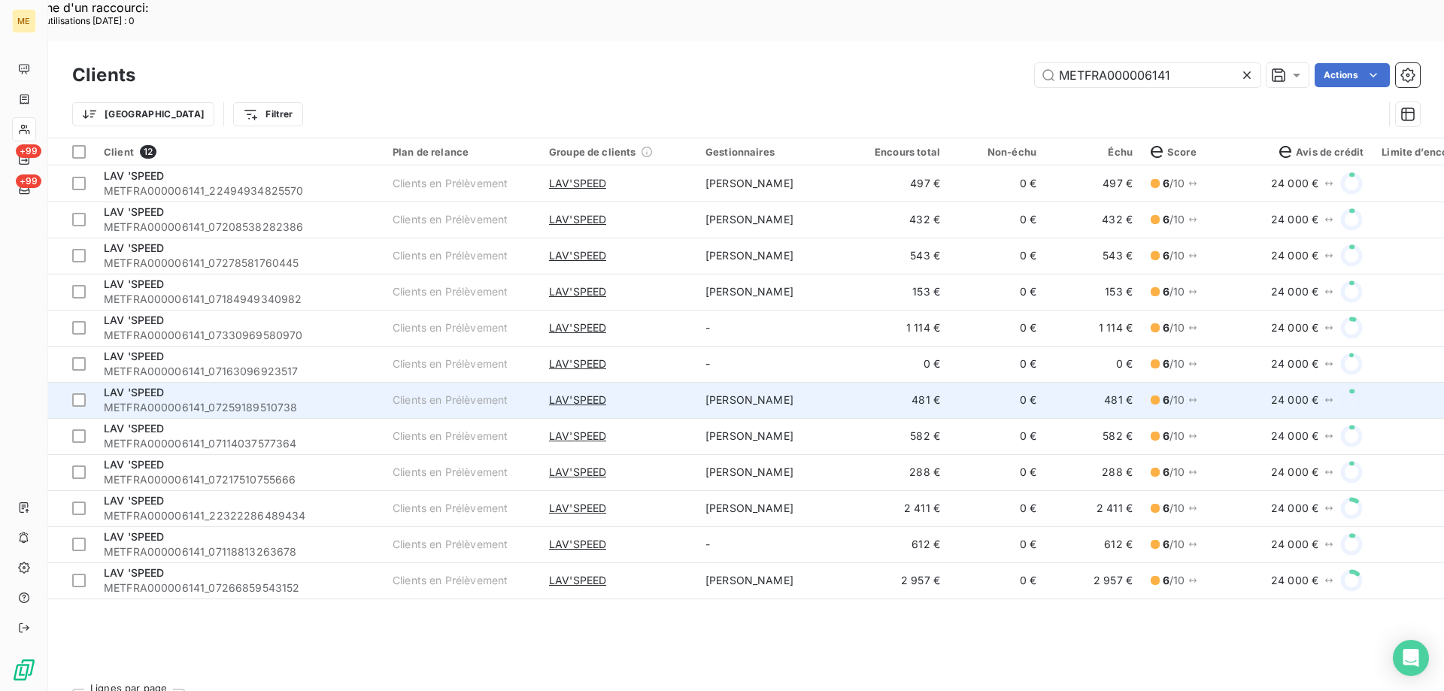
click at [305, 385] on div "LAV 'SPEED" at bounding box center [239, 392] width 271 height 15
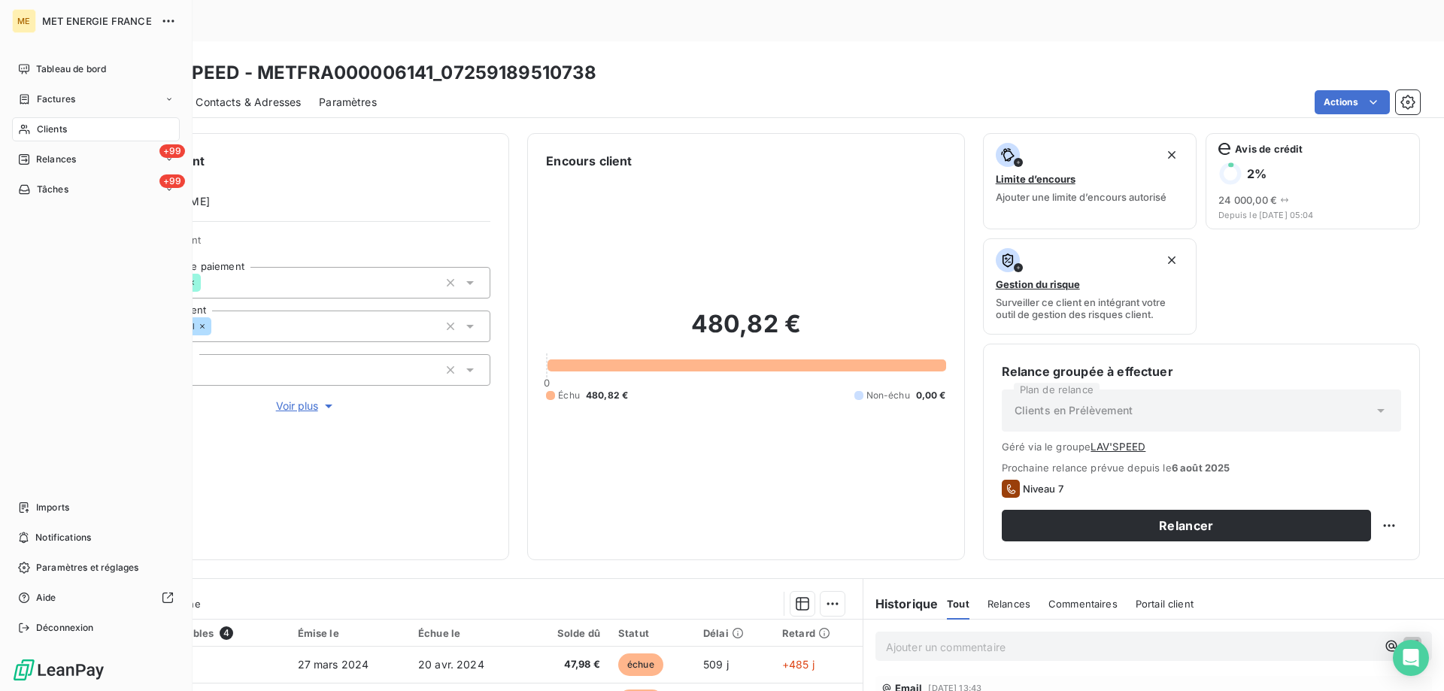
click at [45, 130] on span "Clients" at bounding box center [52, 130] width 30 height 14
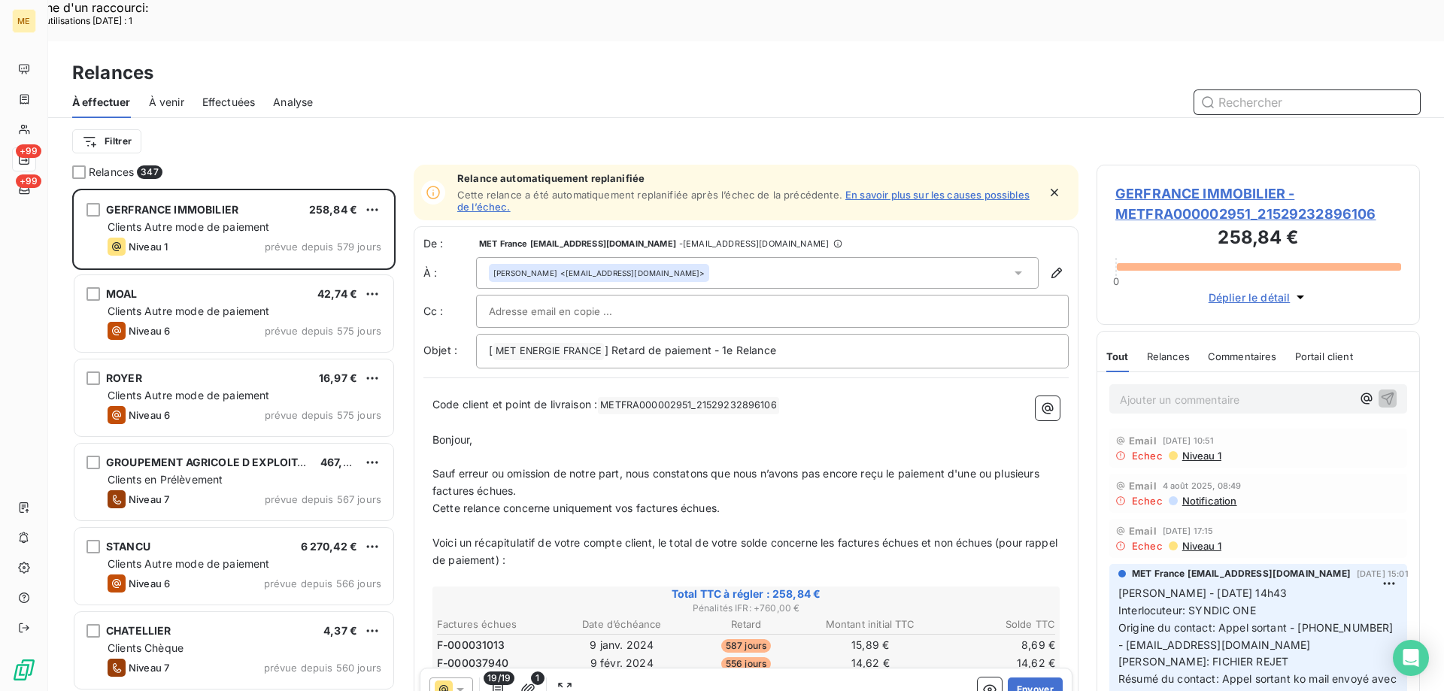
scroll to position [12, 12]
